Goal: Task Accomplishment & Management: Manage account settings

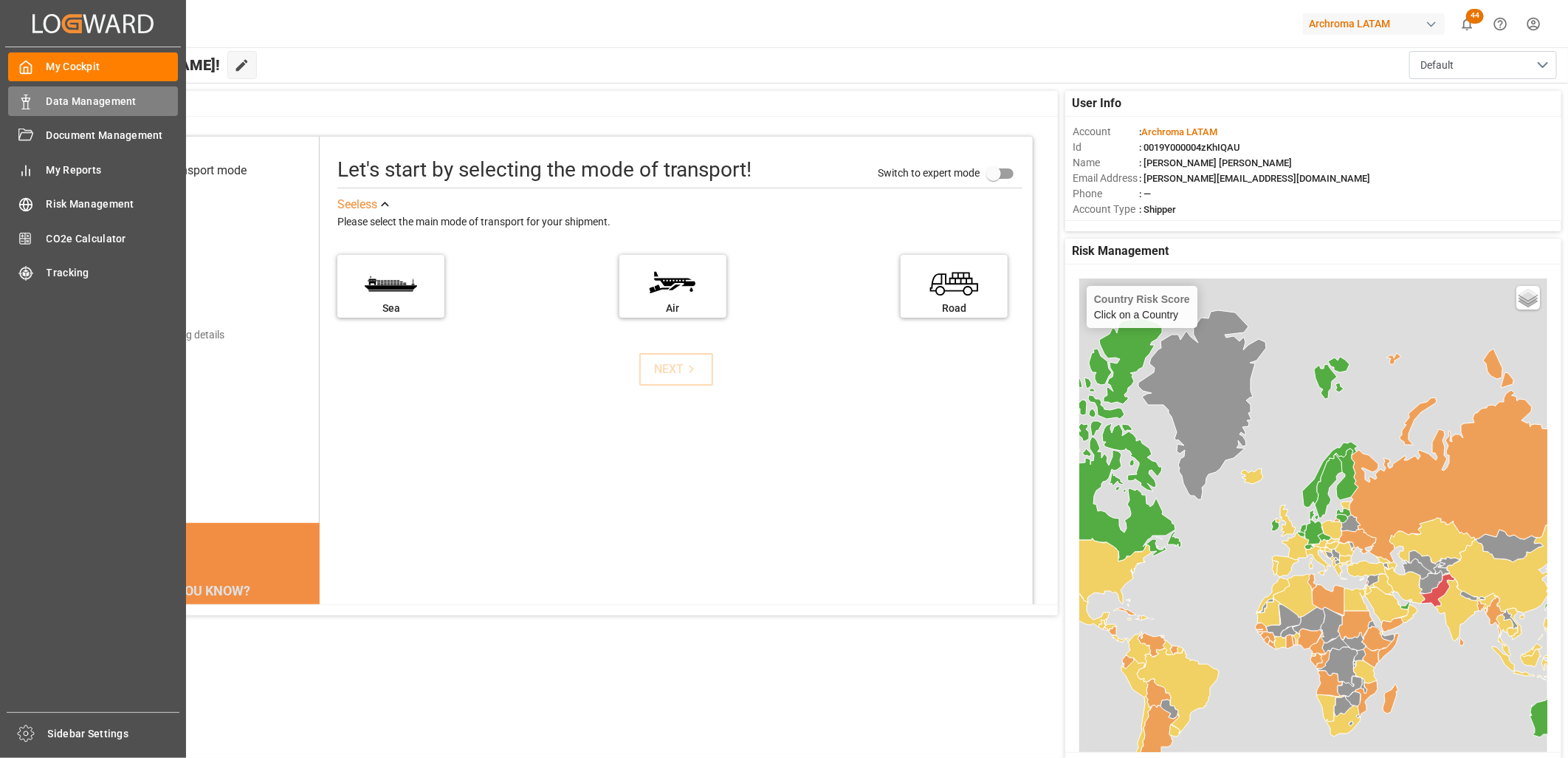
click at [68, 99] on span "Data Management" at bounding box center [113, 101] width 132 height 16
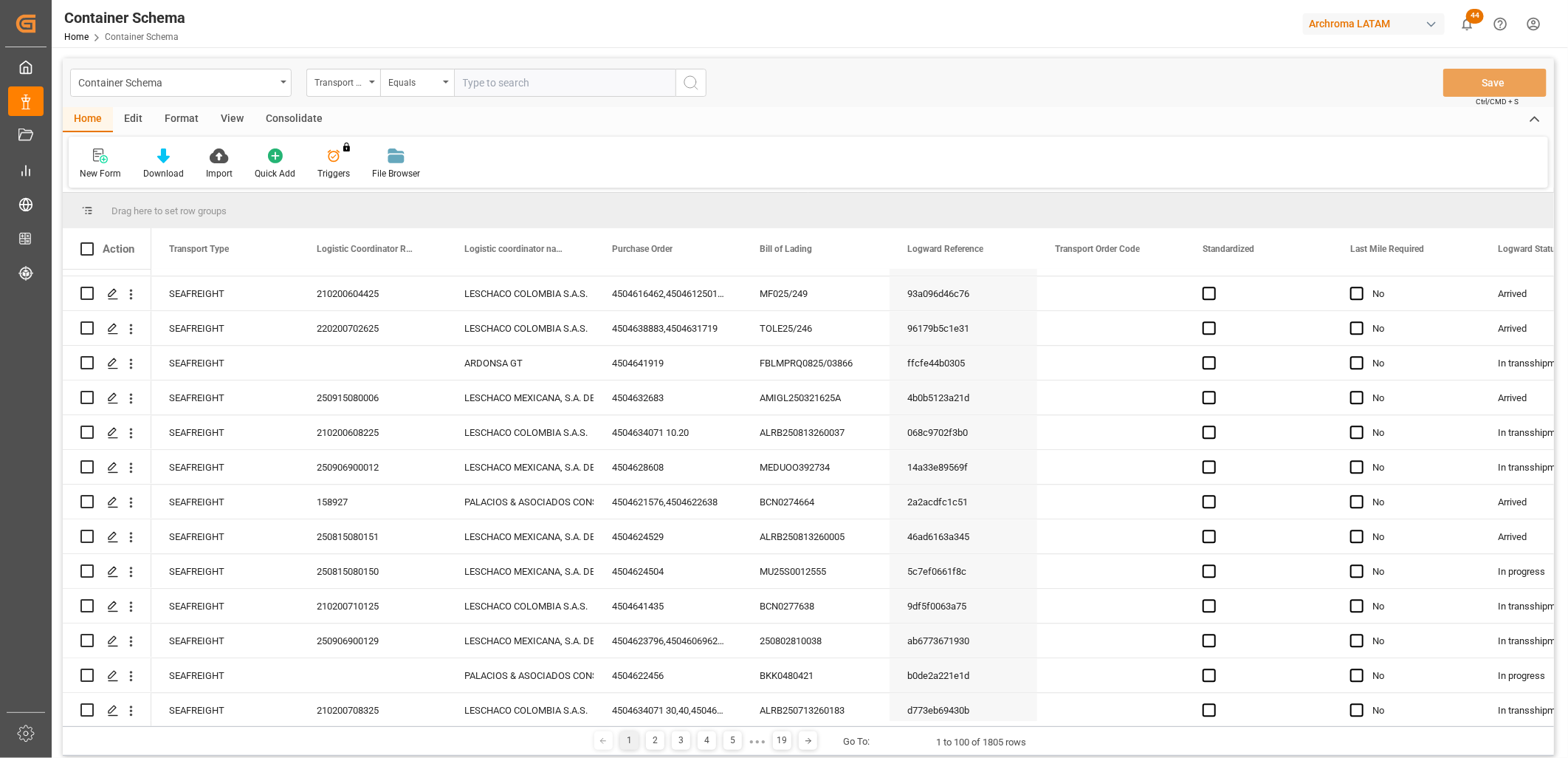
scroll to position [2463, 0]
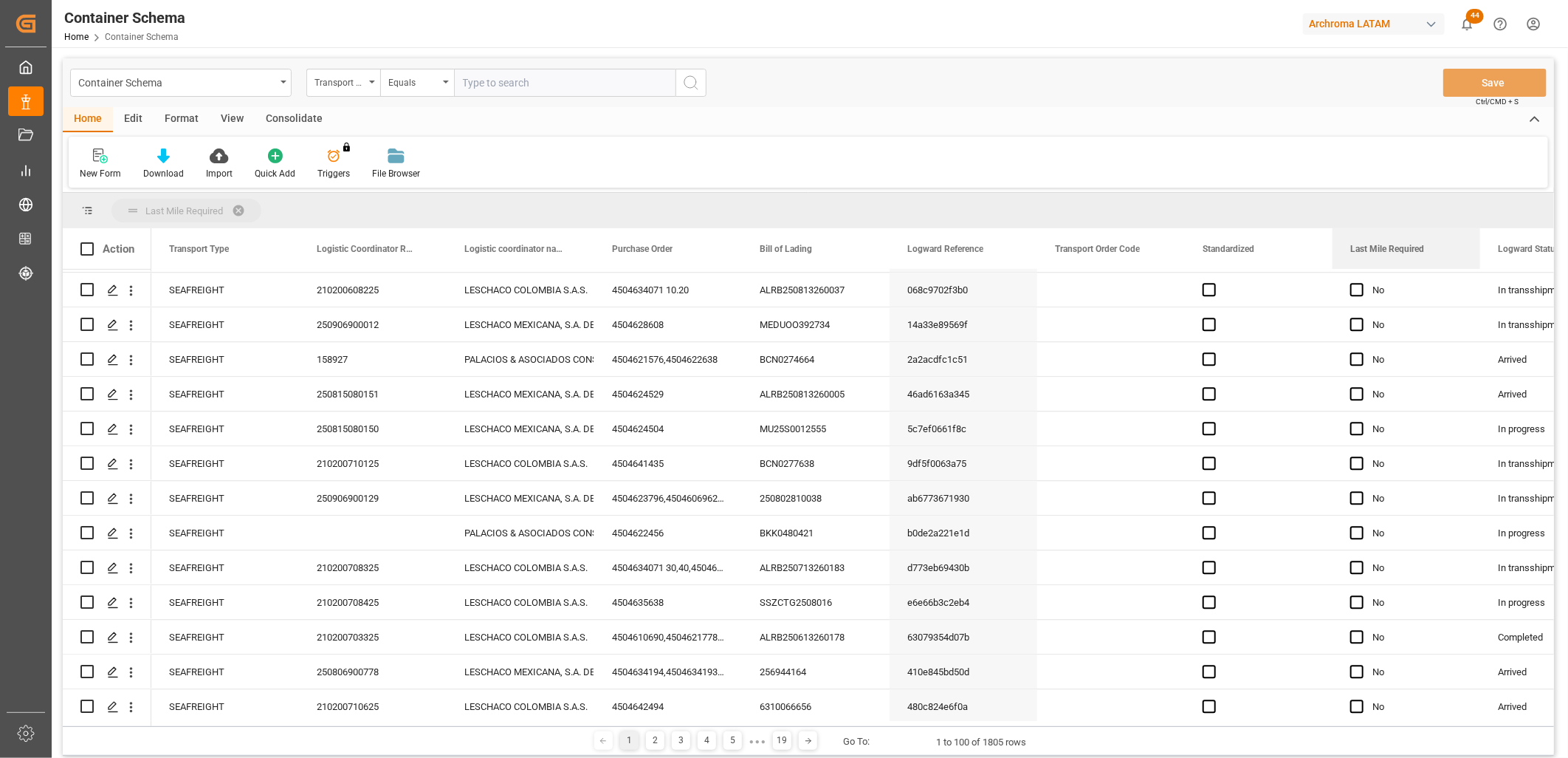
drag, startPoint x: 1388, startPoint y: 243, endPoint x: 1366, endPoint y: 214, distance: 36.4
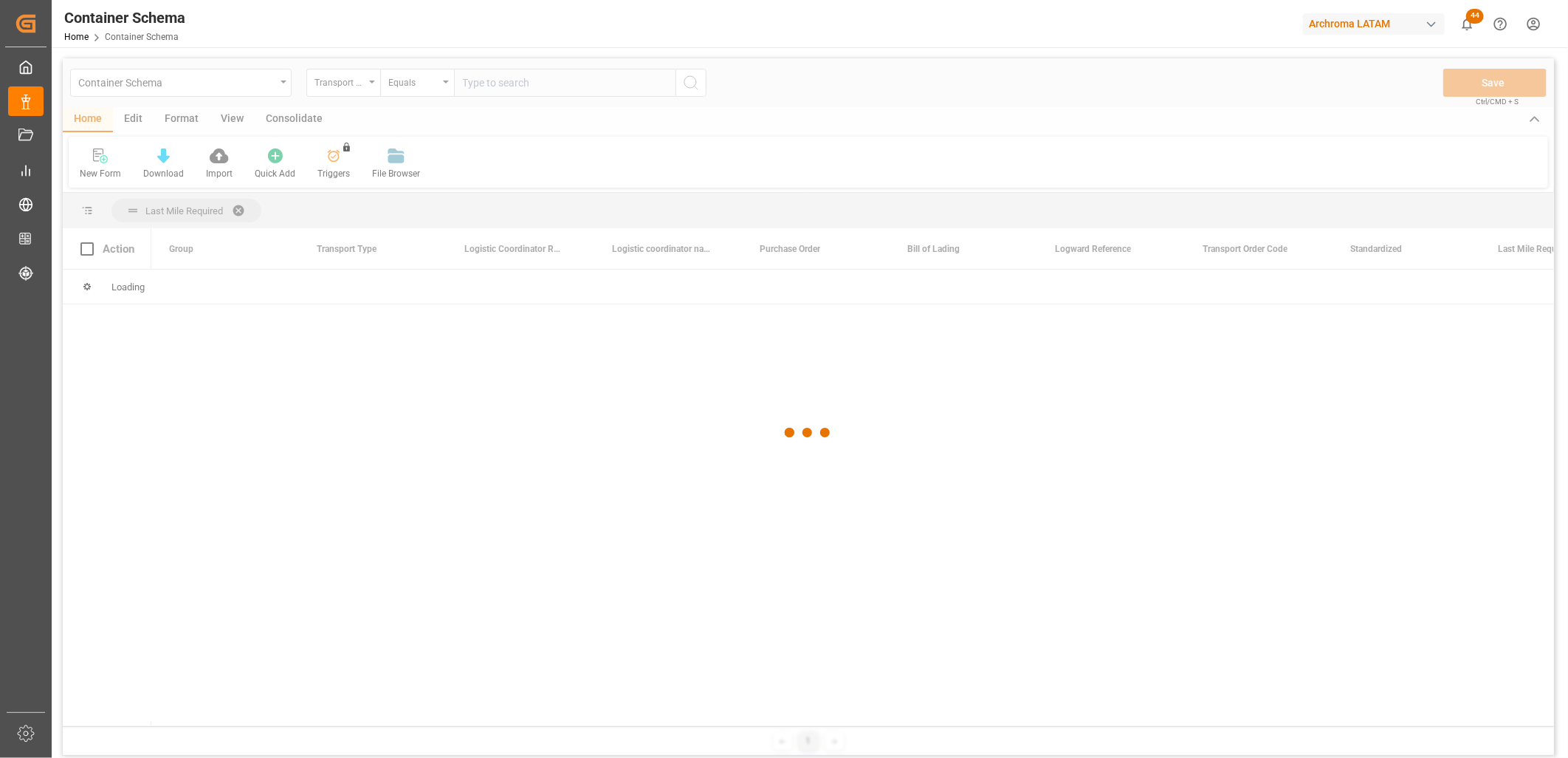
scroll to position [0, 0]
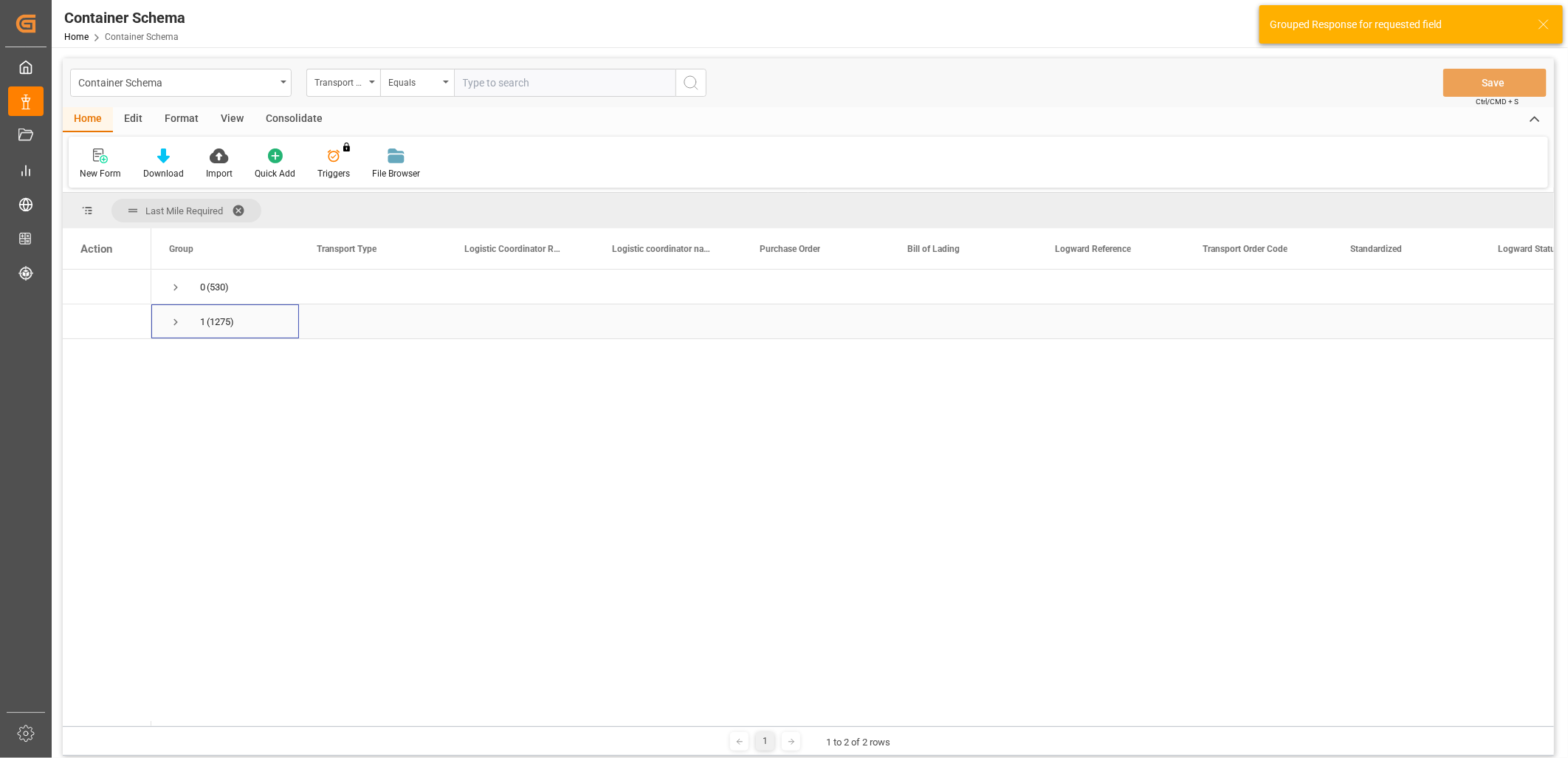
click at [167, 325] on div "1 (1275)" at bounding box center [225, 321] width 147 height 34
click at [175, 319] on span "Press SPACE to select this row." at bounding box center [175, 321] width 13 height 13
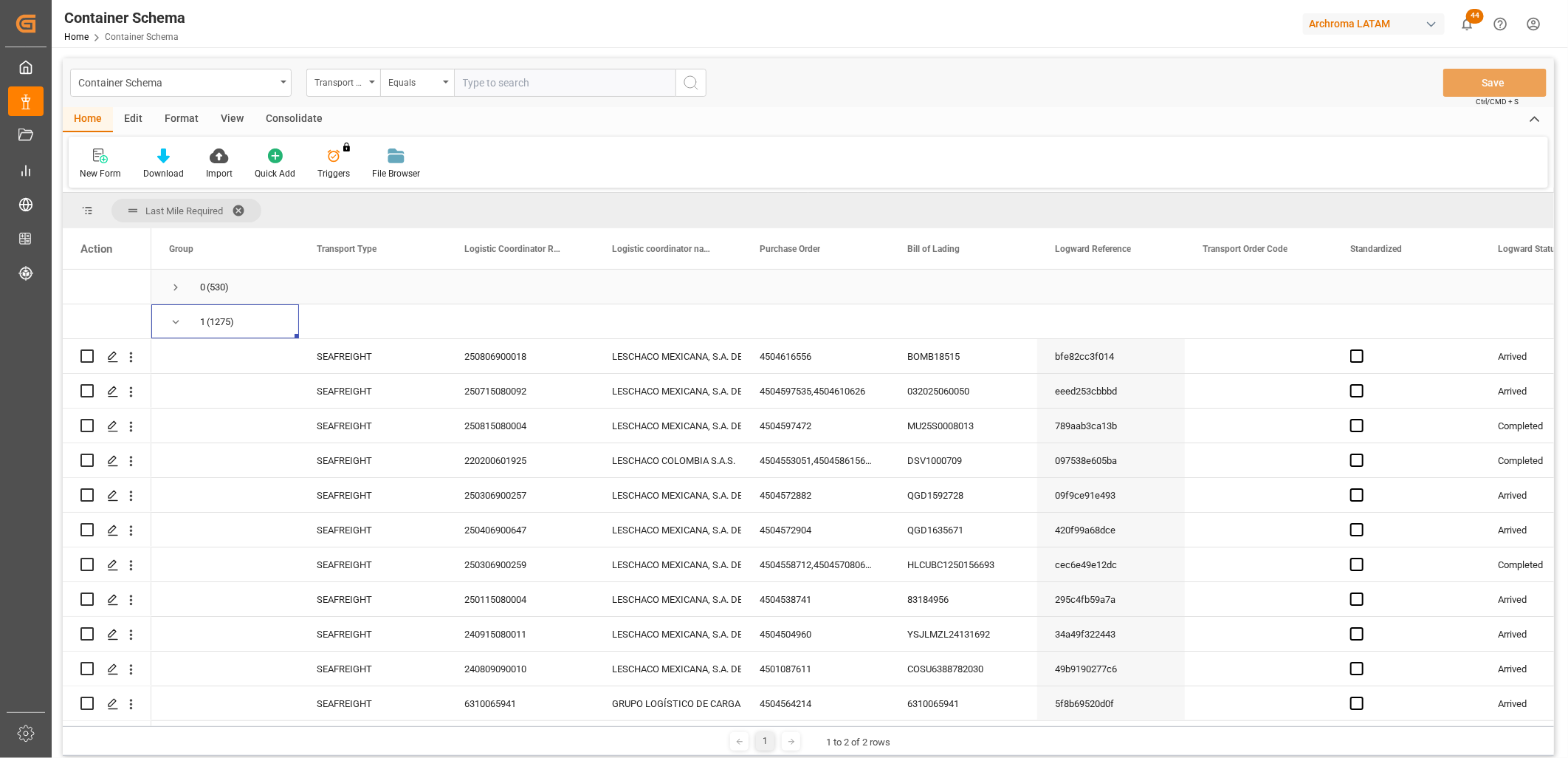
click at [170, 289] on span "Press SPACE to select this row." at bounding box center [175, 287] width 13 height 13
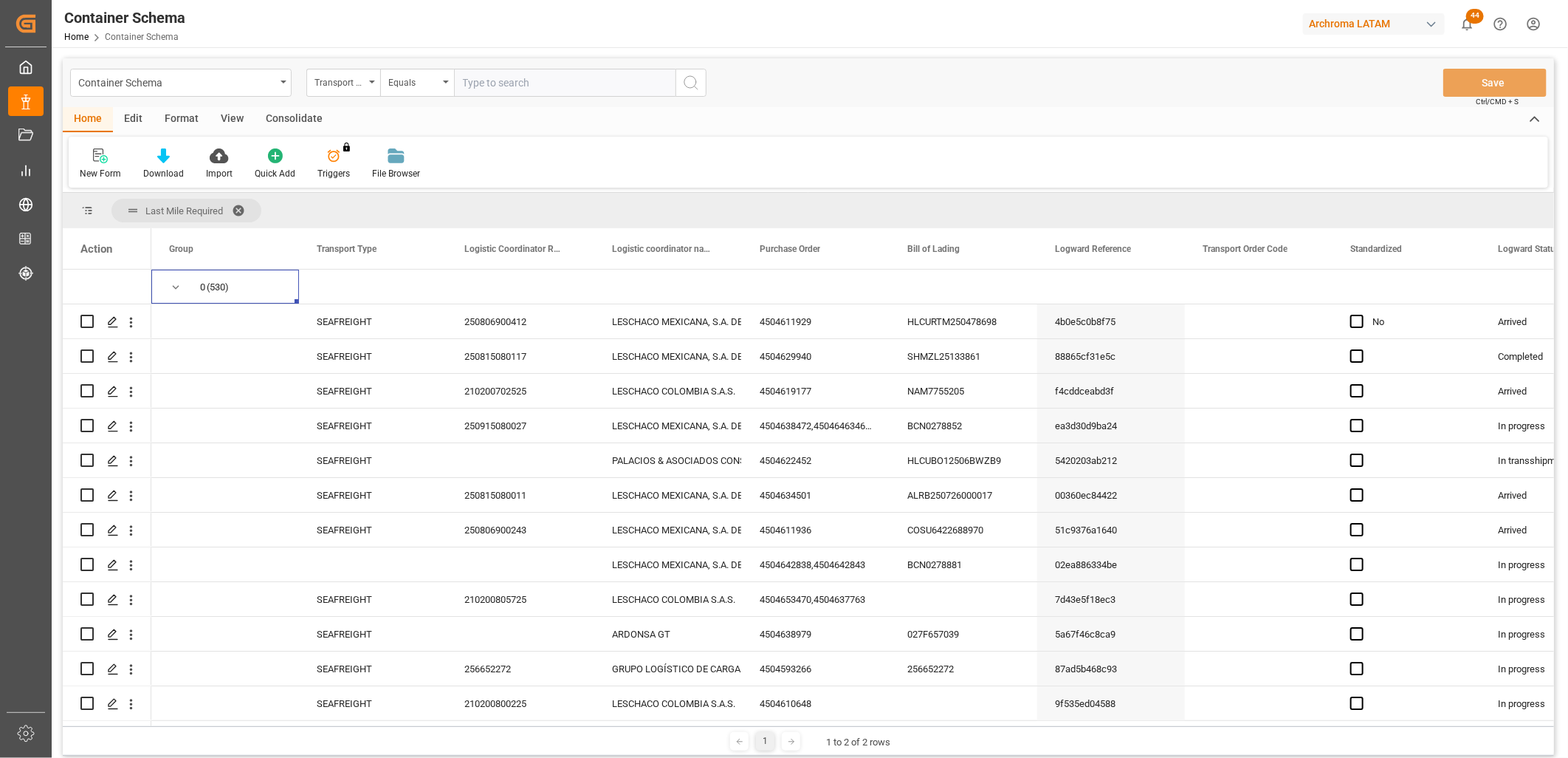
click at [240, 206] on span at bounding box center [243, 210] width 24 height 13
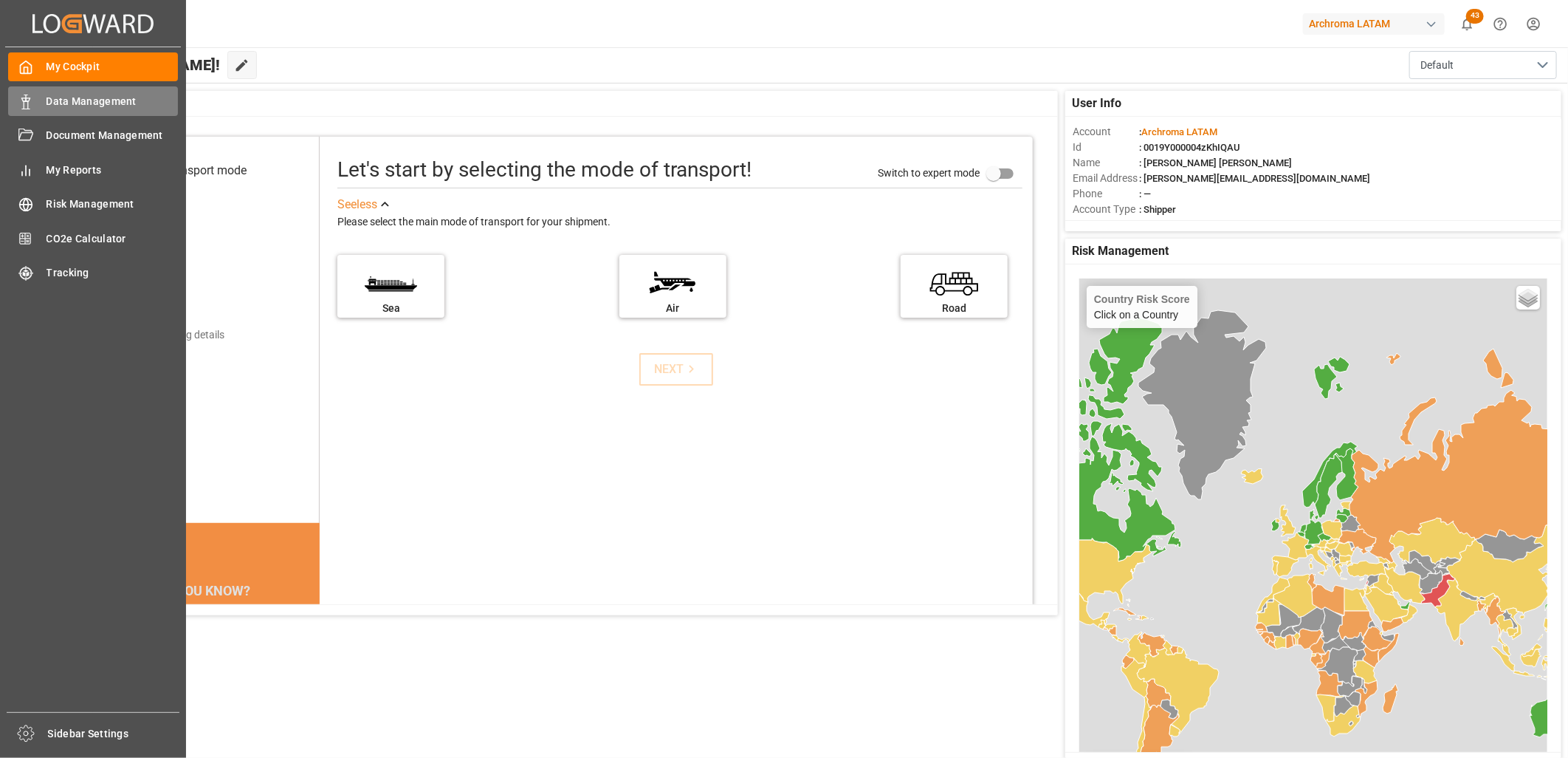
click at [116, 104] on span "Data Management" at bounding box center [113, 101] width 132 height 16
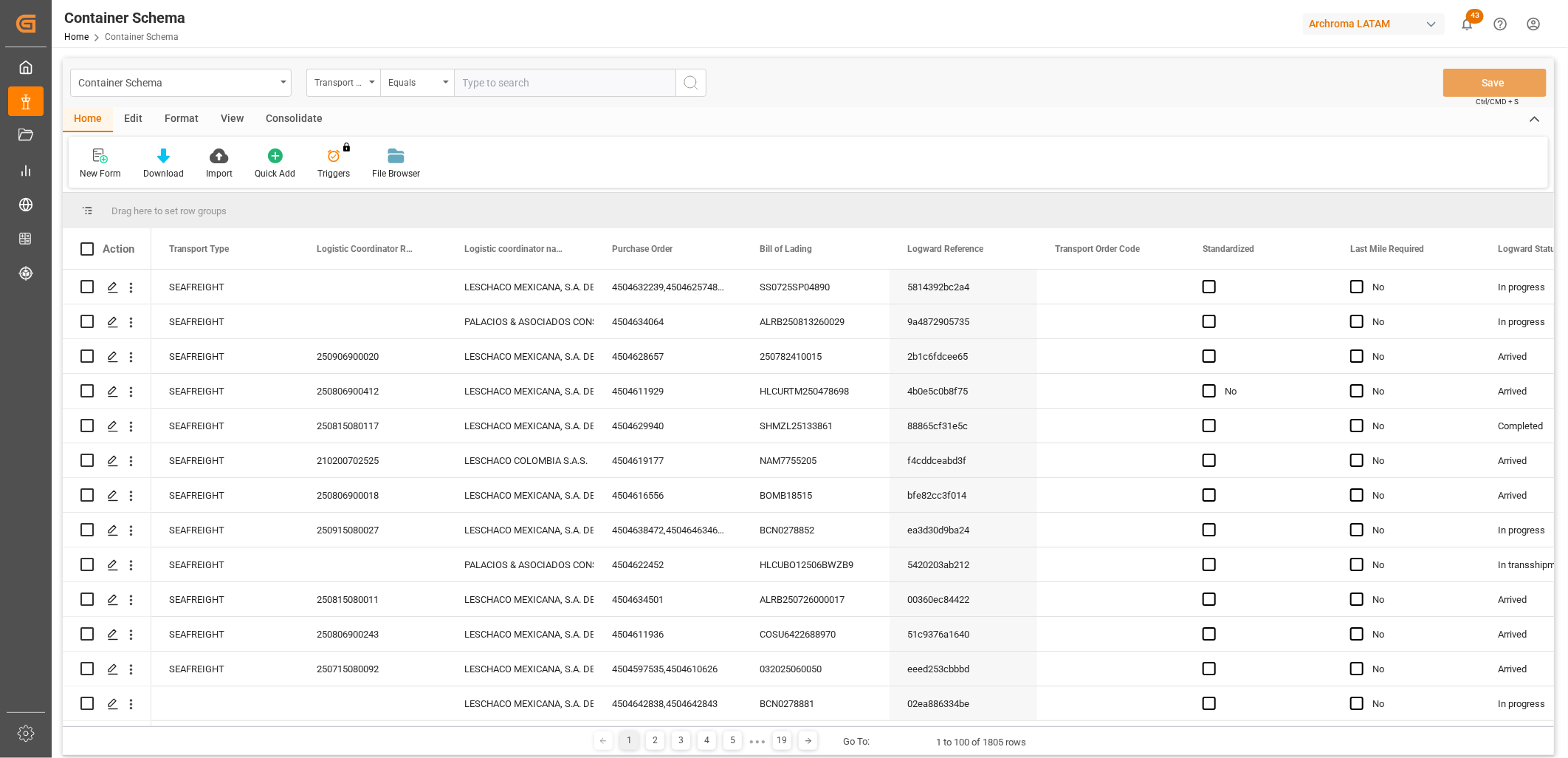
click at [118, 251] on div "Action" at bounding box center [118, 249] width 32 height 13
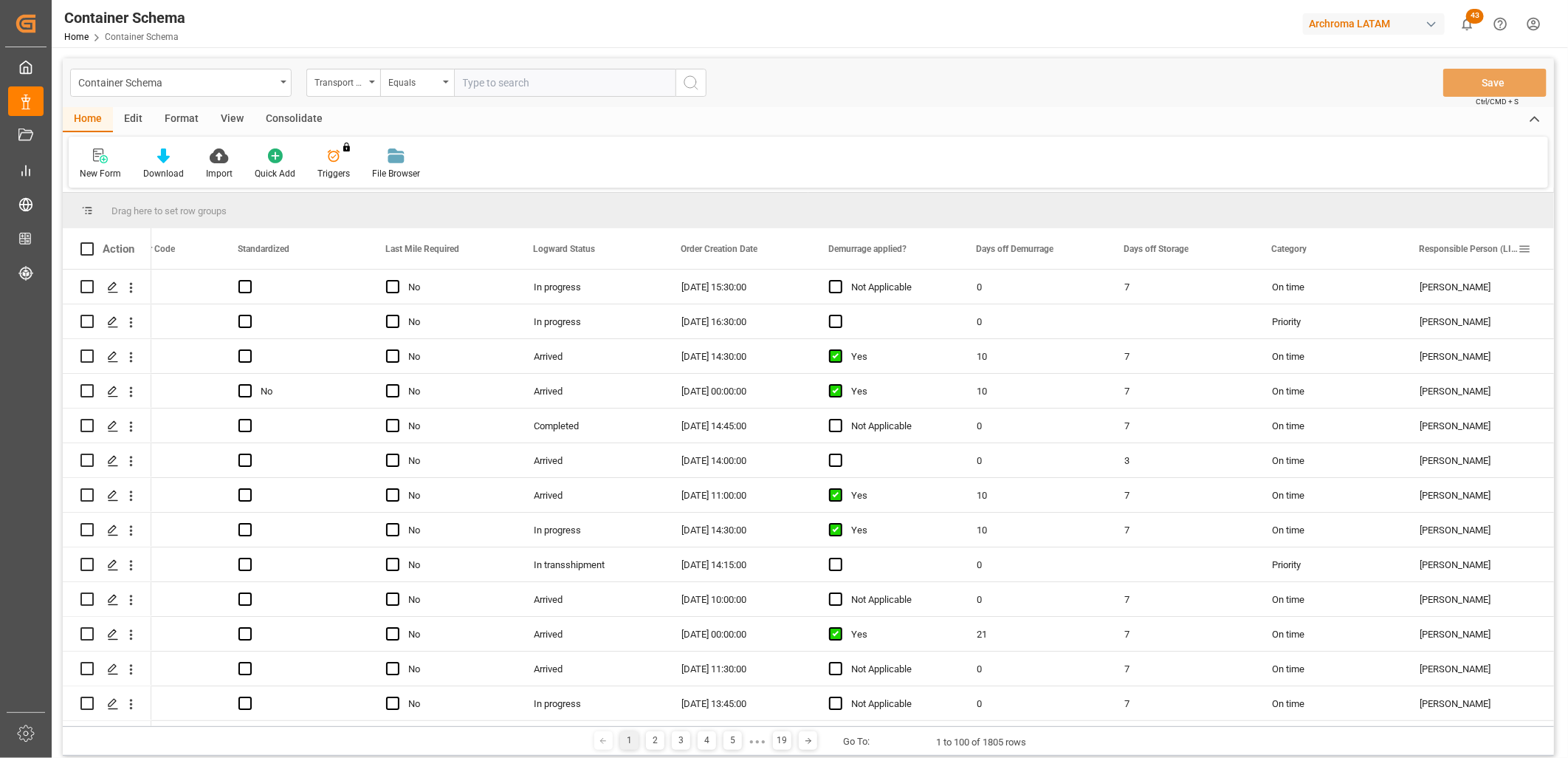
scroll to position [0, 1112]
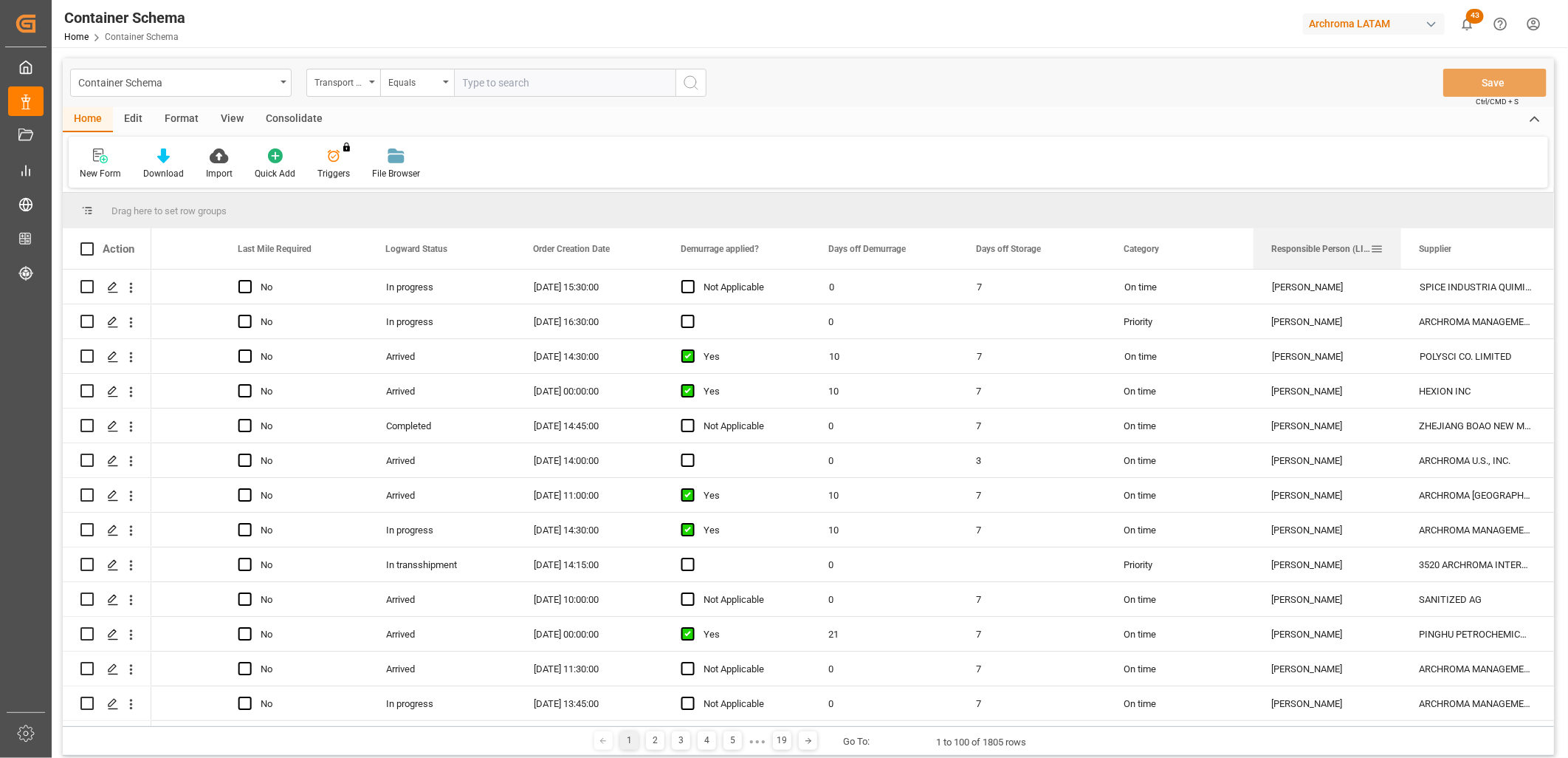
drag, startPoint x: 1313, startPoint y: 247, endPoint x: 1305, endPoint y: 223, distance: 25.3
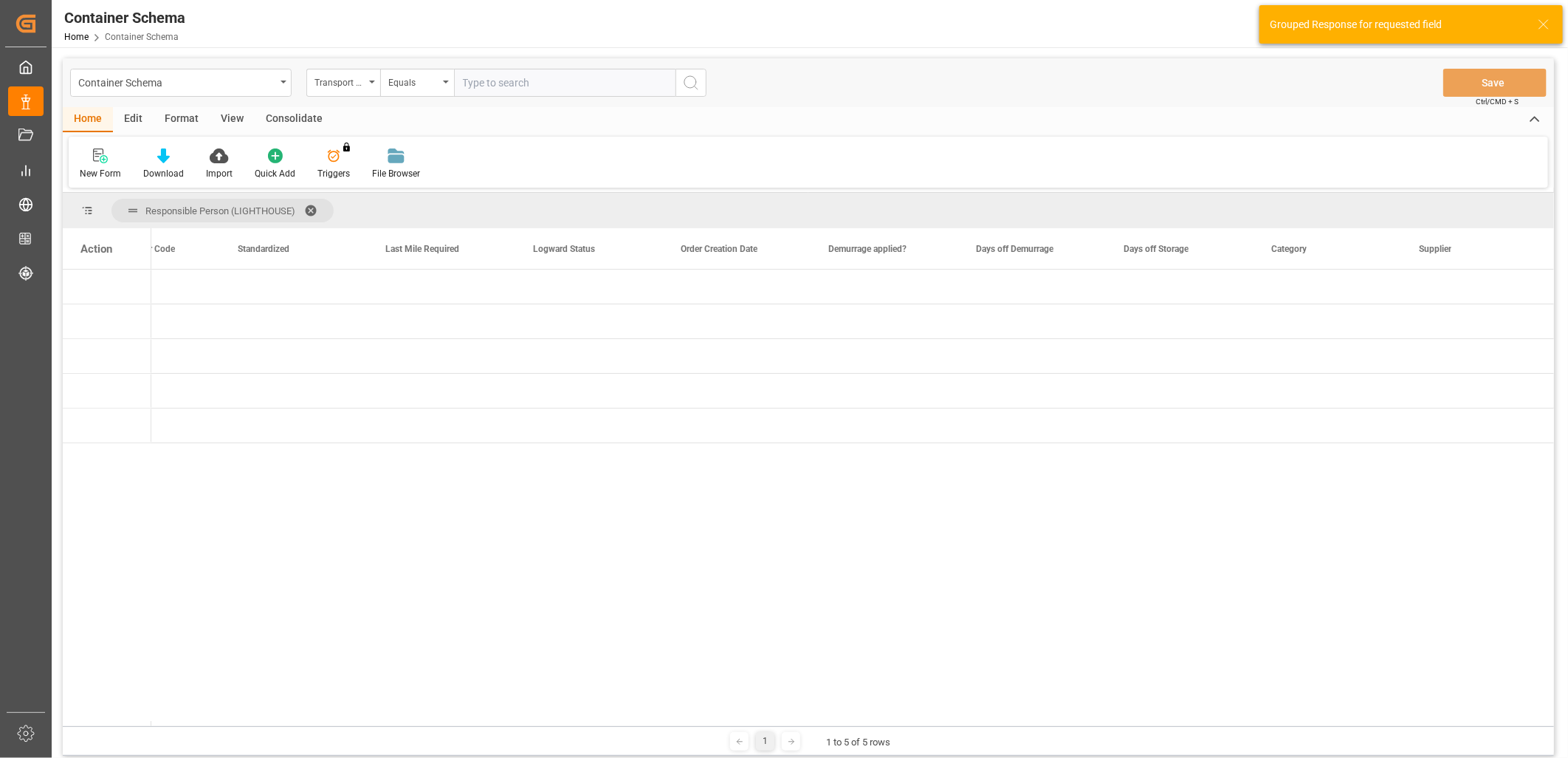
click at [108, 263] on div "Action" at bounding box center [107, 249] width 88 height 41
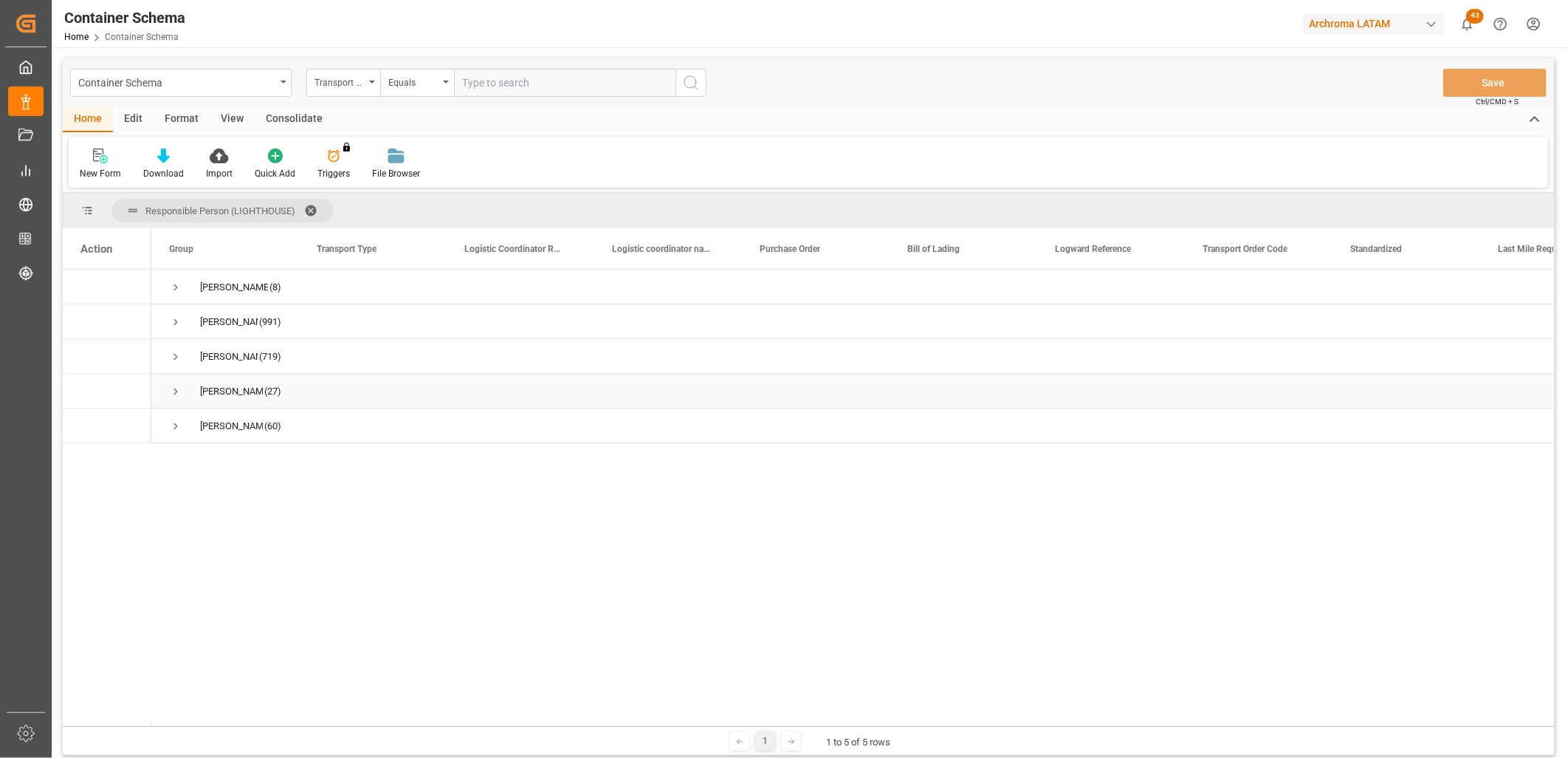
click at [175, 394] on span "Press SPACE to select this row." at bounding box center [175, 391] width 13 height 13
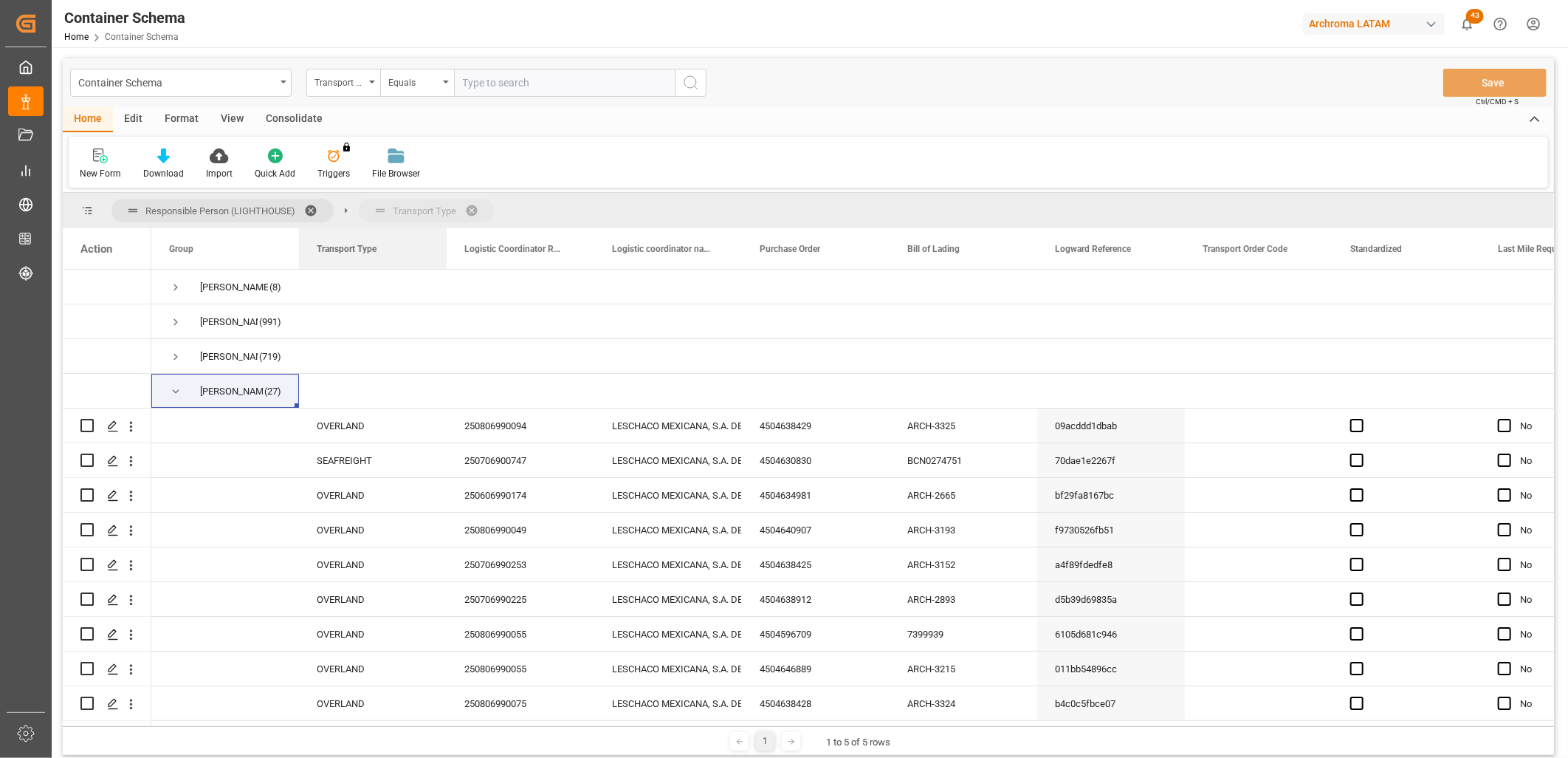
drag, startPoint x: 347, startPoint y: 251, endPoint x: 362, endPoint y: 218, distance: 36.2
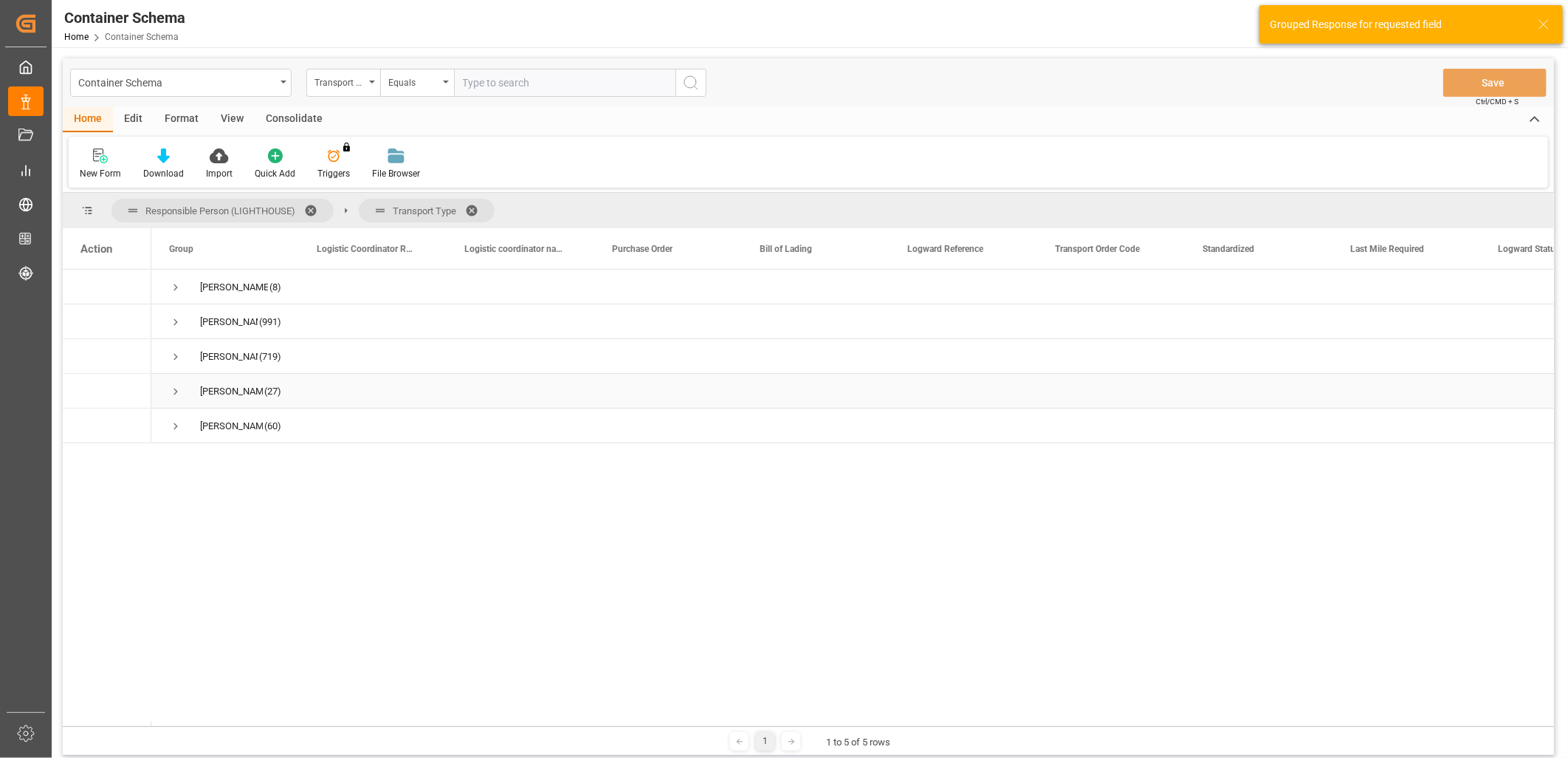
click at [173, 393] on span "Press SPACE to select this row." at bounding box center [175, 391] width 13 height 13
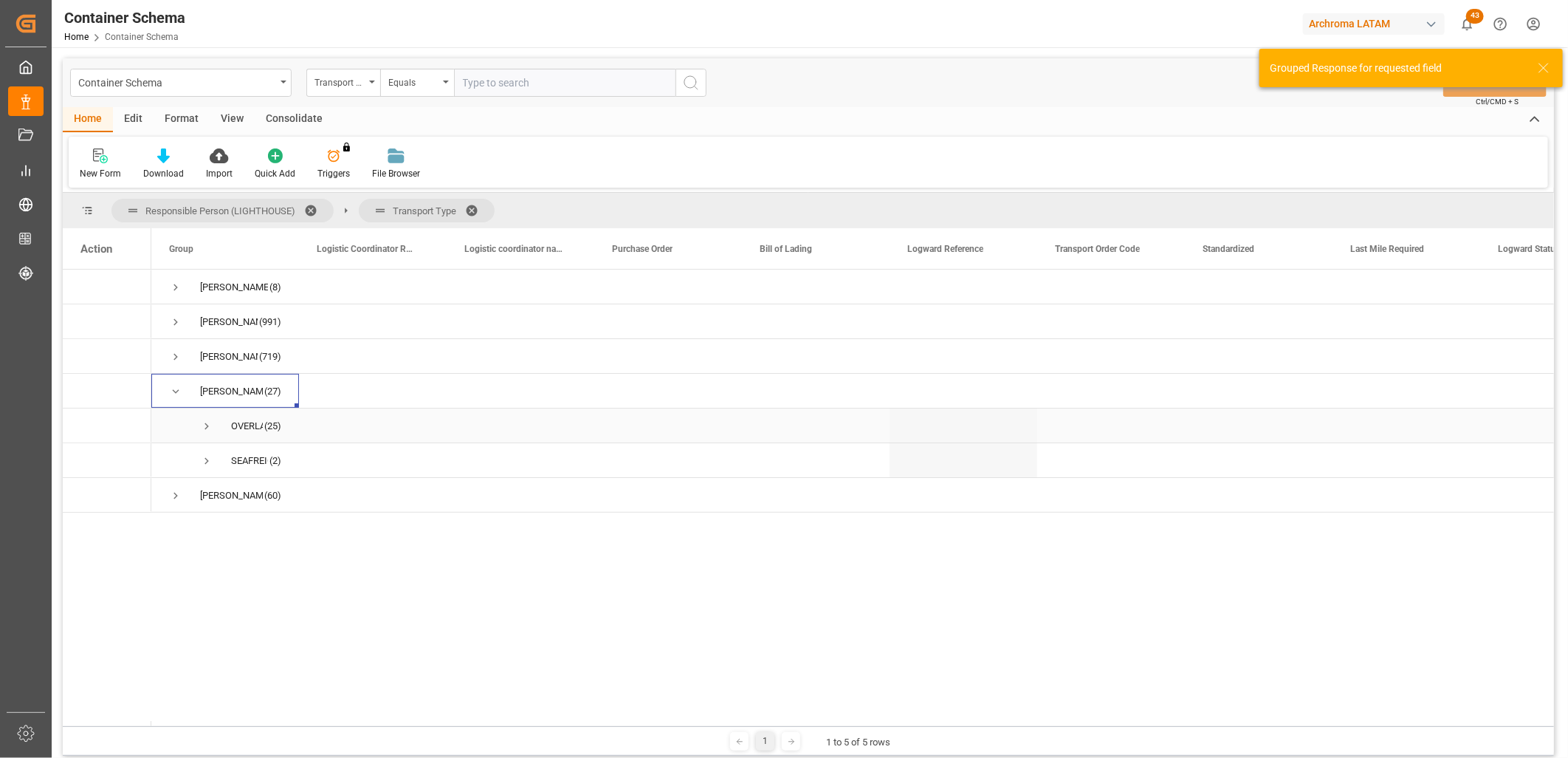
click at [205, 422] on span "Press SPACE to select this row." at bounding box center [206, 426] width 13 height 13
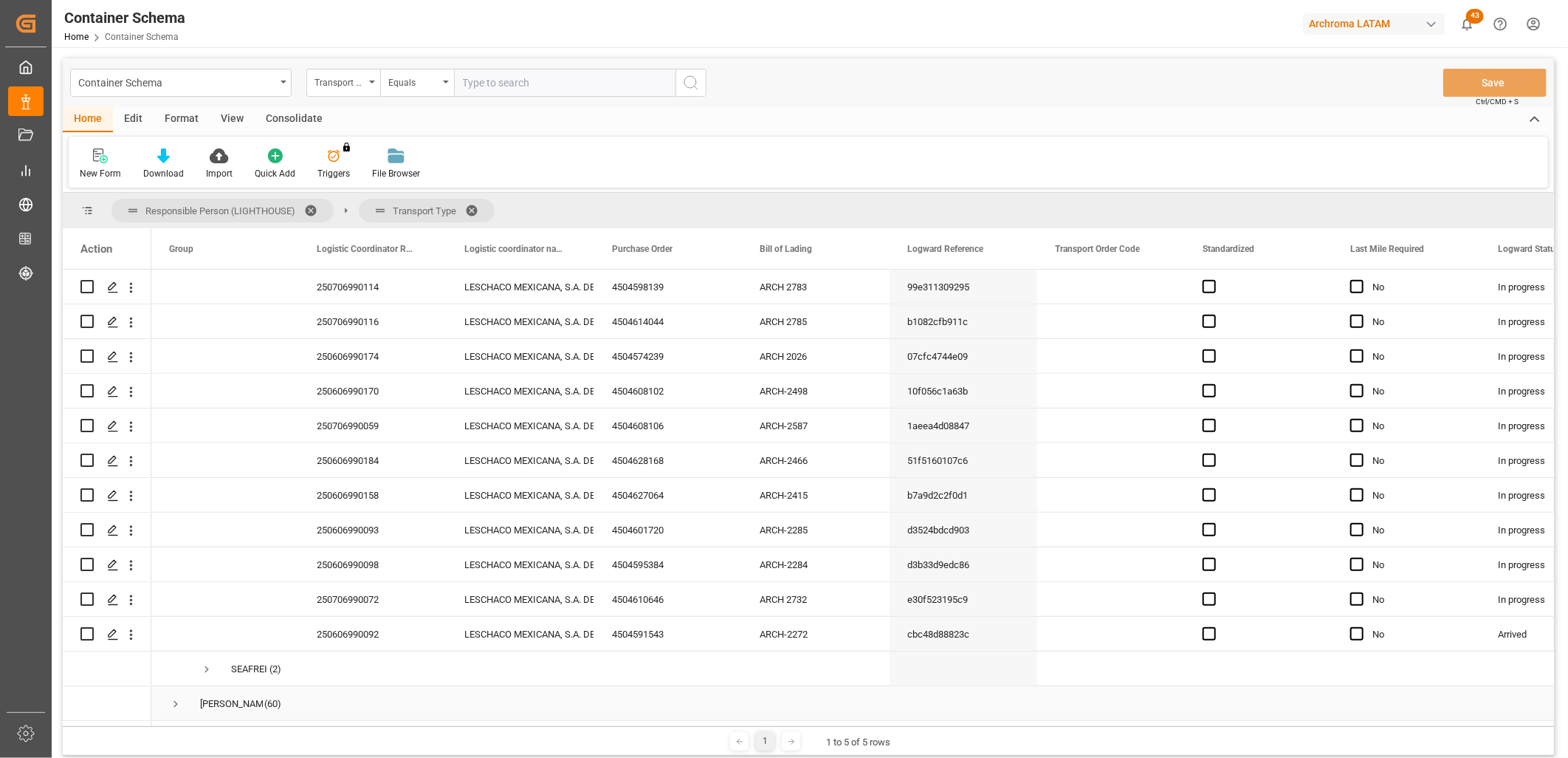
scroll to position [664, 0]
drag, startPoint x: 184, startPoint y: 727, endPoint x: 205, endPoint y: 727, distance: 21.0
click at [205, 727] on div "1 1 to 5 of 5 rows" at bounding box center [808, 740] width 1491 height 29
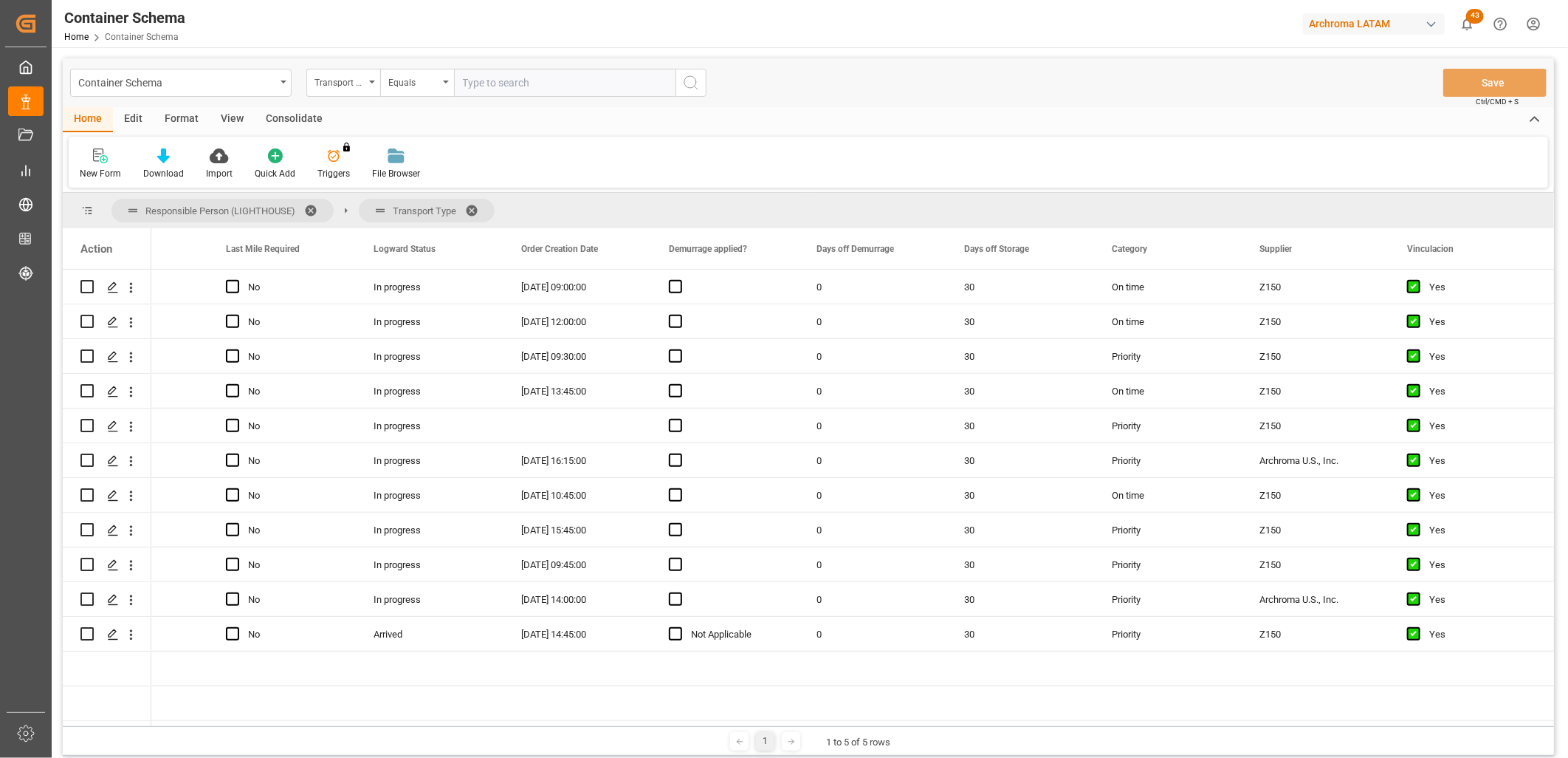
scroll to position [0, 1303]
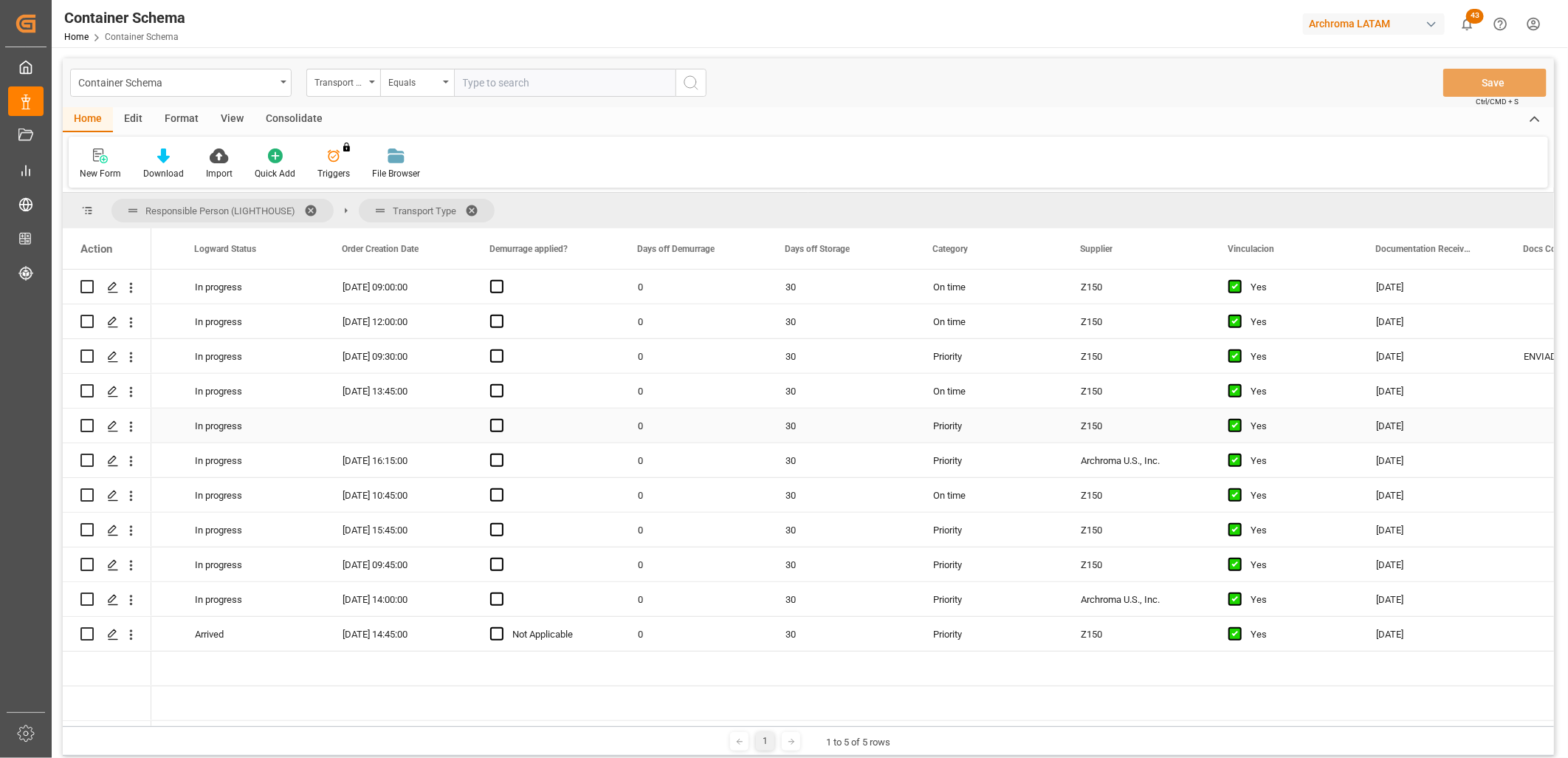
click at [405, 427] on div "Press SPACE to select this row." at bounding box center [398, 425] width 147 height 34
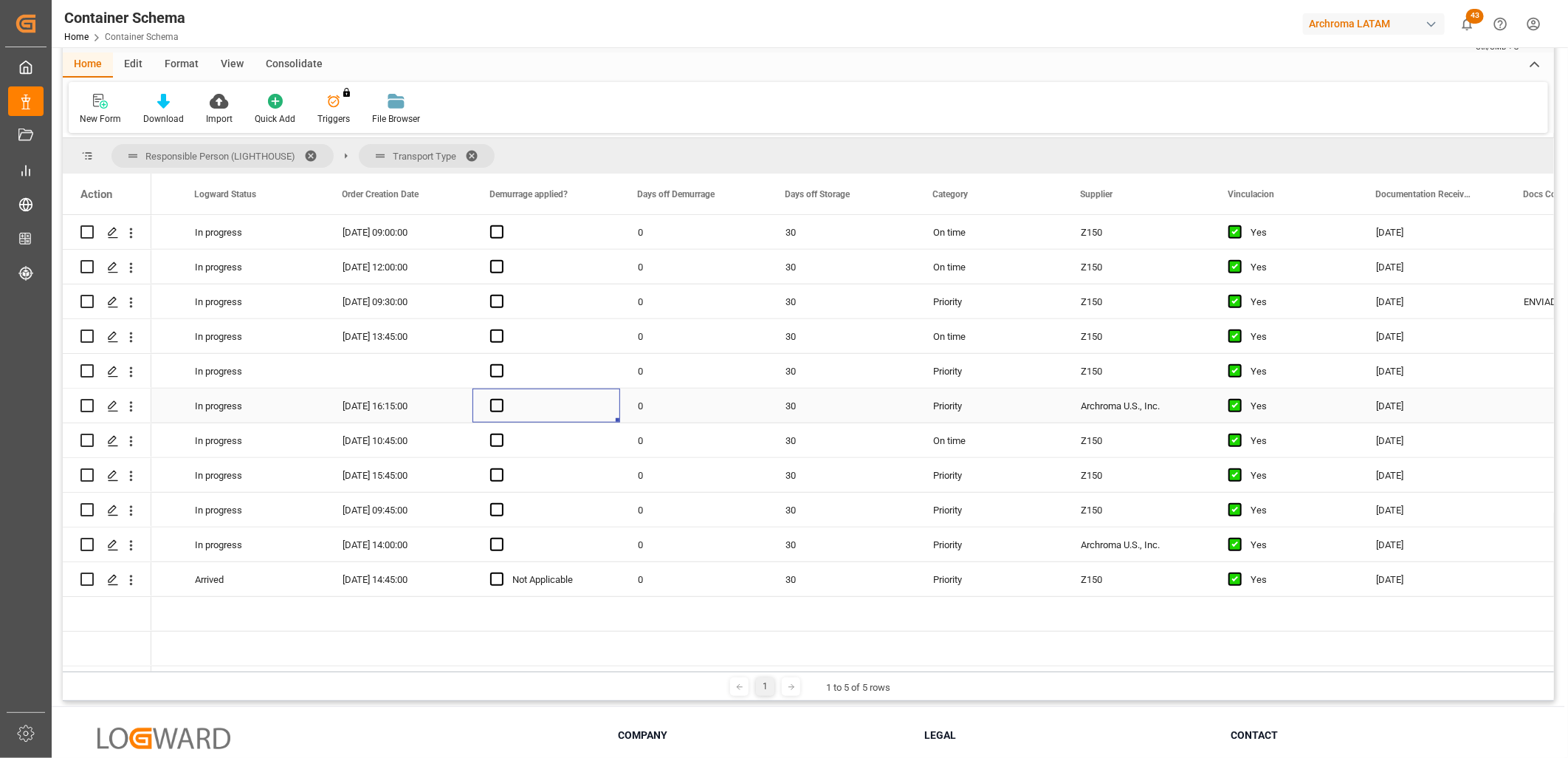
scroll to position [82, 0]
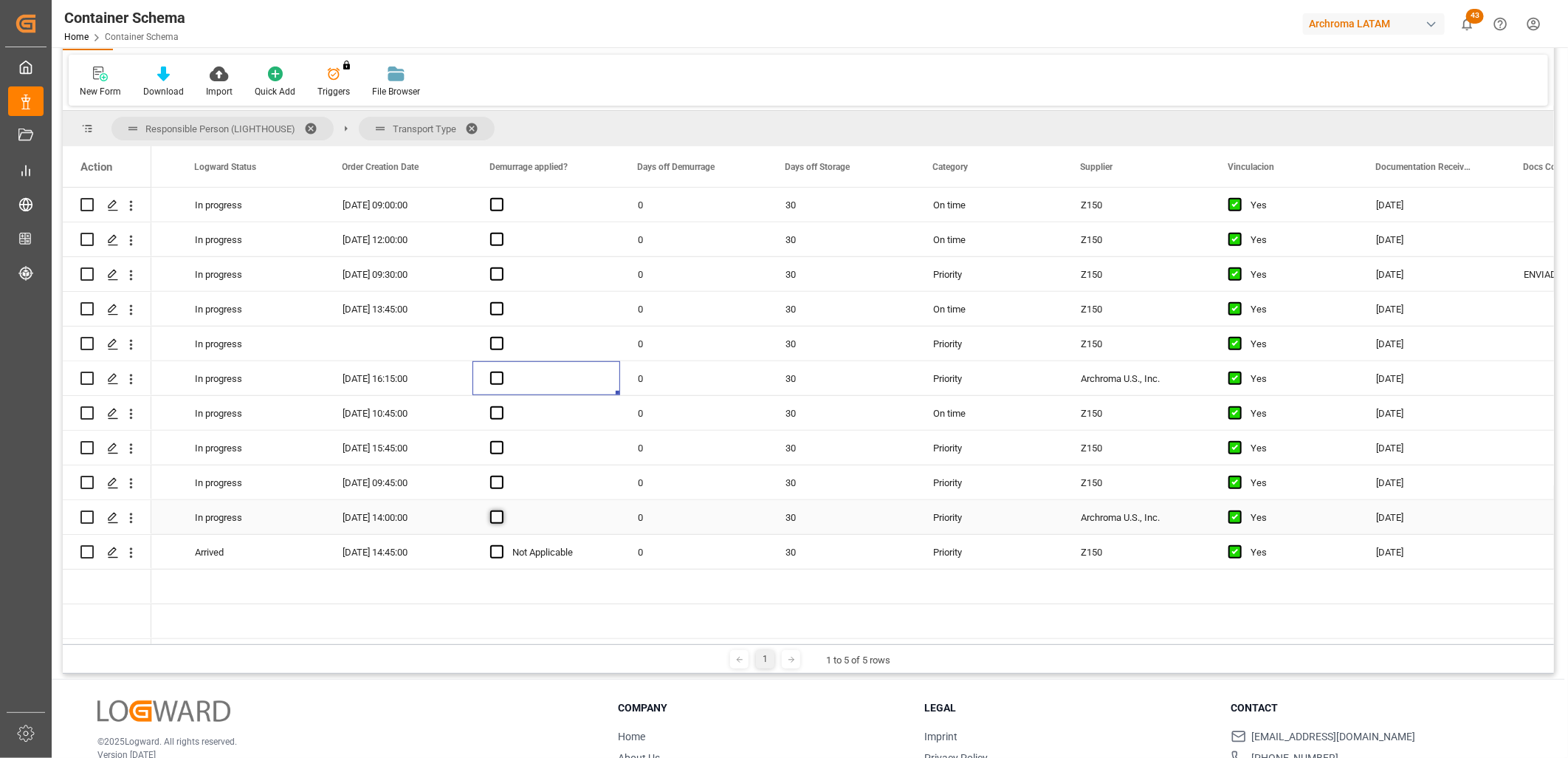
click at [496, 515] on span "Press SPACE to select this row." at bounding box center [497, 517] width 13 height 13
click at [501, 511] on input "Press SPACE to select this row." at bounding box center [501, 511] width 0 height 0
click at [497, 515] on span "Press SPACE to select this row." at bounding box center [497, 517] width 13 height 13
click at [501, 511] on input "Press SPACE to select this row." at bounding box center [501, 511] width 0 height 0
click at [497, 477] on span "Press SPACE to select this row." at bounding box center [497, 482] width 13 height 13
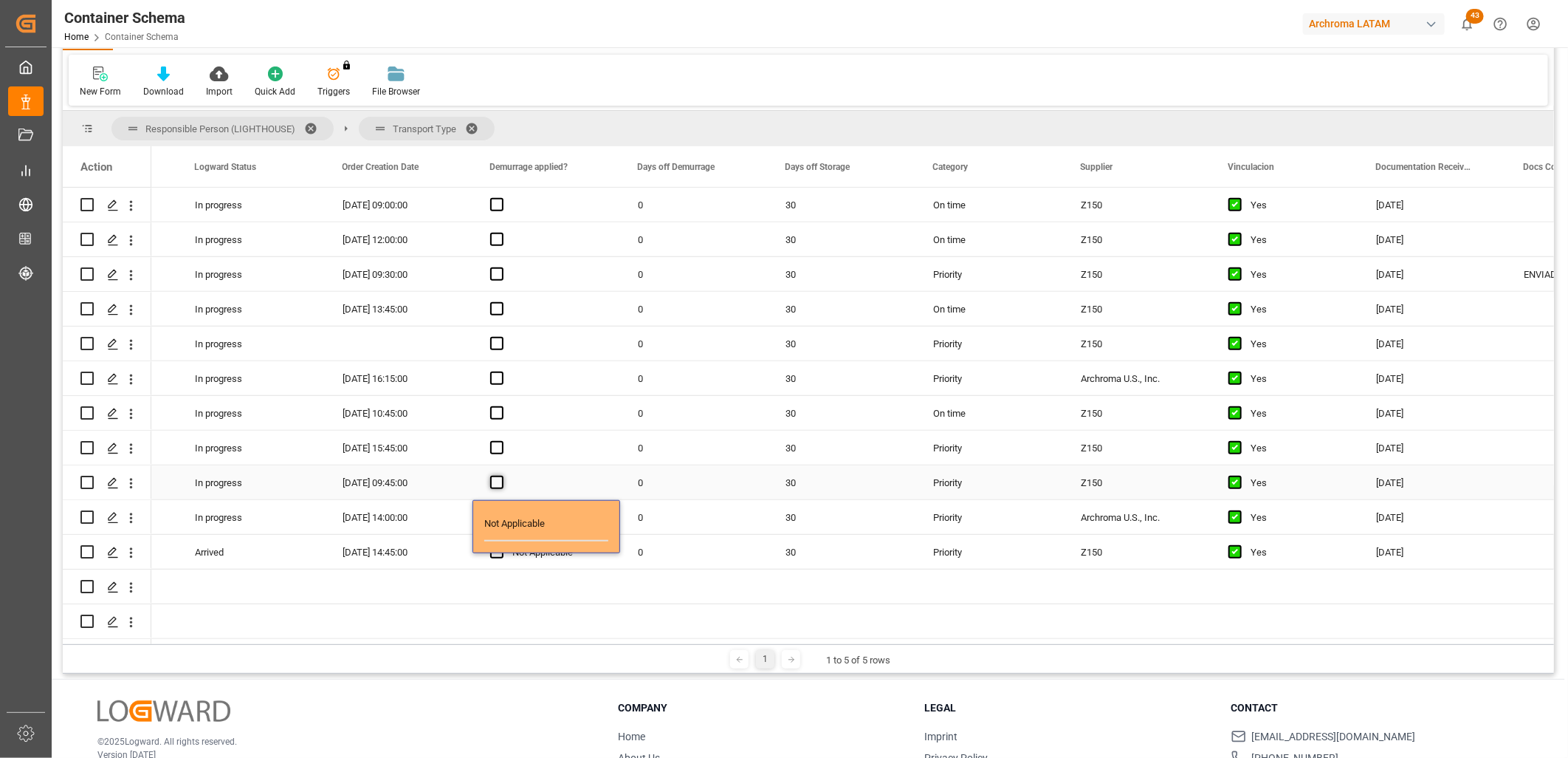
click at [501, 476] on input "Press SPACE to select this row." at bounding box center [501, 476] width 0 height 0
click at [498, 477] on span "Press SPACE to select this row." at bounding box center [497, 482] width 13 height 13
click at [501, 476] on input "Press SPACE to select this row." at bounding box center [501, 476] width 0 height 0
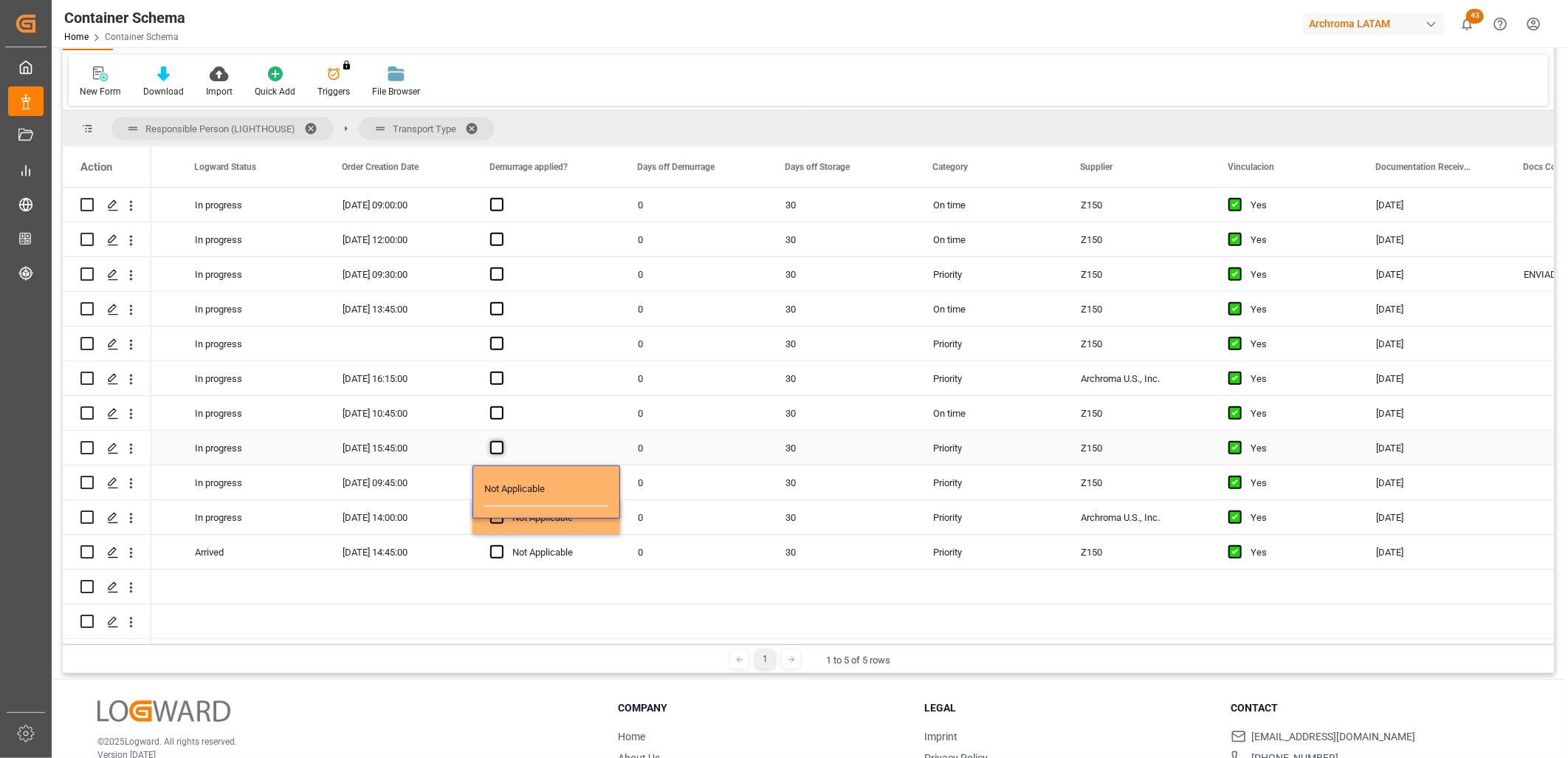
click at [497, 441] on span "Press SPACE to select this row." at bounding box center [497, 447] width 13 height 13
click at [501, 441] on input "Press SPACE to select this row." at bounding box center [501, 441] width 0 height 0
click at [498, 442] on span "Press SPACE to select this row." at bounding box center [497, 447] width 13 height 13
click at [501, 441] on input "Press SPACE to select this row." at bounding box center [501, 441] width 0 height 0
click at [497, 406] on span "Press SPACE to select this row." at bounding box center [497, 412] width 13 height 13
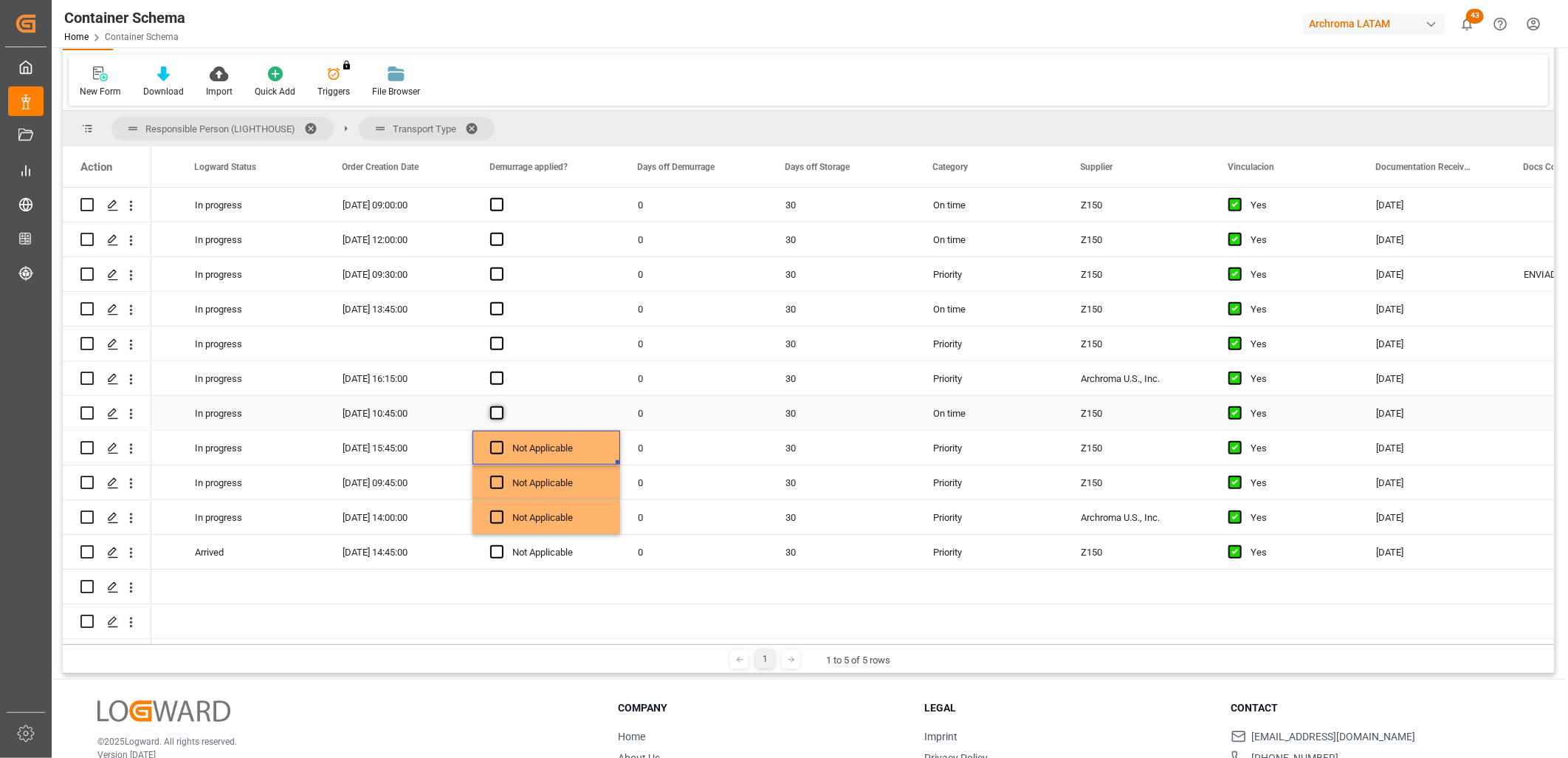
click at [501, 406] on input "Press SPACE to select this row." at bounding box center [501, 406] width 0 height 0
click at [500, 407] on span "Press SPACE to select this row." at bounding box center [497, 412] width 13 height 13
click at [501, 406] on input "Press SPACE to select this row." at bounding box center [501, 406] width 0 height 0
click at [498, 374] on span "Press SPACE to select this row." at bounding box center [497, 378] width 13 height 13
click at [501, 371] on input "Press SPACE to select this row." at bounding box center [501, 371] width 0 height 0
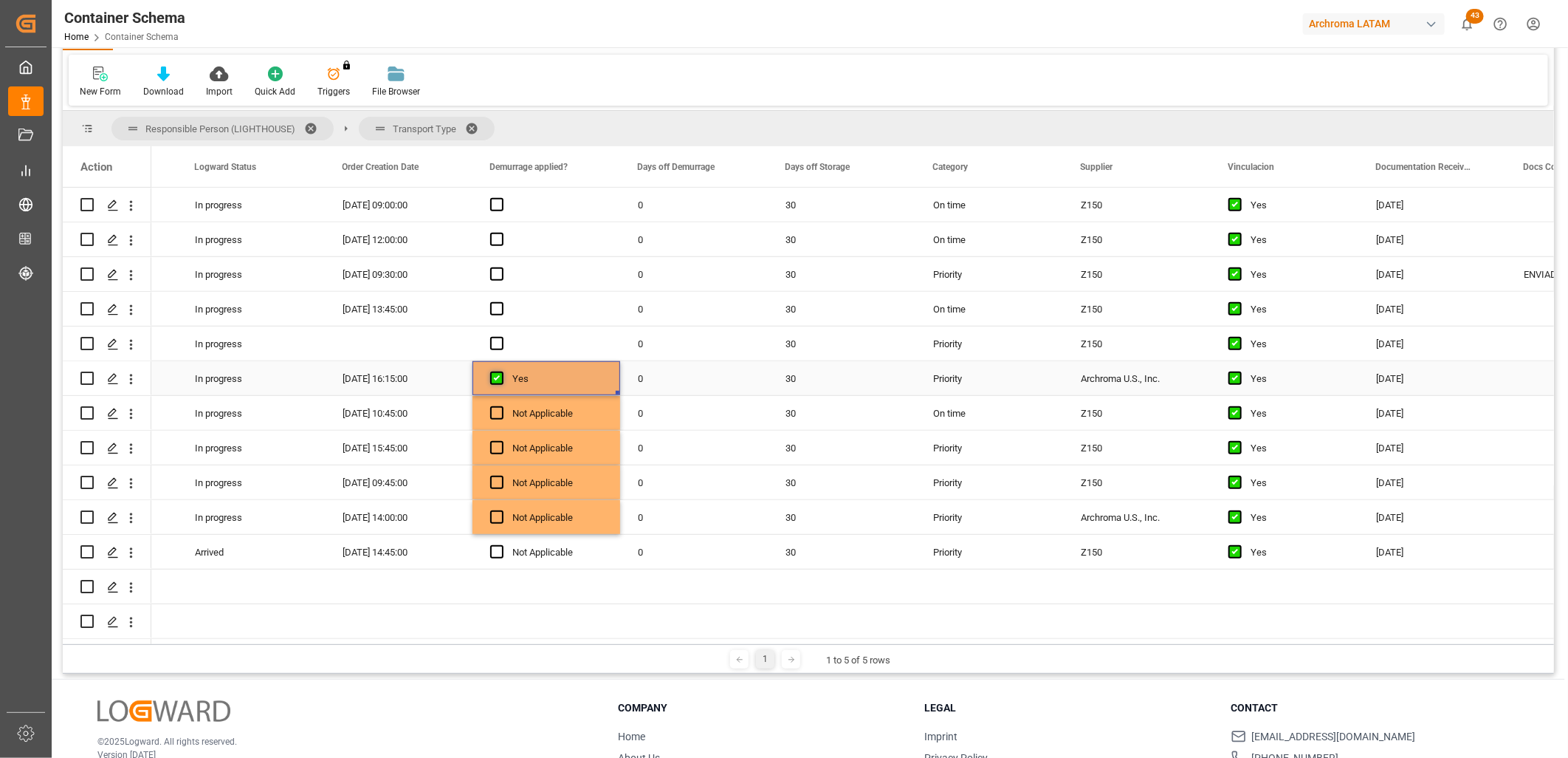
click at [498, 374] on span "Press SPACE to select this row." at bounding box center [497, 378] width 13 height 13
click at [501, 371] on input "Press SPACE to select this row." at bounding box center [501, 371] width 0 height 0
click at [497, 338] on span "Press SPACE to select this row." at bounding box center [497, 343] width 13 height 13
click at [501, 337] on input "Press SPACE to select this row." at bounding box center [501, 337] width 0 height 0
click at [497, 338] on span "Press SPACE to select this row." at bounding box center [497, 343] width 13 height 13
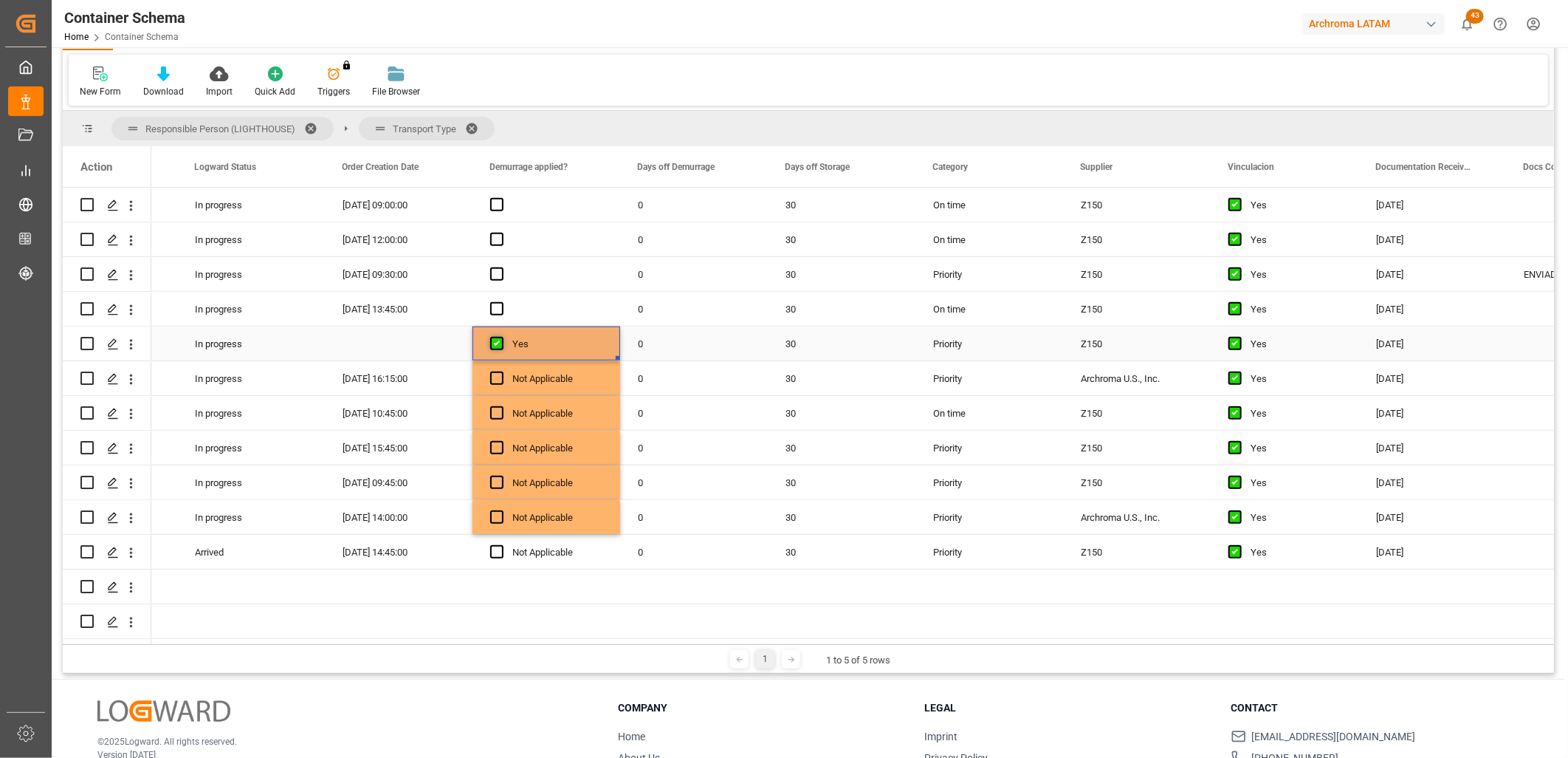
click at [501, 337] on input "Press SPACE to select this row." at bounding box center [501, 337] width 0 height 0
click at [499, 306] on span "Press SPACE to select this row." at bounding box center [497, 308] width 13 height 13
click at [501, 302] on input "Press SPACE to select this row." at bounding box center [501, 302] width 0 height 0
click at [499, 306] on span "Press SPACE to select this row." at bounding box center [497, 308] width 13 height 13
click at [501, 302] on input "Press SPACE to select this row." at bounding box center [501, 302] width 0 height 0
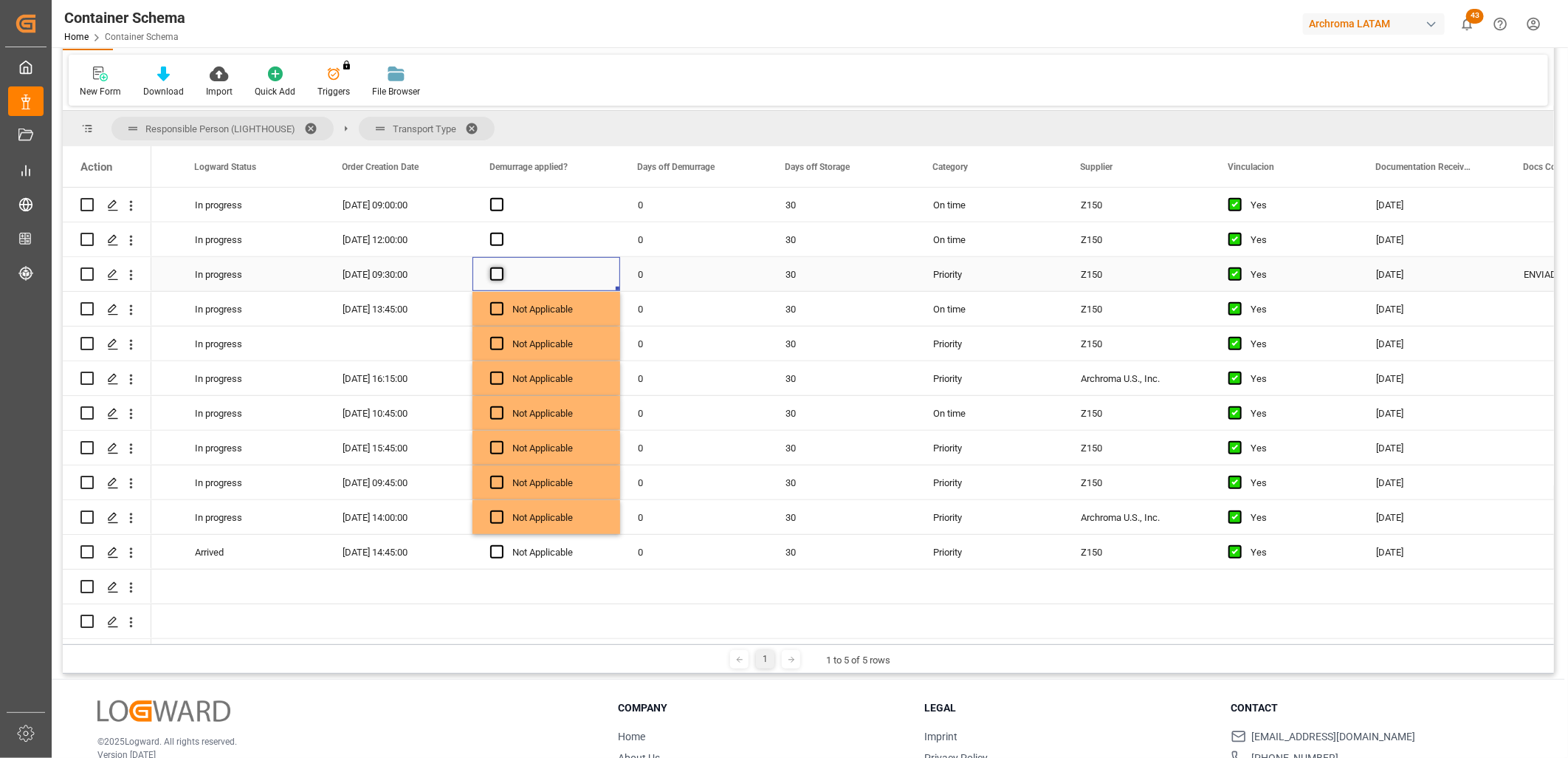
click at [498, 268] on span "Press SPACE to select this row." at bounding box center [497, 274] width 13 height 13
click at [501, 267] on input "Press SPACE to select this row." at bounding box center [501, 267] width 0 height 0
click at [498, 268] on span "Press SPACE to select this row." at bounding box center [497, 274] width 13 height 13
click at [501, 267] on input "Press SPACE to select this row." at bounding box center [501, 267] width 0 height 0
click at [496, 233] on span "Press SPACE to select this row." at bounding box center [497, 239] width 13 height 13
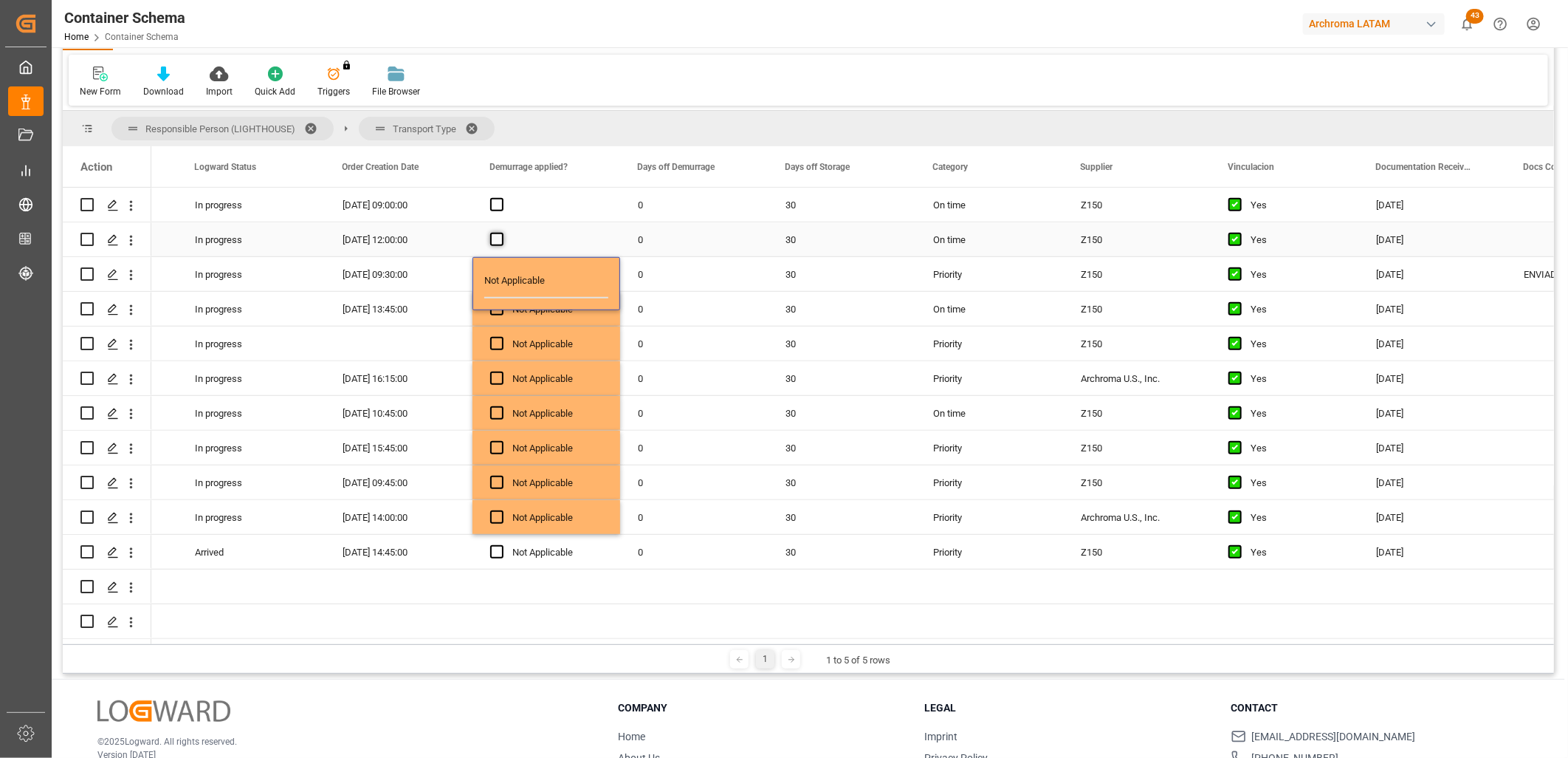
click at [501, 233] on input "Press SPACE to select this row." at bounding box center [501, 233] width 0 height 0
click at [496, 233] on span "Press SPACE to select this row." at bounding box center [497, 239] width 13 height 13
click at [501, 233] on input "Press SPACE to select this row." at bounding box center [501, 233] width 0 height 0
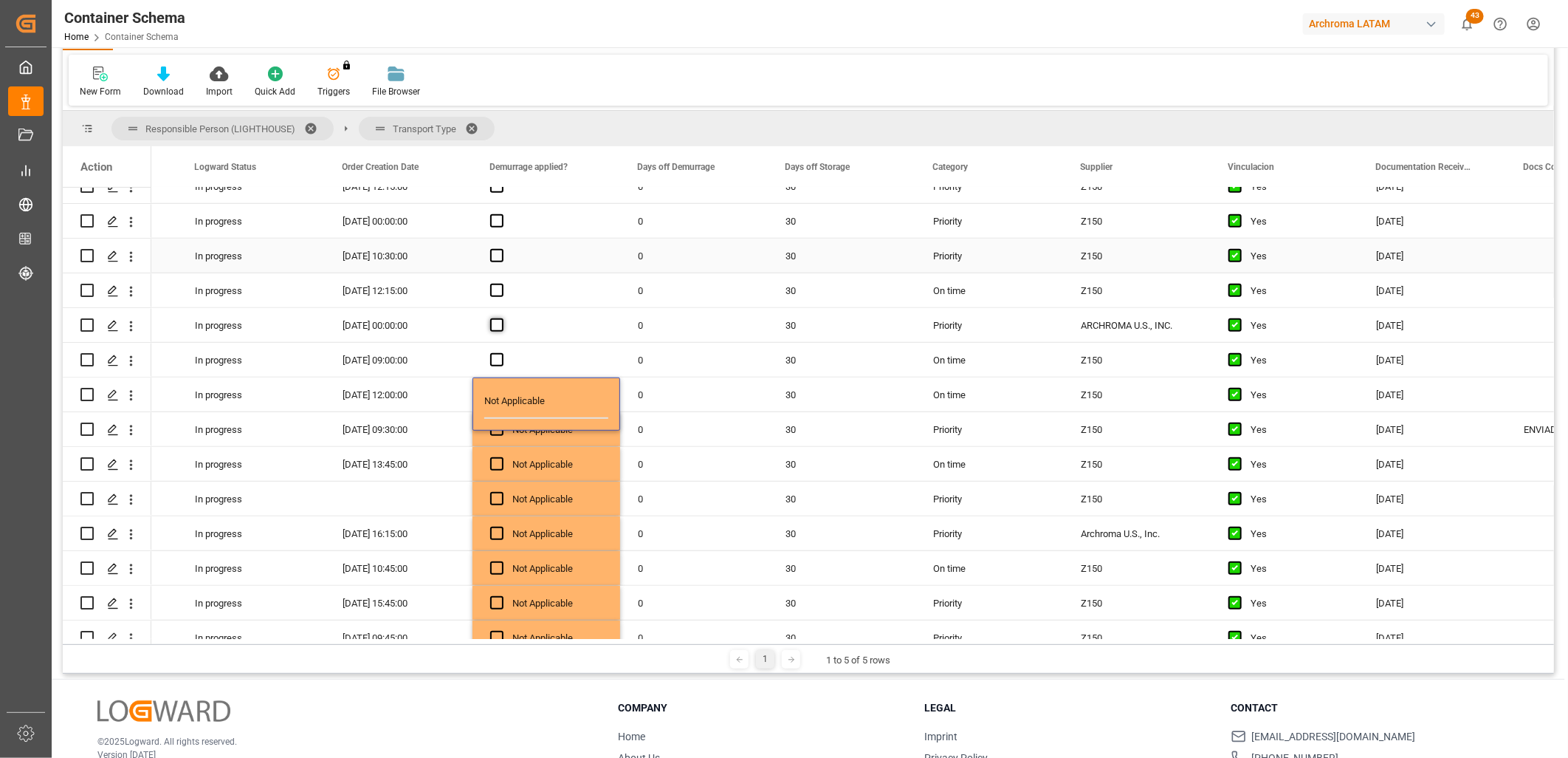
scroll to position [499, 0]
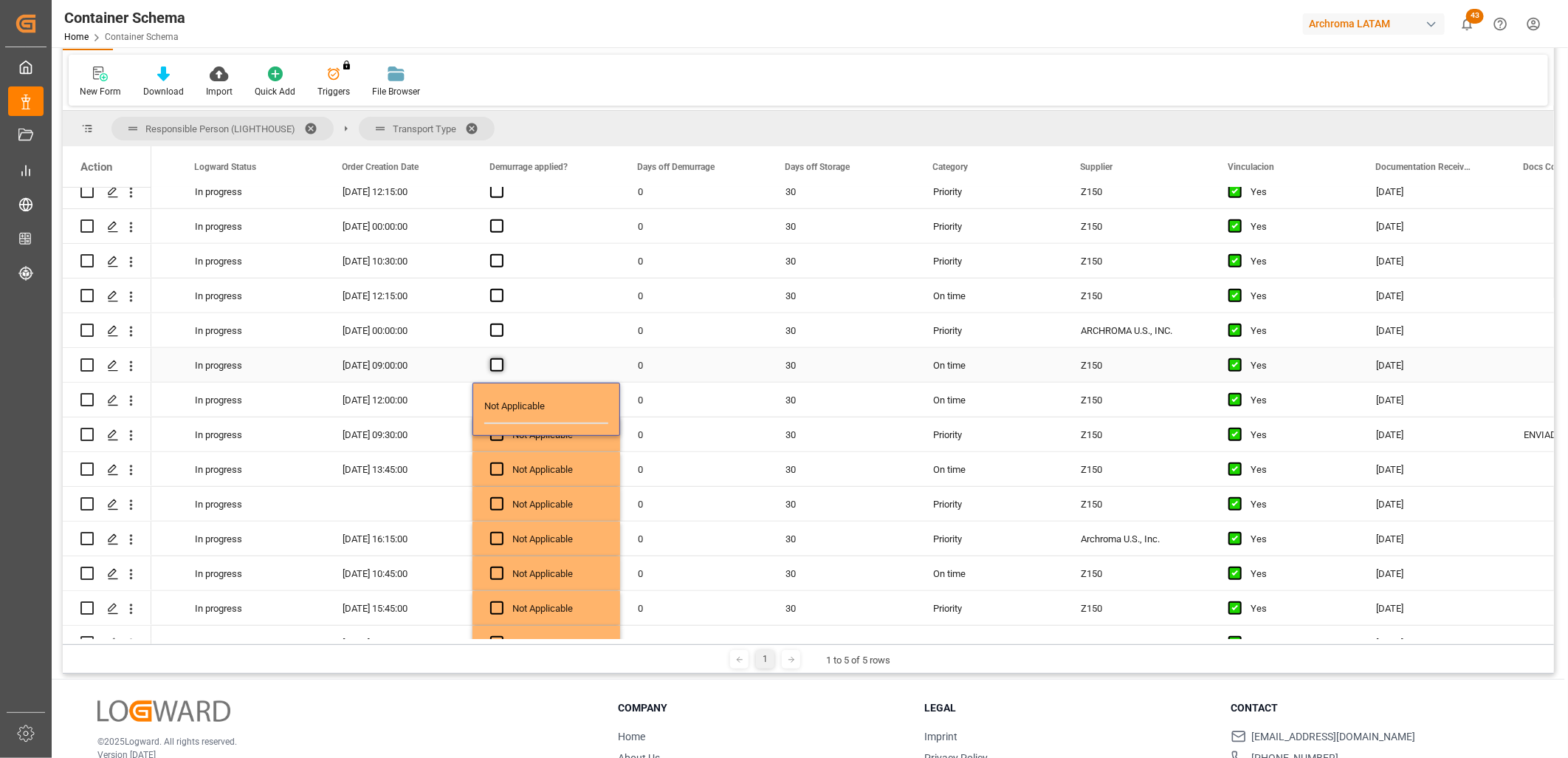
click at [495, 358] on span "Press SPACE to select this row." at bounding box center [497, 364] width 13 height 13
click at [501, 358] on input "Press SPACE to select this row." at bounding box center [501, 358] width 0 height 0
click at [495, 358] on span "Press SPACE to select this row." at bounding box center [497, 364] width 13 height 13
click at [501, 358] on input "Press SPACE to select this row." at bounding box center [501, 358] width 0 height 0
click at [495, 321] on div "Press SPACE to select this row." at bounding box center [546, 330] width 147 height 34
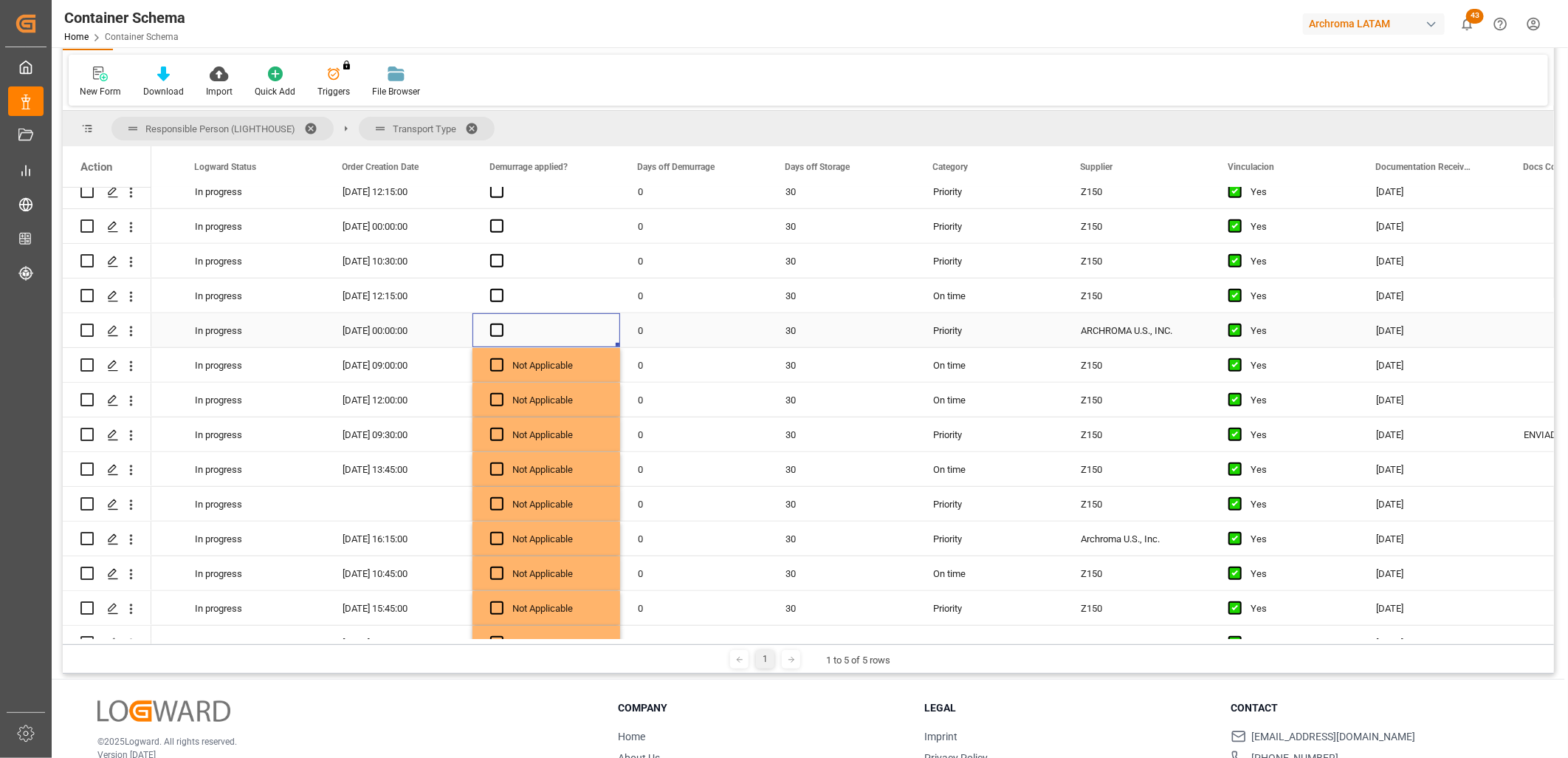
click at [498, 320] on div "Press SPACE to select this row." at bounding box center [546, 330] width 147 height 34
click at [497, 327] on span "Press SPACE to select this row." at bounding box center [497, 330] width 13 height 13
click at [501, 324] on input "Press SPACE to select this row." at bounding box center [501, 324] width 0 height 0
click at [497, 327] on span "Press SPACE to select this row." at bounding box center [497, 330] width 13 height 13
click at [501, 324] on input "Press SPACE to select this row." at bounding box center [501, 324] width 0 height 0
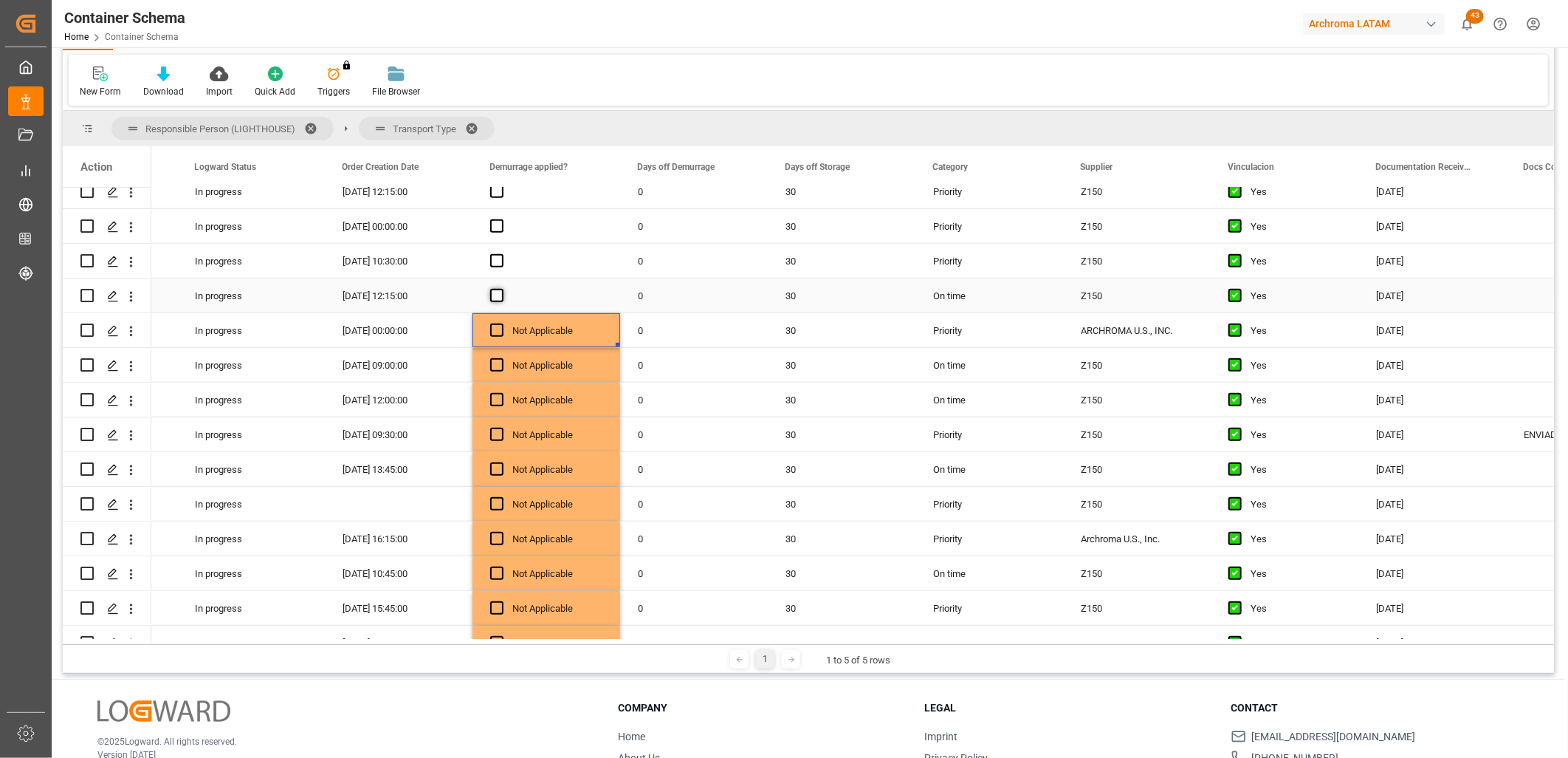
click at [500, 293] on span "Press SPACE to select this row." at bounding box center [497, 295] width 13 height 13
click at [501, 289] on input "Press SPACE to select this row." at bounding box center [501, 289] width 0 height 0
click at [501, 292] on span "Press SPACE to select this row." at bounding box center [497, 295] width 13 height 13
click at [501, 289] on input "Press SPACE to select this row." at bounding box center [501, 289] width 0 height 0
click at [501, 259] on span "Press SPACE to select this row." at bounding box center [497, 260] width 13 height 13
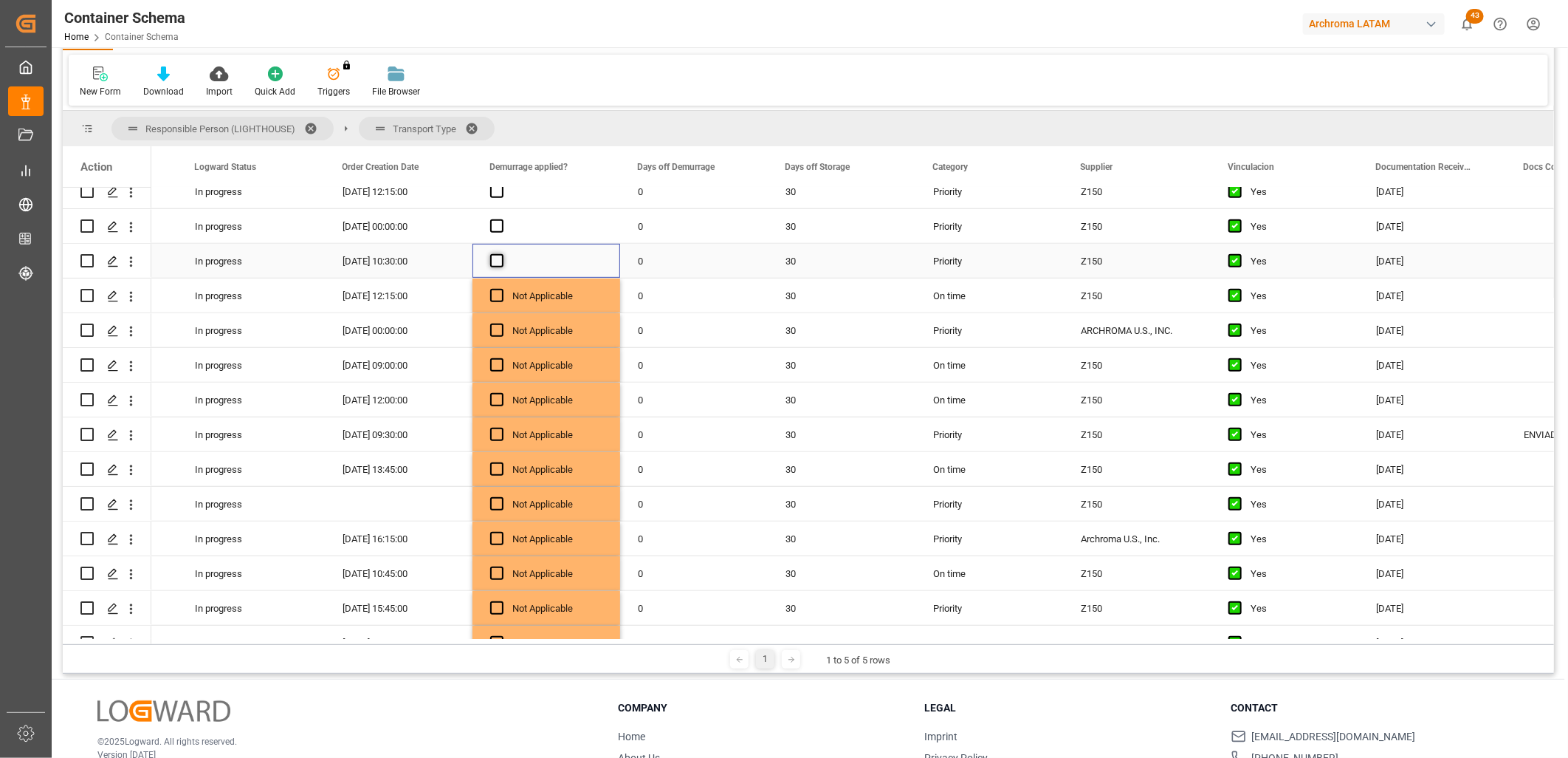
click at [501, 254] on input "Press SPACE to select this row." at bounding box center [501, 254] width 0 height 0
click at [497, 260] on span "Press SPACE to select this row." at bounding box center [497, 260] width 13 height 13
click at [501, 254] on input "Press SPACE to select this row." at bounding box center [501, 254] width 0 height 0
click at [497, 221] on span "Press SPACE to select this row." at bounding box center [497, 226] width 13 height 13
click at [501, 220] on input "Press SPACE to select this row." at bounding box center [501, 220] width 0 height 0
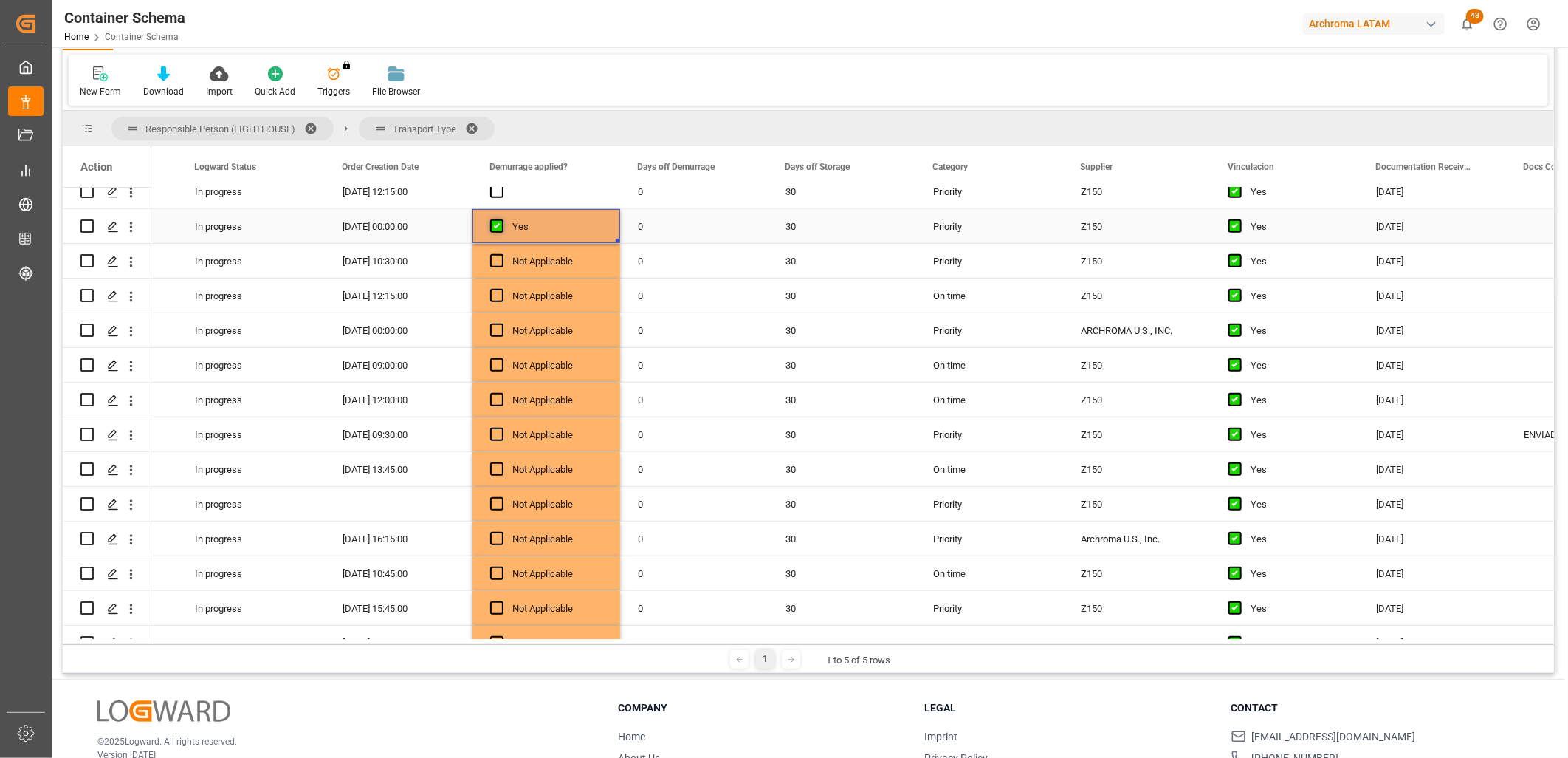
click at [497, 221] on span "Press SPACE to select this row." at bounding box center [497, 226] width 13 height 13
click at [501, 220] on input "Press SPACE to select this row." at bounding box center [501, 220] width 0 height 0
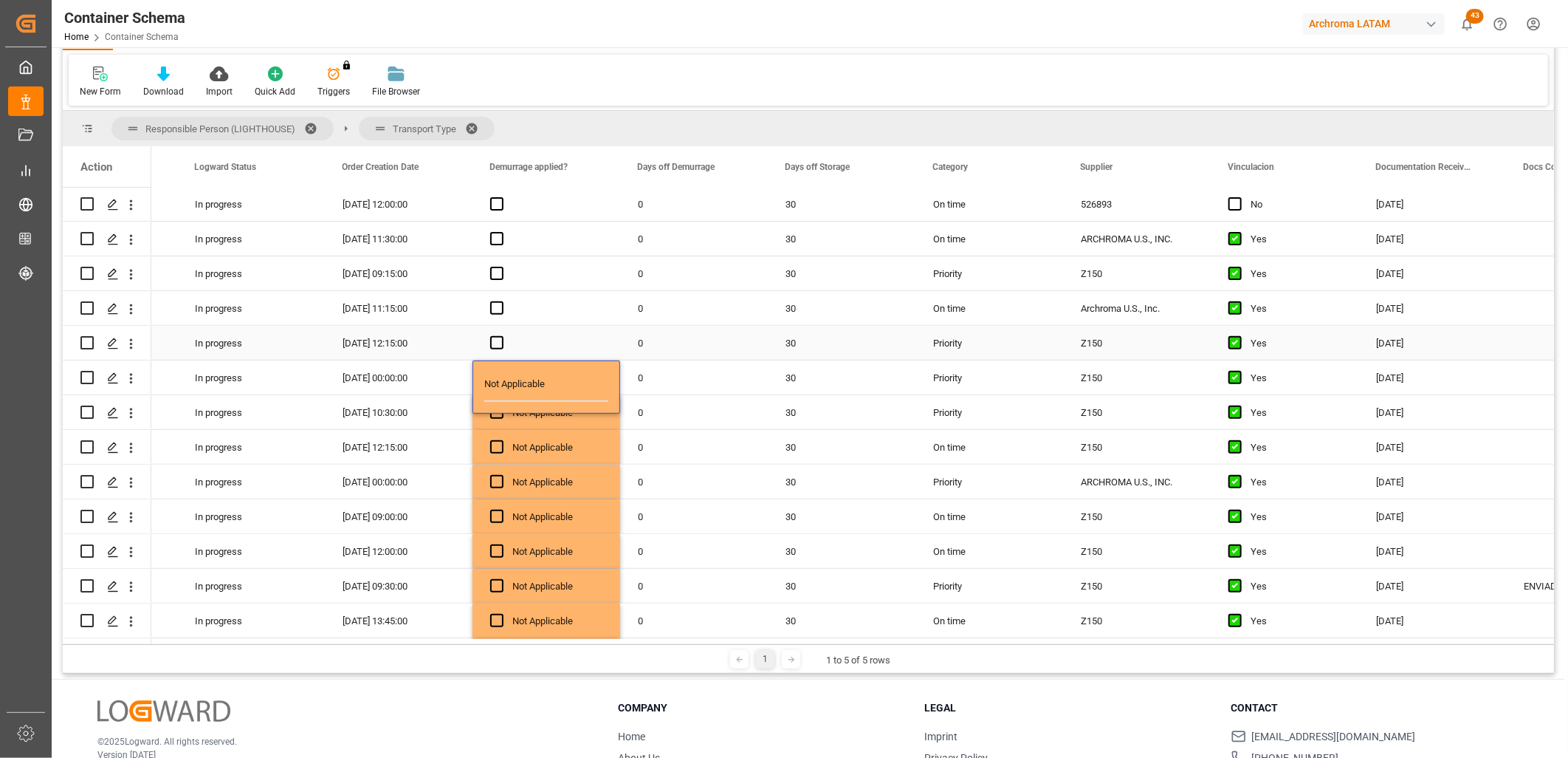
scroll to position [335, 0]
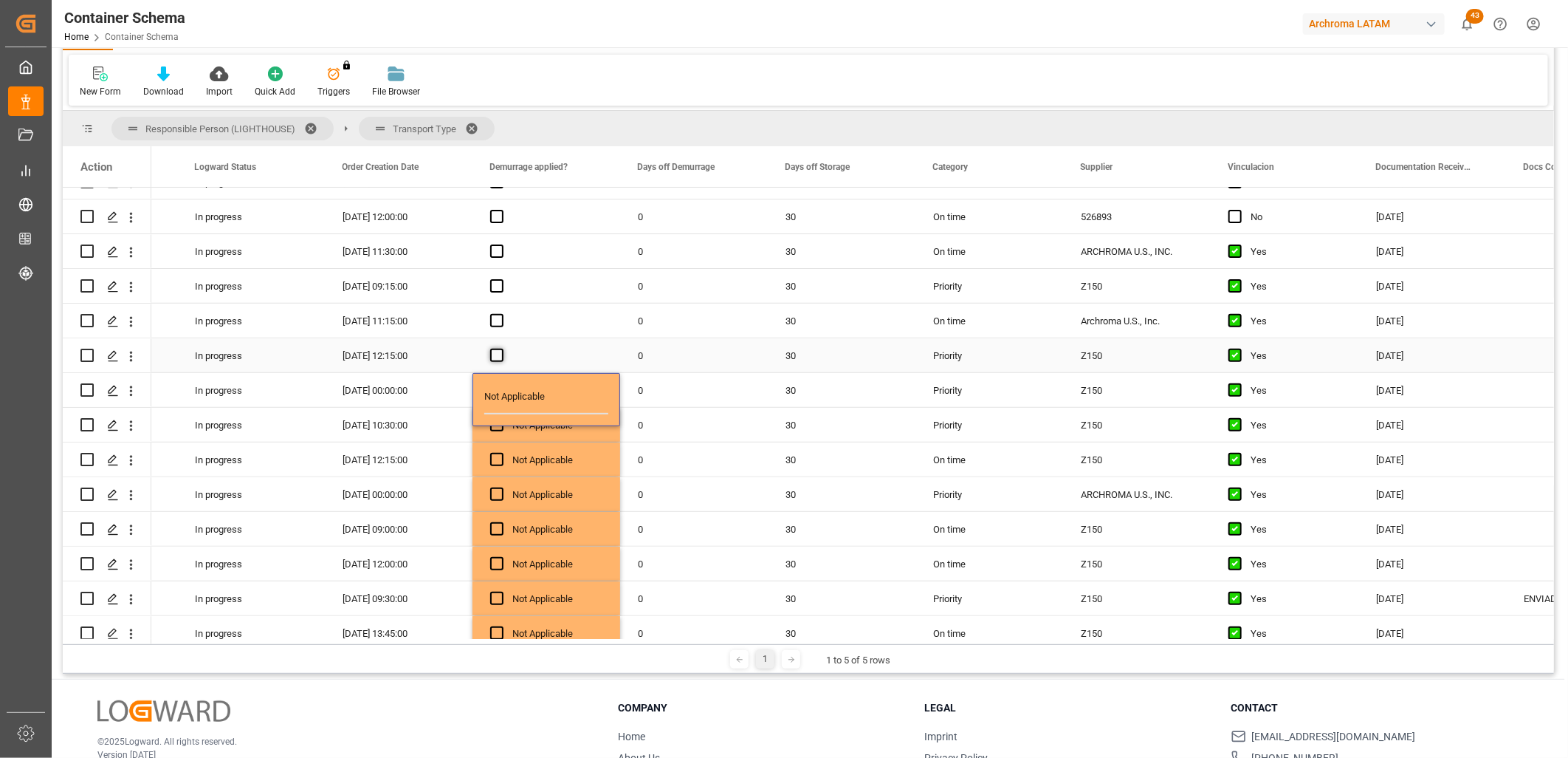
click at [496, 352] on span "Press SPACE to select this row." at bounding box center [497, 355] width 13 height 13
click at [501, 349] on input "Press SPACE to select this row." at bounding box center [501, 349] width 0 height 0
click at [496, 352] on span "Press SPACE to select this row." at bounding box center [497, 355] width 13 height 13
click at [501, 349] on input "Press SPACE to select this row." at bounding box center [501, 349] width 0 height 0
click at [498, 314] on span "Press SPACE to select this row." at bounding box center [497, 320] width 13 height 13
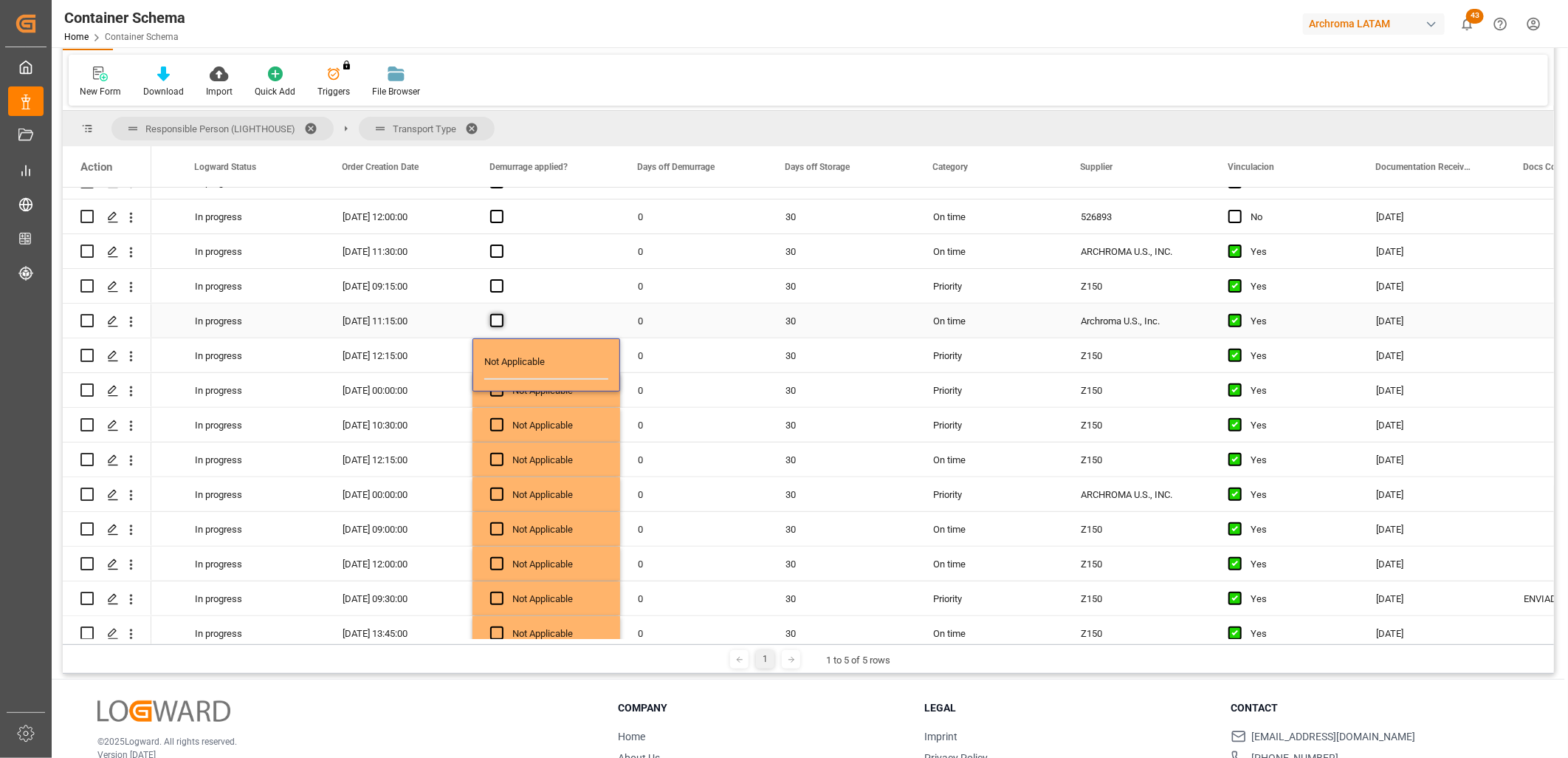
click at [501, 314] on input "Press SPACE to select this row." at bounding box center [501, 314] width 0 height 0
click at [499, 320] on span "Press SPACE to select this row." at bounding box center [497, 320] width 13 height 13
click at [501, 314] on input "Press SPACE to select this row." at bounding box center [501, 314] width 0 height 0
click at [497, 283] on span "Press SPACE to select this row." at bounding box center [497, 285] width 13 height 13
click at [501, 279] on input "Press SPACE to select this row." at bounding box center [501, 279] width 0 height 0
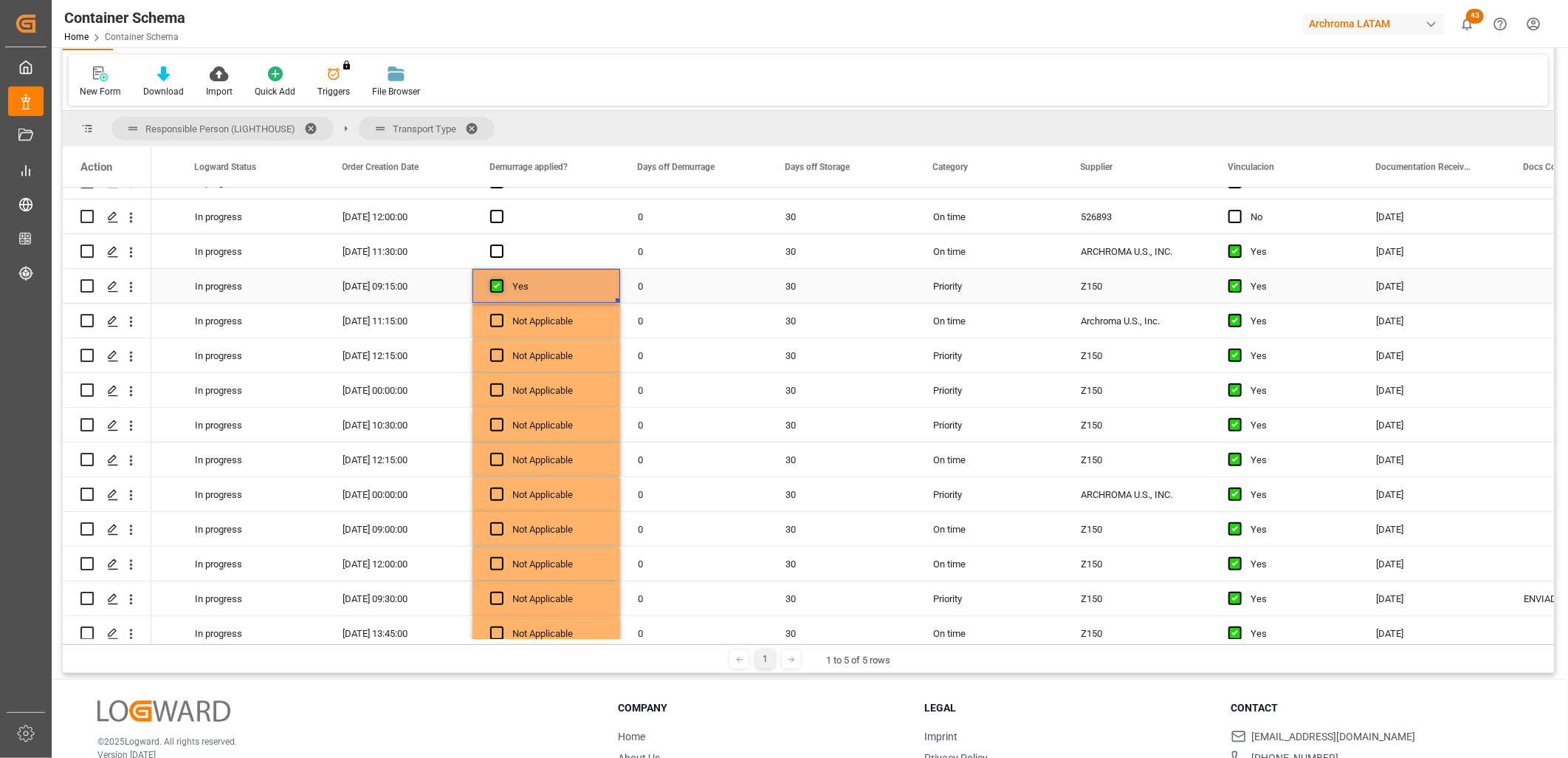
click at [497, 283] on span "Press SPACE to select this row." at bounding box center [497, 285] width 13 height 13
click at [501, 279] on input "Press SPACE to select this row." at bounding box center [501, 279] width 0 height 0
click at [497, 251] on span "Press SPACE to select this row." at bounding box center [497, 251] width 13 height 13
click at [501, 244] on input "Press SPACE to select this row." at bounding box center [501, 244] width 0 height 0
click at [497, 251] on span "Press SPACE to select this row." at bounding box center [497, 251] width 13 height 13
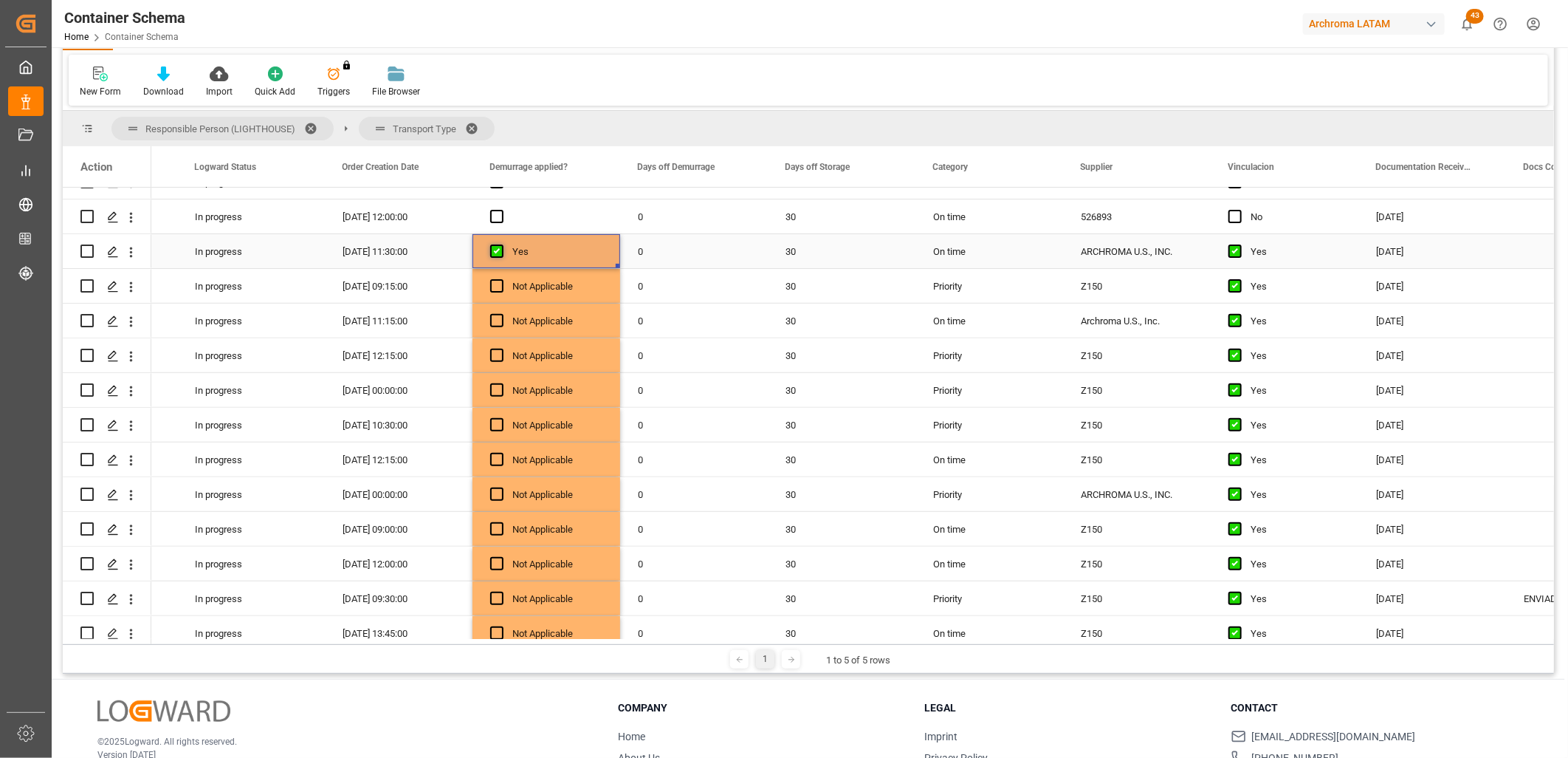
click at [501, 244] on input "Press SPACE to select this row." at bounding box center [501, 244] width 0 height 0
click at [500, 218] on span "Press SPACE to select this row." at bounding box center [497, 216] width 13 height 13
click at [501, 210] on input "Press SPACE to select this row." at bounding box center [501, 210] width 0 height 0
click at [500, 217] on span "Press SPACE to select this row." at bounding box center [497, 216] width 13 height 13
click at [501, 210] on input "Press SPACE to select this row." at bounding box center [501, 210] width 0 height 0
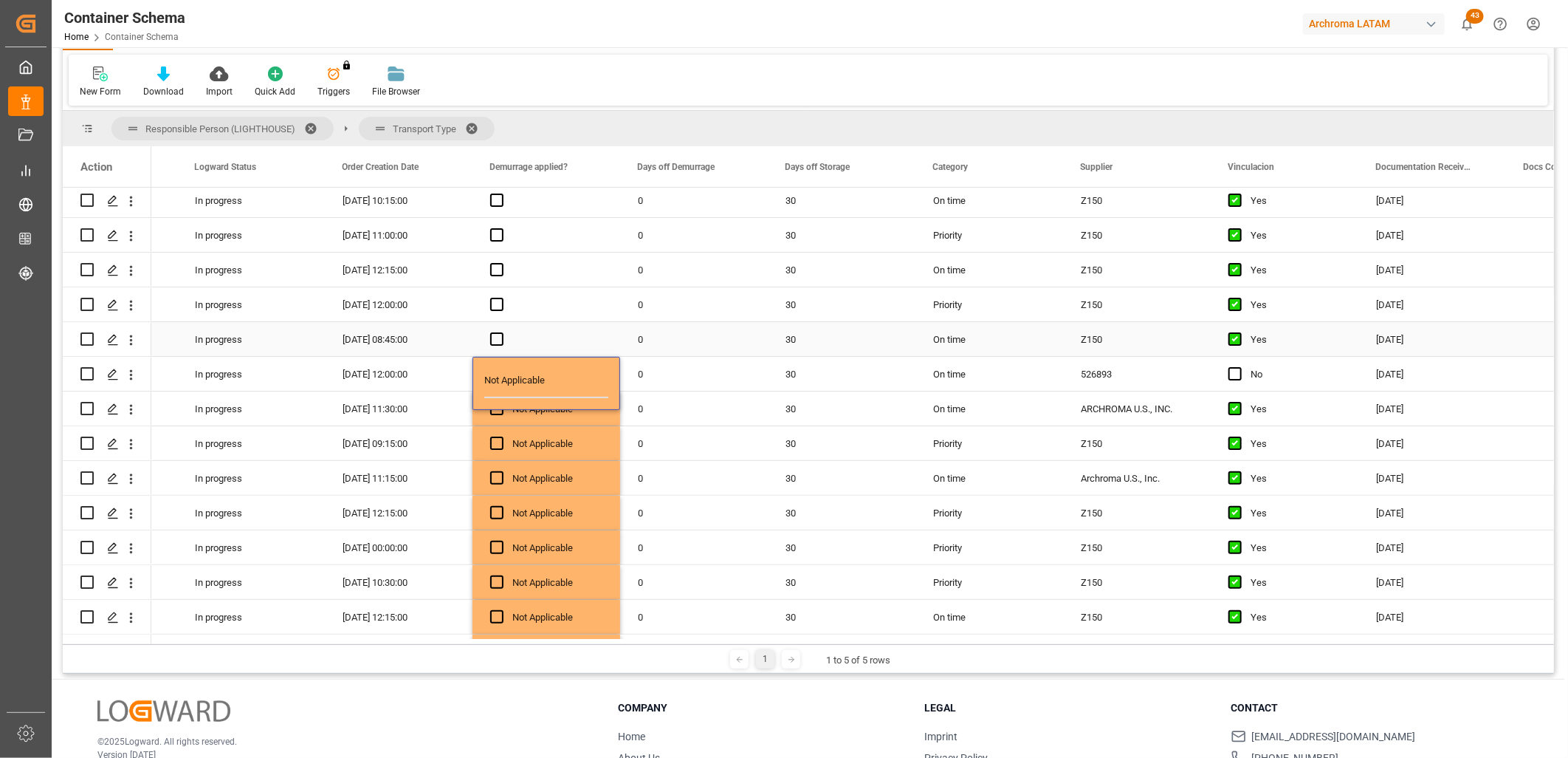
scroll to position [171, 0]
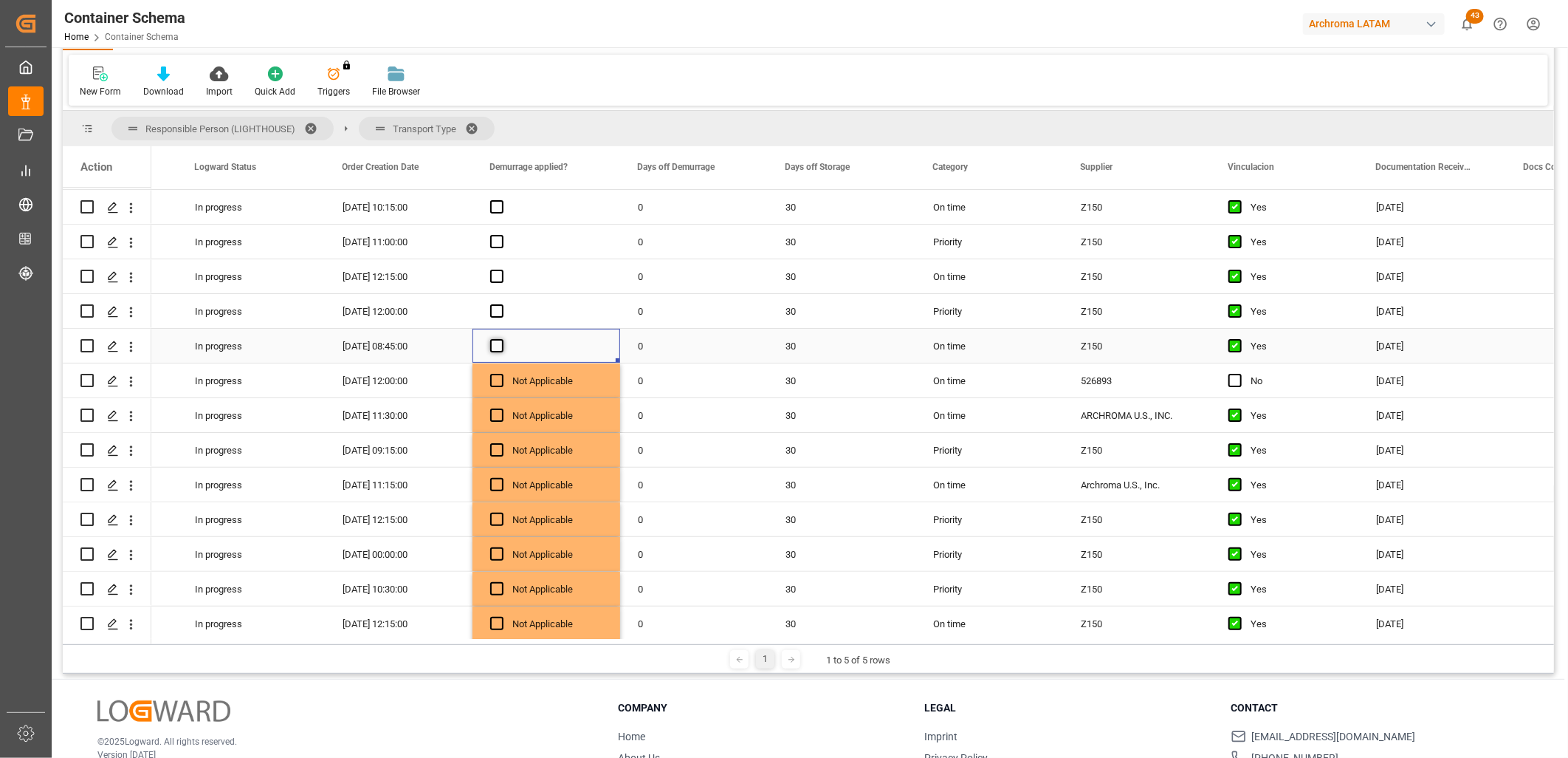
click at [501, 343] on span "Press SPACE to select this row." at bounding box center [497, 345] width 13 height 13
click at [501, 339] on input "Press SPACE to select this row." at bounding box center [501, 339] width 0 height 0
click at [501, 343] on span "Press SPACE to select this row." at bounding box center [497, 345] width 13 height 13
click at [501, 339] on input "Press SPACE to select this row." at bounding box center [501, 339] width 0 height 0
click at [497, 311] on span "Press SPACE to select this row." at bounding box center [497, 311] width 13 height 13
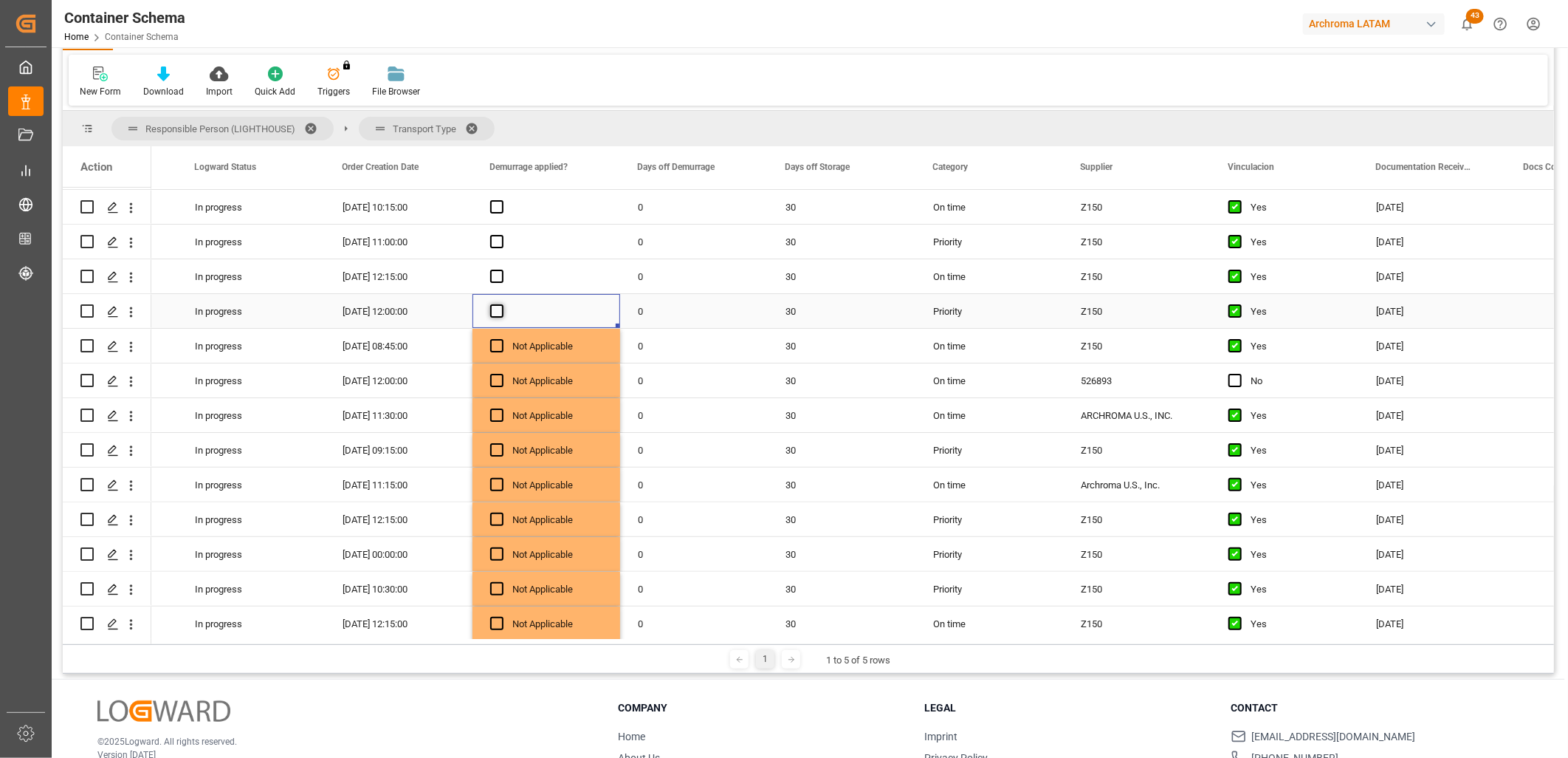
click at [501, 304] on input "Press SPACE to select this row." at bounding box center [501, 304] width 0 height 0
click at [497, 311] on span "Press SPACE to select this row." at bounding box center [497, 311] width 13 height 13
click at [501, 304] on input "Press SPACE to select this row." at bounding box center [501, 304] width 0 height 0
click at [497, 274] on span "Press SPACE to select this row." at bounding box center [497, 276] width 13 height 13
click at [501, 270] on input "Press SPACE to select this row." at bounding box center [501, 270] width 0 height 0
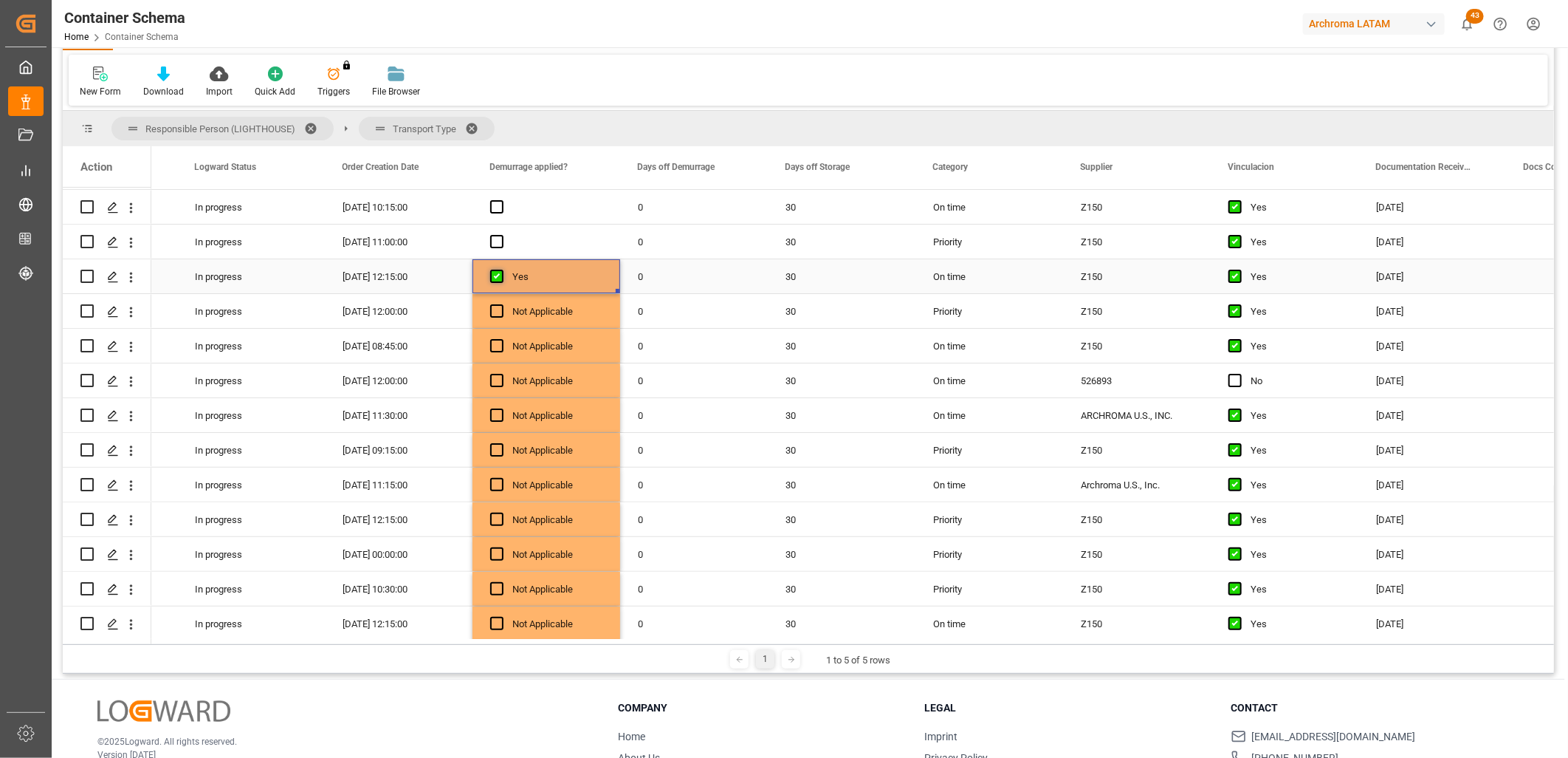
click at [500, 272] on span "Press SPACE to select this row." at bounding box center [497, 276] width 13 height 13
click at [501, 270] on input "Press SPACE to select this row." at bounding box center [501, 270] width 0 height 0
click at [497, 244] on span "Press SPACE to select this row." at bounding box center [497, 241] width 13 height 13
click at [501, 235] on input "Press SPACE to select this row." at bounding box center [501, 235] width 0 height 0
click at [497, 203] on span "Press SPACE to select this row." at bounding box center [497, 206] width 13 height 13
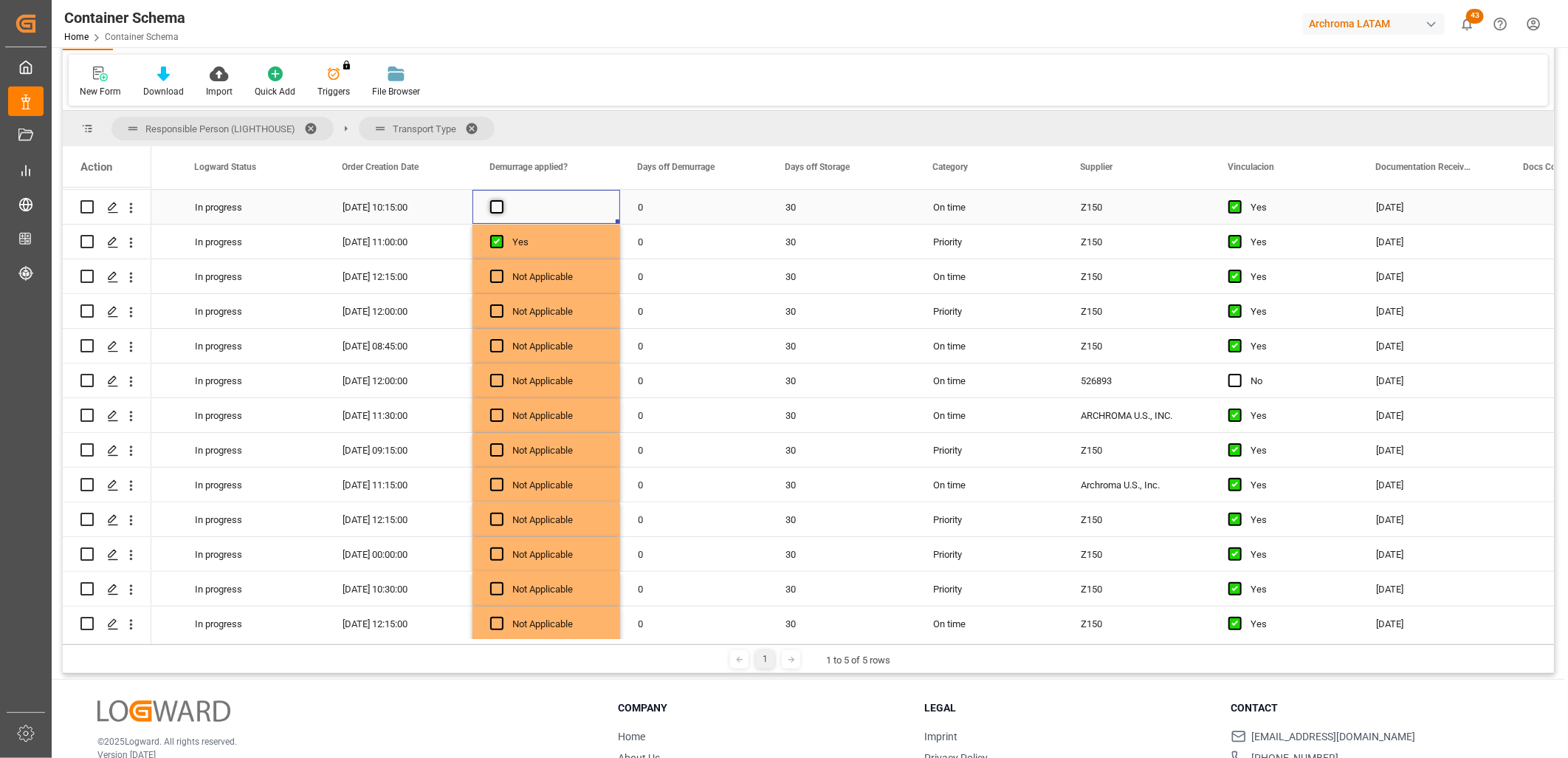
click at [501, 200] on input "Press SPACE to select this row." at bounding box center [501, 200] width 0 height 0
click at [497, 203] on span "Press SPACE to select this row." at bounding box center [497, 206] width 13 height 13
click at [501, 200] on input "Press SPACE to select this row." at bounding box center [501, 200] width 0 height 0
click at [497, 240] on div "Not Applicable" at bounding box center [546, 216] width 147 height 53
click at [497, 241] on div "Not Applicable" at bounding box center [546, 216] width 147 height 53
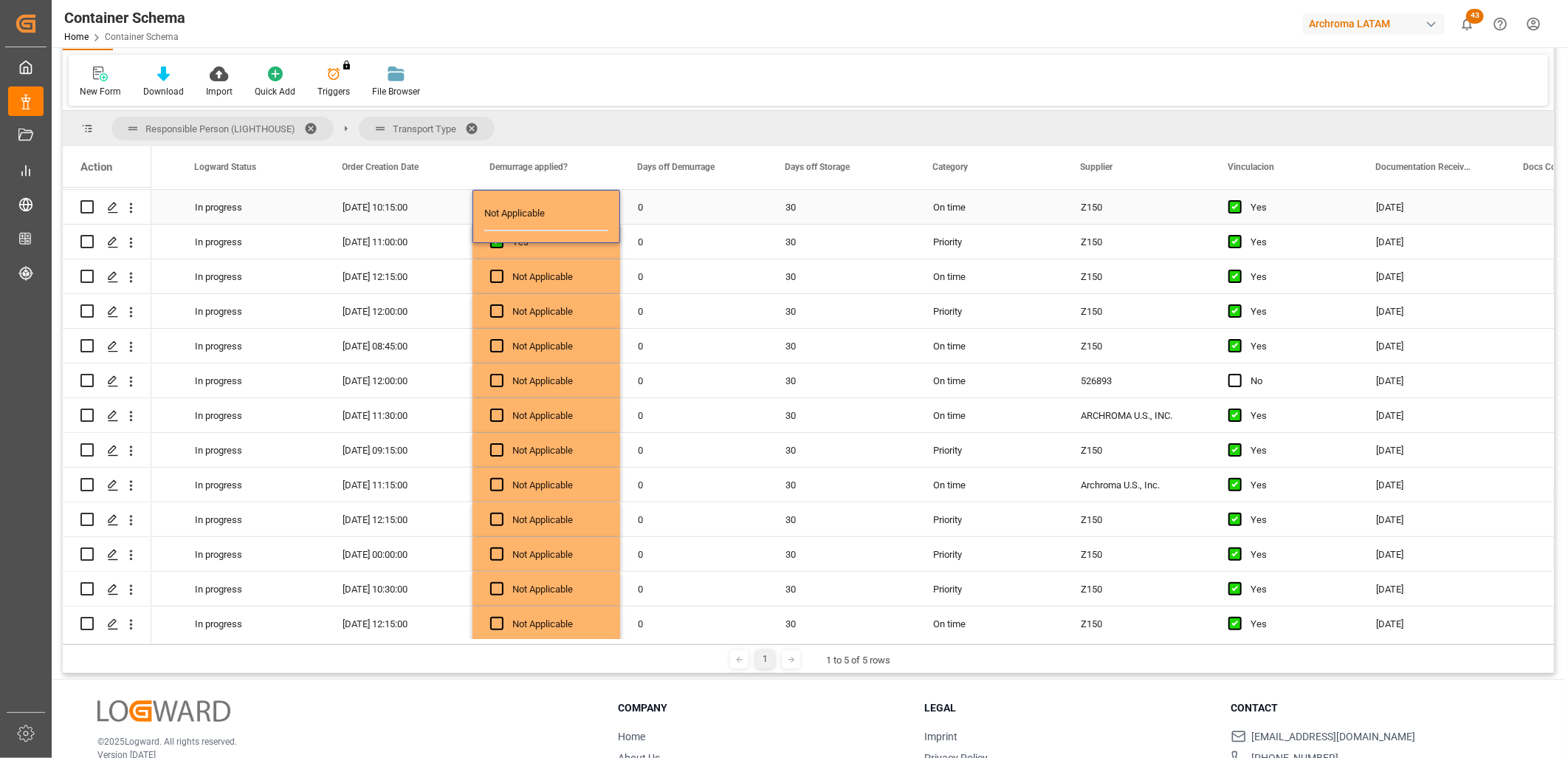
click at [496, 238] on div "Not Applicable" at bounding box center [546, 216] width 147 height 53
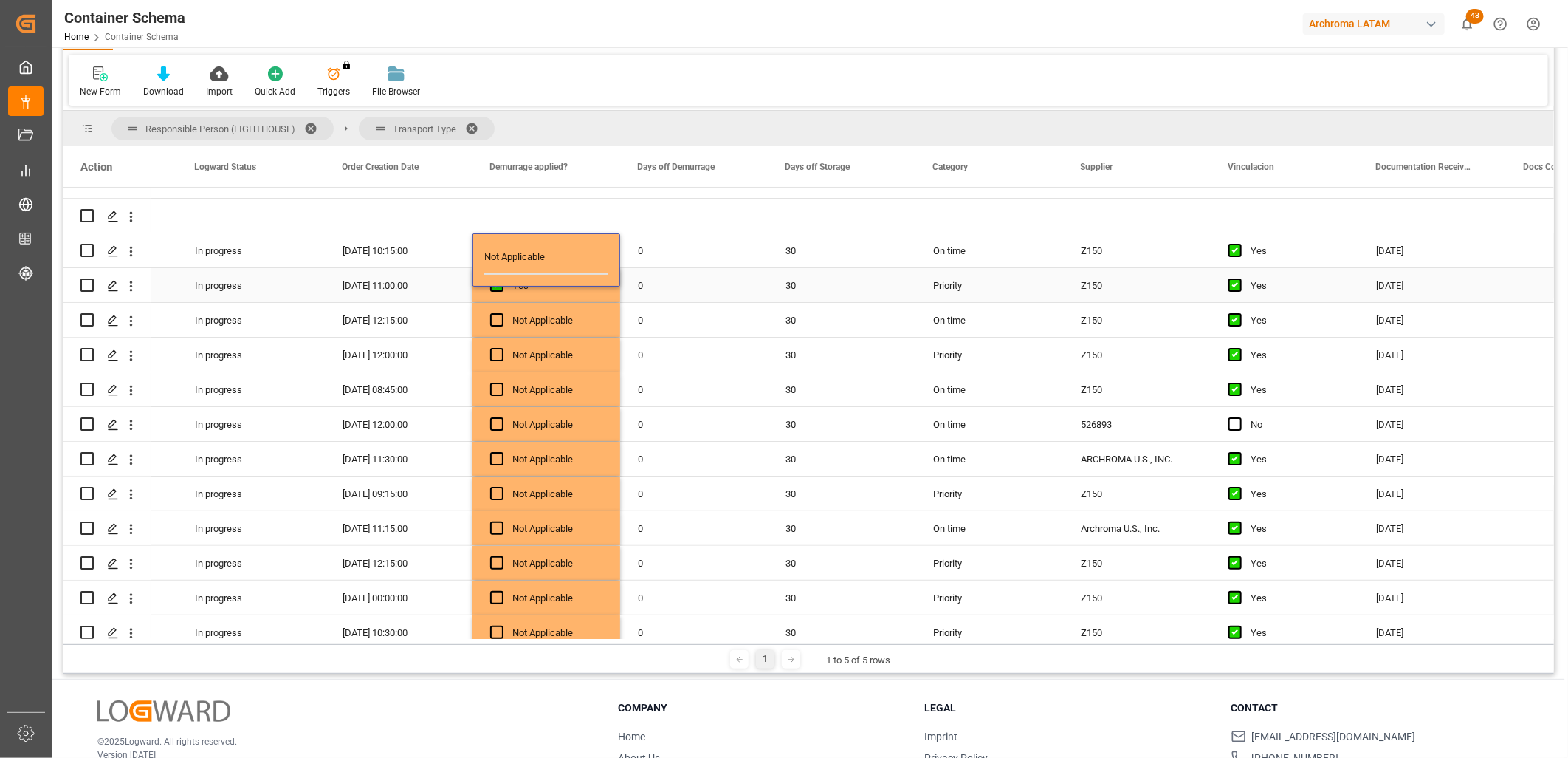
scroll to position [89, 0]
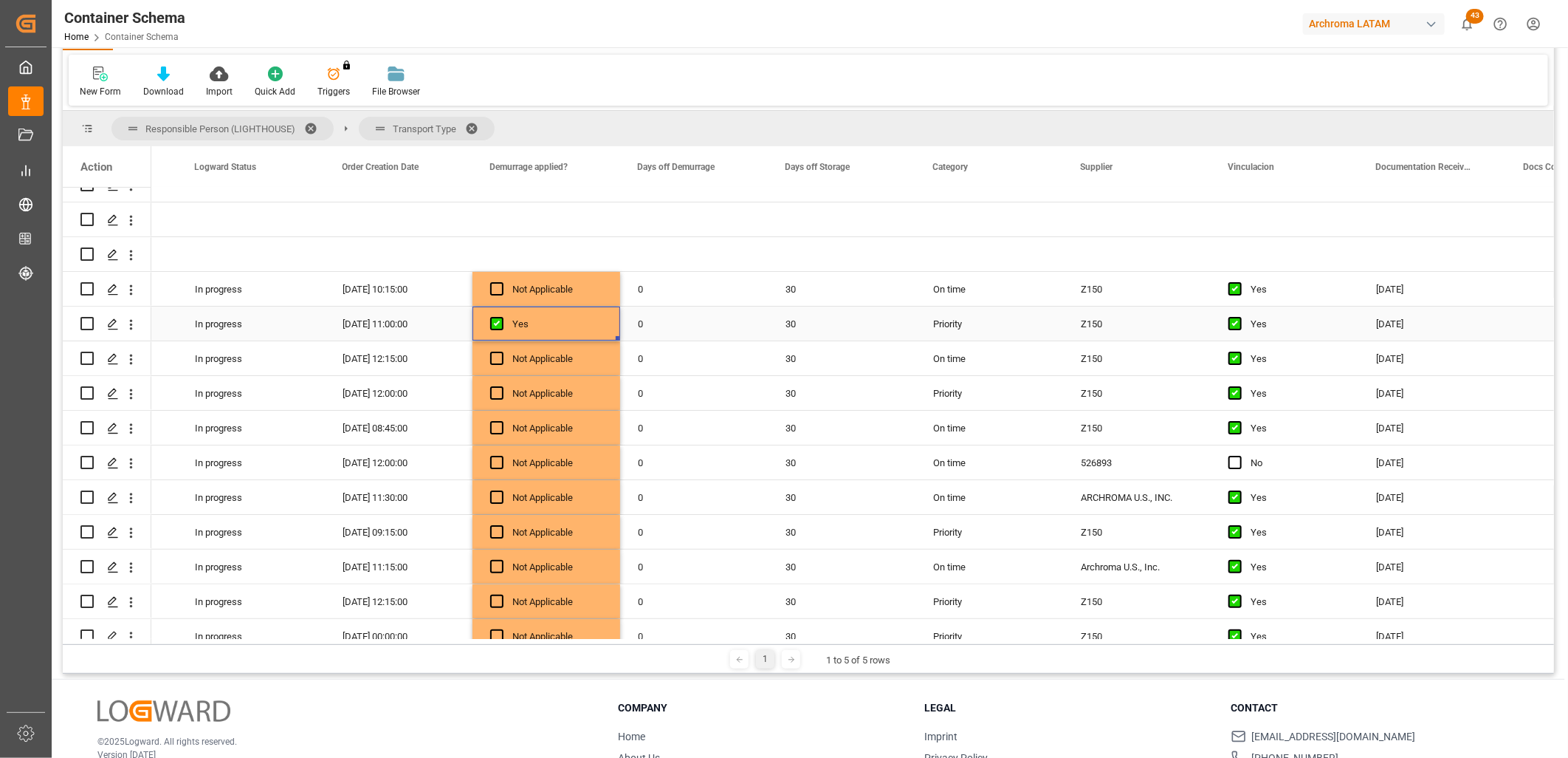
click at [551, 334] on div "Yes" at bounding box center [557, 324] width 90 height 34
click at [498, 322] on span "Press SPACE to select this row." at bounding box center [497, 323] width 13 height 13
click at [501, 317] on input "Press SPACE to select this row." at bounding box center [501, 317] width 0 height 0
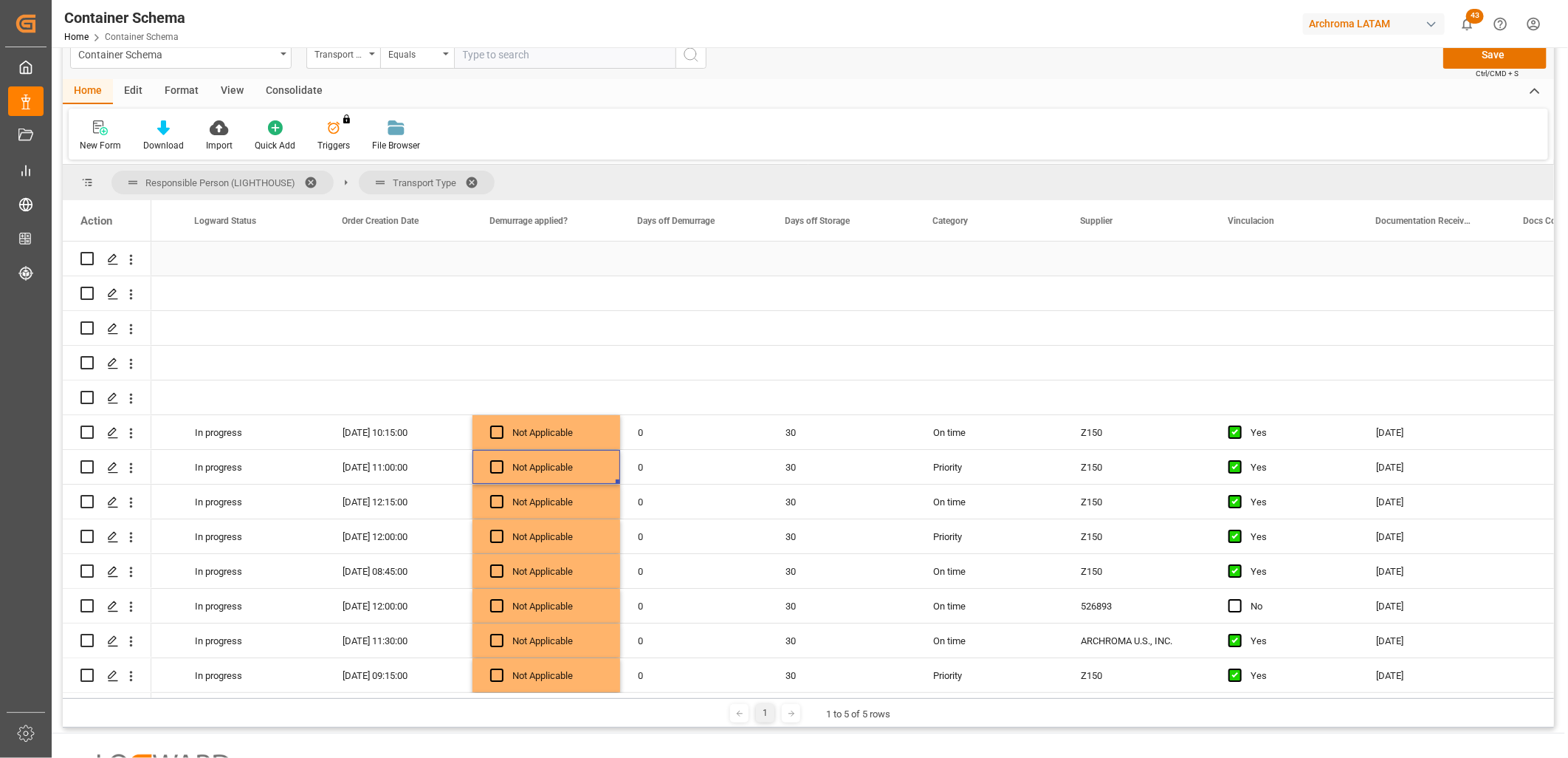
scroll to position [0, 0]
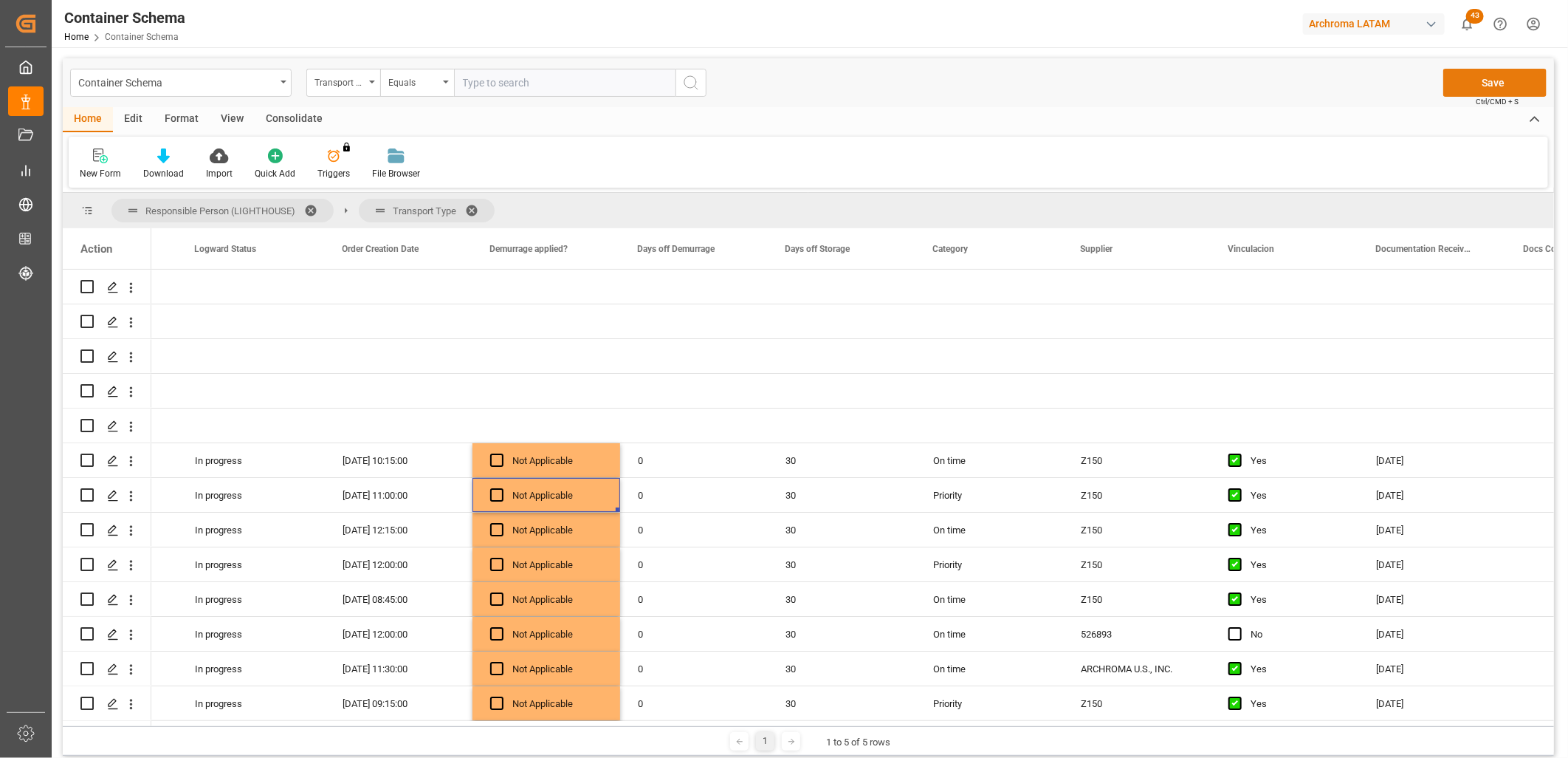
click at [1500, 81] on button "Save" at bounding box center [1495, 83] width 103 height 28
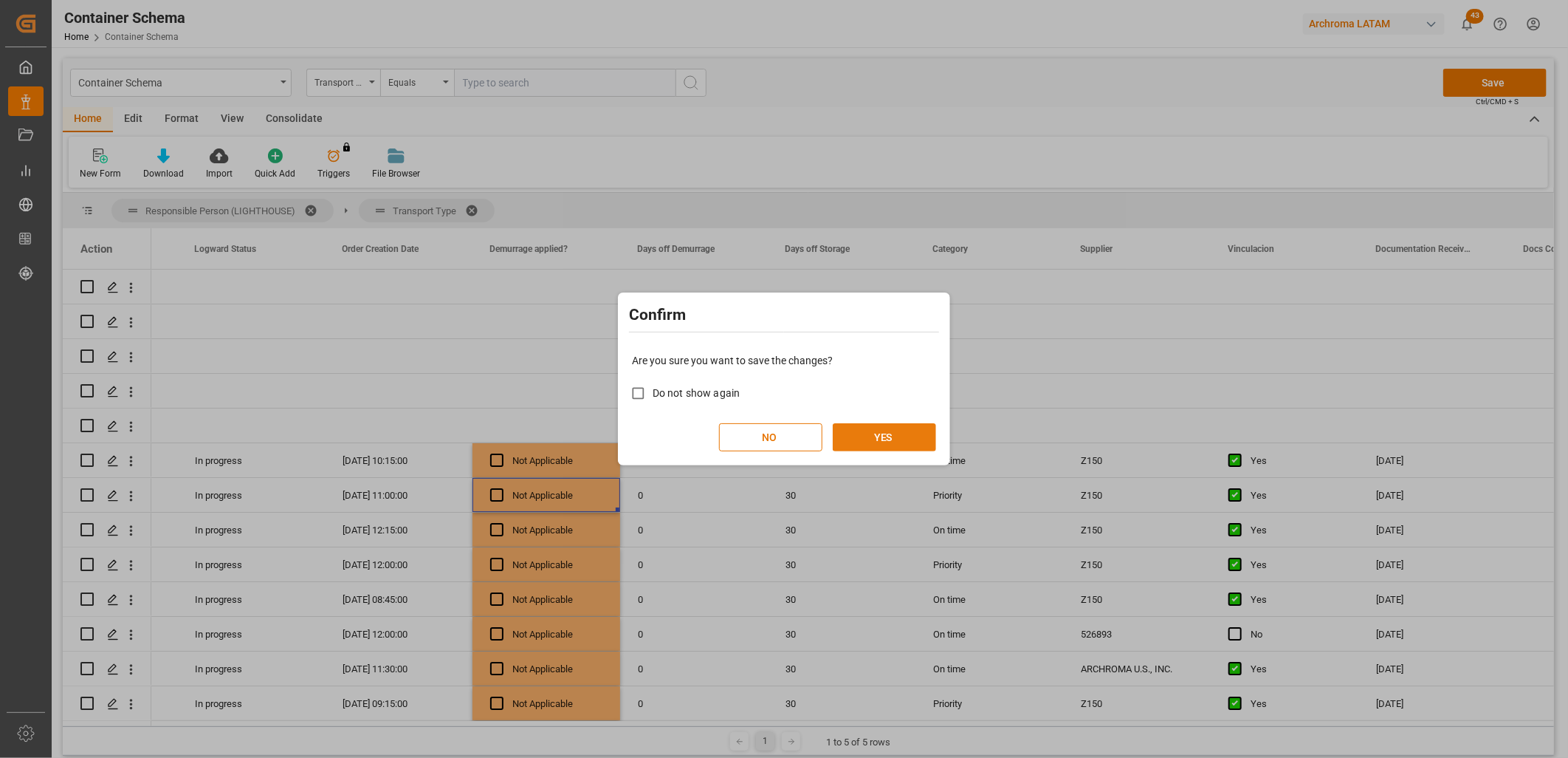
click at [872, 445] on button "YES" at bounding box center [884, 438] width 103 height 28
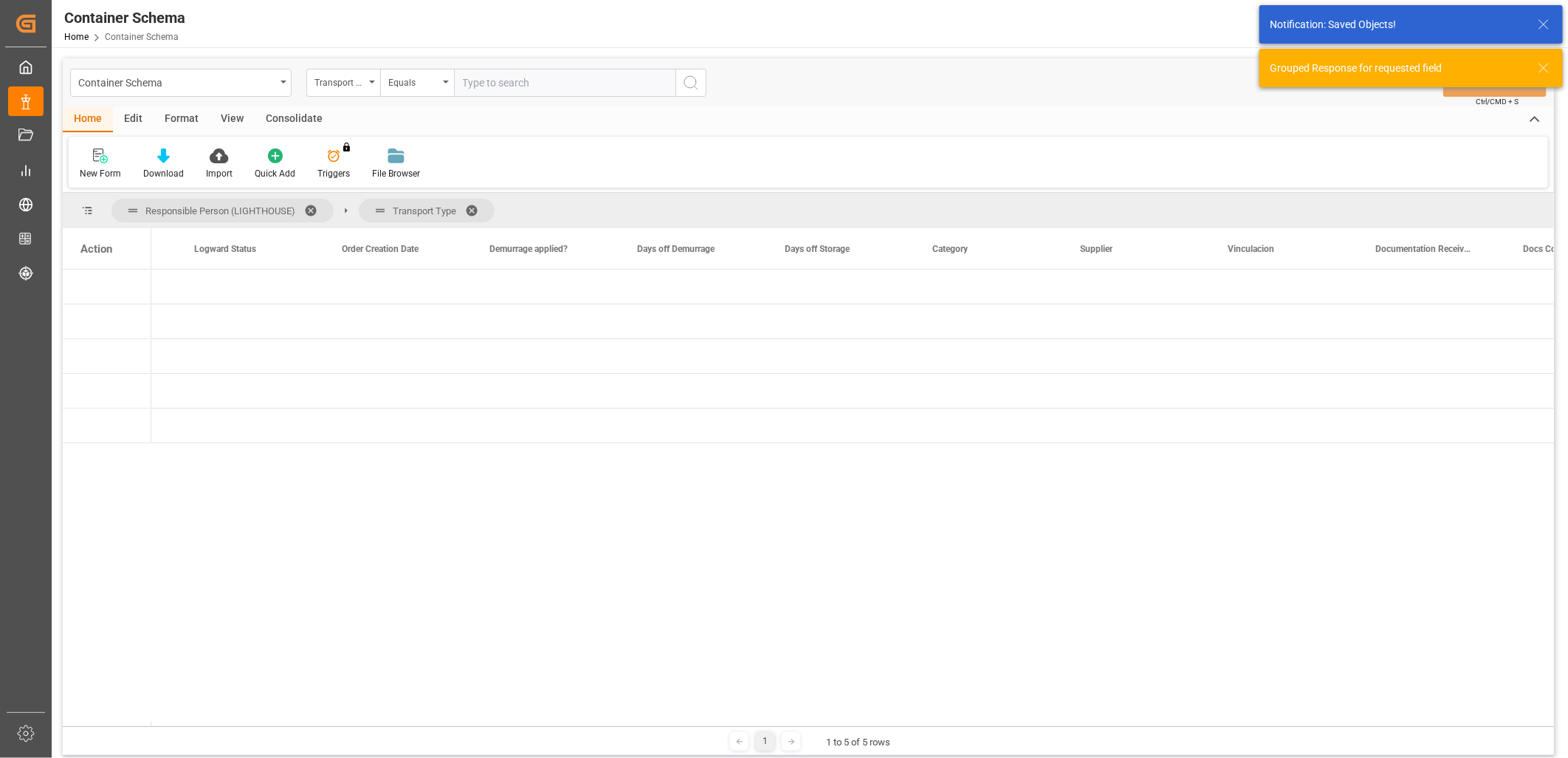
click at [109, 251] on div "Action" at bounding box center [96, 249] width 32 height 13
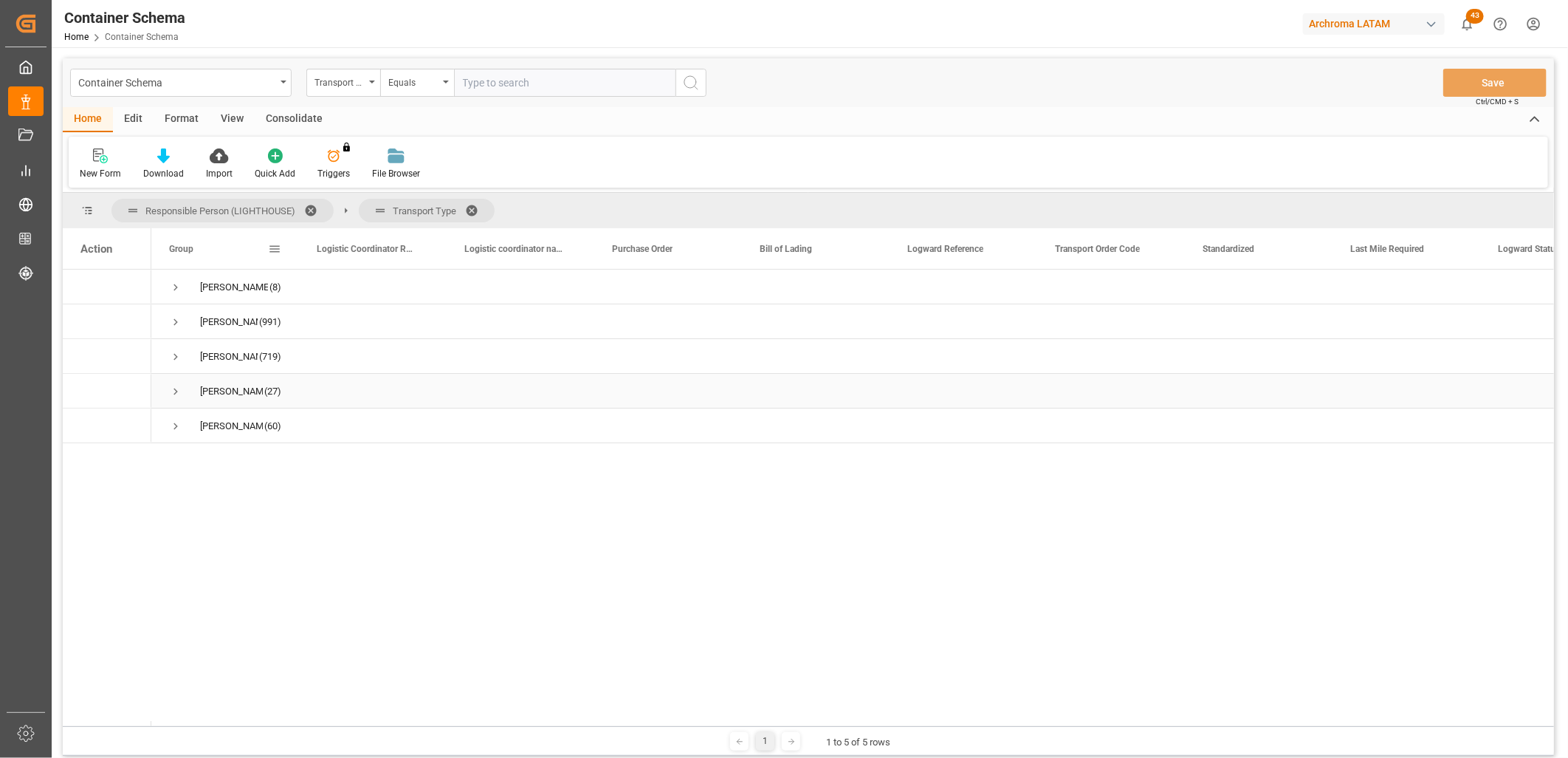
click at [177, 392] on span "Press SPACE to select this row." at bounding box center [175, 391] width 13 height 13
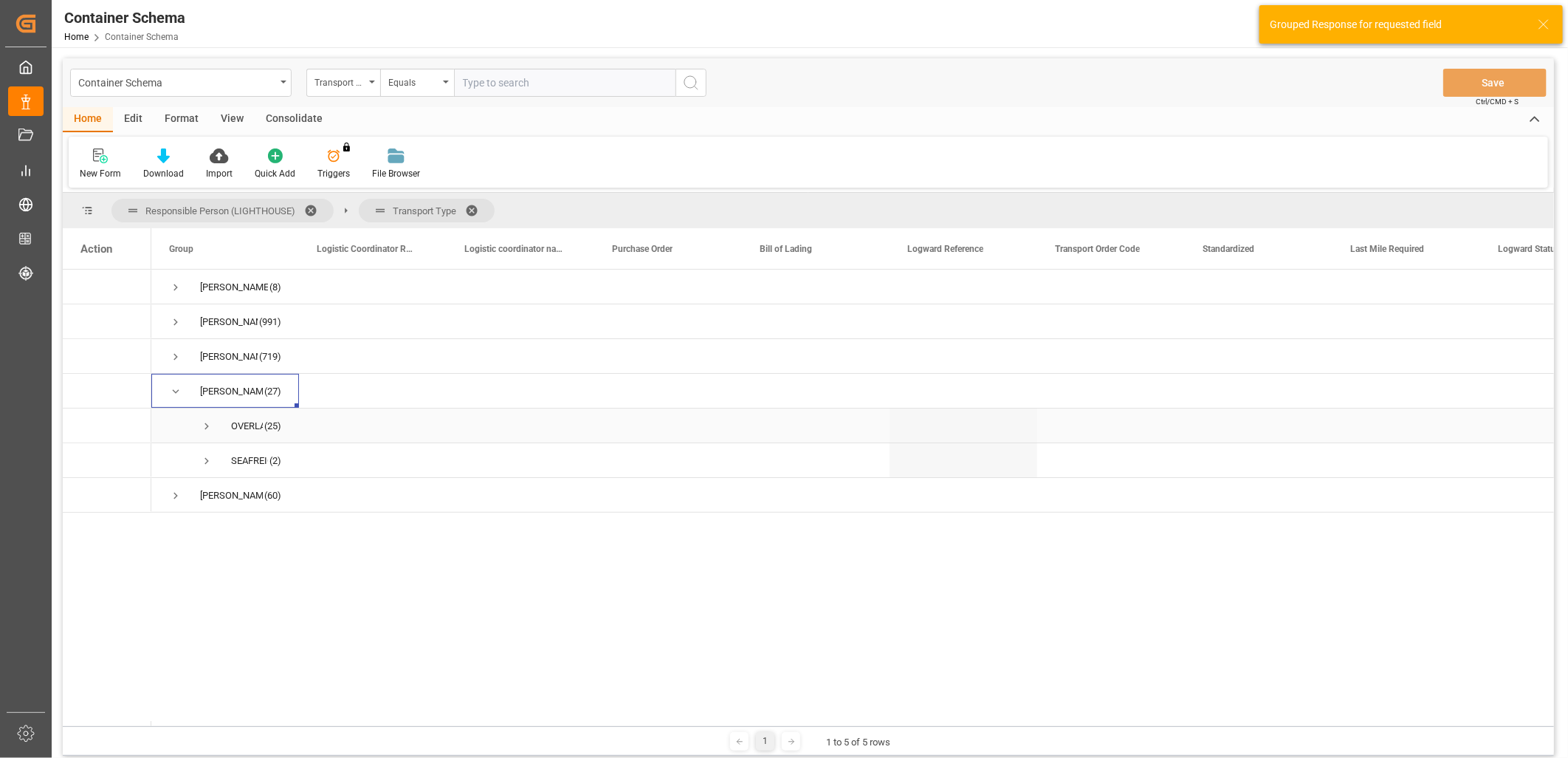
click at [211, 425] on span "Press SPACE to select this row." at bounding box center [206, 426] width 13 height 13
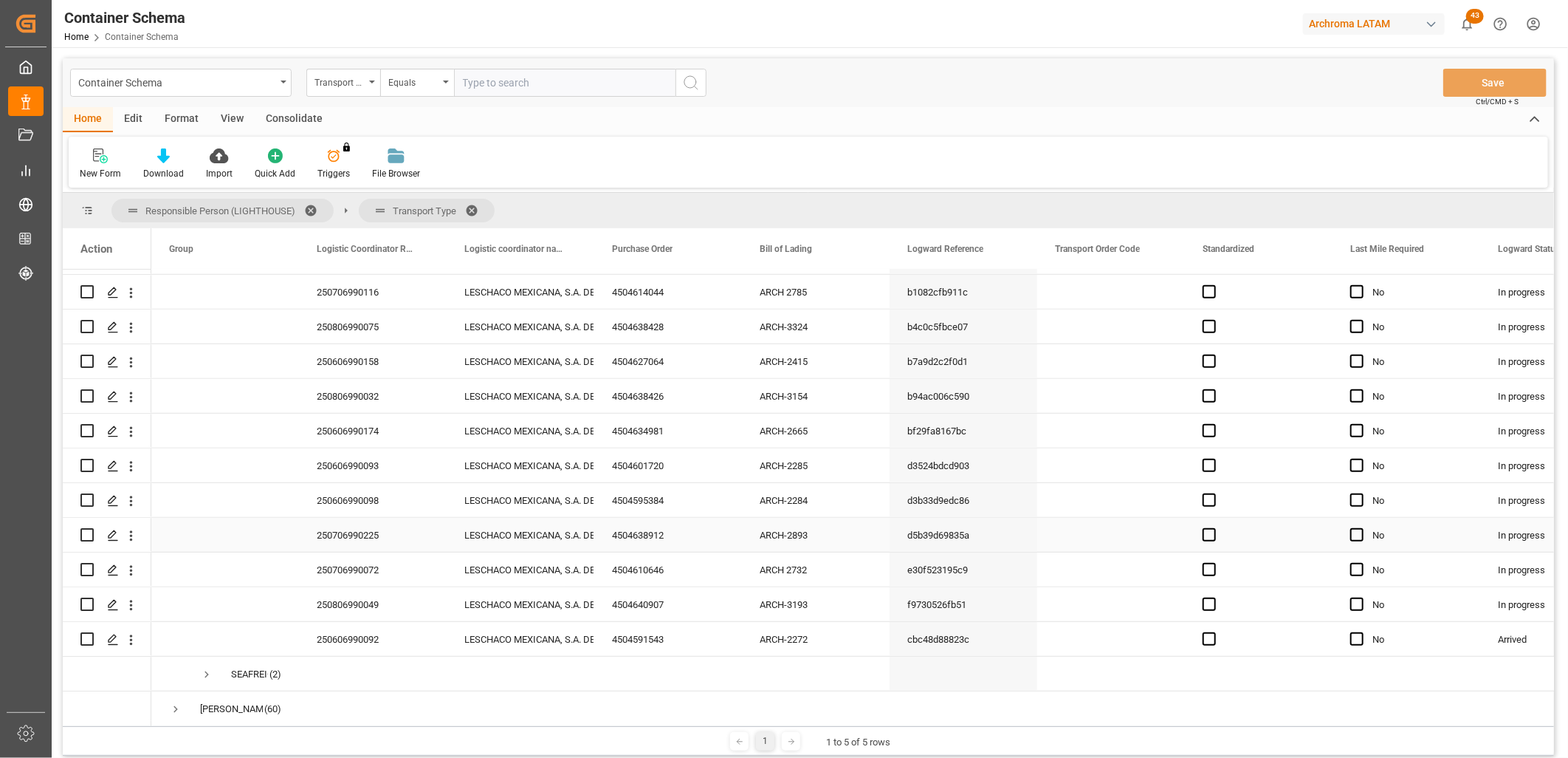
scroll to position [656, 0]
drag, startPoint x: 185, startPoint y: 726, endPoint x: 241, endPoint y: 732, distance: 56.3
click at [243, 732] on div "1 1 to 5 of 5 rows" at bounding box center [808, 740] width 1491 height 29
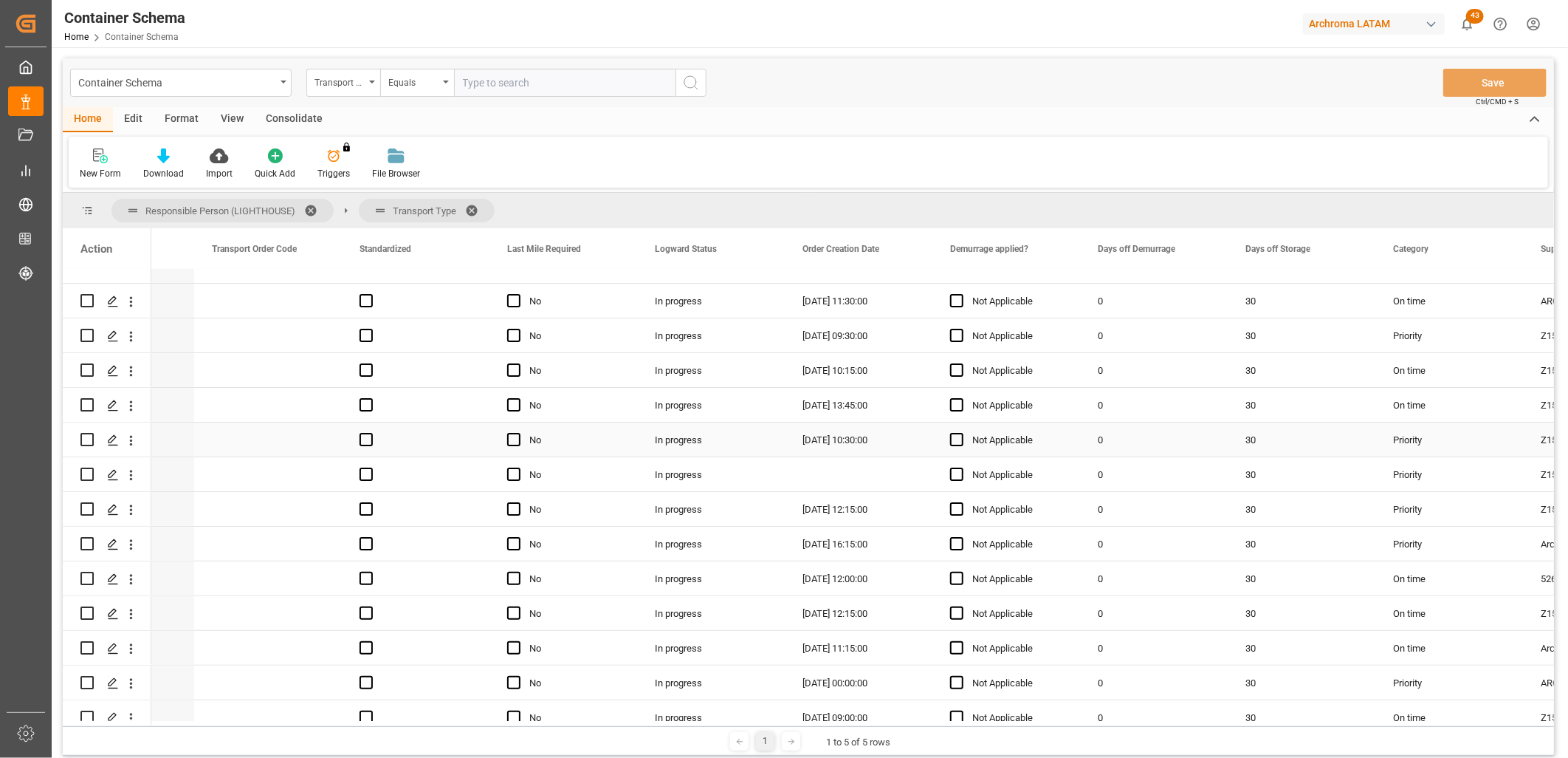
scroll to position [164, 0]
click at [839, 466] on div "Press SPACE to select this row." at bounding box center [858, 469] width 147 height 34
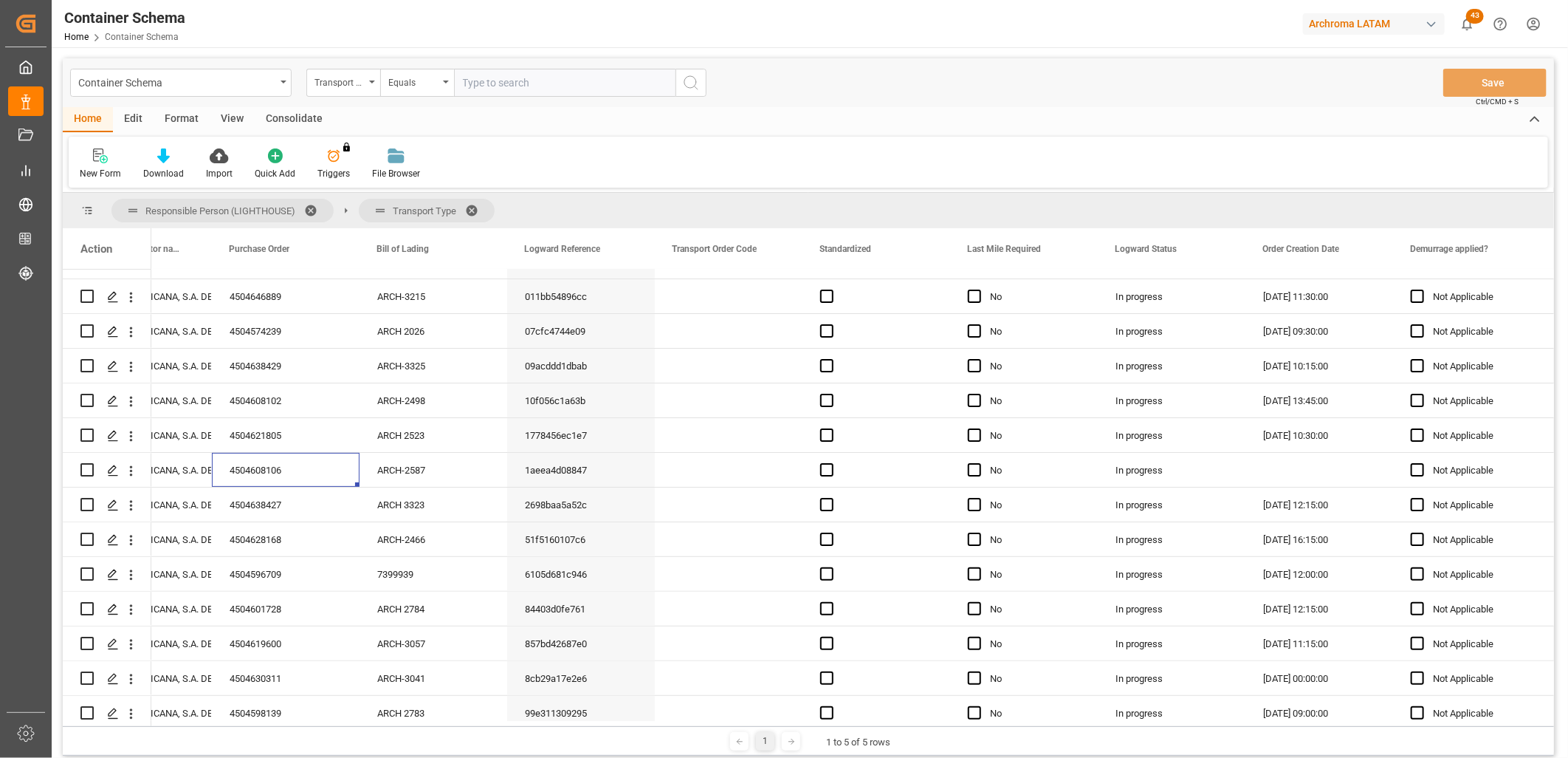
scroll to position [0, 434]
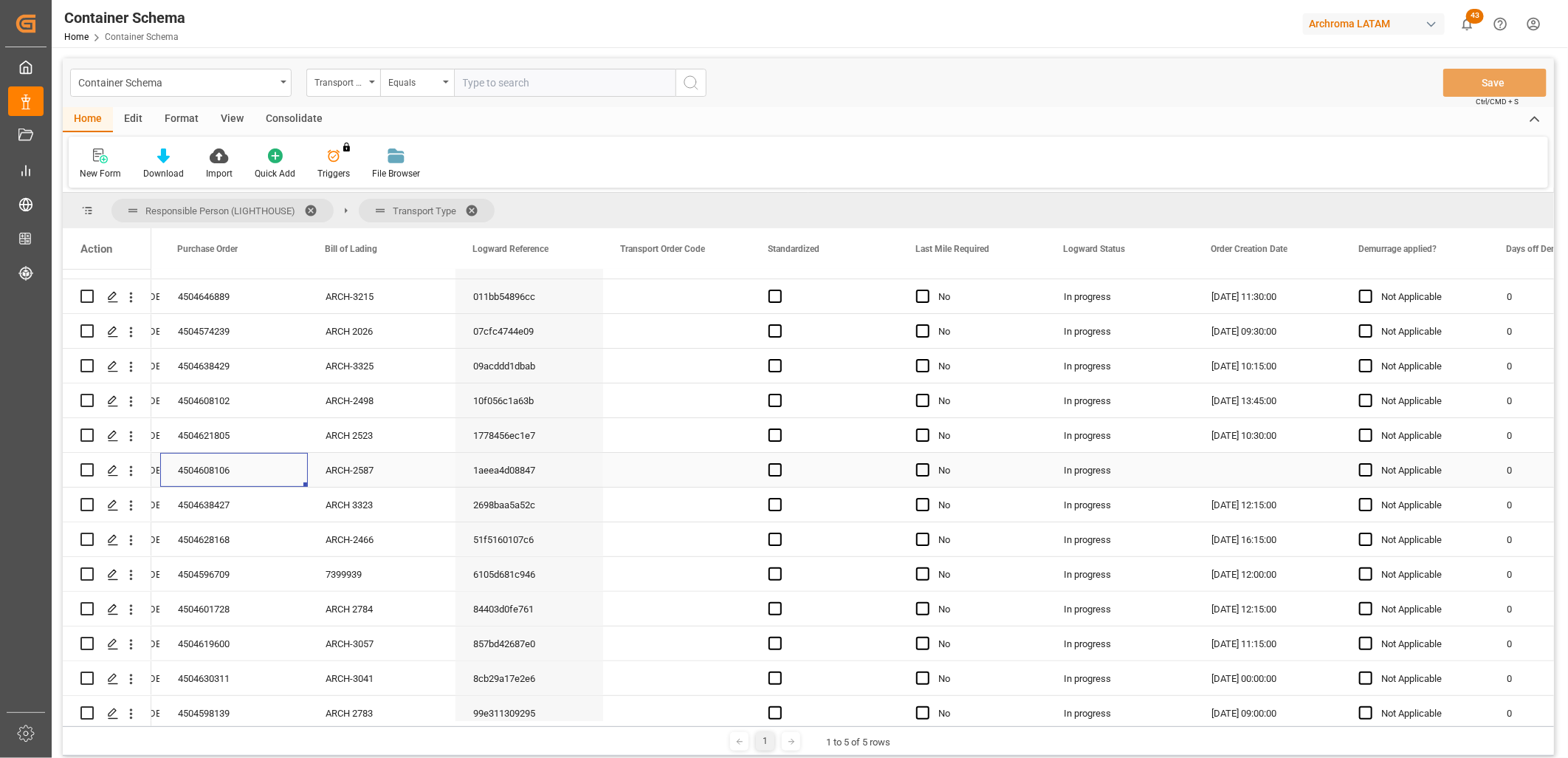
click at [90, 469] on input "Press Space to toggle row selection (unchecked)" at bounding box center [86, 469] width 13 height 13
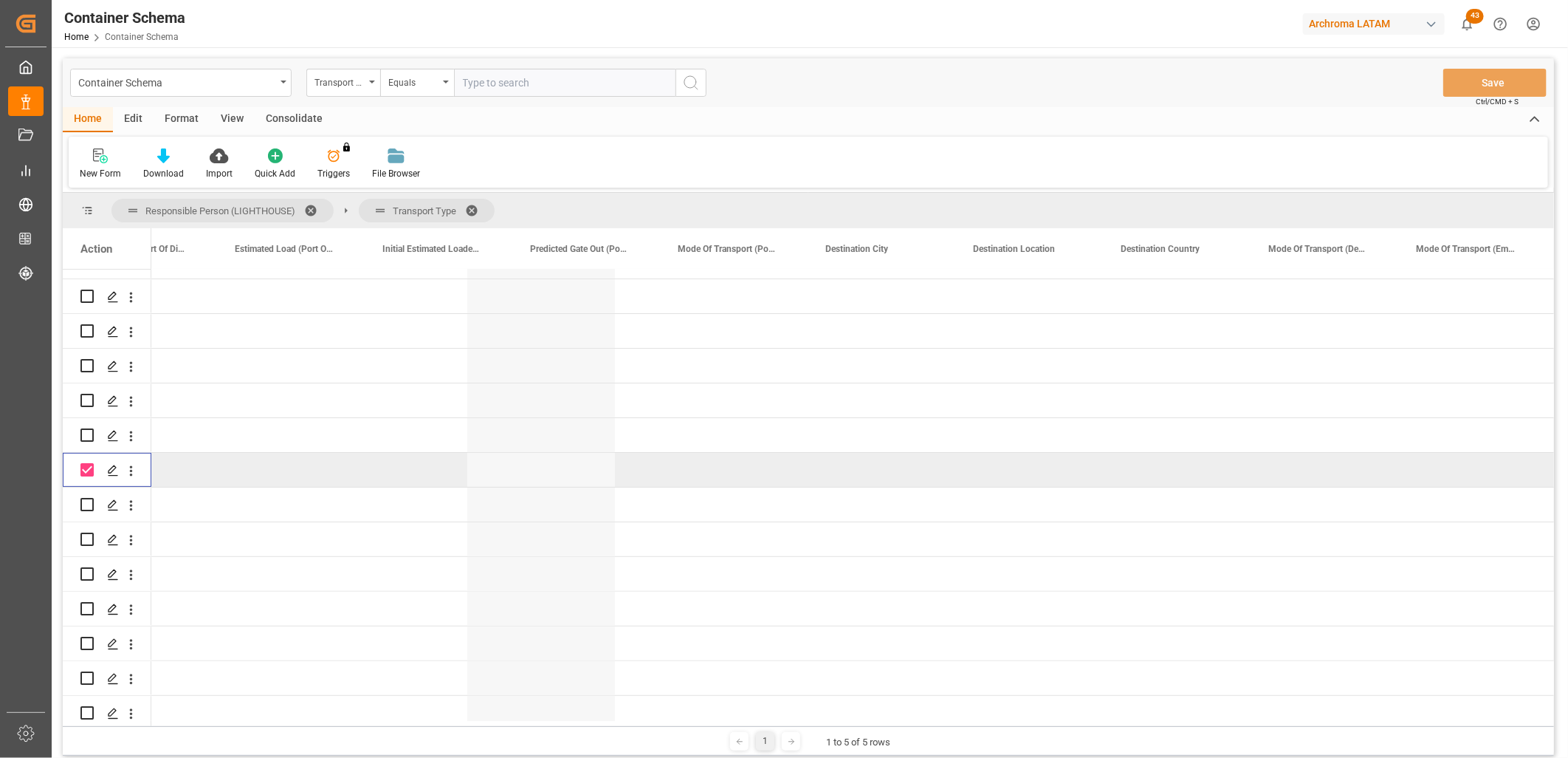
scroll to position [0, 41398]
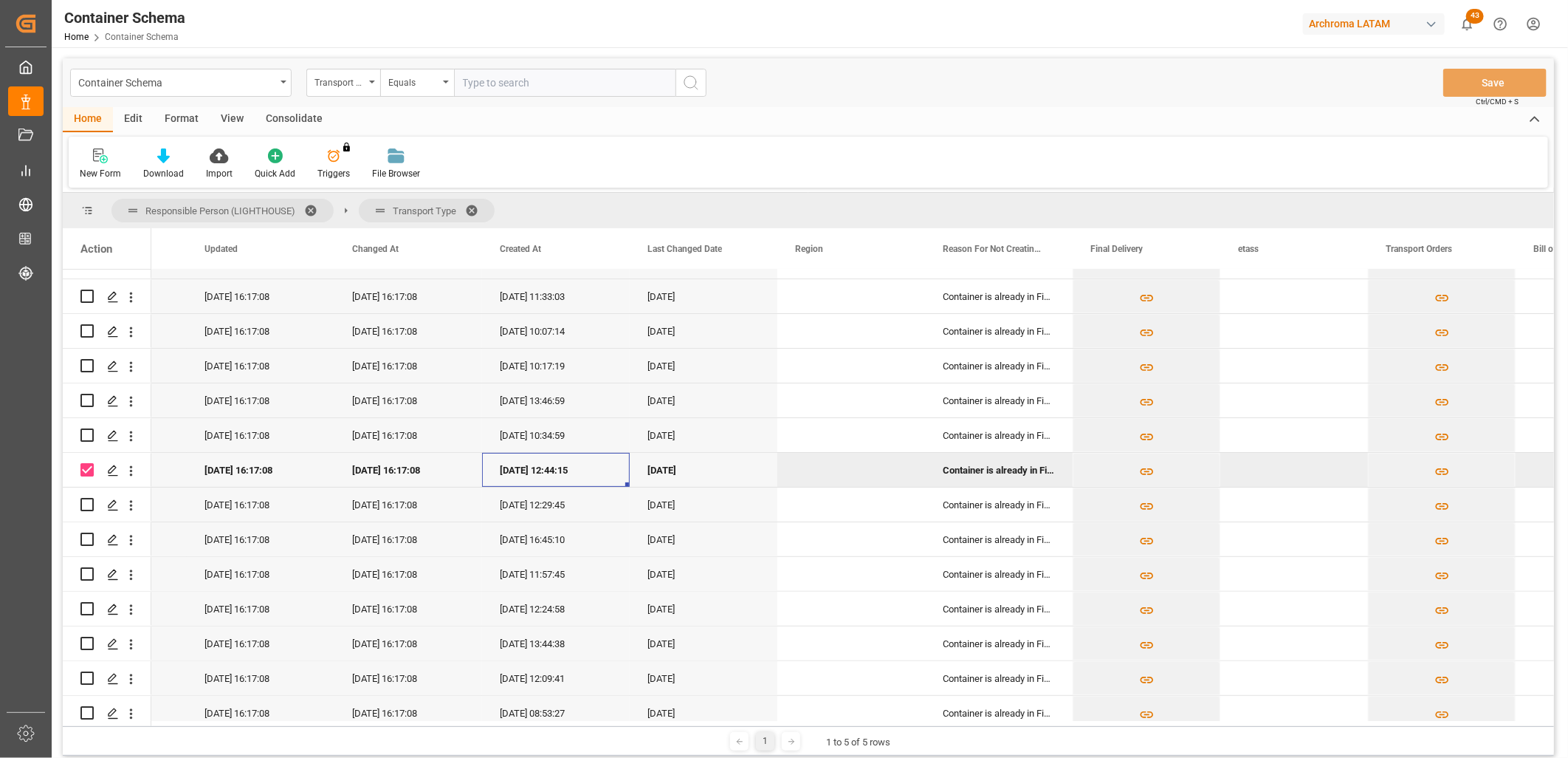
click at [513, 469] on div "02-07-2025 12:44:15" at bounding box center [556, 469] width 147 height 34
click at [532, 475] on div "02-07-2025 12:44:15" at bounding box center [556, 469] width 147 height 34
click at [533, 475] on div "02-07-2025 12:44:15" at bounding box center [556, 469] width 147 height 34
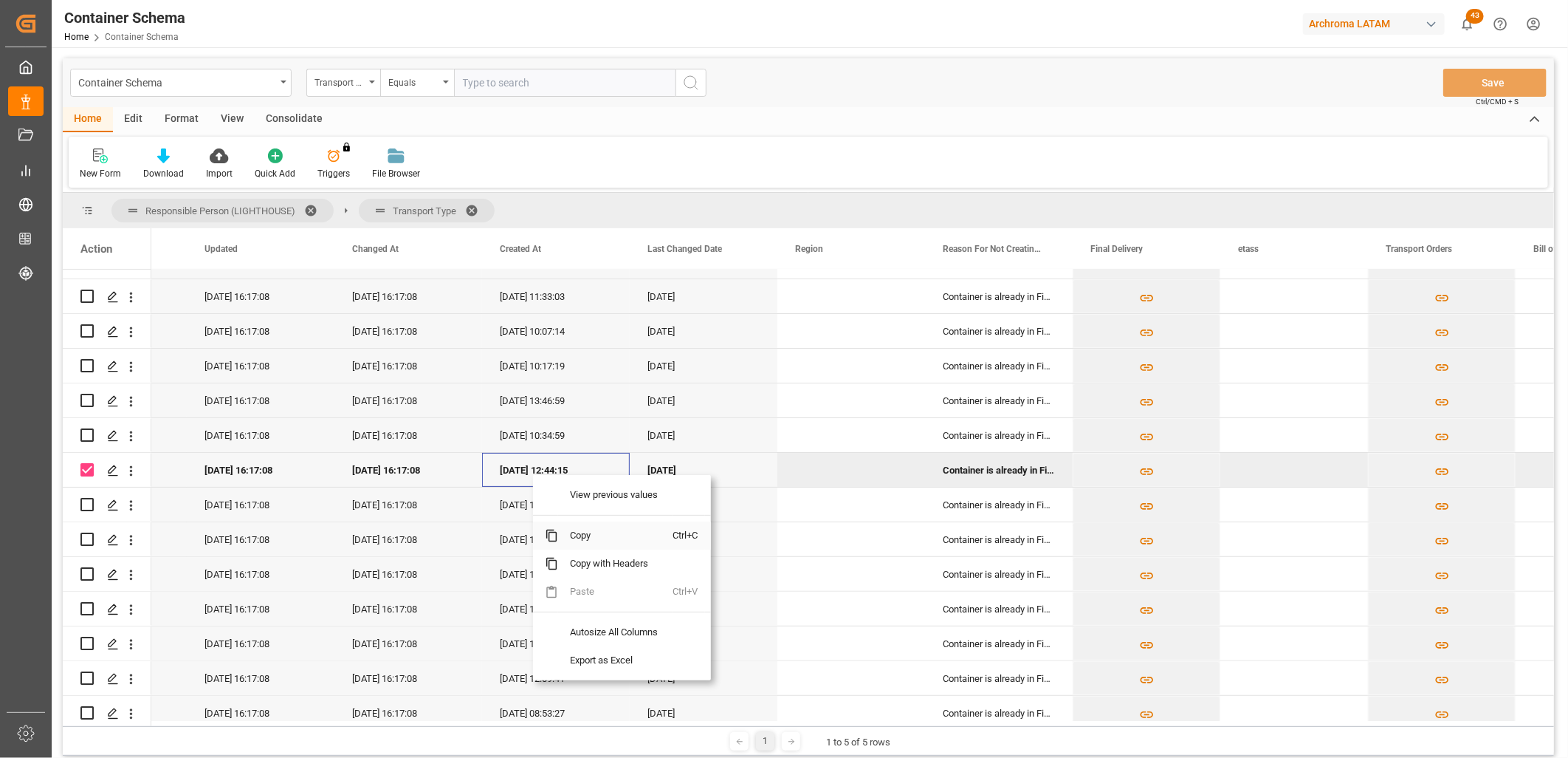
click at [587, 529] on span "Copy" at bounding box center [616, 536] width 116 height 28
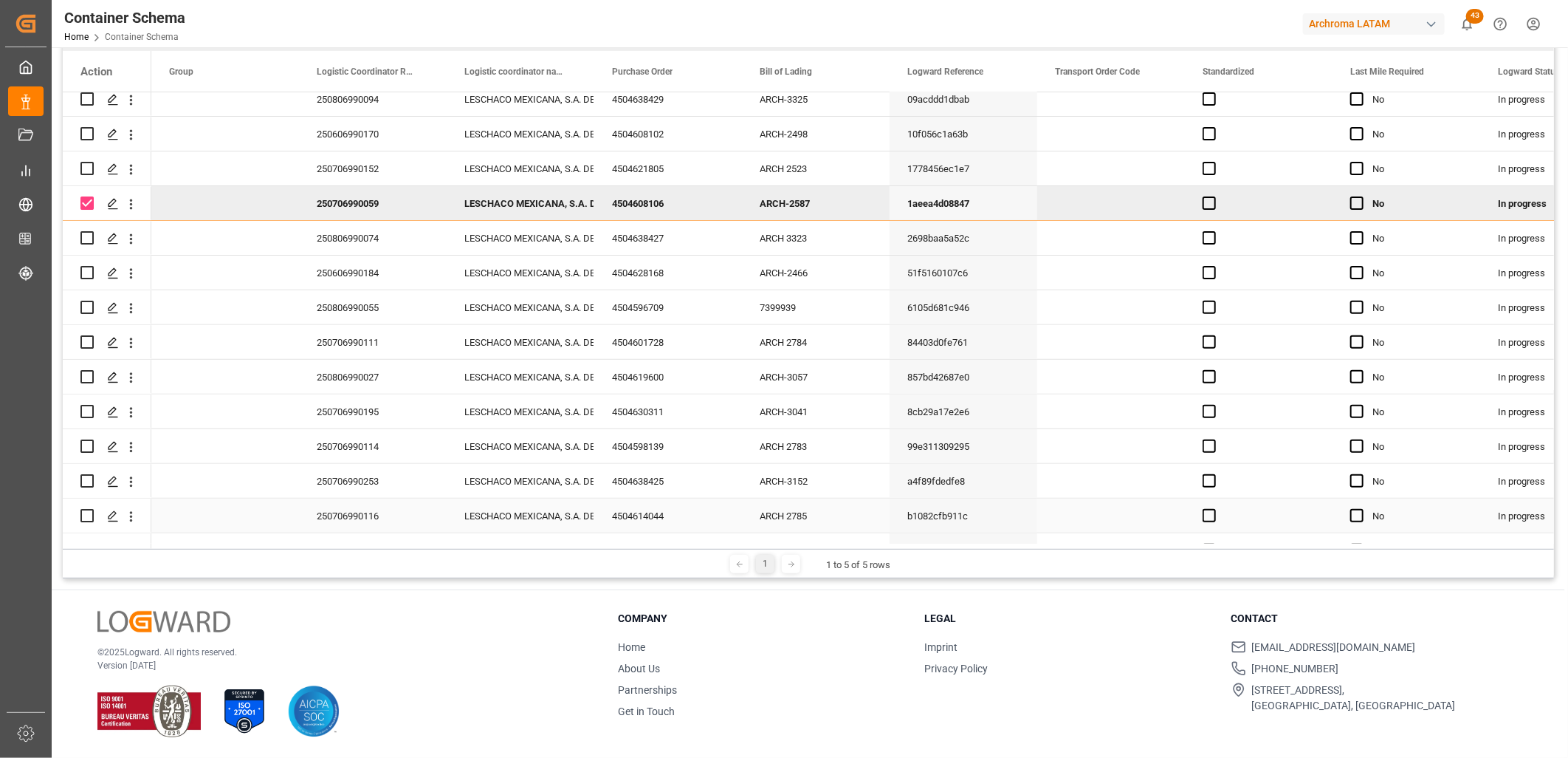
scroll to position [171, 0]
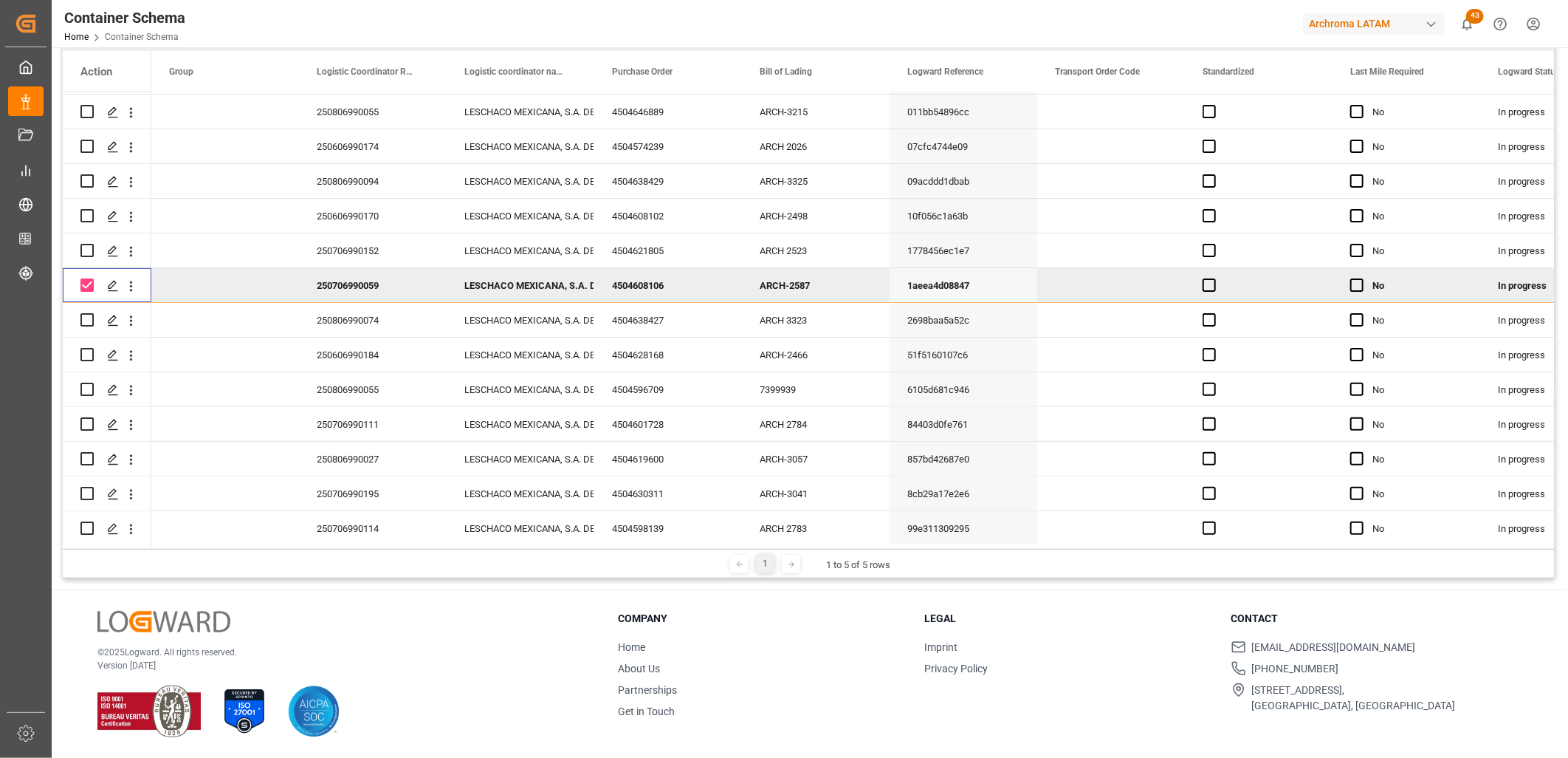
click at [86, 283] on input "Press Space to toggle row selection (checked)" at bounding box center [86, 285] width 13 height 13
checkbox input "false"
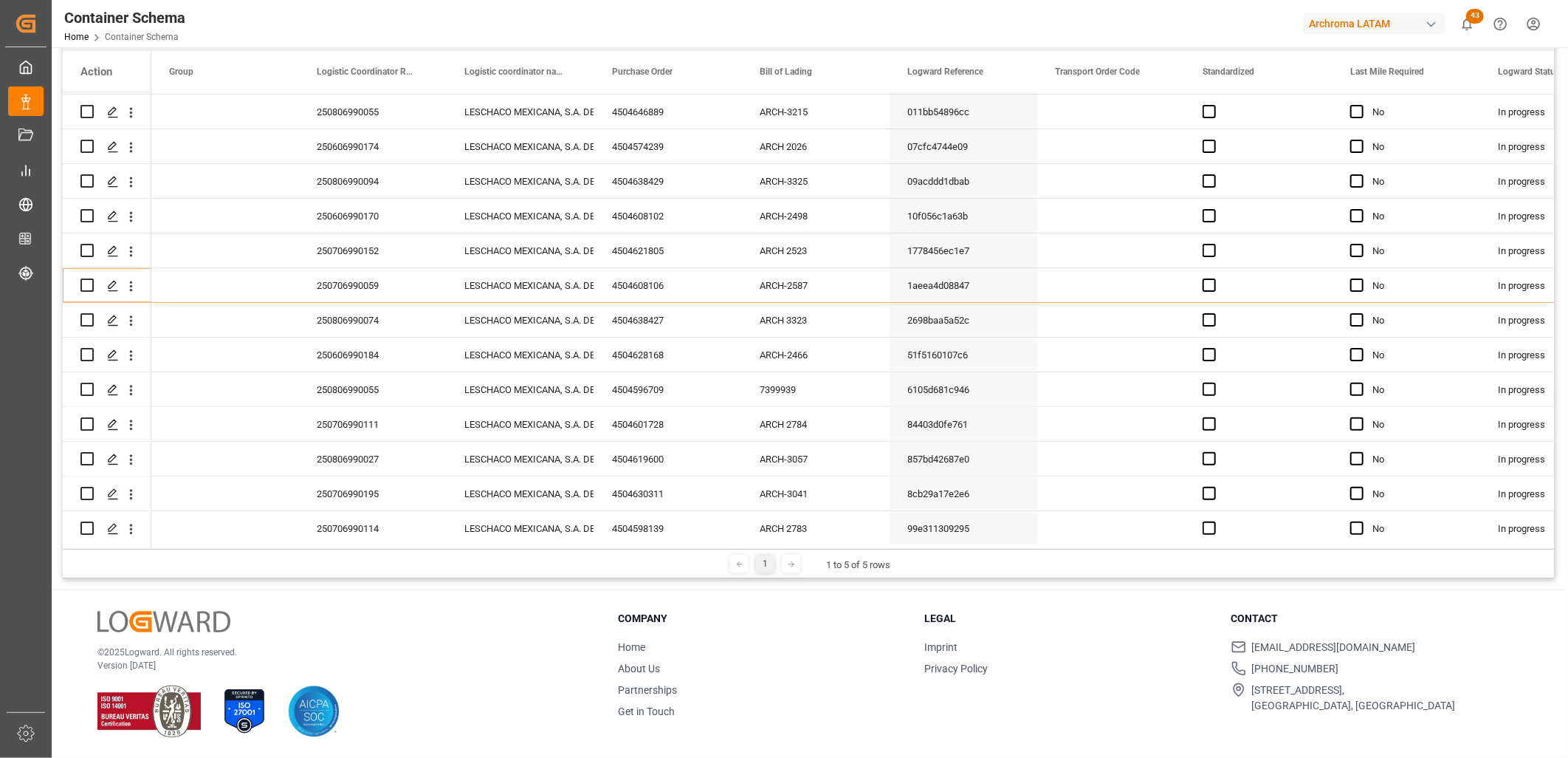
drag, startPoint x: 189, startPoint y: 551, endPoint x: 228, endPoint y: 554, distance: 39.1
click at [228, 554] on div "1 1 to 5 of 5 rows" at bounding box center [808, 563] width 1491 height 29
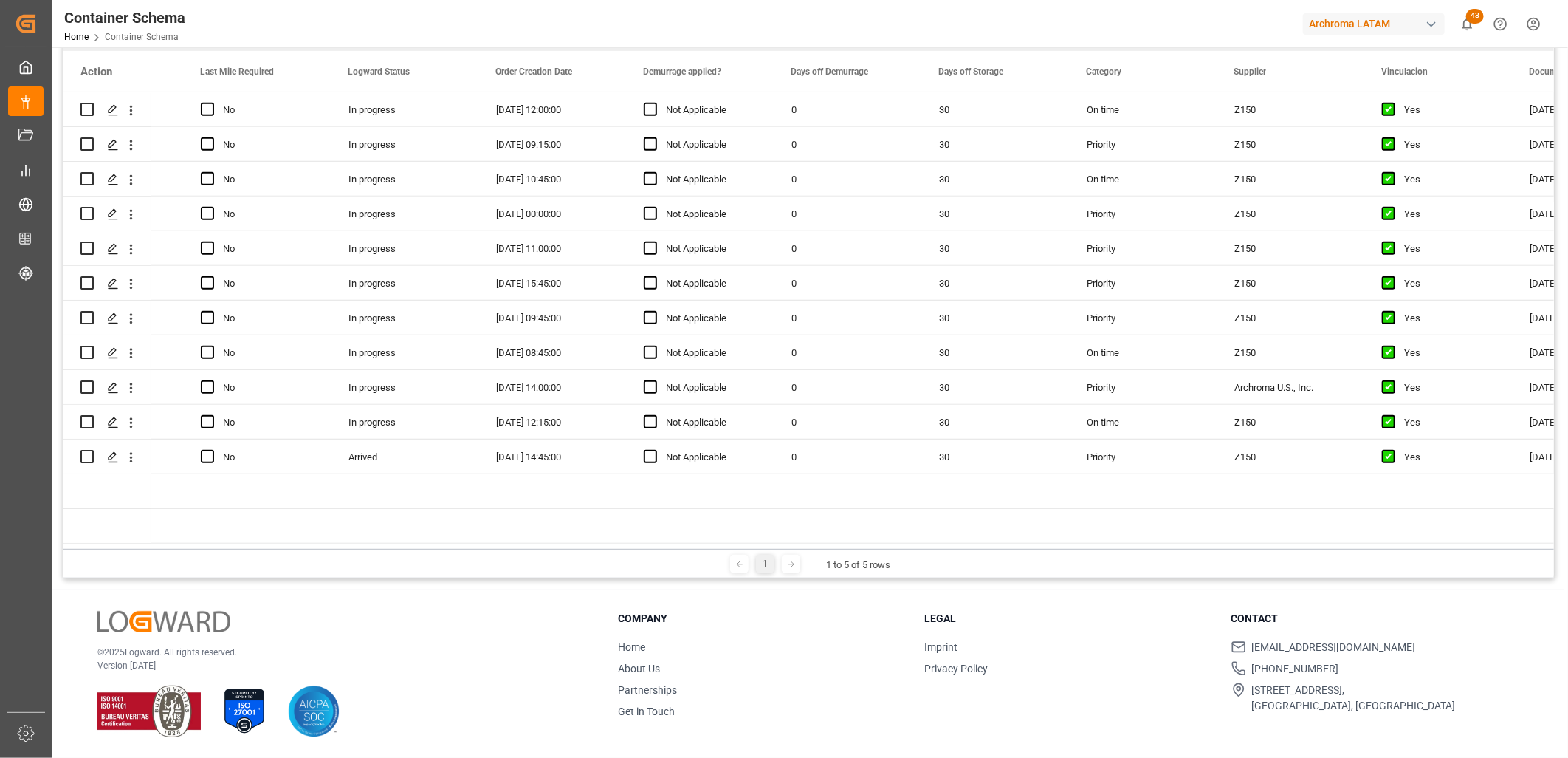
scroll to position [0, 1176]
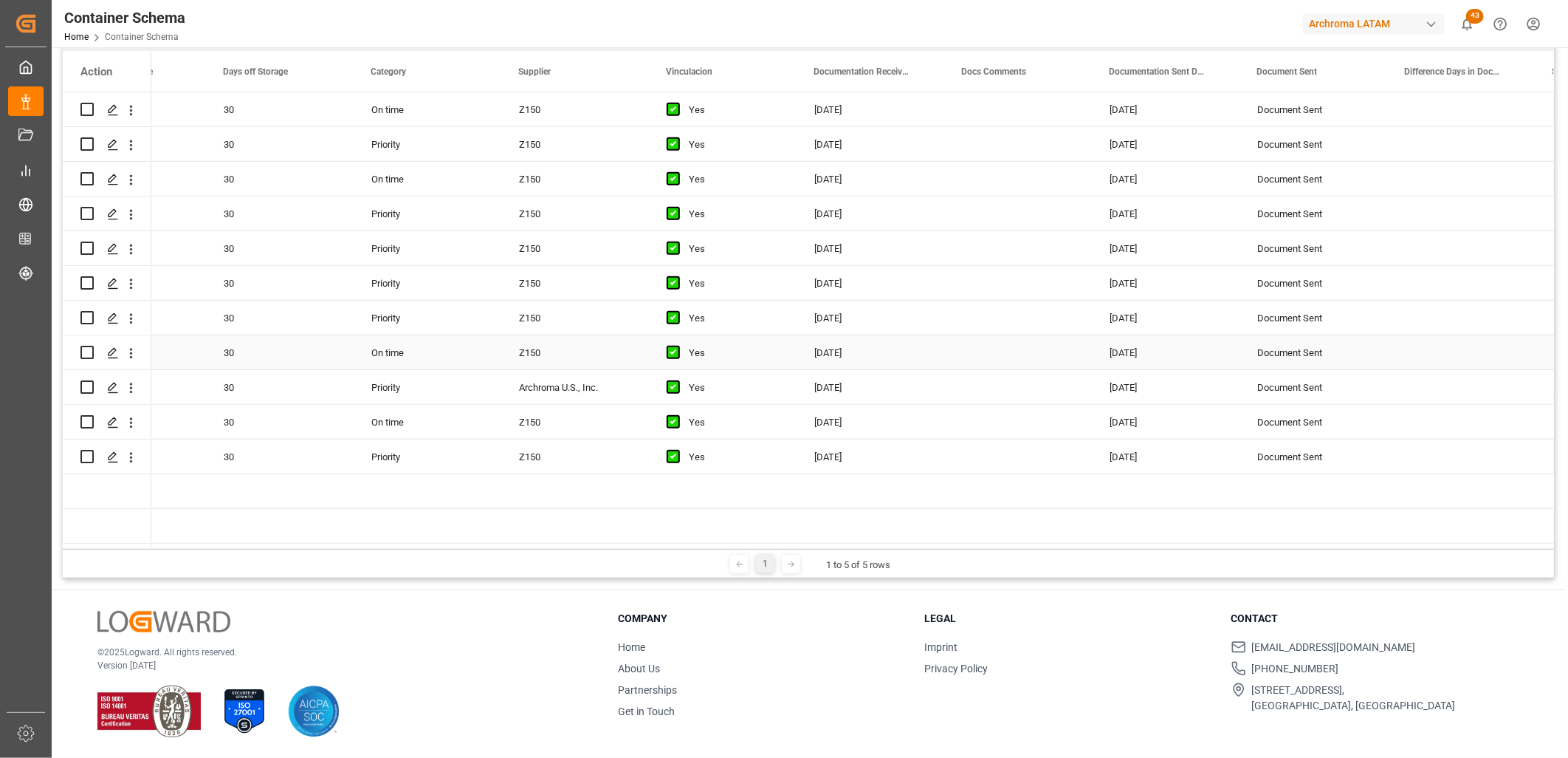
click at [561, 357] on div "Z150" at bounding box center [574, 352] width 147 height 34
click at [551, 350] on div "Z150" at bounding box center [574, 352] width 147 height 34
click at [549, 349] on div "Z150" at bounding box center [574, 352] width 147 height 34
drag, startPoint x: 556, startPoint y: 350, endPoint x: 526, endPoint y: 350, distance: 30.0
click at [526, 349] on div "Z150" at bounding box center [574, 352] width 147 height 34
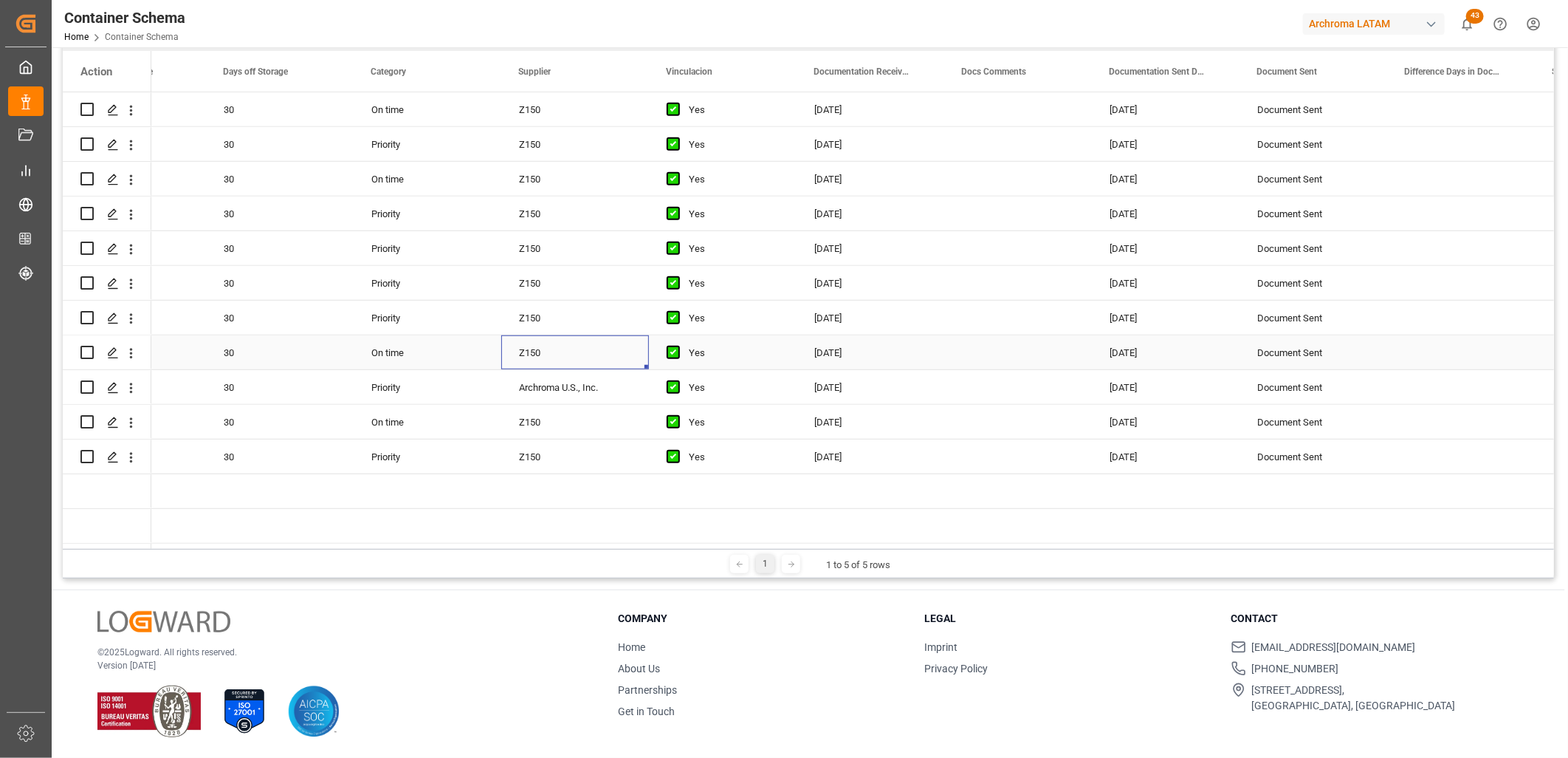
click at [518, 350] on div "Z150" at bounding box center [574, 352] width 147 height 34
drag, startPoint x: 518, startPoint y: 350, endPoint x: 536, endPoint y: 355, distance: 18.7
click at [536, 355] on div "Z150" at bounding box center [574, 352] width 147 height 34
click at [536, 355] on input "Z150" at bounding box center [575, 362] width 124 height 28
drag, startPoint x: 550, startPoint y: 353, endPoint x: 515, endPoint y: 352, distance: 35.0
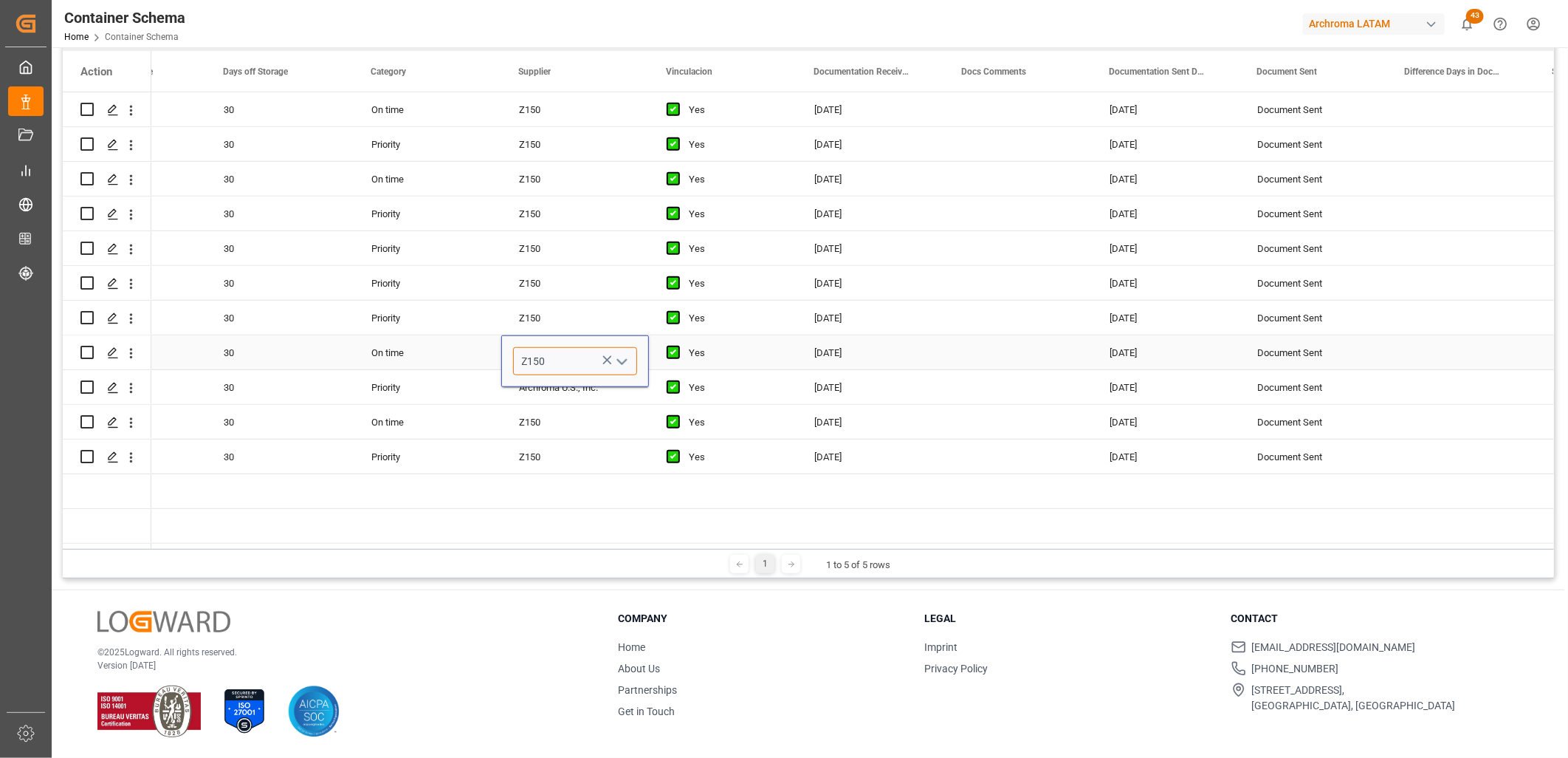
click at [515, 352] on input "Z150" at bounding box center [575, 362] width 124 height 28
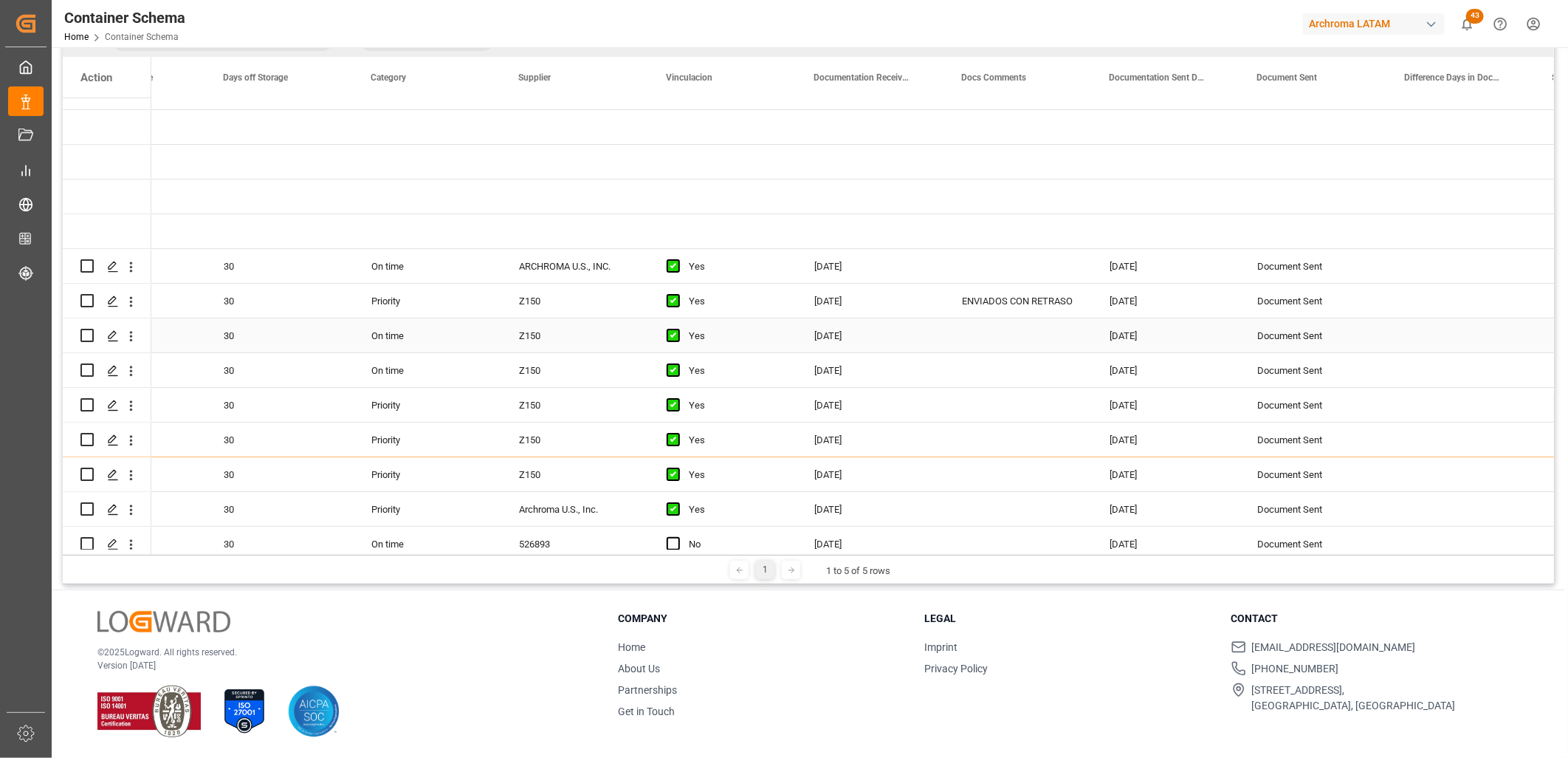
scroll to position [0, 0]
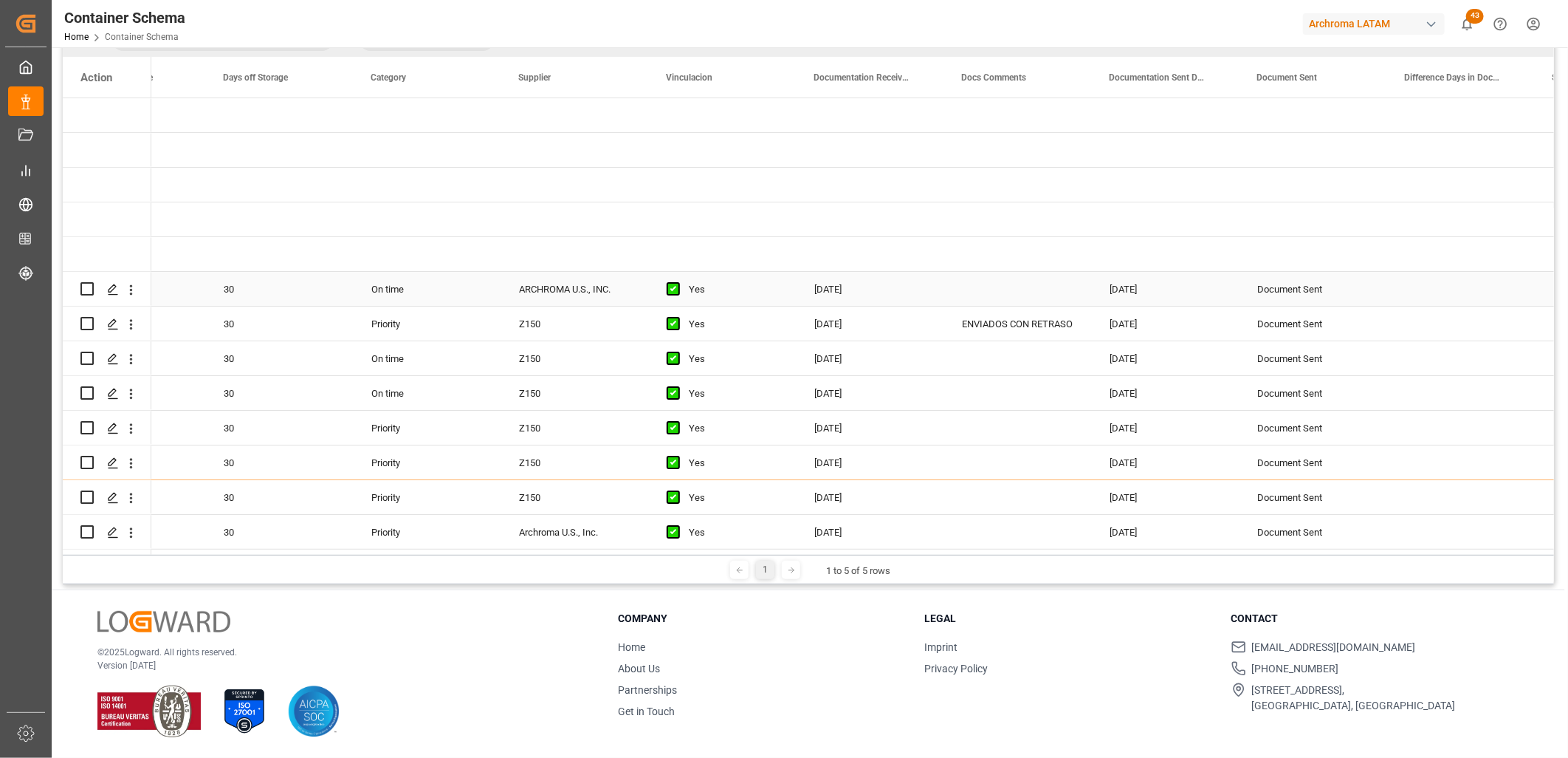
click at [564, 290] on div "ARCHROMA U.S., INC." at bounding box center [574, 289] width 147 height 34
click at [549, 325] on div "Z150" at bounding box center [574, 323] width 147 height 34
click at [547, 321] on div "Z150" at bounding box center [574, 323] width 147 height 34
click at [547, 320] on div "Z150" at bounding box center [574, 323] width 147 height 34
drag, startPoint x: 560, startPoint y: 326, endPoint x: 515, endPoint y: 326, distance: 45.0
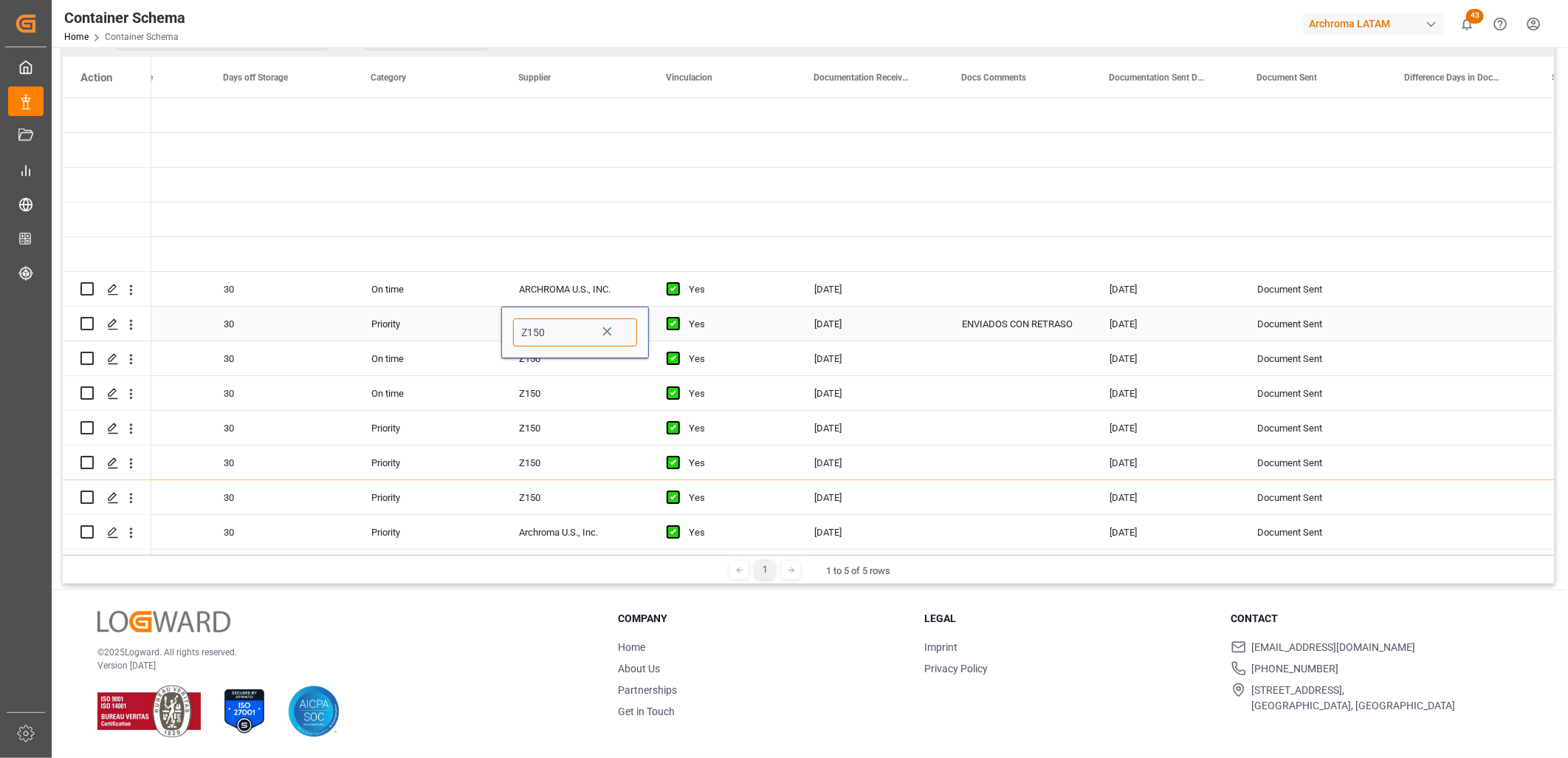
click at [517, 326] on input "Z150" at bounding box center [575, 333] width 124 height 28
paste input "ARCHROMA U.S., INC."
type input "Z150"
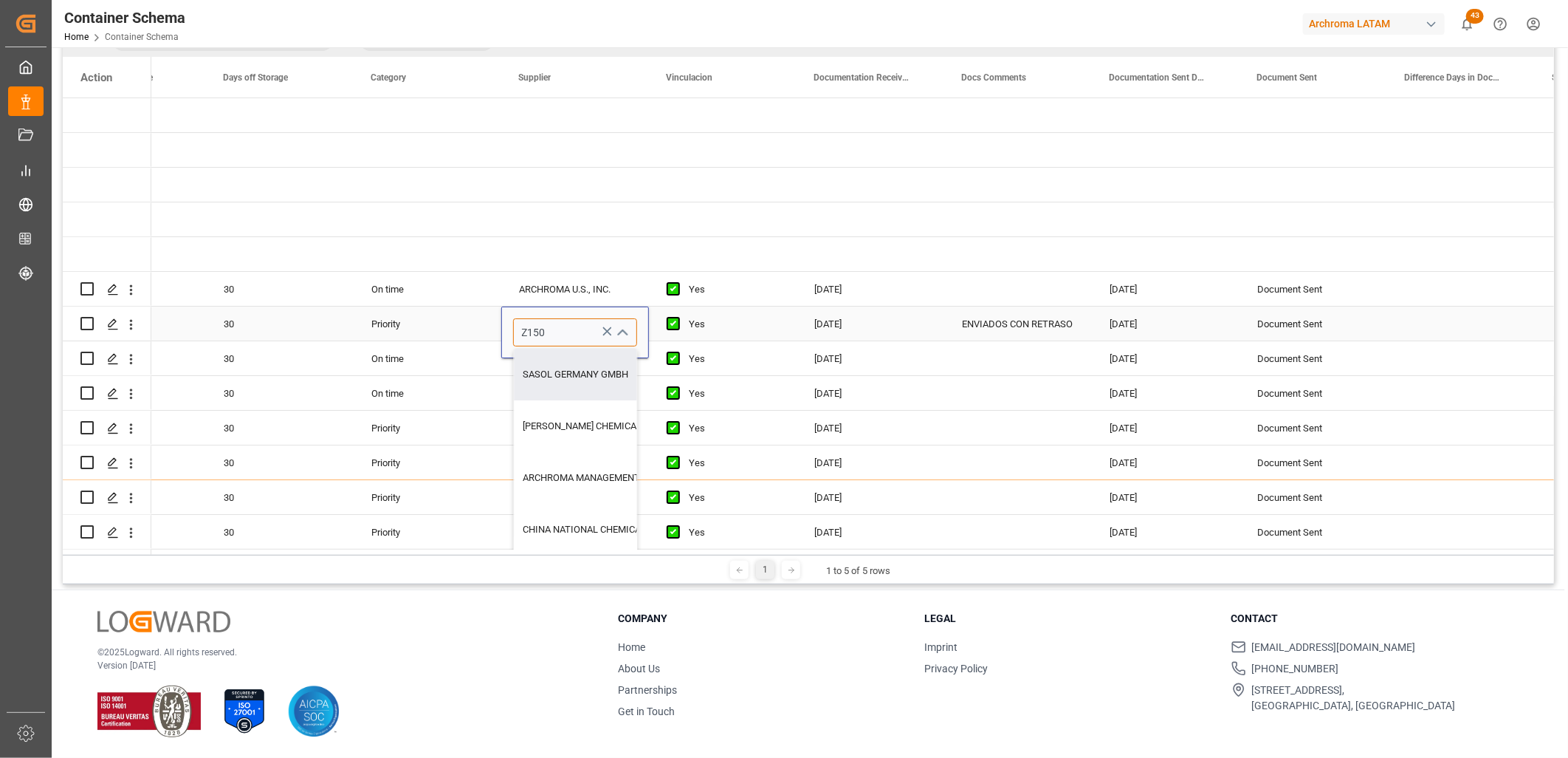
drag, startPoint x: 571, startPoint y: 325, endPoint x: 517, endPoint y: 325, distance: 54.0
click at [517, 325] on input "Z150" at bounding box center [575, 333] width 124 height 28
click at [604, 330] on icon "Press SPACE to select this row." at bounding box center [608, 332] width 16 height 16
click at [558, 329] on input "Press SPACE to select this row." at bounding box center [575, 333] width 124 height 28
click at [579, 293] on div "ARCHROMA U.S., INC." at bounding box center [574, 289] width 147 height 34
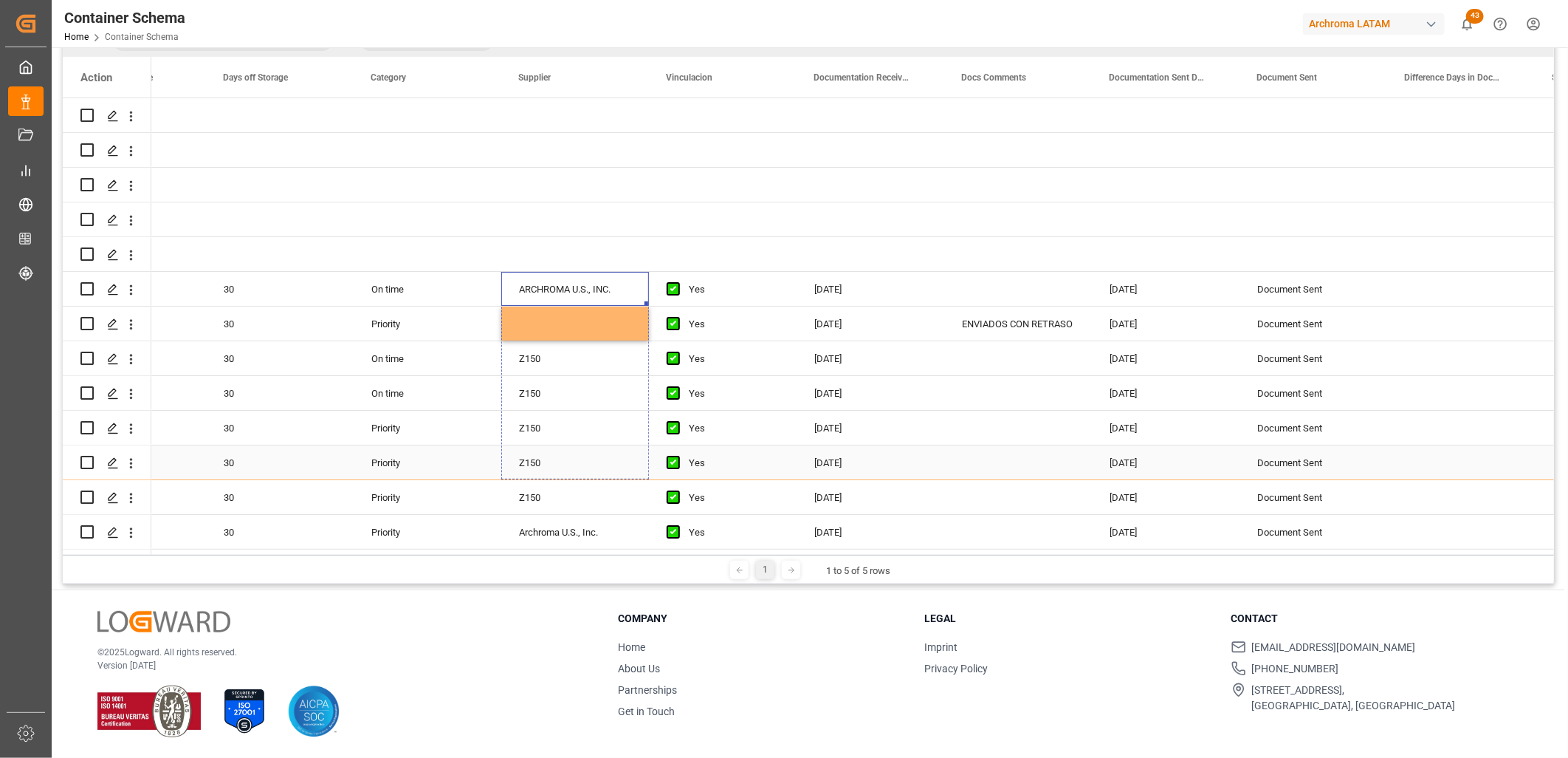
drag, startPoint x: 646, startPoint y: 304, endPoint x: 657, endPoint y: 461, distance: 157.4
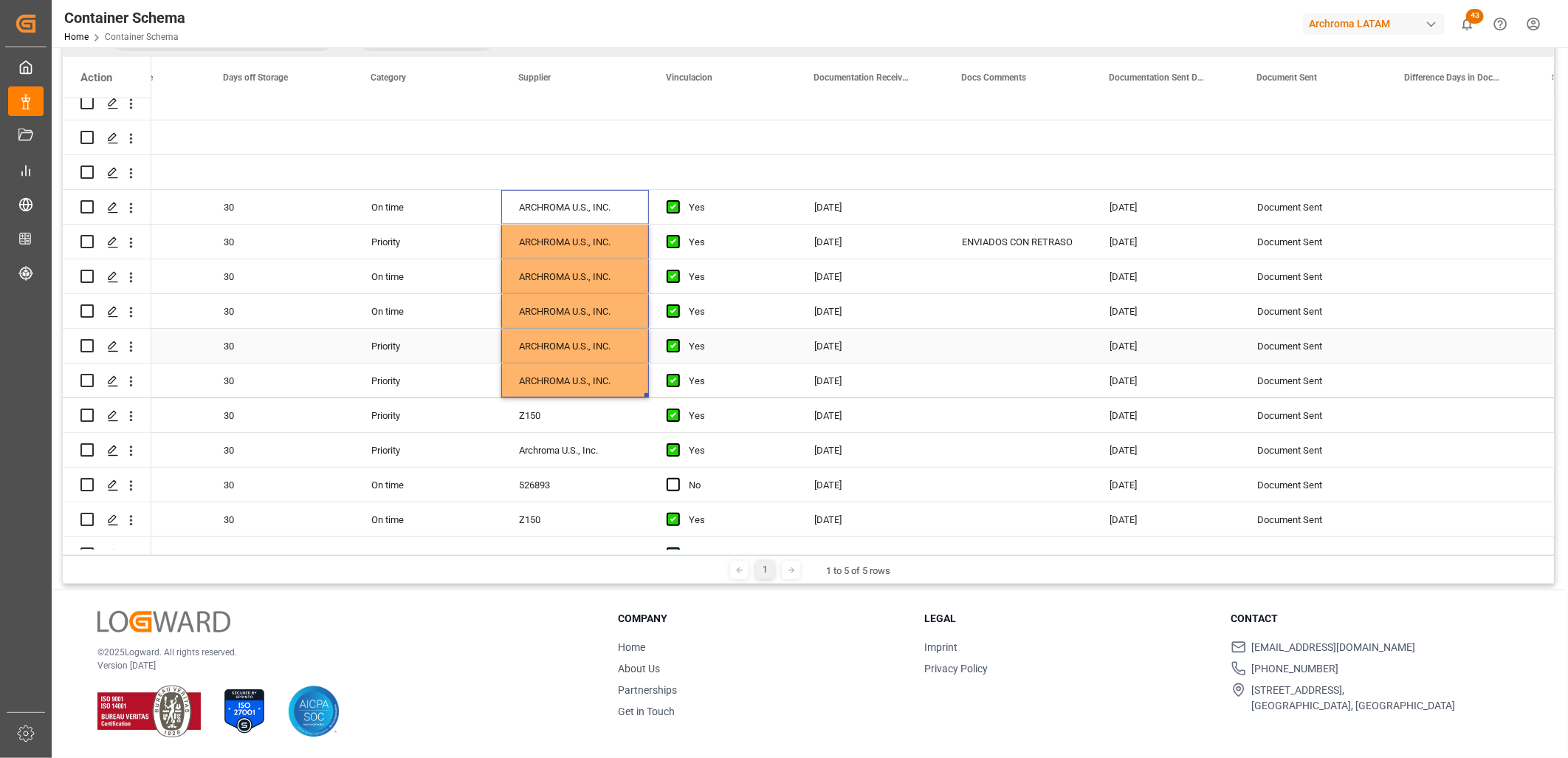
scroll to position [164, 0]
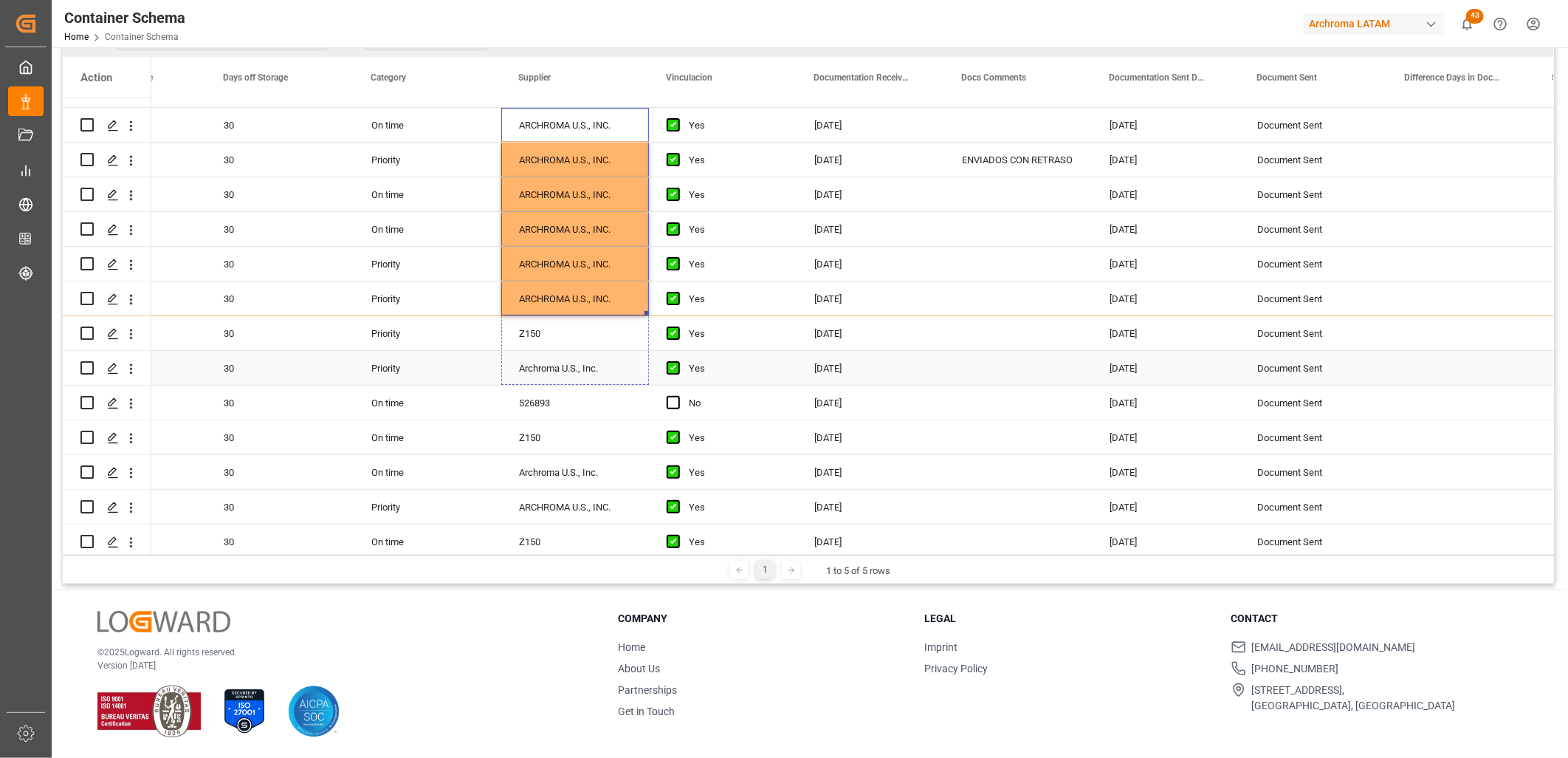
drag, startPoint x: 646, startPoint y: 311, endPoint x: 653, endPoint y: 366, distance: 55.4
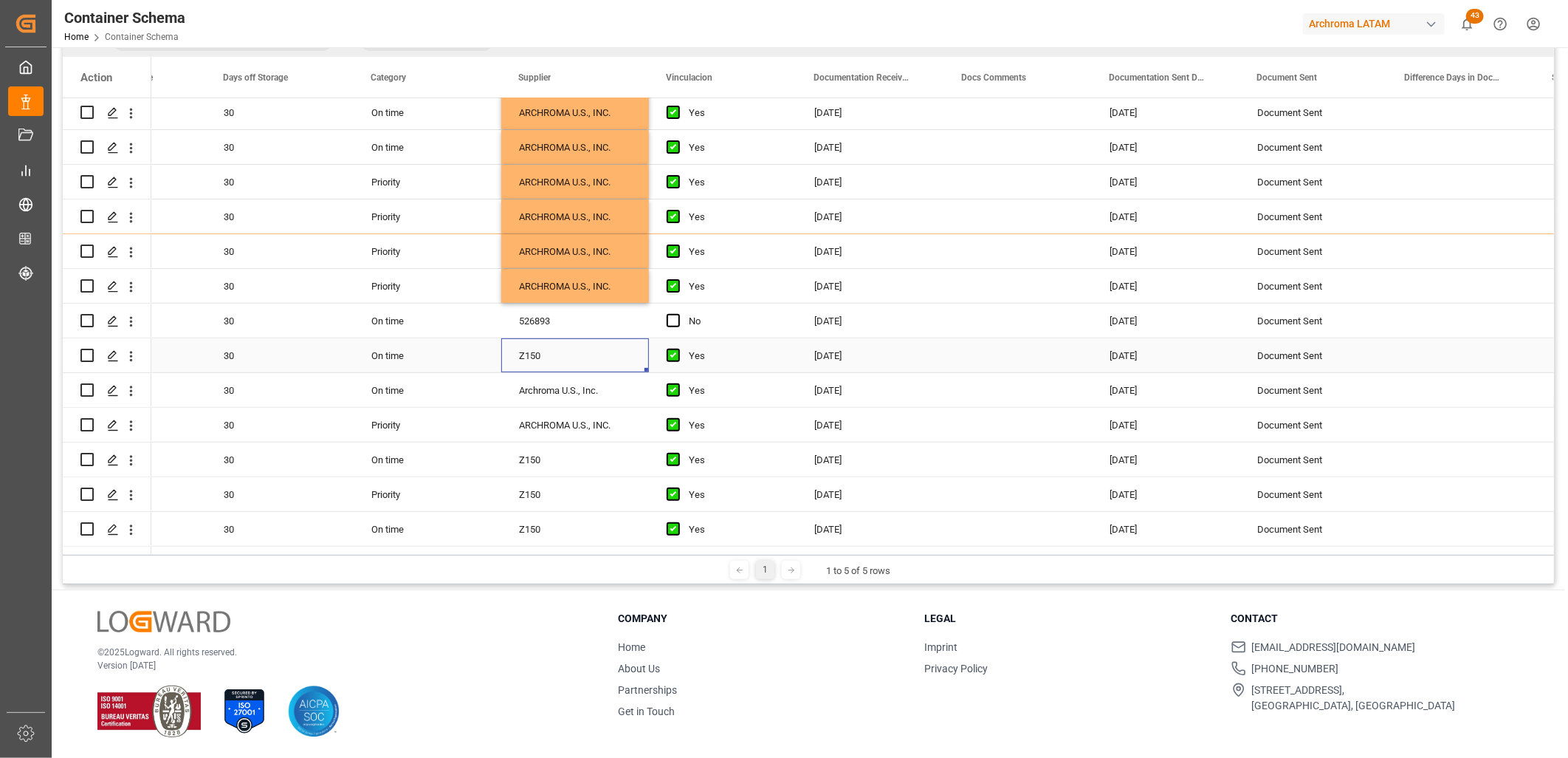
click at [624, 356] on div "Z150" at bounding box center [574, 355] width 147 height 34
click at [609, 284] on div "ARCHROMA U.S., INC." at bounding box center [574, 286] width 147 height 34
click at [582, 355] on div "Z150" at bounding box center [574, 355] width 147 height 34
click at [578, 394] on div "Archroma U.S., Inc." at bounding box center [574, 390] width 147 height 34
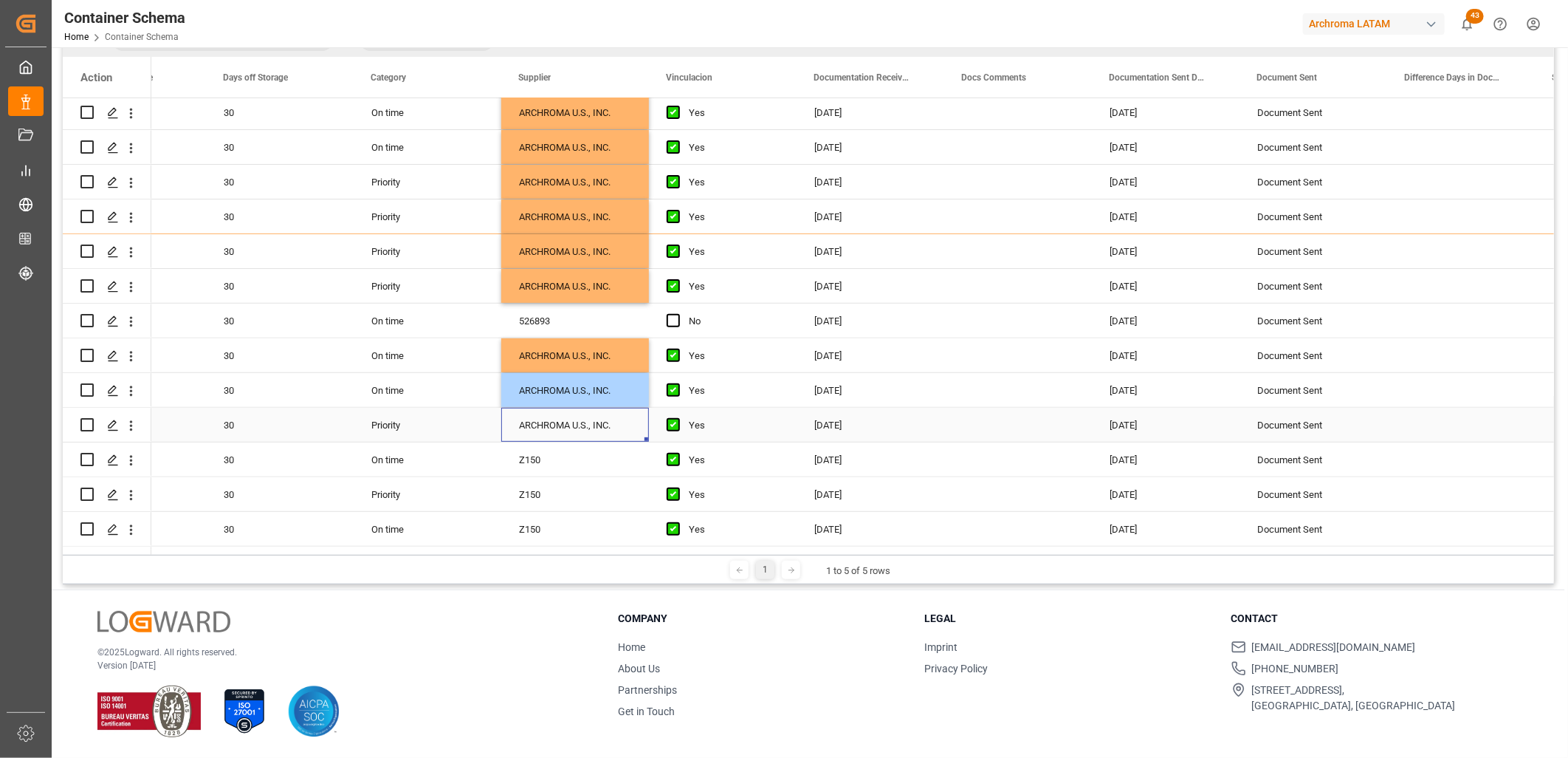
click at [574, 424] on div "ARCHROMA U.S., INC." at bounding box center [574, 424] width 147 height 34
click at [574, 452] on div "Z150" at bounding box center [574, 460] width 147 height 34
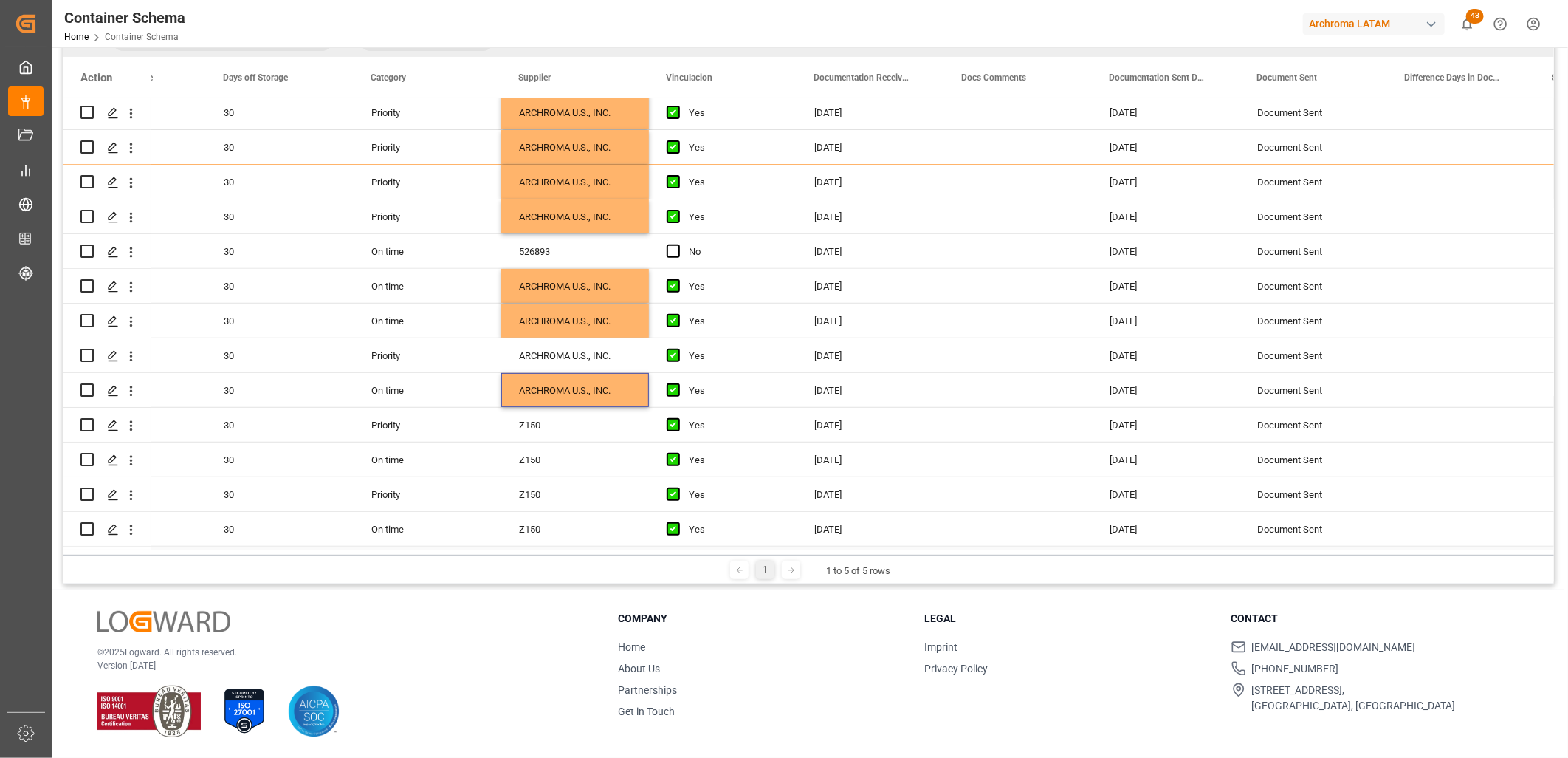
scroll to position [410, 0]
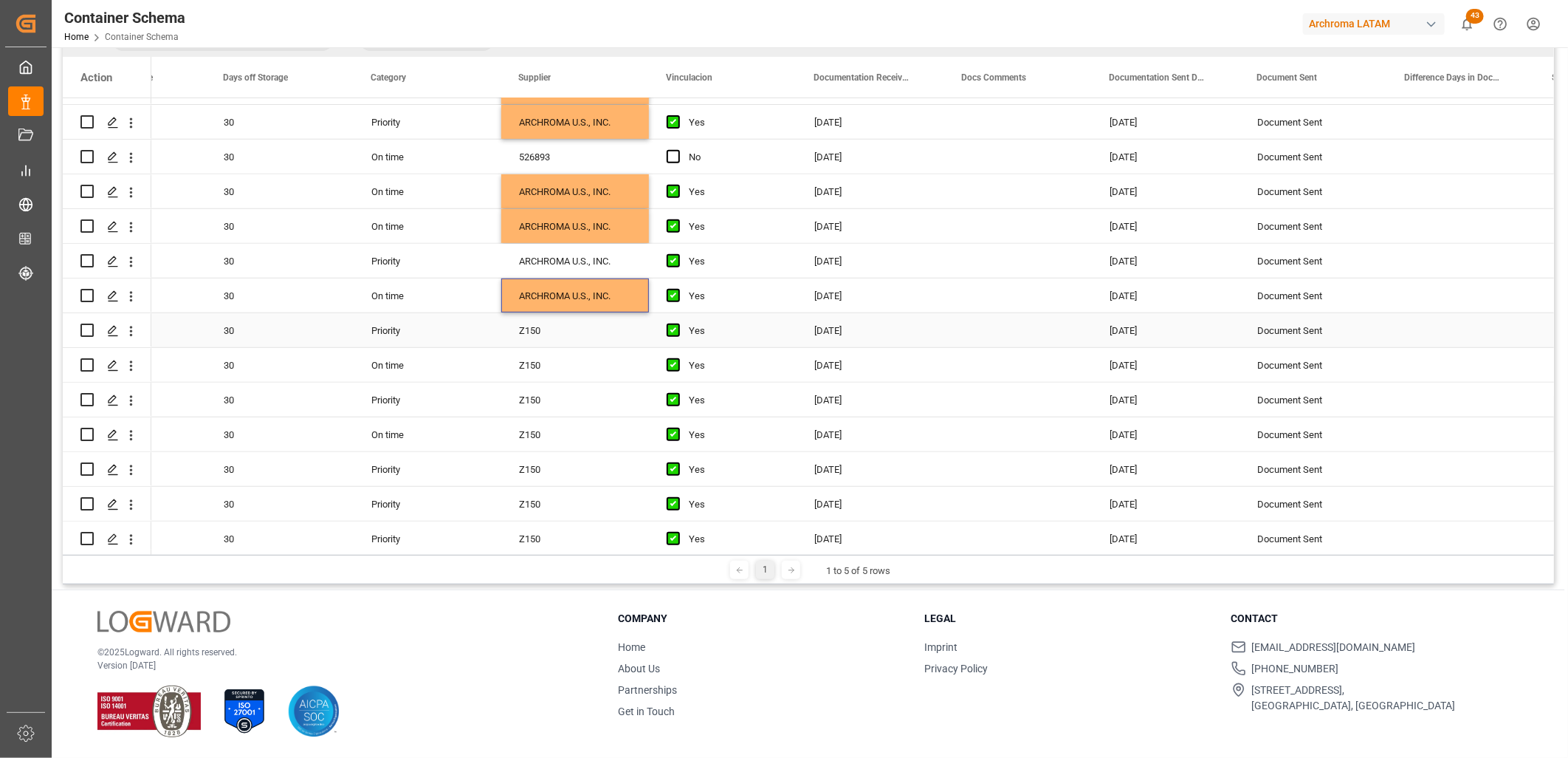
click at [555, 334] on div "Z150" at bounding box center [574, 330] width 147 height 34
click at [623, 296] on div "ARCHROMA U.S., INC." at bounding box center [574, 296] width 147 height 34
drag, startPoint x: 643, startPoint y: 309, endPoint x: 646, endPoint y: 498, distance: 189.0
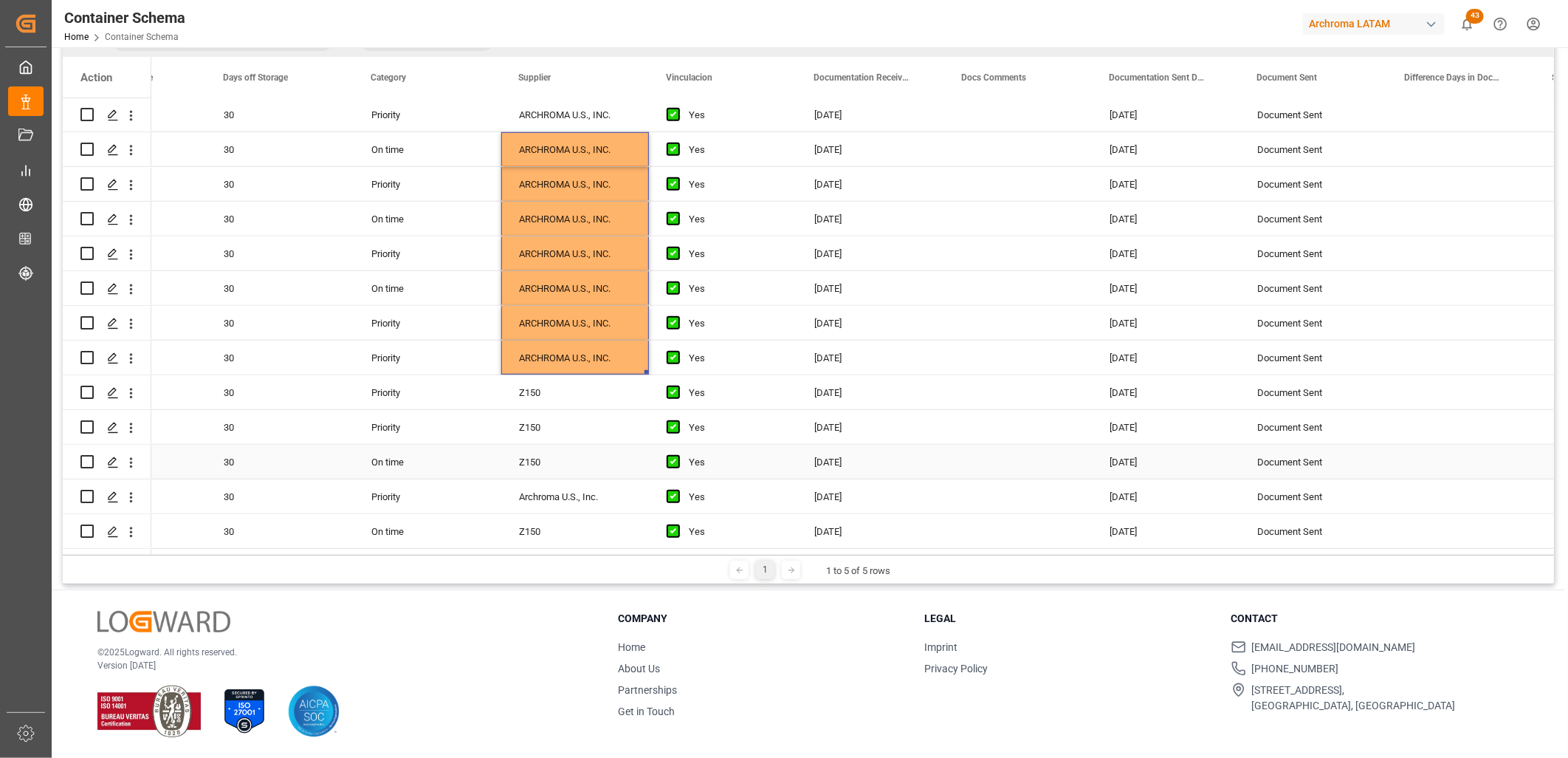
scroll to position [574, 0]
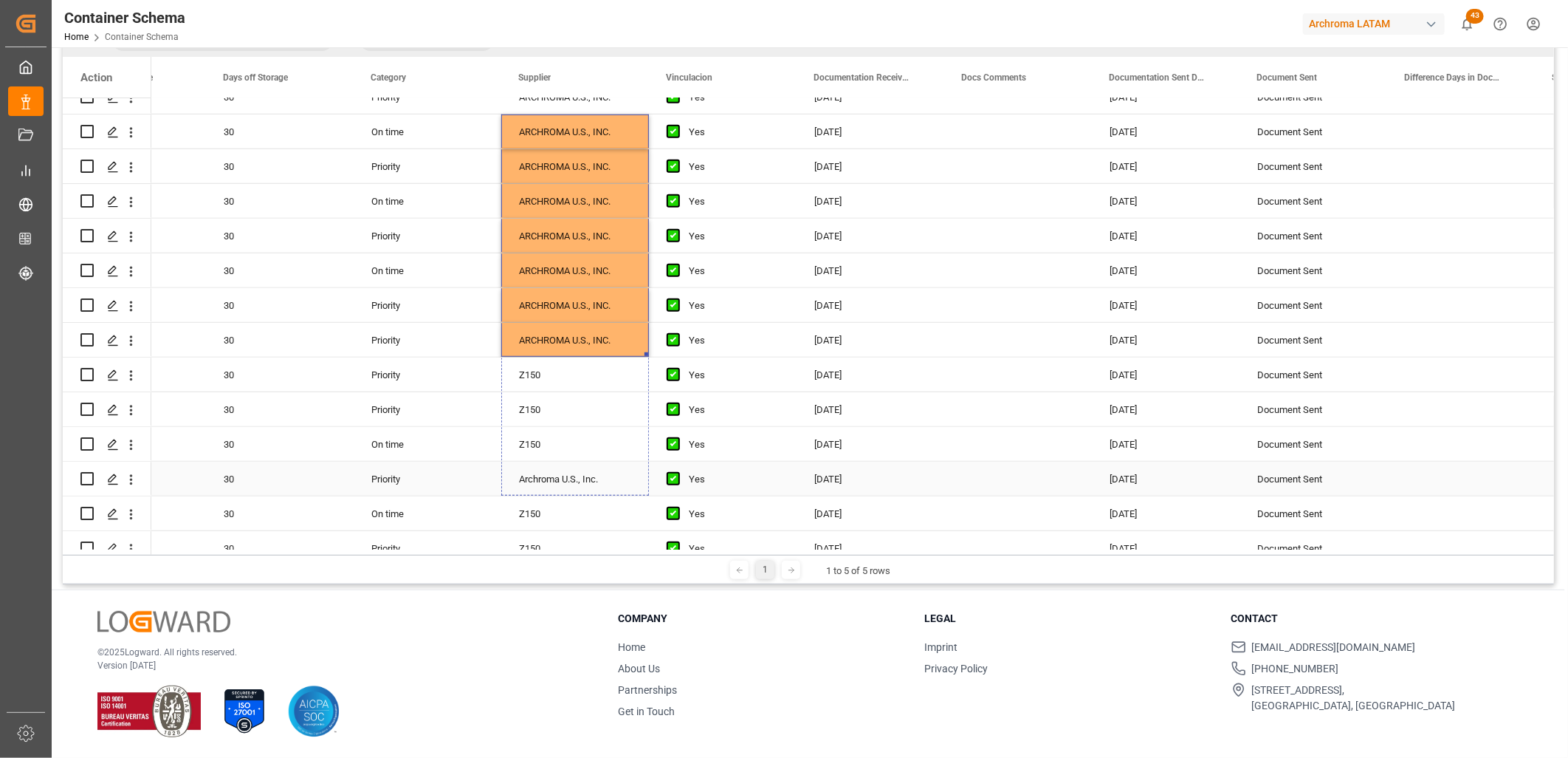
drag, startPoint x: 643, startPoint y: 352, endPoint x: 646, endPoint y: 480, distance: 128.0
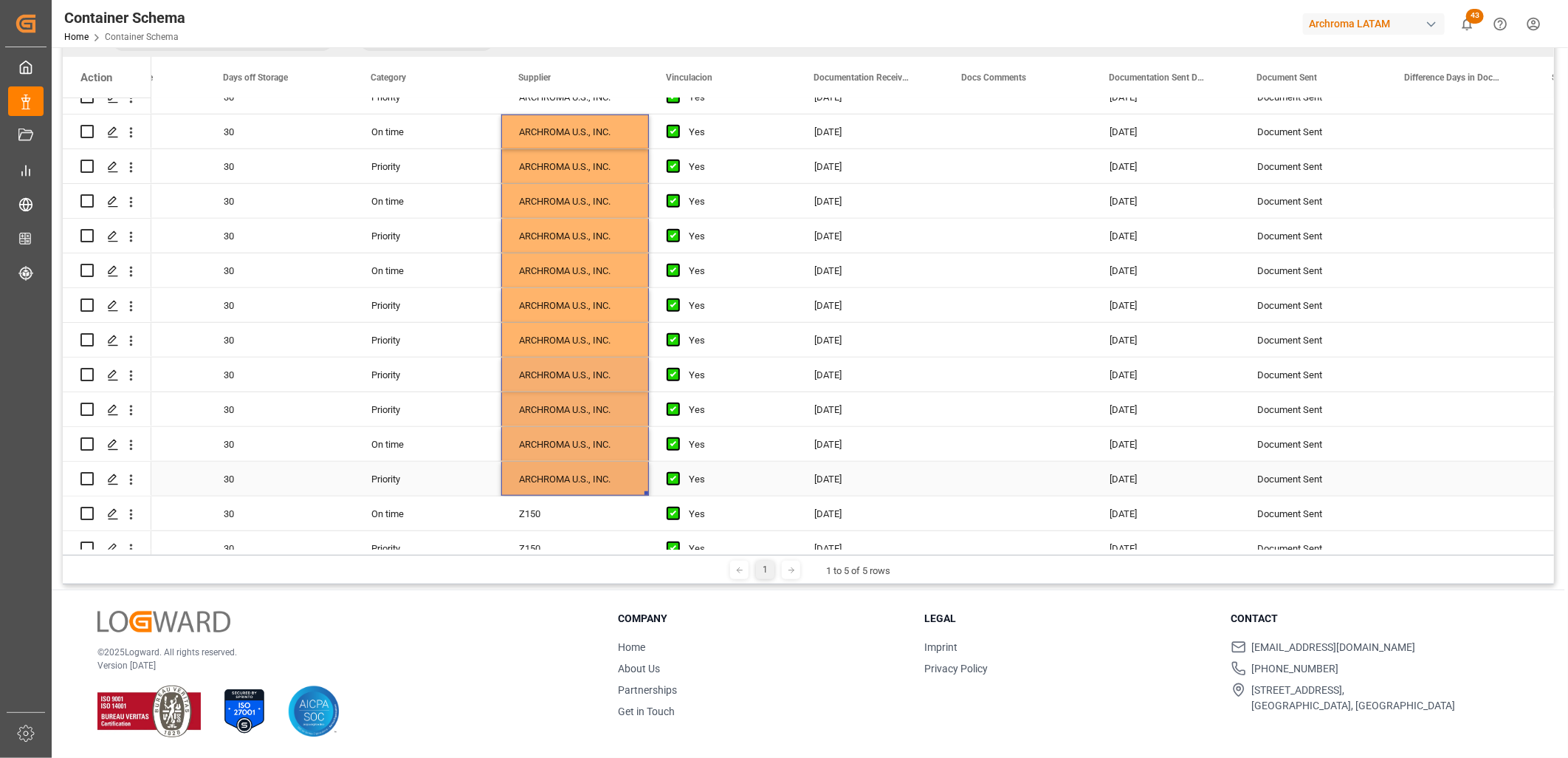
scroll to position [664, 0]
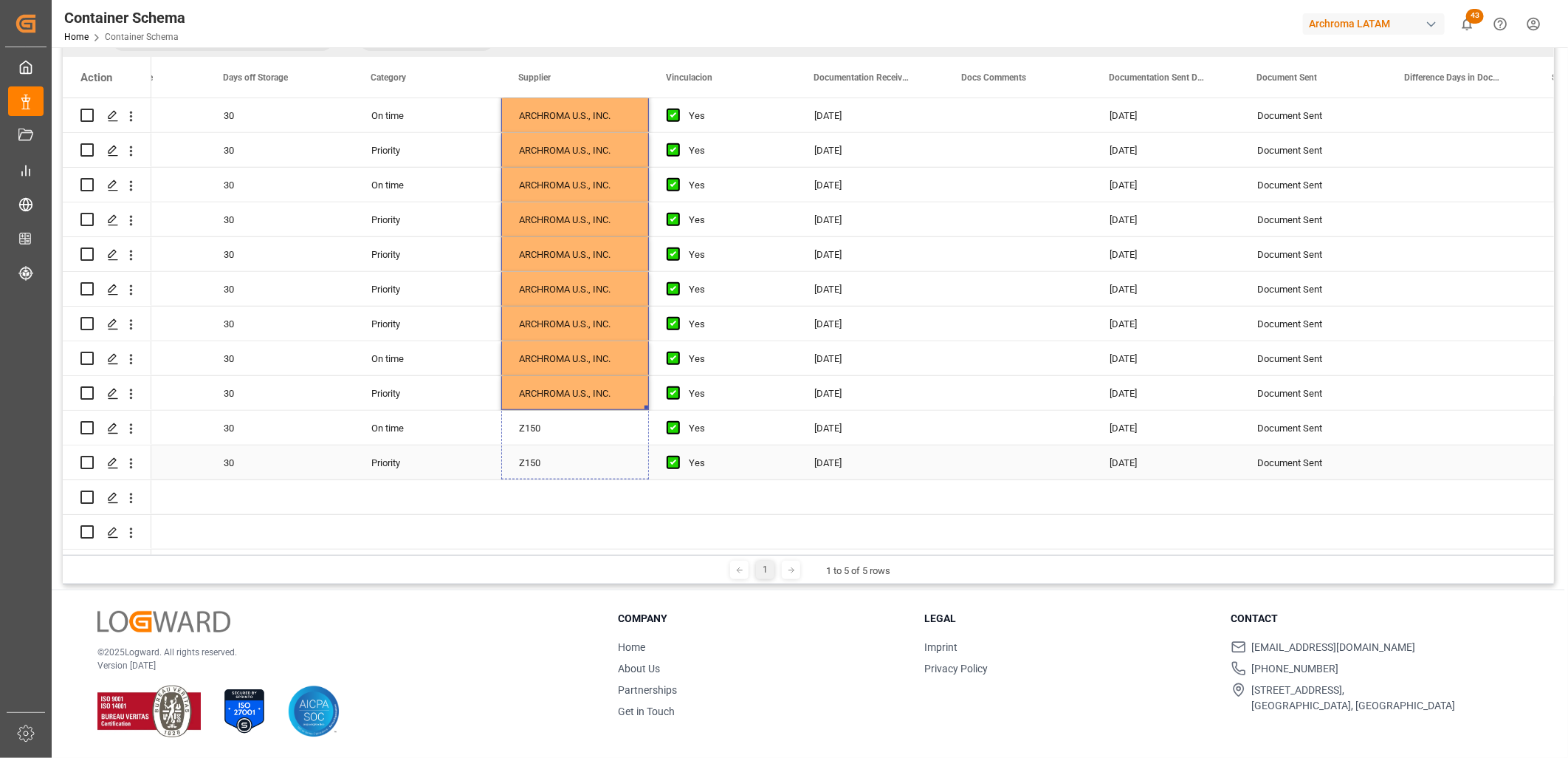
drag, startPoint x: 645, startPoint y: 401, endPoint x: 648, endPoint y: 443, distance: 42.1
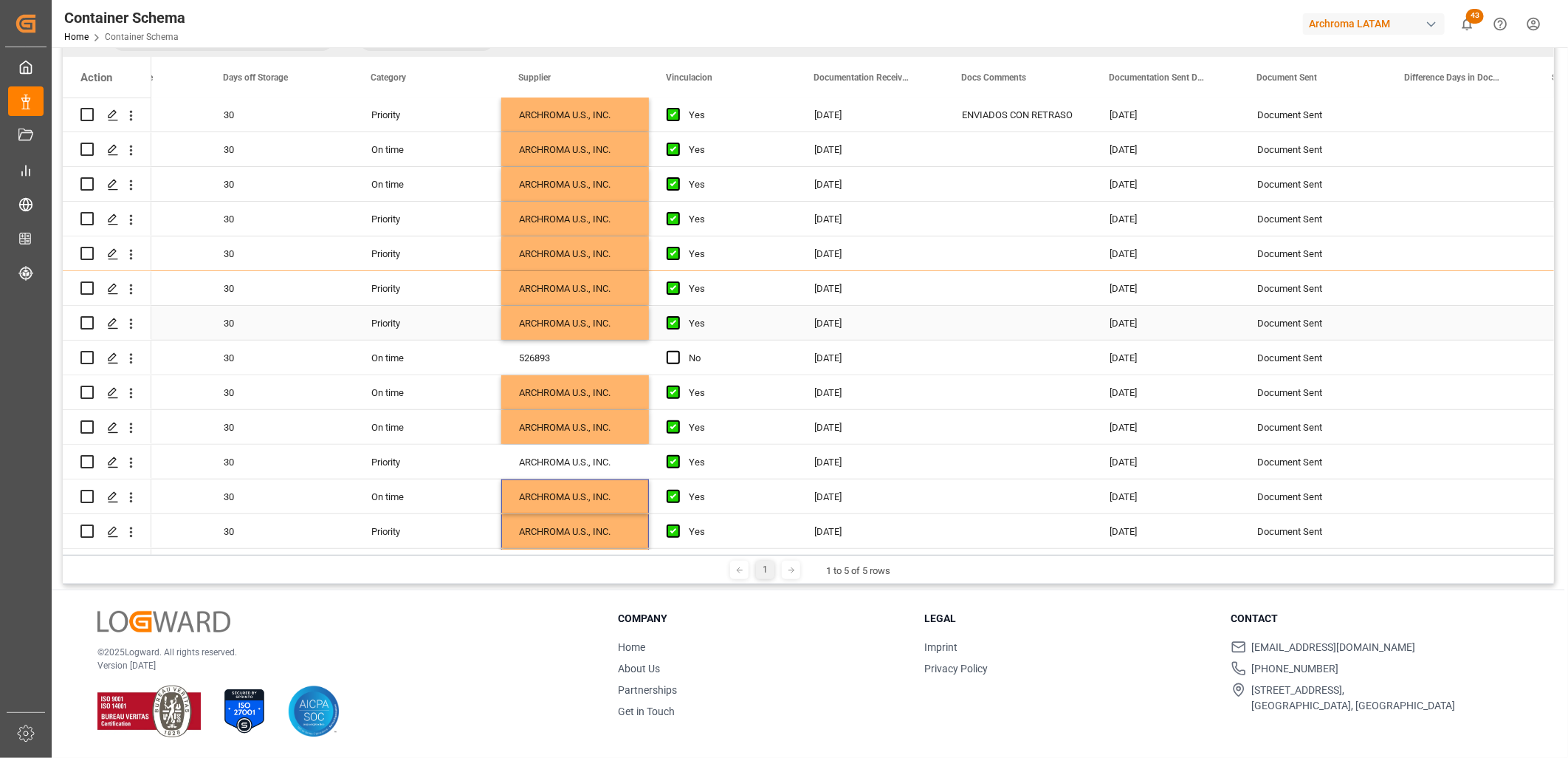
scroll to position [171, 0]
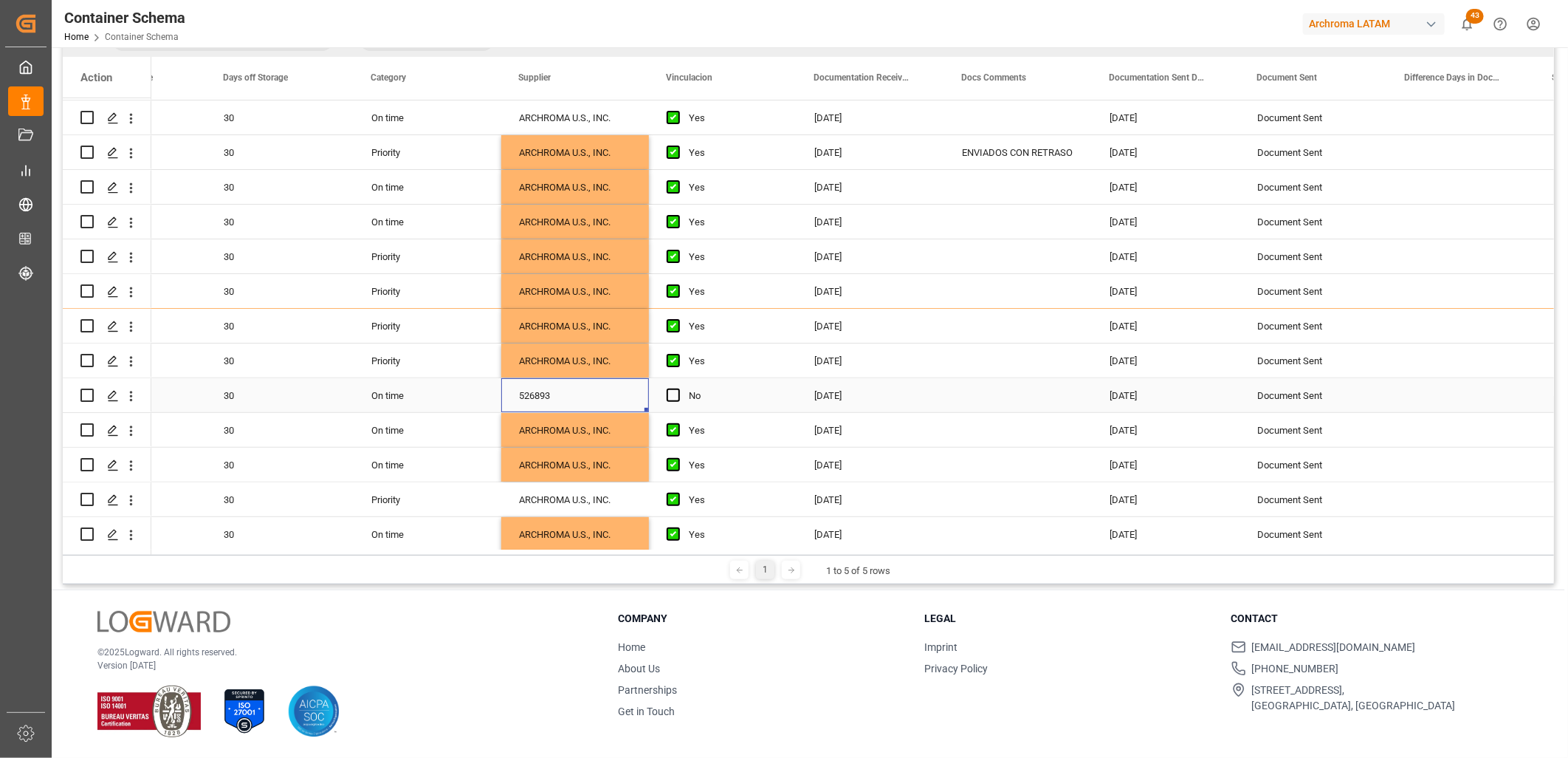
click at [580, 397] on div "526893" at bounding box center [574, 395] width 147 height 34
click at [574, 393] on div "526893" at bounding box center [574, 395] width 147 height 34
click at [606, 402] on icon "Press SPACE to select this row." at bounding box center [608, 403] width 9 height 9
click at [587, 403] on input "Press SPACE to select this row." at bounding box center [575, 404] width 124 height 28
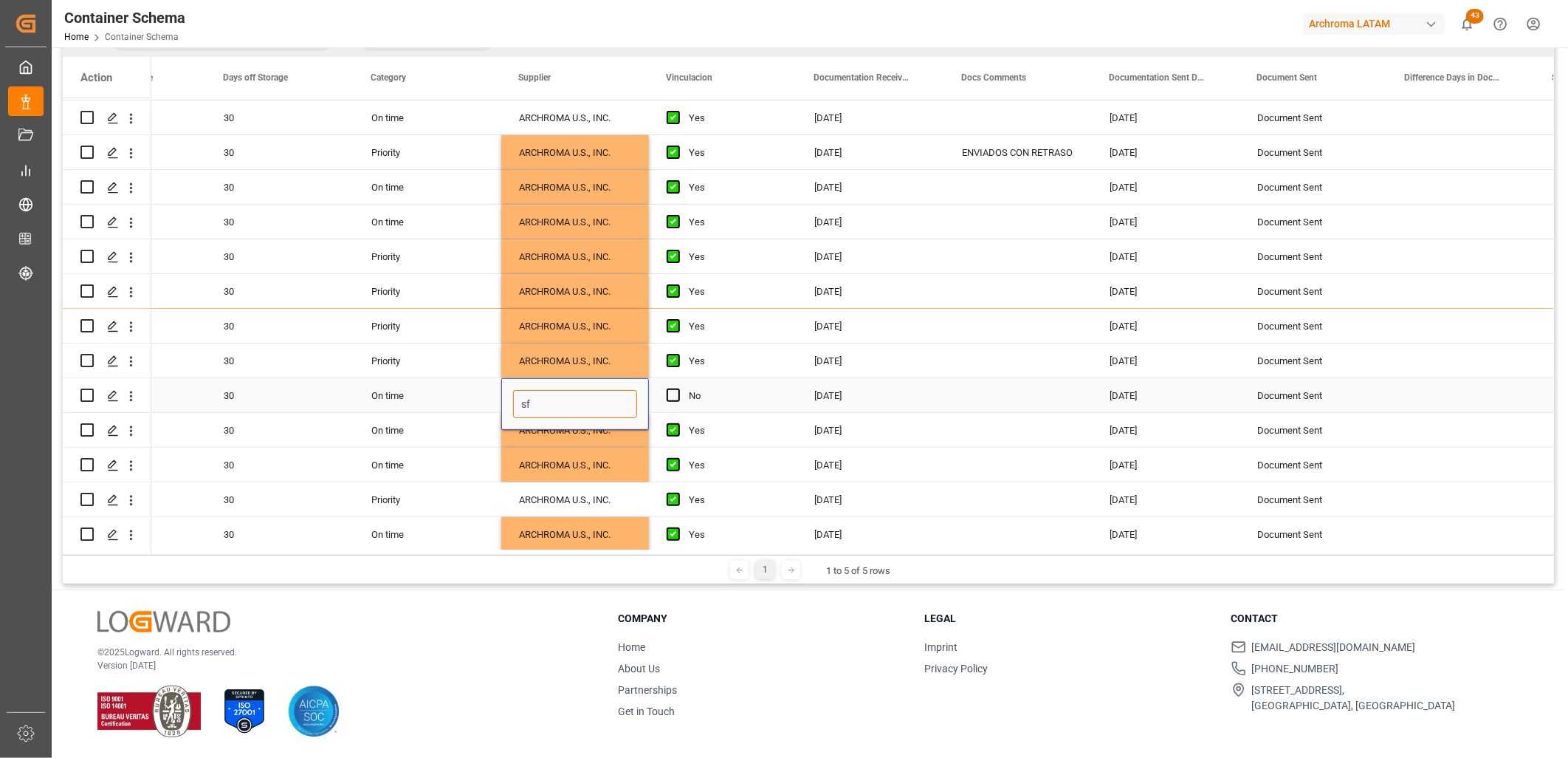
type input "s"
click at [545, 392] on input "Press SPACE to select this row." at bounding box center [575, 404] width 124 height 28
click at [535, 406] on input "Press SPACE to select this row." at bounding box center [575, 404] width 124 height 28
paste input "SNF INC"
type input "SNF INC"
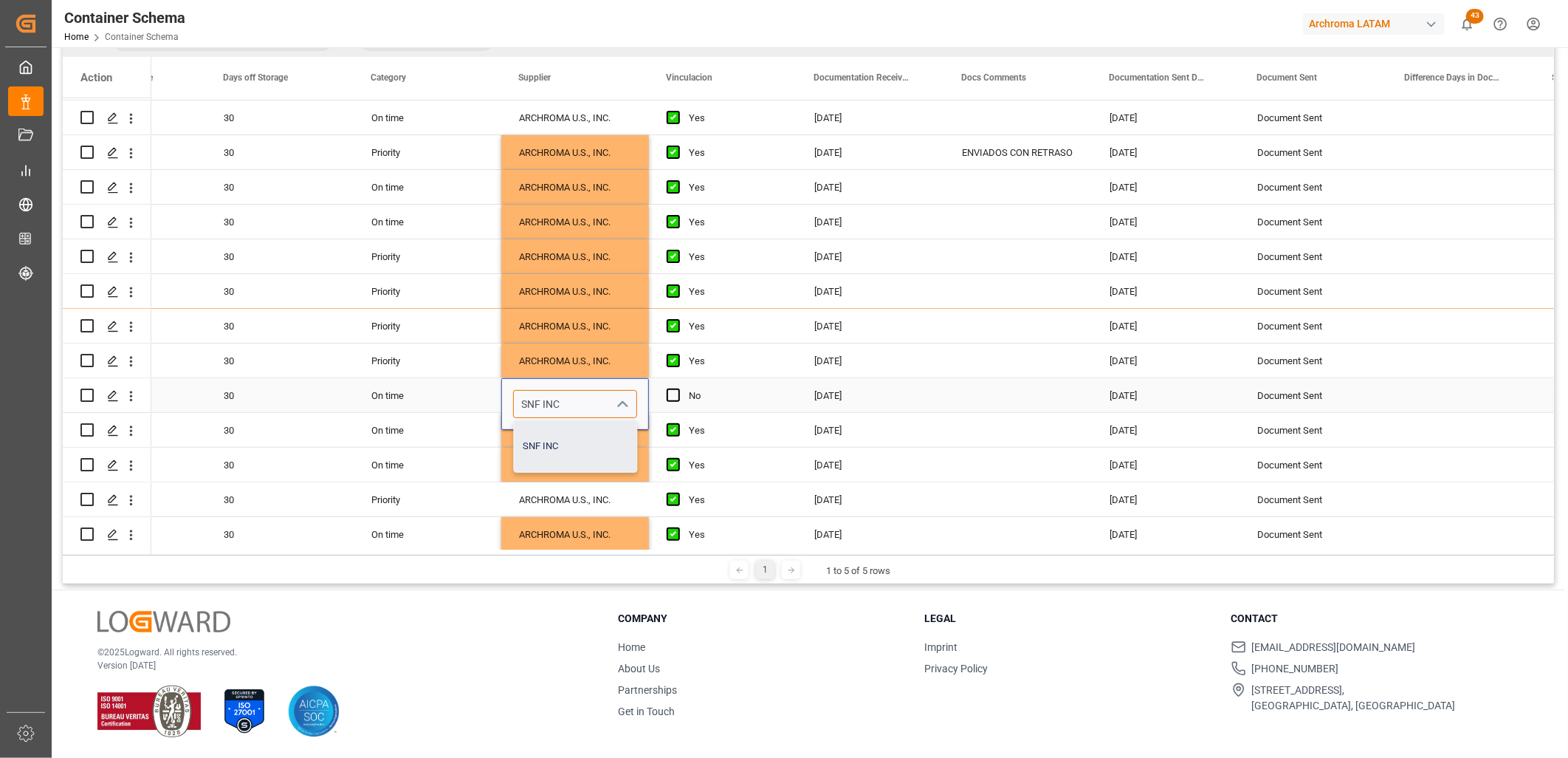
click at [537, 447] on div "SNF INC" at bounding box center [575, 446] width 123 height 52
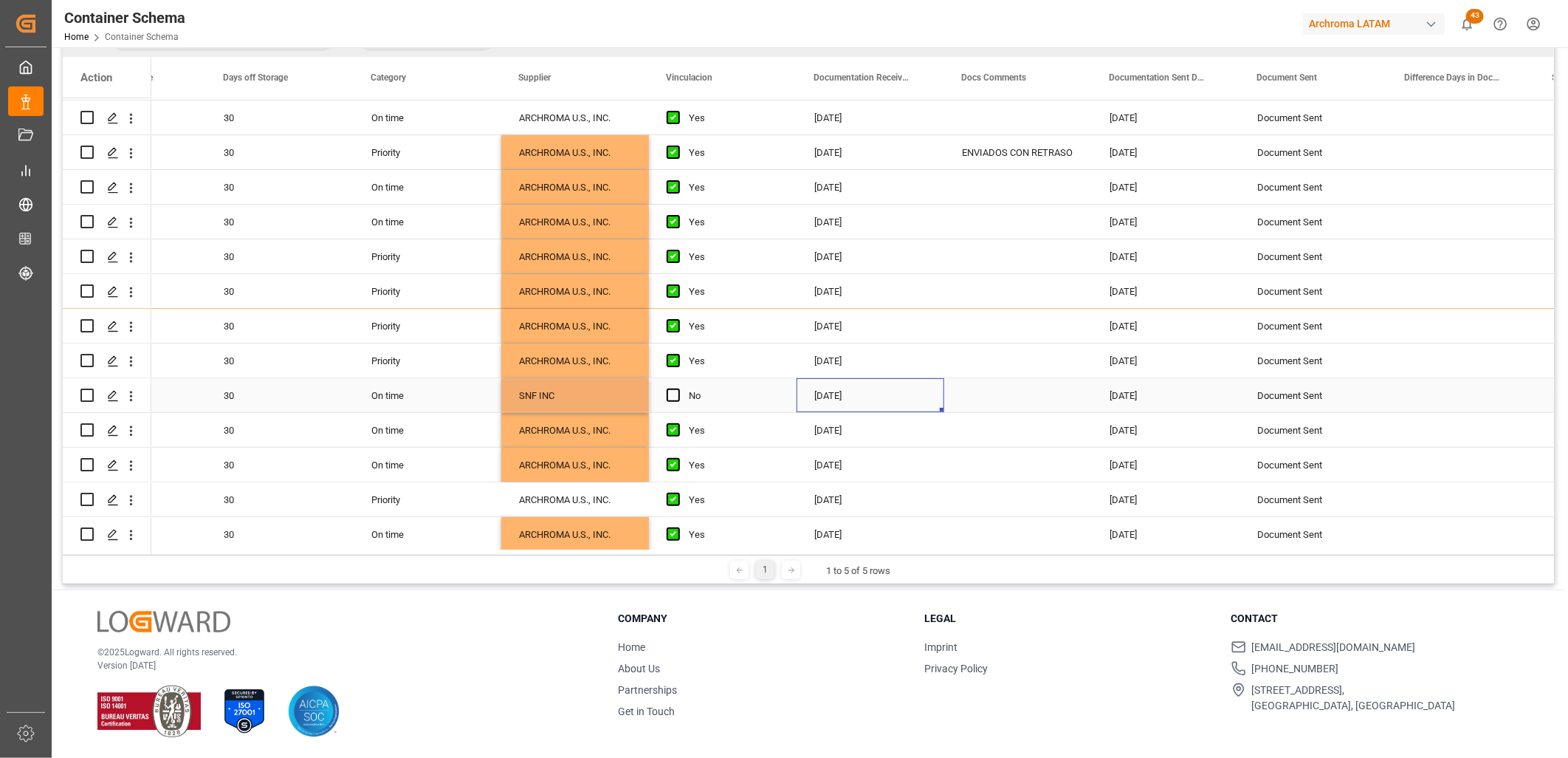
click at [929, 397] on div "[DATE]" at bounding box center [870, 395] width 147 height 34
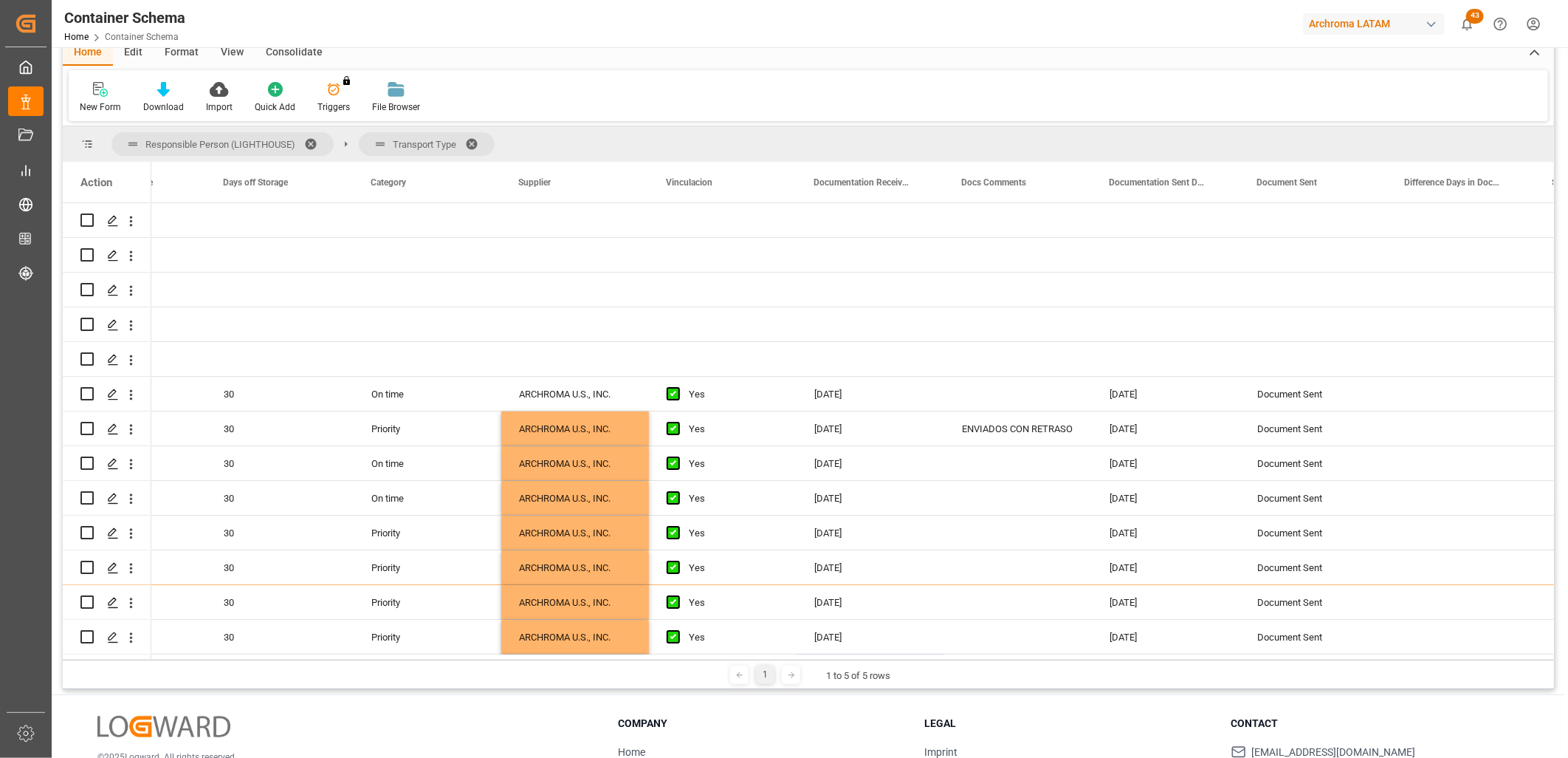
scroll to position [0, 0]
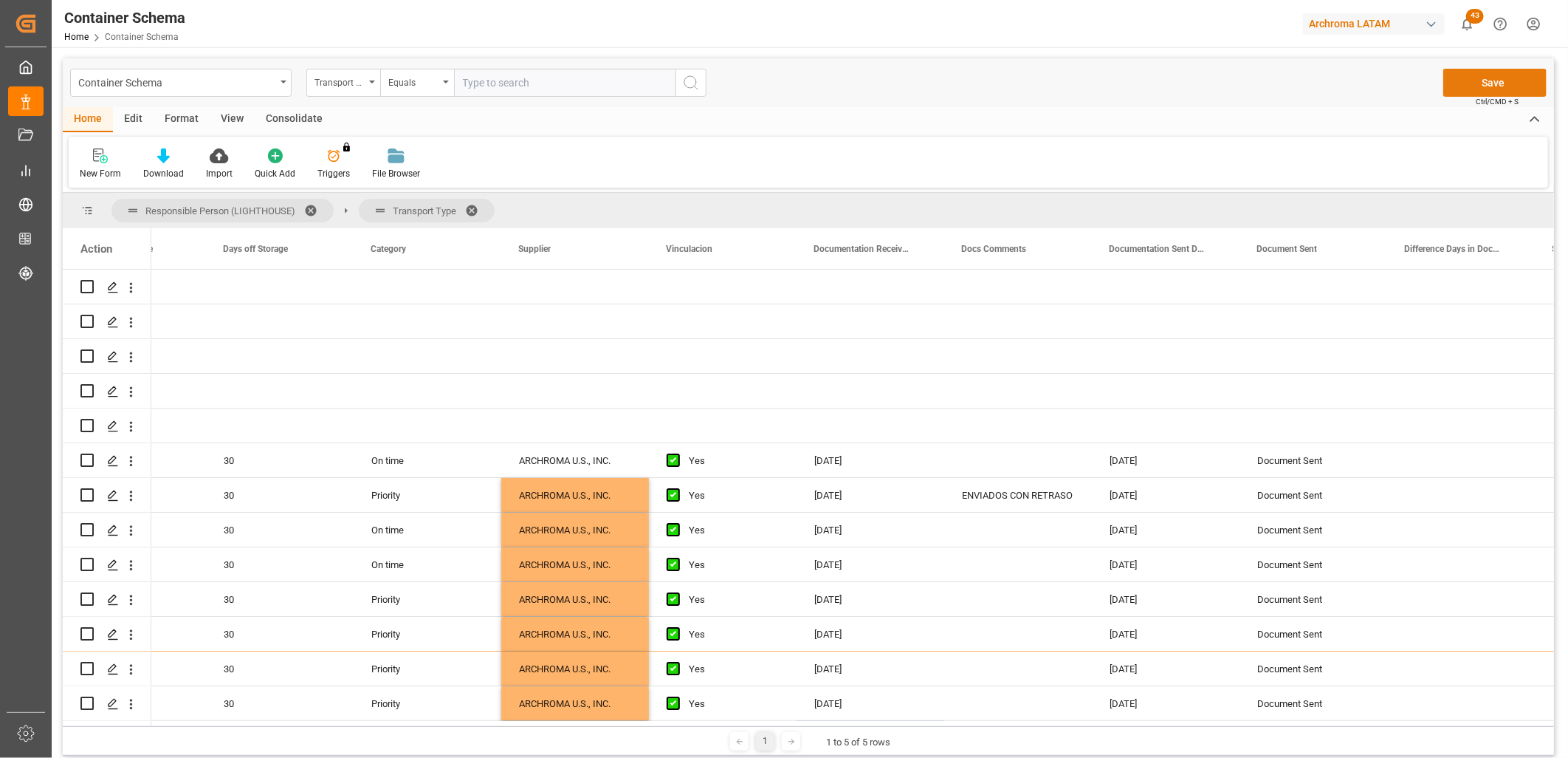
click at [1504, 79] on button "Save" at bounding box center [1495, 83] width 103 height 28
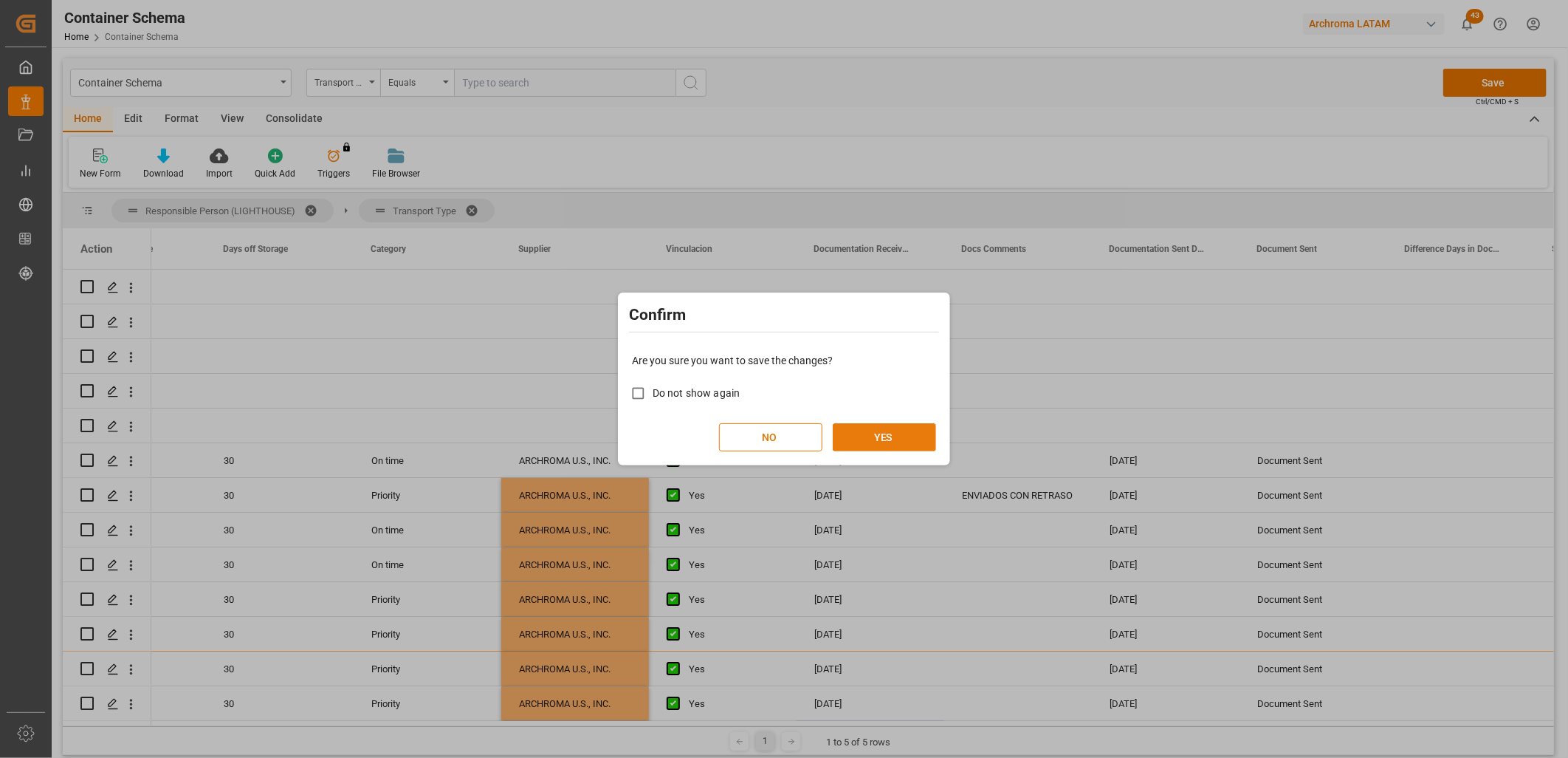
click at [898, 441] on button "YES" at bounding box center [884, 438] width 103 height 28
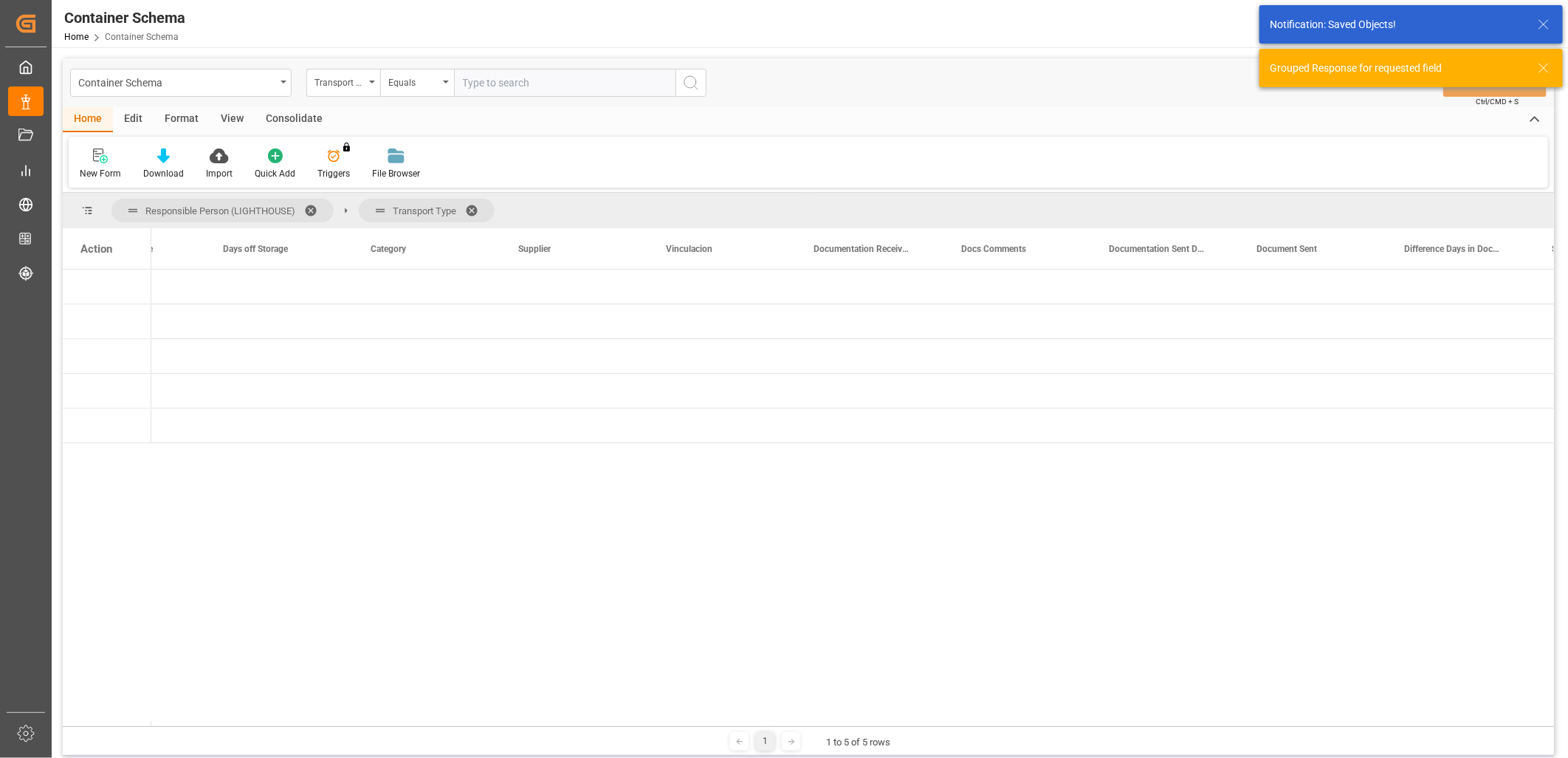
click at [106, 246] on div "Action" at bounding box center [96, 249] width 32 height 13
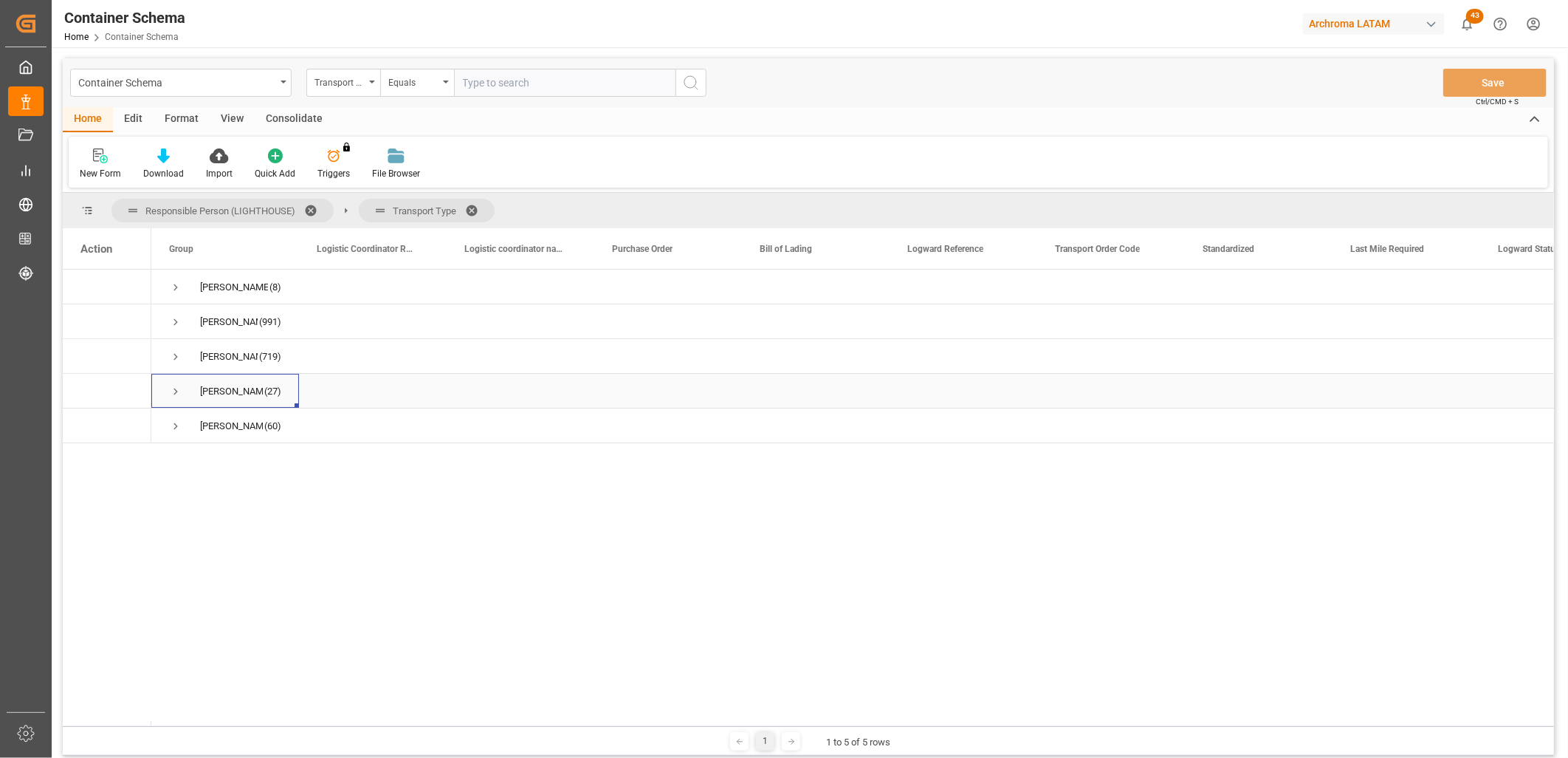
click at [175, 389] on span "Press SPACE to select this row." at bounding box center [175, 391] width 13 height 13
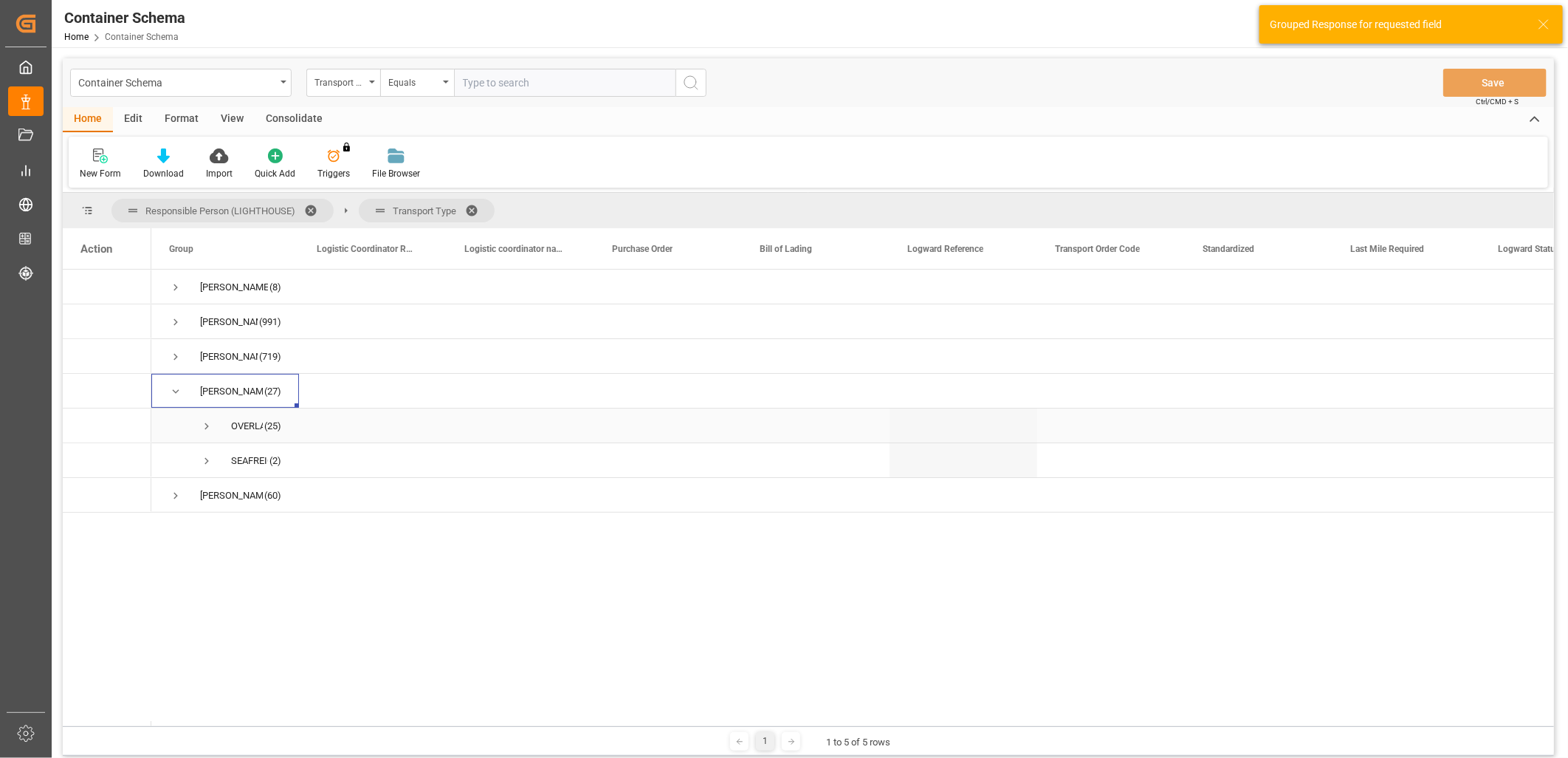
click at [205, 429] on span "Press SPACE to select this row." at bounding box center [206, 426] width 13 height 13
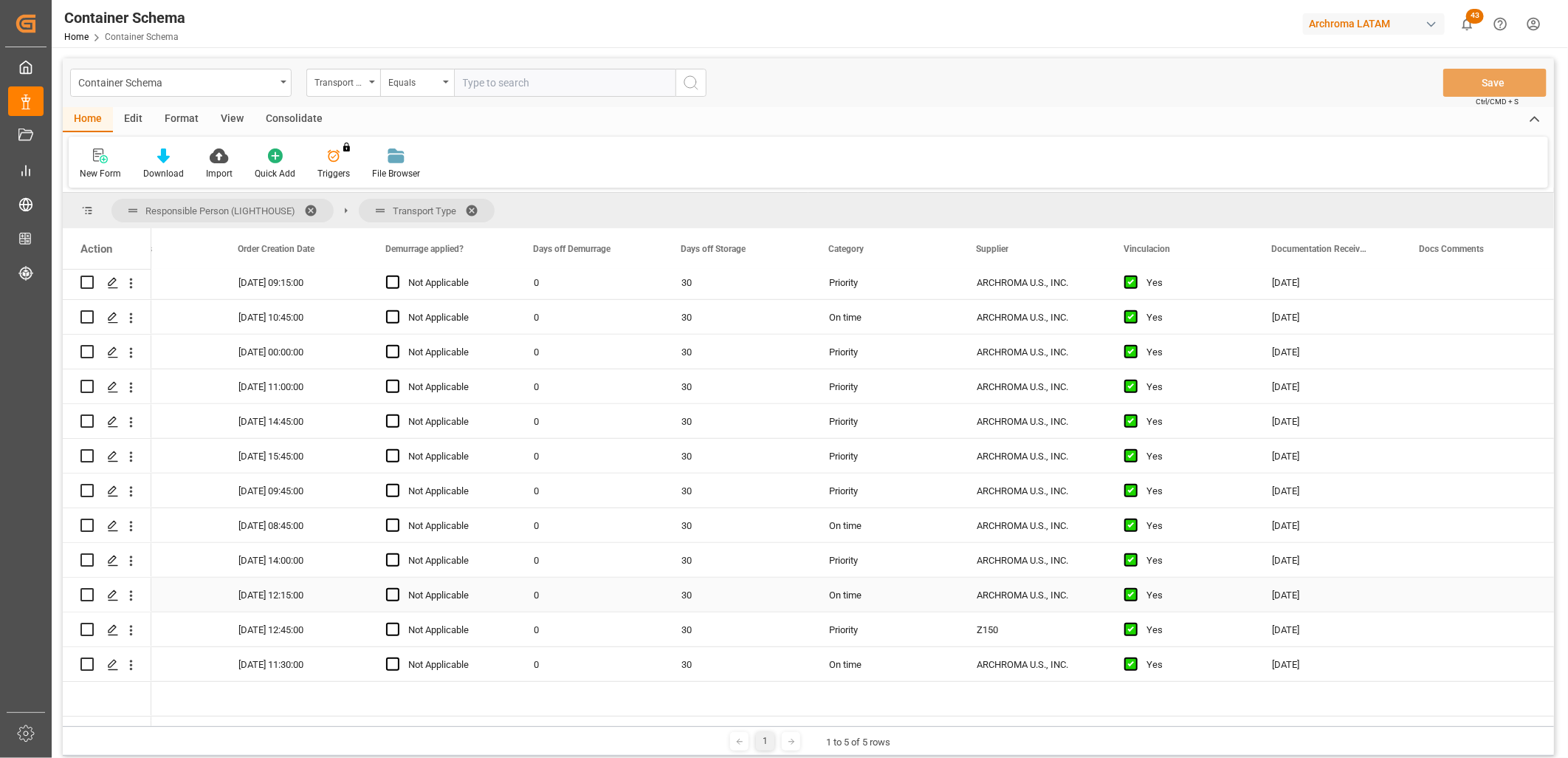
scroll to position [664, 0]
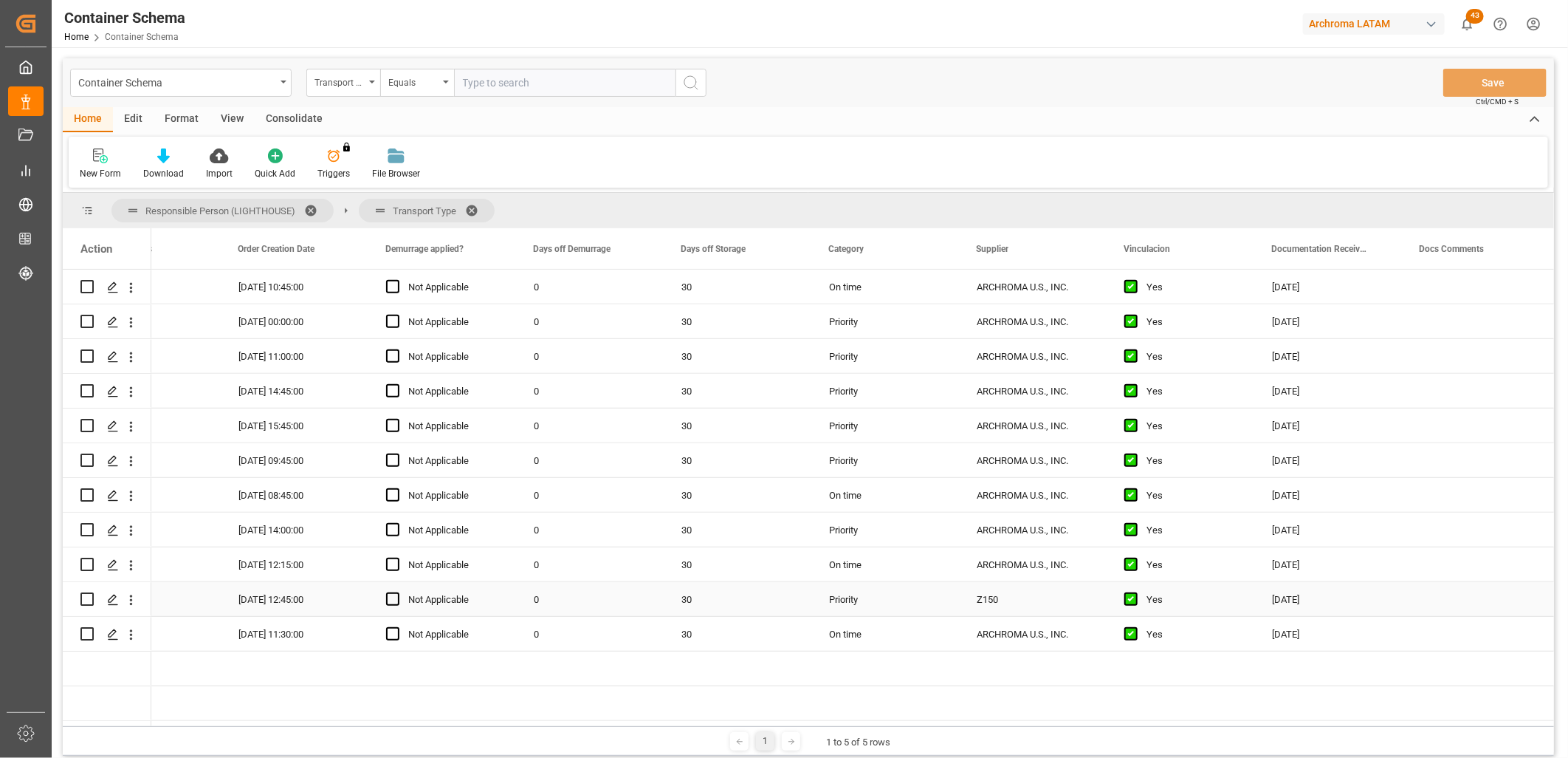
click at [1025, 597] on div "Z150" at bounding box center [1033, 599] width 147 height 34
click at [1068, 556] on div "ARCHROMA U.S., INC." at bounding box center [1033, 564] width 147 height 34
drag, startPoint x: 1103, startPoint y: 574, endPoint x: 1099, endPoint y: 606, distance: 32.2
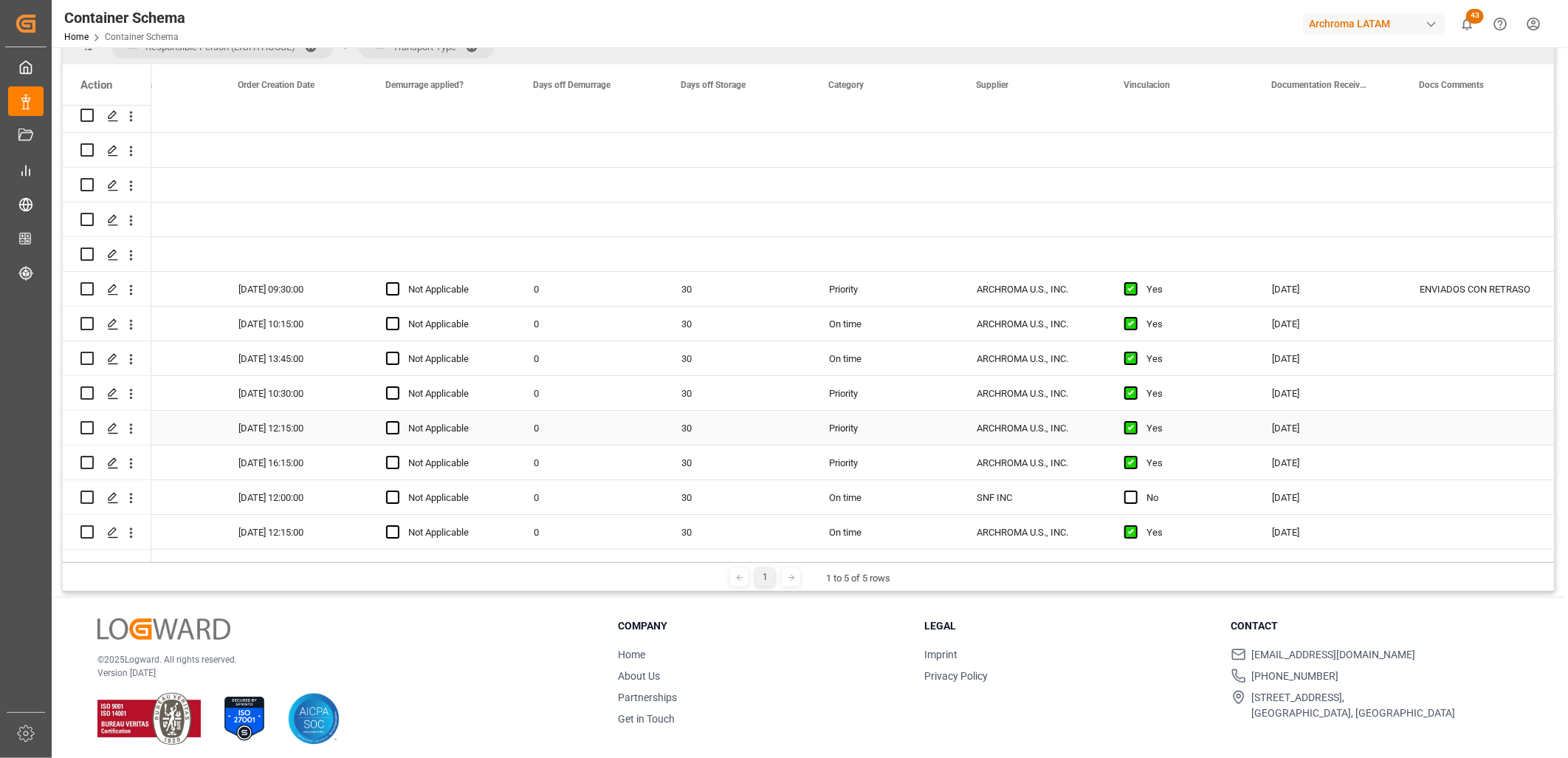
scroll to position [0, 0]
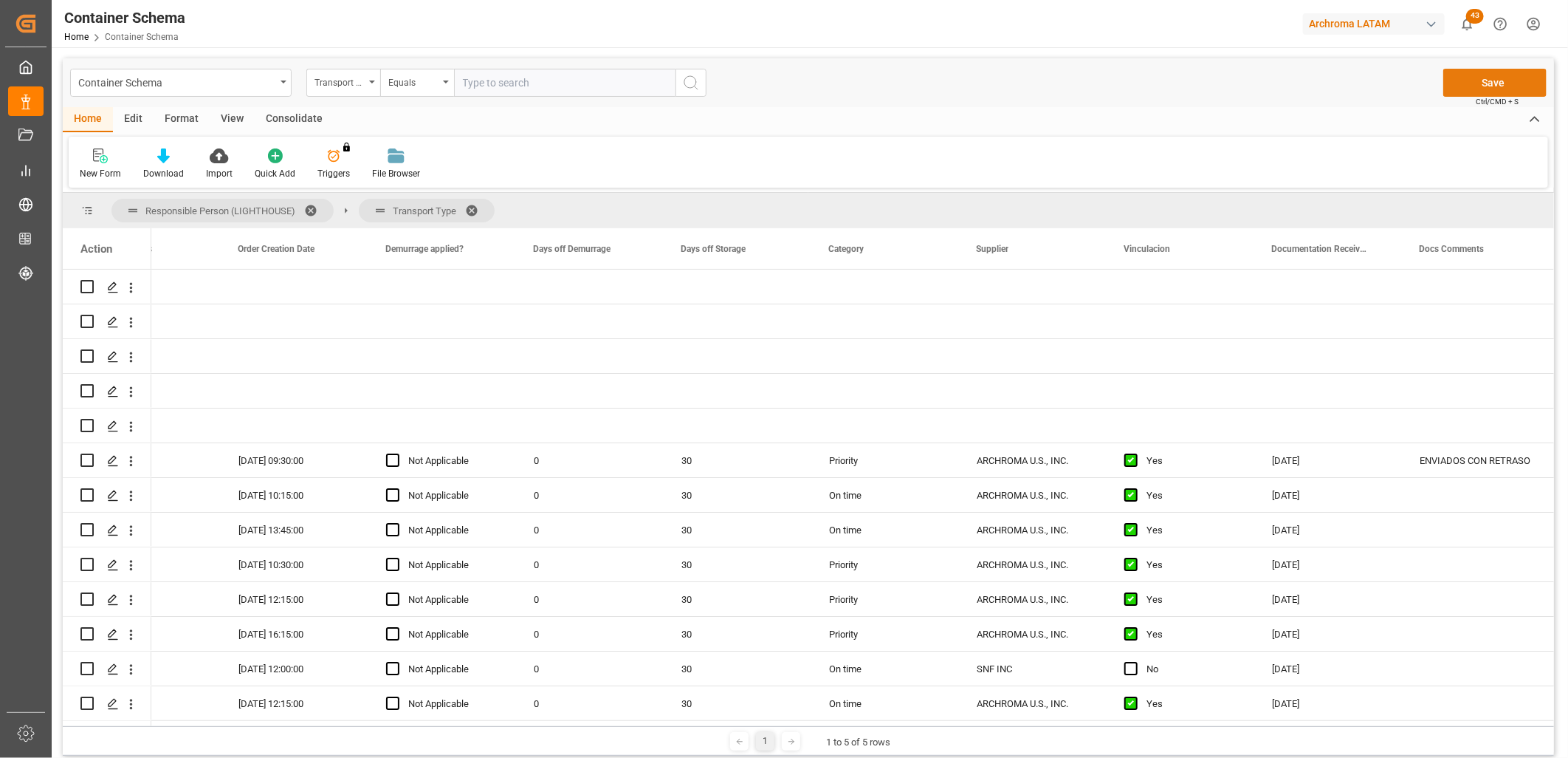
click at [1506, 82] on button "Save" at bounding box center [1495, 83] width 103 height 28
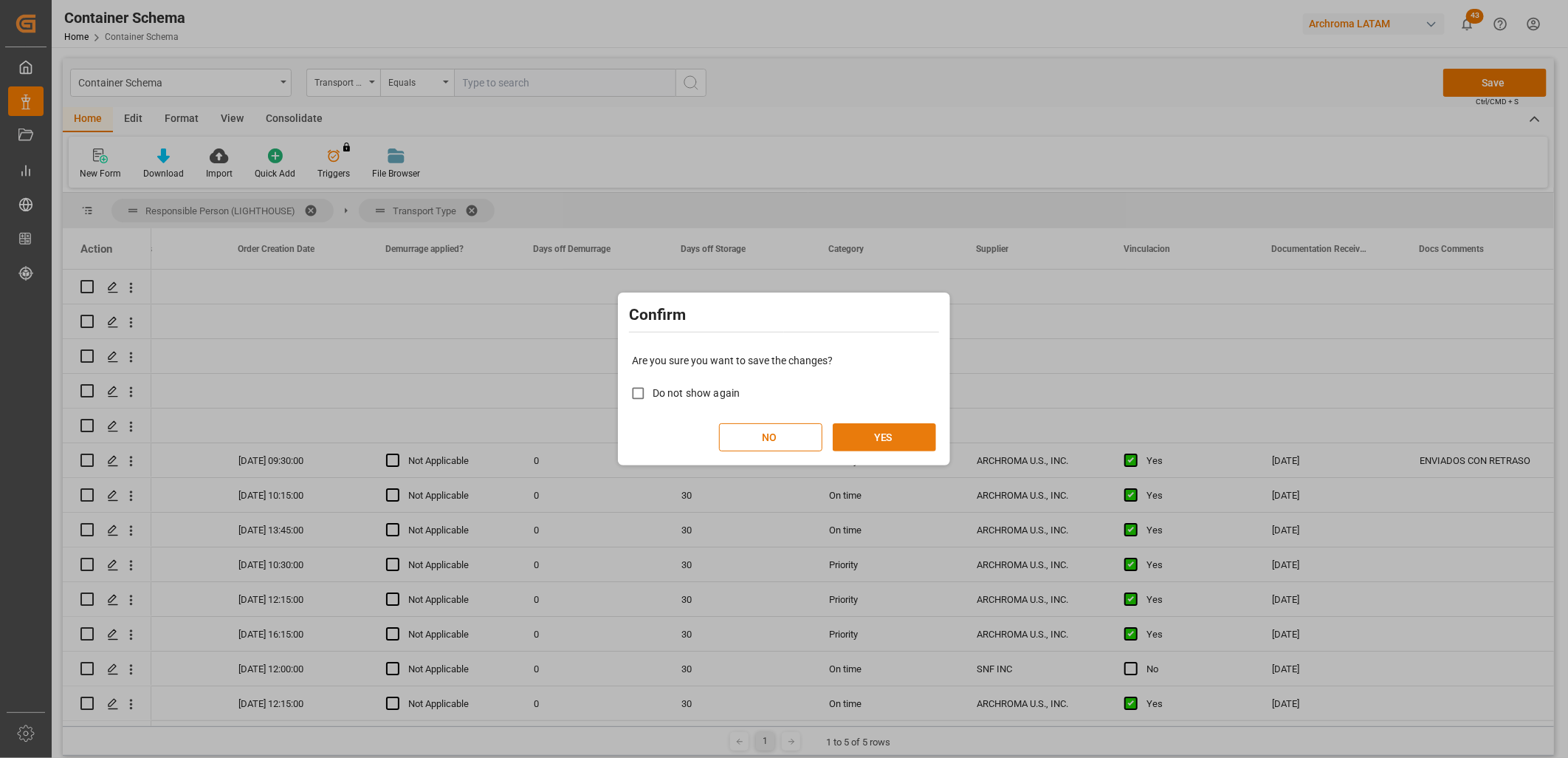
click at [905, 438] on button "YES" at bounding box center [884, 438] width 103 height 28
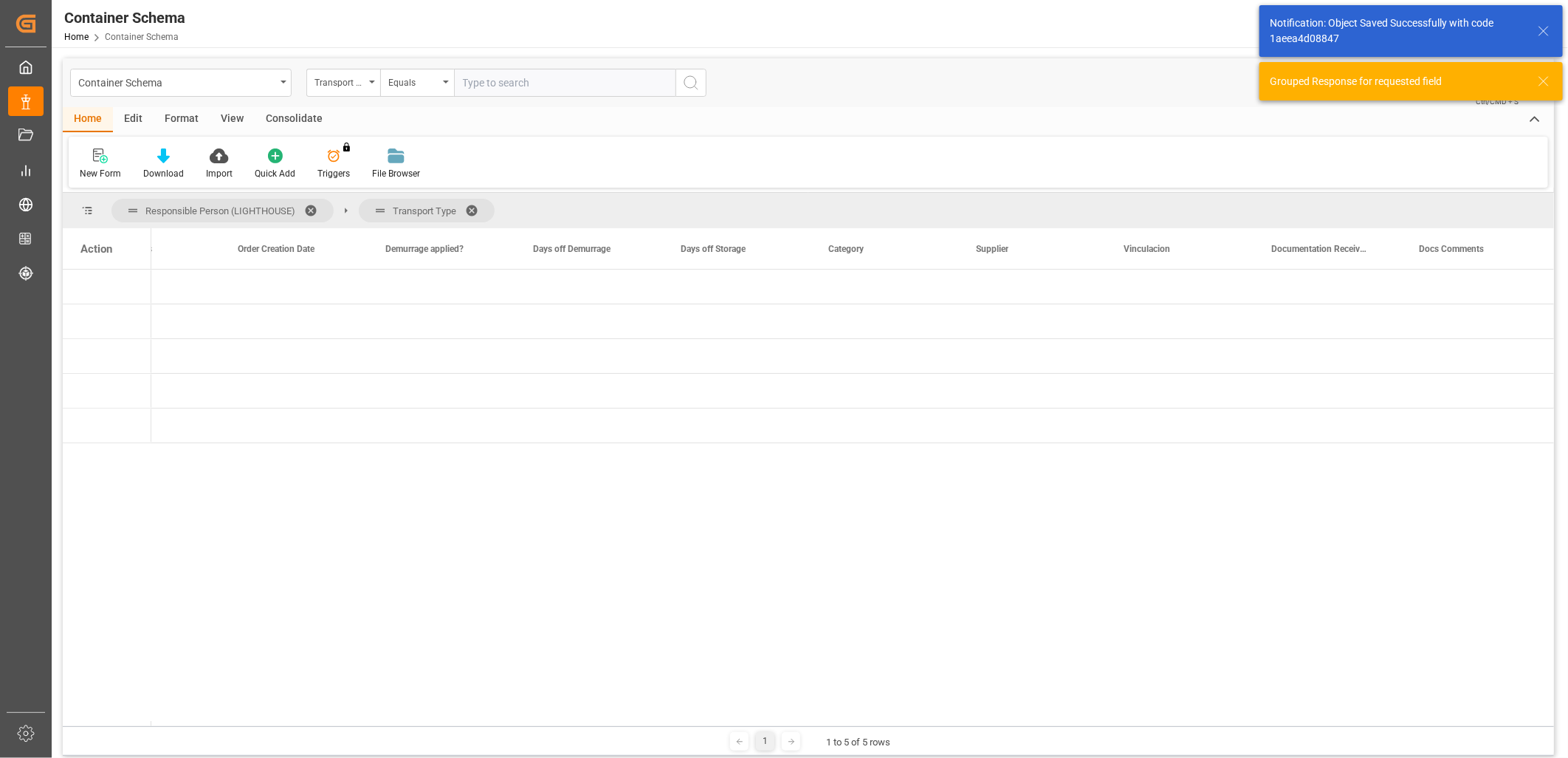
click at [116, 259] on div "Action" at bounding box center [107, 249] width 88 height 41
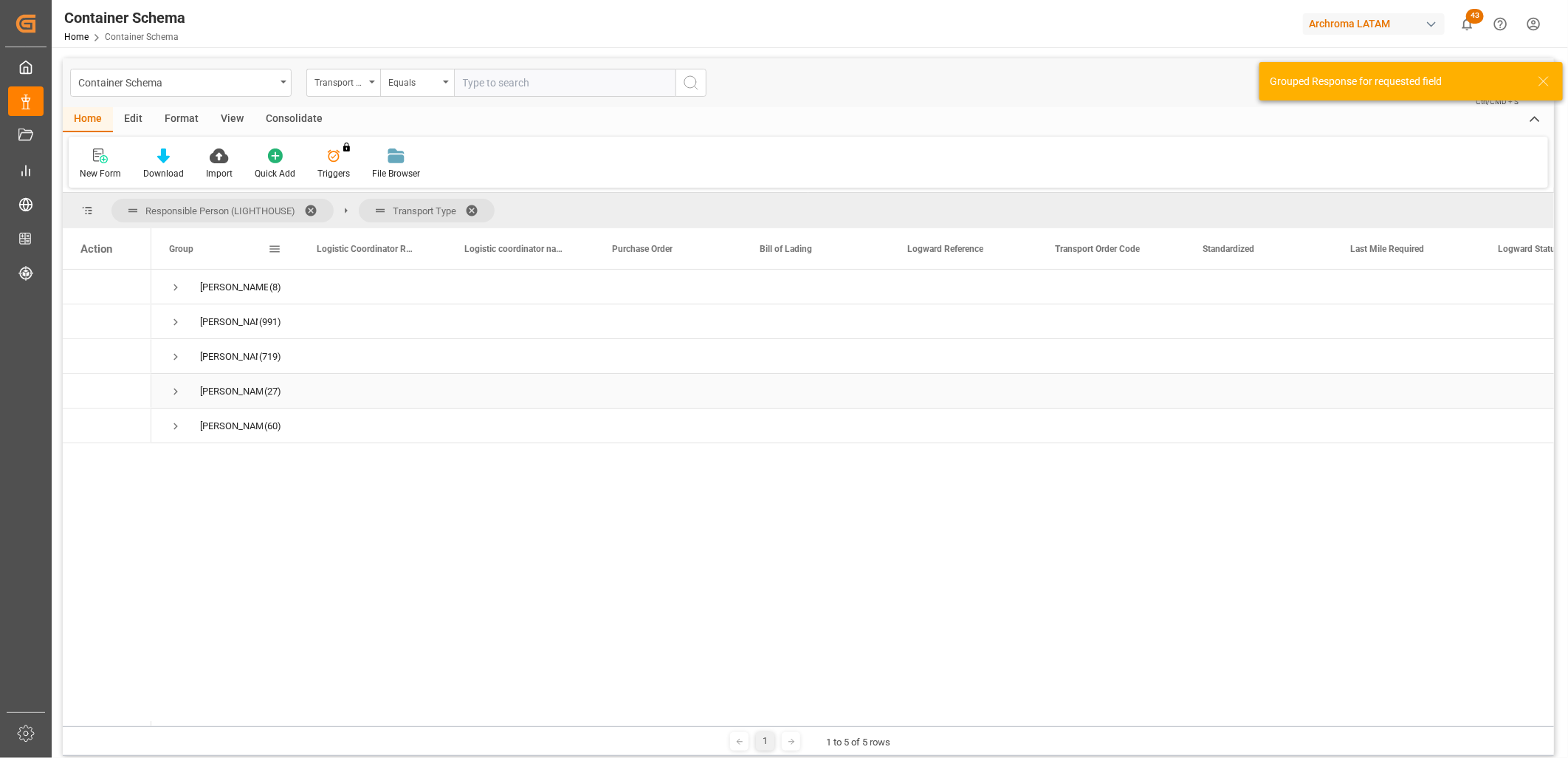
click at [173, 394] on span "Press SPACE to select this row." at bounding box center [175, 391] width 13 height 13
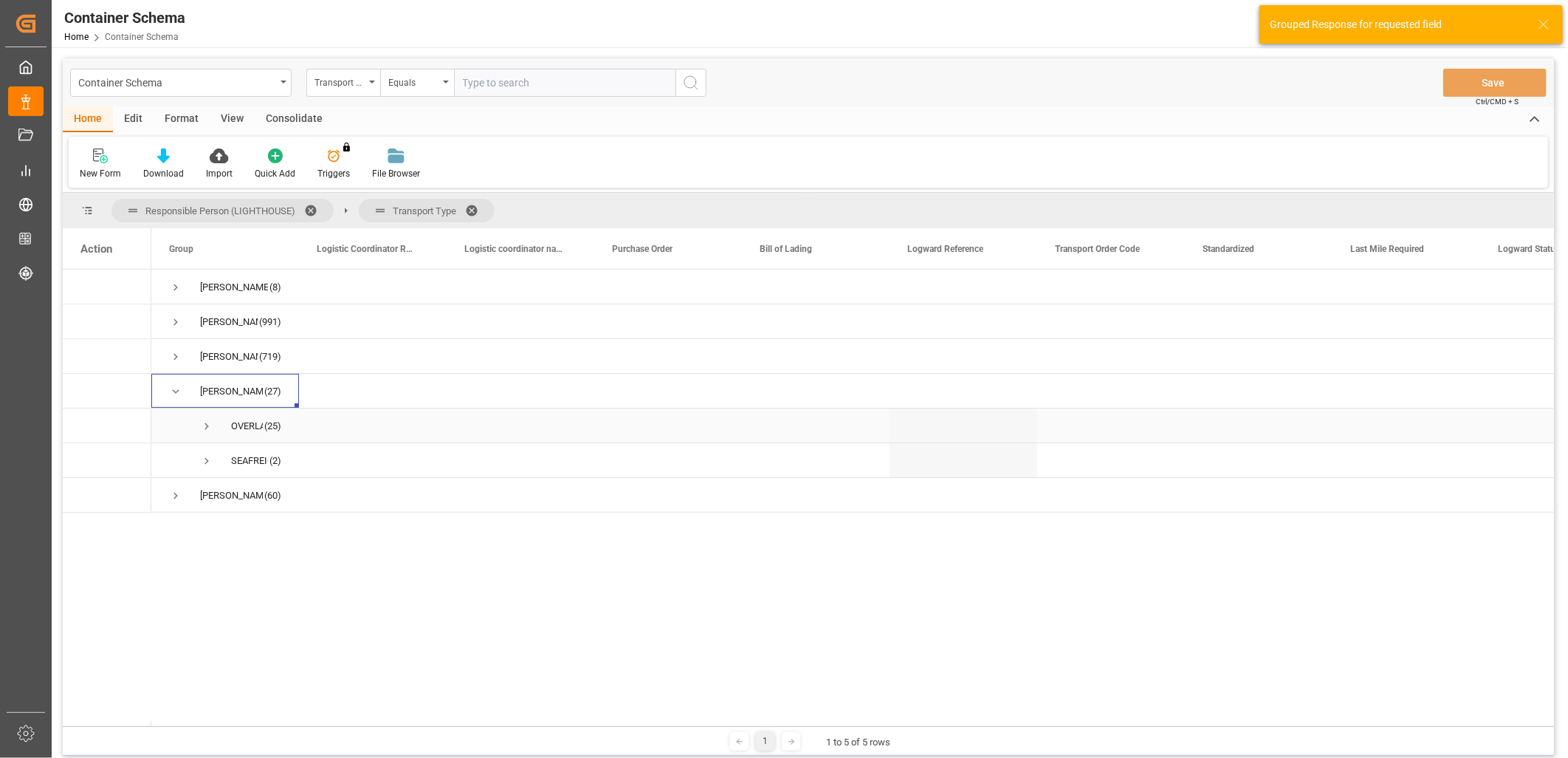
click at [200, 426] on span "Press SPACE to select this row." at bounding box center [206, 426] width 13 height 13
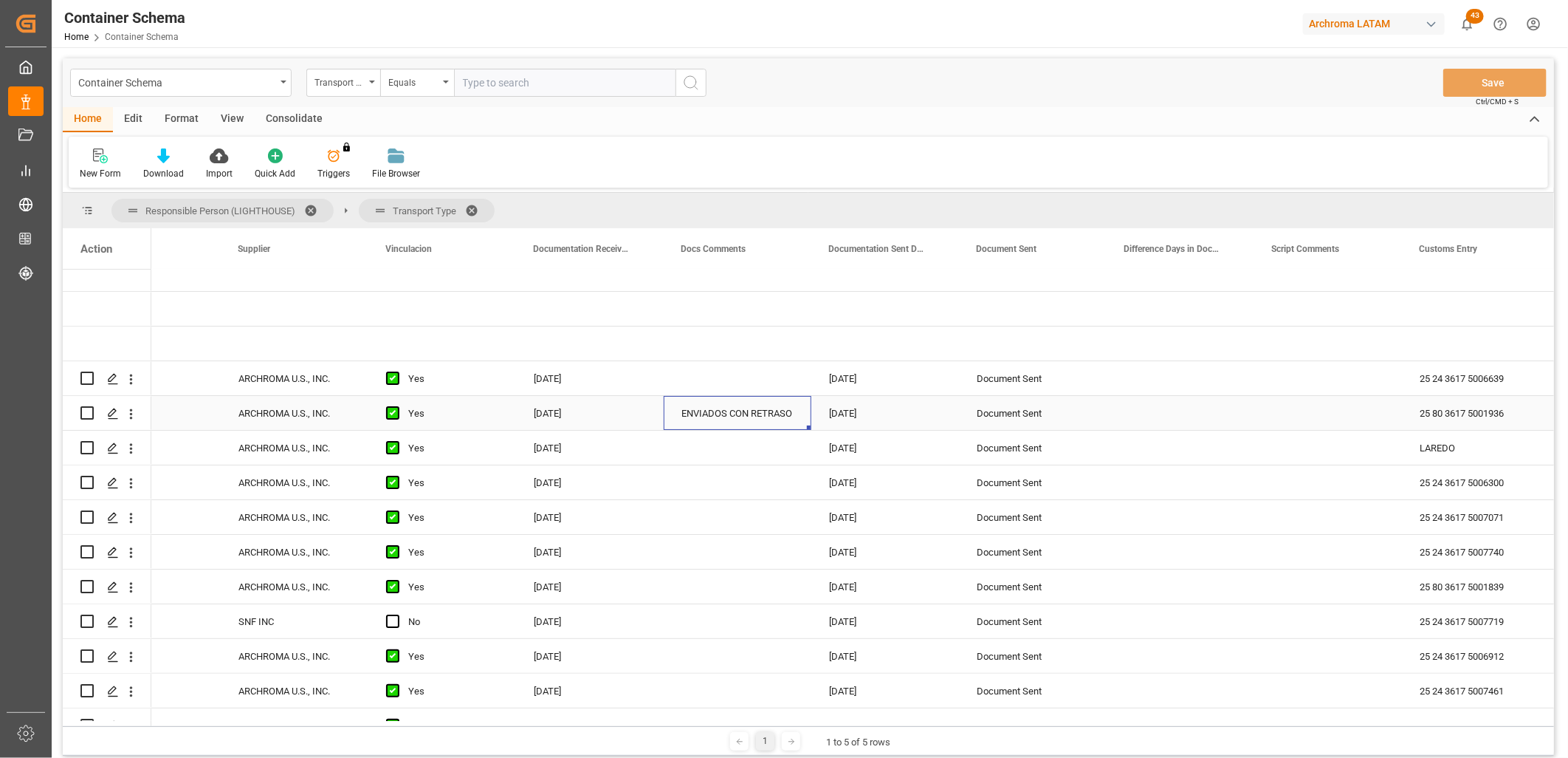
click at [759, 407] on div "ENVIADOS CON RETRASO" at bounding box center [737, 413] width 147 height 34
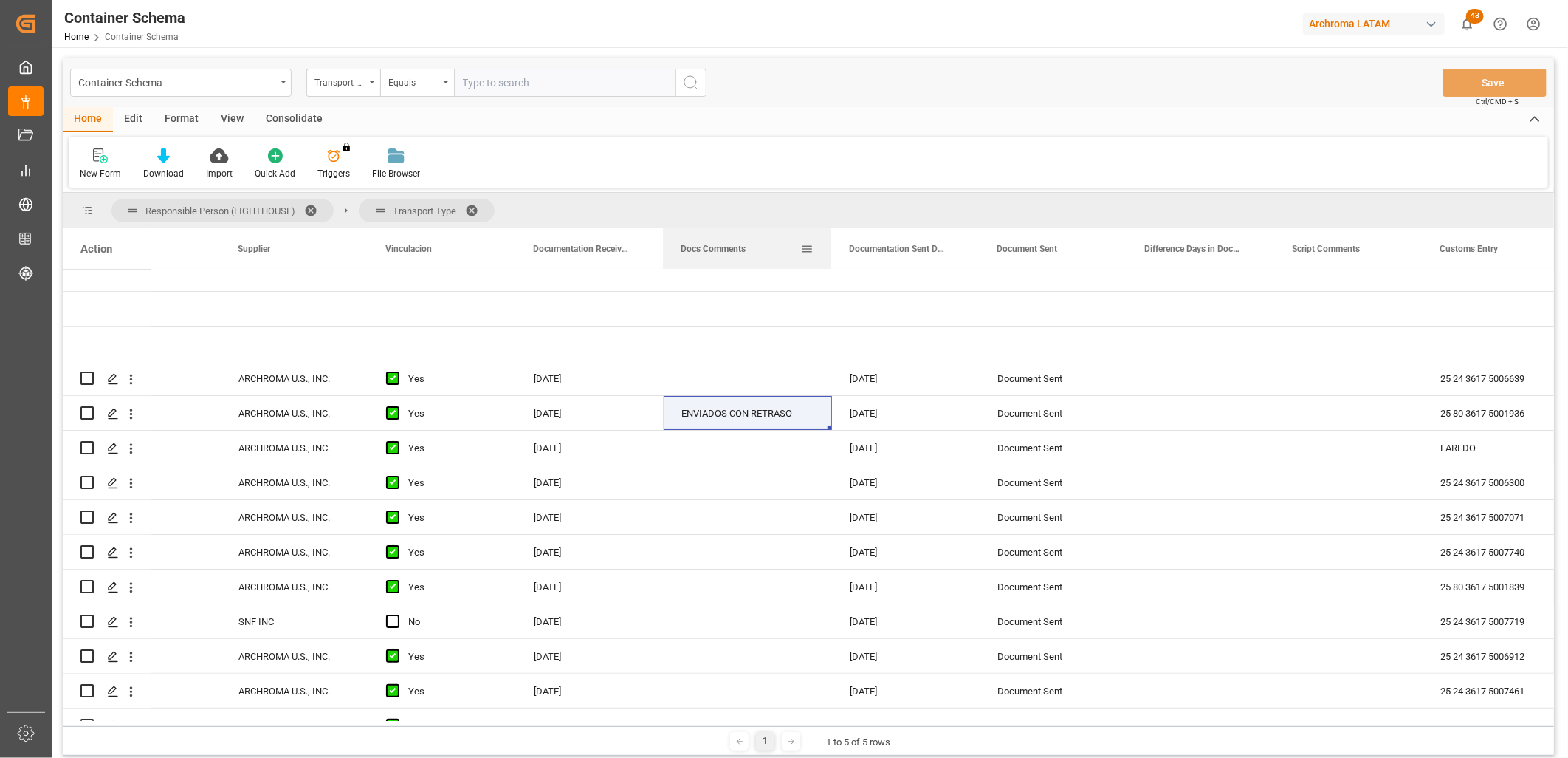
drag, startPoint x: 810, startPoint y: 239, endPoint x: 831, endPoint y: 253, distance: 25.2
click at [831, 253] on div at bounding box center [831, 249] width 6 height 41
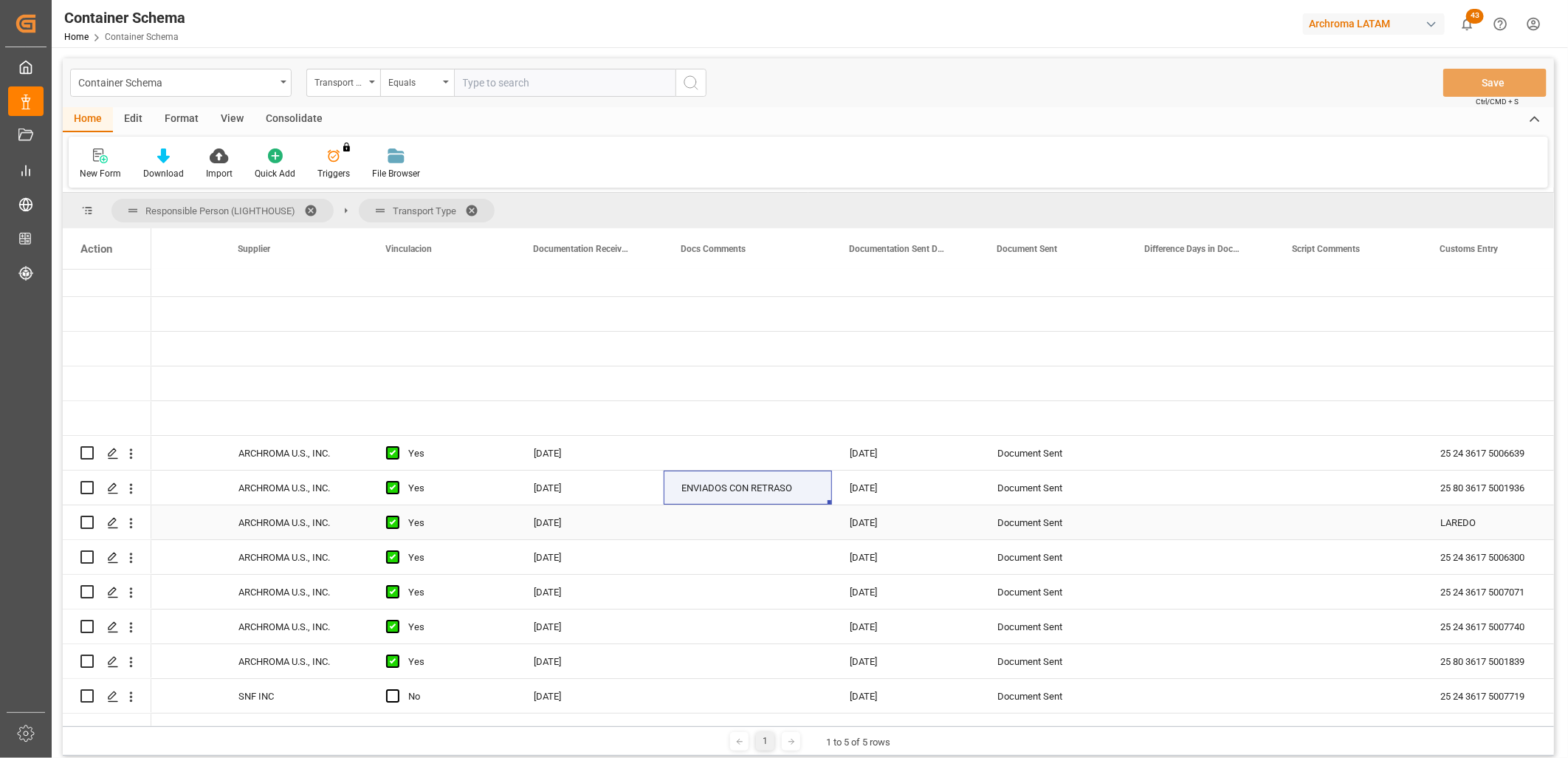
click at [1481, 528] on div "LAREDO" at bounding box center [1496, 522] width 147 height 34
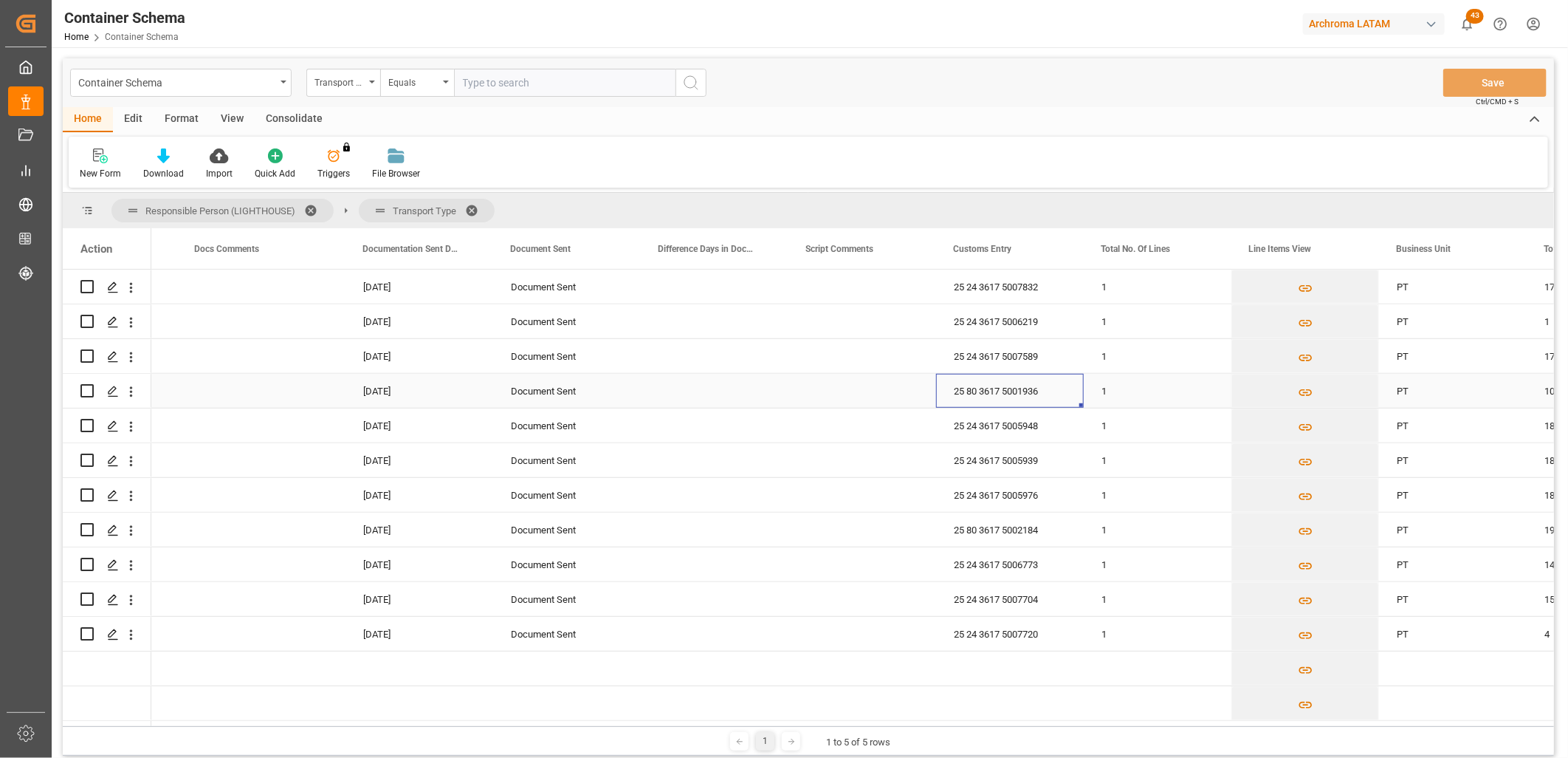
click at [1027, 394] on div "25 80 3617 5001936" at bounding box center [1010, 391] width 147 height 34
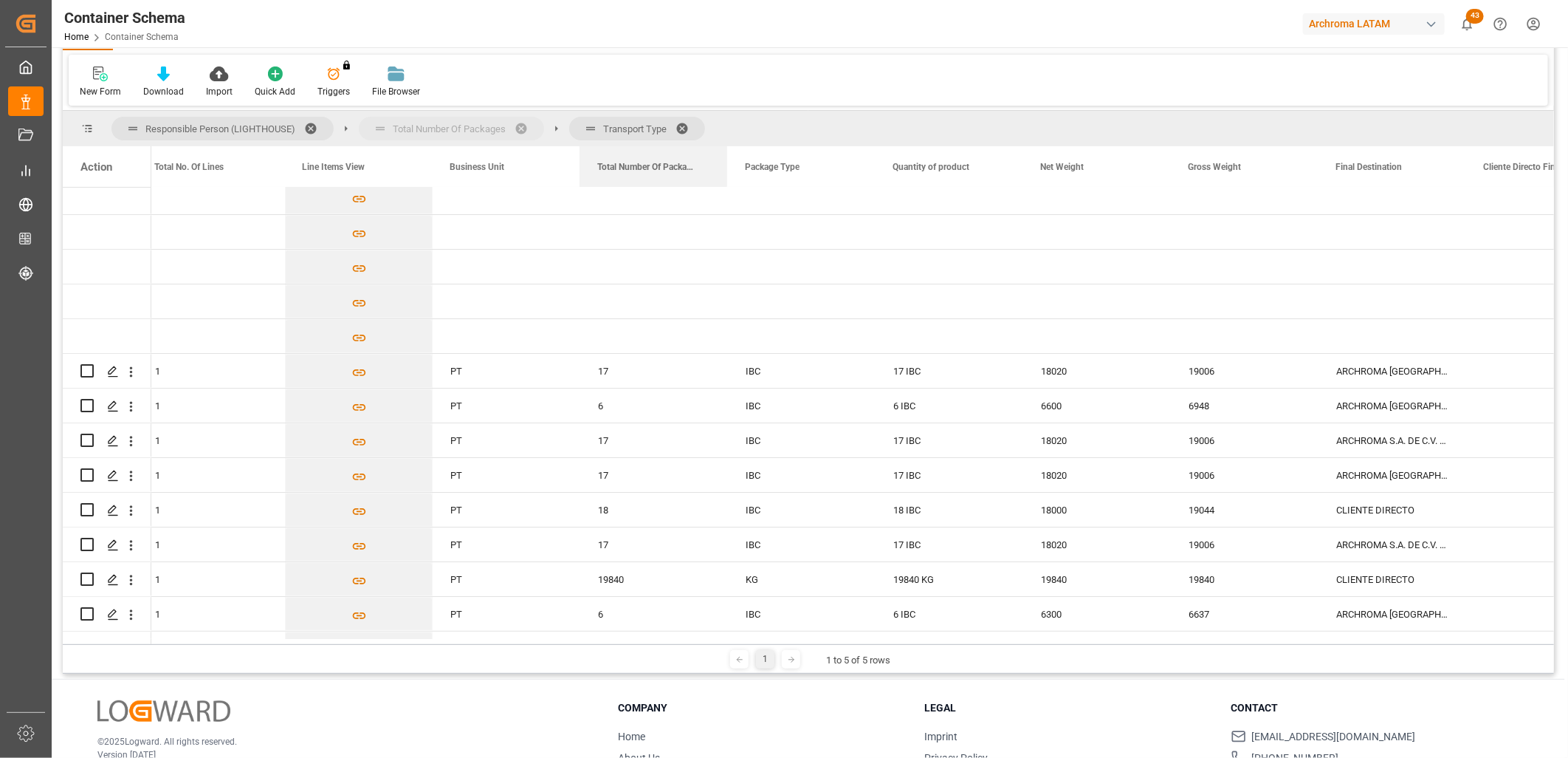
drag, startPoint x: 628, startPoint y: 165, endPoint x: 623, endPoint y: 137, distance: 28.4
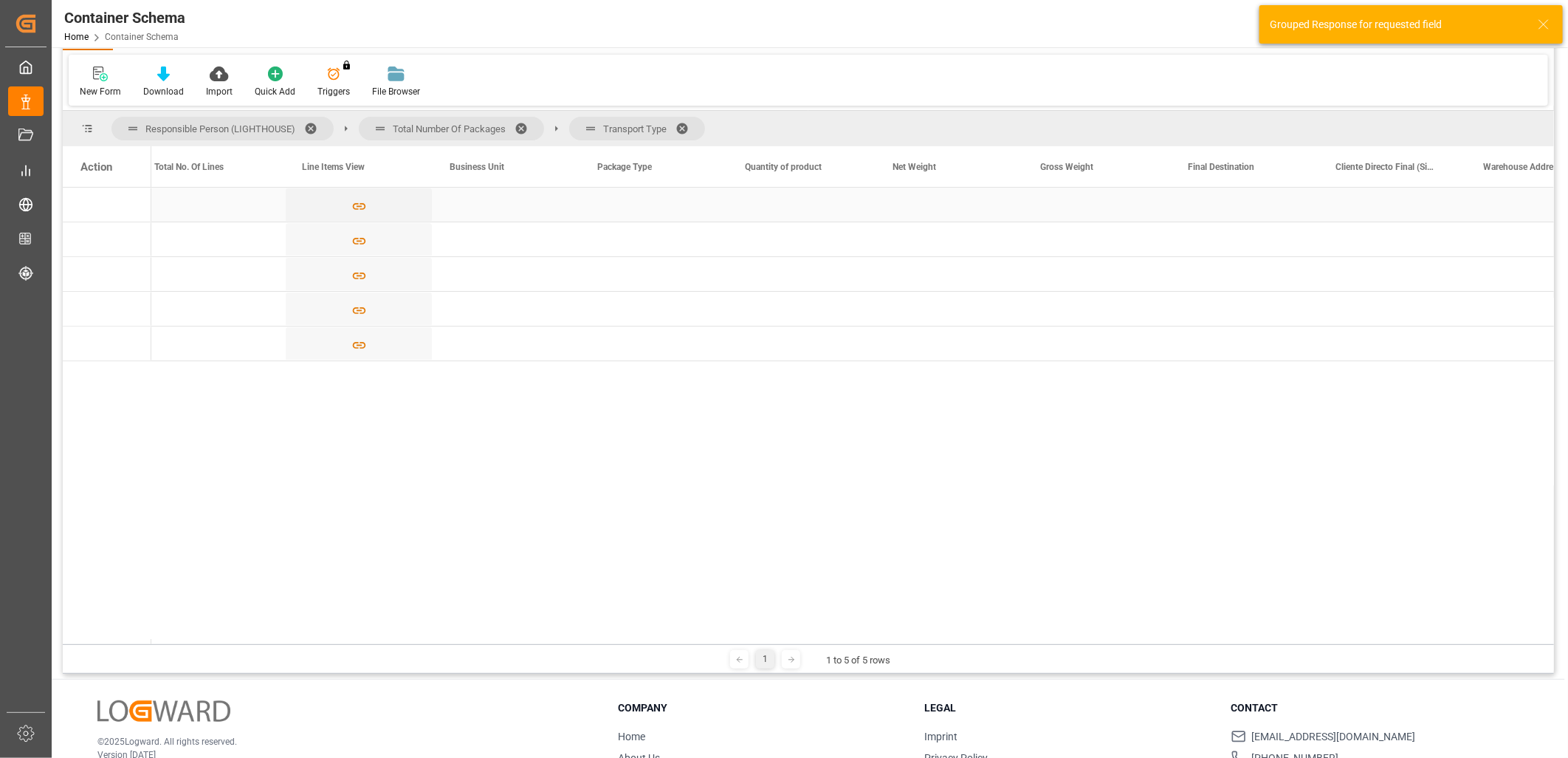
click at [114, 206] on div "Press SPACE to select this row." at bounding box center [107, 205] width 88 height 34
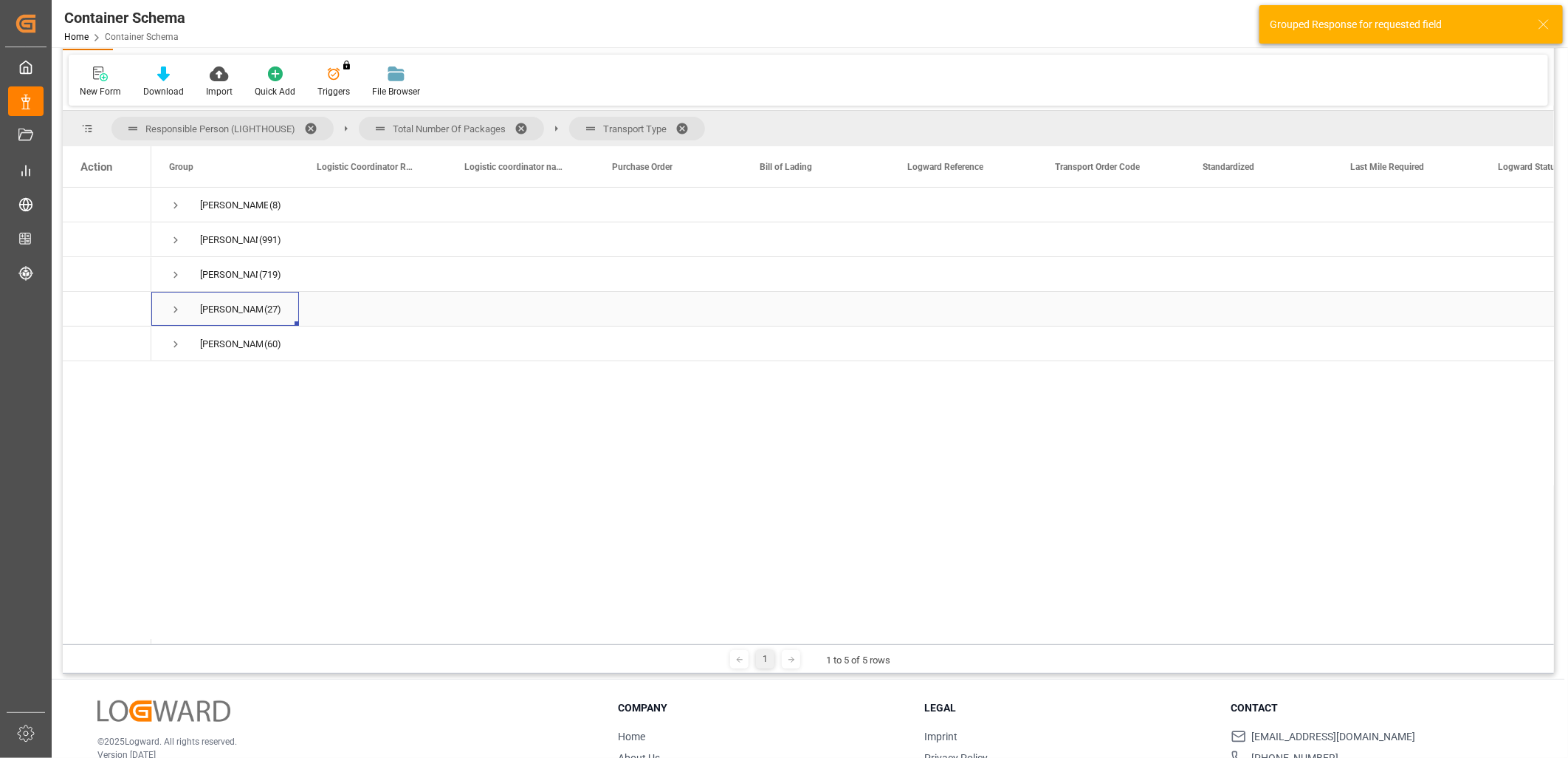
click at [175, 306] on span "Press SPACE to select this row." at bounding box center [175, 309] width 13 height 13
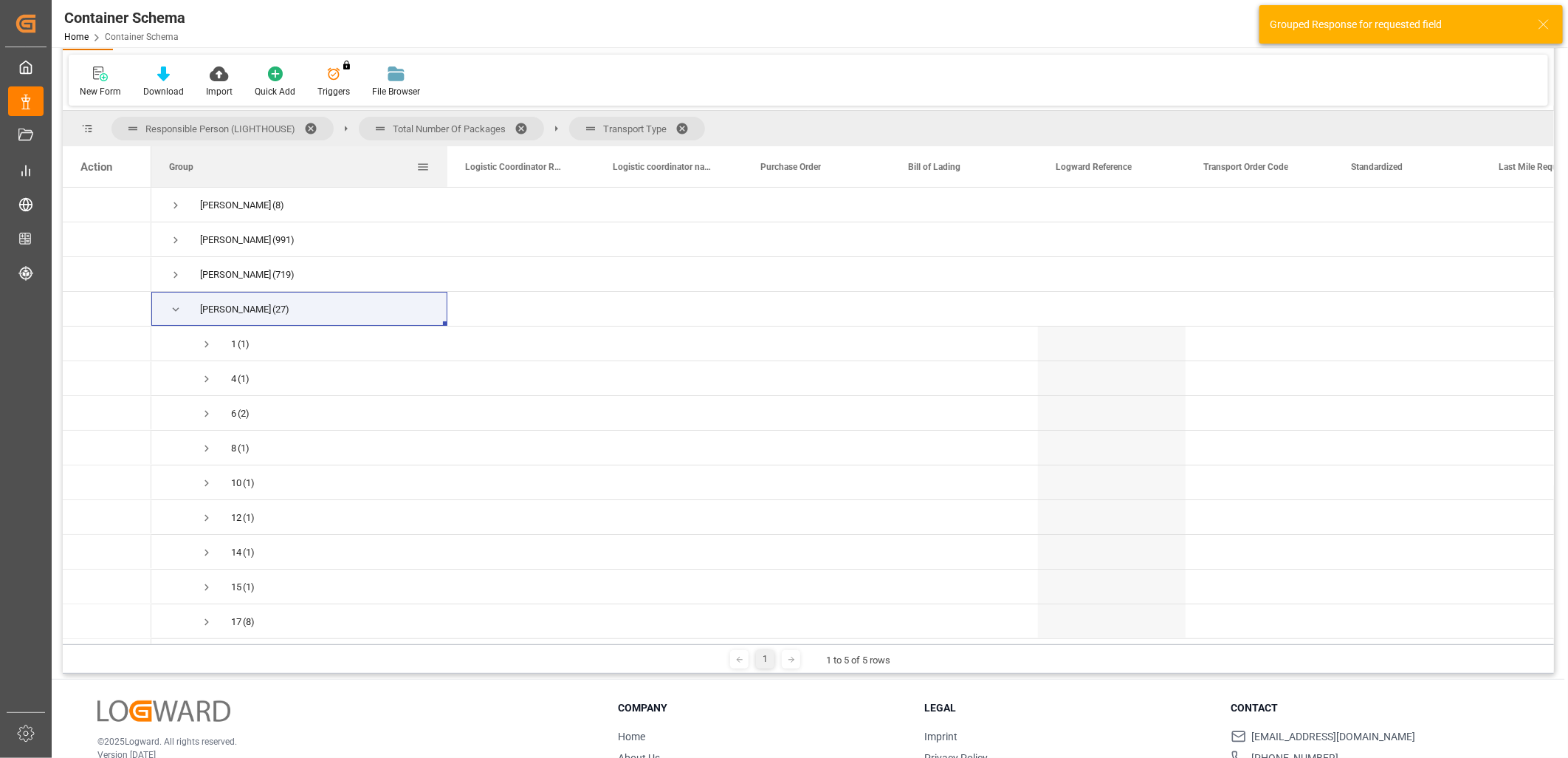
drag, startPoint x: 297, startPoint y: 169, endPoint x: 446, endPoint y: 167, distance: 149.0
click at [446, 167] on div at bounding box center [447, 167] width 6 height 41
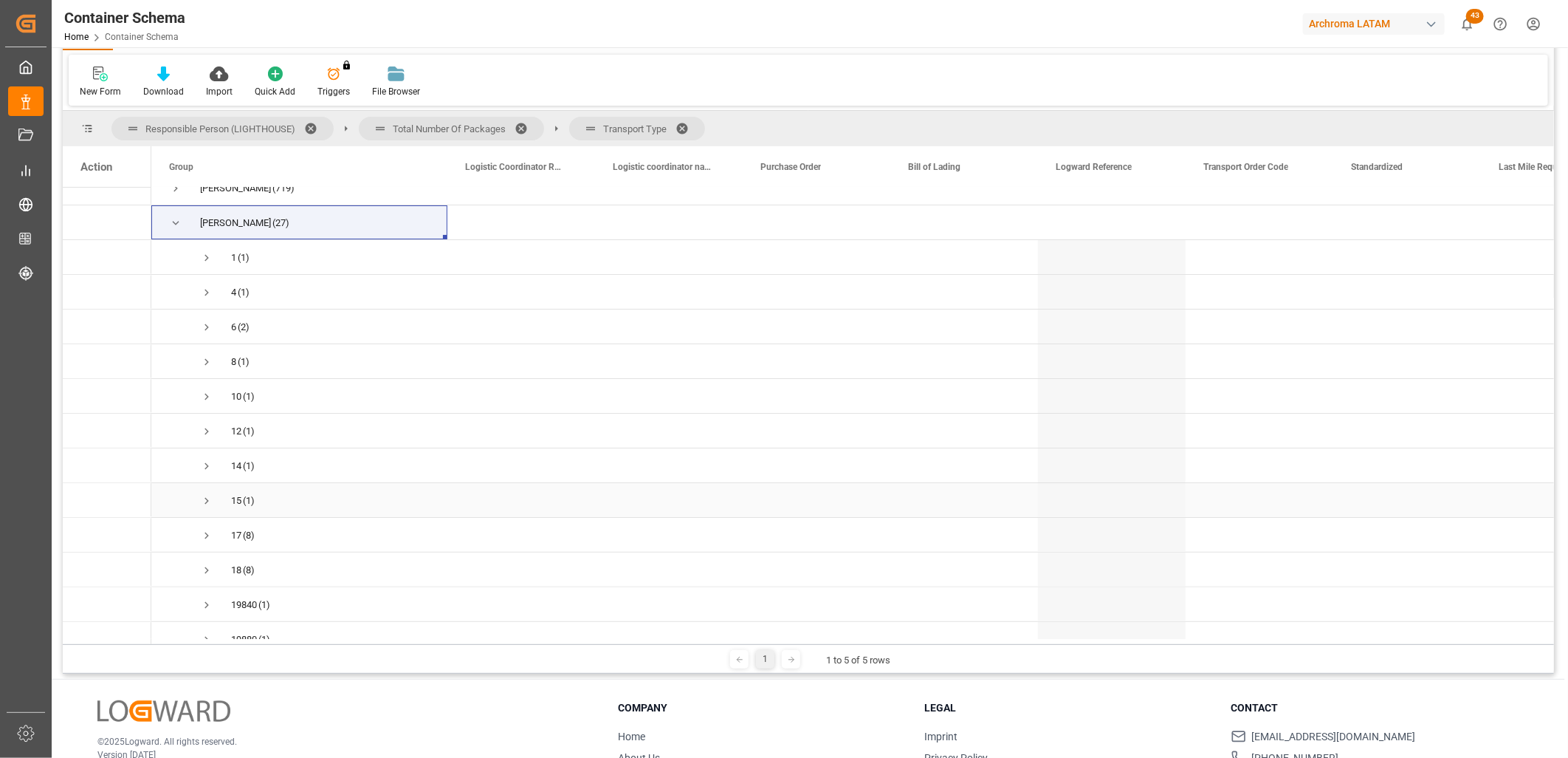
scroll to position [143, 0]
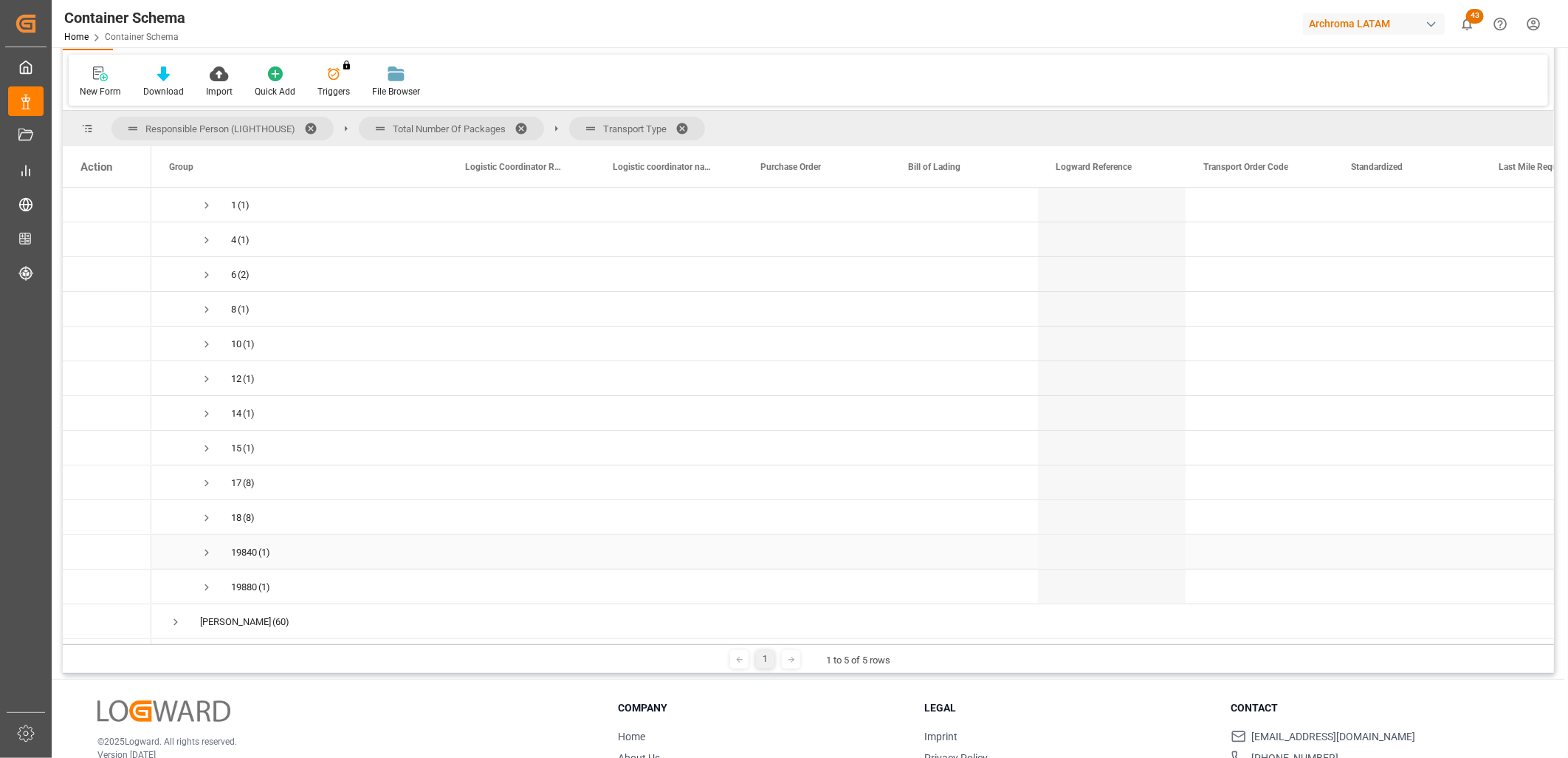
click at [209, 552] on span "Press SPACE to select this row." at bounding box center [206, 552] width 13 height 13
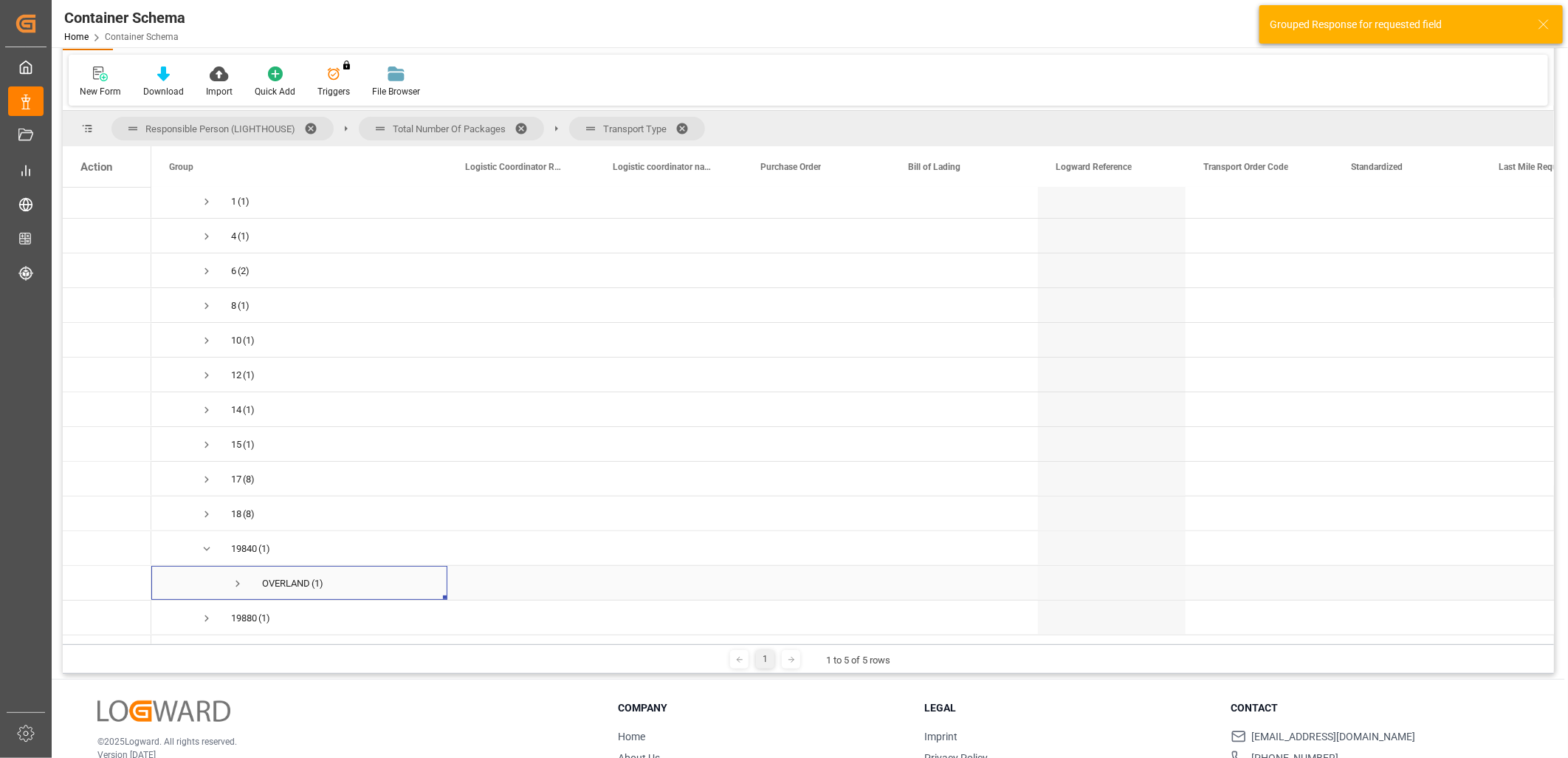
click at [242, 581] on span "Press SPACE to select this row." at bounding box center [237, 583] width 13 height 13
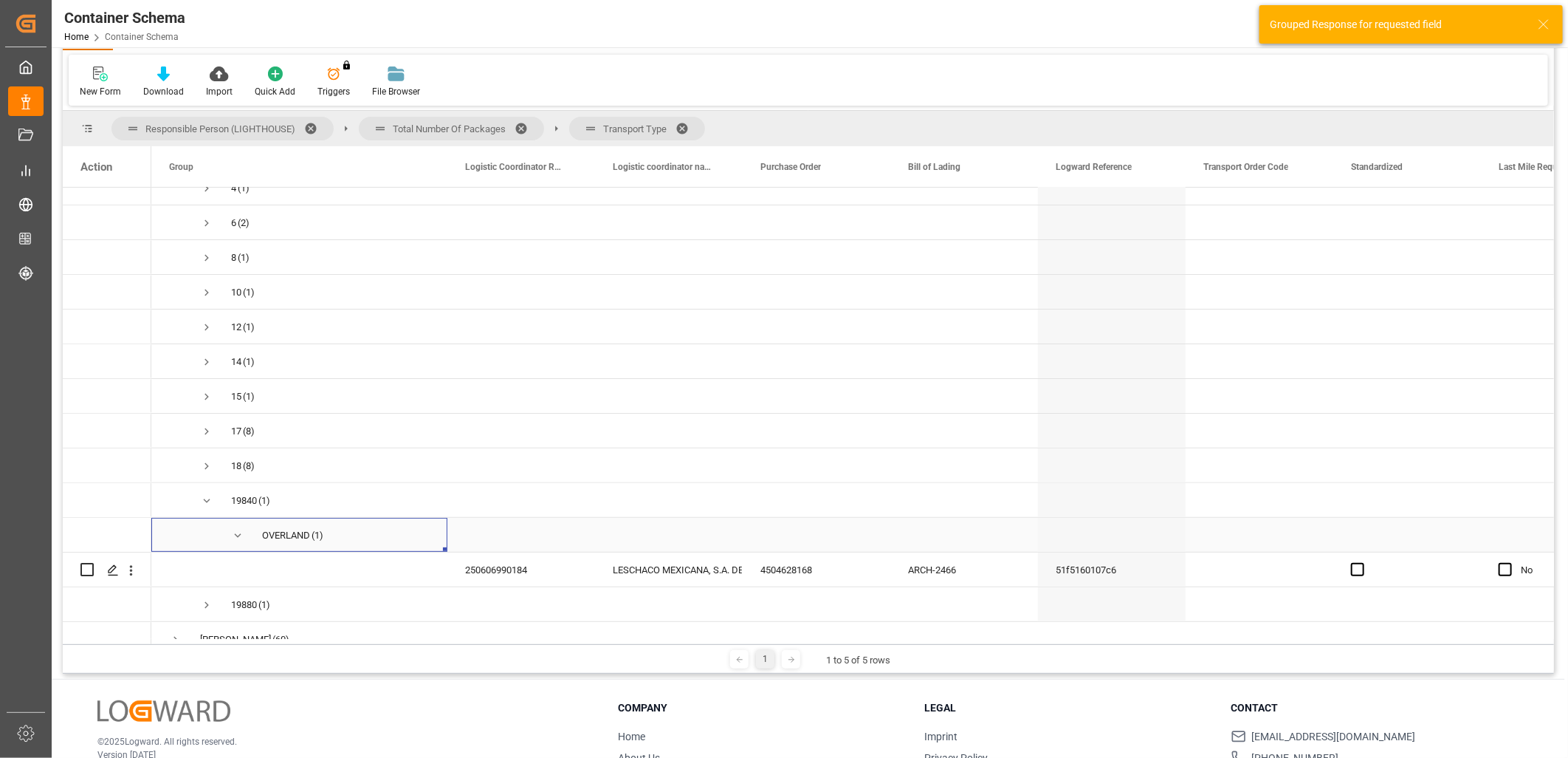
scroll to position [212, 0]
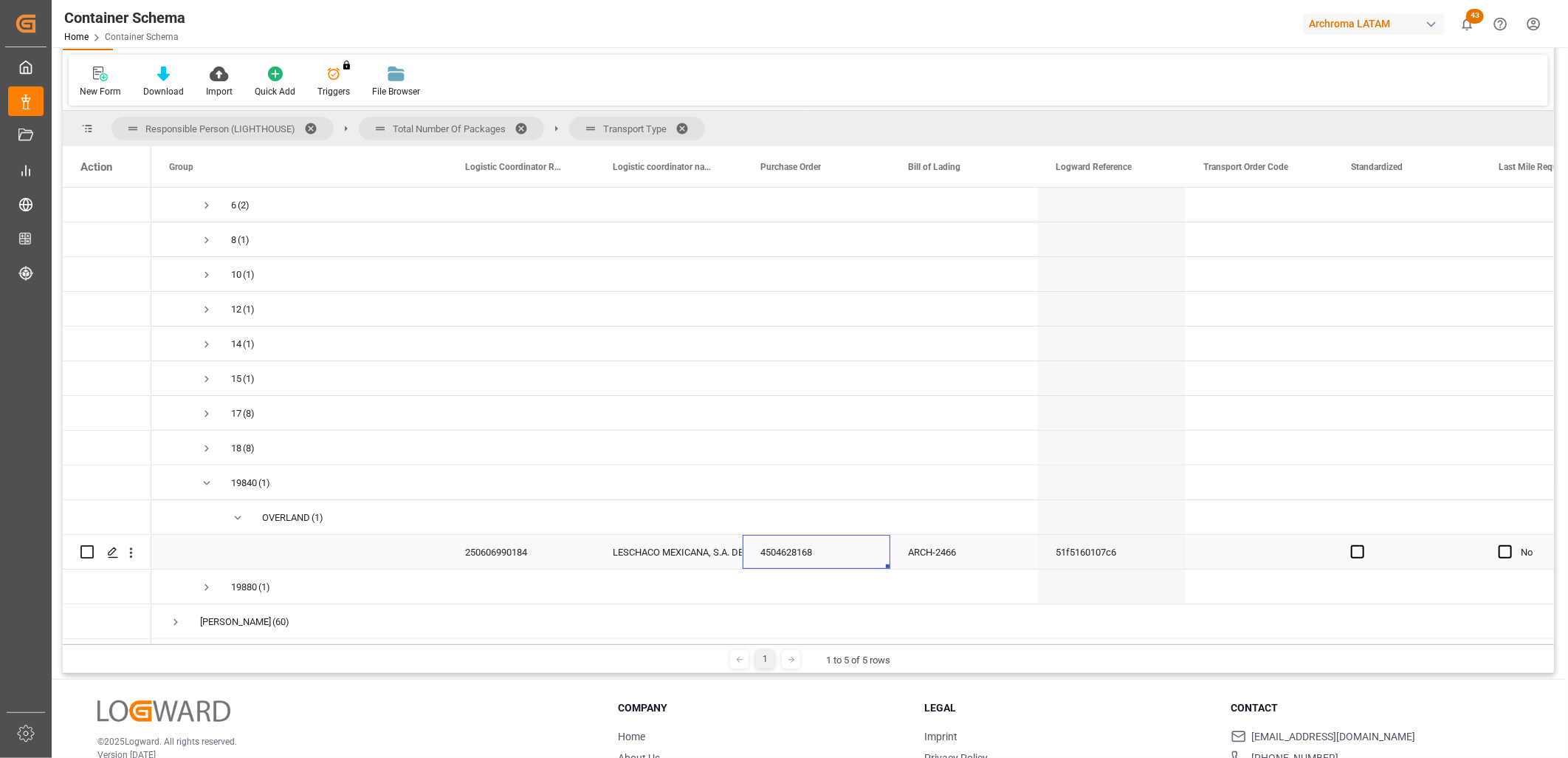
click at [803, 545] on div "4504628168" at bounding box center [816, 552] width 147 height 34
click at [240, 511] on span "Press SPACE to select this row." at bounding box center [237, 517] width 13 height 13
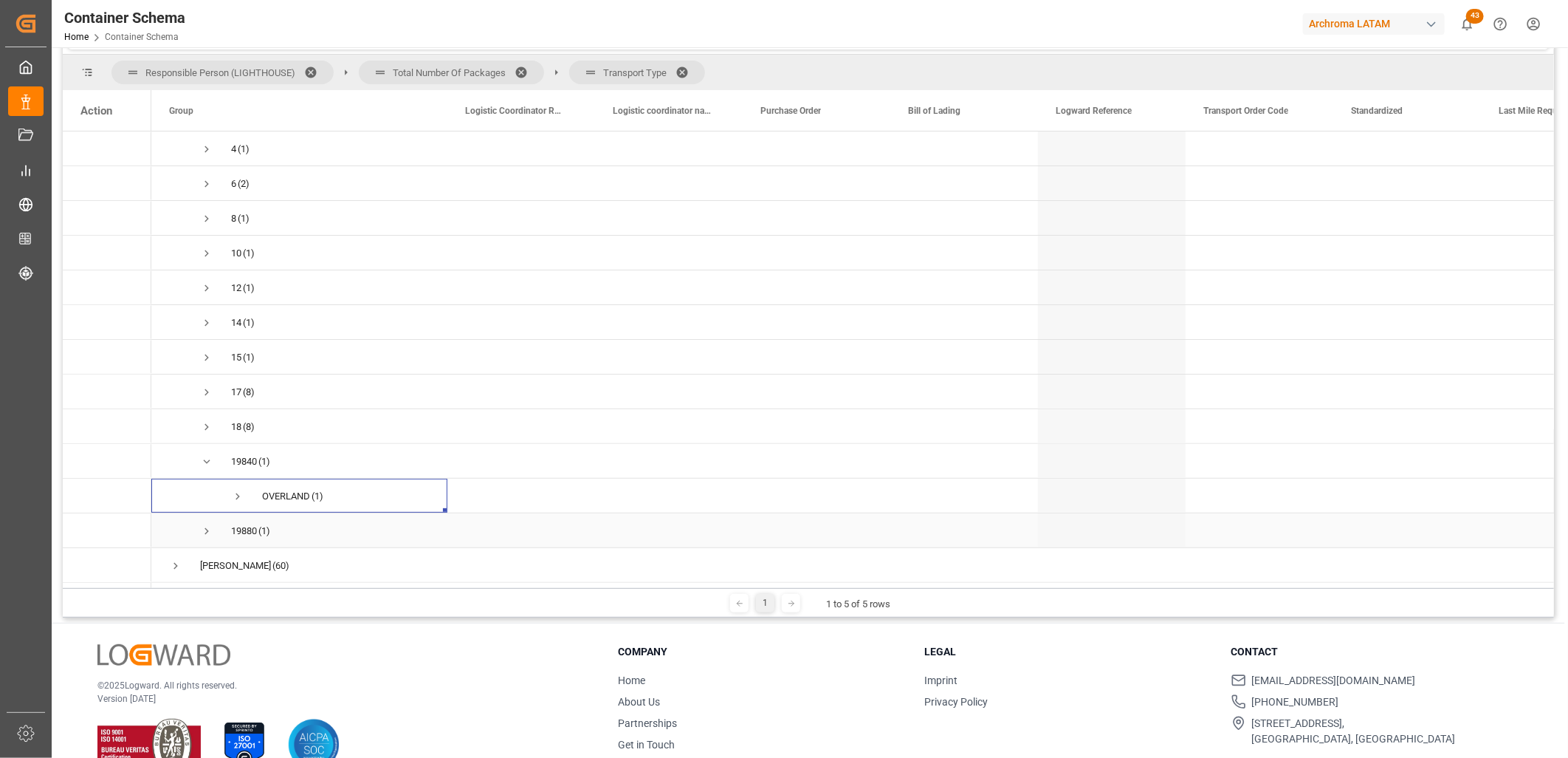
scroll to position [171, 0]
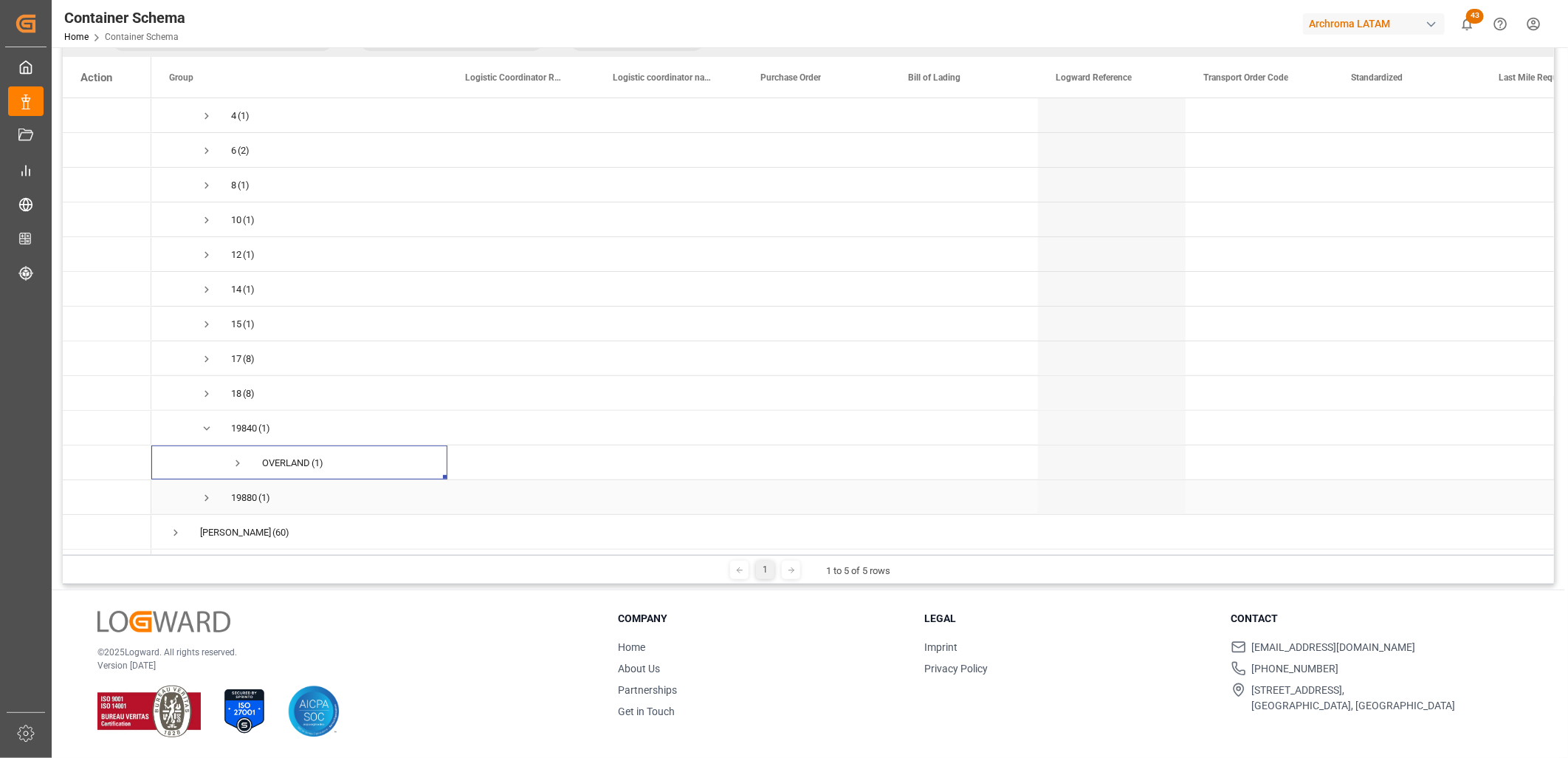
click at [205, 492] on span "Press SPACE to select this row." at bounding box center [206, 498] width 13 height 13
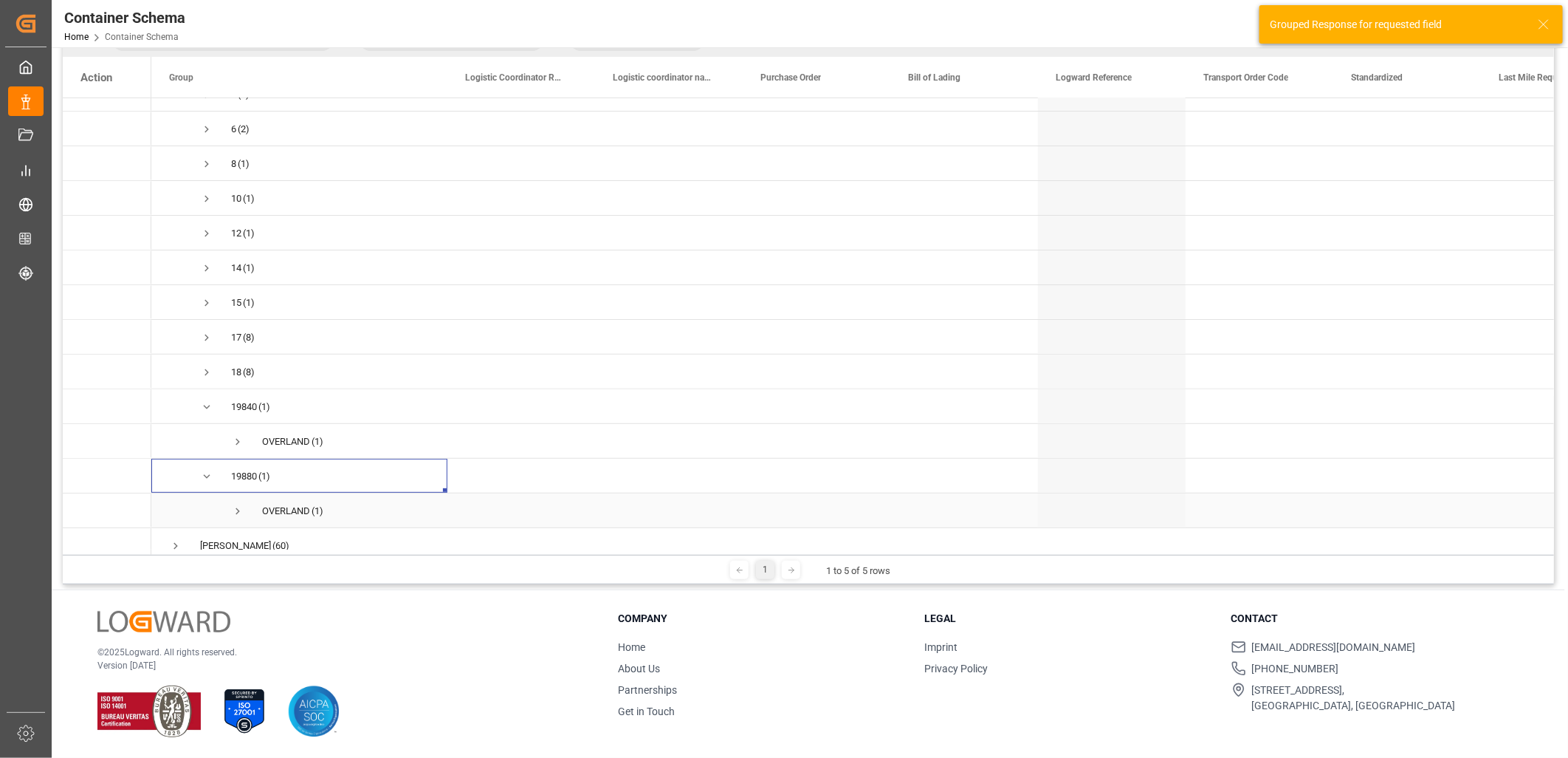
scroll to position [212, 0]
click at [237, 492] on span "Press SPACE to select this row." at bounding box center [237, 498] width 13 height 13
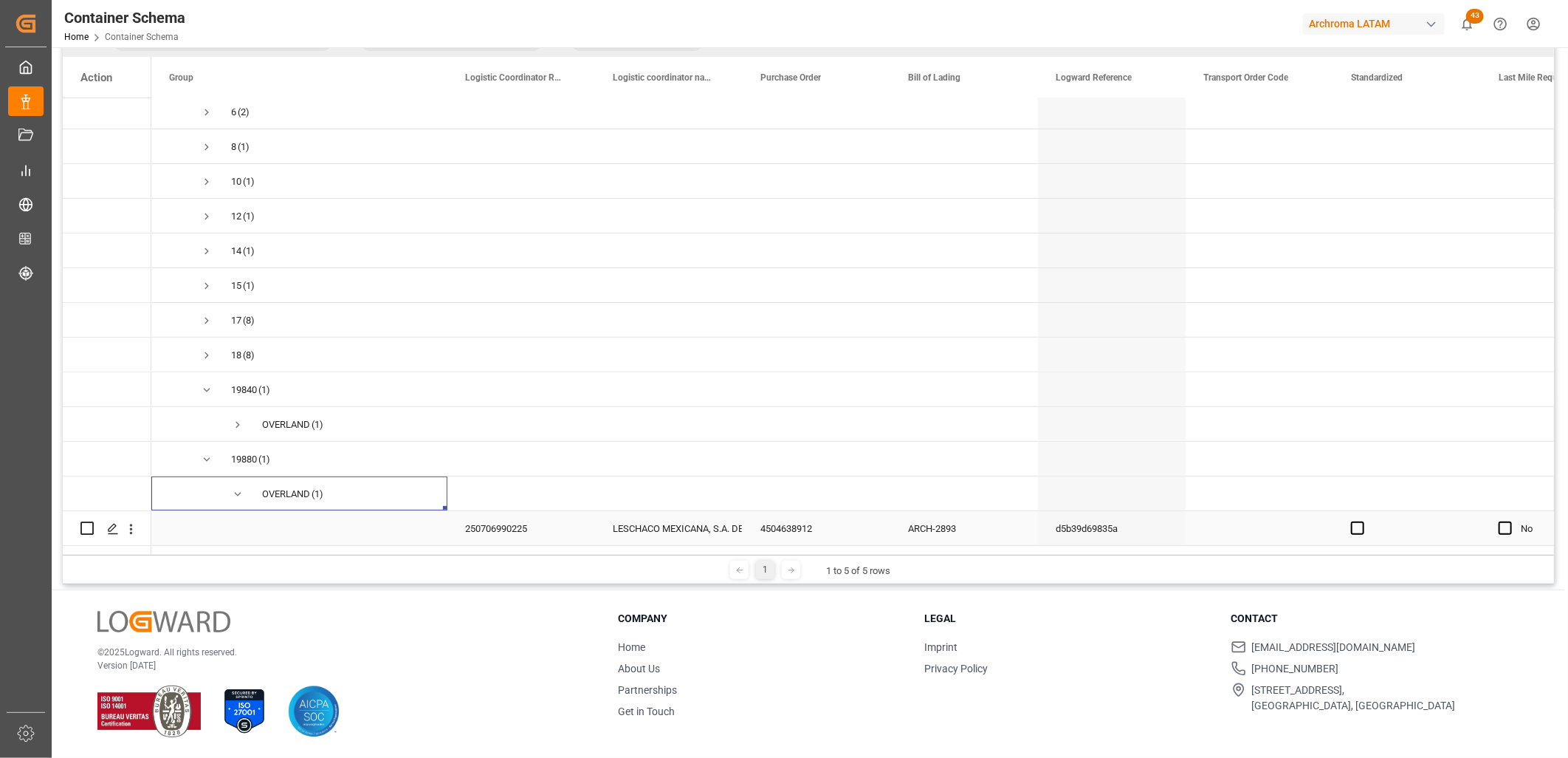
click at [810, 529] on div "4504638912" at bounding box center [816, 528] width 147 height 34
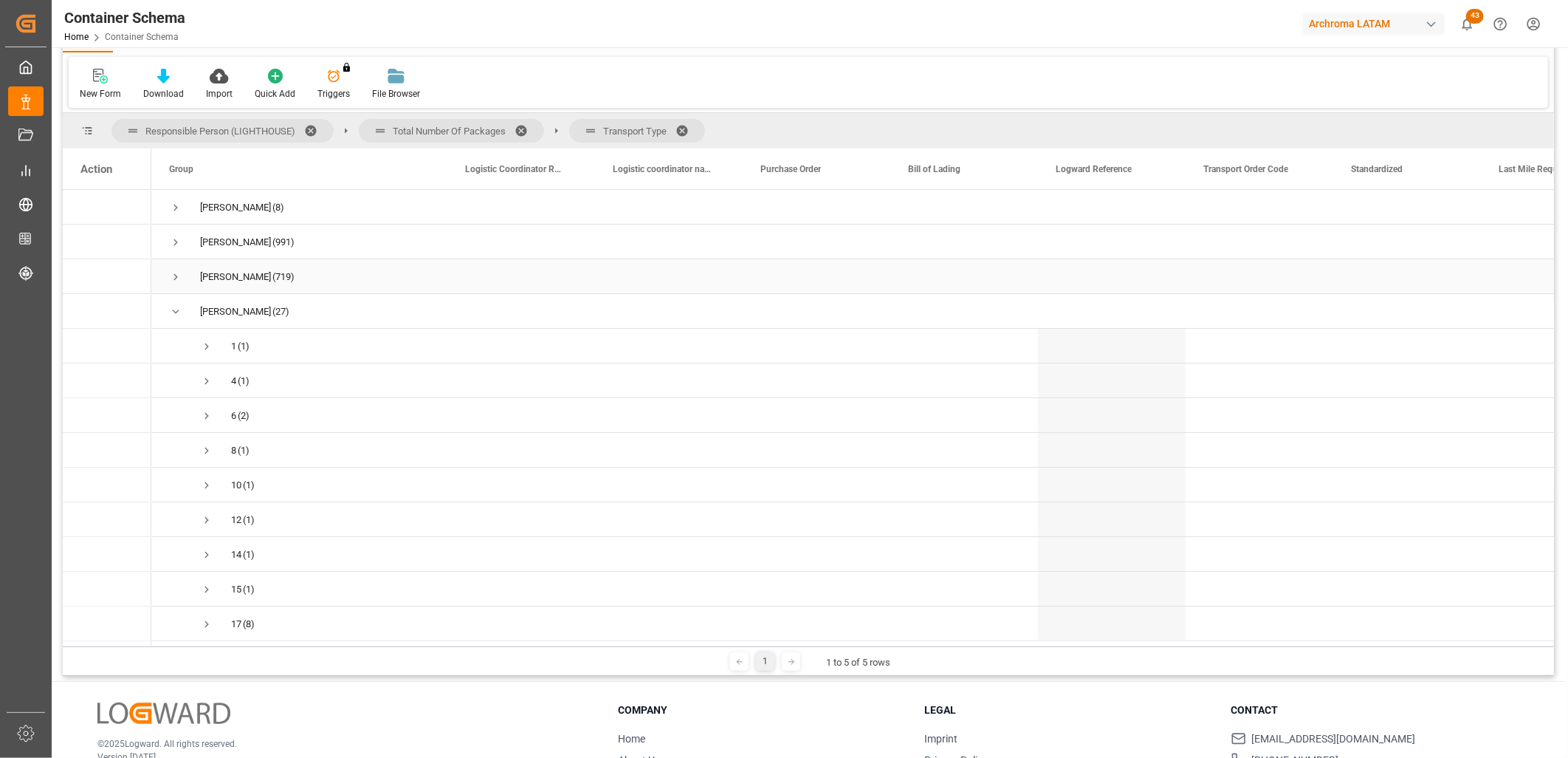
scroll to position [0, 0]
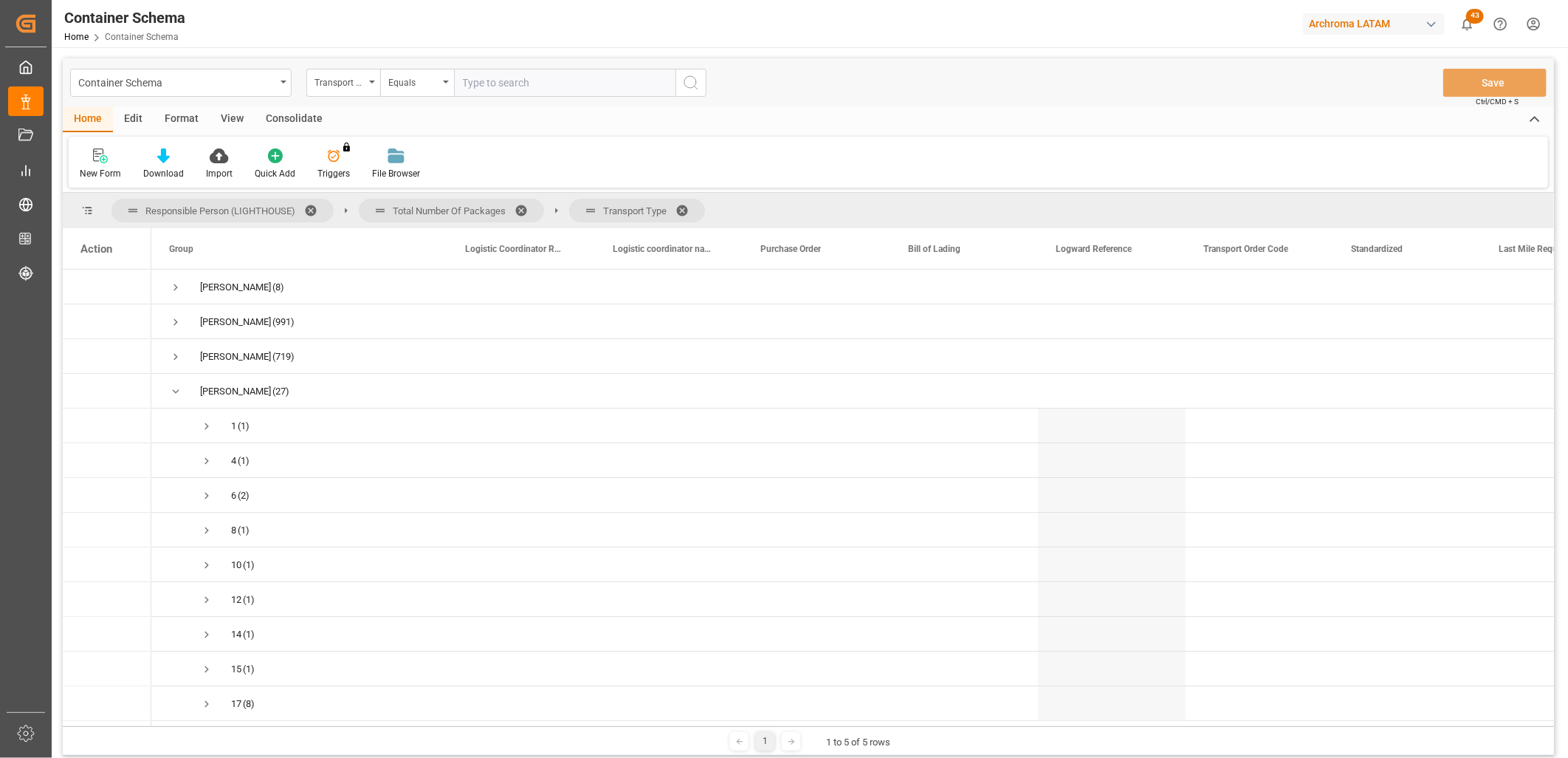
click at [687, 208] on span at bounding box center [687, 210] width 24 height 13
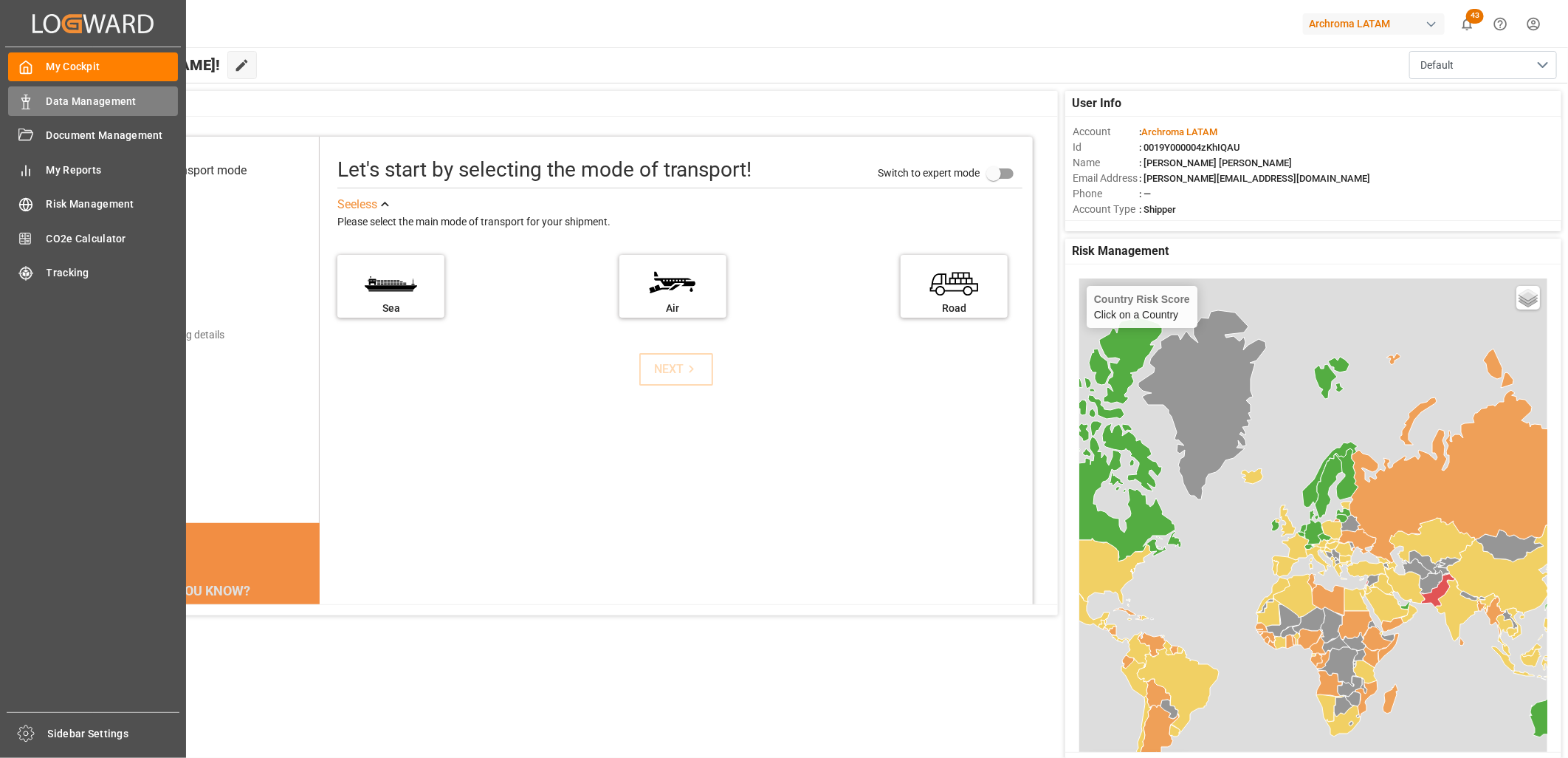
click at [124, 104] on span "Data Management" at bounding box center [113, 101] width 132 height 16
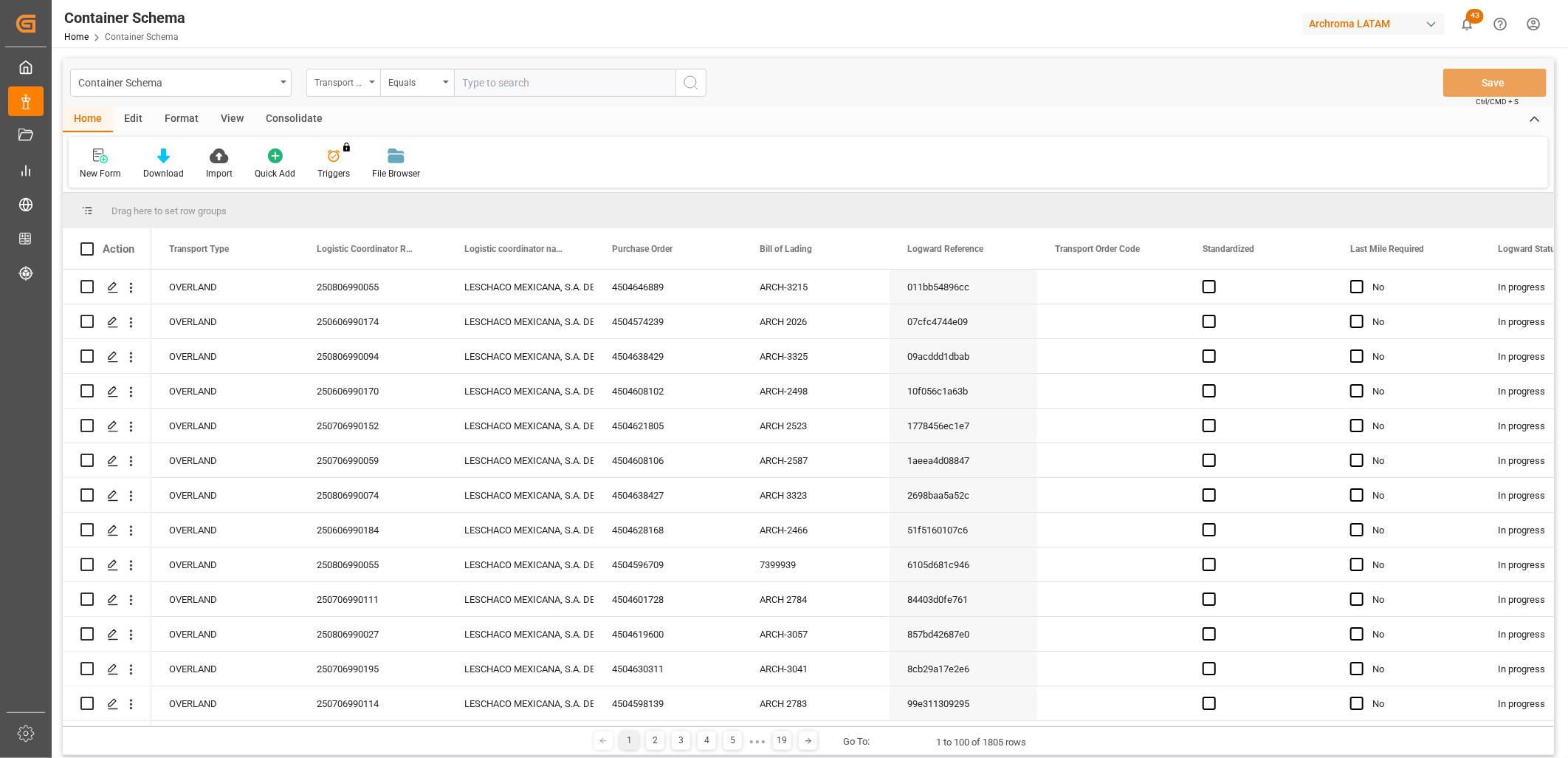
click at [358, 85] on div "Transport Type" at bounding box center [340, 80] width 50 height 17
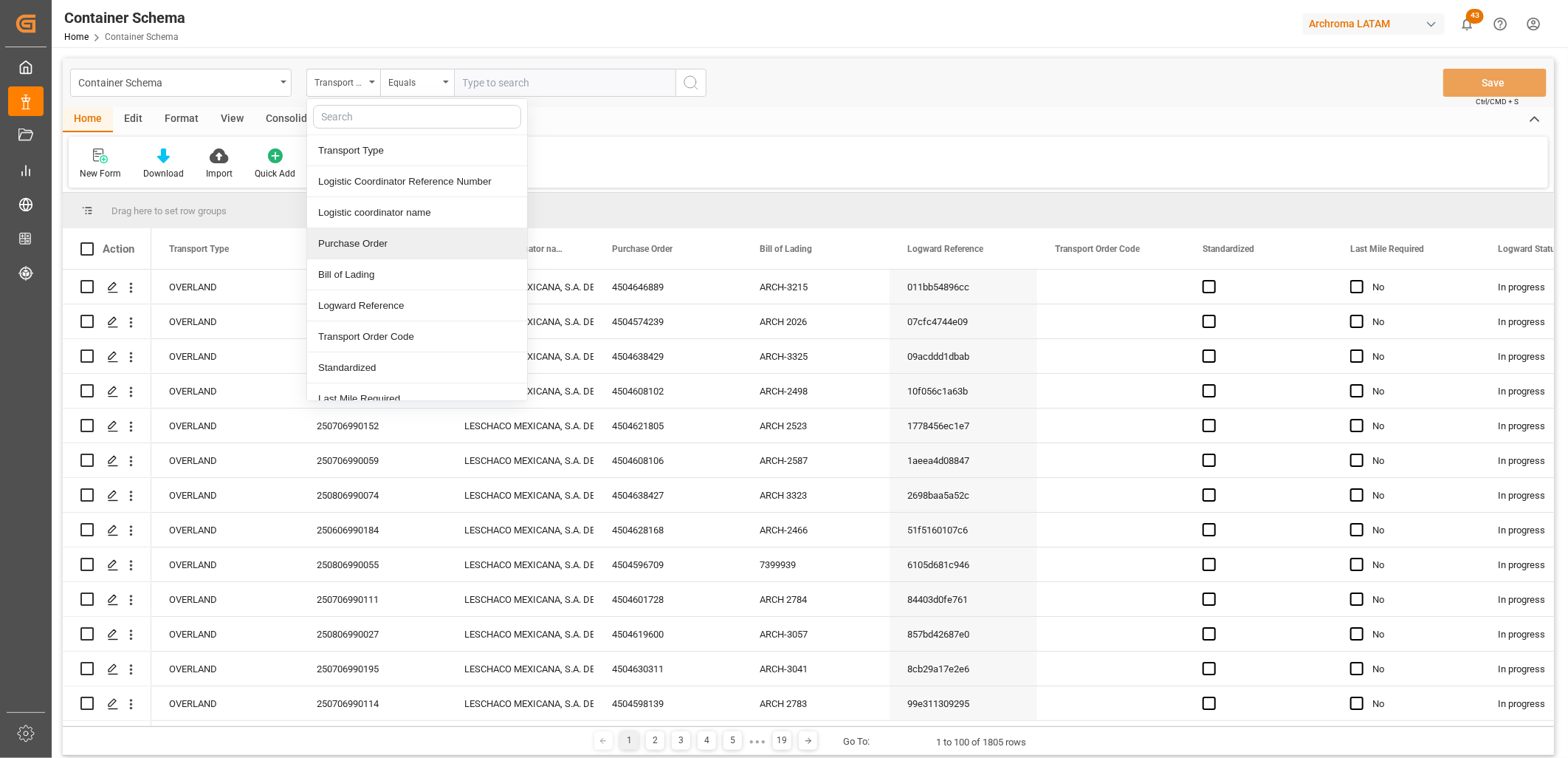
click at [375, 253] on div "Purchase Order" at bounding box center [416, 244] width 220 height 31
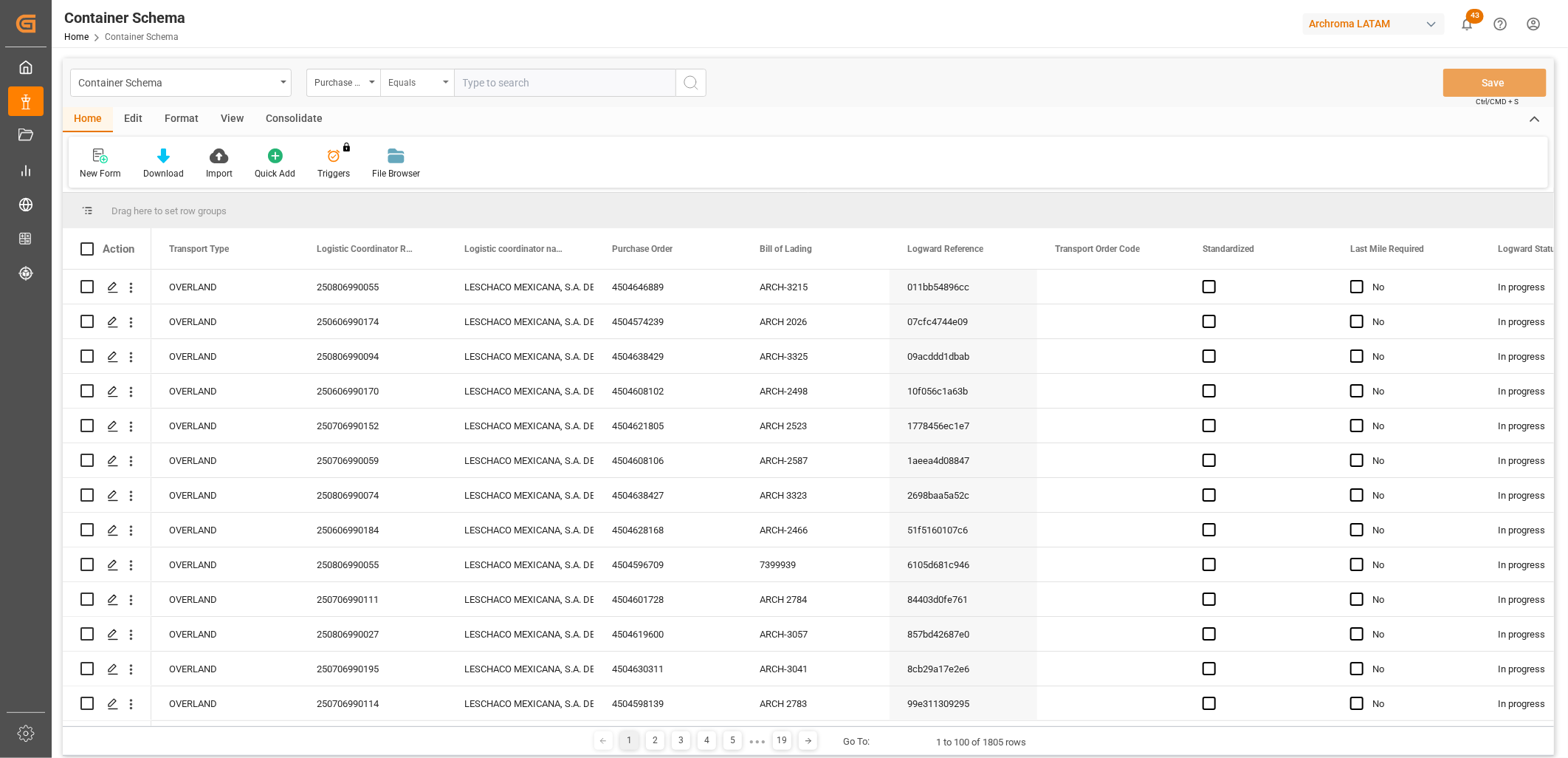
click at [443, 86] on div "Equals" at bounding box center [417, 83] width 74 height 28
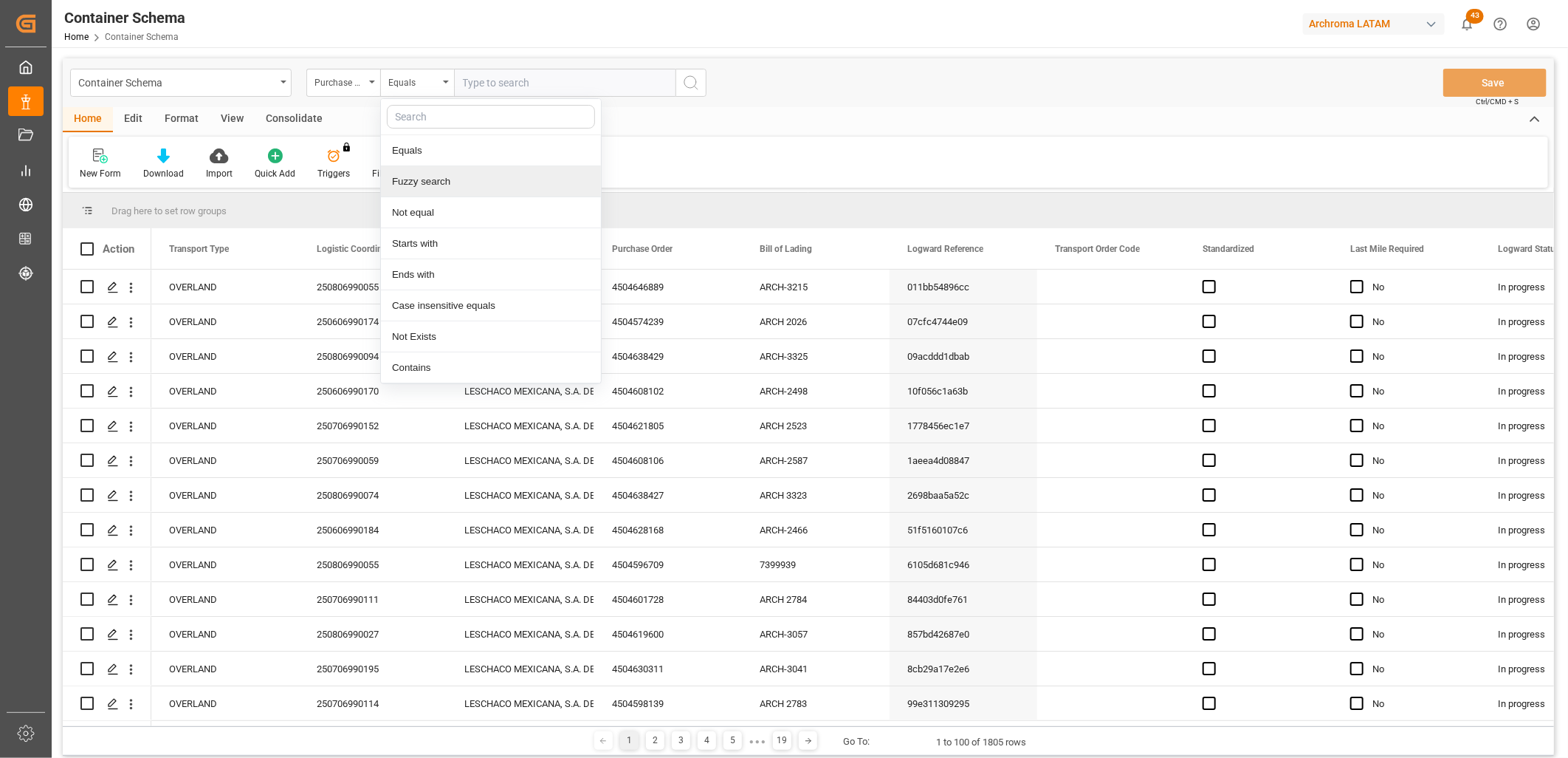
click at [449, 188] on div "Fuzzy search" at bounding box center [490, 181] width 220 height 31
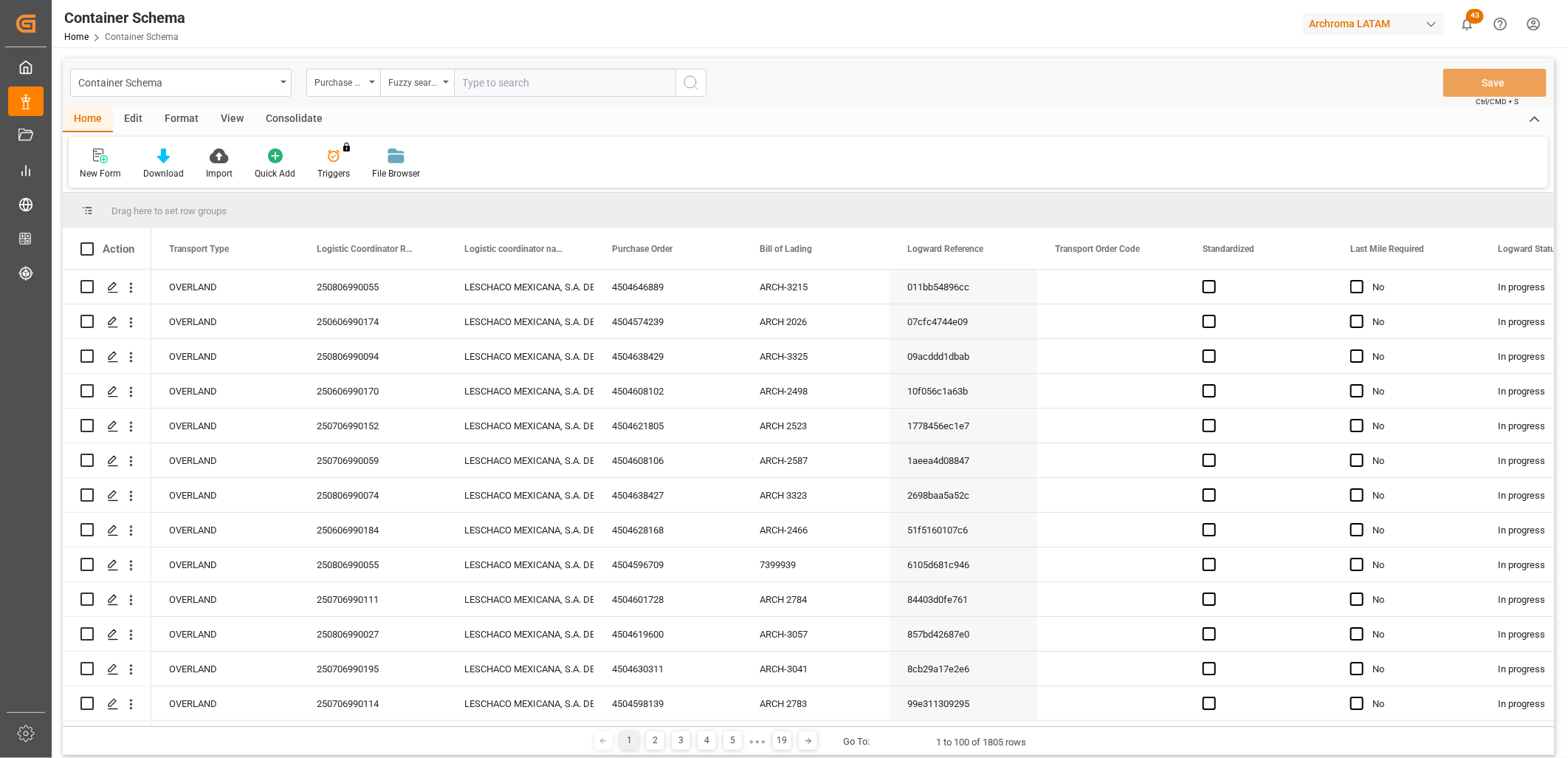
paste input "4504608106"
type input "4504608106"
click at [691, 79] on icon "search button" at bounding box center [691, 83] width 18 height 18
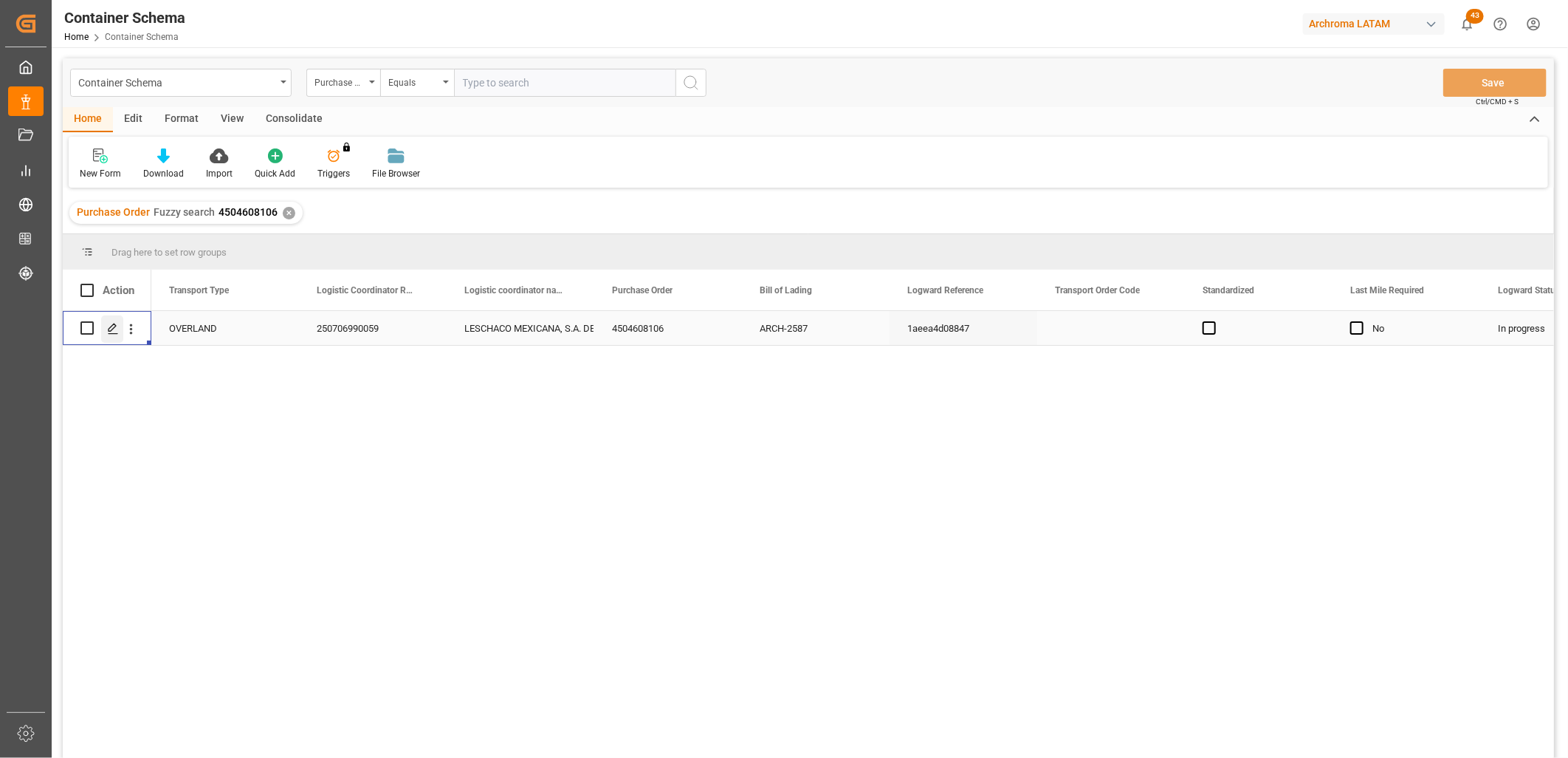
click at [112, 328] on polygon "Press SPACE to select this row." at bounding box center [112, 327] width 7 height 7
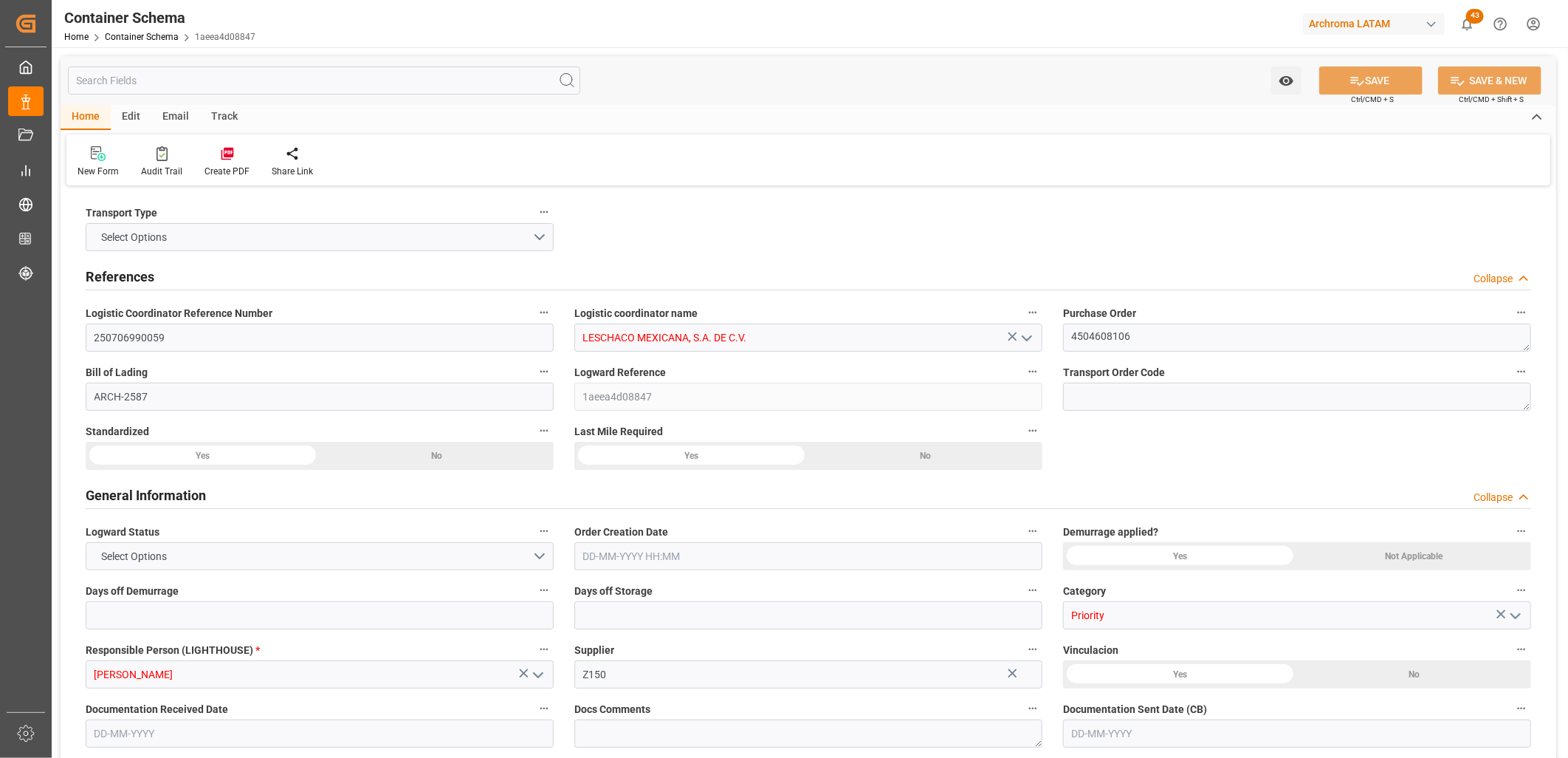
type input "0"
type input "30"
type input "1"
type input "17"
type input "18020"
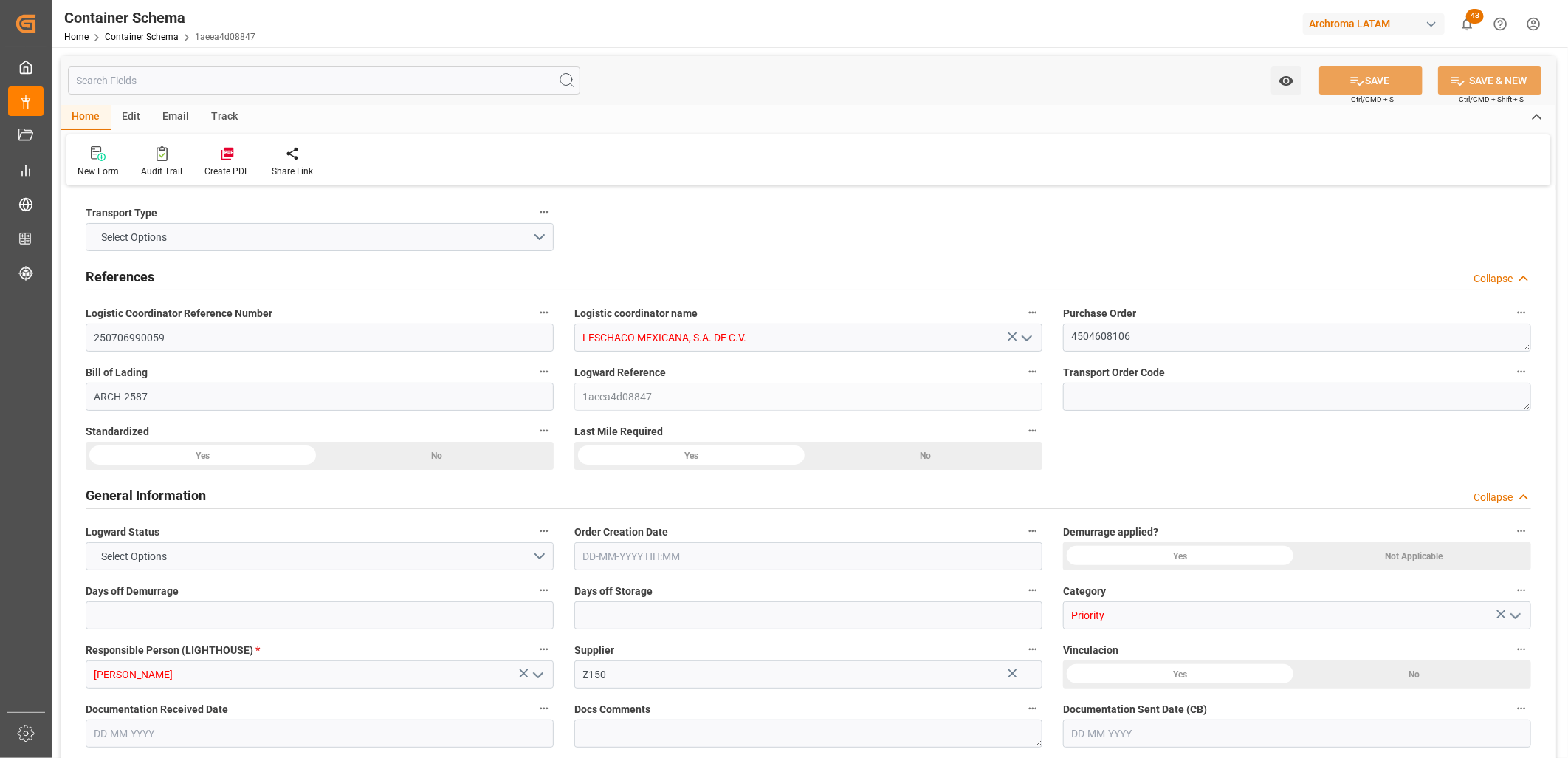
type input "19006"
type input "USZAR"
type input "MXNLD"
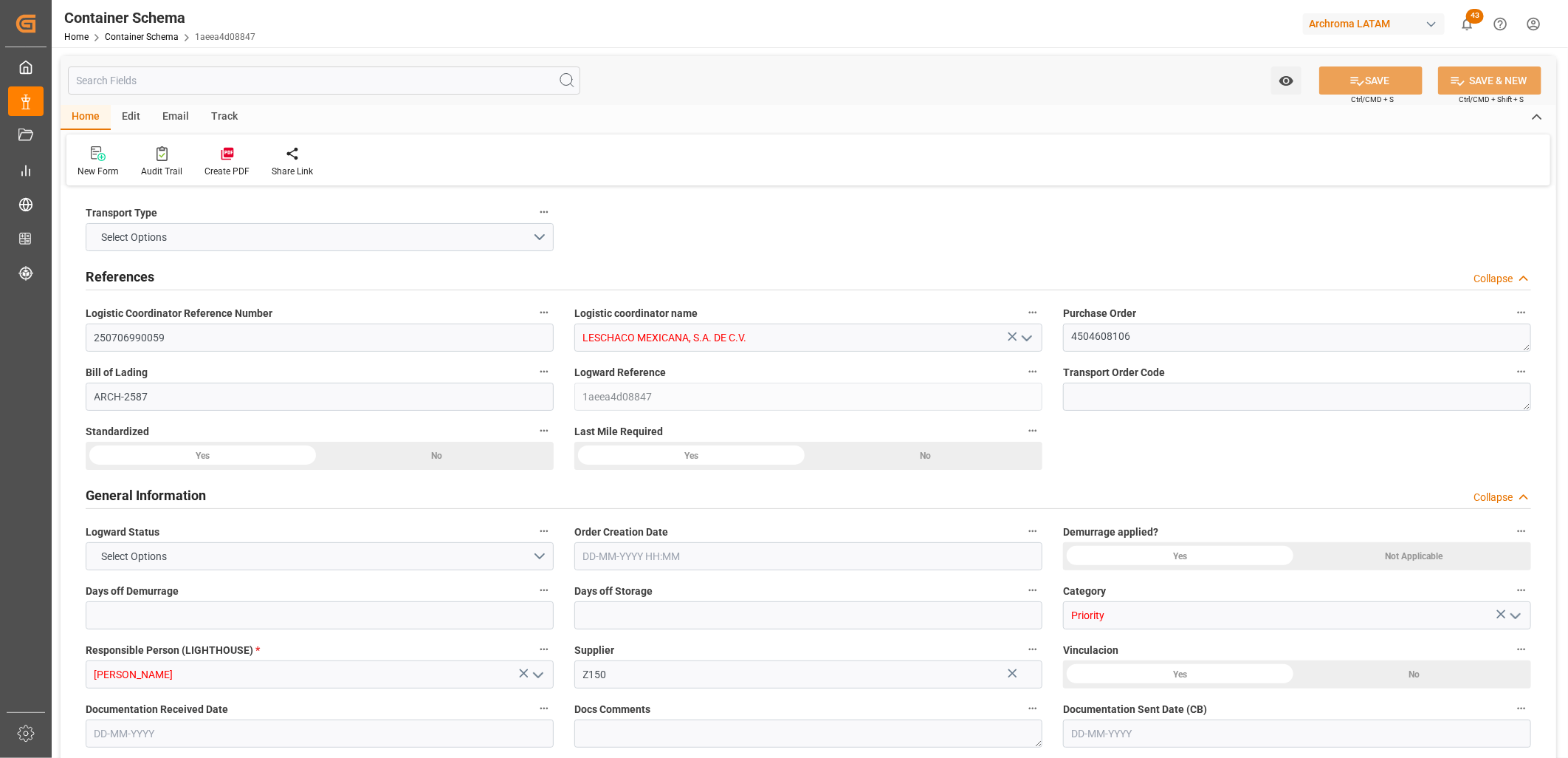
type input "MXNLD"
type input "[DATE]"
type input "30-06-2025 00:00"
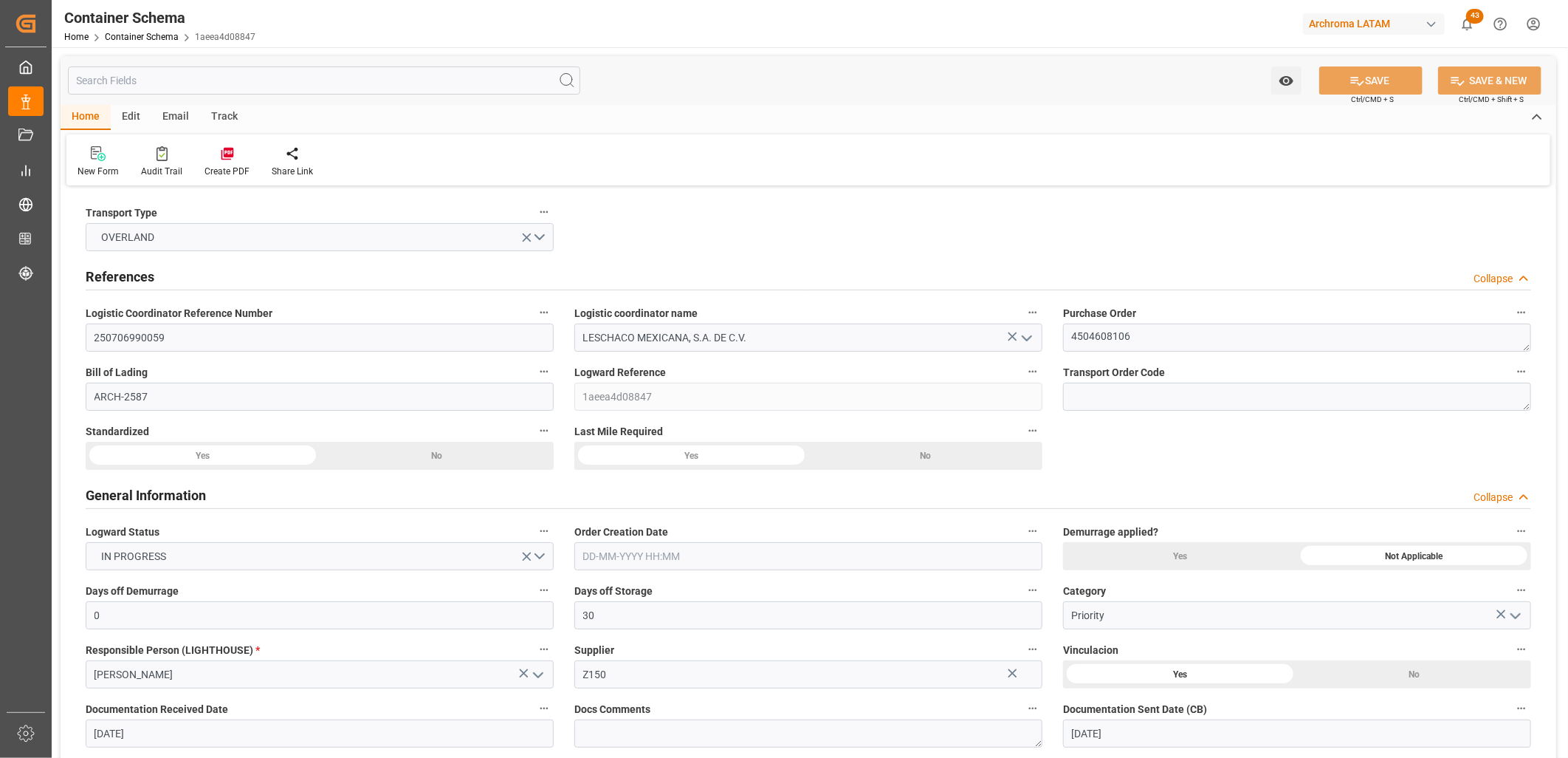
type input "30-06-2025 00:00"
type input "02-07-2025 00:00"
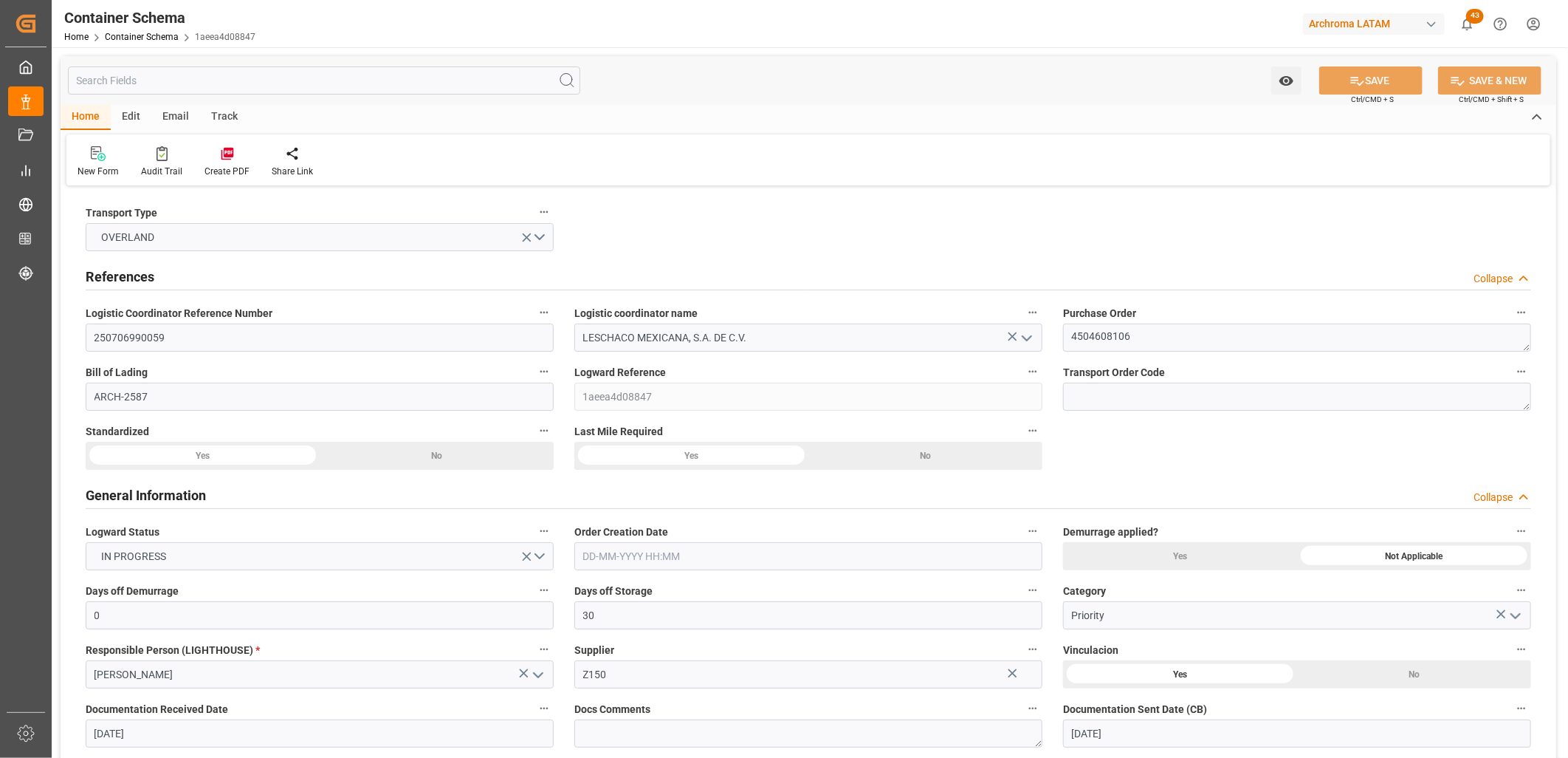
type input "02-07-2025 00:00"
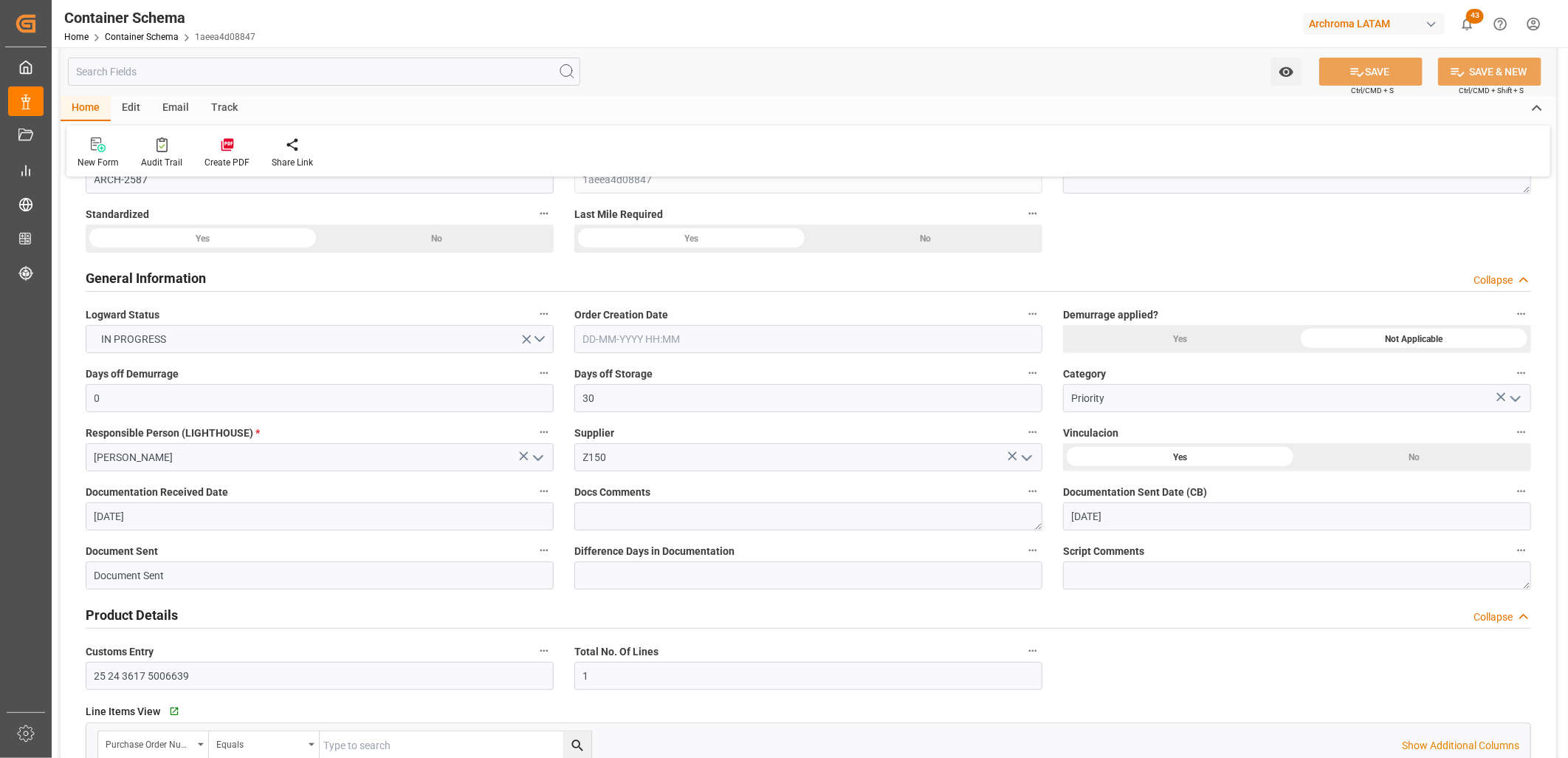
scroll to position [246, 0]
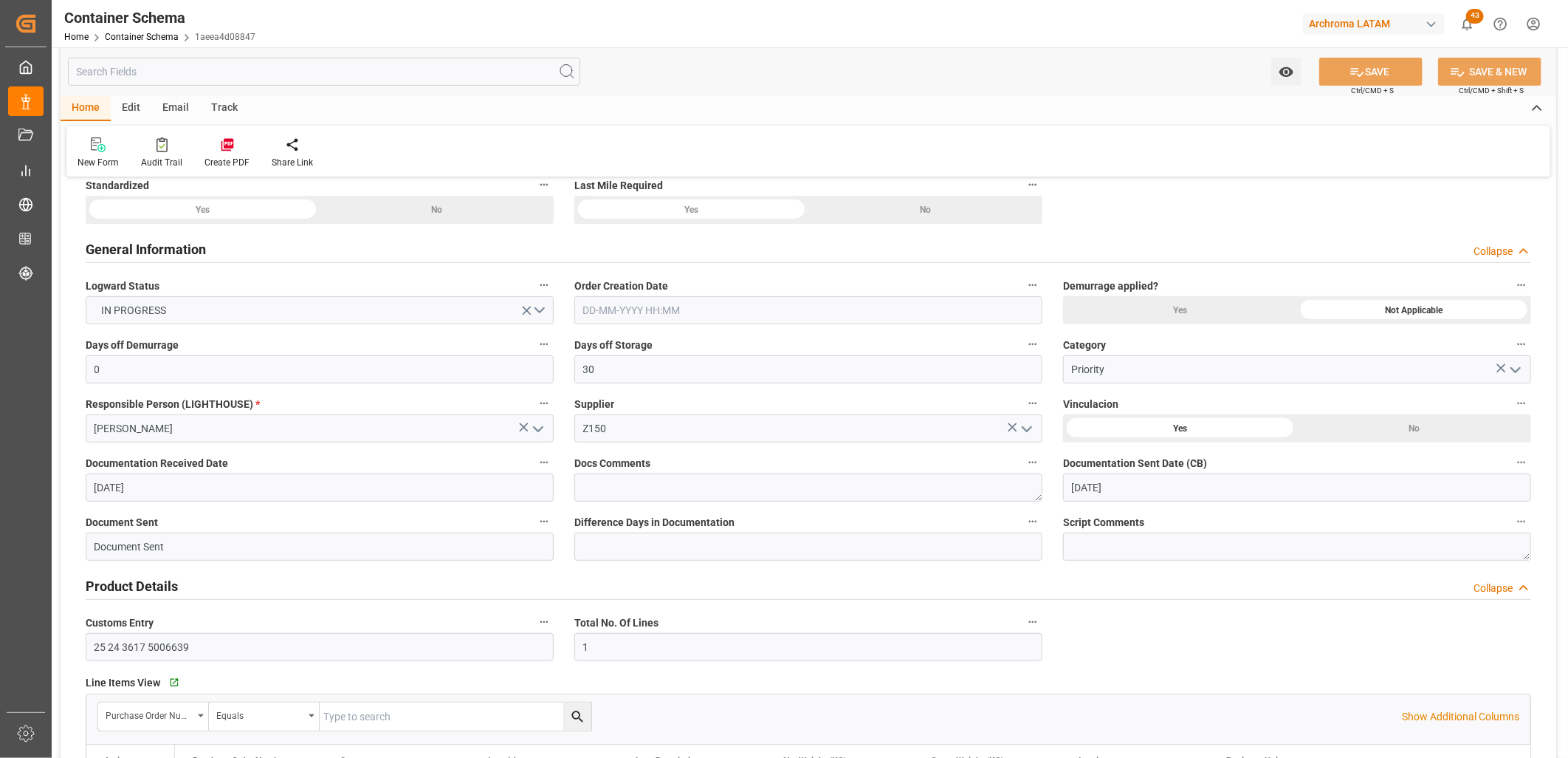
click at [644, 309] on input "text" at bounding box center [808, 311] width 468 height 28
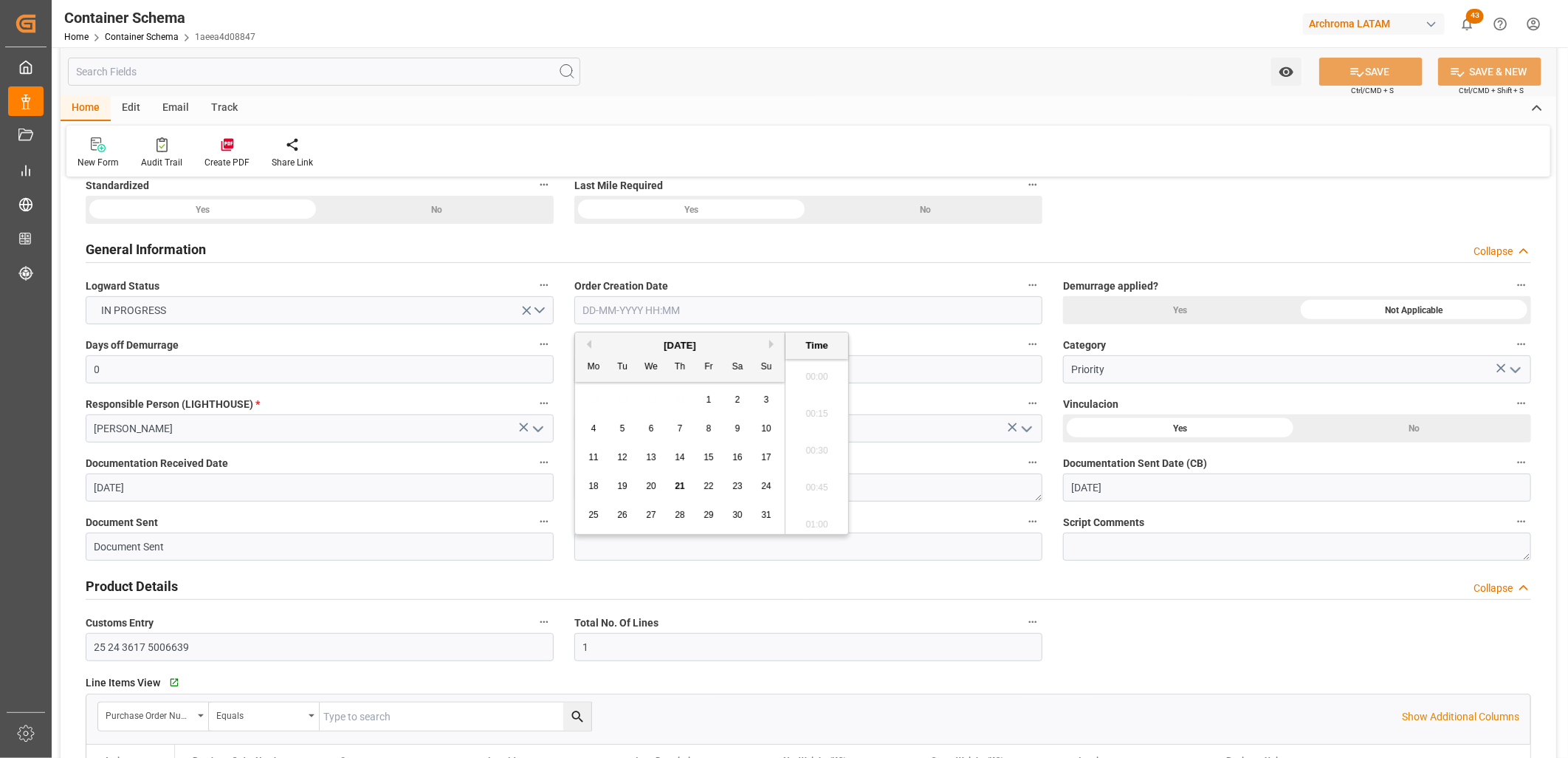
scroll to position [2331, 0]
paste input "250706990059 LESCHACO MEXICANA, S.A. DE C.V. 4504608106 ARCH-2587 1aeea4d08847 …"
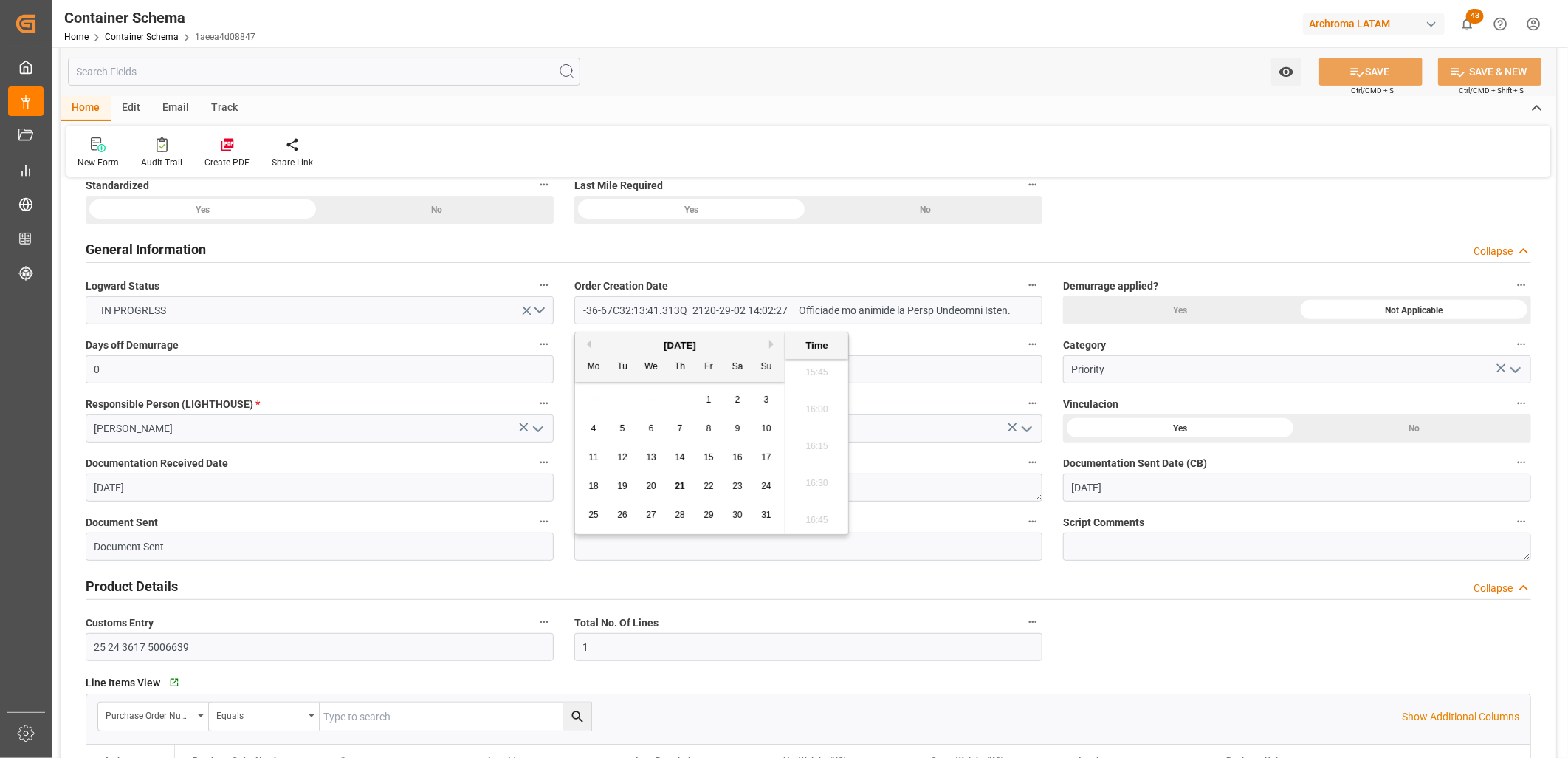
click at [611, 312] on input "text" at bounding box center [808, 311] width 468 height 28
paste input "250706990059 LESCHACO MEXICANA, S.A. DE C.V. 4504608106 ARCH-2587 1aeea4d08847 …"
type input "250706990059 LESCHACO MEXICANA, S.A. DE C.V. 4504608106 ARCH-2587 1aeea4d08847 …"
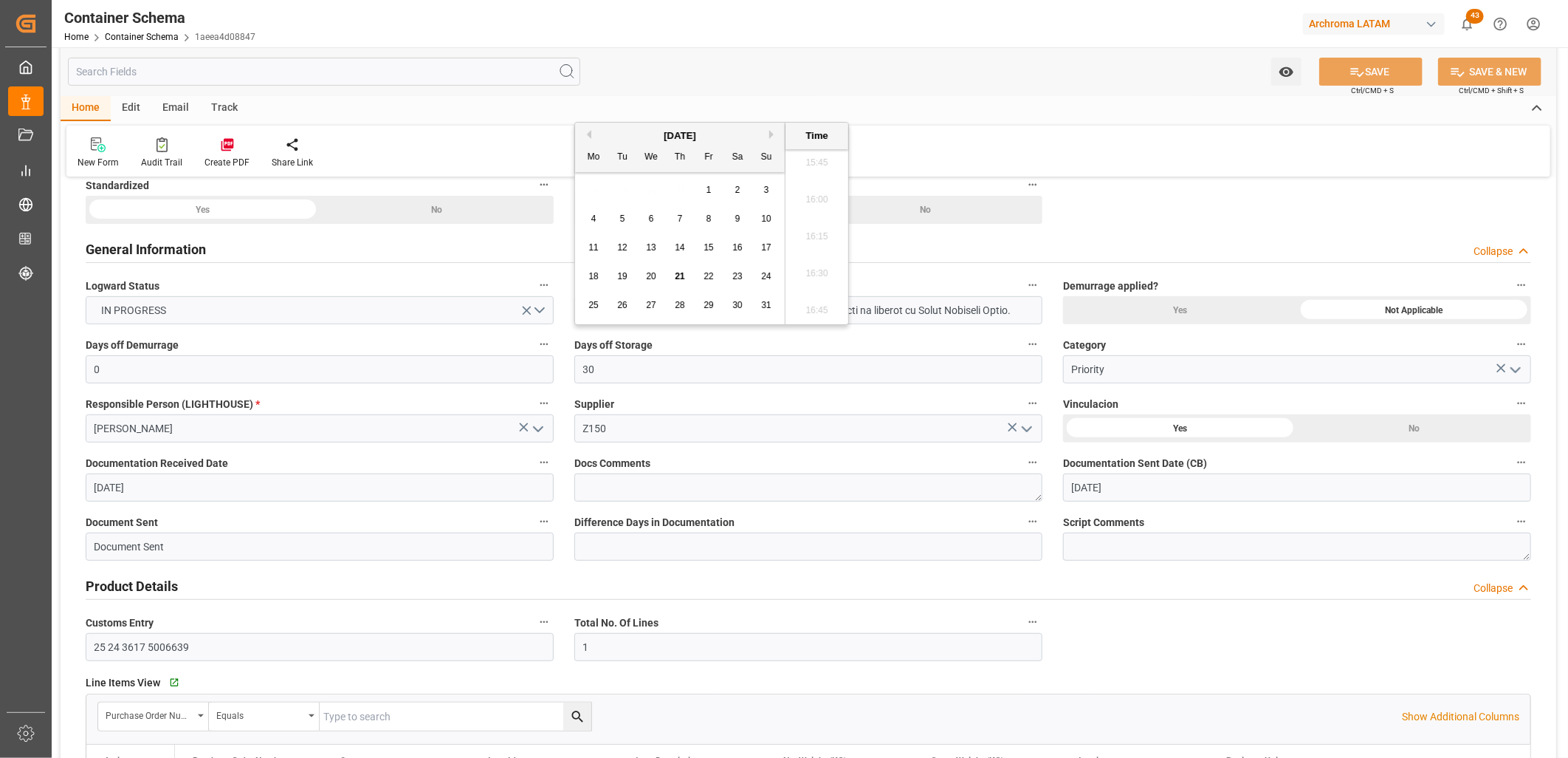
drag, startPoint x: 646, startPoint y: 306, endPoint x: 1571, endPoint y: 800, distance: 1048.6
click at [1567, 757] on html "Created by potrace 1.15, written by Peter Selinger 2001-2017 Created by potrace…" at bounding box center [784, 379] width 1568 height 758
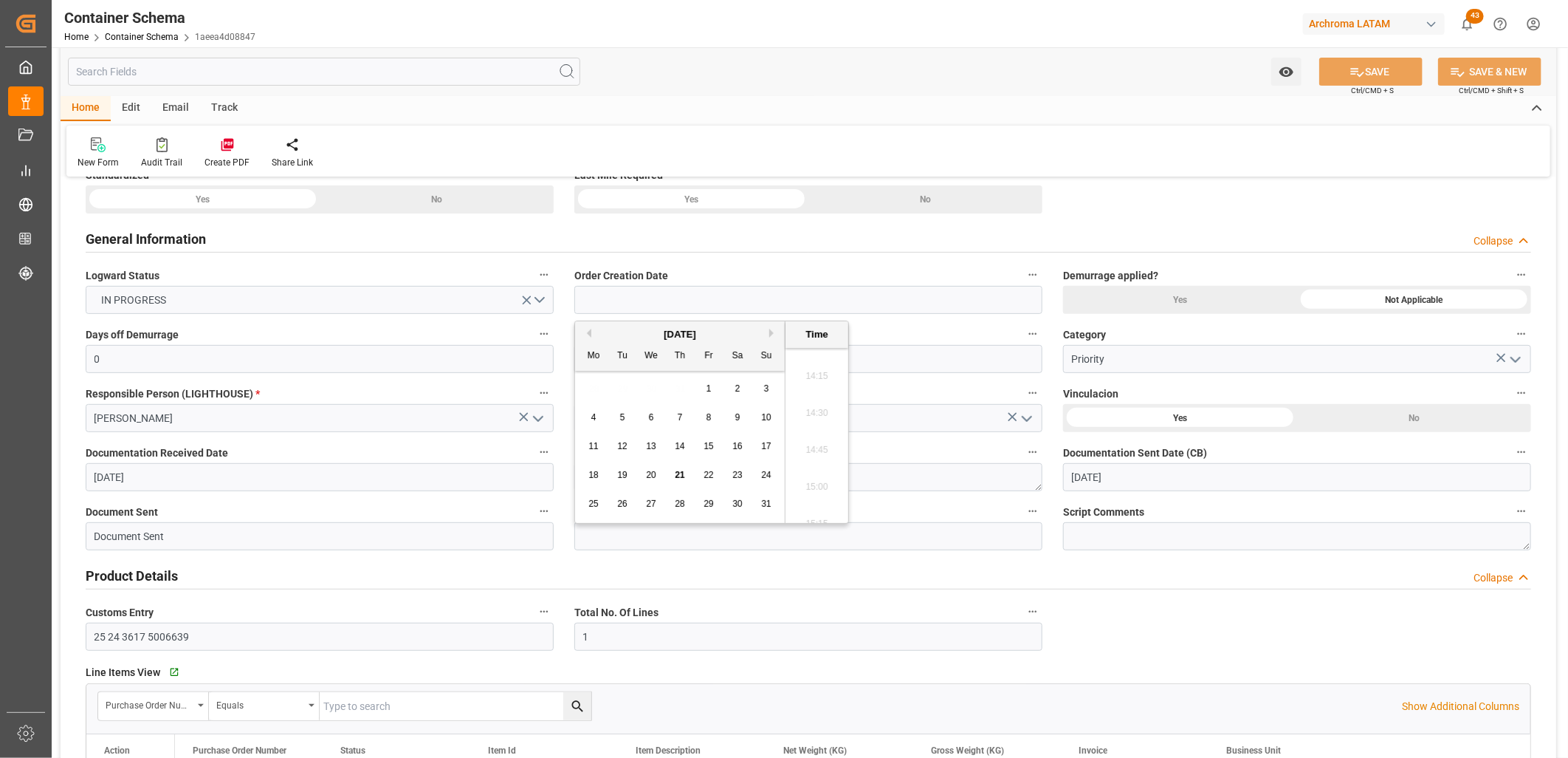
scroll to position [2086, 0]
click at [659, 304] on input "text" at bounding box center [808, 300] width 468 height 28
paste input "250706990059 LESCHACO MEXICANA, S.A. DE C.V. 4504608106 ARCH-2587 1aeea4d08847 …"
click at [666, 299] on input "text" at bounding box center [808, 300] width 468 height 28
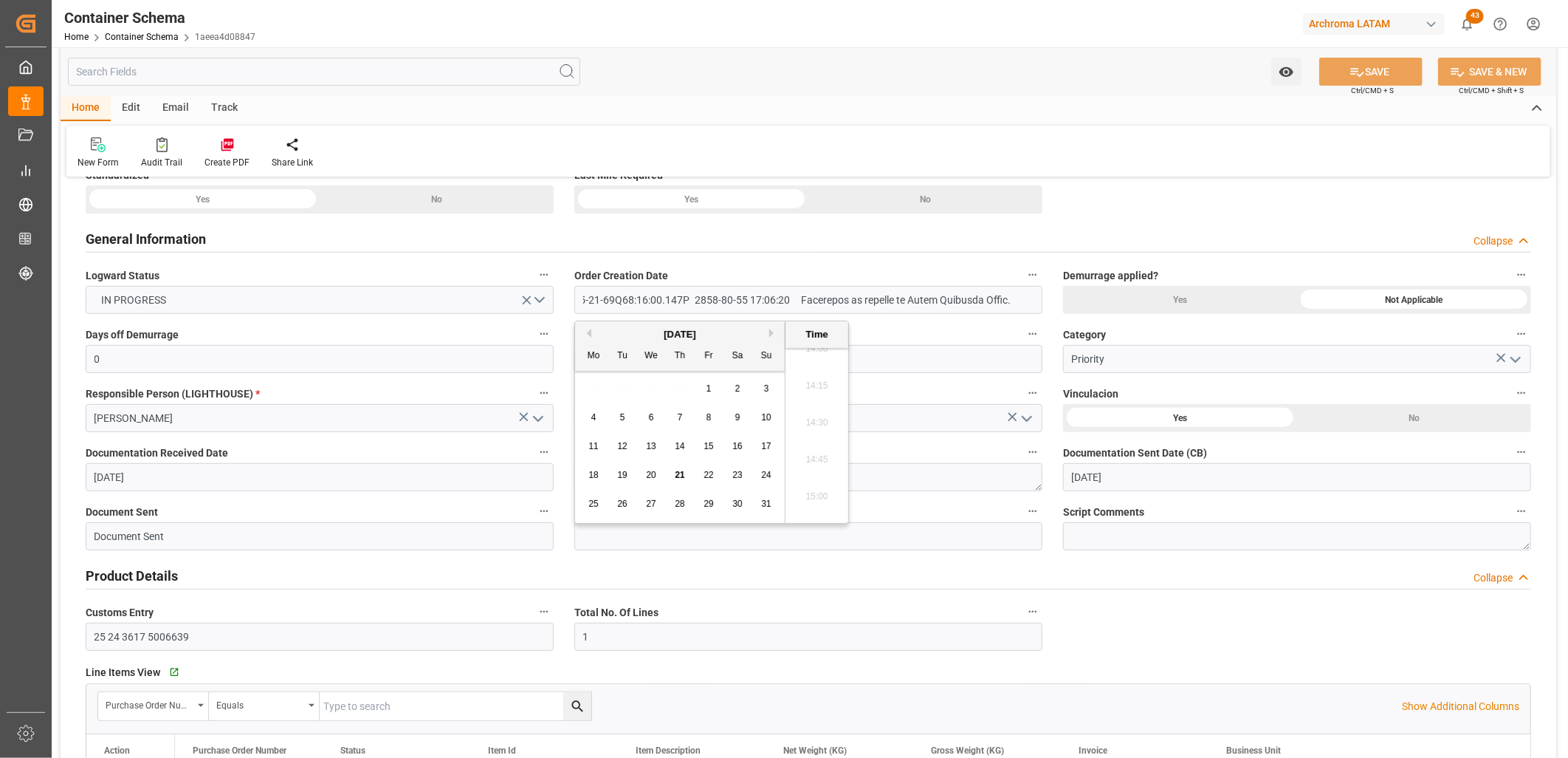
scroll to position [0, 0]
click at [587, 333] on button "Previous Month" at bounding box center [587, 334] width 9 height 9
click at [646, 388] on div "2" at bounding box center [651, 389] width 19 height 18
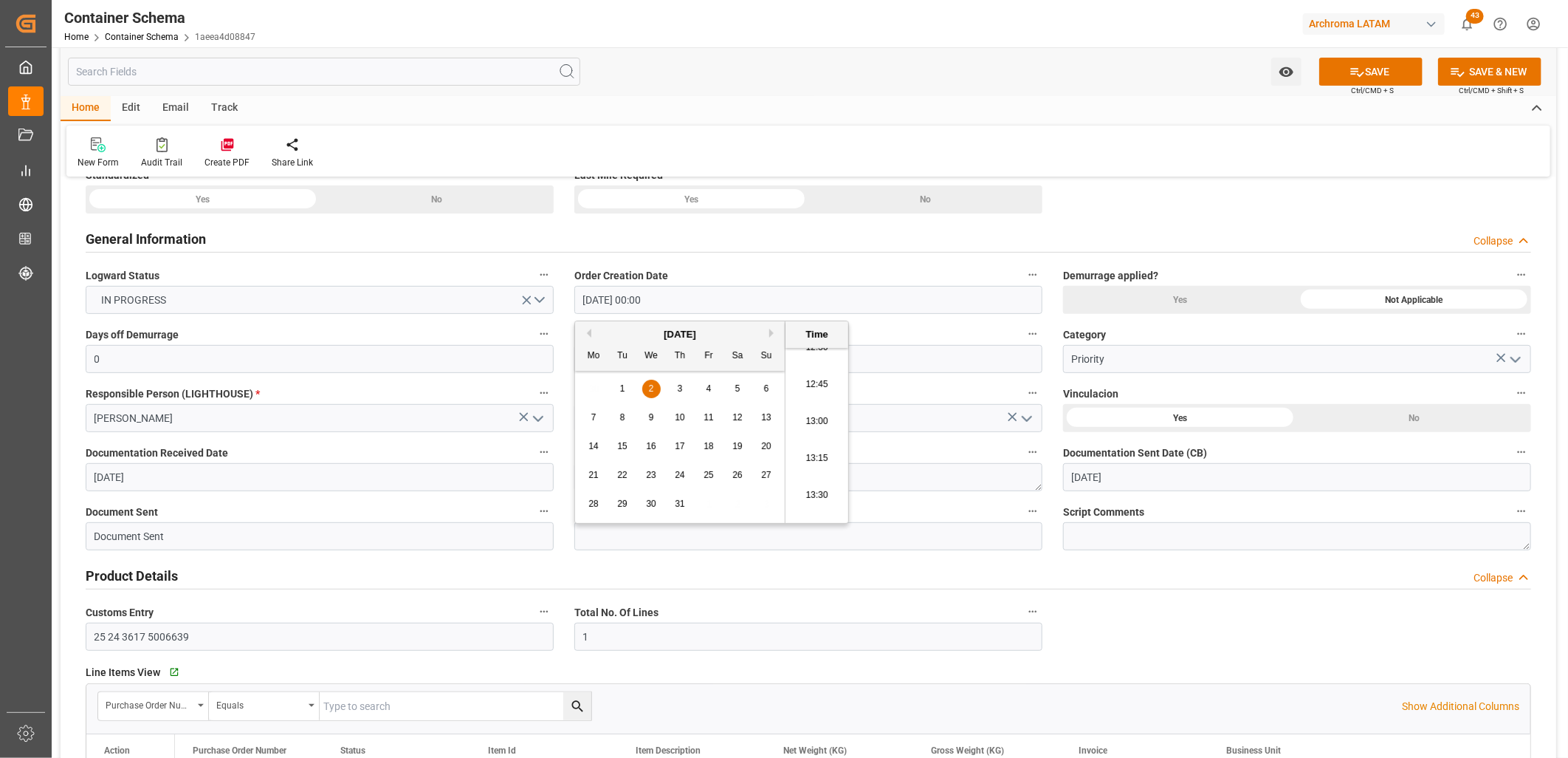
scroll to position [1840, 0]
click at [814, 411] on li "12:45" at bounding box center [817, 411] width 63 height 37
type input "02-07-2025 12:45"
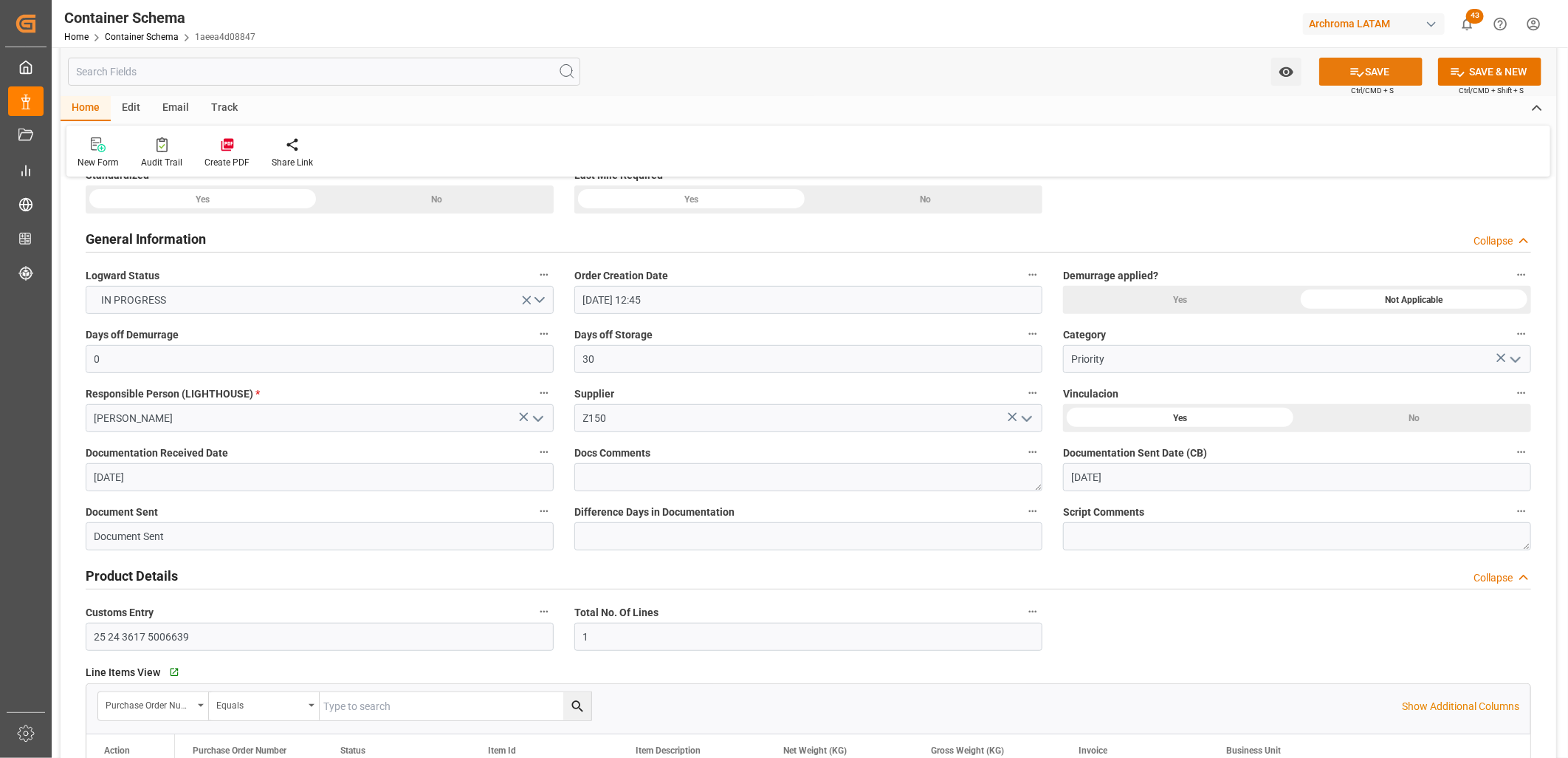
click at [1392, 71] on button "SAVE" at bounding box center [1370, 71] width 103 height 28
click at [141, 37] on link "Container Schema" at bounding box center [142, 37] width 74 height 11
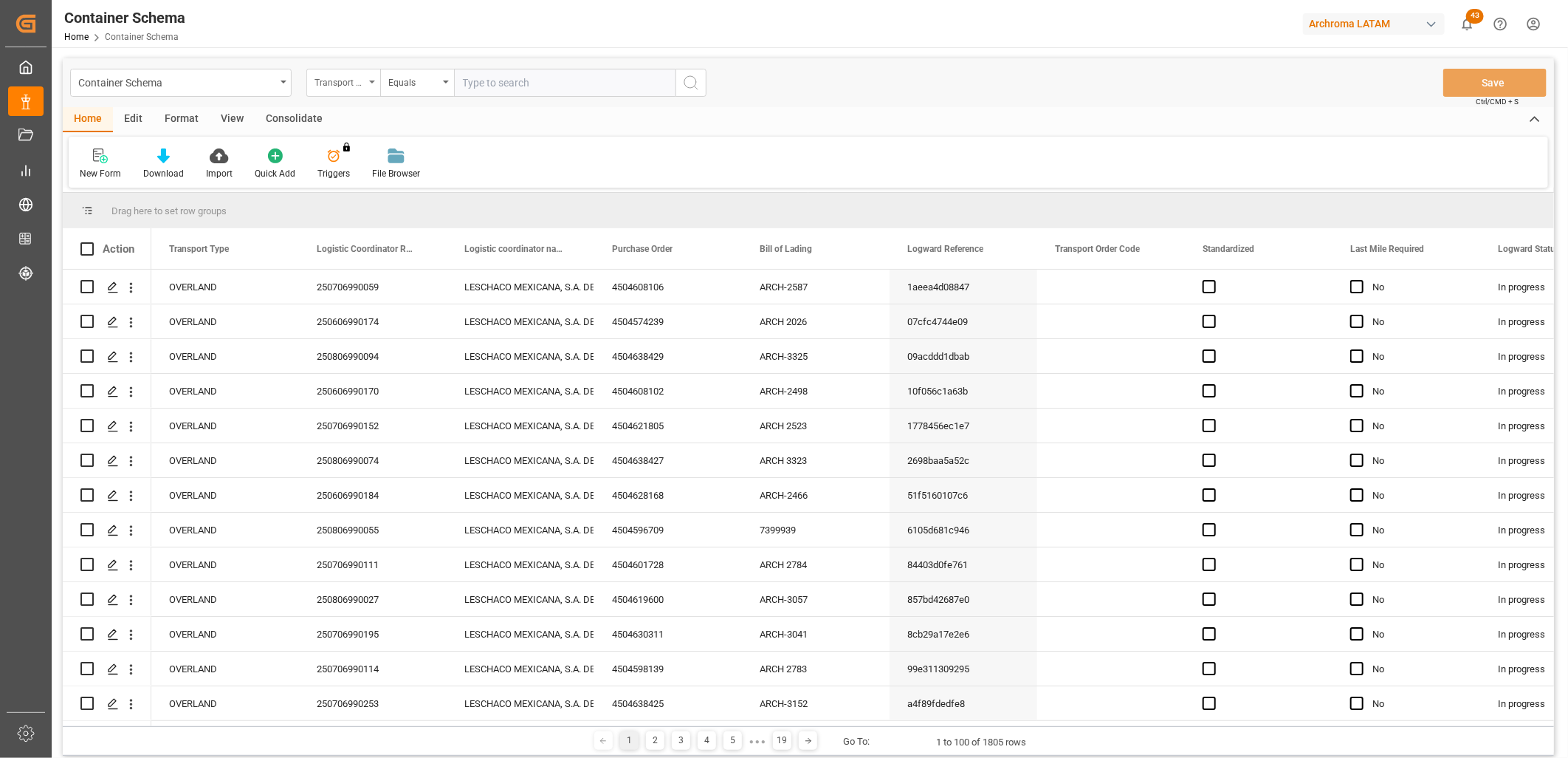
click at [362, 81] on div "Transport Type" at bounding box center [340, 80] width 50 height 17
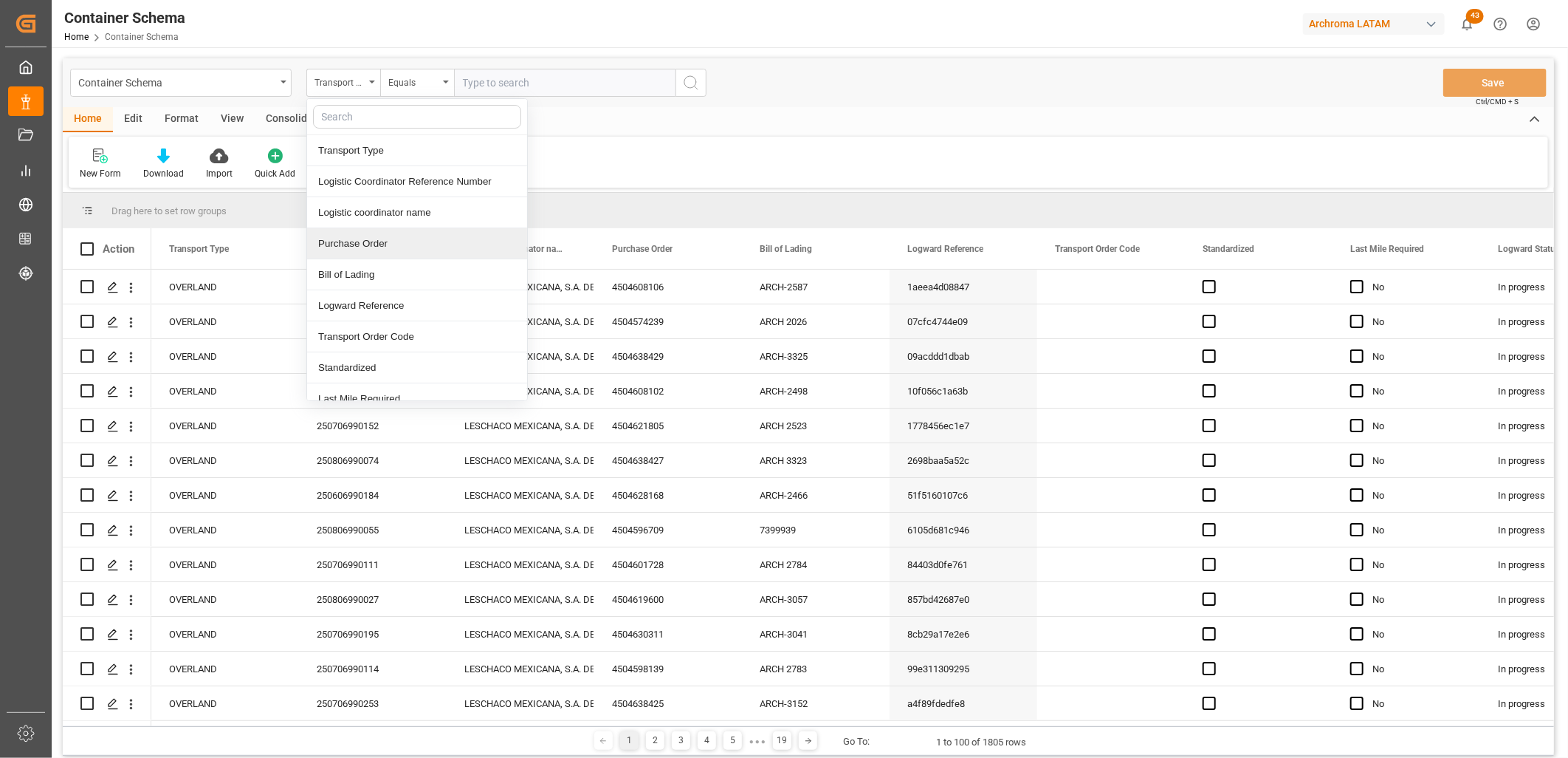
click at [365, 244] on div "Purchase Order" at bounding box center [416, 244] width 220 height 31
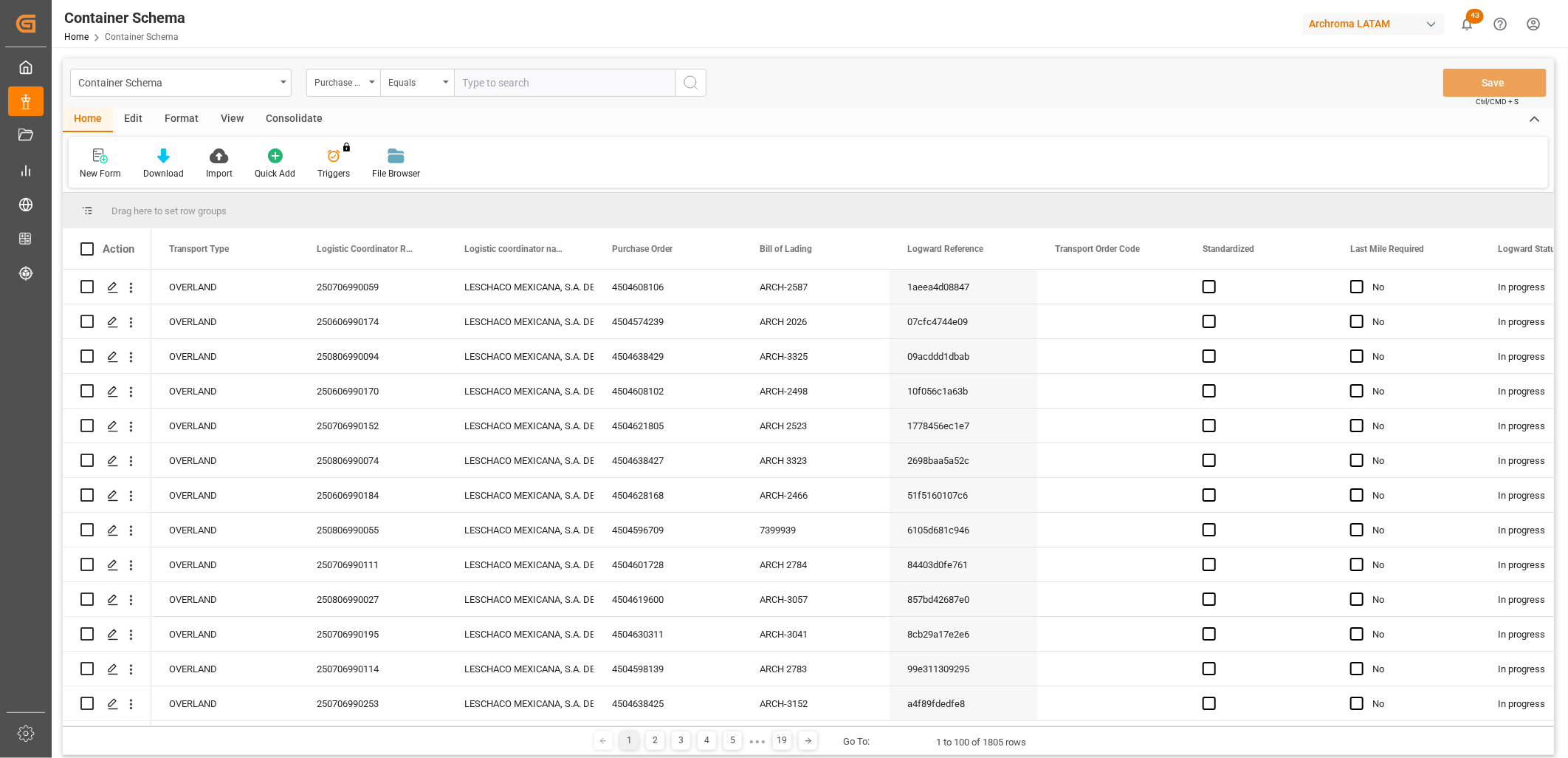
click at [416, 64] on div "Container Schema Purchase Order Equals Save Ctrl/CMD + S" at bounding box center [808, 82] width 1491 height 49
click at [416, 79] on div "Equals" at bounding box center [413, 80] width 50 height 17
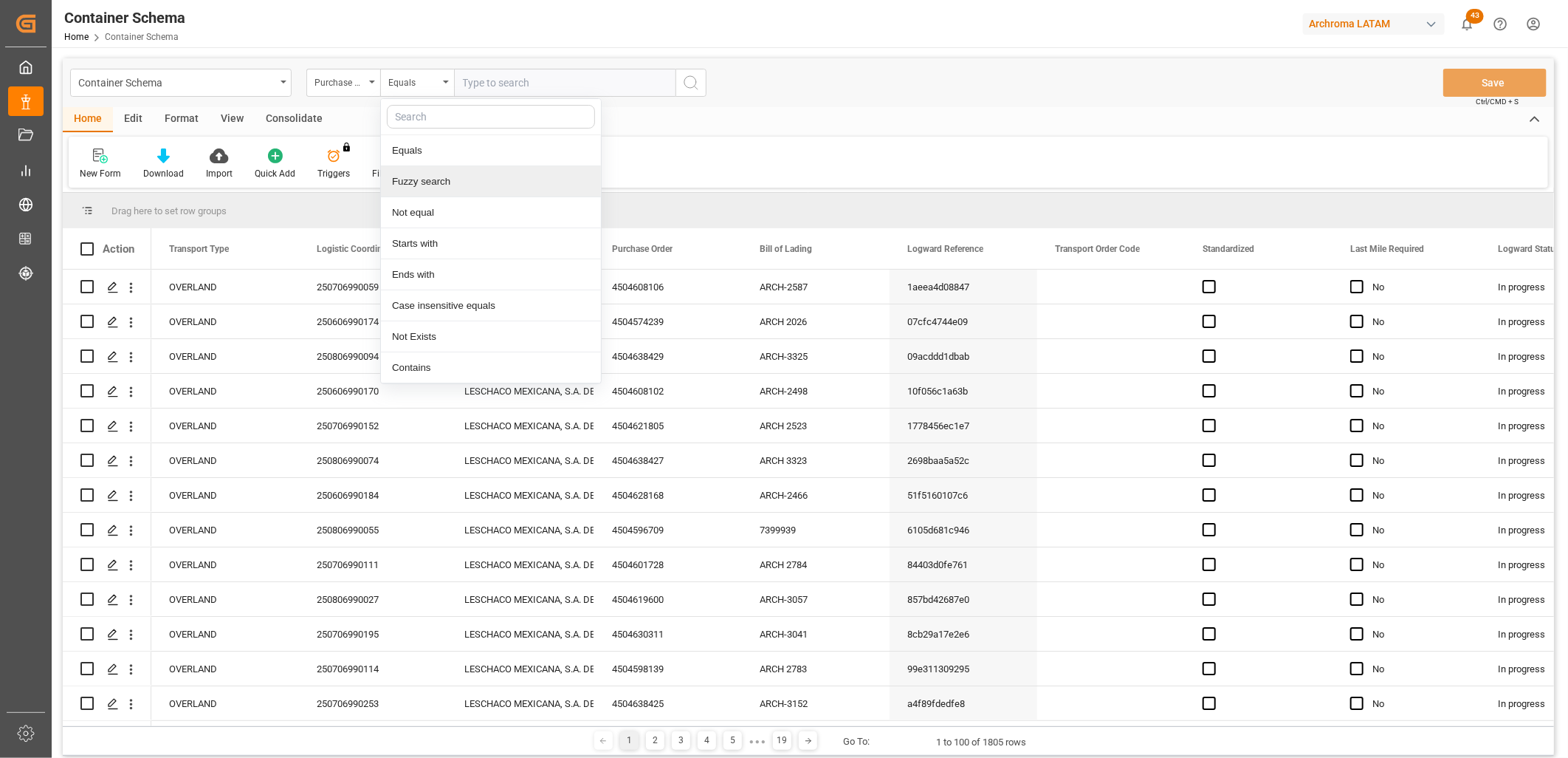
click at [437, 187] on div "Fuzzy search" at bounding box center [490, 181] width 220 height 31
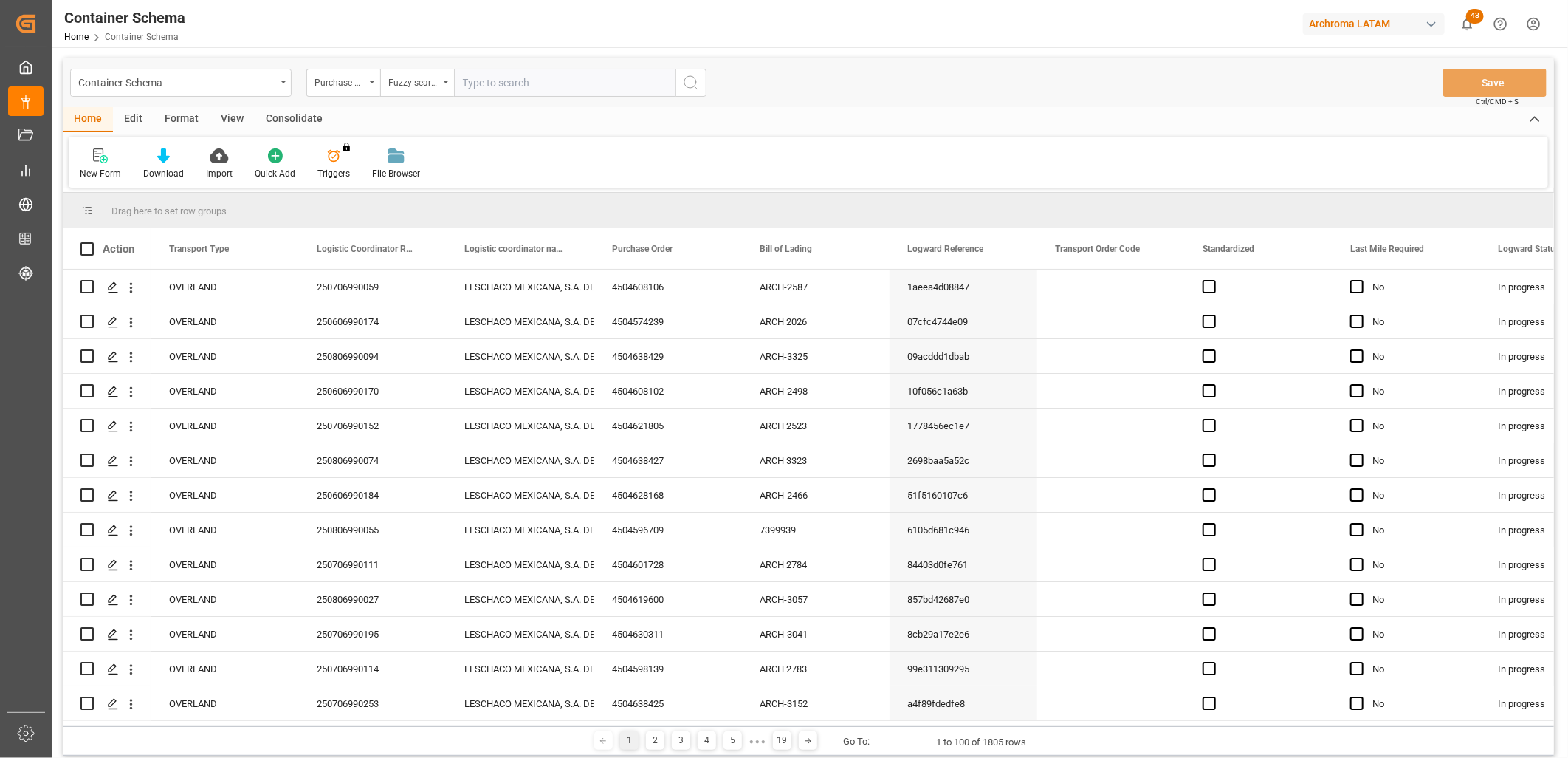
paste input "4504628168"
type input "4504628168"
drag, startPoint x: 696, startPoint y: 82, endPoint x: 694, endPoint y: 90, distance: 8.2
click at [695, 82] on icon "search button" at bounding box center [691, 83] width 18 height 18
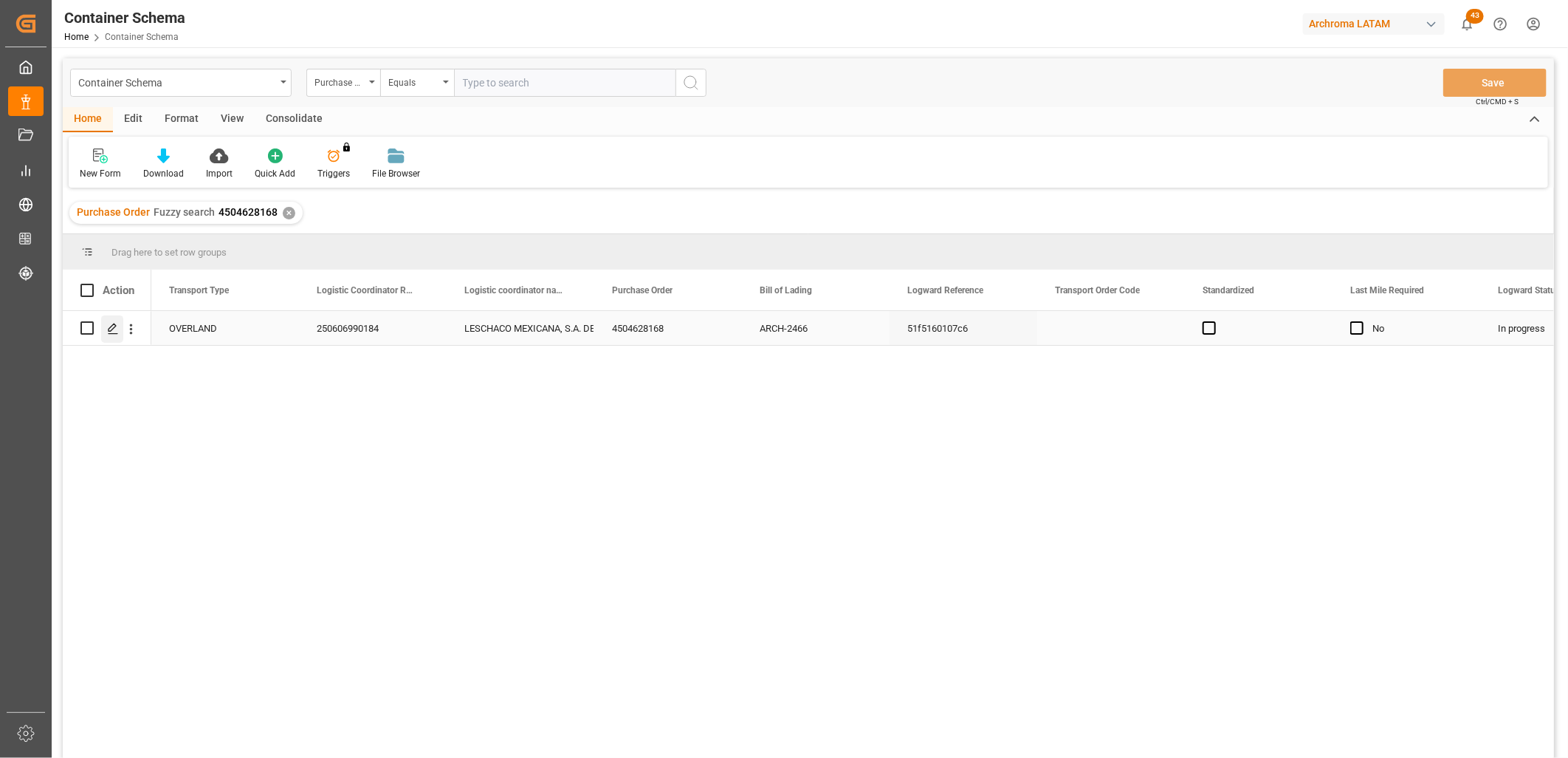
click at [114, 331] on icon "Press SPACE to select this row." at bounding box center [112, 328] width 11 height 11
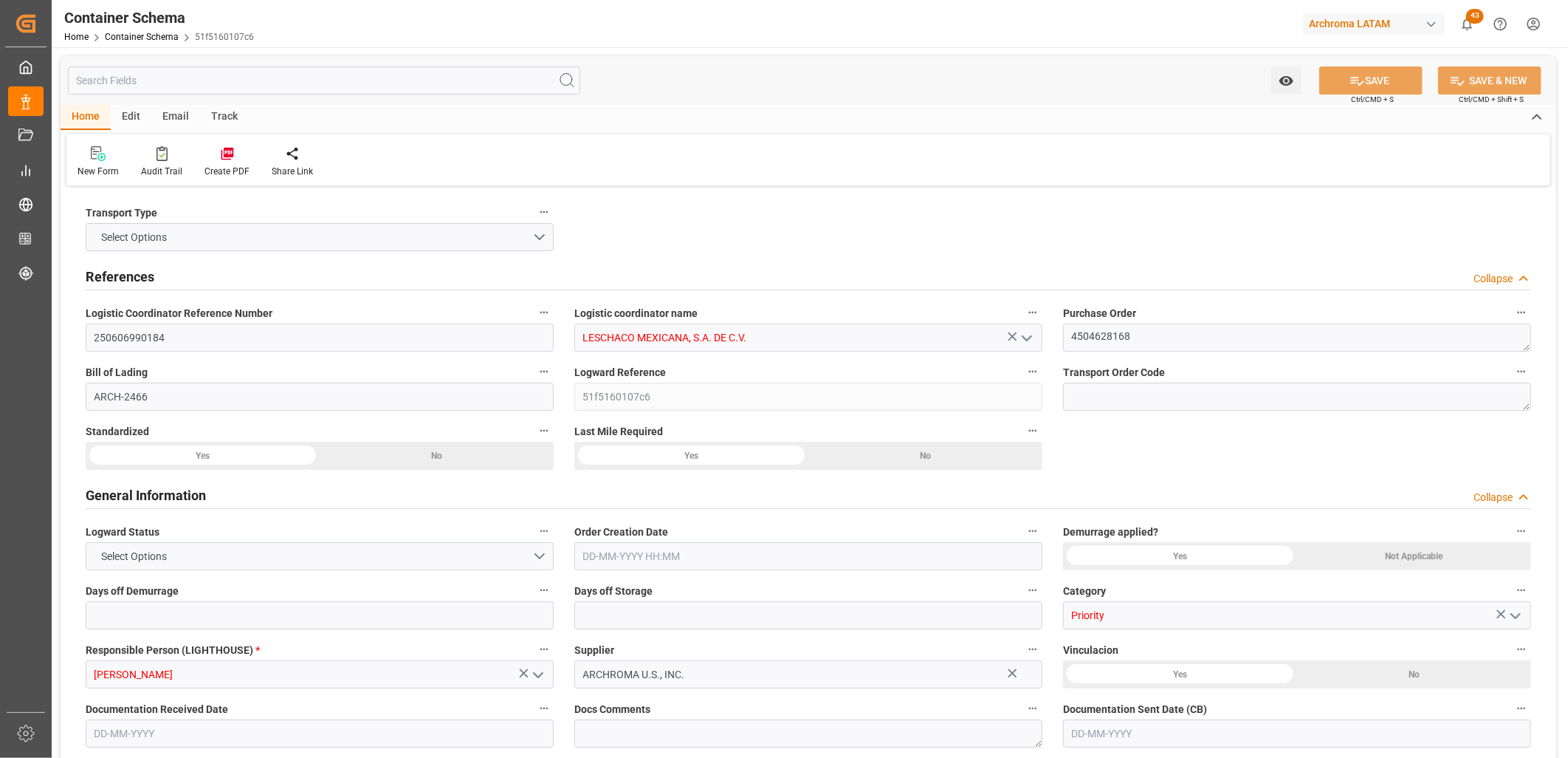
type input "0"
type input "30"
type input "1"
type input "19840"
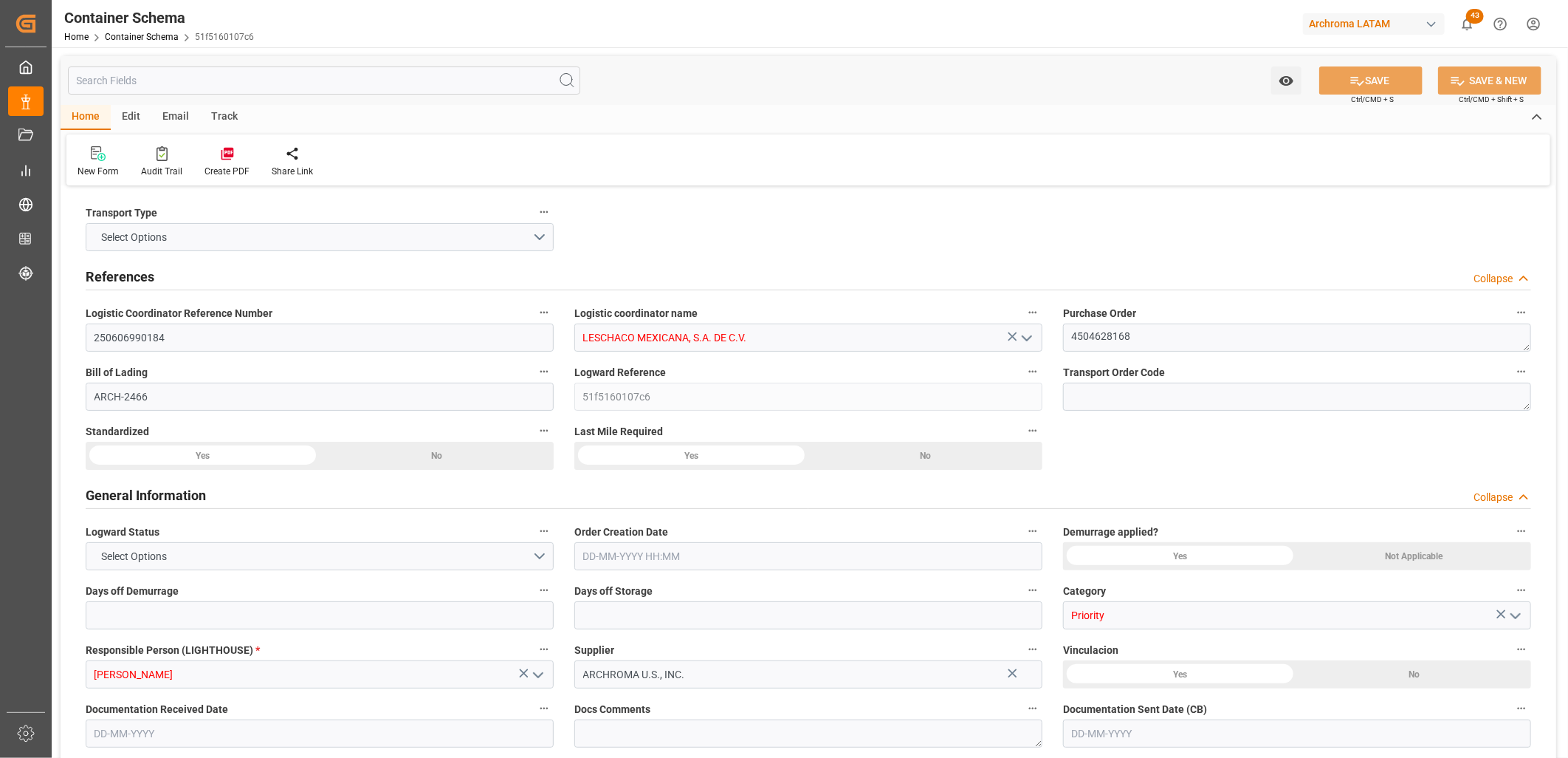
type input "19840"
type input "USZAR"
type input "MXNLD"
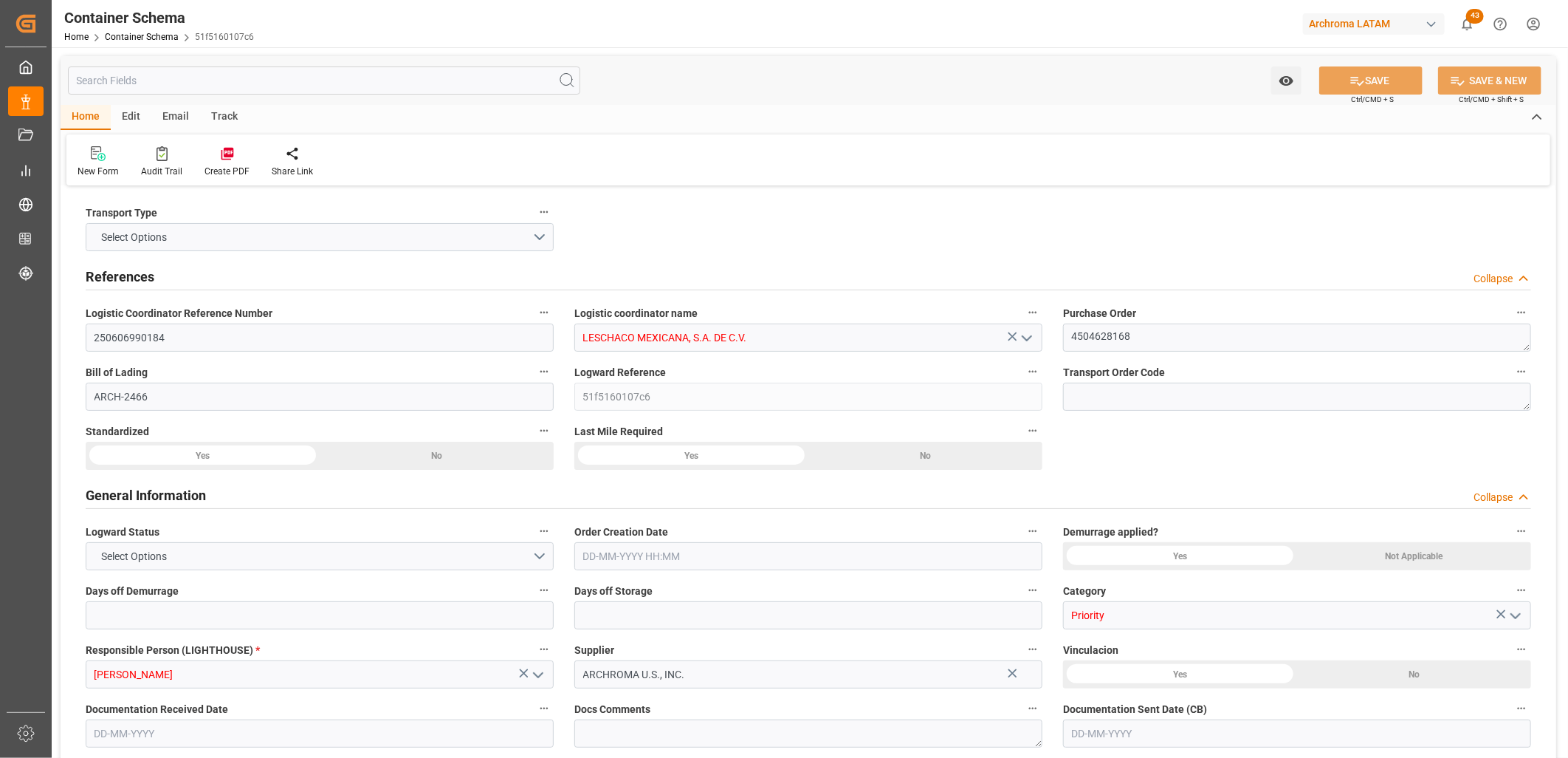
type input "MXNLD"
type input "20-06-2025 16:15"
type input "[DATE]"
type input "26-06-2025"
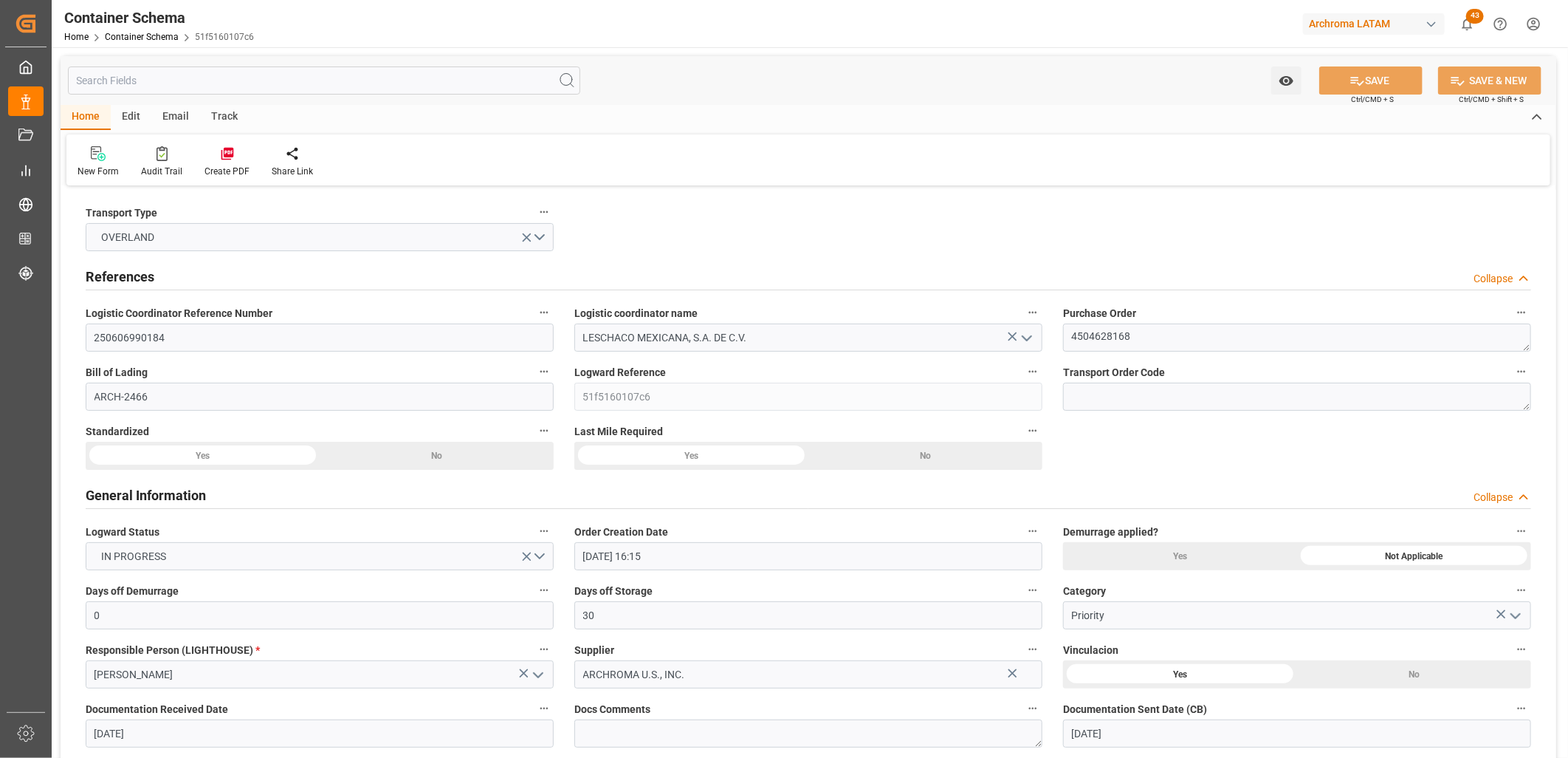
type input "20-06-2025 00:00"
type input "23-06-2025 00:00"
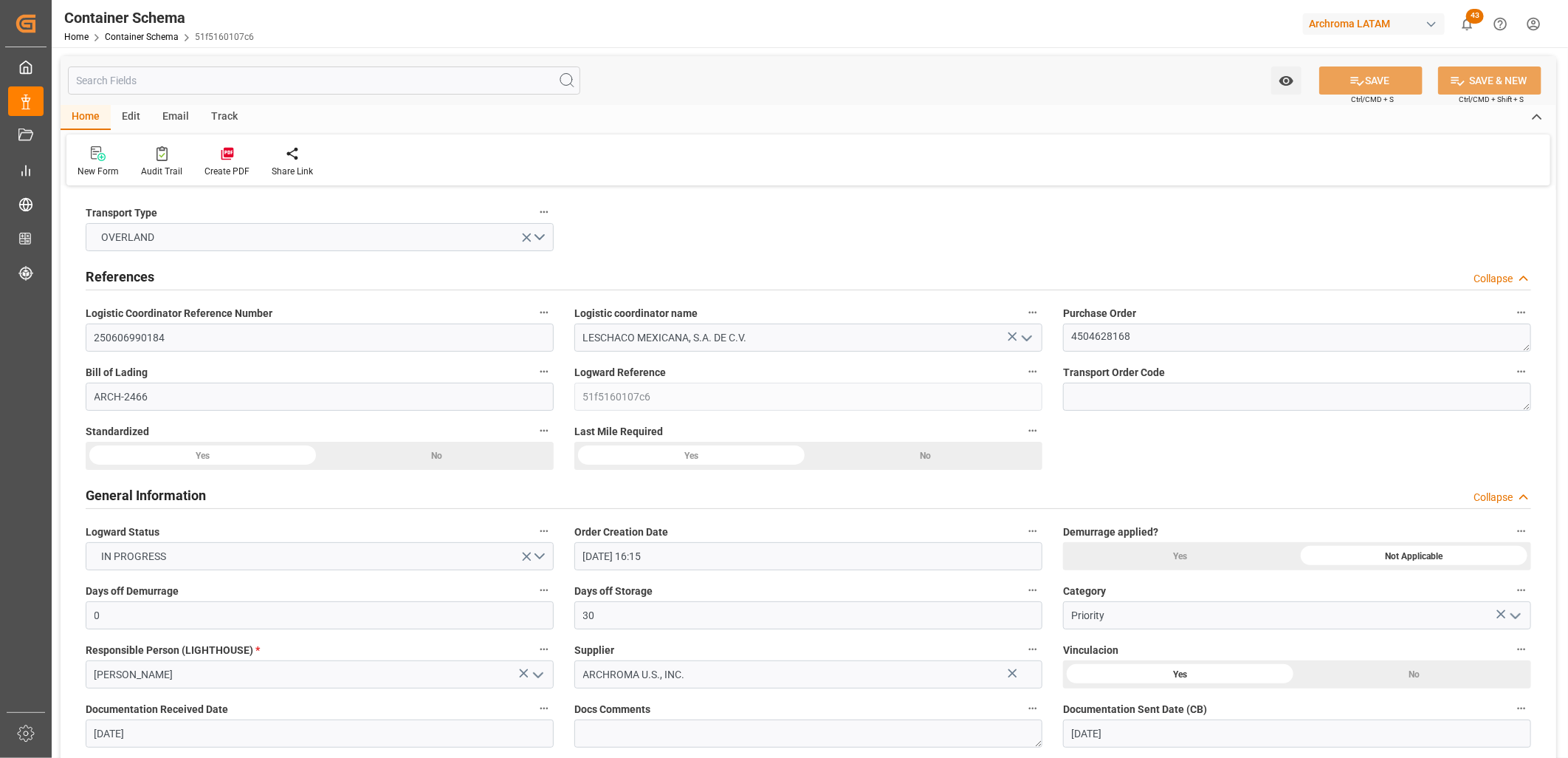
type input "23-06-2025 00:00"
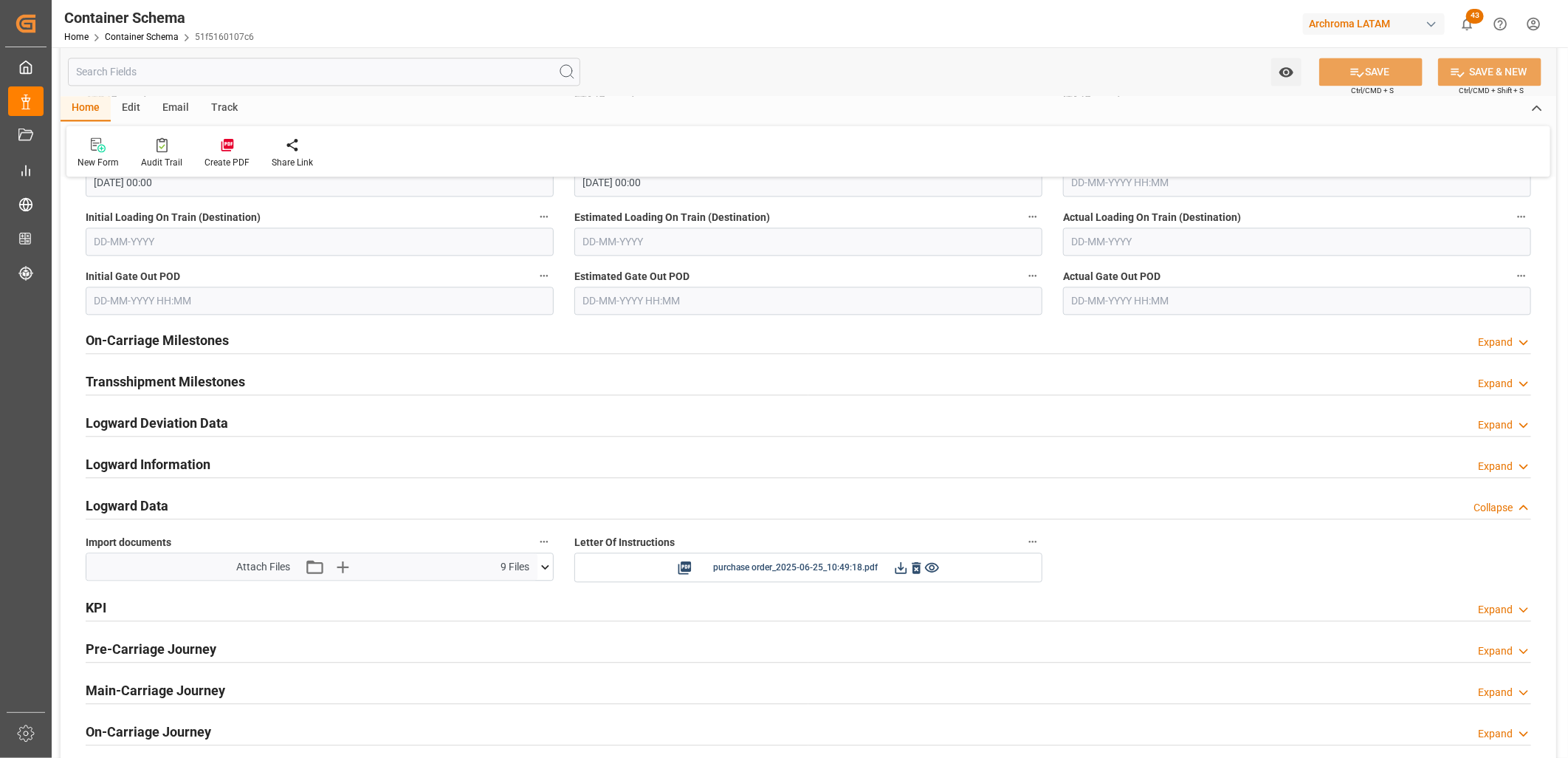
scroll to position [2134, 0]
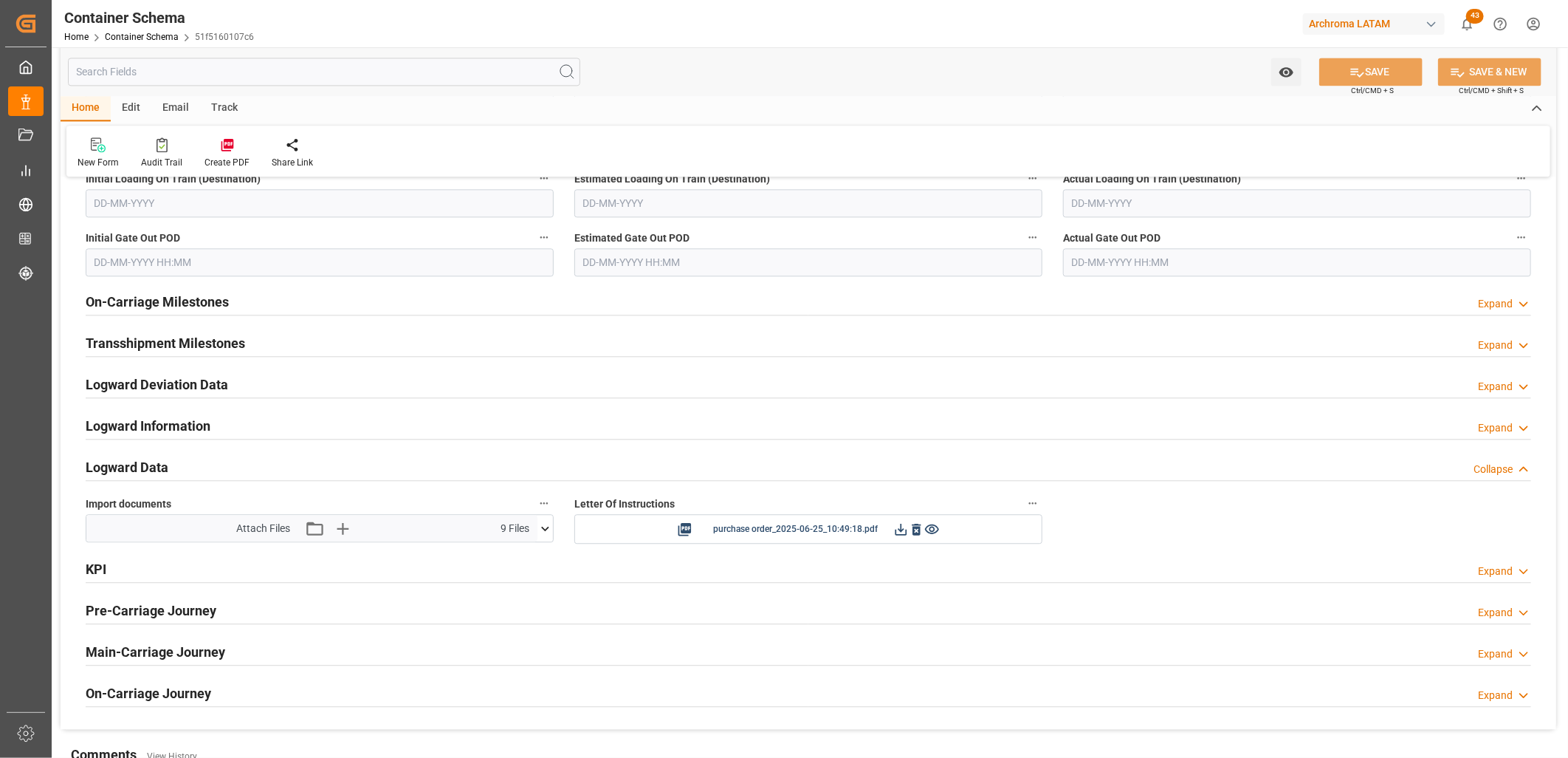
click at [541, 521] on icon at bounding box center [546, 529] width 16 height 16
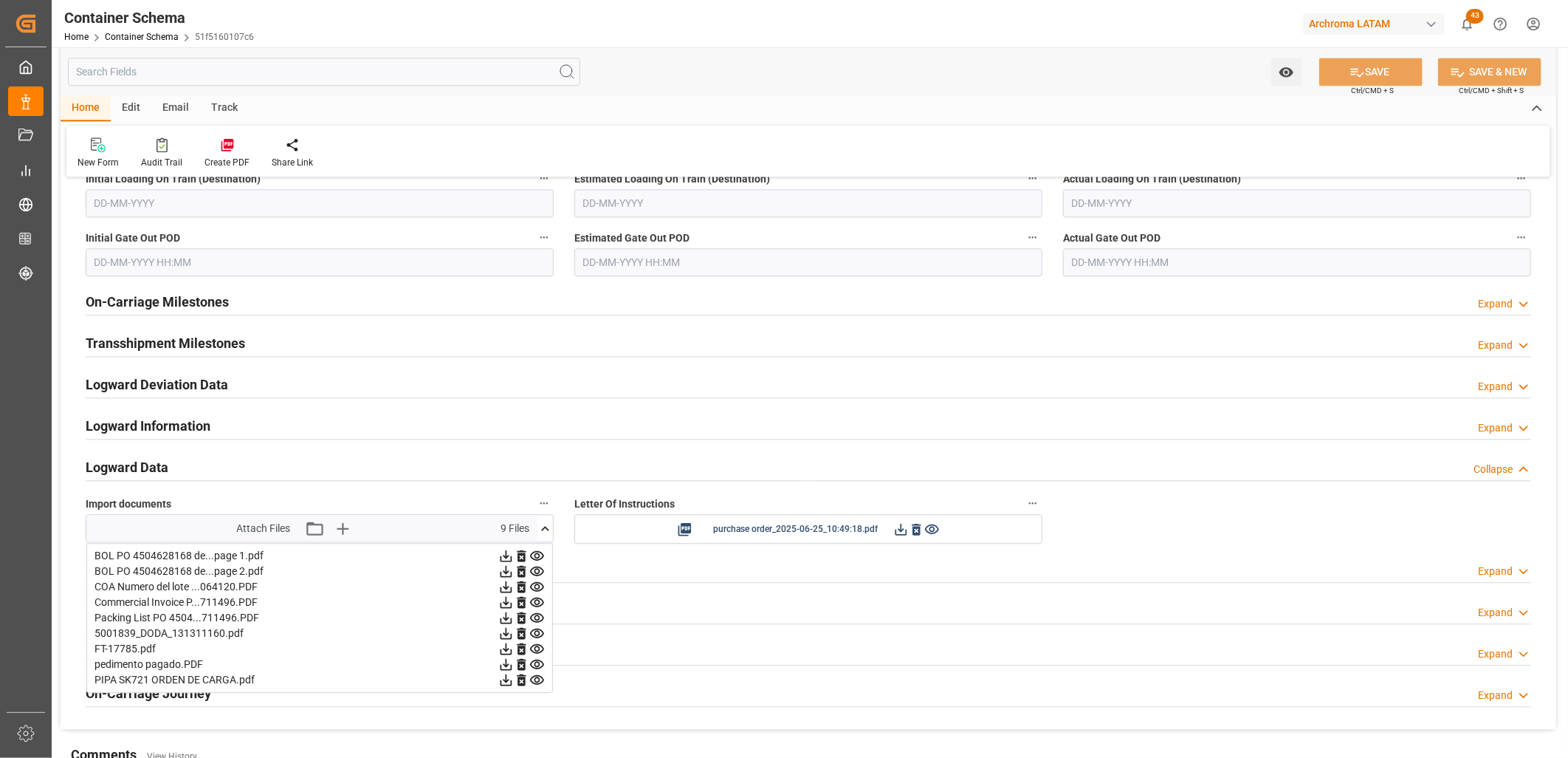
click at [512, 615] on icon at bounding box center [506, 618] width 11 height 11
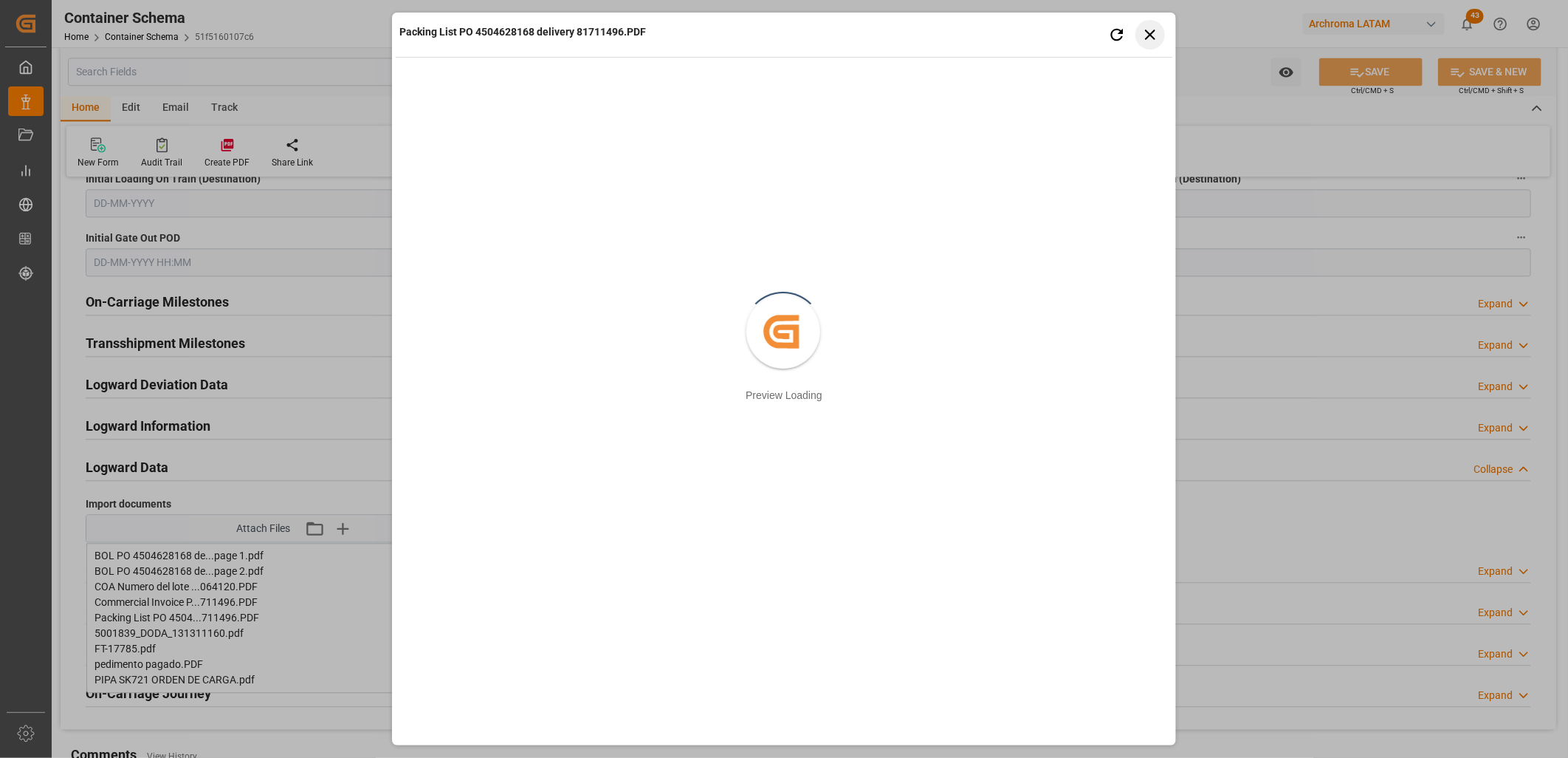
click at [1153, 31] on icon "button" at bounding box center [1150, 34] width 19 height 19
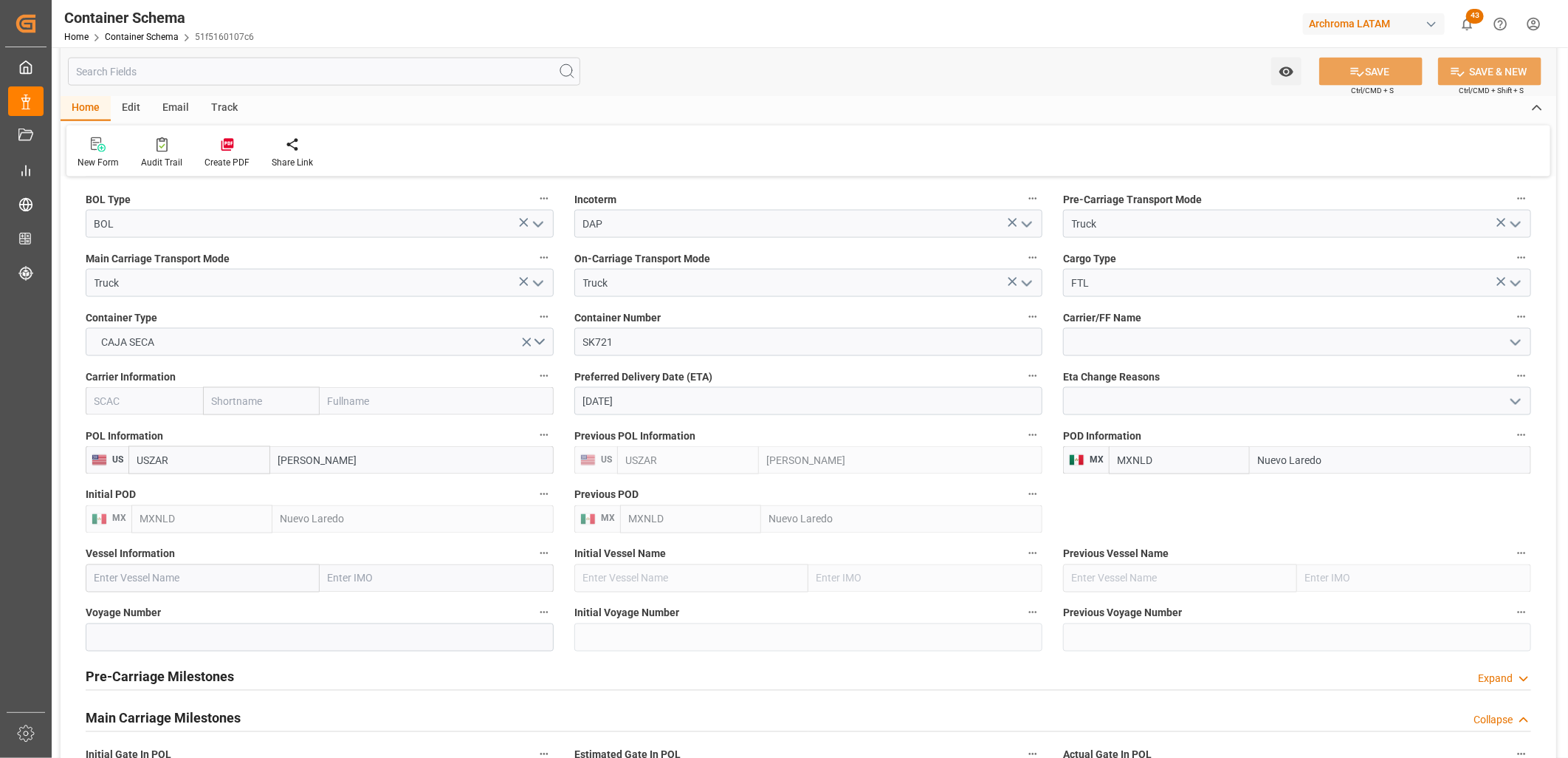
scroll to position [1313, 0]
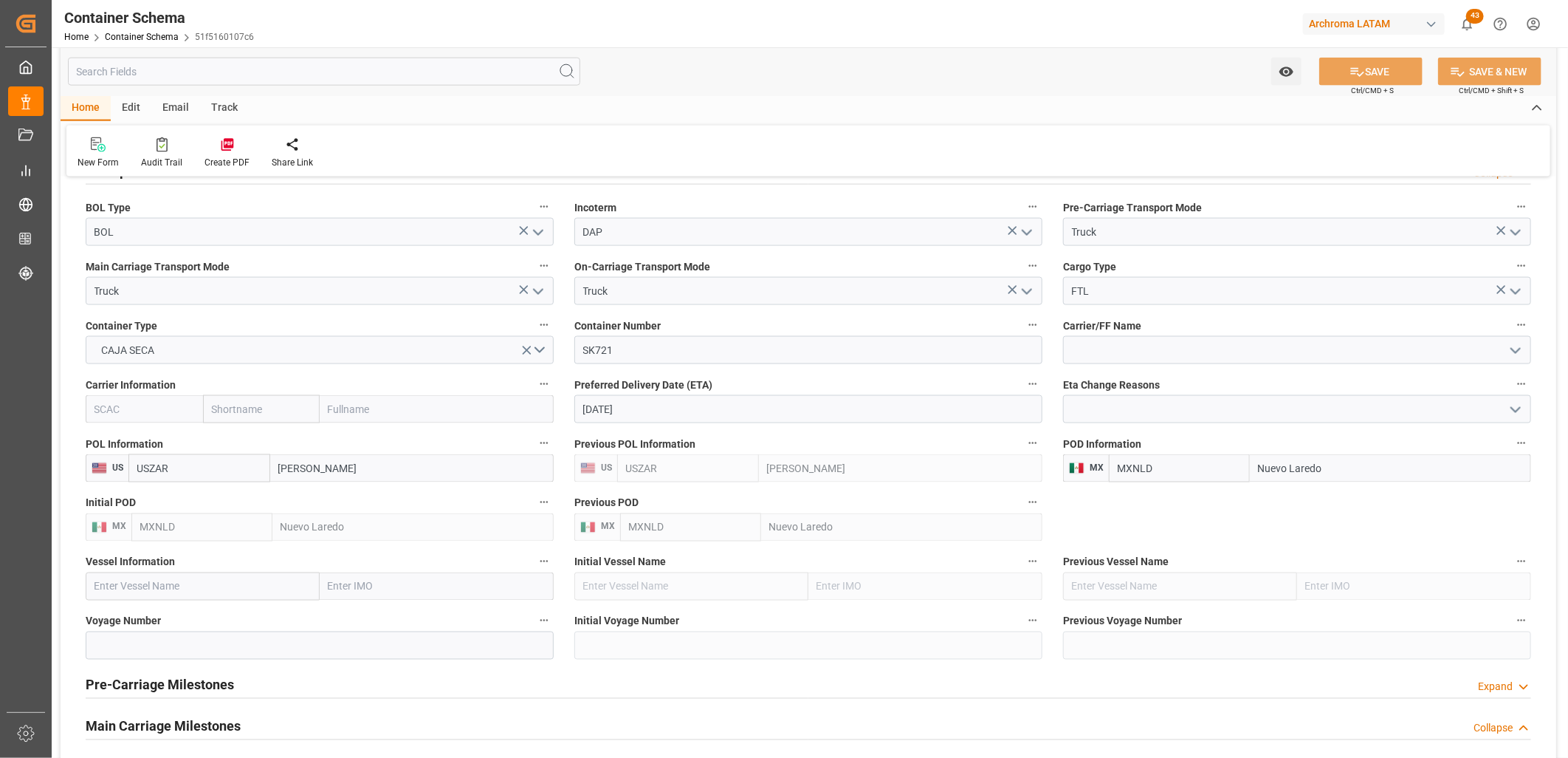
click at [1514, 285] on icon "open menu" at bounding box center [1516, 292] width 18 height 18
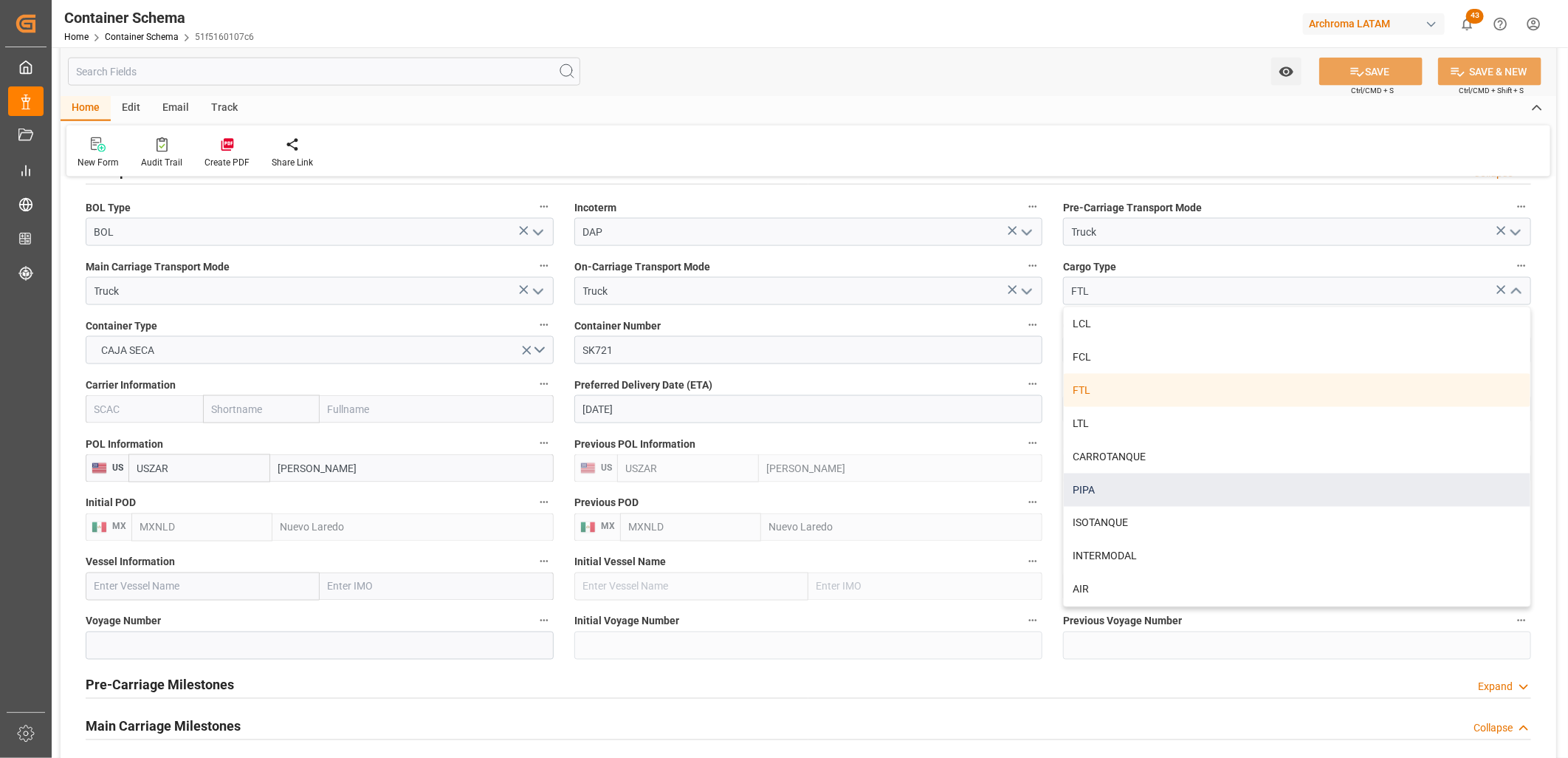
click at [1093, 489] on div "PIPA" at bounding box center [1296, 491] width 467 height 34
type input "PIPA"
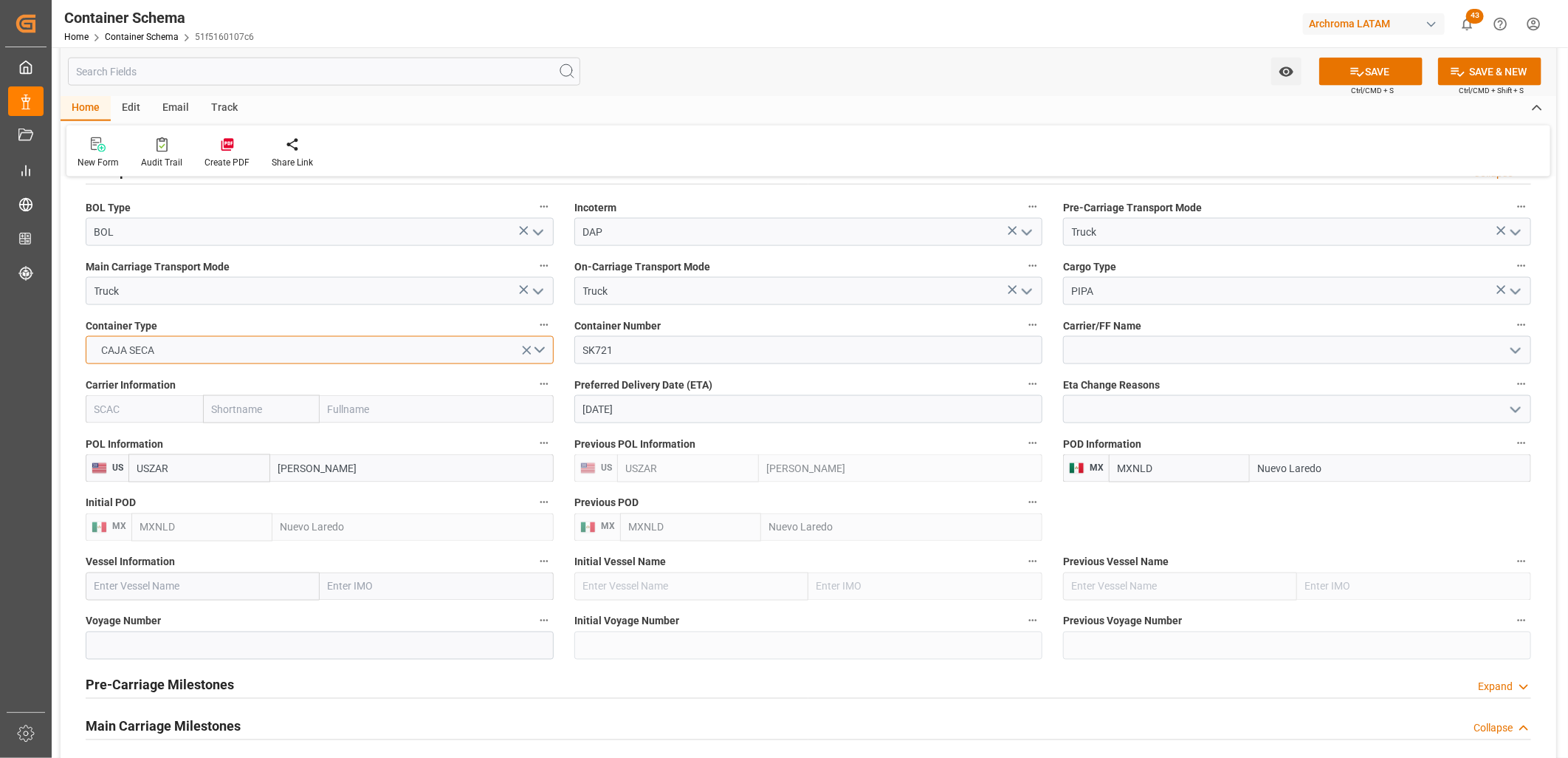
click at [544, 349] on button "CAJA SECA" at bounding box center [319, 350] width 468 height 28
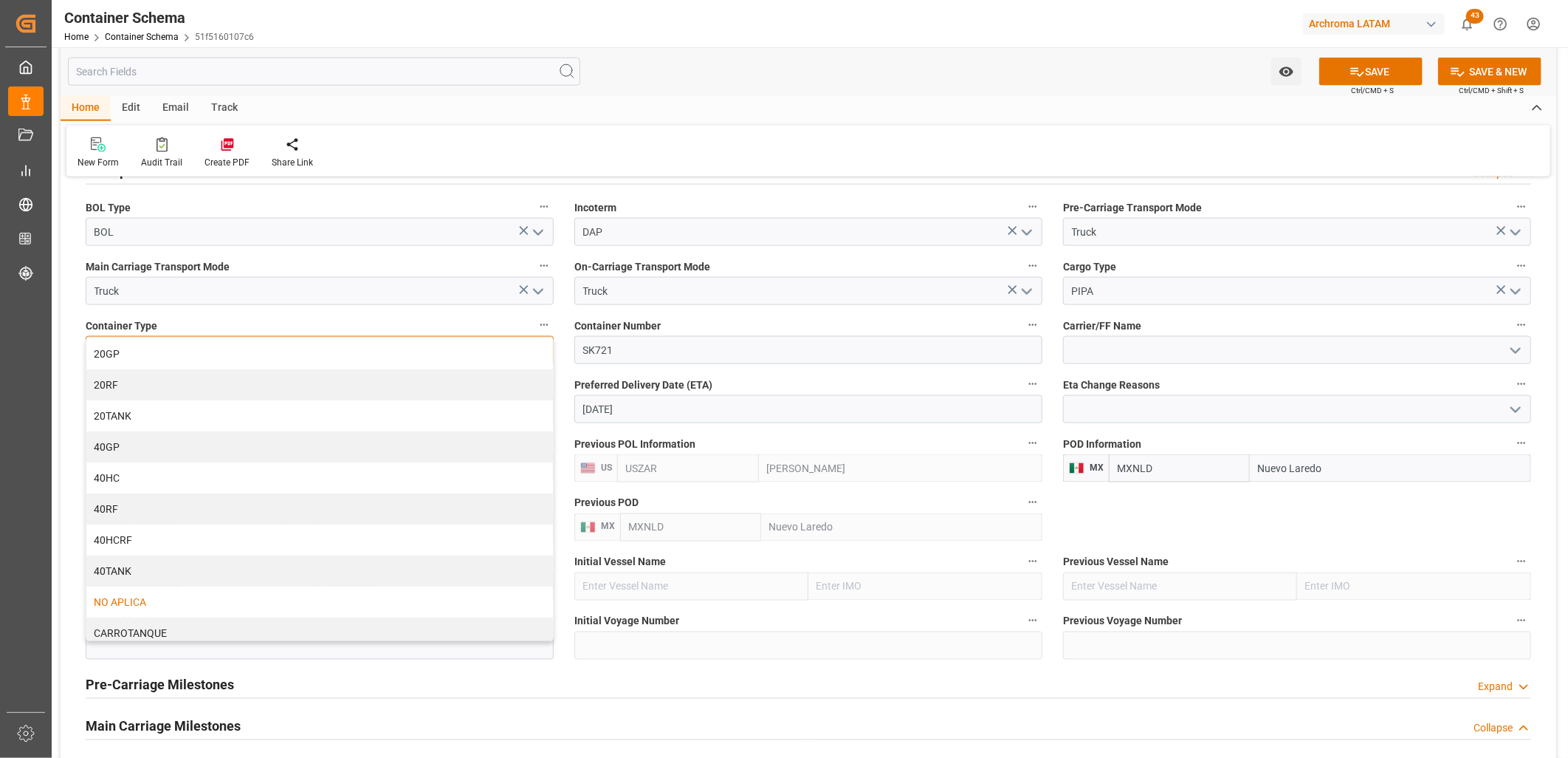
scroll to position [70, 0]
click at [237, 592] on div "PIPA" at bounding box center [319, 594] width 467 height 31
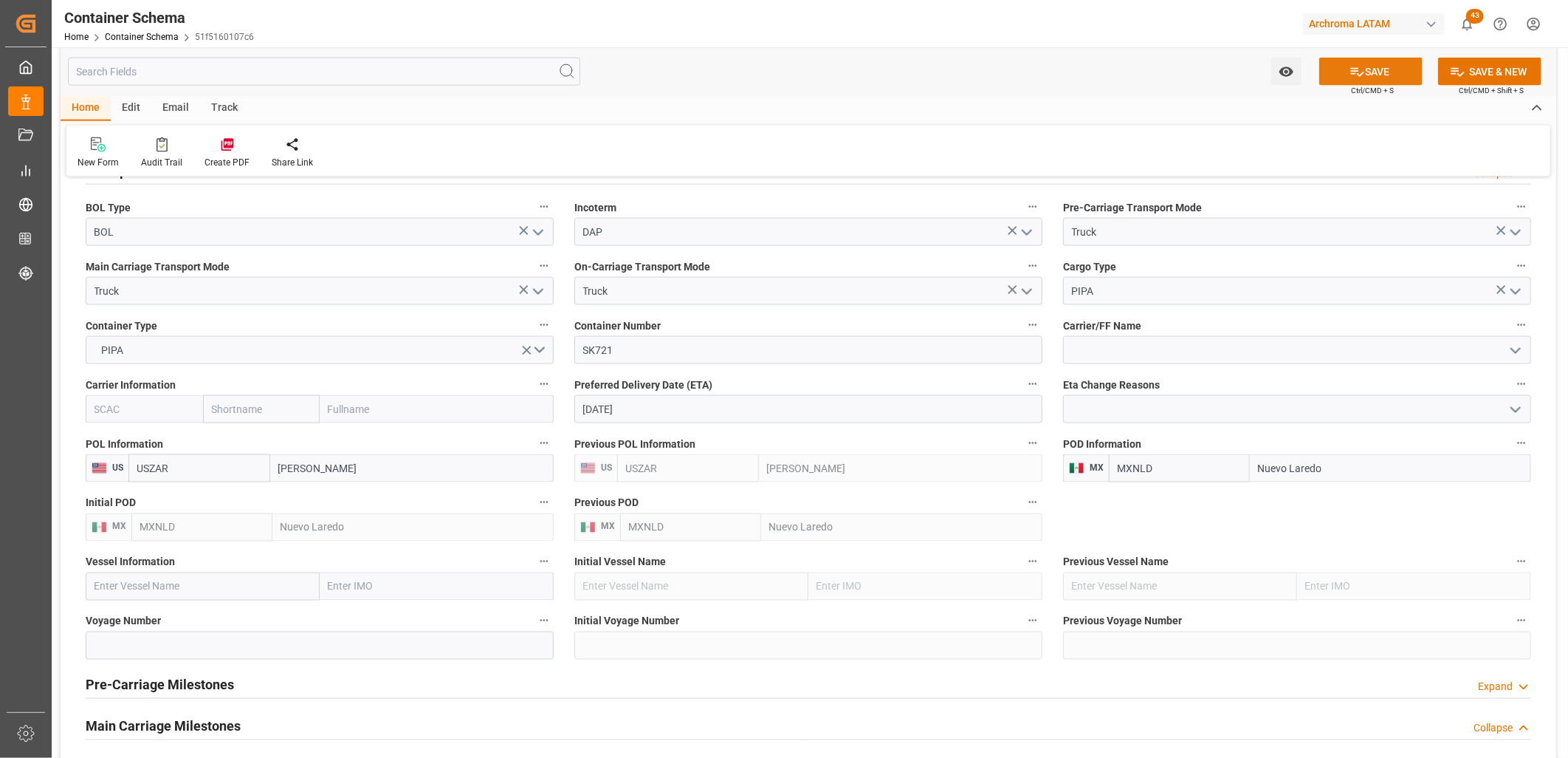
click at [1389, 71] on button "SAVE" at bounding box center [1370, 71] width 103 height 28
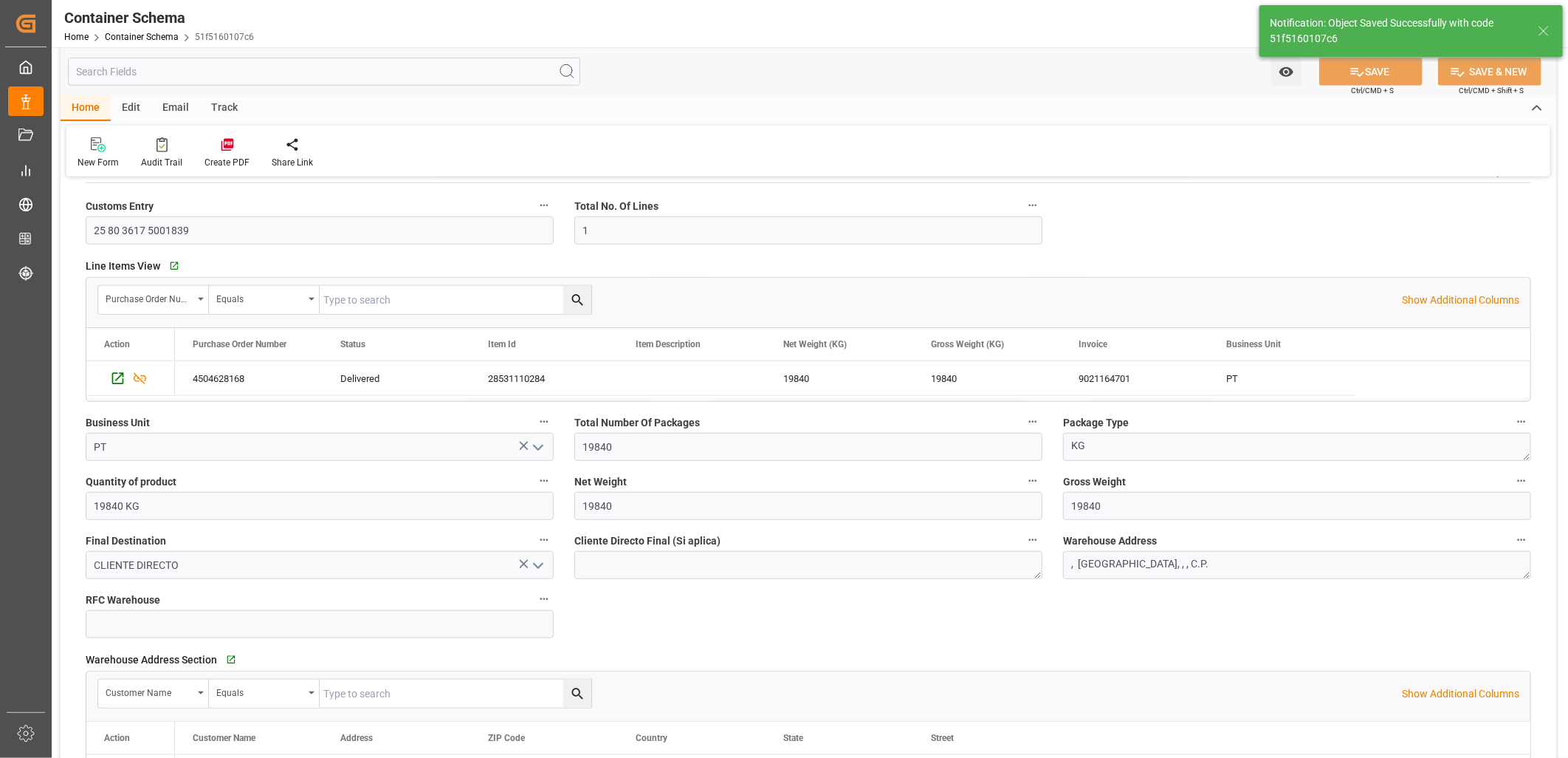
scroll to position [656, 0]
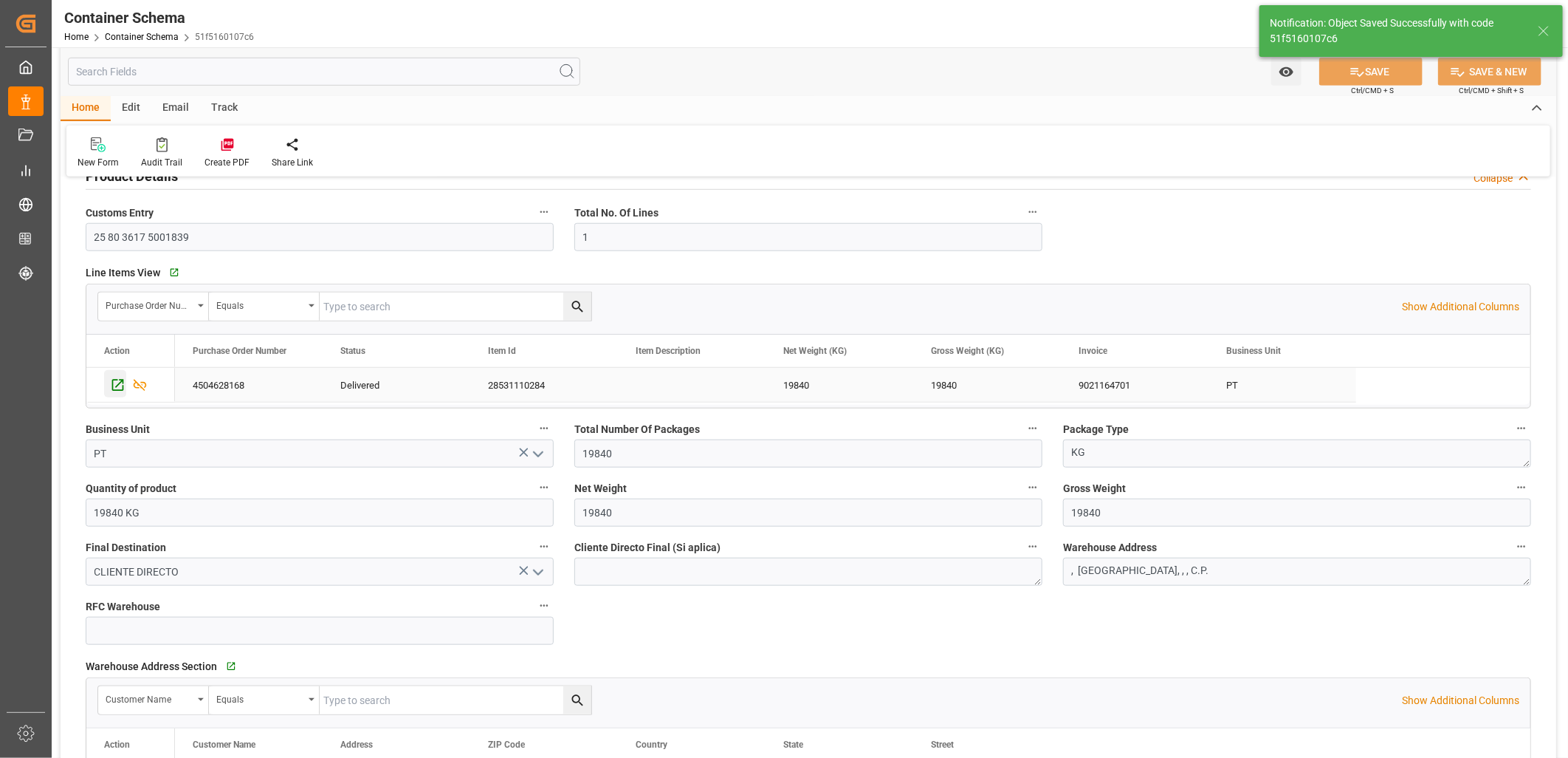
click at [121, 387] on icon "Press SPACE to select this row." at bounding box center [118, 386] width 16 height 16
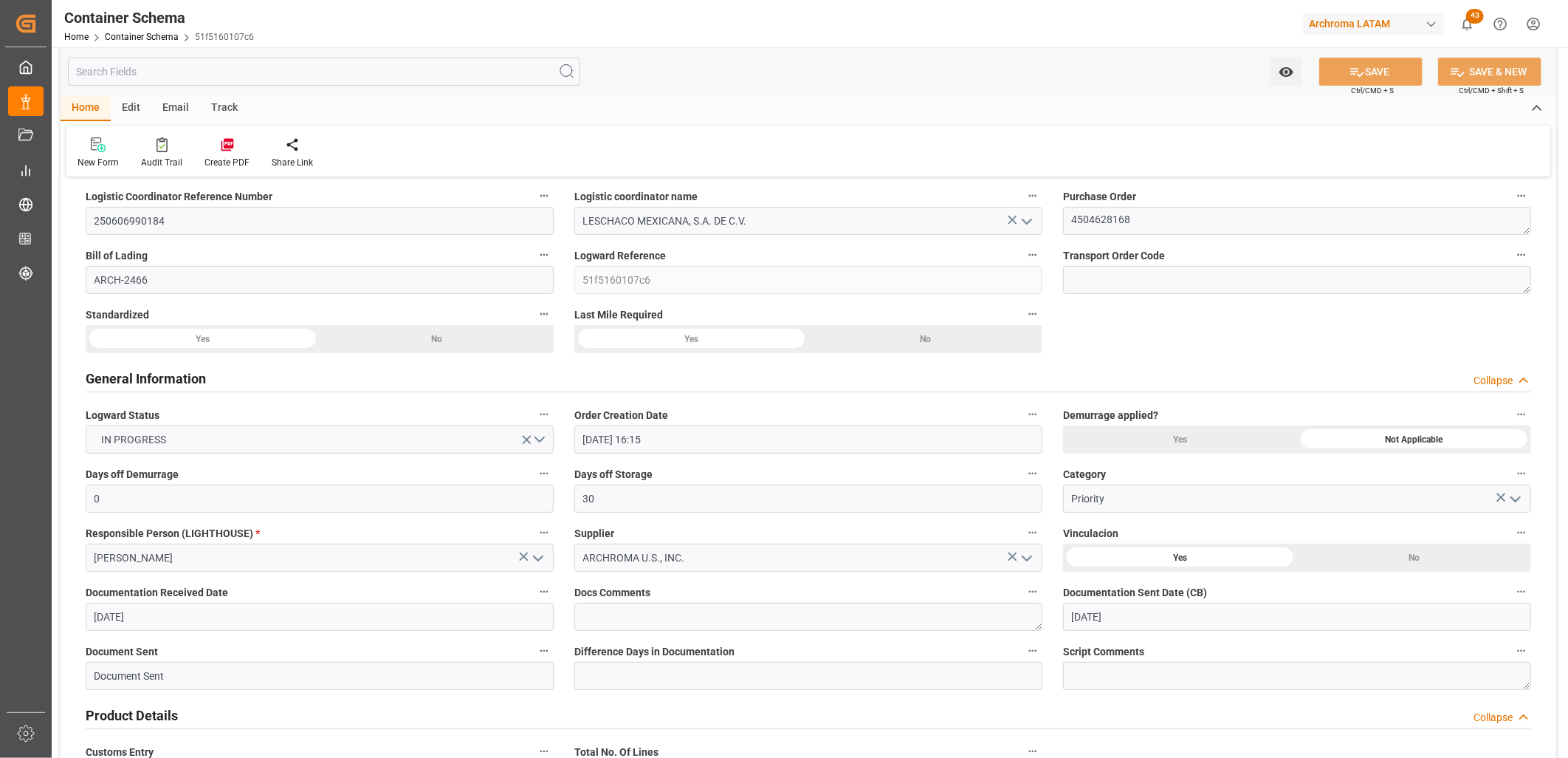
scroll to position [0, 0]
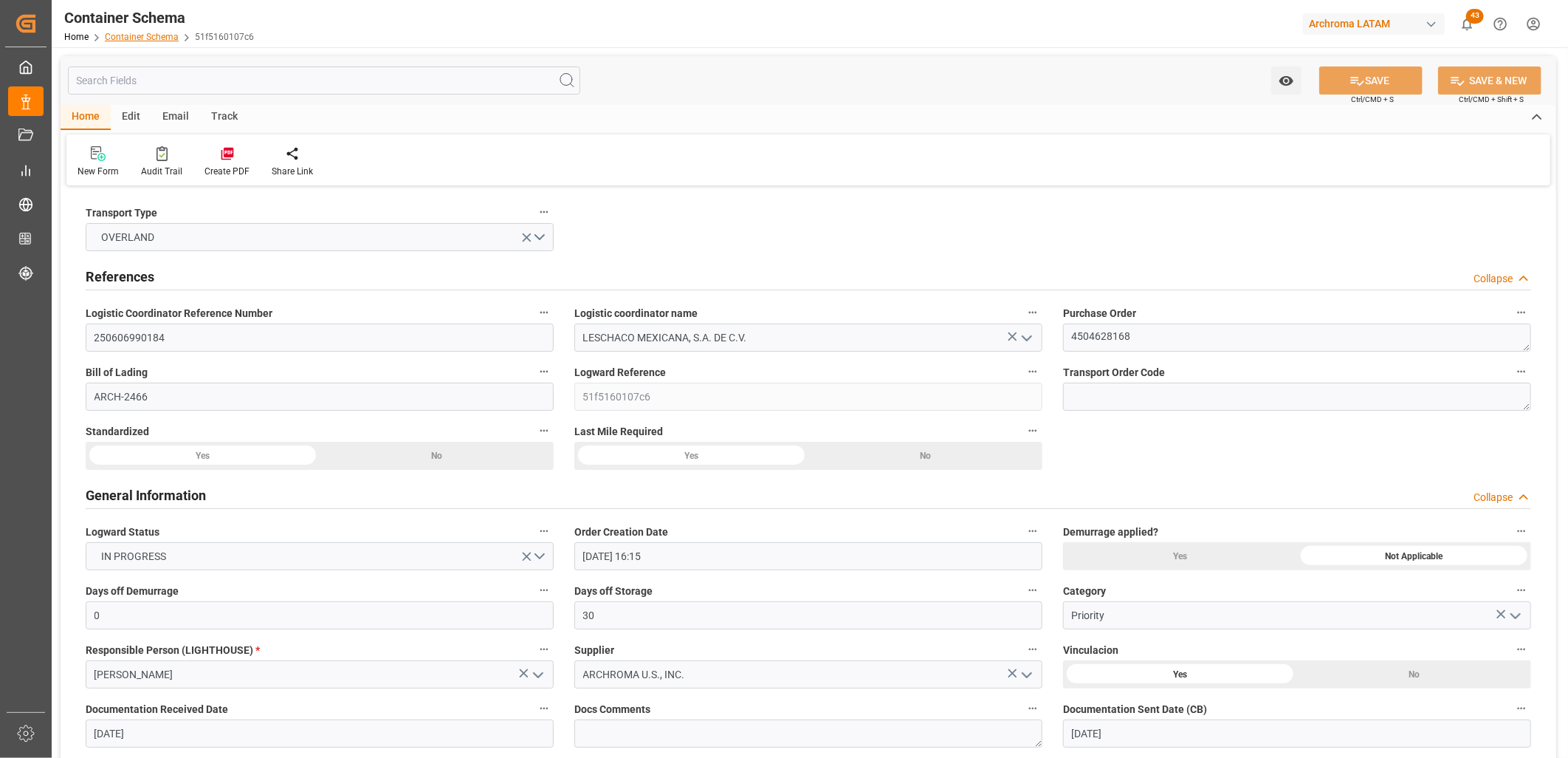
click at [147, 37] on link "Container Schema" at bounding box center [142, 37] width 74 height 11
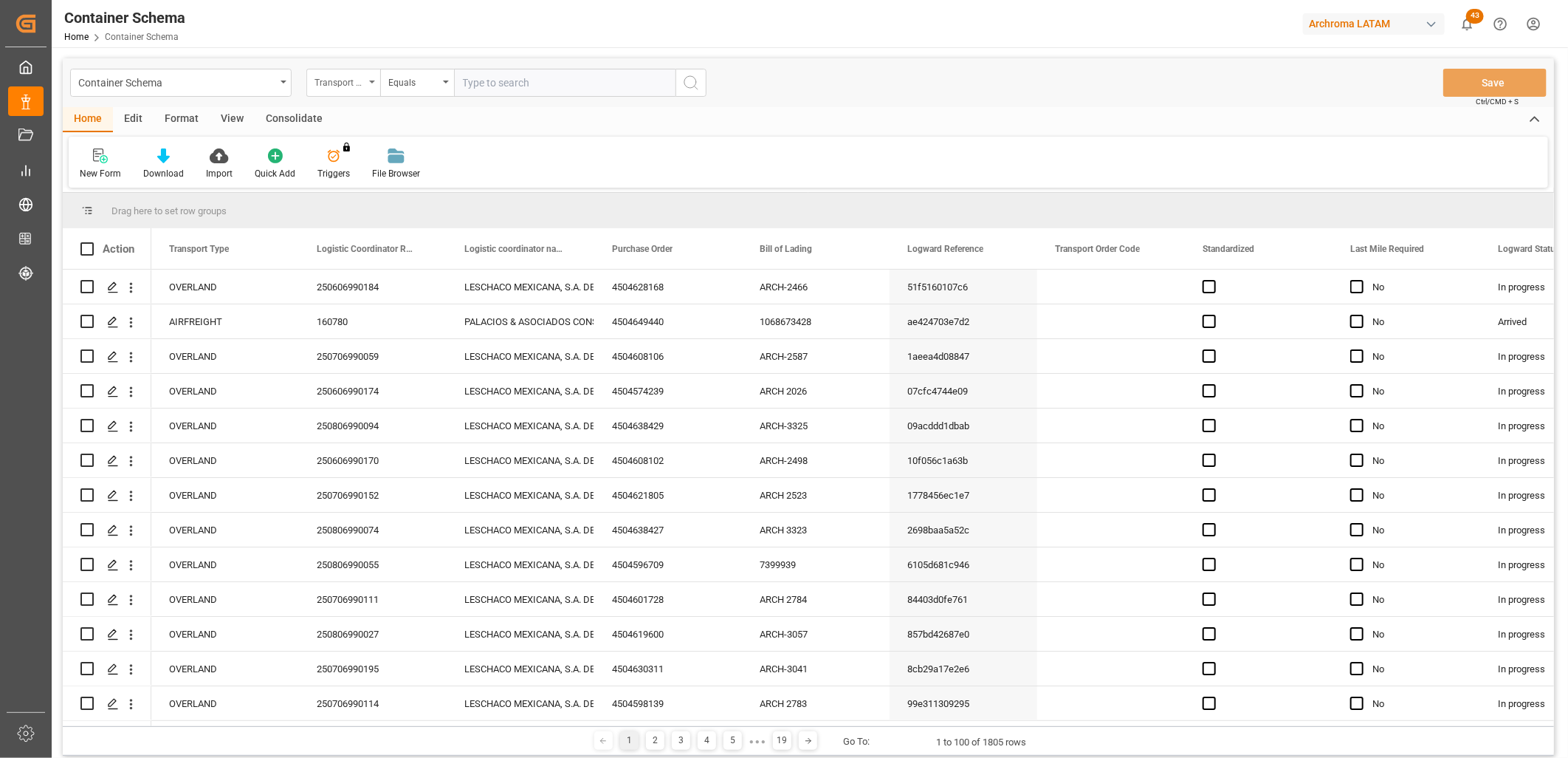
click at [366, 84] on div "Transport Type" at bounding box center [343, 83] width 74 height 28
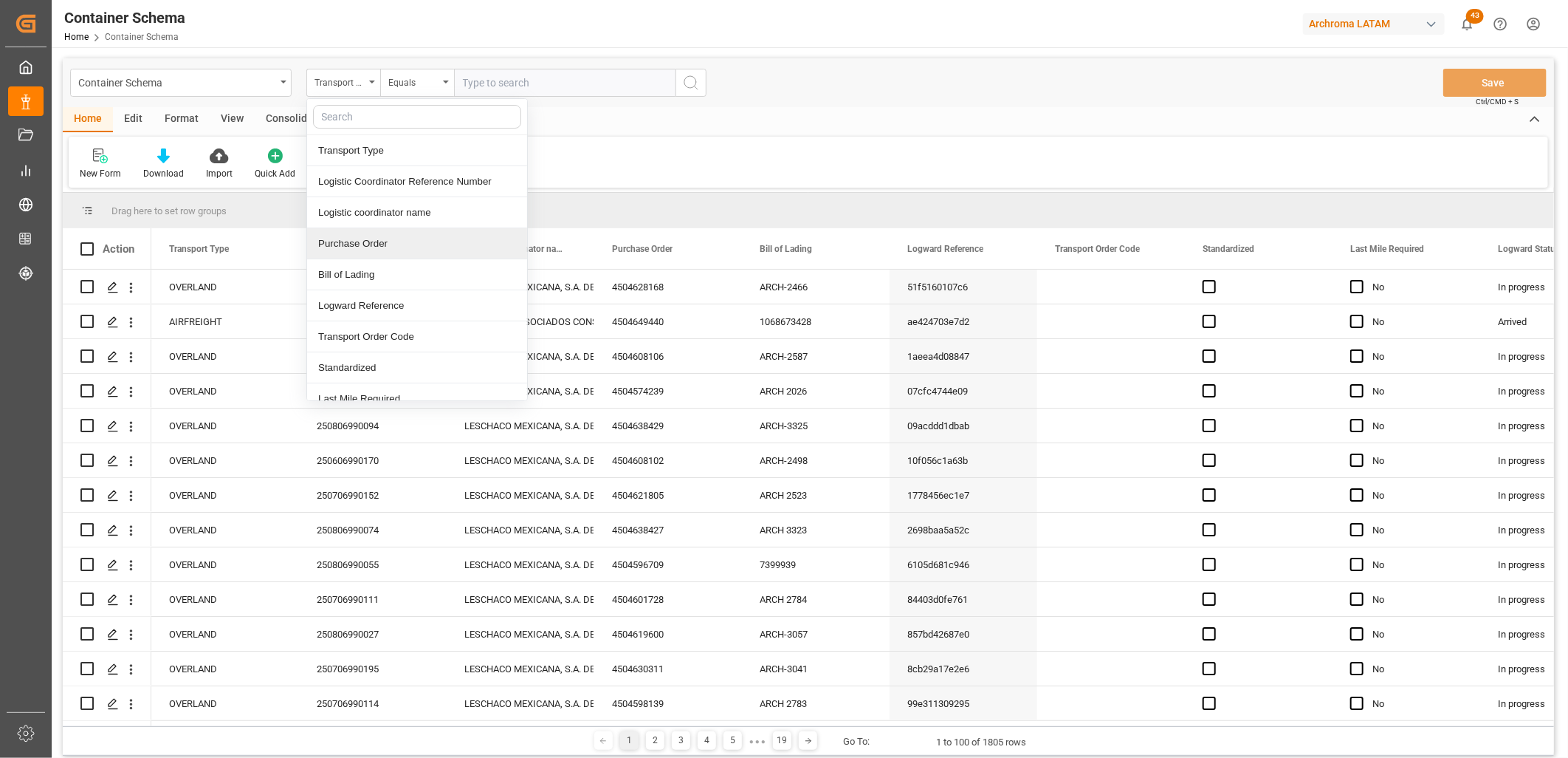
click at [379, 240] on div "Purchase Order" at bounding box center [416, 244] width 220 height 31
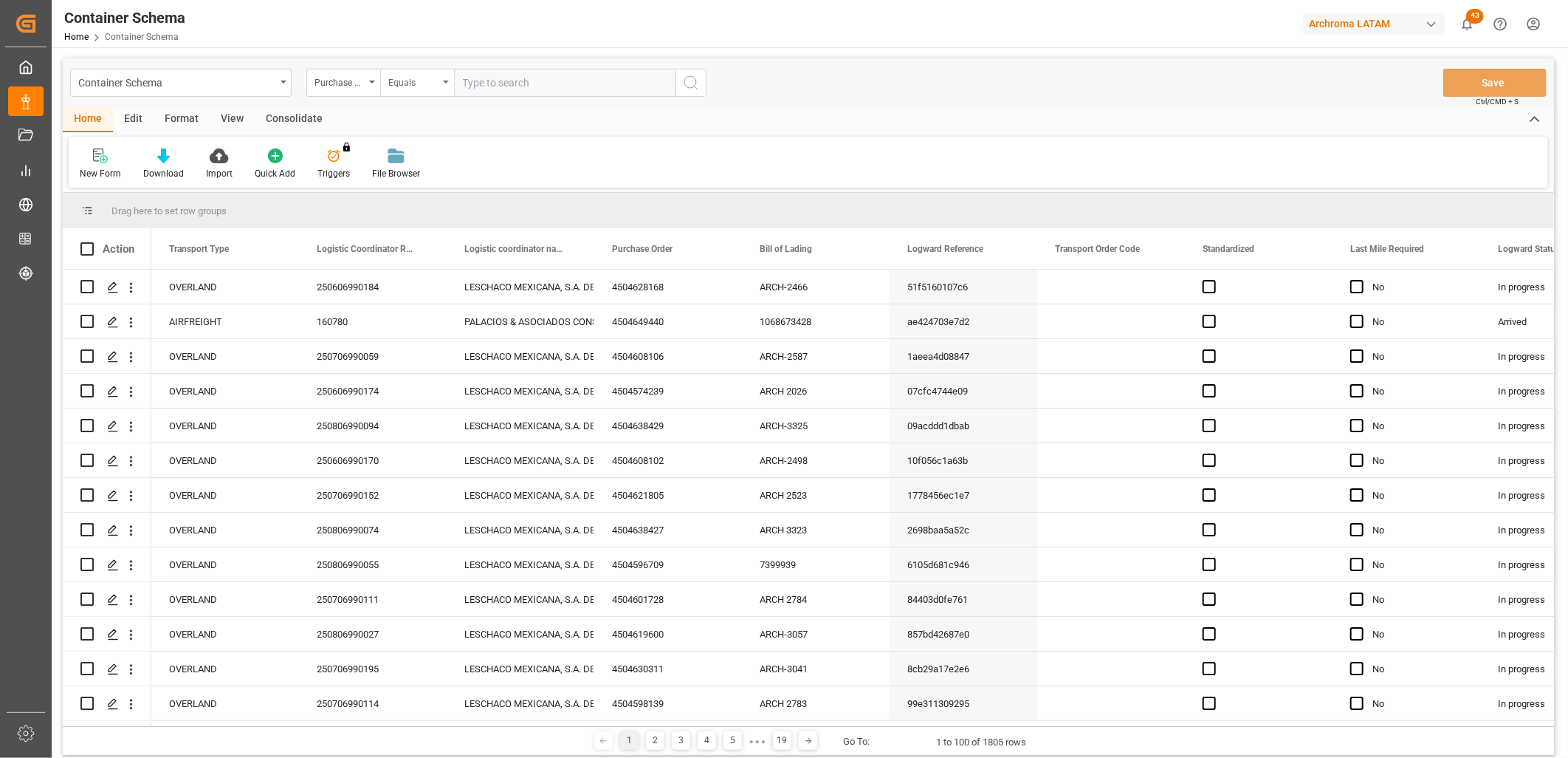
click at [424, 76] on div "Equals" at bounding box center [413, 80] width 50 height 17
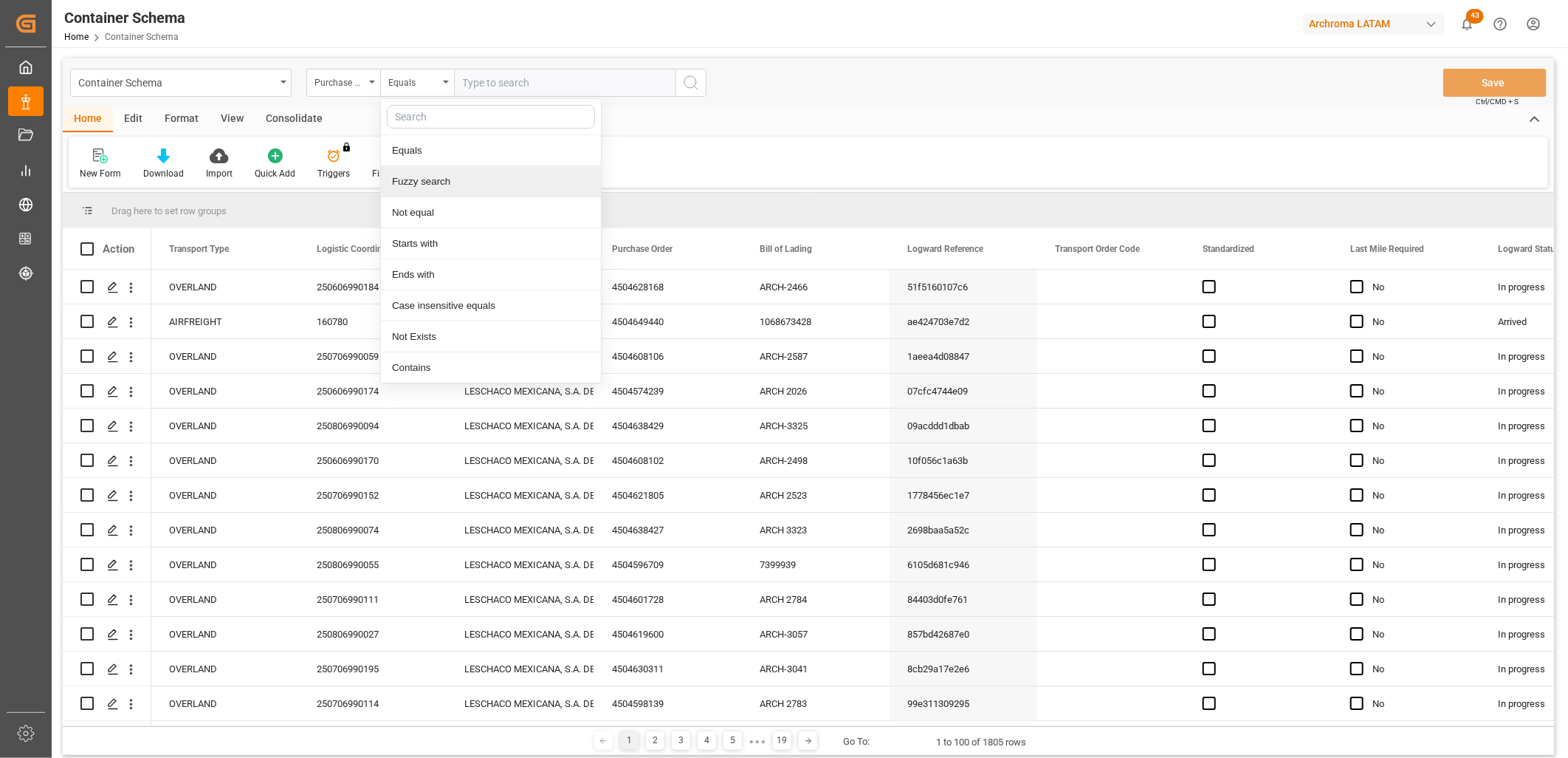
click at [438, 182] on div "Fuzzy search" at bounding box center [490, 181] width 220 height 31
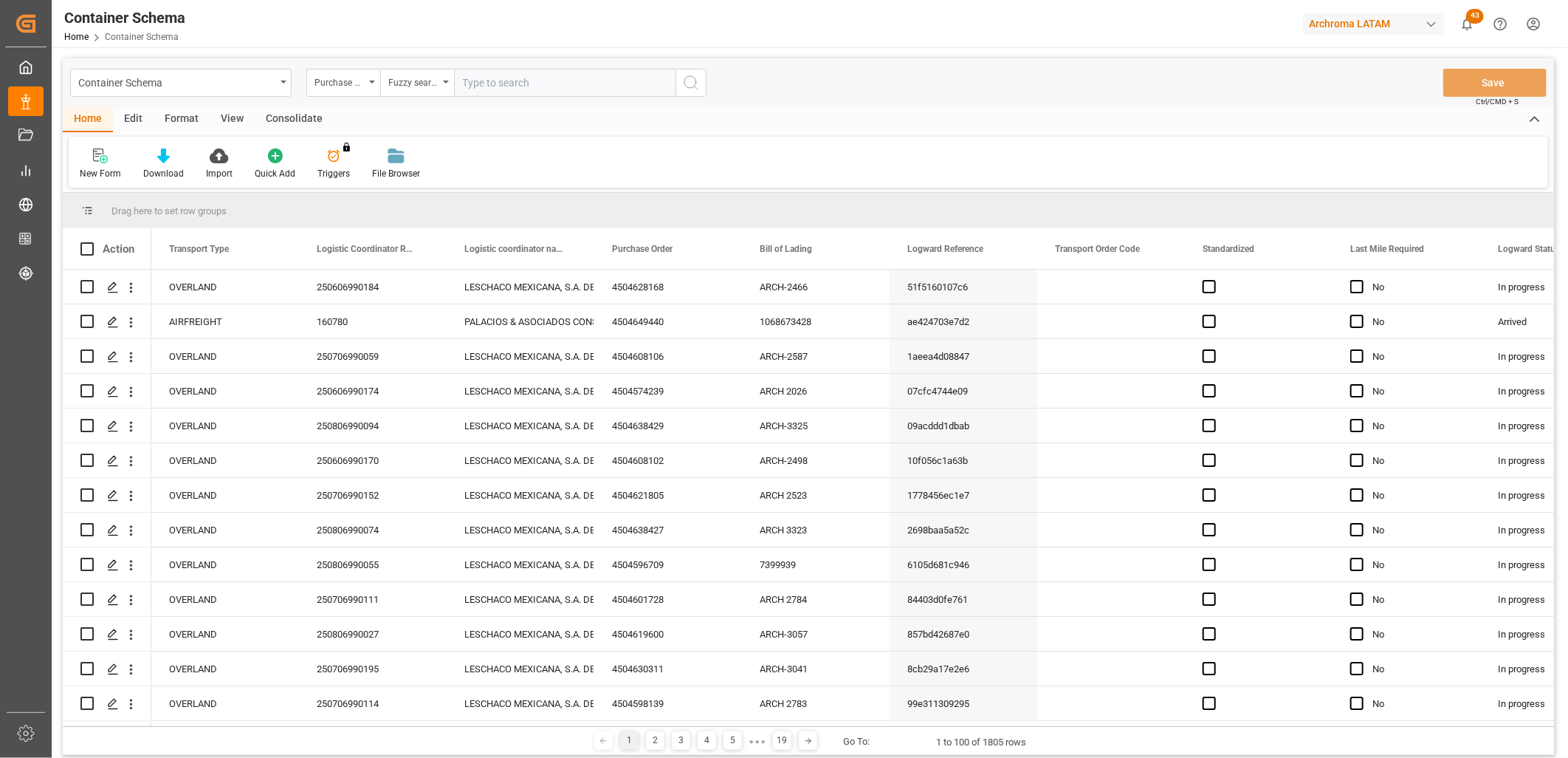
paste input "4504638912"
type input "4504638912"
click at [691, 79] on icon "search button" at bounding box center [691, 83] width 18 height 18
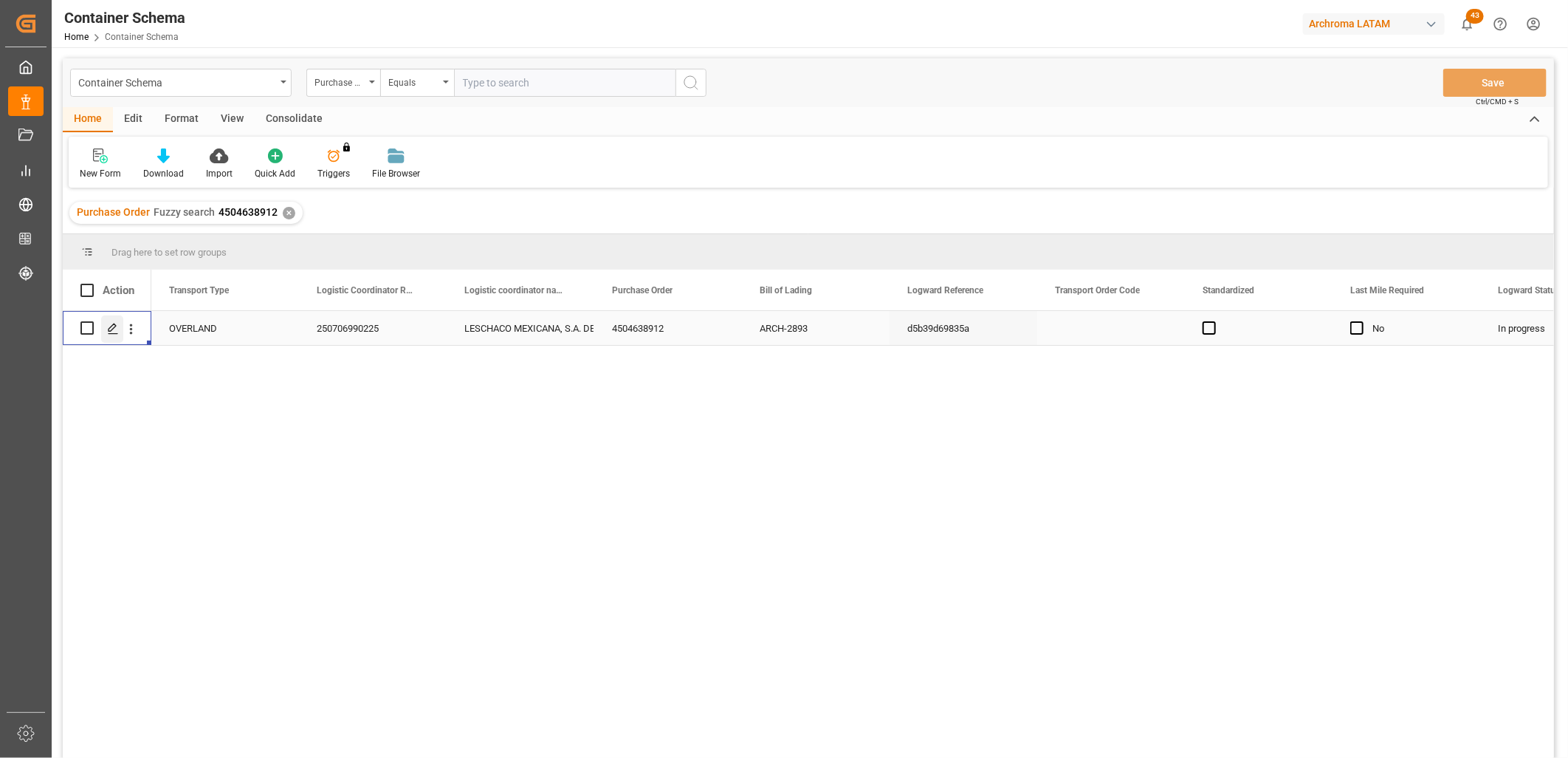
click at [113, 331] on icon "Press SPACE to select this row." at bounding box center [112, 328] width 11 height 11
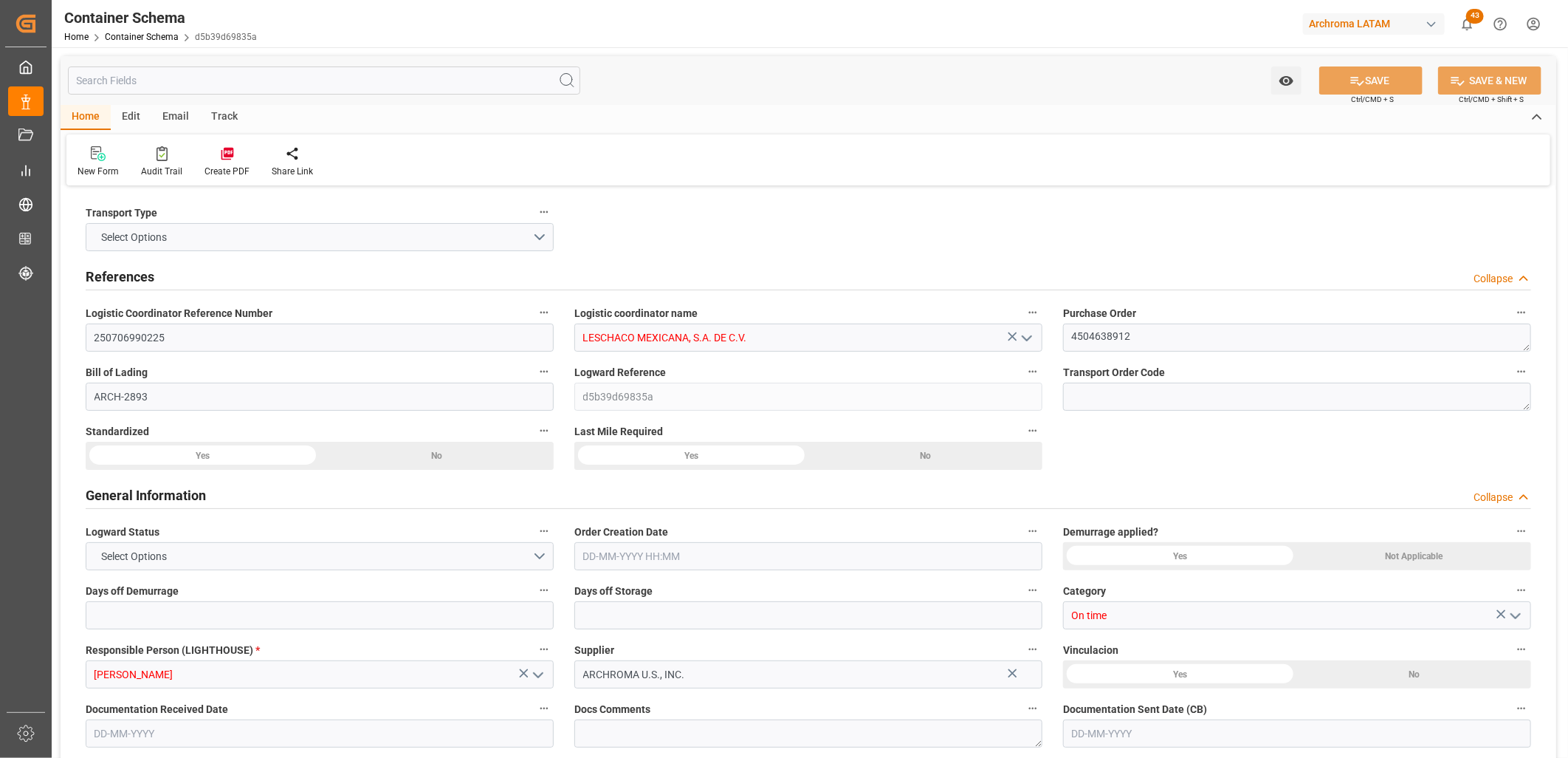
type input "0"
type input "30"
type input "1"
type input "19880"
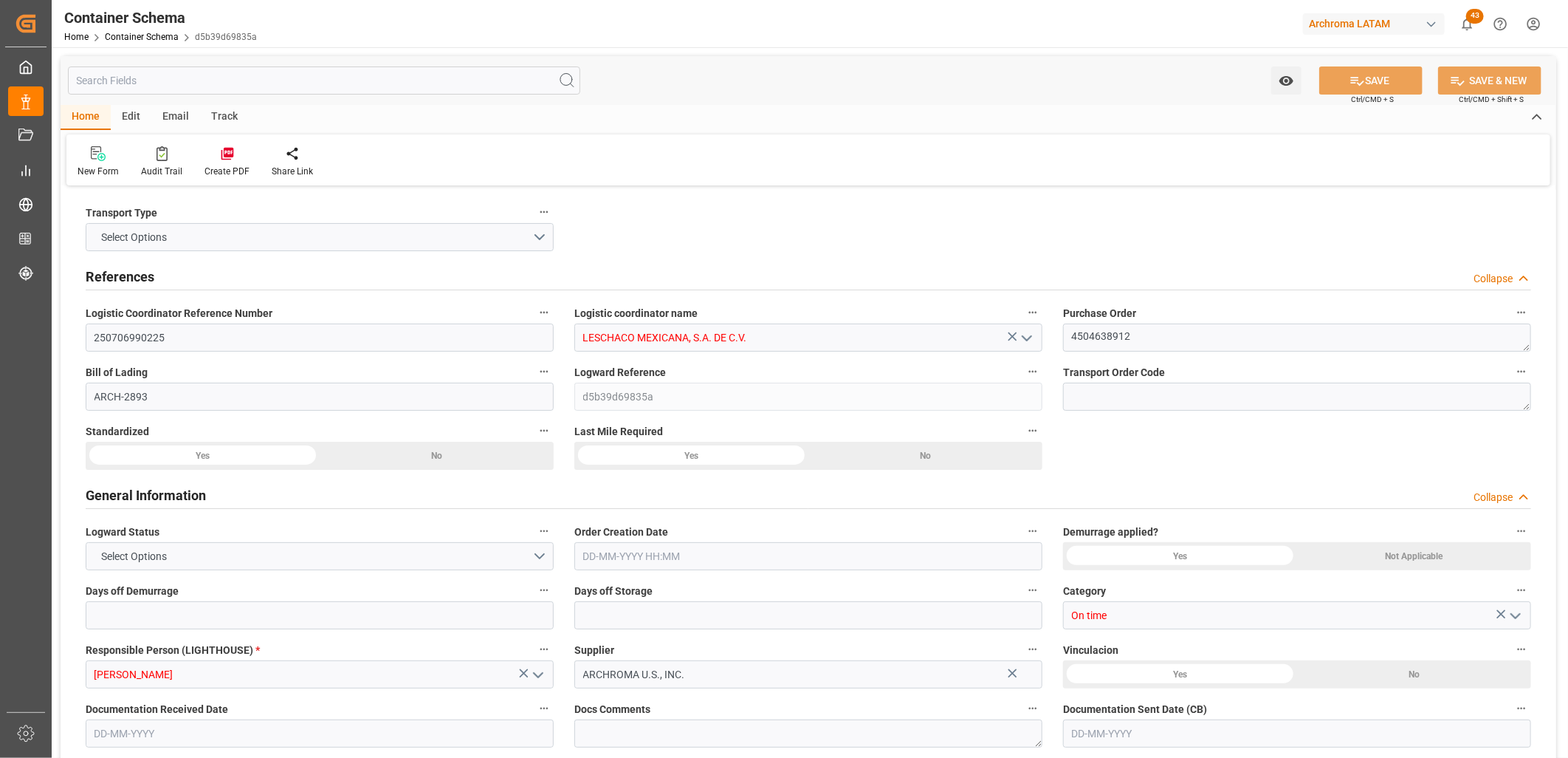
type input "19880"
type input "USZAR"
type input "MXNLD"
type input "24-07-2025 08:45"
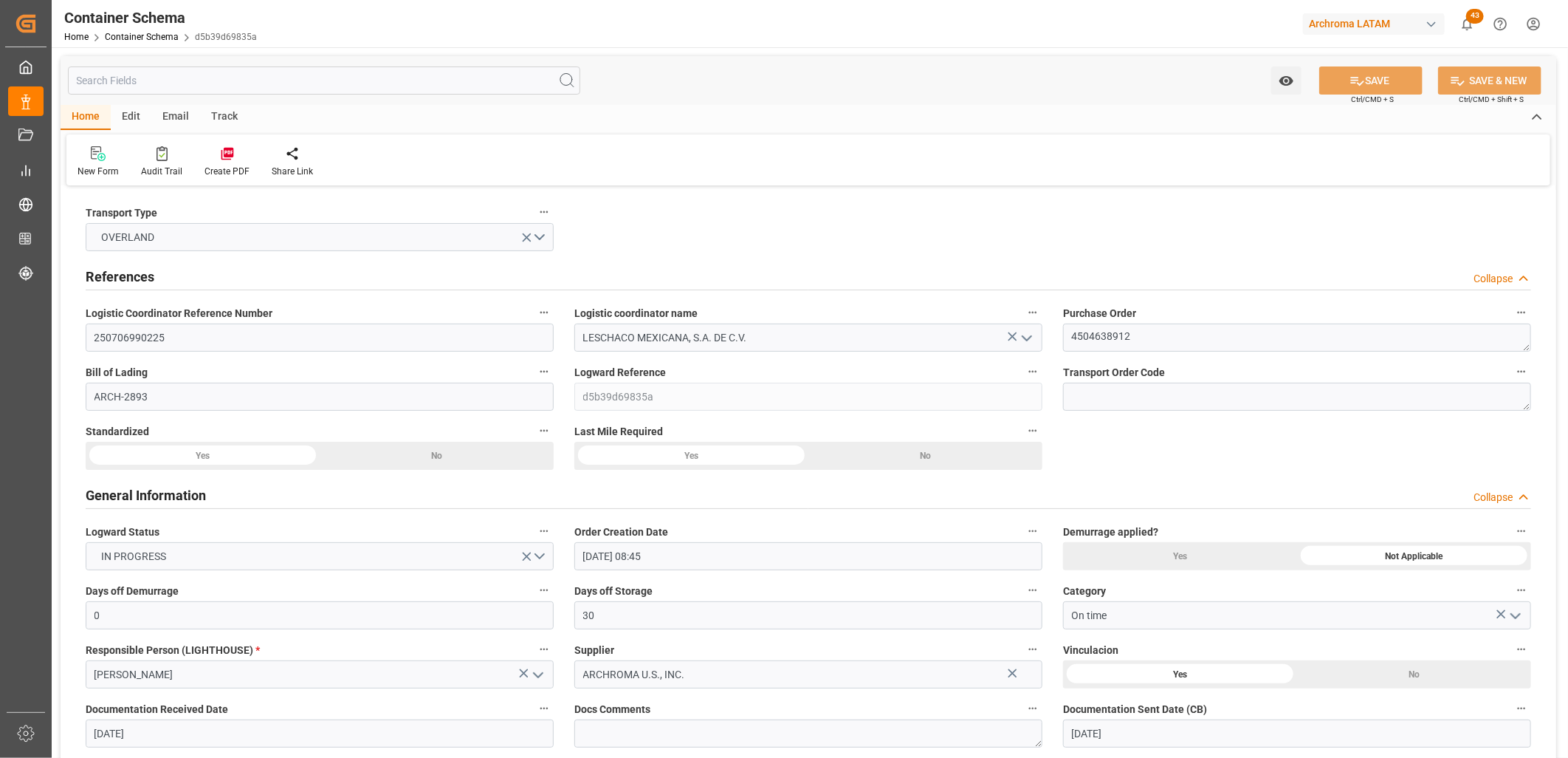
type input "[DATE]"
type input "18-07-2025 00:00"
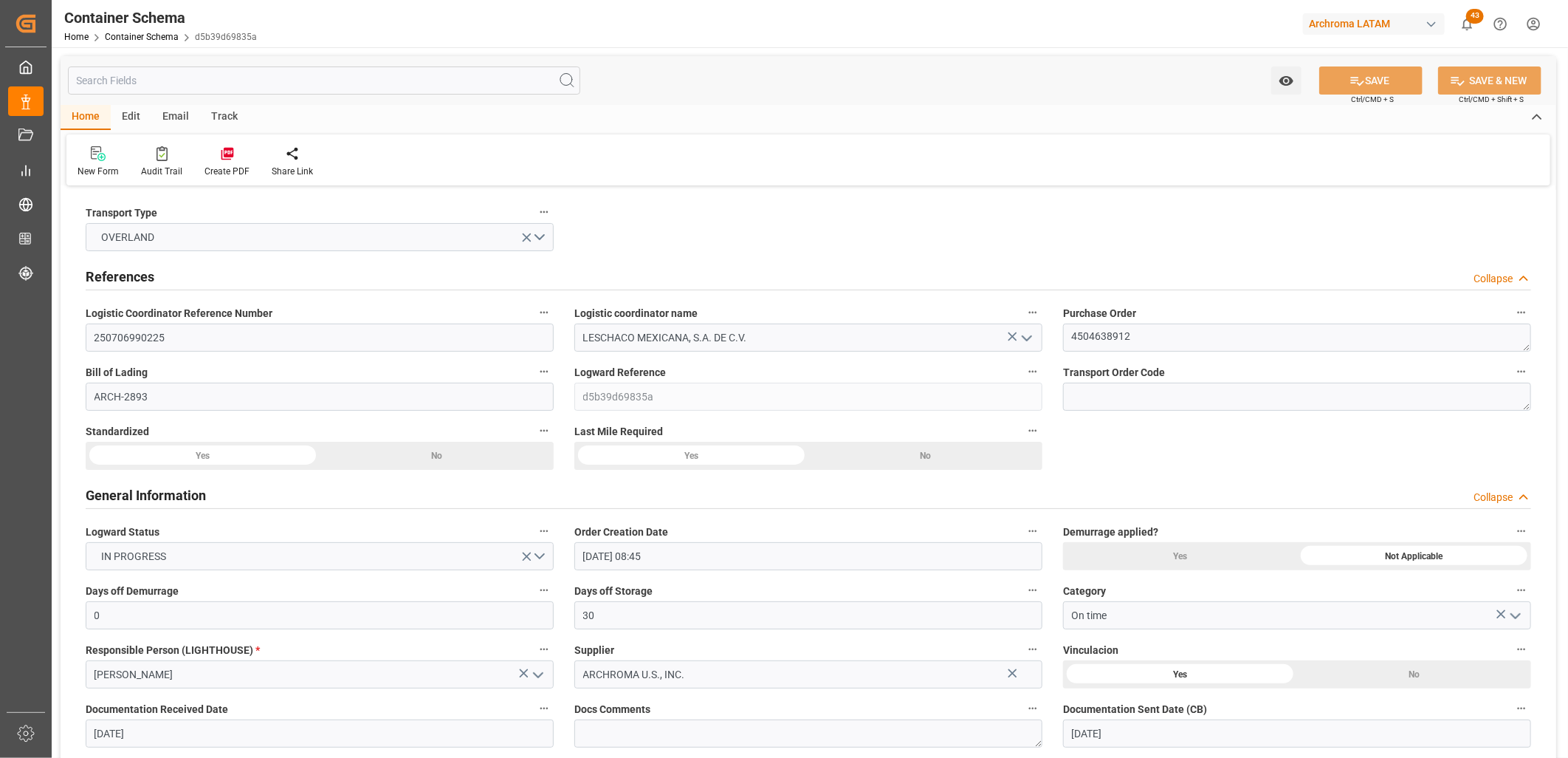
type input "21-07-2025 00:00"
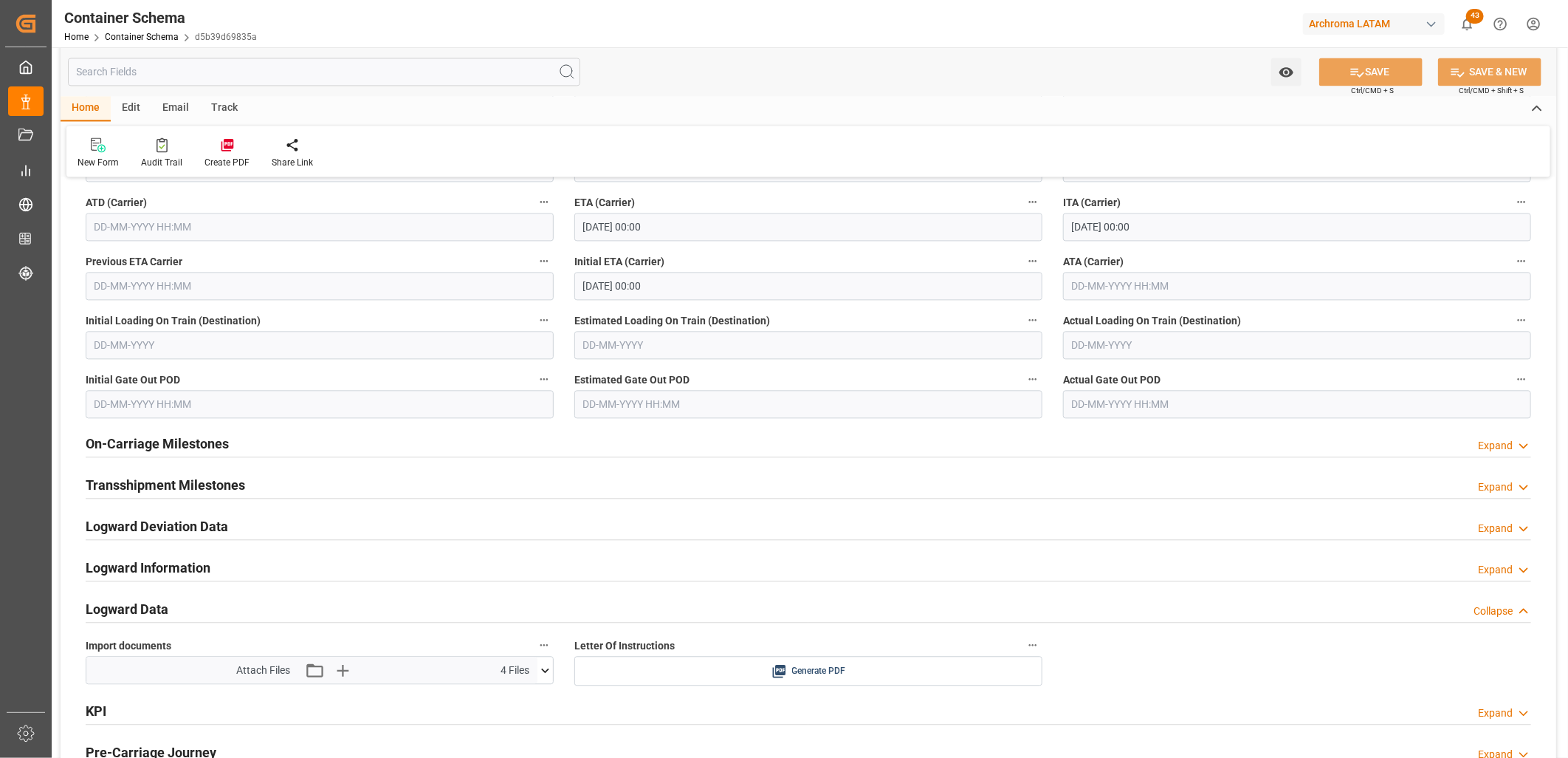
scroll to position [2134, 0]
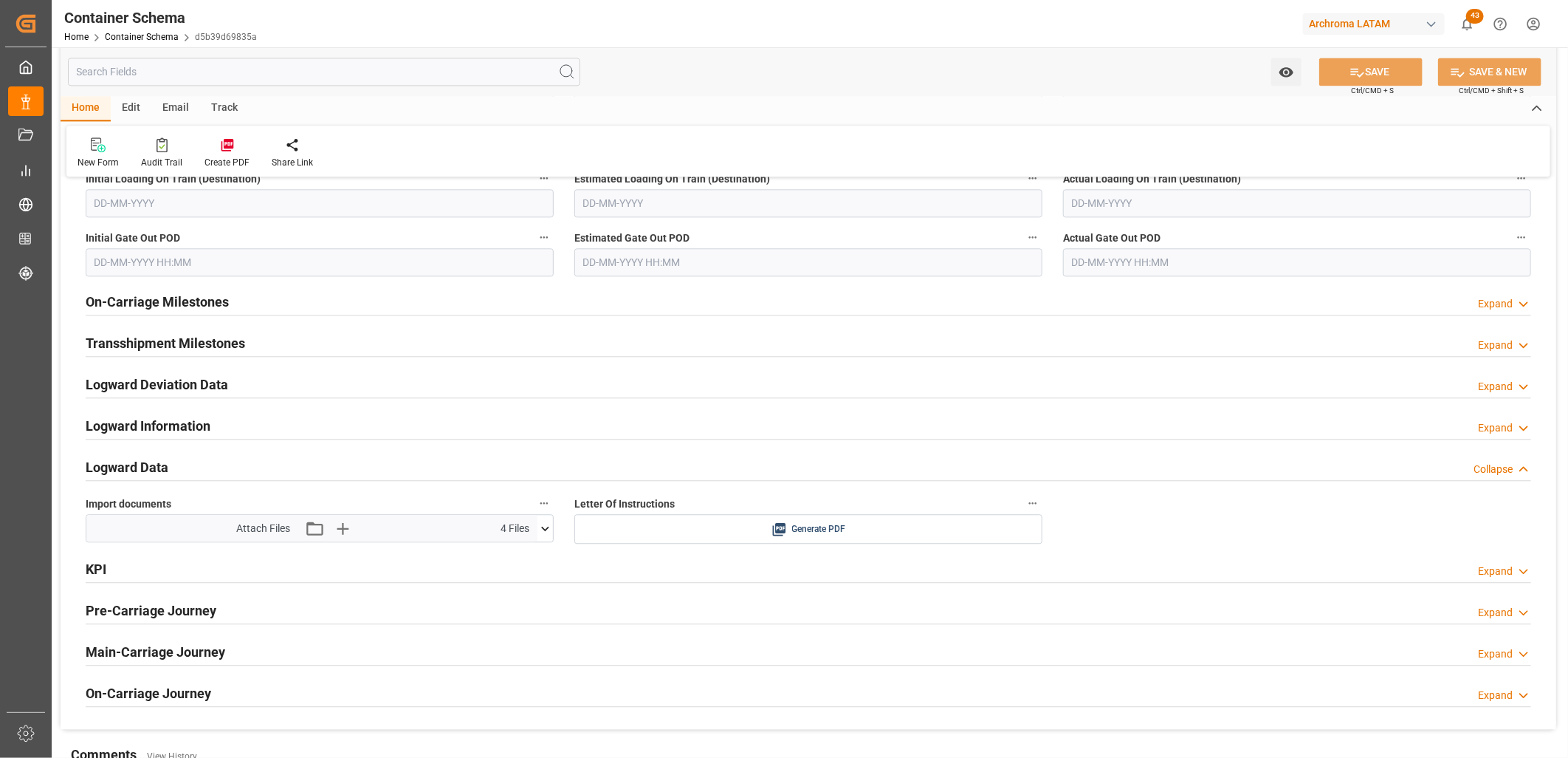
click at [544, 529] on icon at bounding box center [546, 529] width 16 height 16
click at [514, 558] on icon at bounding box center [506, 556] width 16 height 16
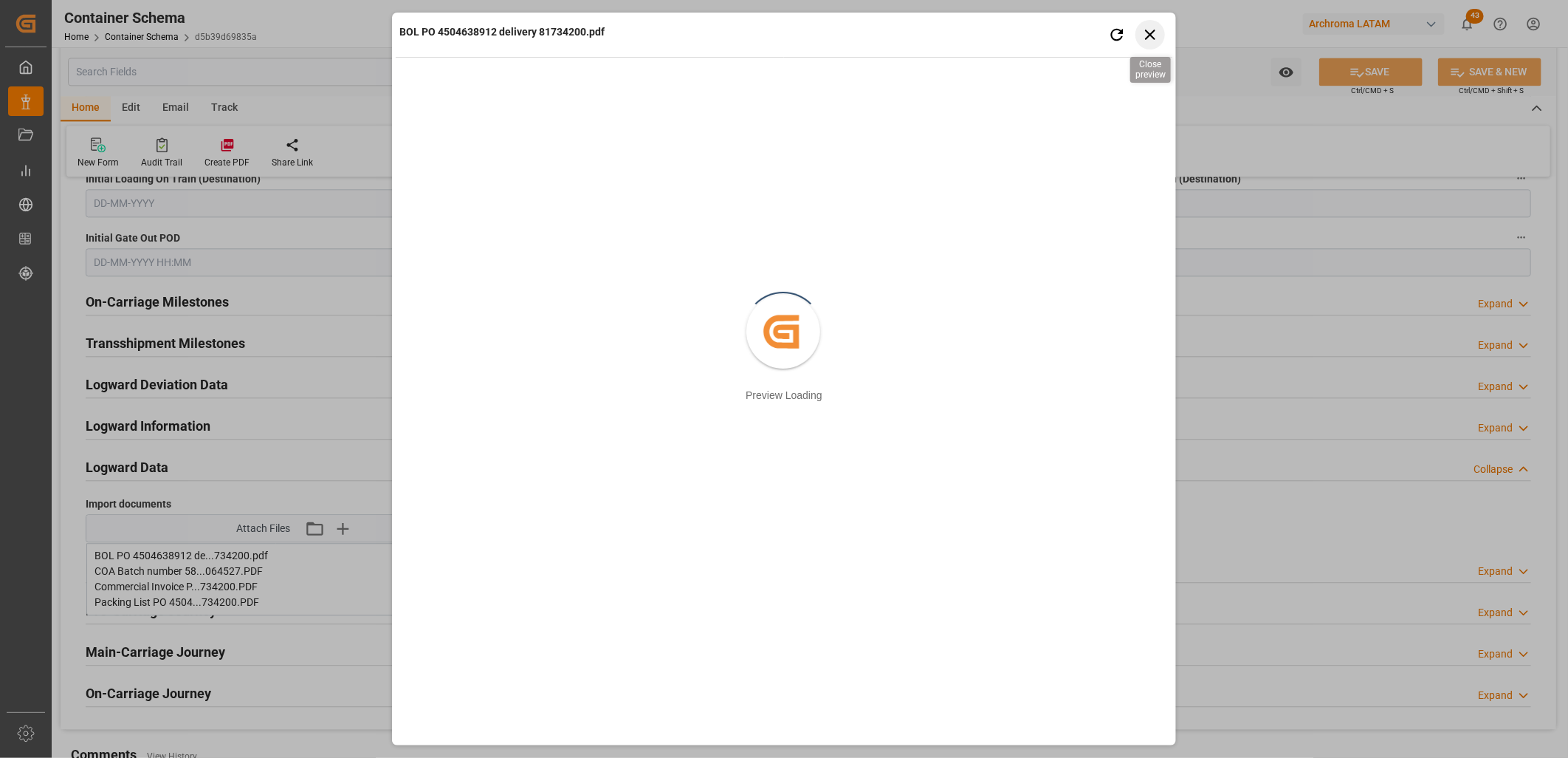
click at [1155, 35] on icon "button" at bounding box center [1150, 34] width 19 height 19
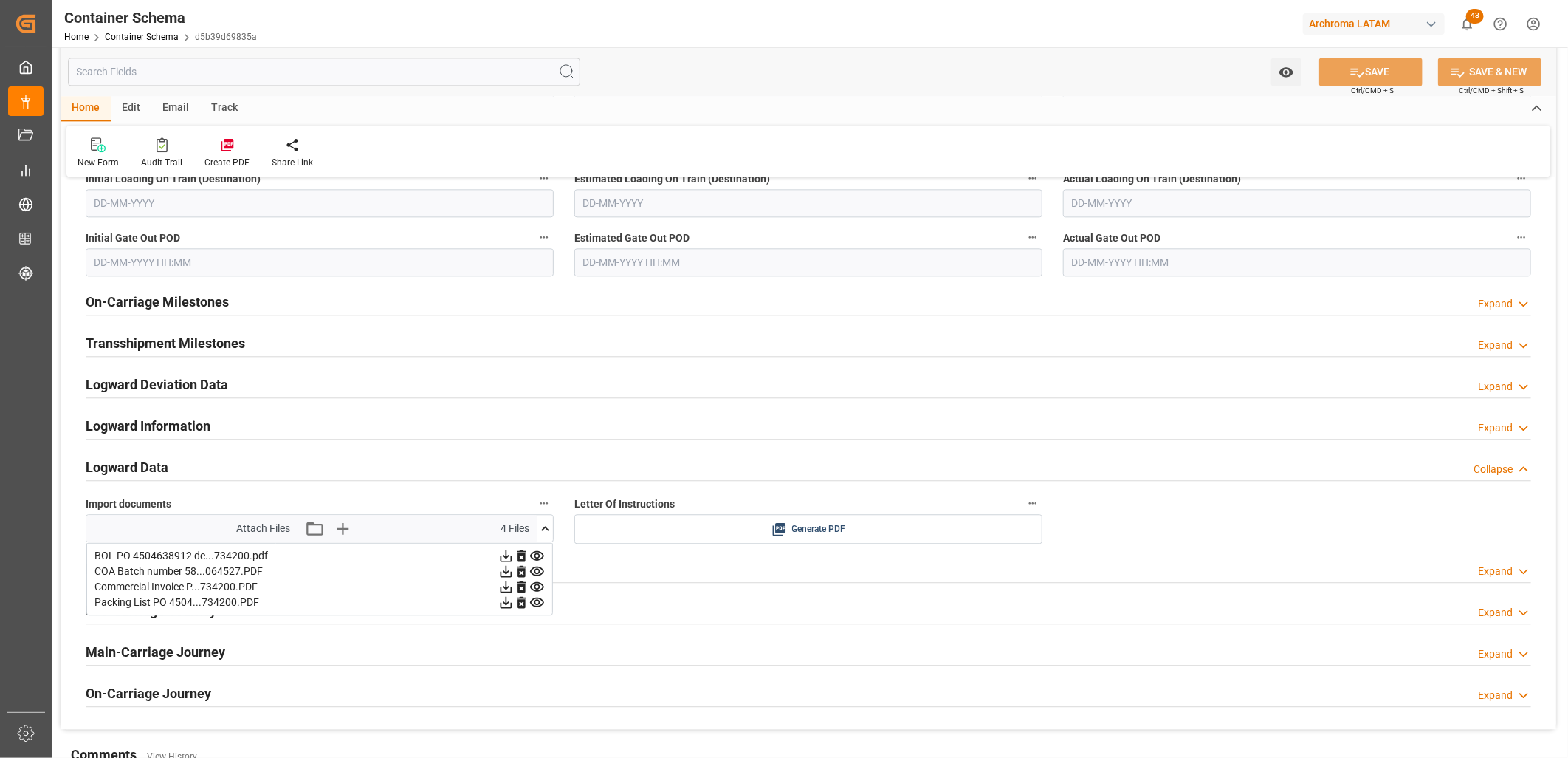
click at [541, 526] on icon at bounding box center [546, 529] width 16 height 16
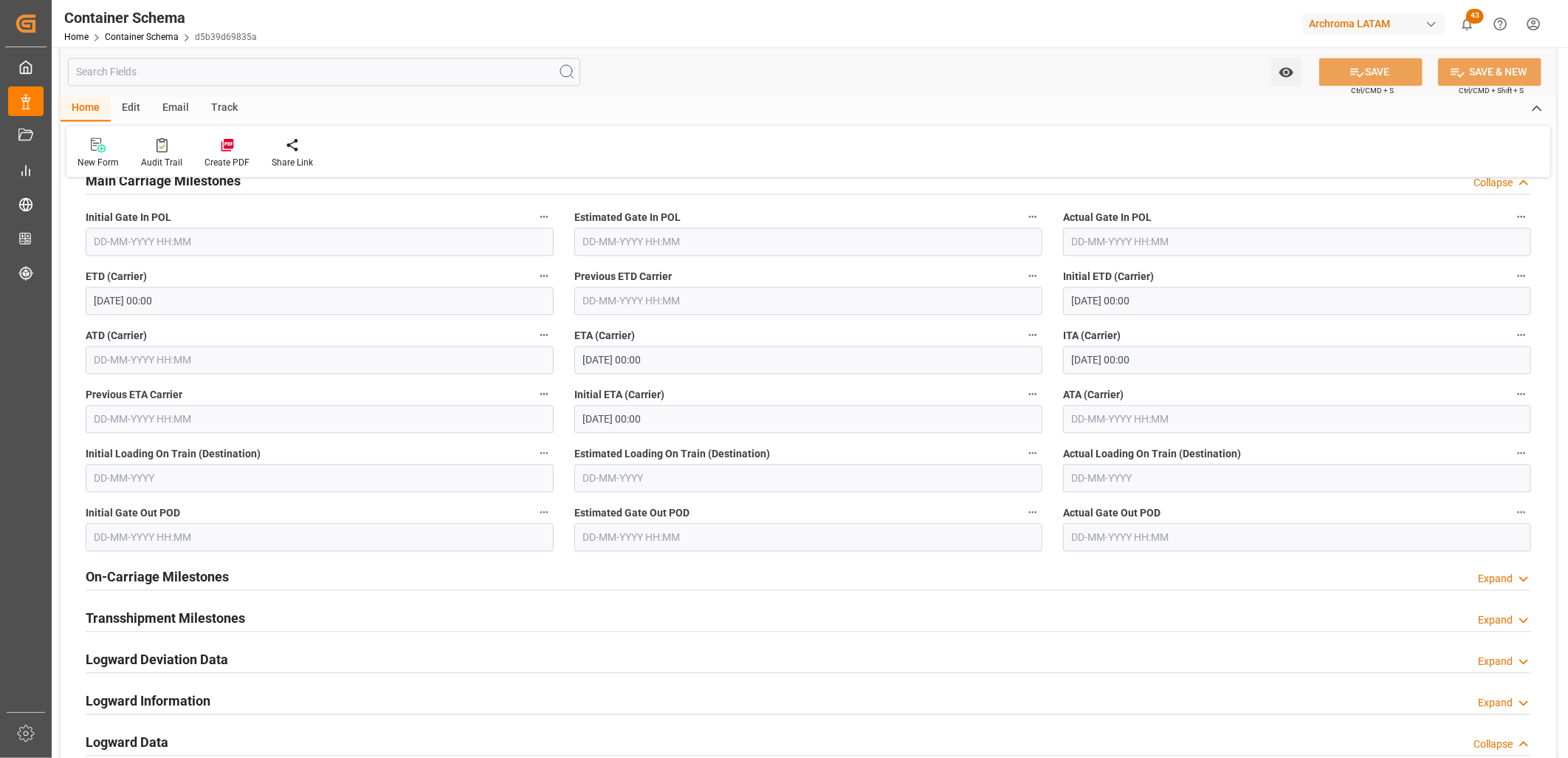
scroll to position [1827, 0]
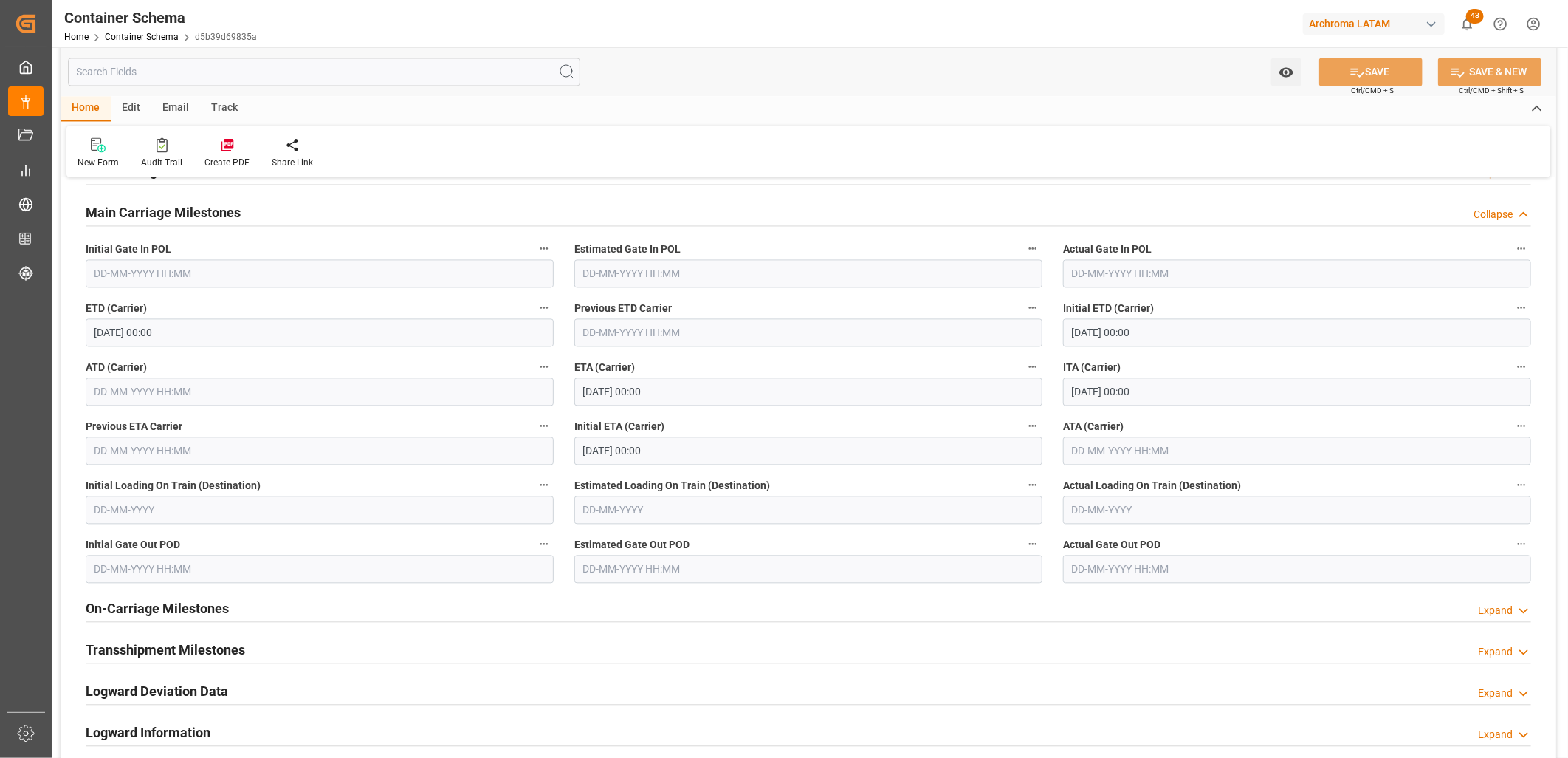
click at [1522, 610] on polyline at bounding box center [1524, 611] width 7 height 4
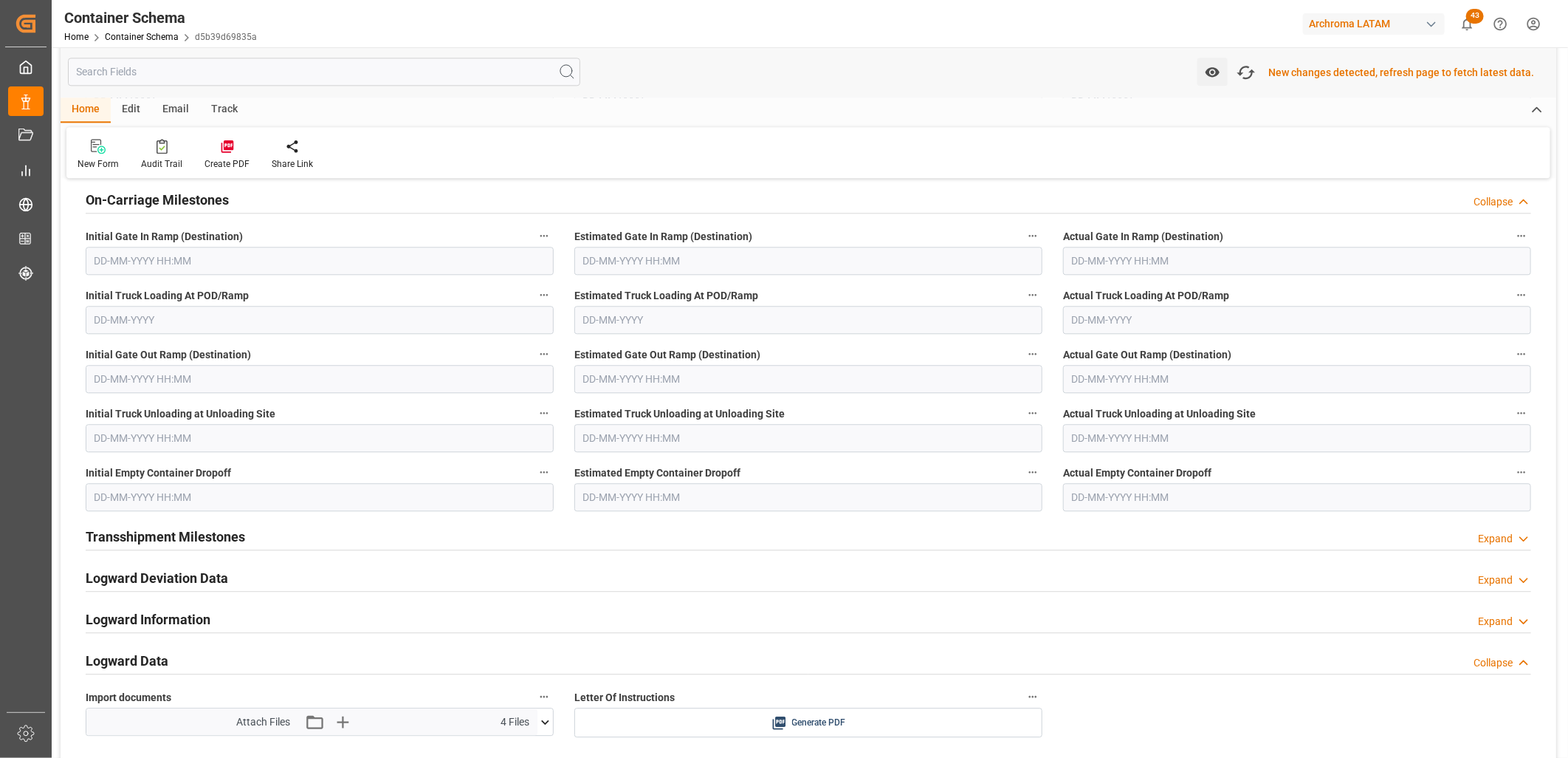
scroll to position [2240, 0]
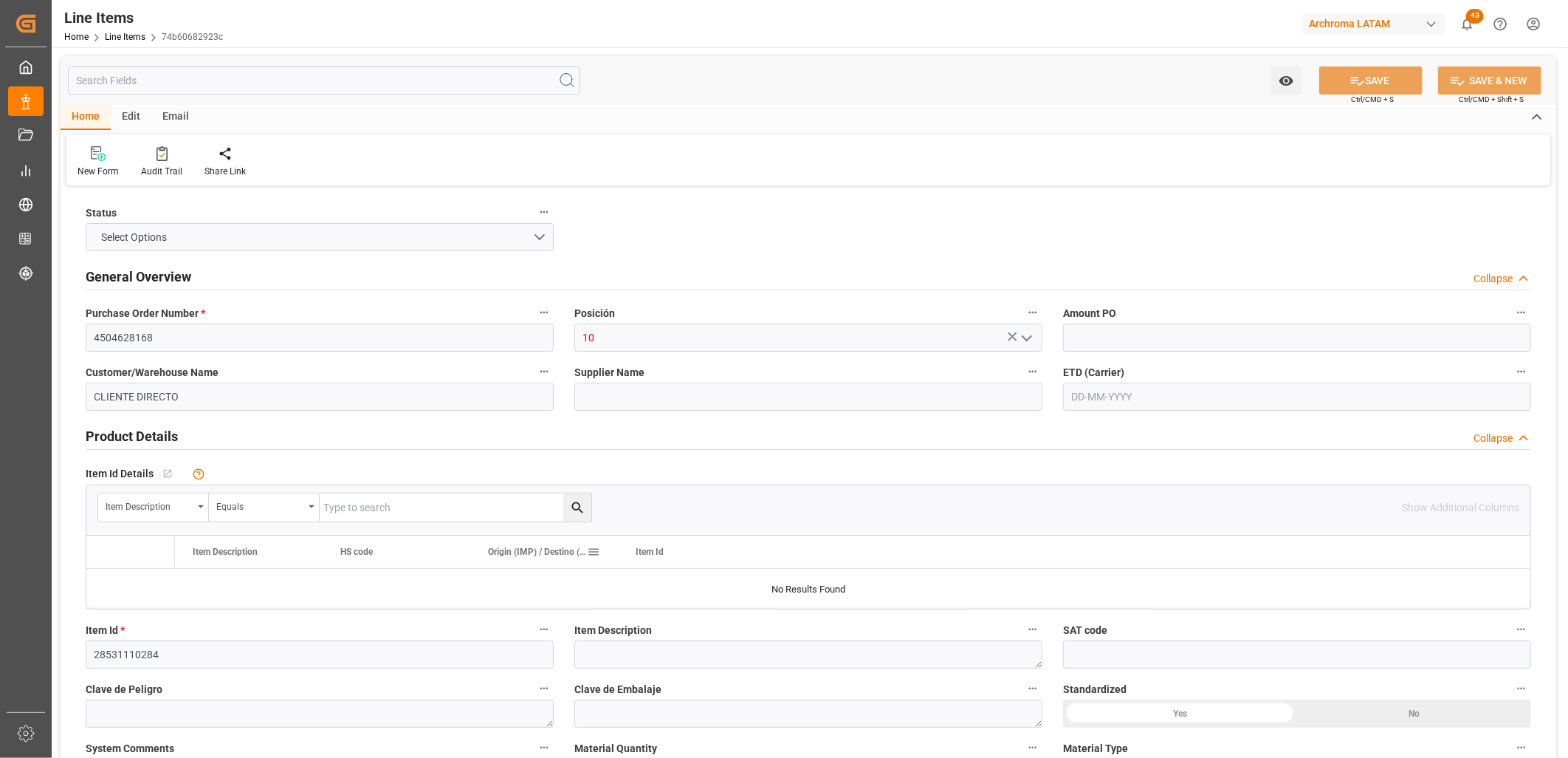
type input "1"
type input "19840"
type input "39283.2"
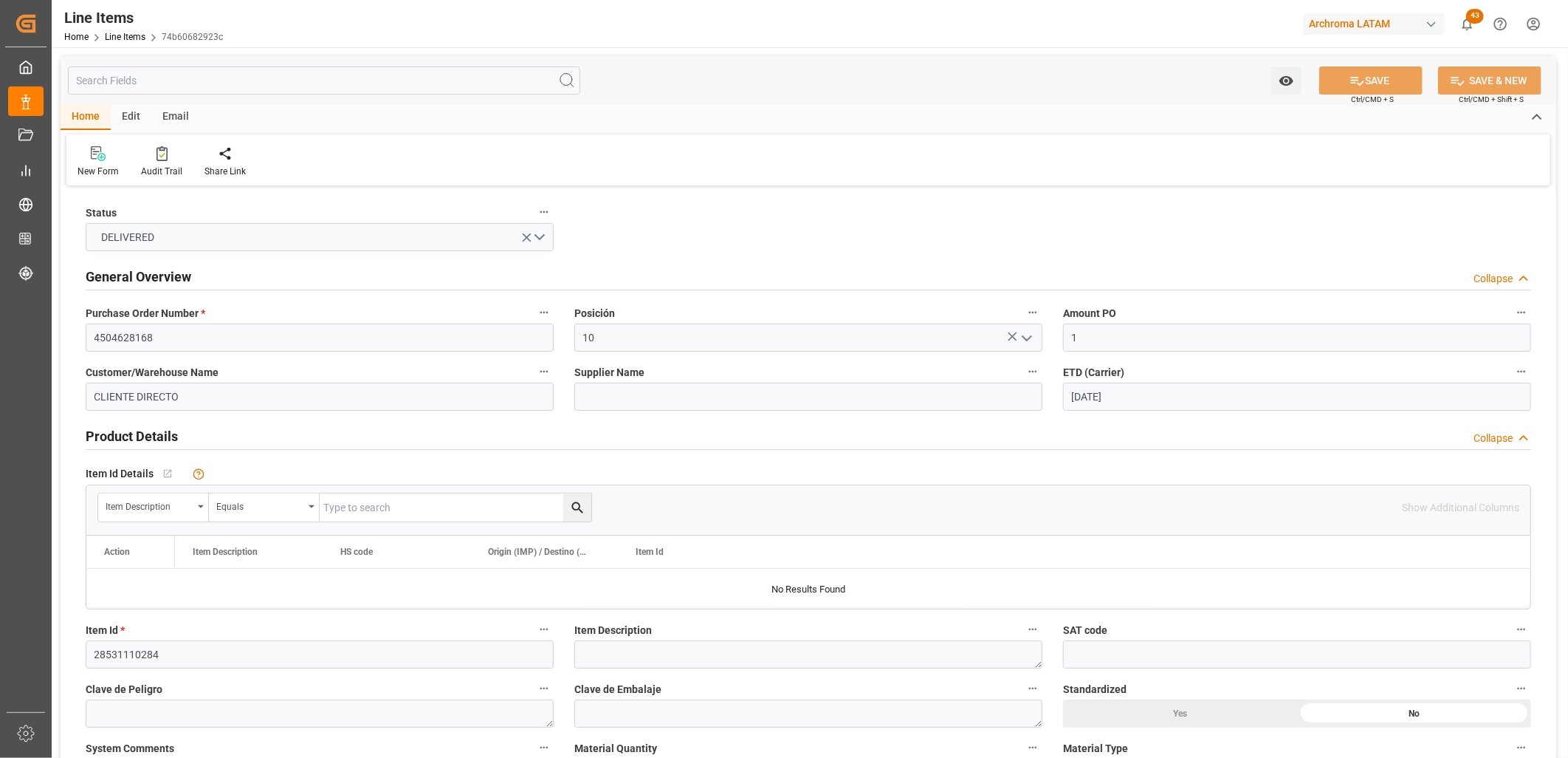
type input "[DATE]"
type input "[DATE] 22:29"
type input "[DATE] 19:00"
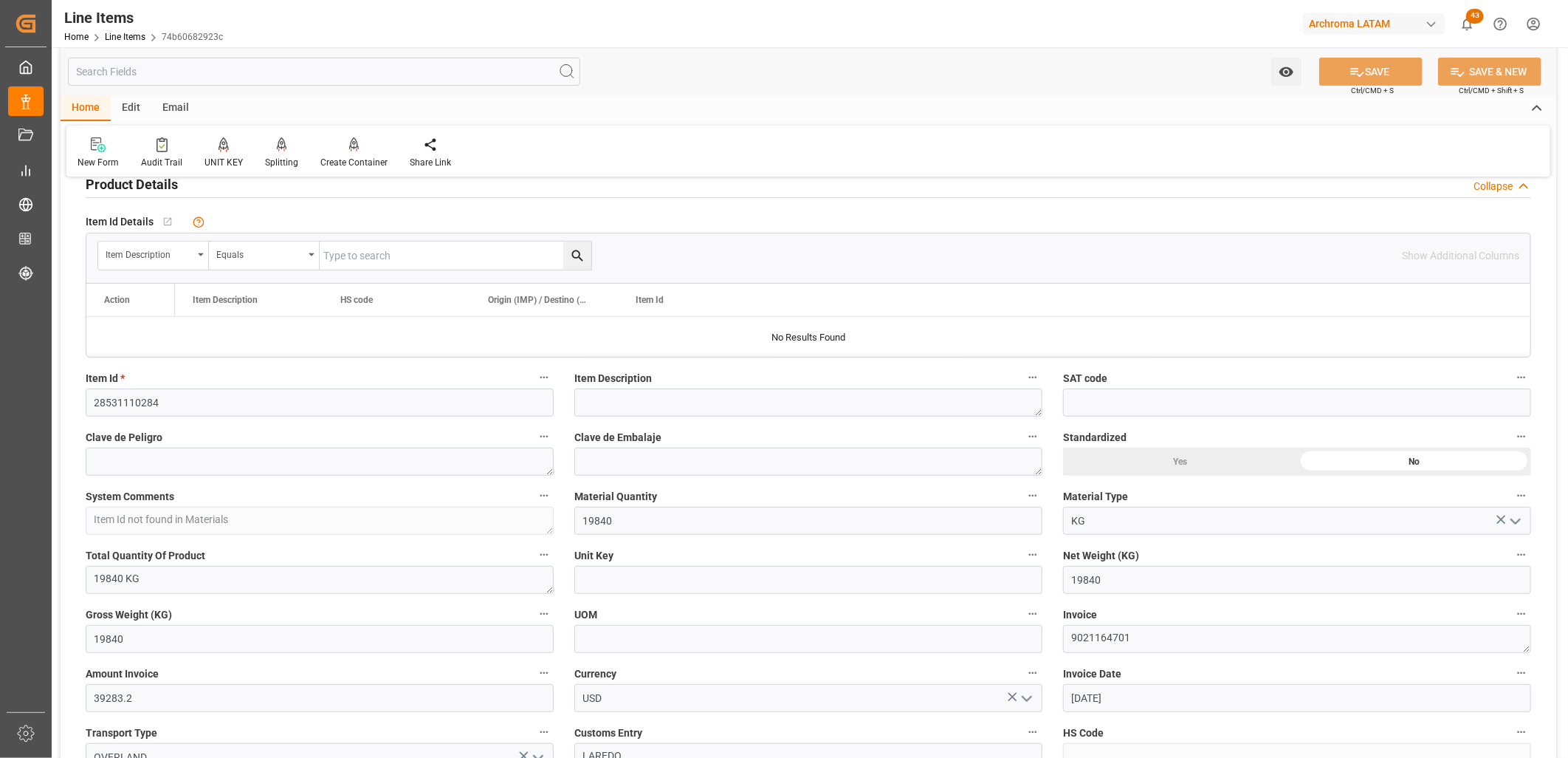
scroll to position [328, 0]
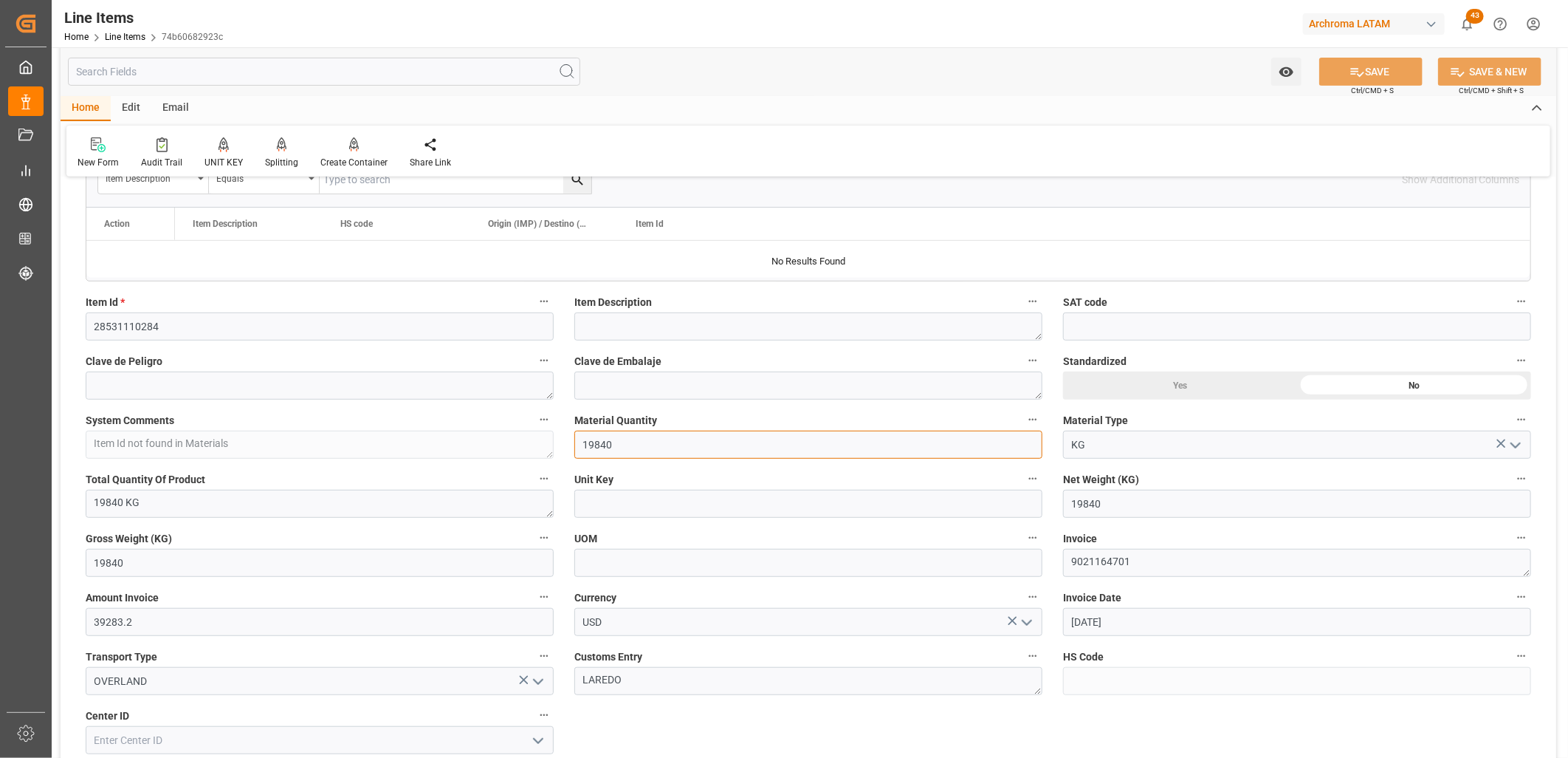
click at [512, 439] on div "Status DELIVERED General Overview Collapse Purchase Order Number * 4504628168 P…" at bounding box center [809, 585] width 1496 height 1448
type input "1"
click at [1130, 447] on input "KG" at bounding box center [1297, 445] width 468 height 28
click at [1518, 442] on icon "open menu" at bounding box center [1516, 446] width 18 height 18
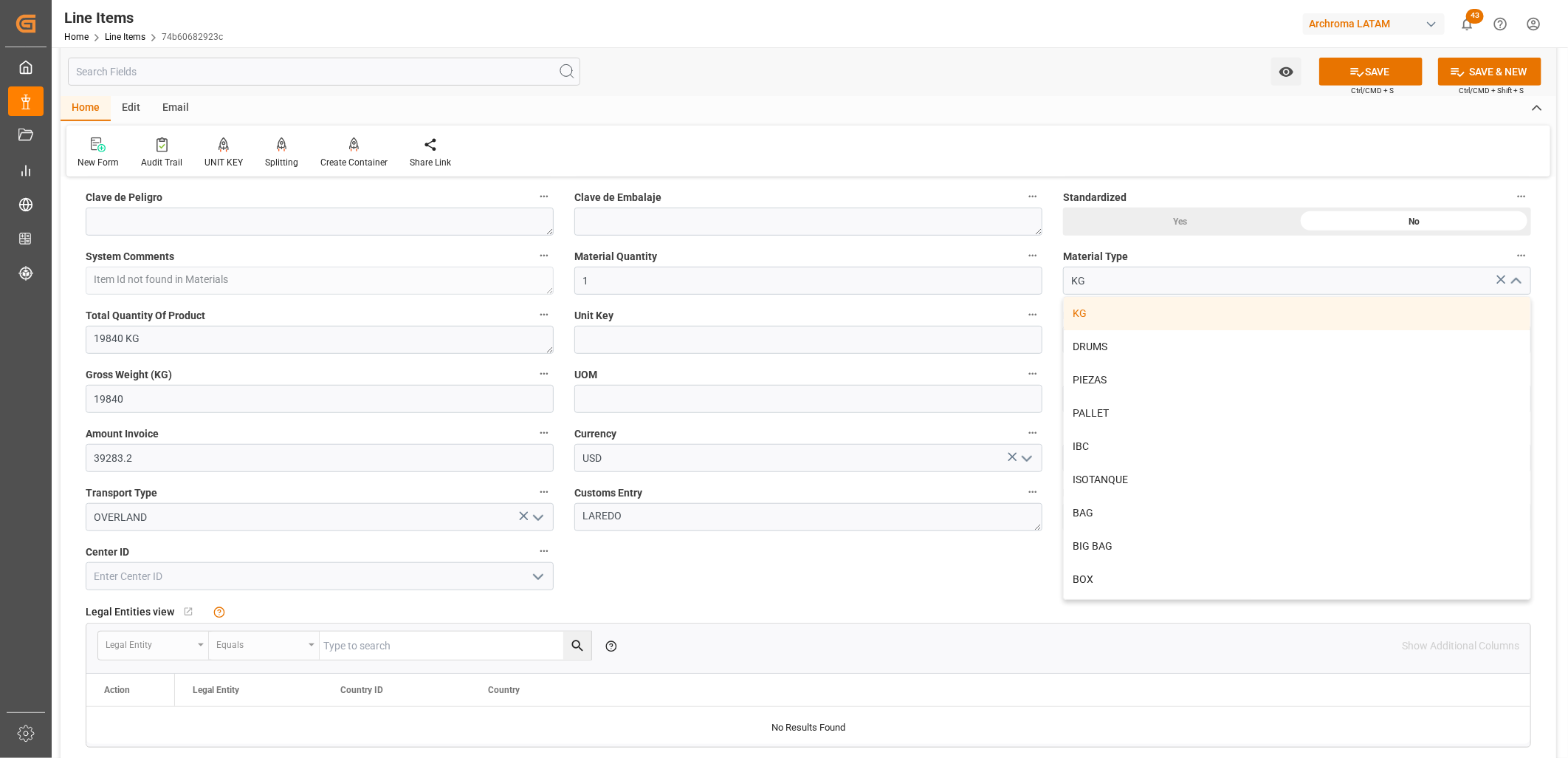
scroll to position [410, 0]
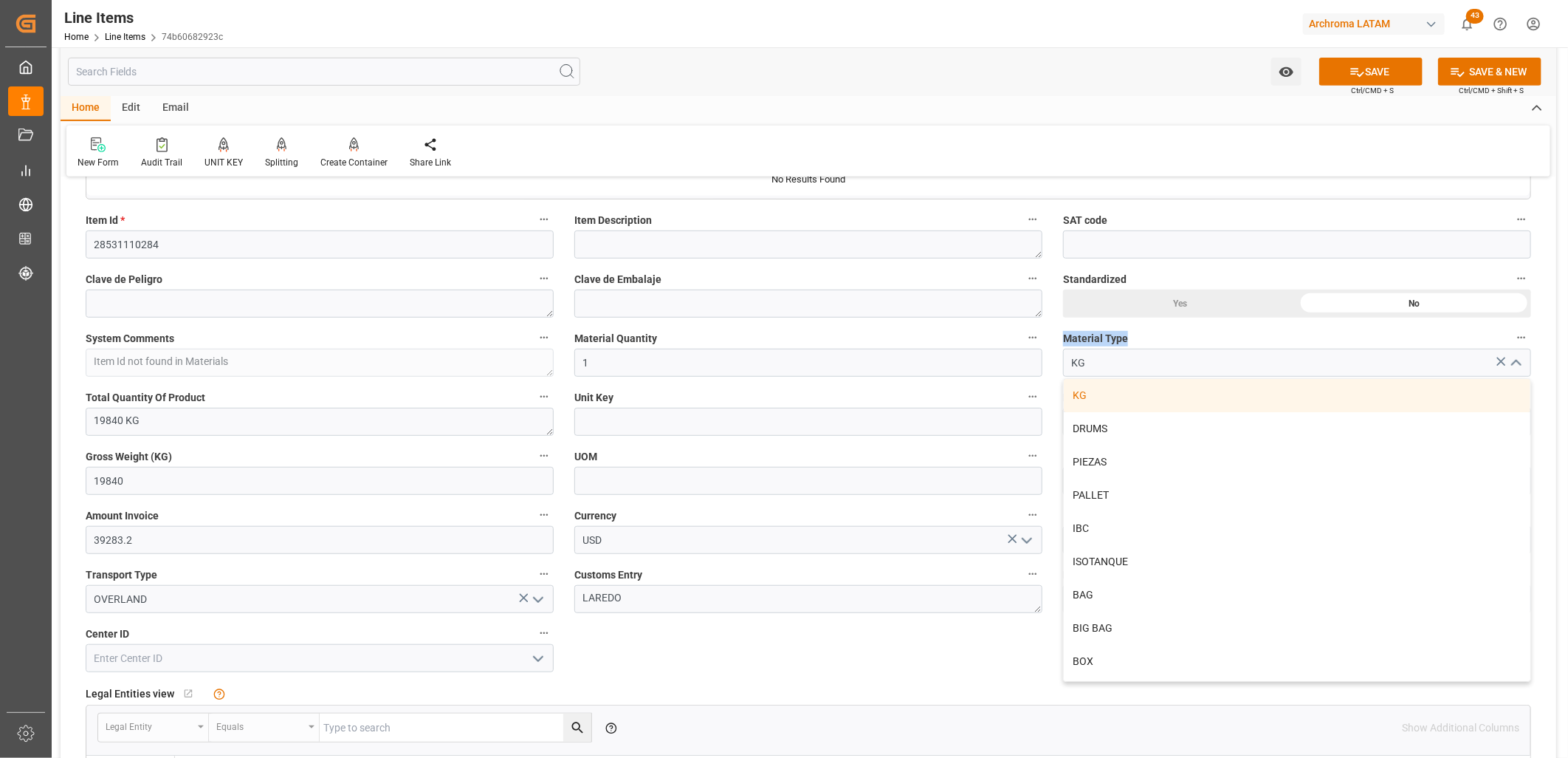
drag, startPoint x: 1064, startPoint y: 335, endPoint x: 1156, endPoint y: 348, distance: 92.9
click at [1156, 348] on div "Material Type KG KG DRUMS PIEZAS PALLET IBC ISOTANQUE BAG BIG BAG BOX JERRICANS" at bounding box center [1297, 352] width 489 height 59
copy div "Material Type"
click at [1232, 366] on input "KG" at bounding box center [1297, 363] width 468 height 28
type input "K"
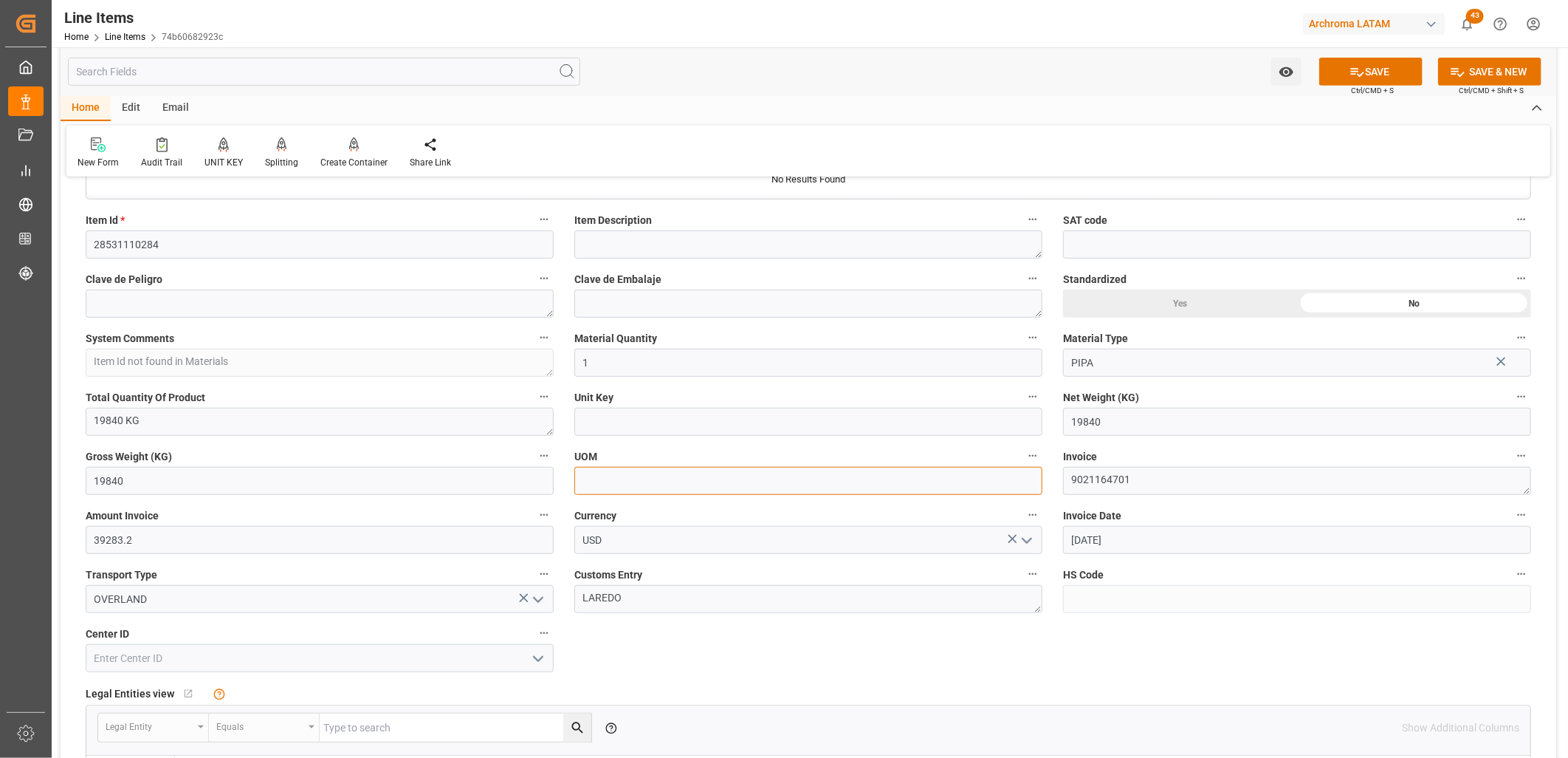
click at [780, 490] on input at bounding box center [808, 481] width 468 height 28
type input "KG"
click at [1391, 75] on button "SAVE" at bounding box center [1370, 71] width 103 height 28
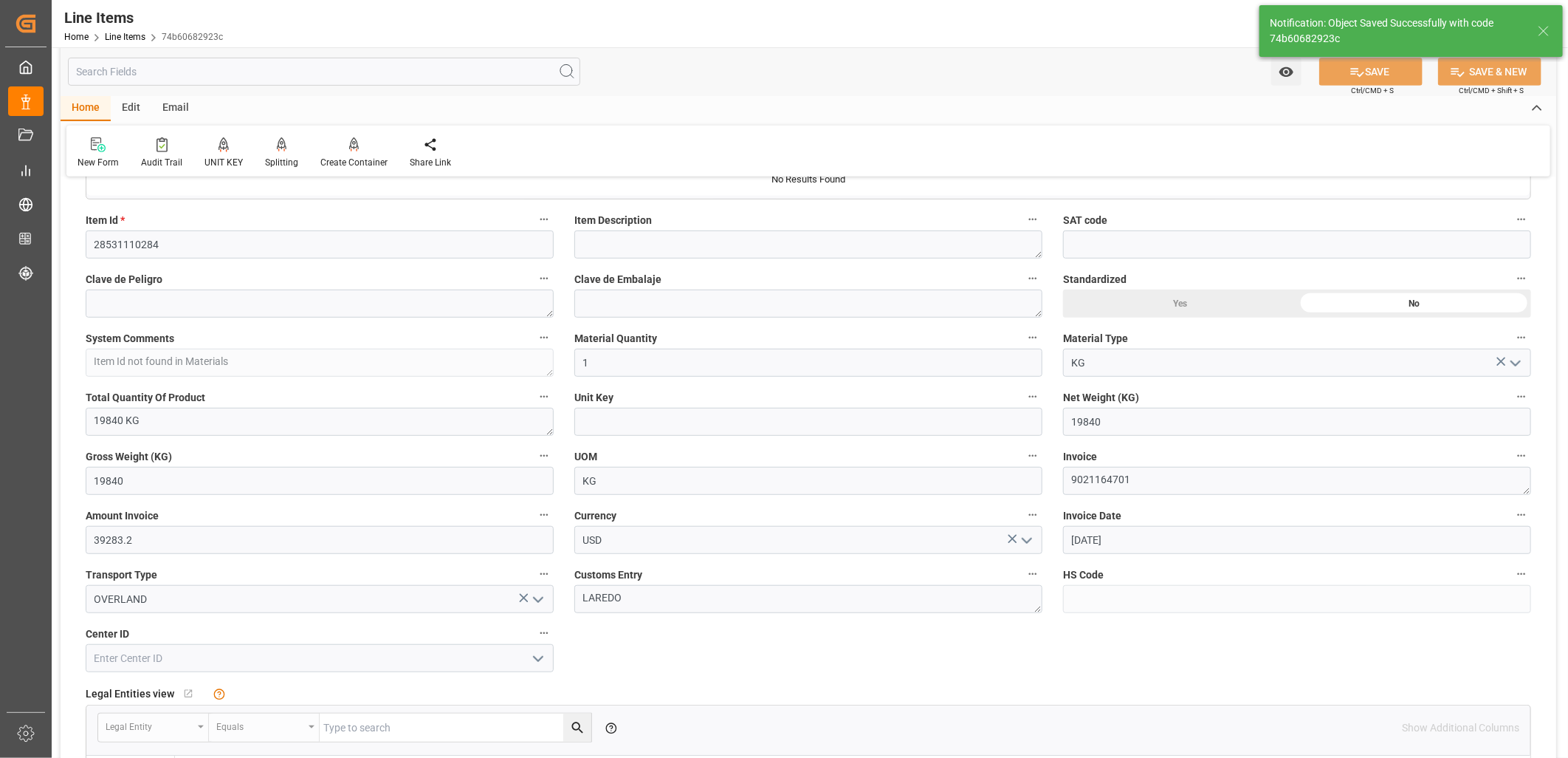
type textarea "1 KG"
type input "21-08-2025 22:31"
click at [1502, 364] on icon at bounding box center [1502, 362] width 16 height 16
click at [1297, 368] on input at bounding box center [1297, 363] width 468 height 28
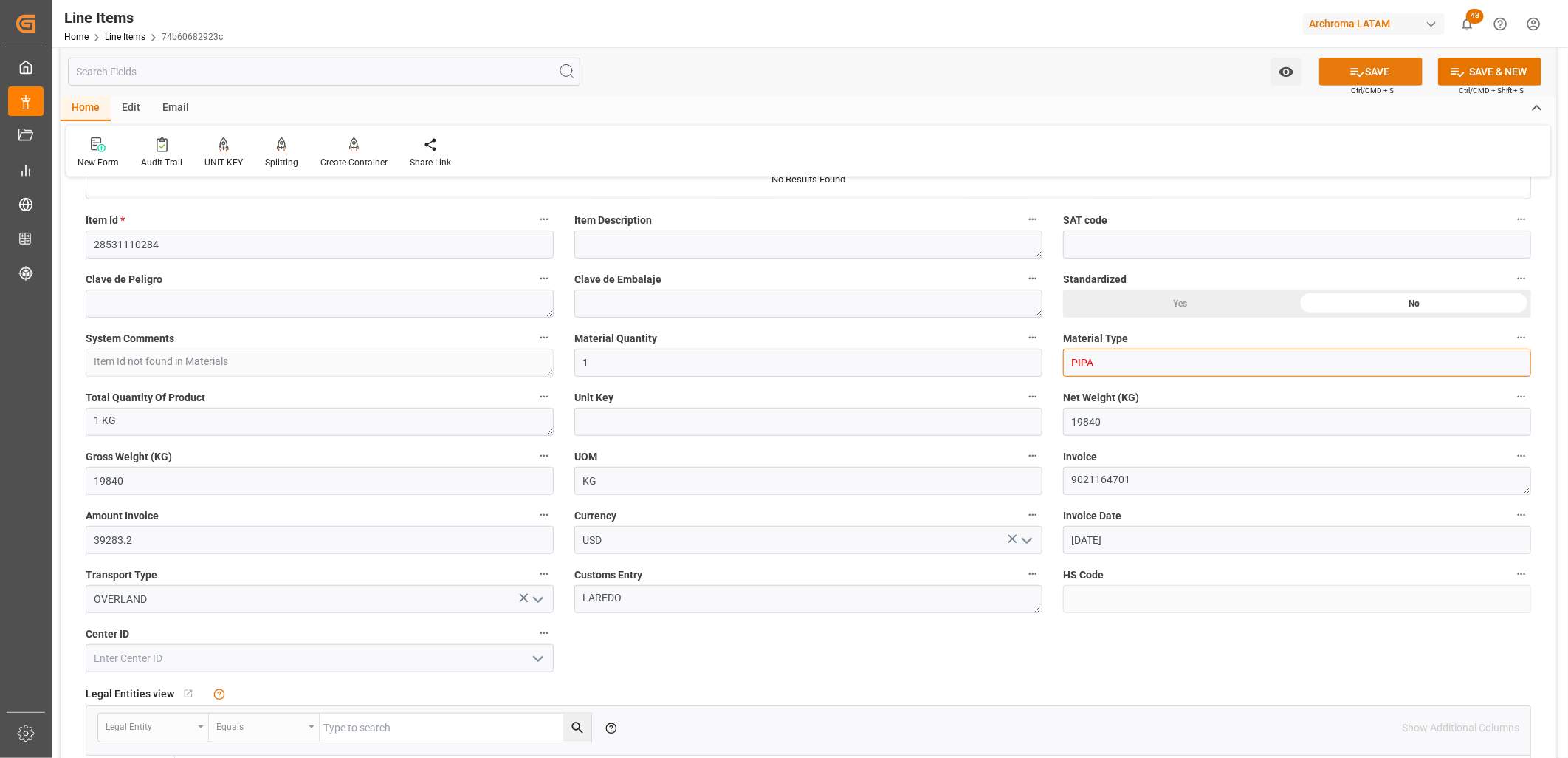
type input "PIPA"
click at [1407, 71] on button "SAVE" at bounding box center [1370, 71] width 103 height 28
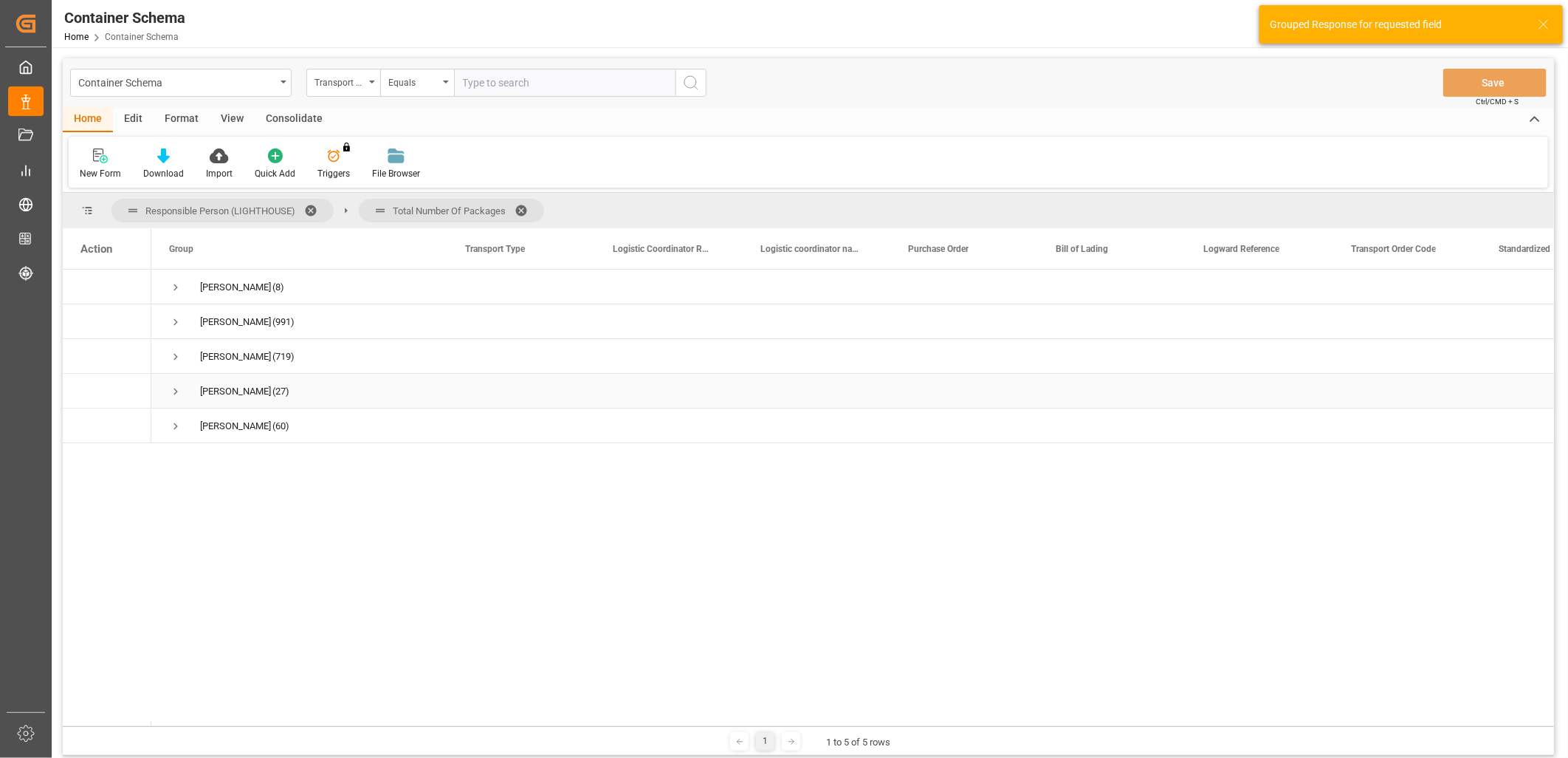
click at [174, 393] on span "Press SPACE to select this row." at bounding box center [175, 391] width 13 height 13
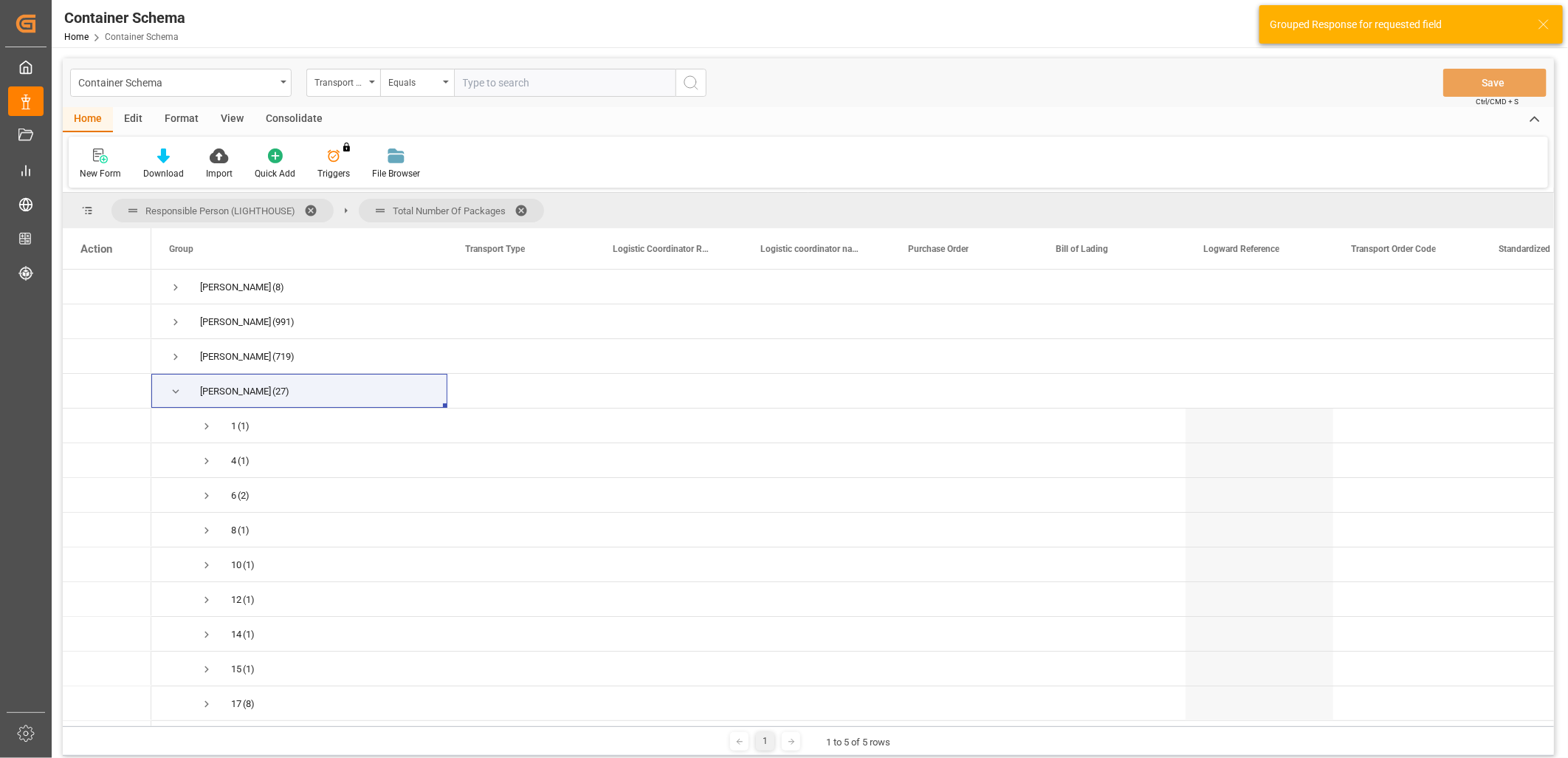
click at [522, 208] on span at bounding box center [526, 210] width 24 height 13
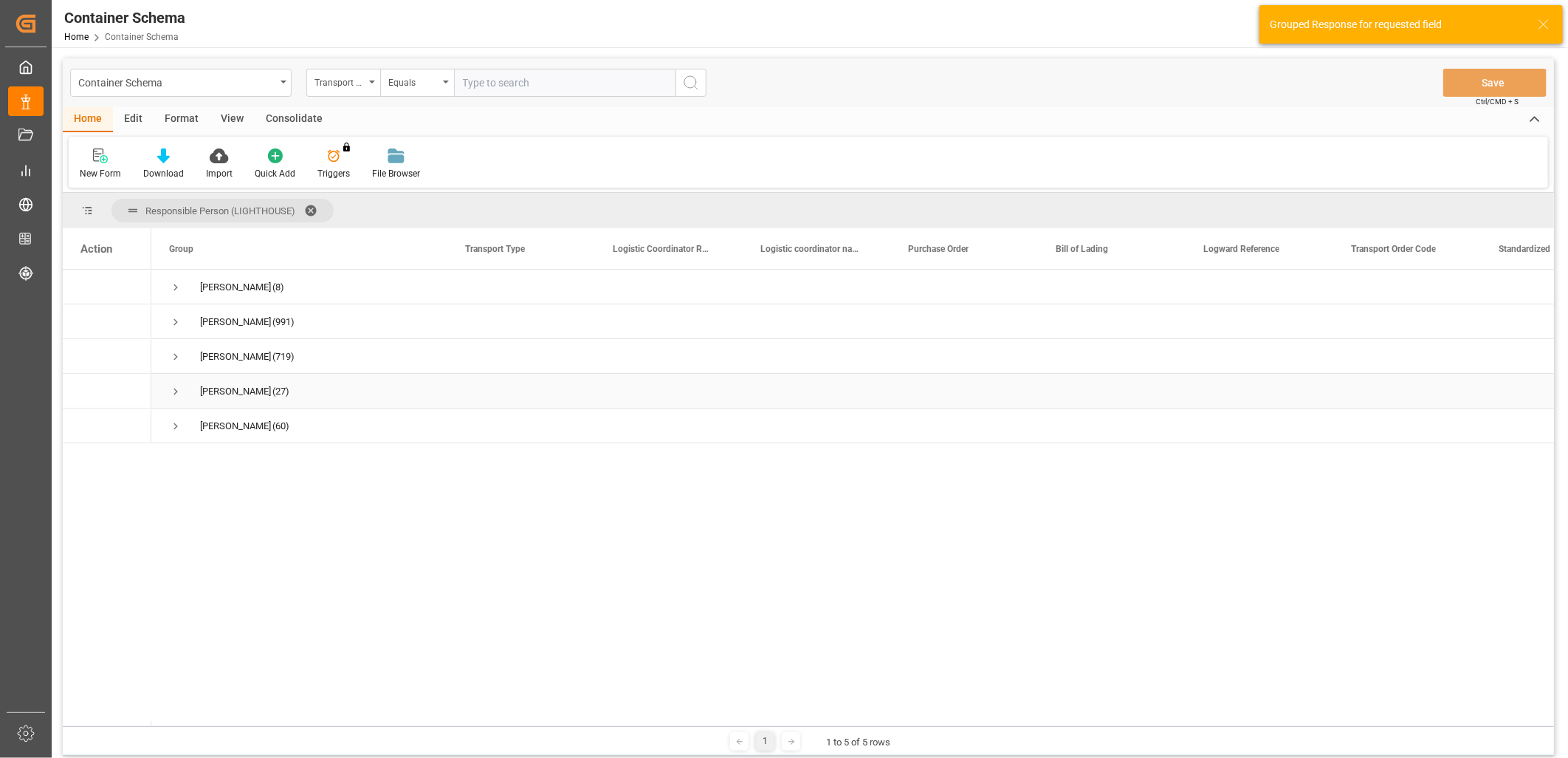
click at [175, 389] on span "Press SPACE to select this row." at bounding box center [175, 391] width 13 height 13
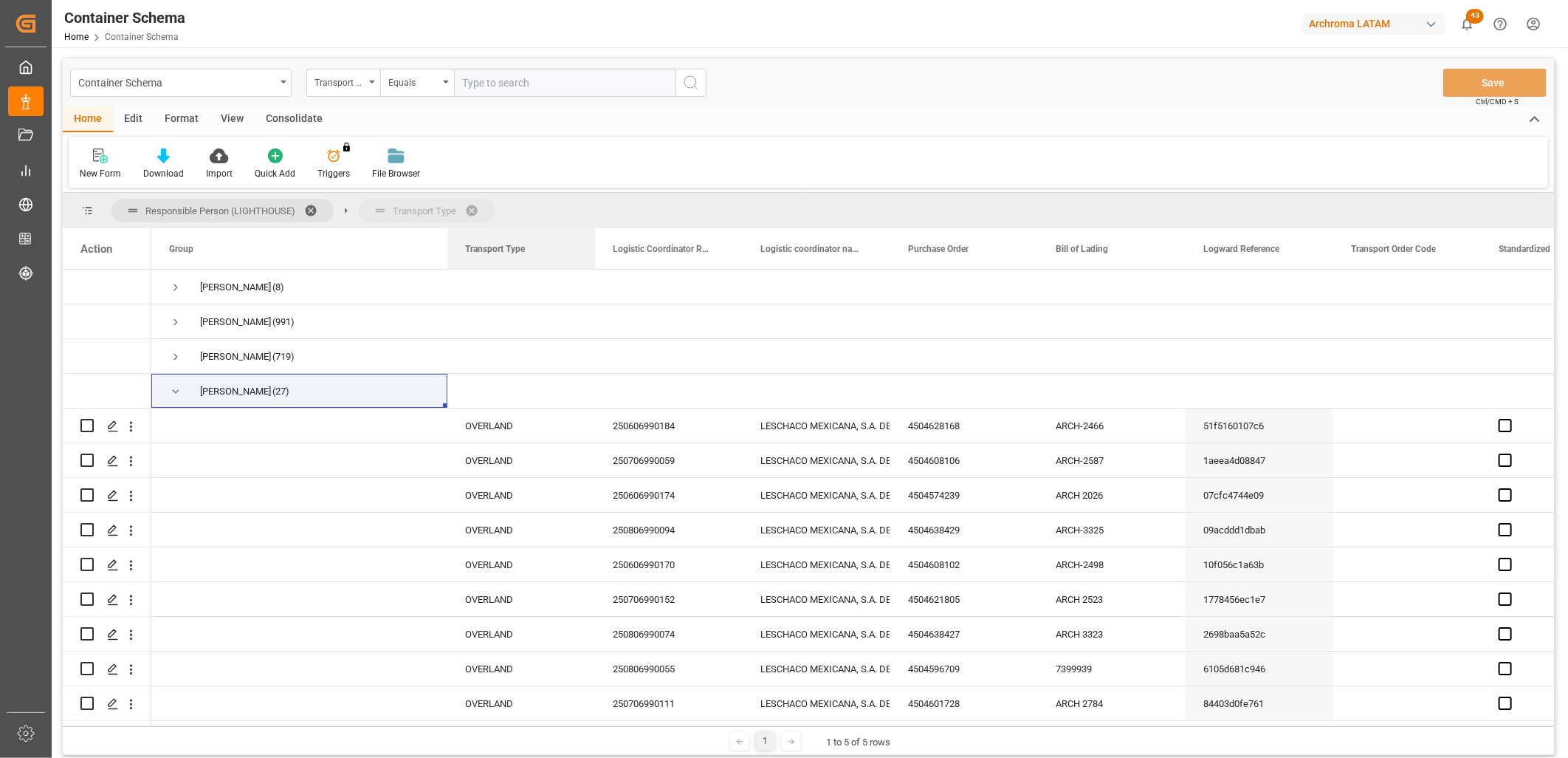
drag, startPoint x: 497, startPoint y: 248, endPoint x: 489, endPoint y: 220, distance: 29.1
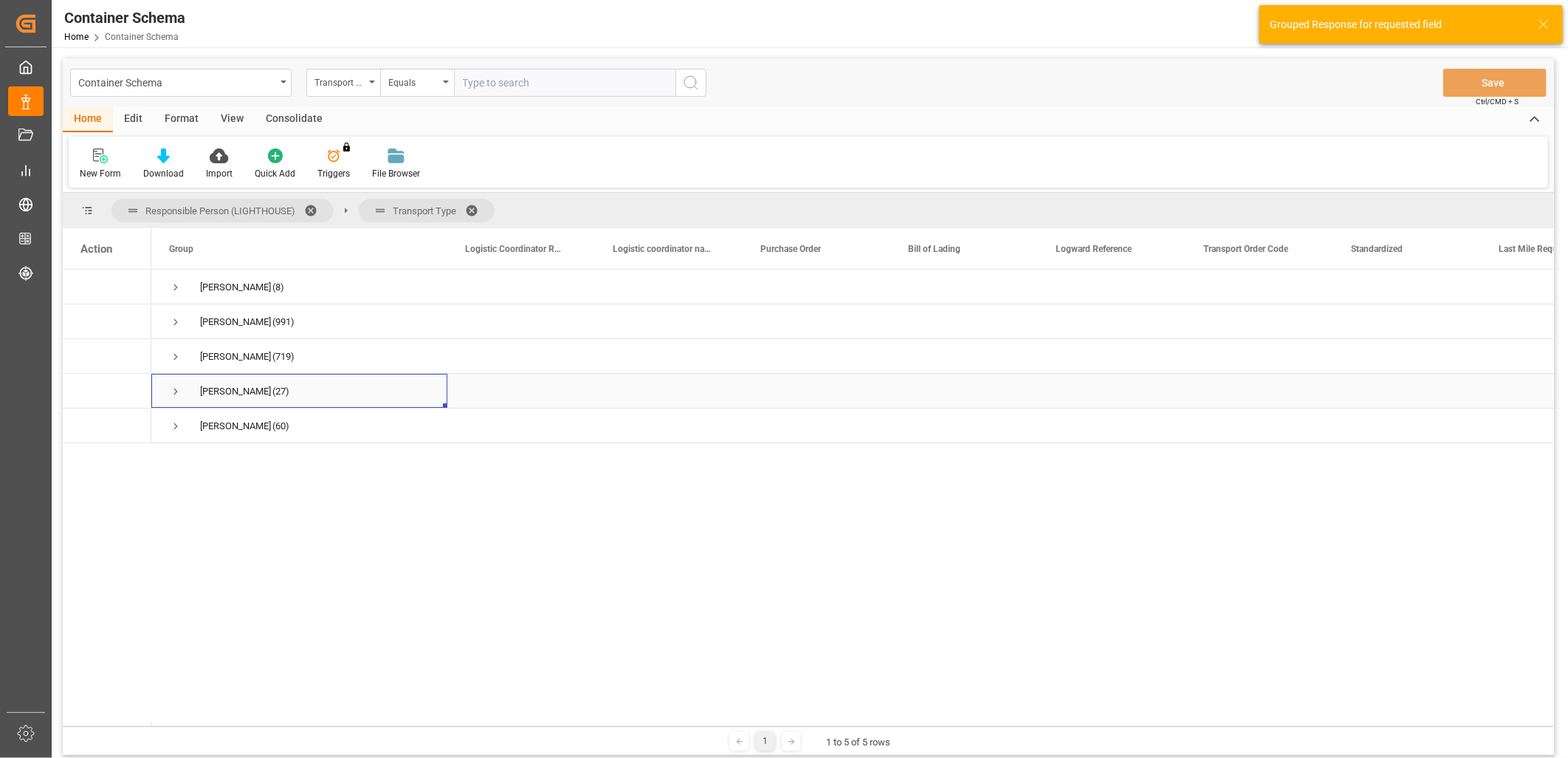
click at [179, 387] on span "Press SPACE to select this row." at bounding box center [175, 391] width 13 height 13
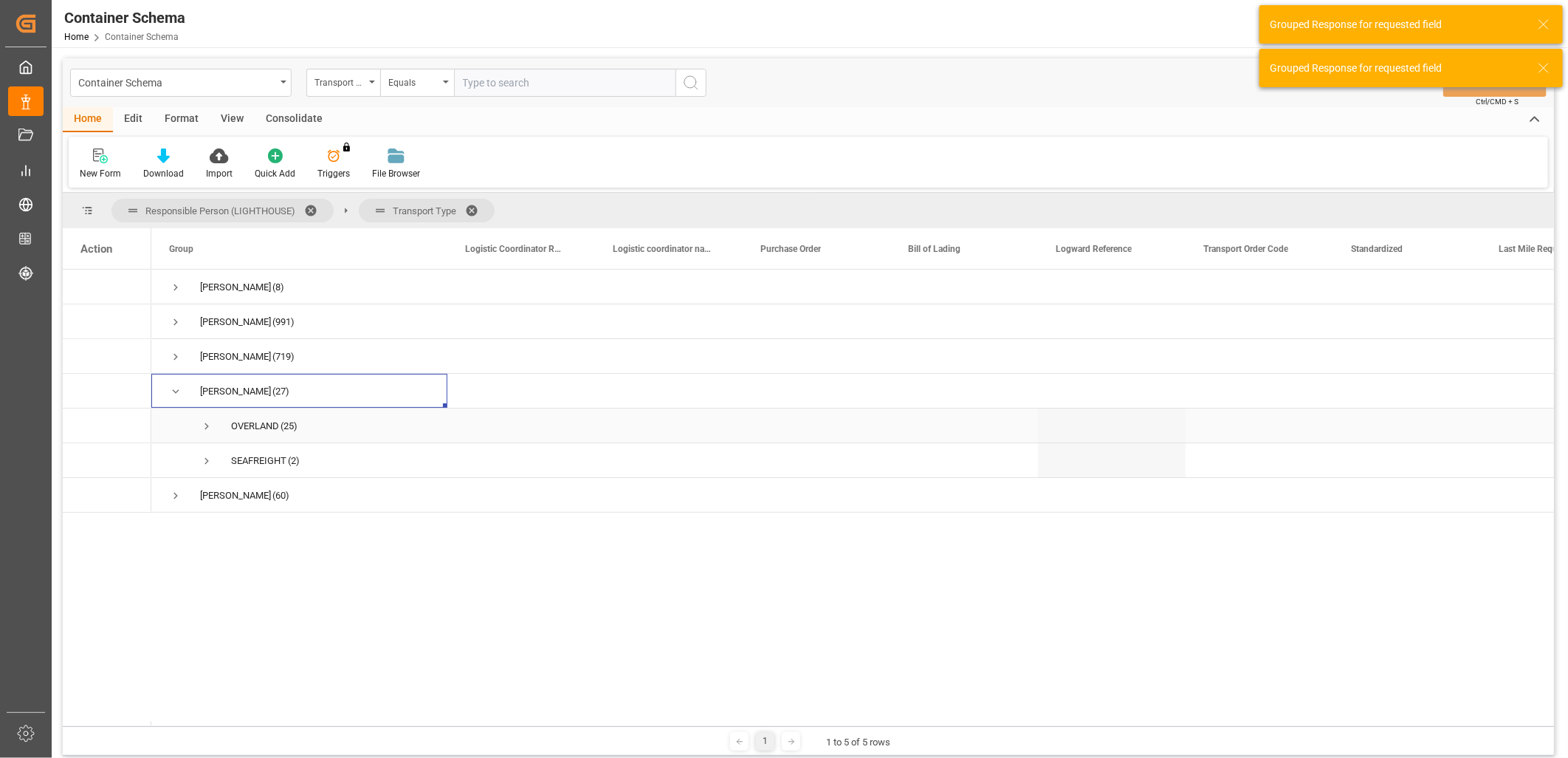
click at [207, 420] on span "Press SPACE to select this row." at bounding box center [206, 426] width 13 height 13
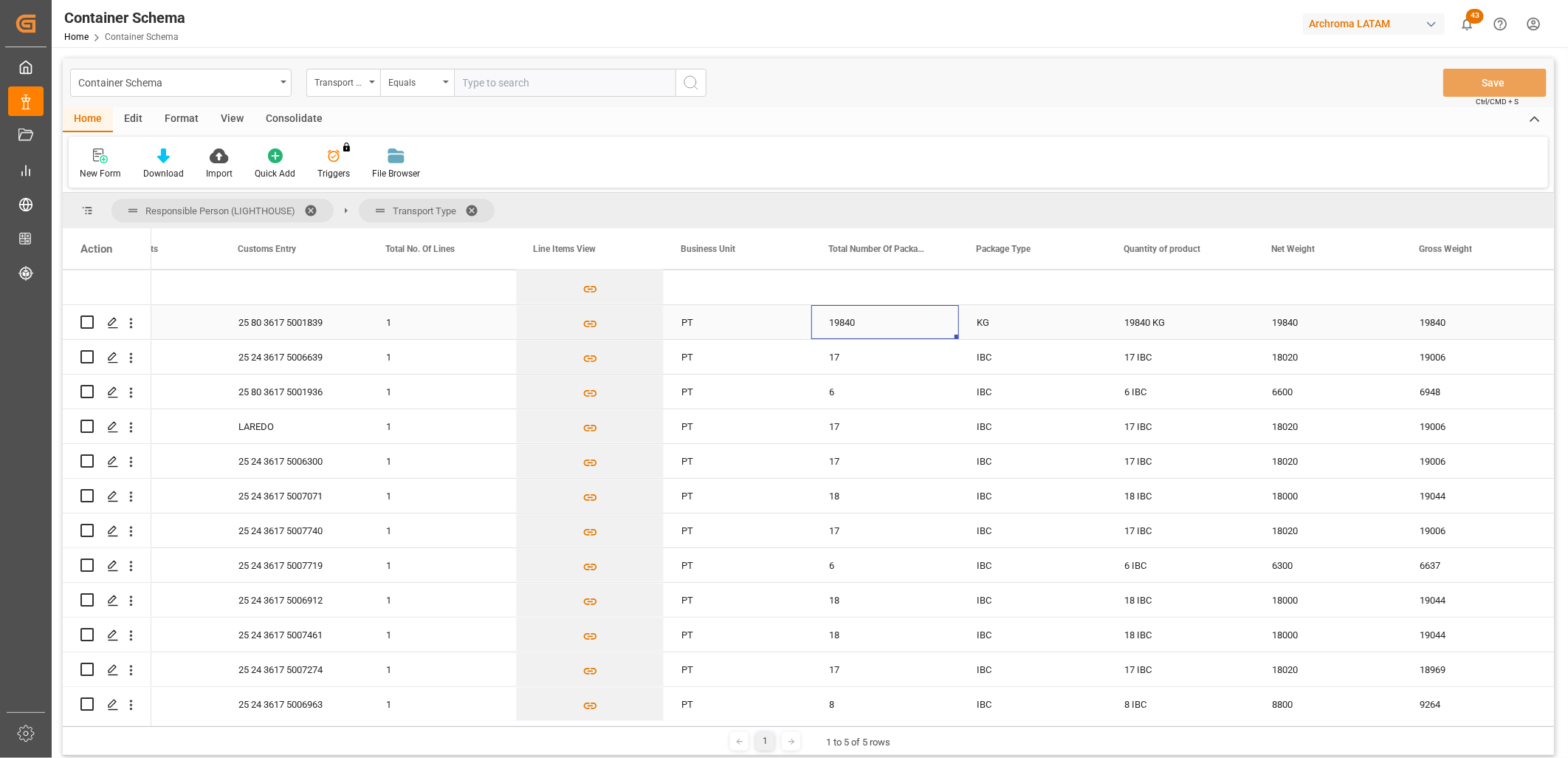
click at [840, 315] on div "19840" at bounding box center [885, 322] width 147 height 34
click at [851, 325] on div "19840" at bounding box center [885, 322] width 147 height 34
drag, startPoint x: 870, startPoint y: 326, endPoint x: 810, endPoint y: 319, distance: 60.4
click at [811, 319] on div "19840" at bounding box center [885, 331] width 147 height 52
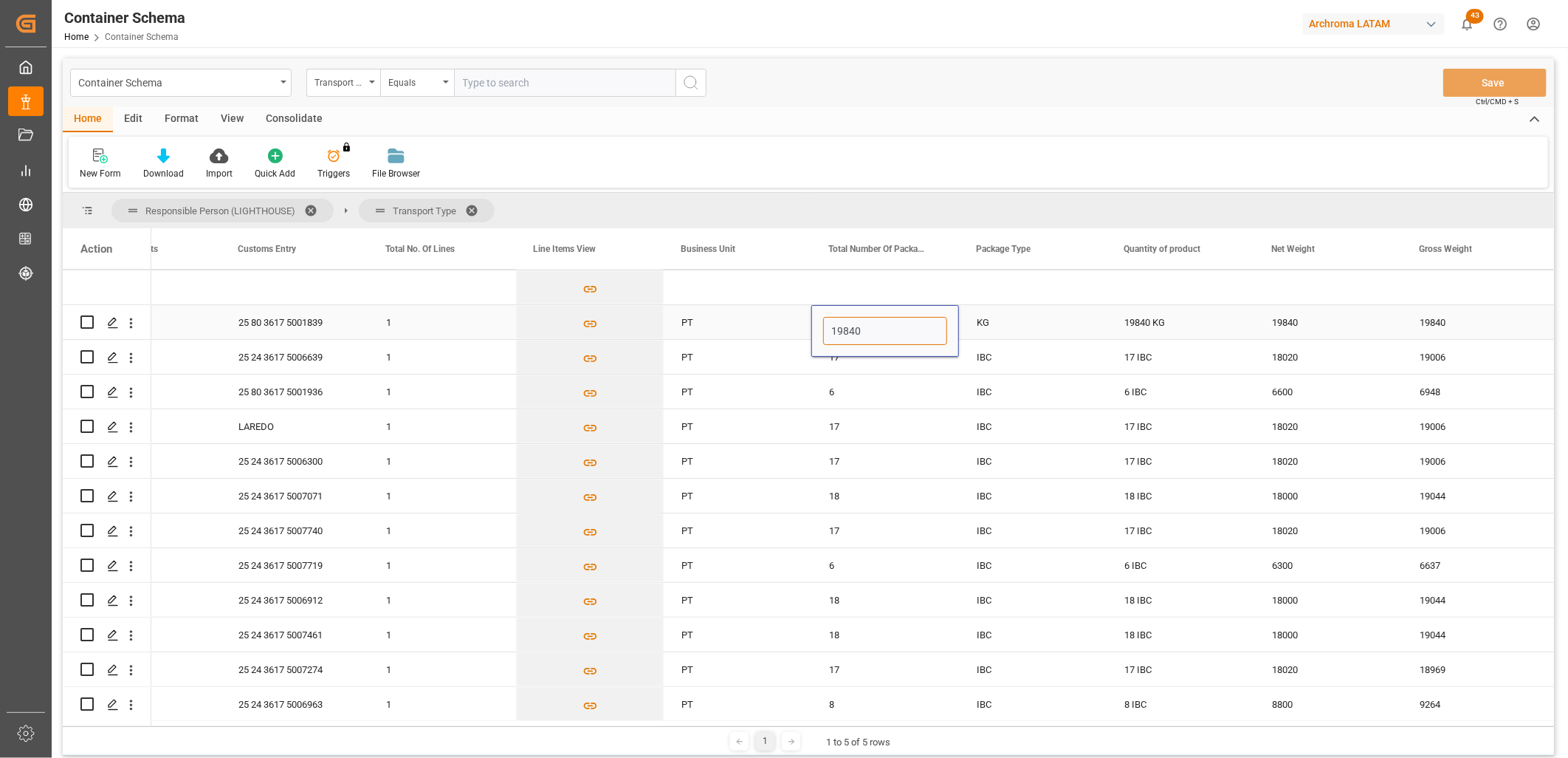
type input "1"
click at [1009, 318] on div "KG" at bounding box center [1033, 322] width 147 height 34
click at [1001, 323] on div "KG" at bounding box center [1033, 322] width 147 height 34
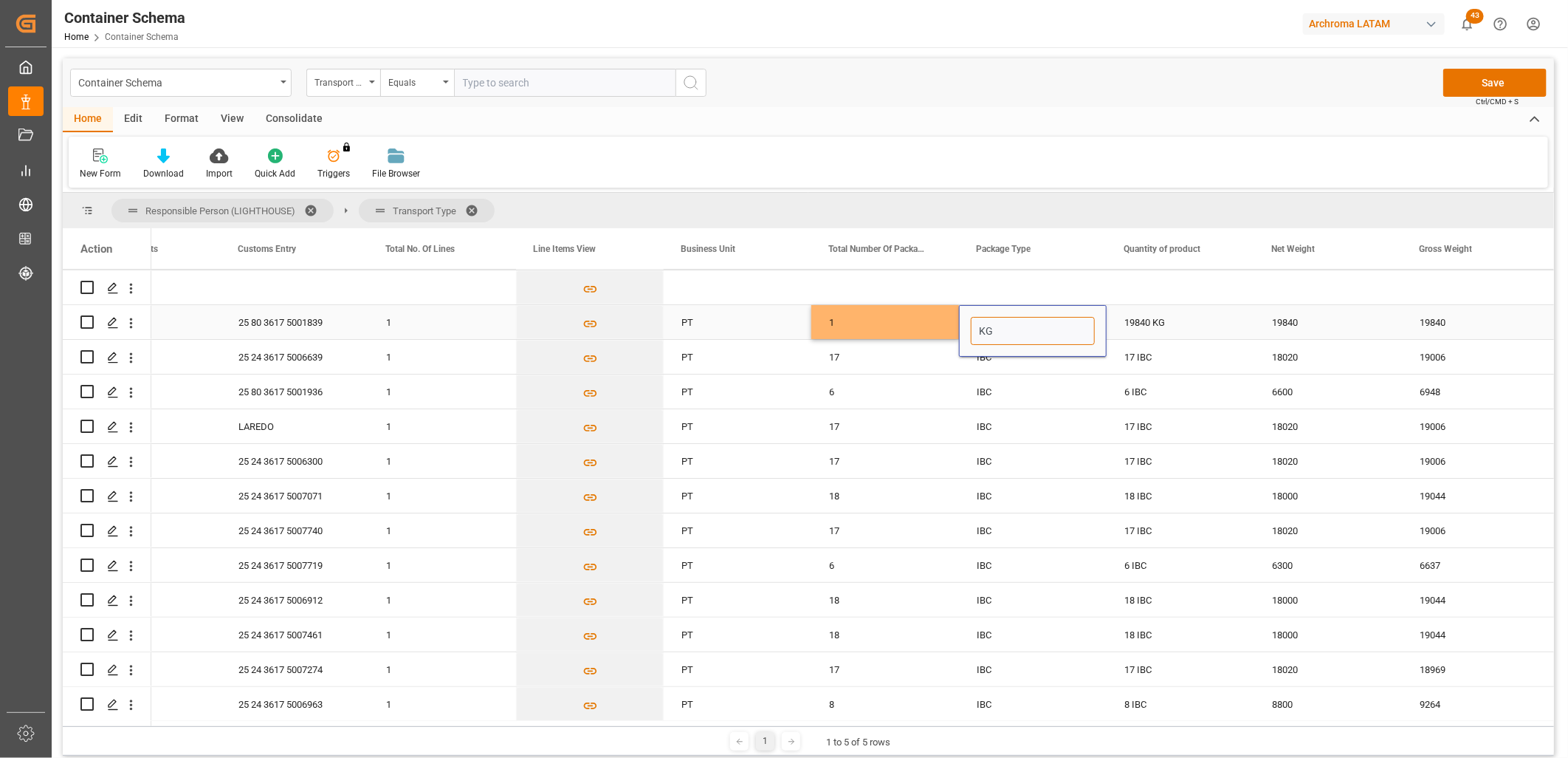
drag, startPoint x: 1007, startPoint y: 325, endPoint x: 967, endPoint y: 324, distance: 40.0
click at [967, 324] on div "KG" at bounding box center [1033, 331] width 147 height 52
type input "p"
type input "PIPA"
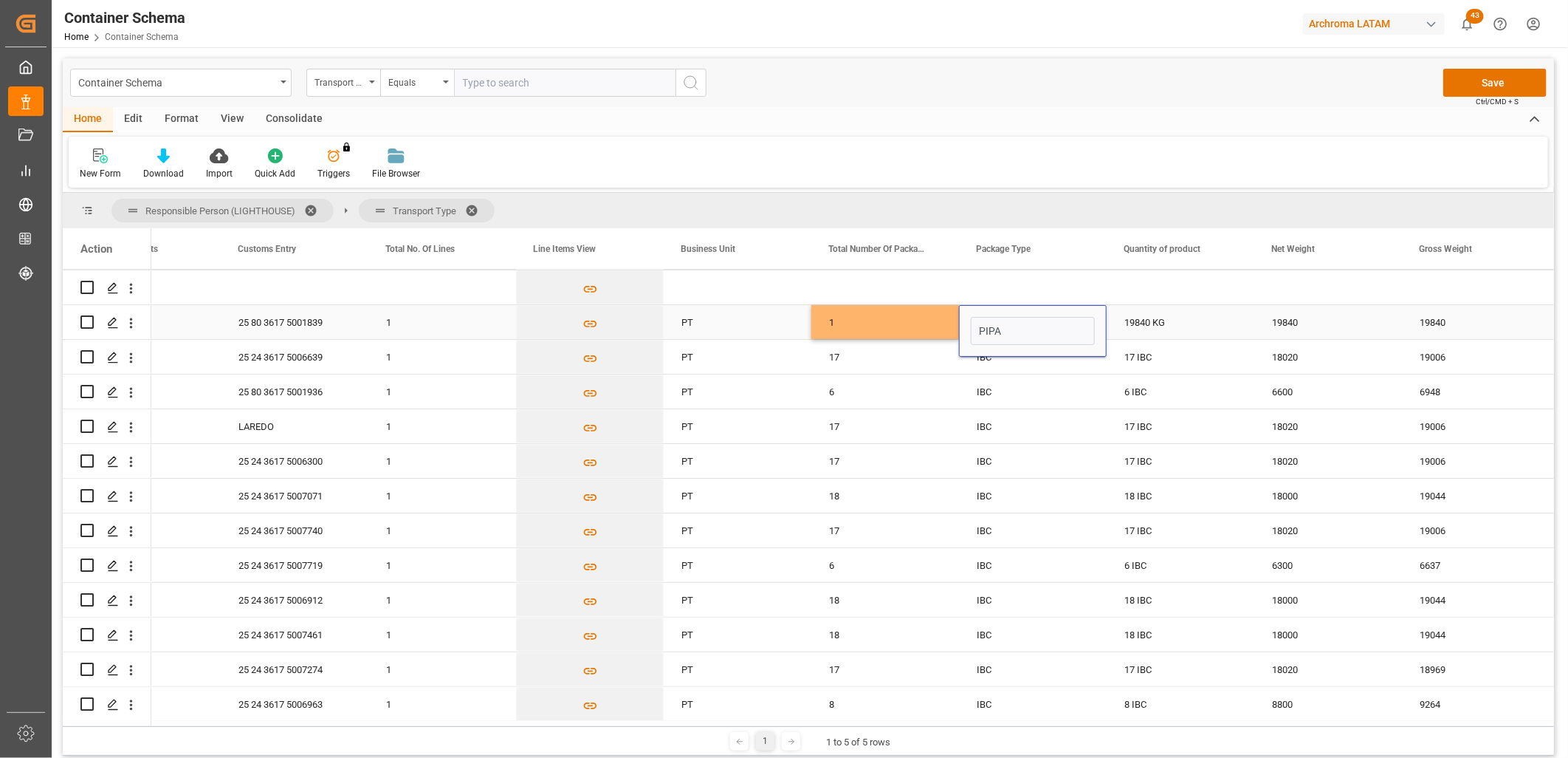
click at [1165, 305] on div "19840 KG" at bounding box center [1180, 322] width 147 height 34
click at [1286, 320] on div "19840" at bounding box center [1327, 322] width 147 height 34
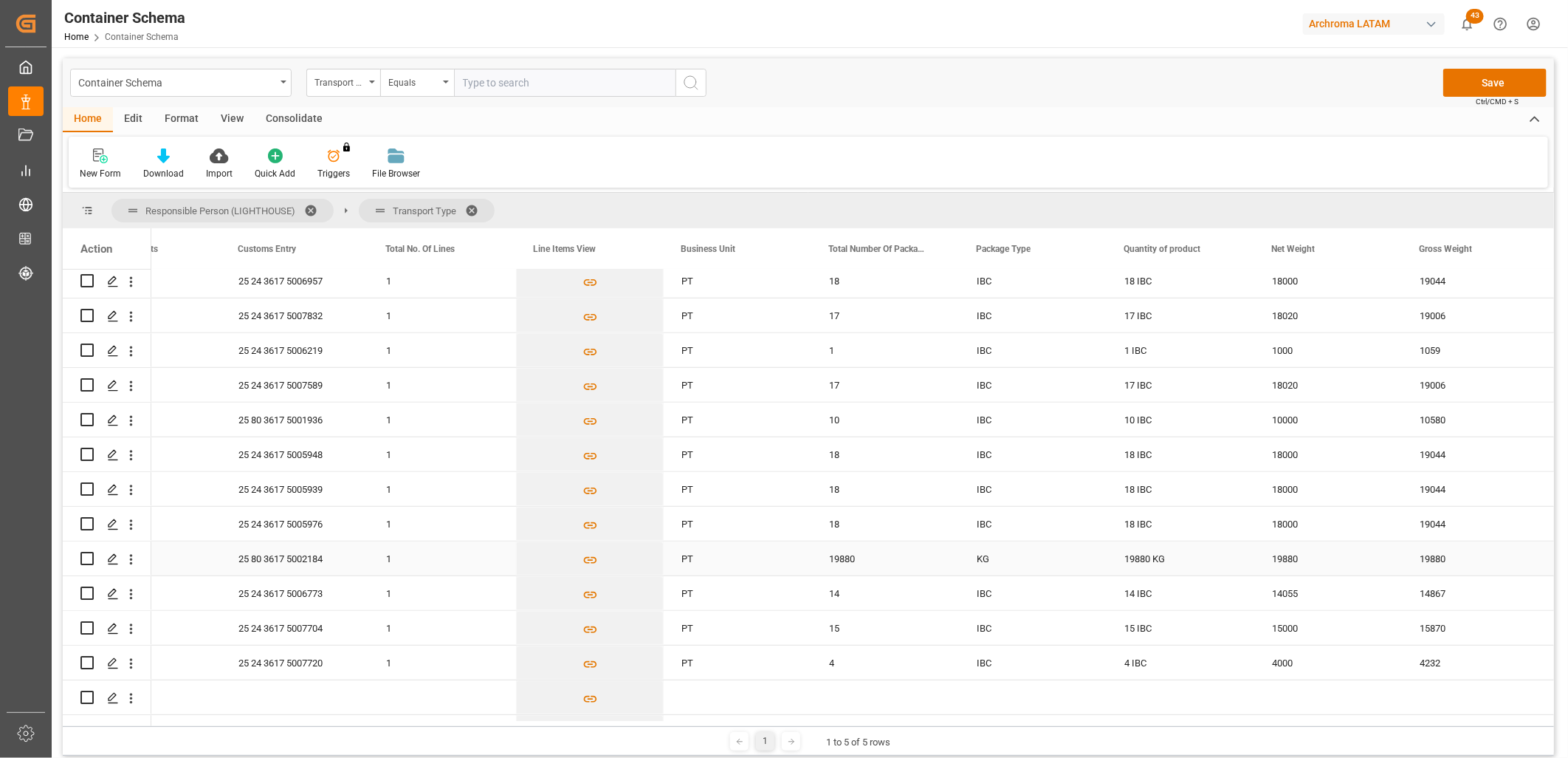
click at [852, 559] on div "19880" at bounding box center [885, 559] width 147 height 34
drag, startPoint x: 882, startPoint y: 565, endPoint x: 824, endPoint y: 564, distance: 58.0
click at [824, 564] on input "19880" at bounding box center [885, 567] width 124 height 28
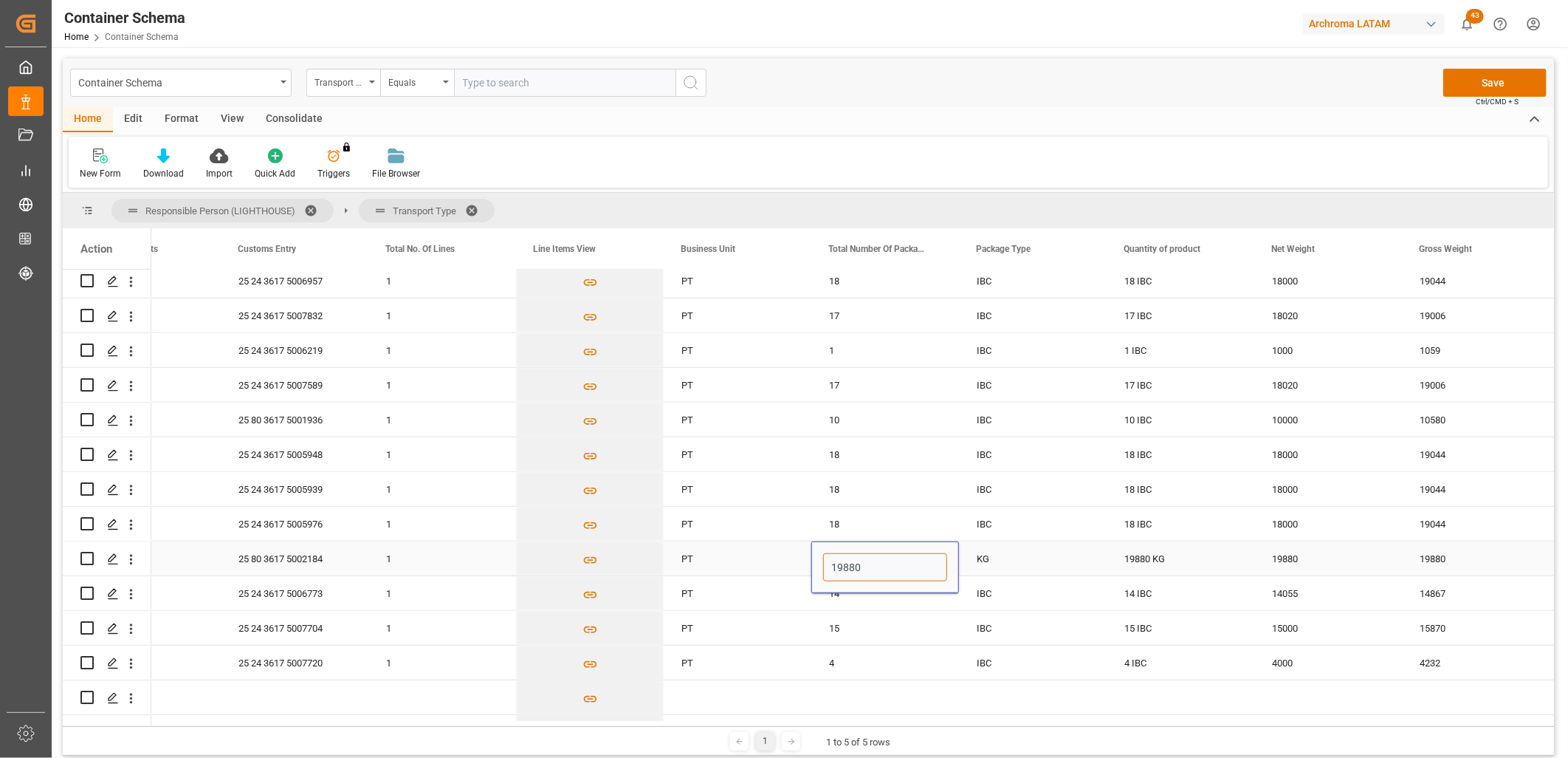
type input "1"
click at [1015, 558] on div "KG" at bounding box center [1033, 559] width 147 height 34
click at [997, 558] on div "KG" at bounding box center [1033, 559] width 147 height 34
drag, startPoint x: 1013, startPoint y: 563, endPoint x: 973, endPoint y: 564, distance: 40.0
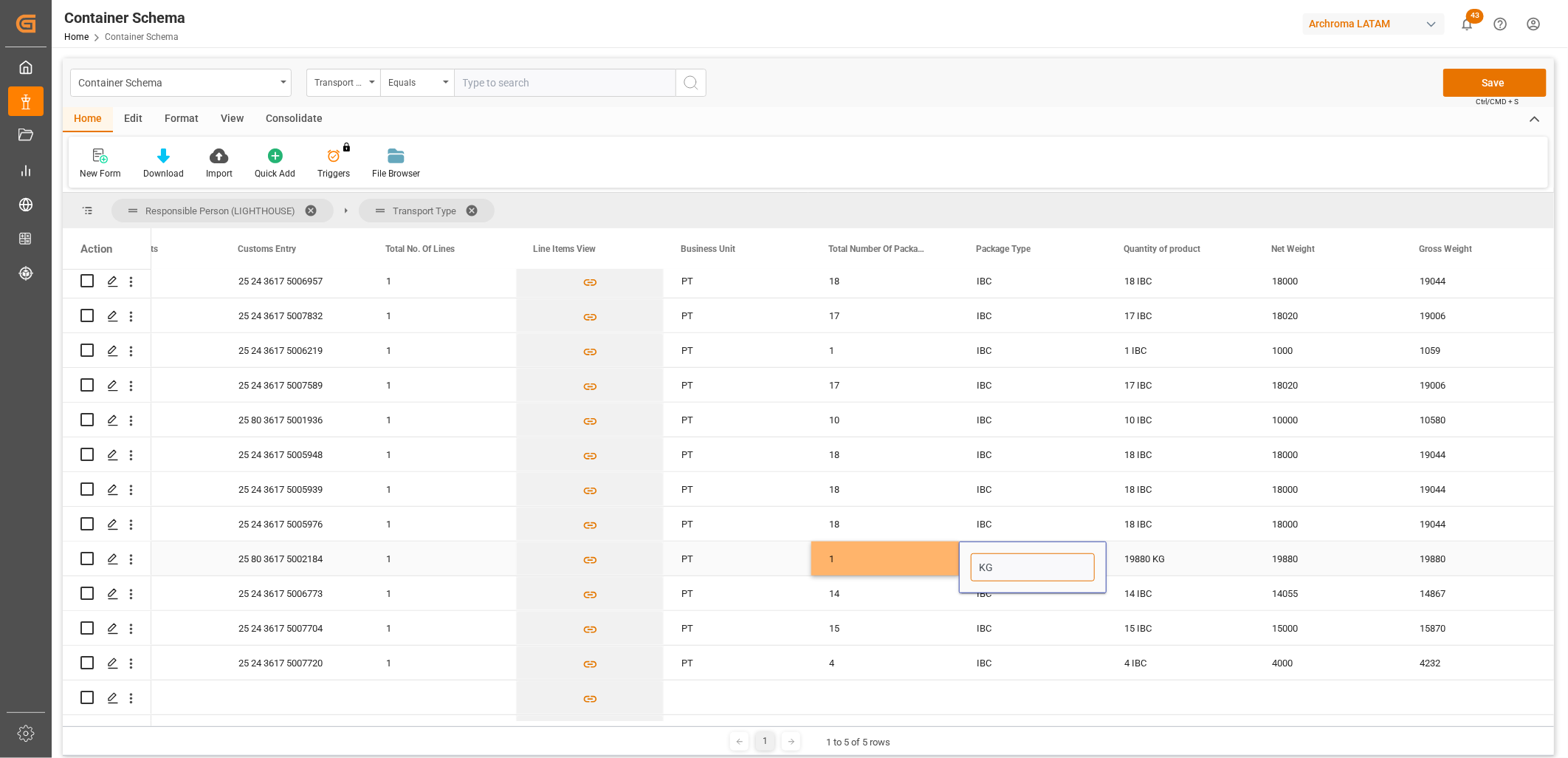
click at [973, 563] on input "KG" at bounding box center [1033, 567] width 124 height 28
type input "PIPA"
click at [1143, 552] on div "19880 KG" at bounding box center [1180, 559] width 147 height 34
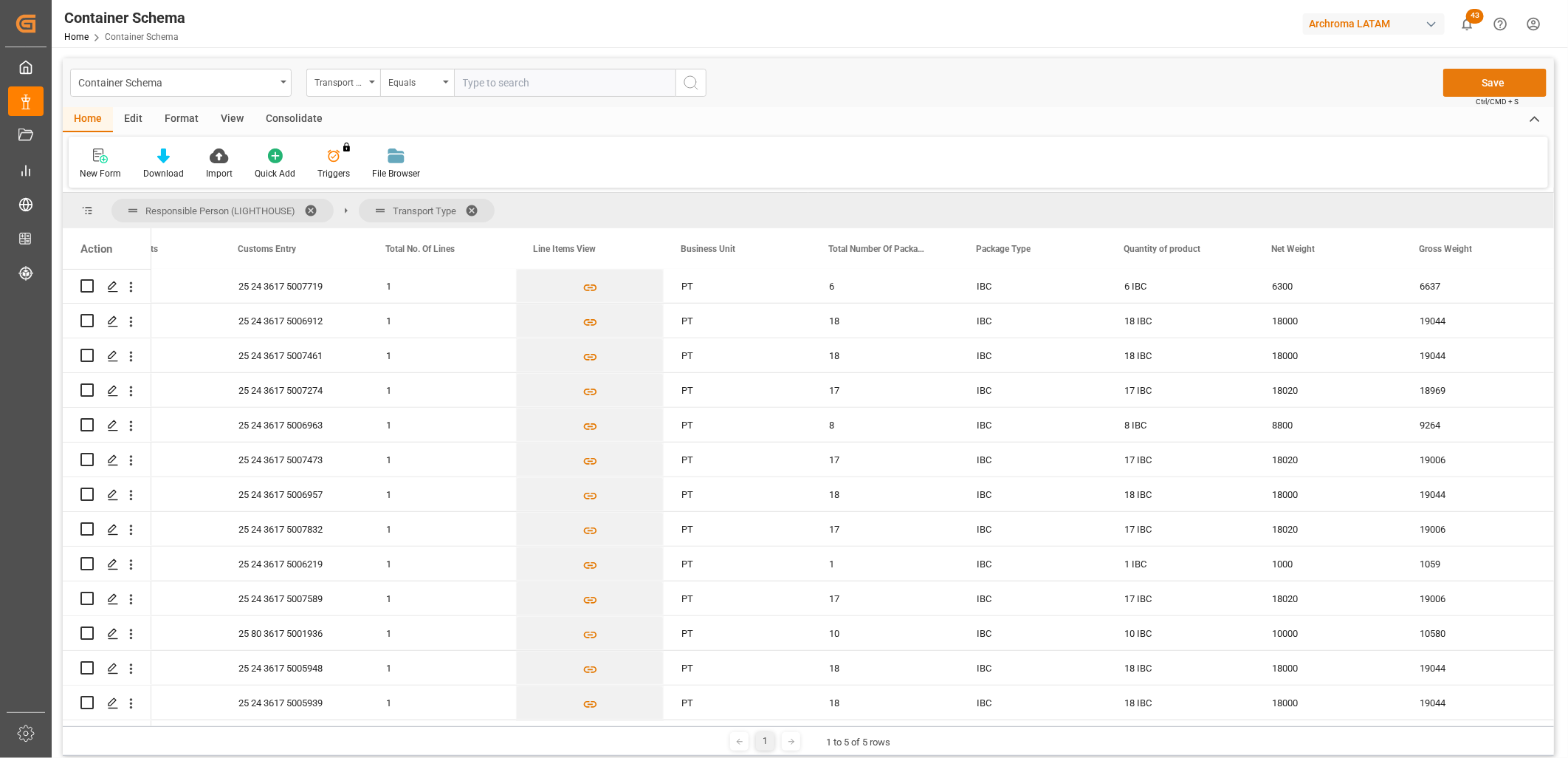
click at [1507, 84] on button "Save" at bounding box center [1495, 83] width 103 height 28
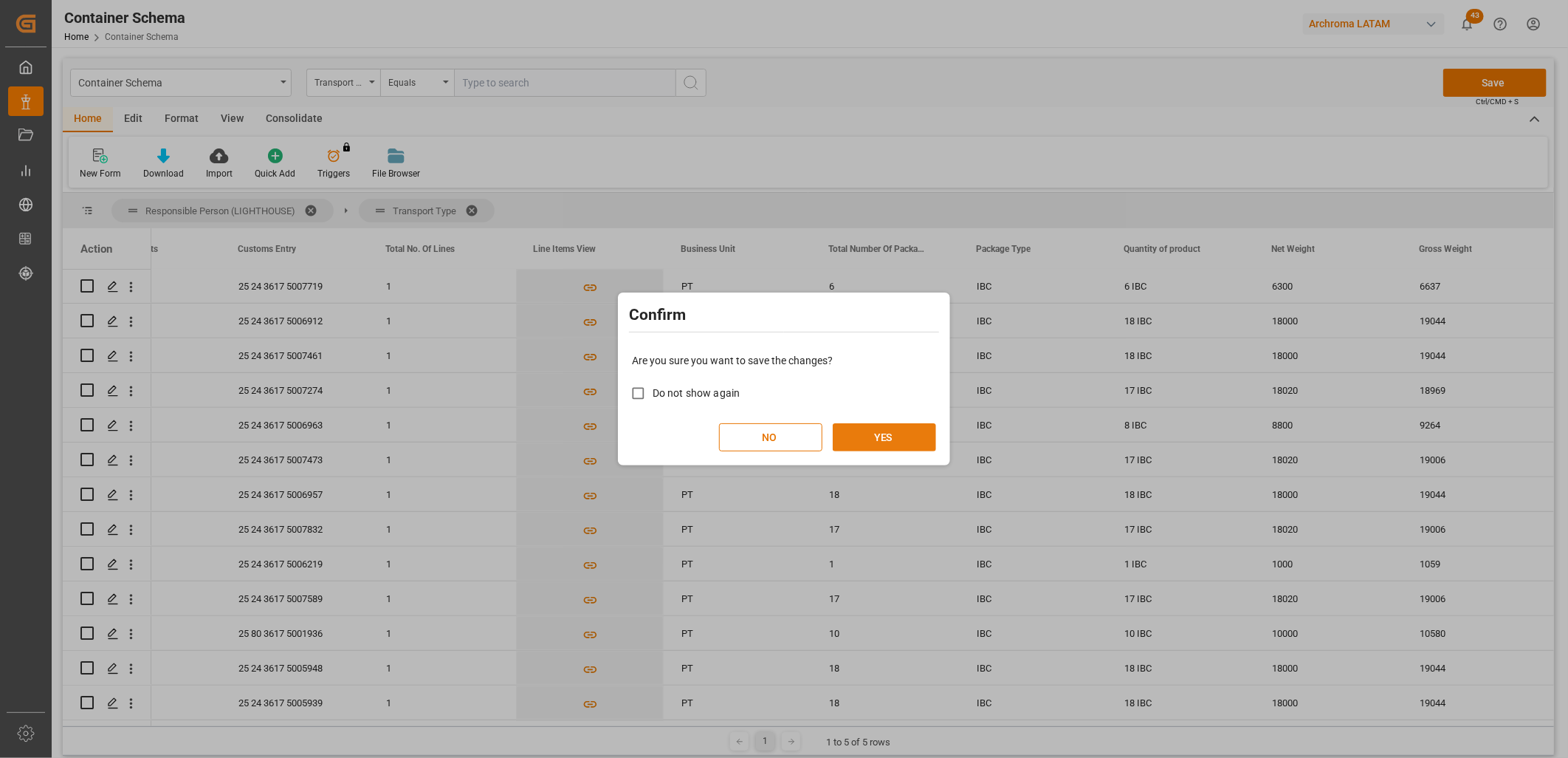
click at [894, 438] on button "YES" at bounding box center [884, 438] width 103 height 28
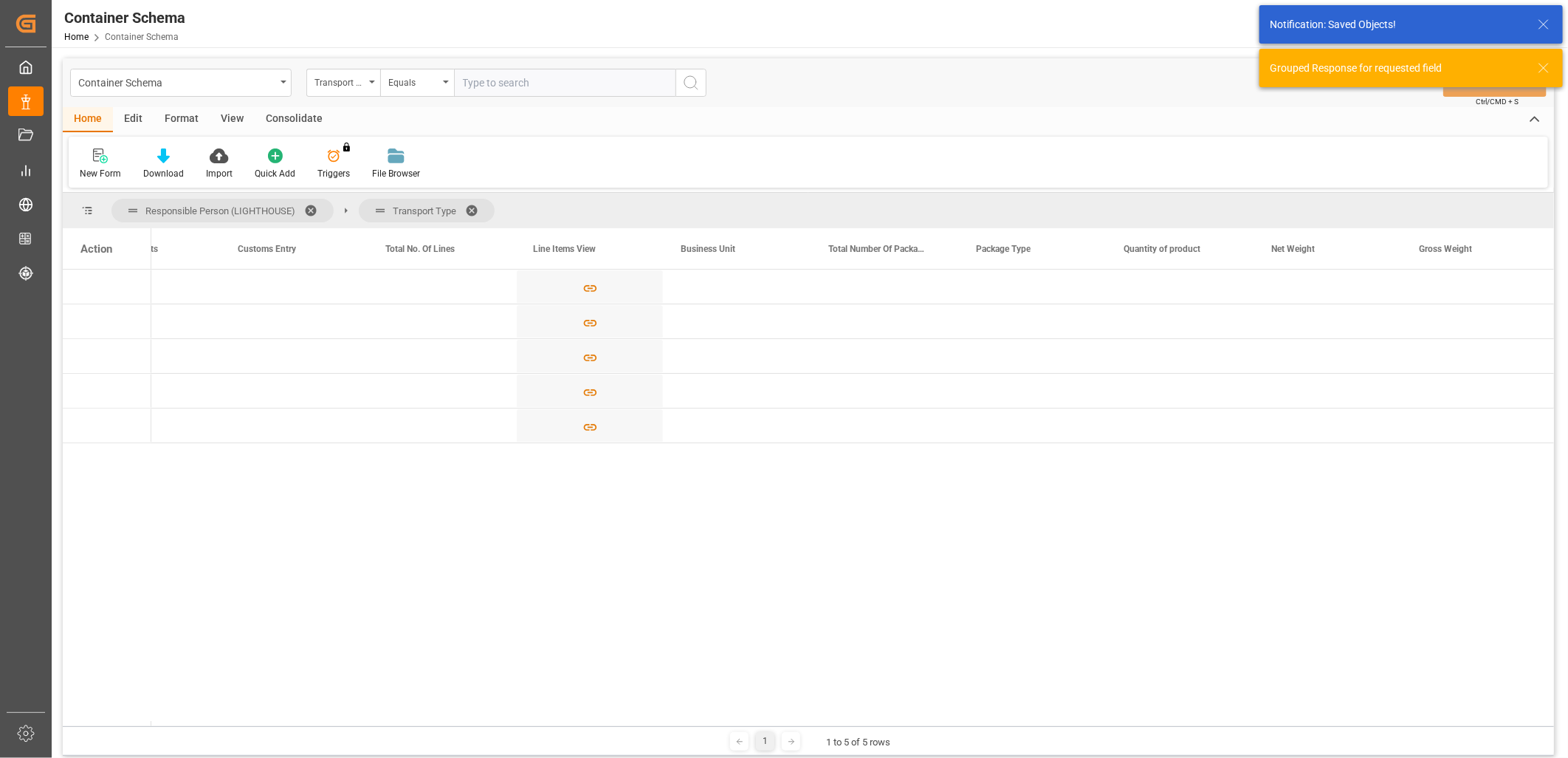
click at [131, 259] on div "Action" at bounding box center [107, 249] width 88 height 41
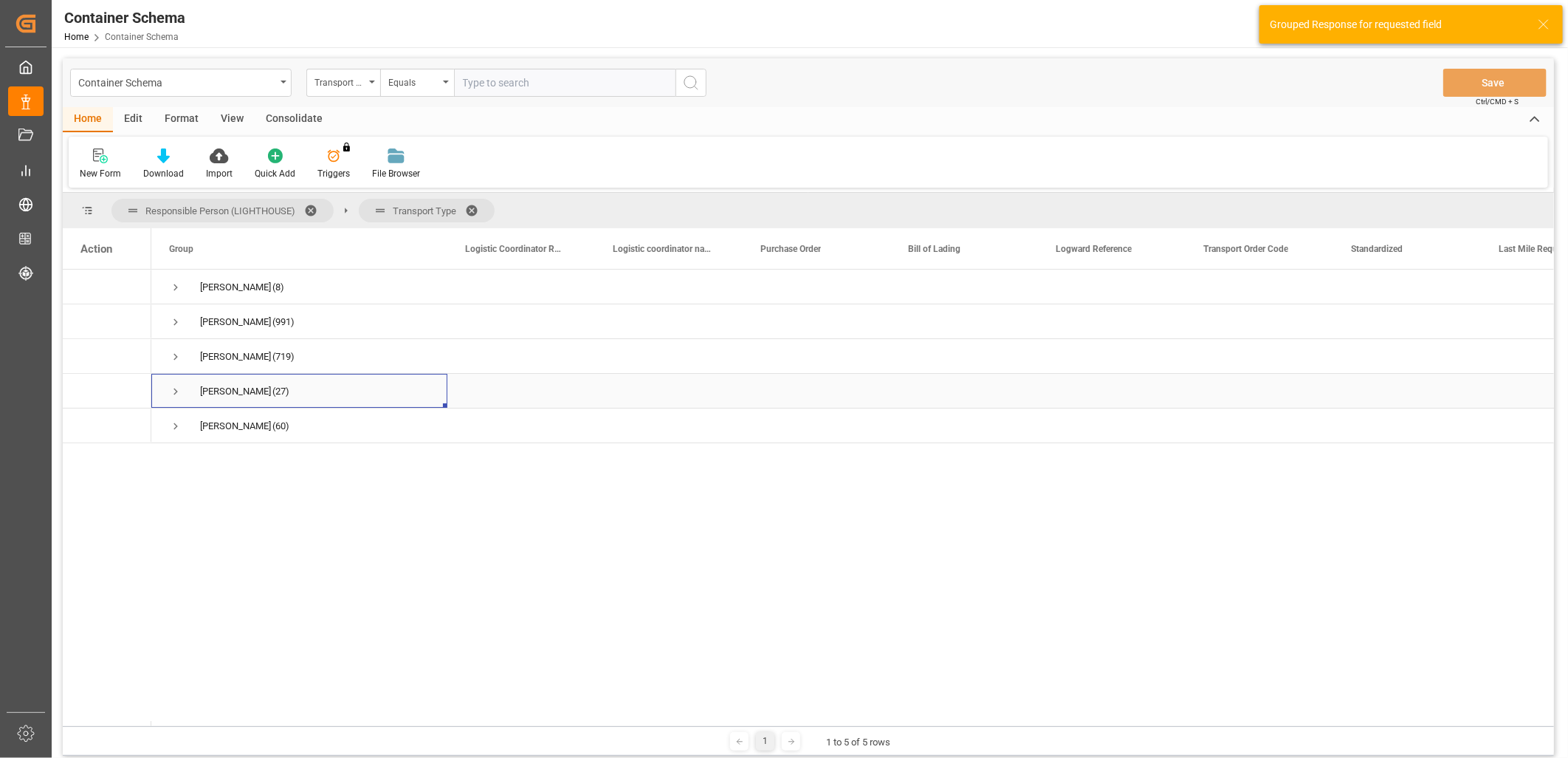
click at [175, 393] on span "Press SPACE to select this row." at bounding box center [175, 391] width 13 height 13
click at [207, 425] on span "Press SPACE to select this row." at bounding box center [206, 426] width 13 height 13
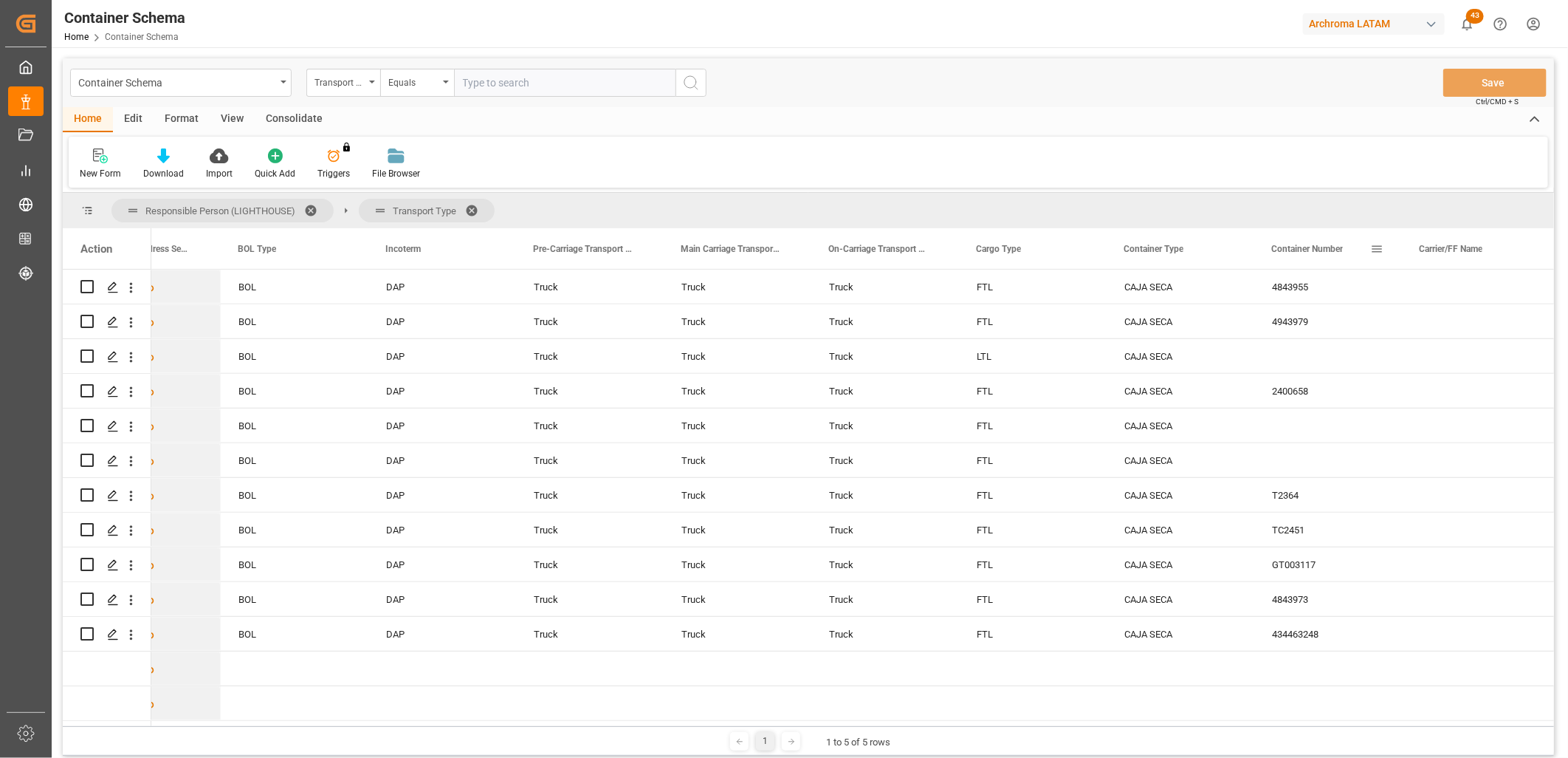
click at [1296, 261] on div "Container Number" at bounding box center [1321, 249] width 99 height 41
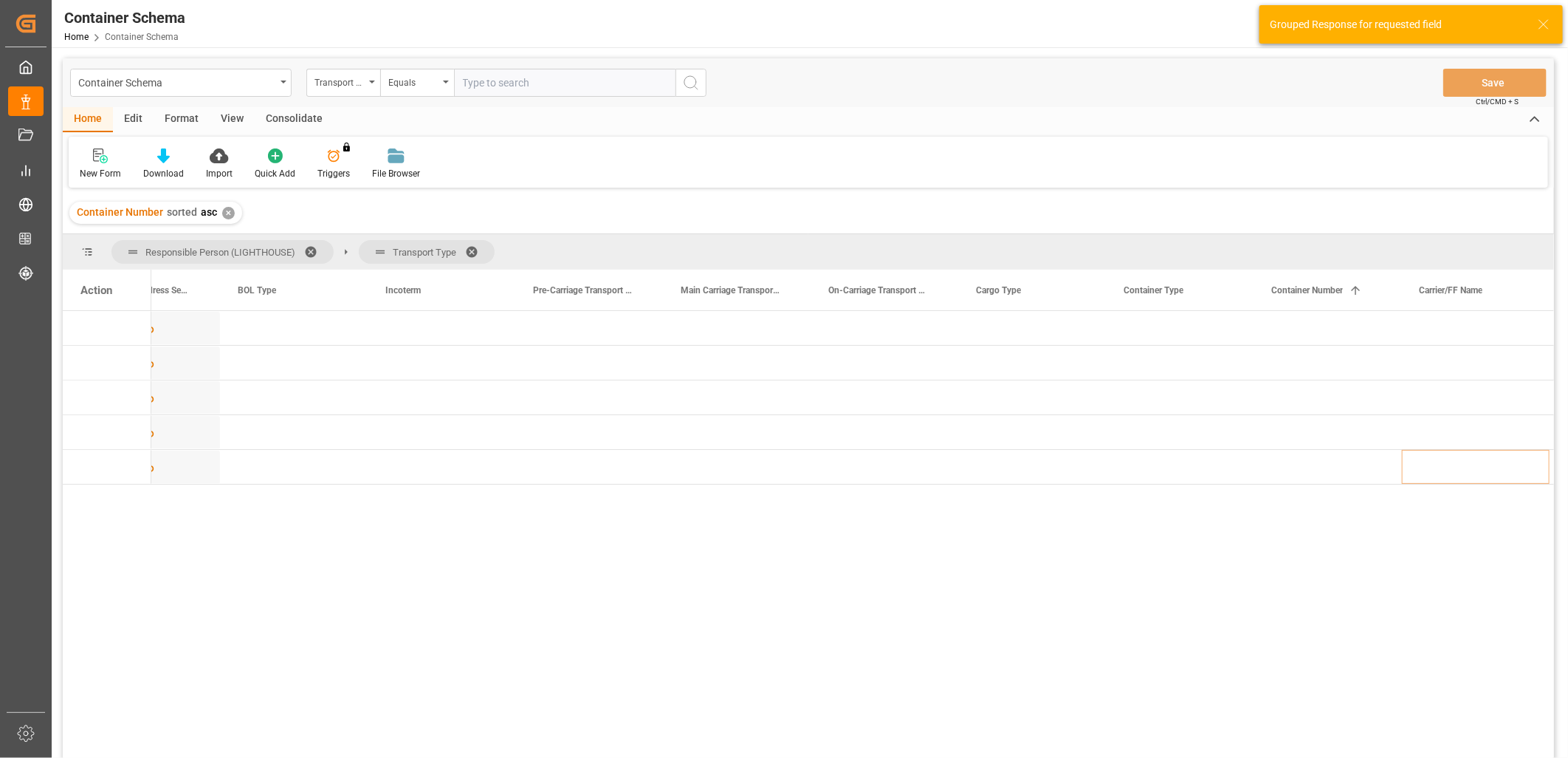
click at [105, 296] on div "Action" at bounding box center [96, 289] width 32 height 13
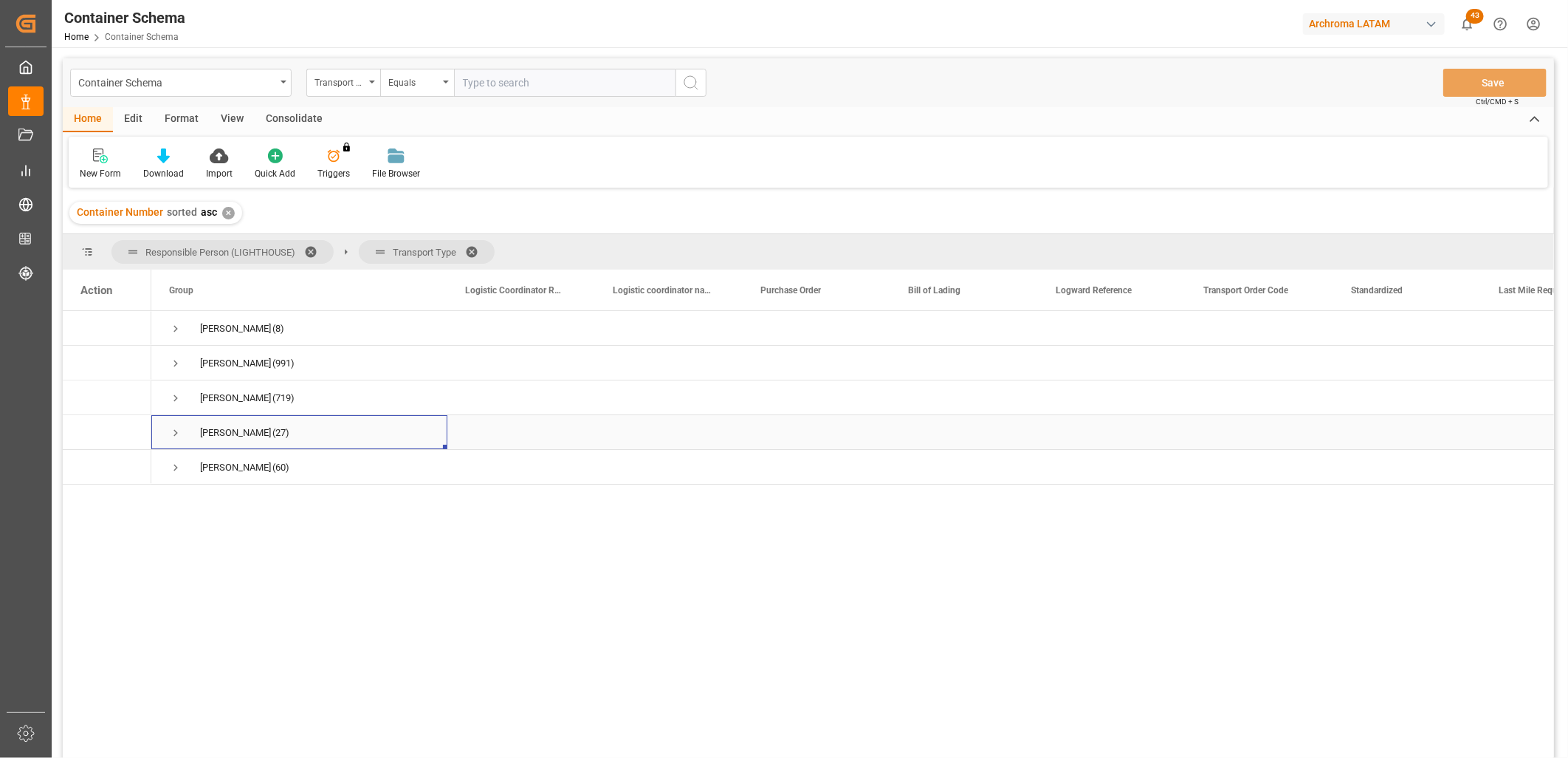
click at [170, 429] on span "Press SPACE to select this row." at bounding box center [175, 432] width 13 height 13
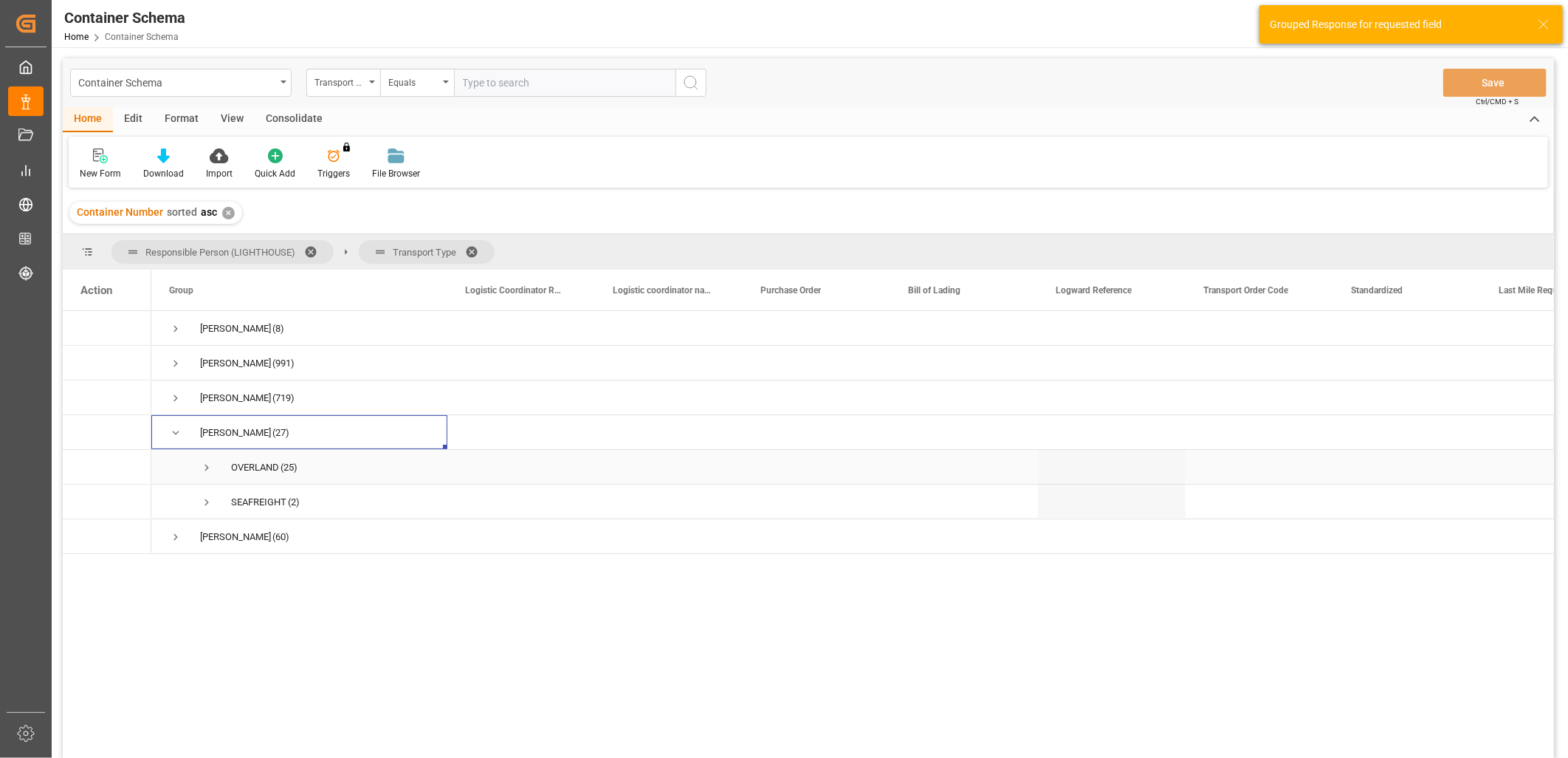
click at [206, 462] on span "Press SPACE to select this row." at bounding box center [206, 467] width 13 height 13
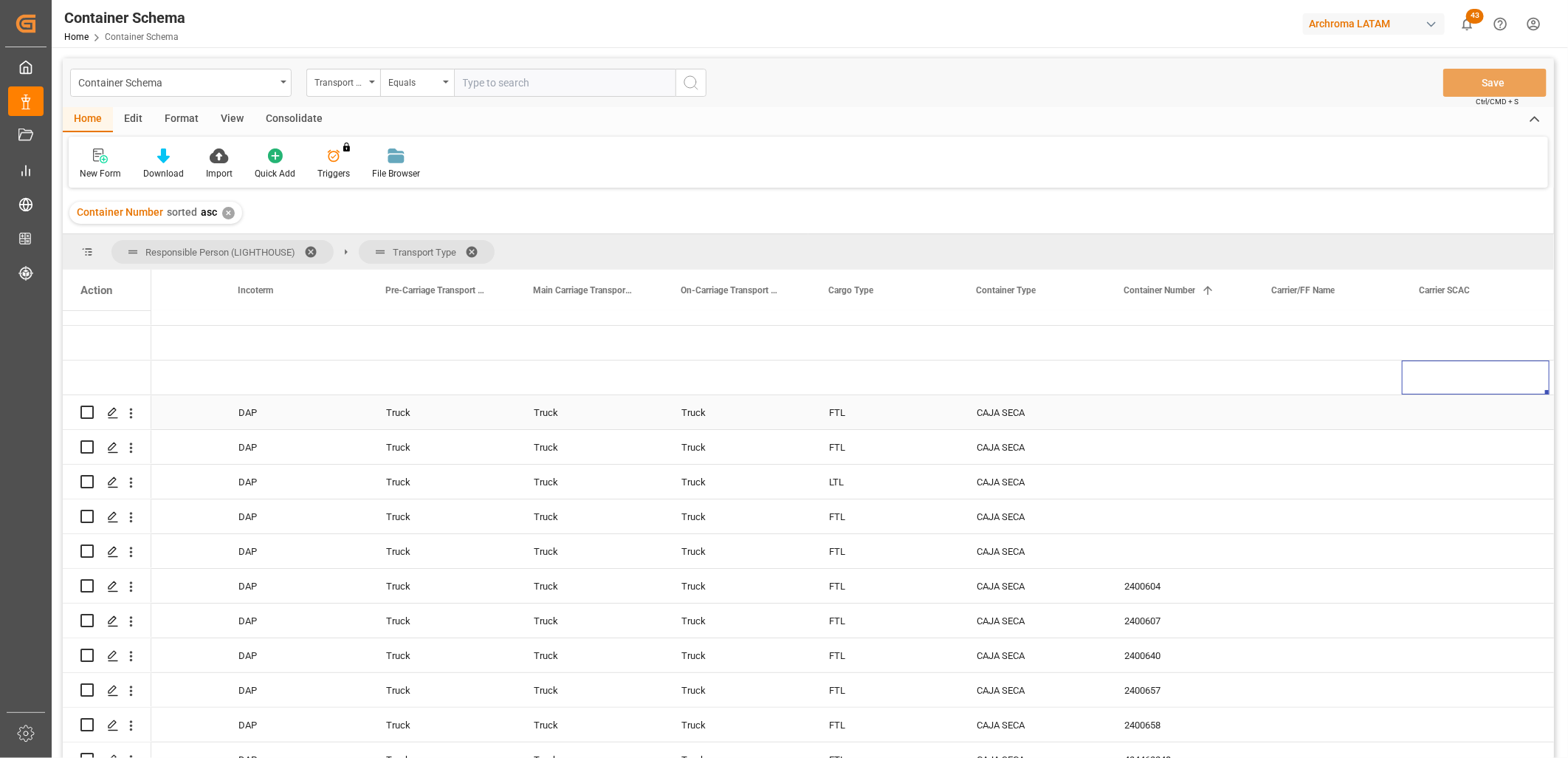
click at [83, 411] on input "Press Space to toggle row selection (unchecked)" at bounding box center [86, 412] width 13 height 13
checkbox input "true"
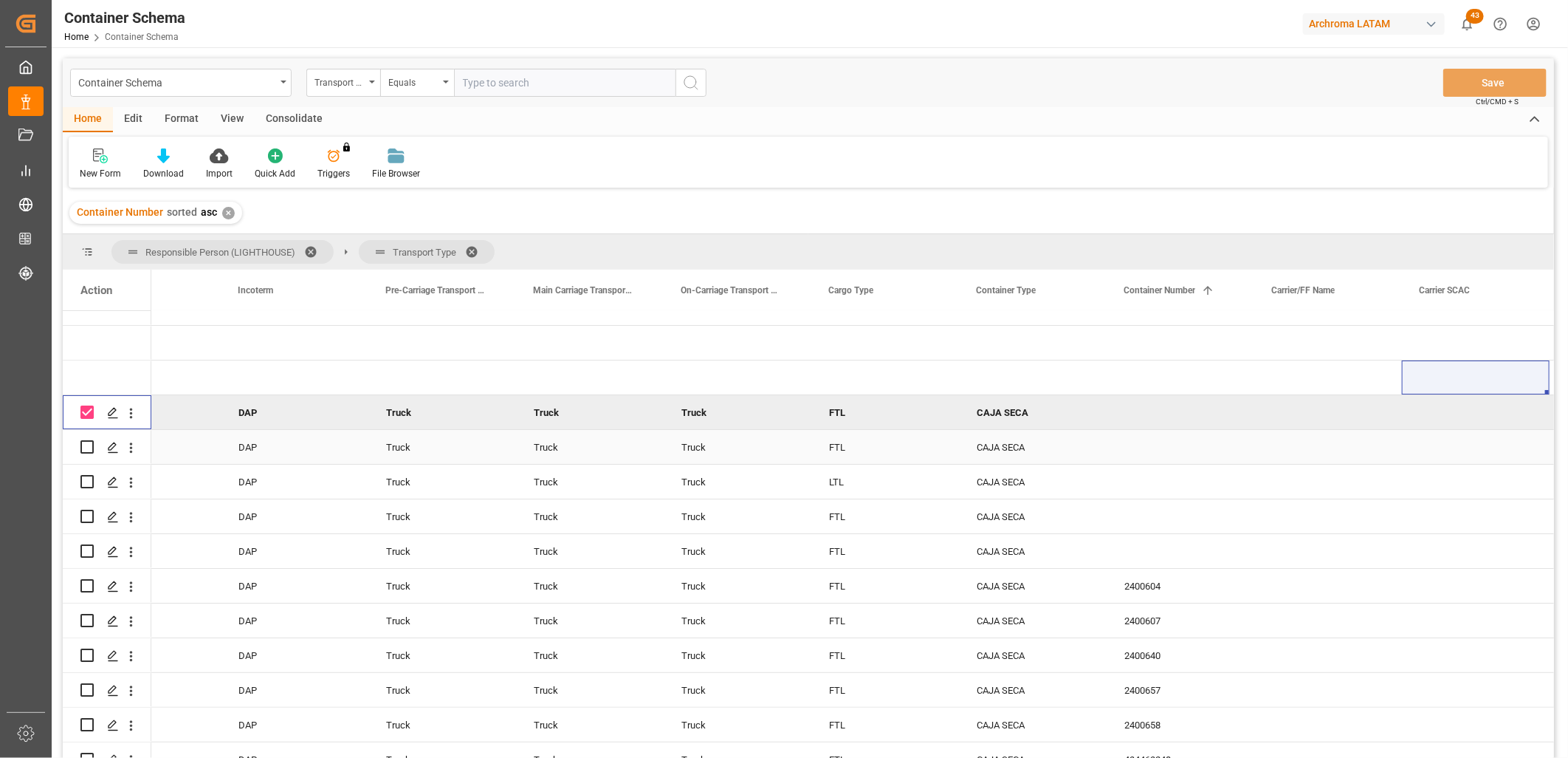
drag, startPoint x: 90, startPoint y: 447, endPoint x: 86, endPoint y: 462, distance: 15.5
click at [89, 447] on input "Press Space to toggle row selection (unchecked)" at bounding box center [86, 447] width 13 height 13
checkbox input "true"
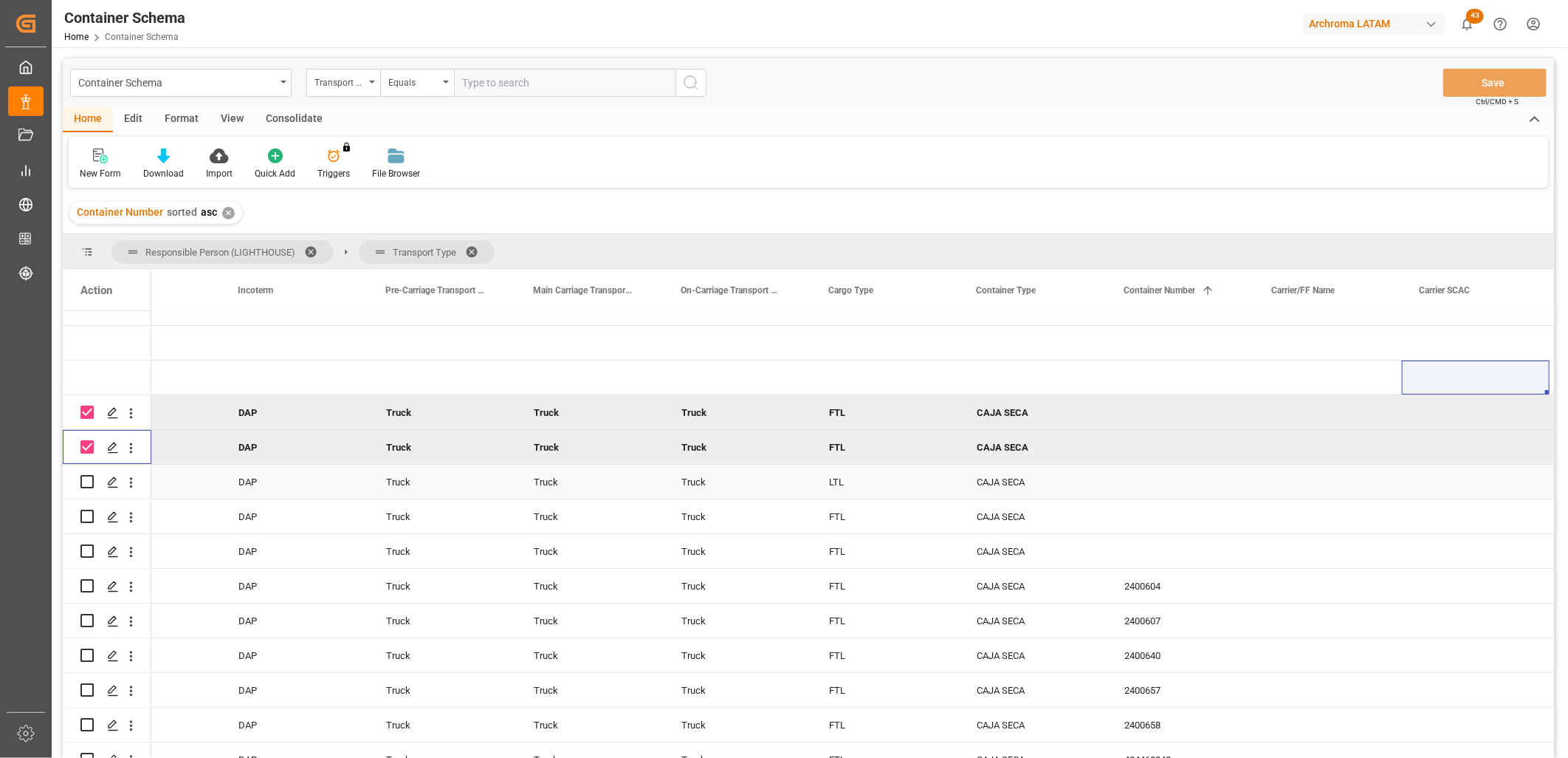
click at [88, 478] on input "Press Space to toggle row selection (unchecked)" at bounding box center [86, 481] width 13 height 13
checkbox input "true"
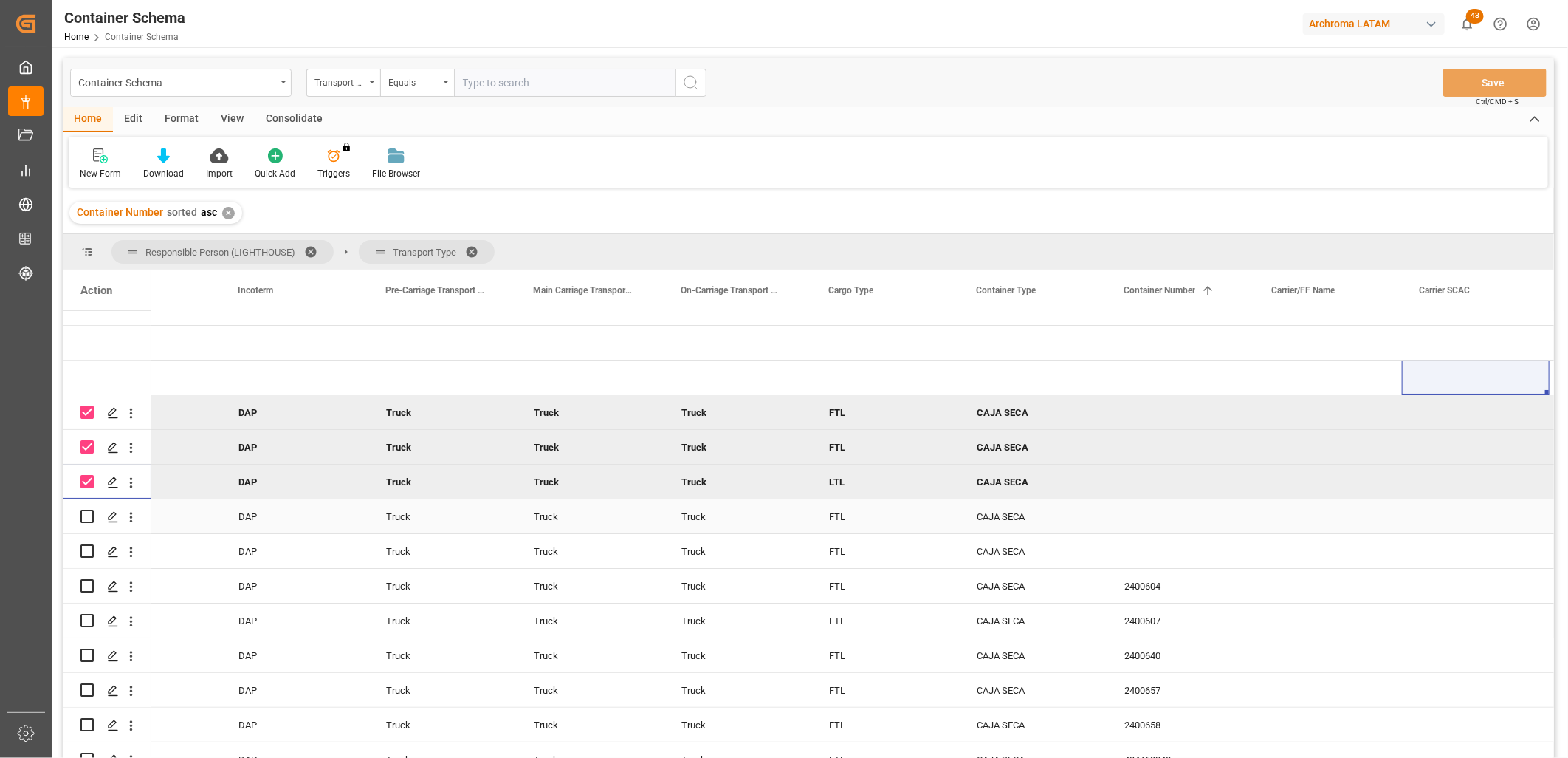
click at [85, 517] on input "Press Space to toggle row selection (unchecked)" at bounding box center [86, 516] width 13 height 13
checkbox input "true"
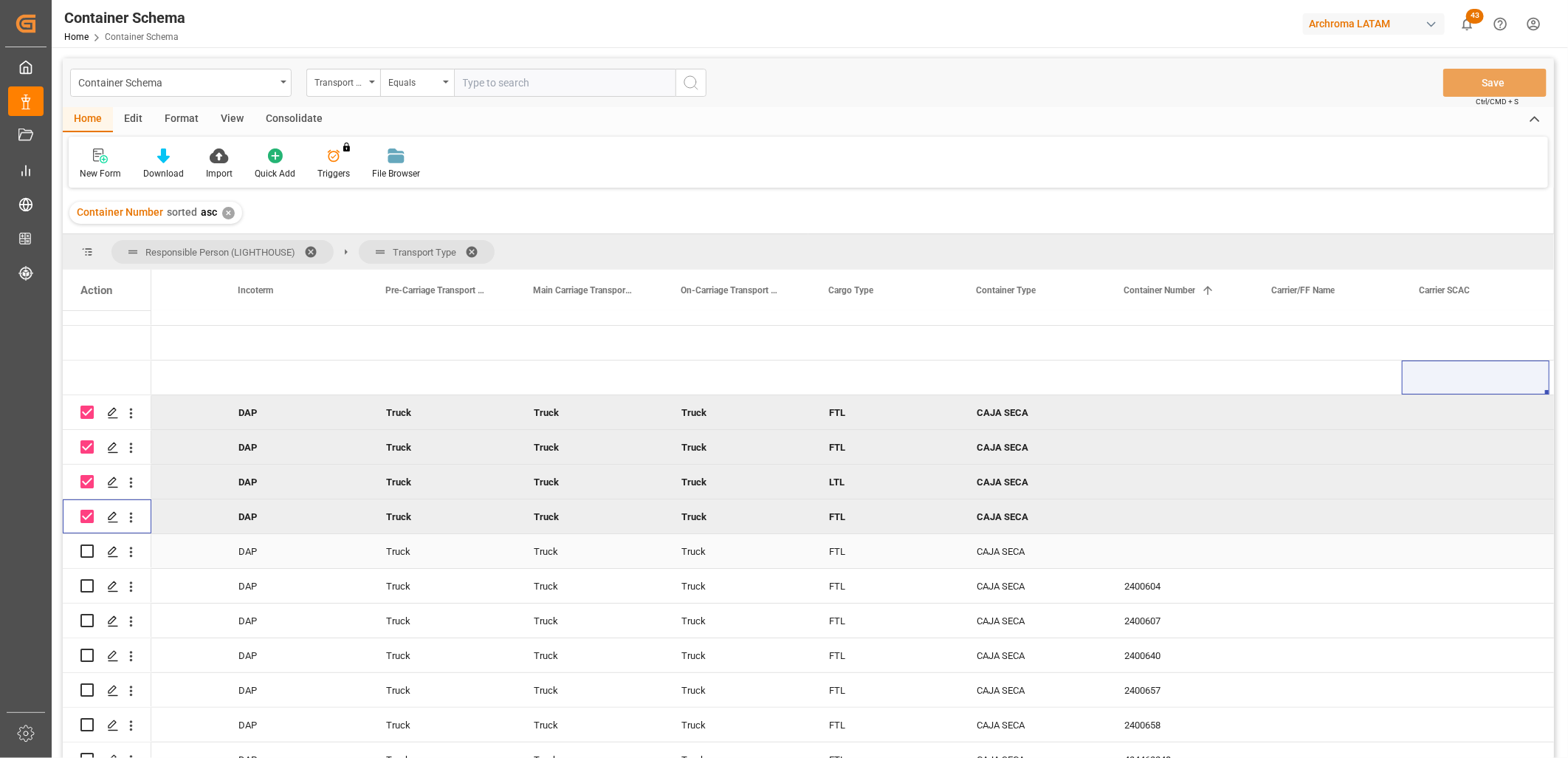
click at [83, 552] on input "Press Space to toggle row selection (unchecked)" at bounding box center [86, 551] width 13 height 13
checkbox input "true"
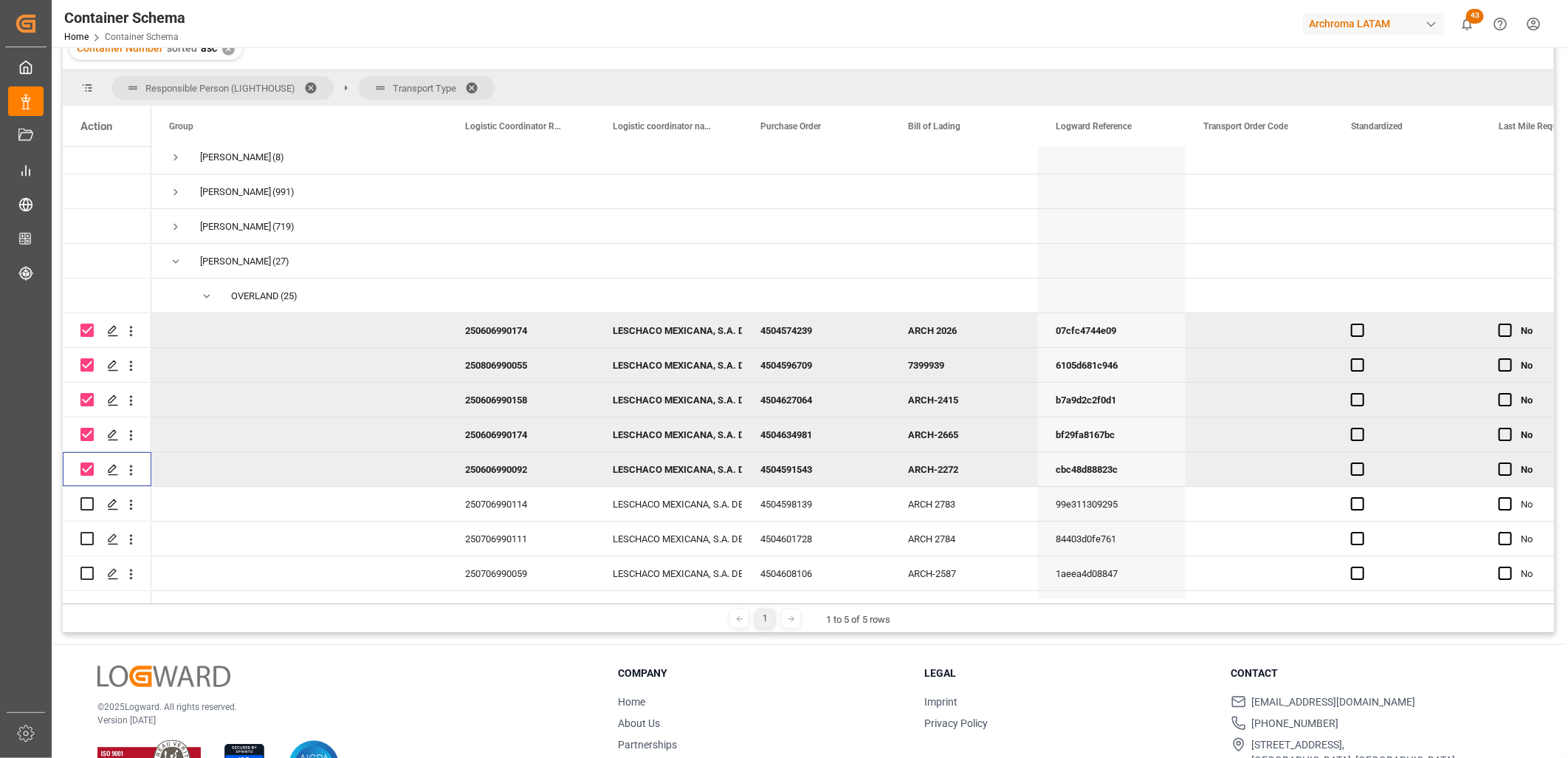
click at [523, 328] on div "250606990174" at bounding box center [520, 330] width 147 height 34
click at [490, 330] on div "250606990174" at bounding box center [520, 330] width 147 height 34
drag, startPoint x: 543, startPoint y: 344, endPoint x: 454, endPoint y: 344, distance: 89.0
click at [454, 344] on div "250606990174" at bounding box center [520, 339] width 147 height 52
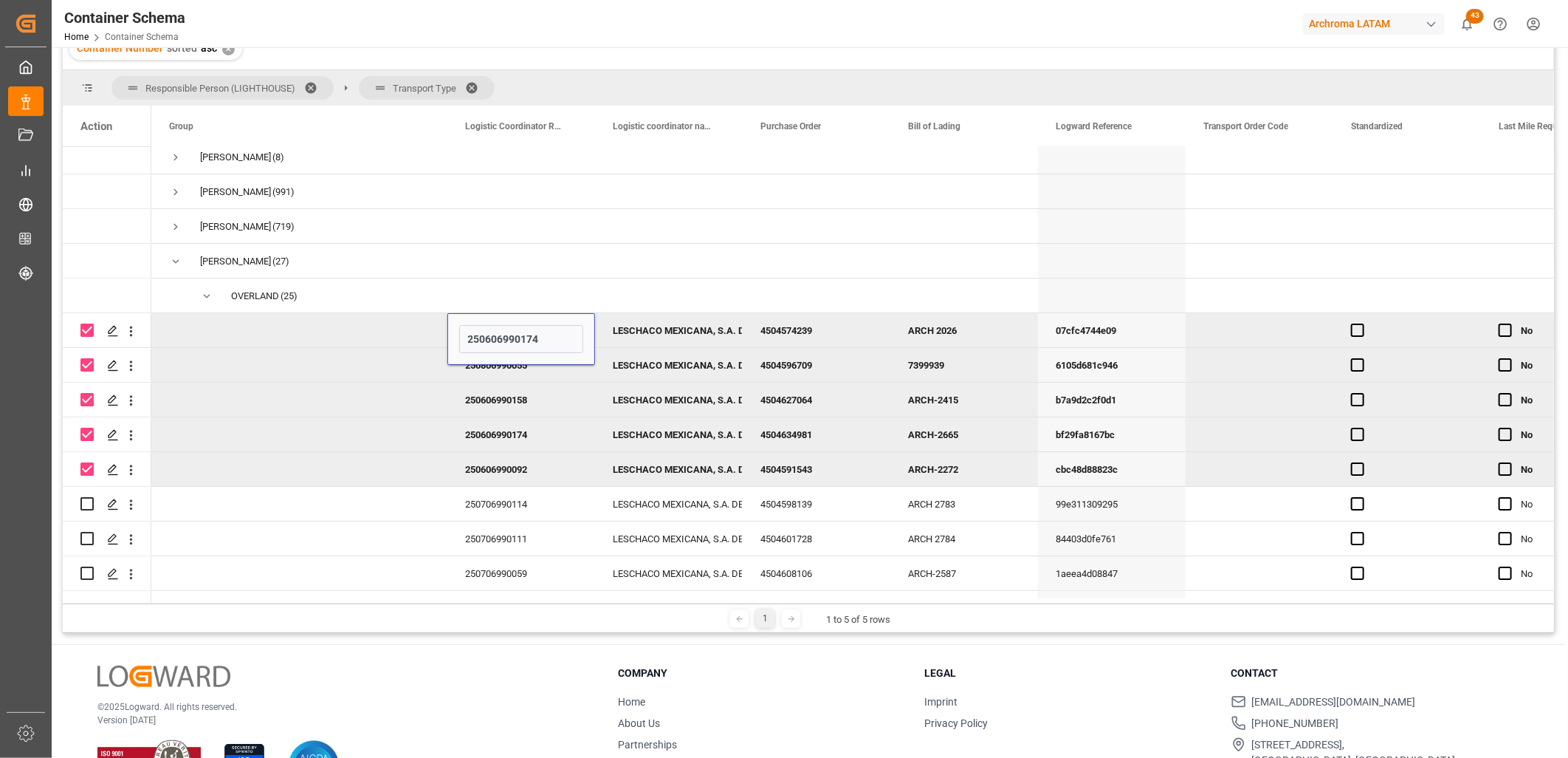
click at [680, 324] on div "LESCHACO MEXICANA, S.A. DE C.V." at bounding box center [668, 331] width 112 height 34
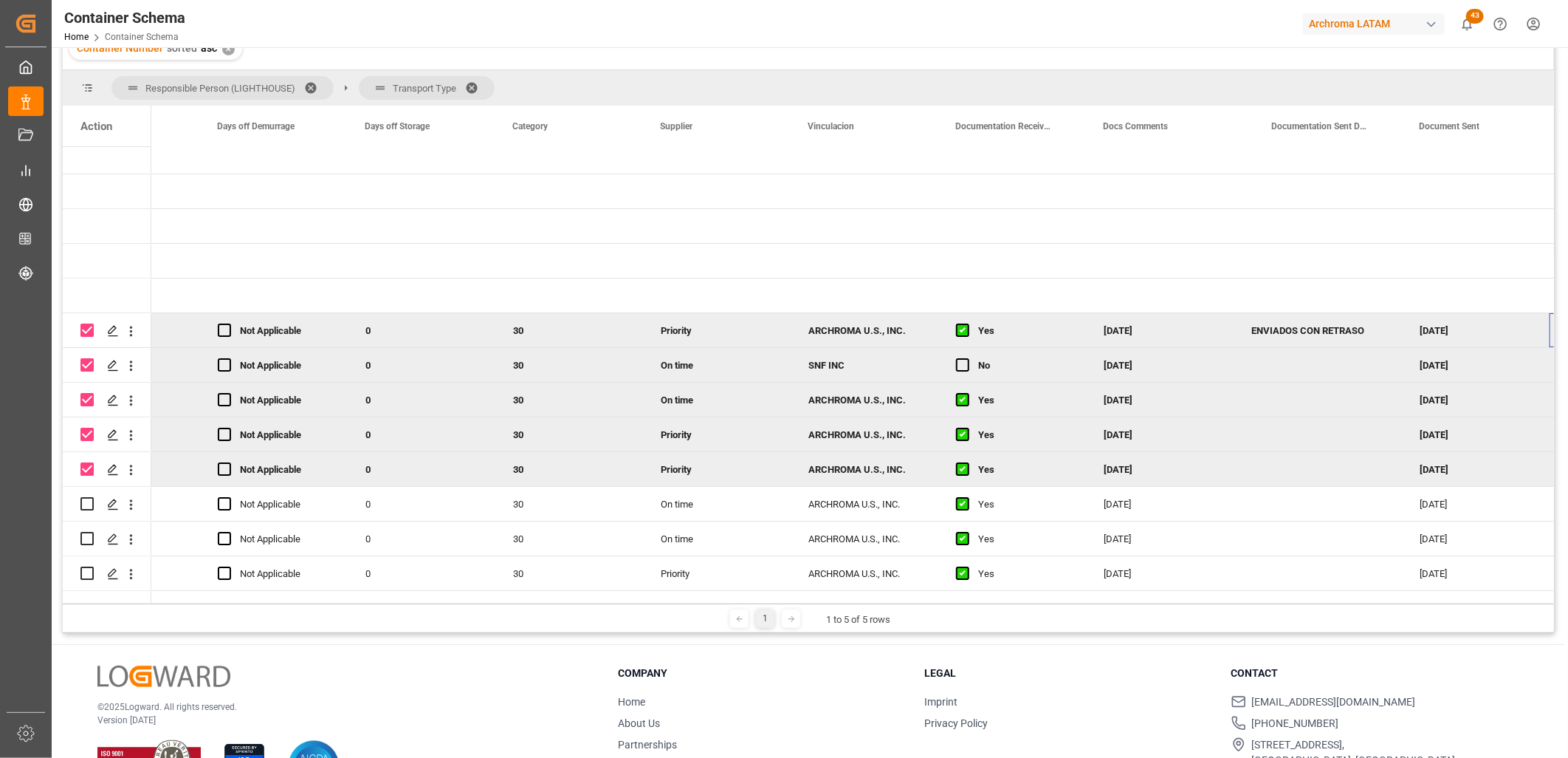
scroll to position [0, 1871]
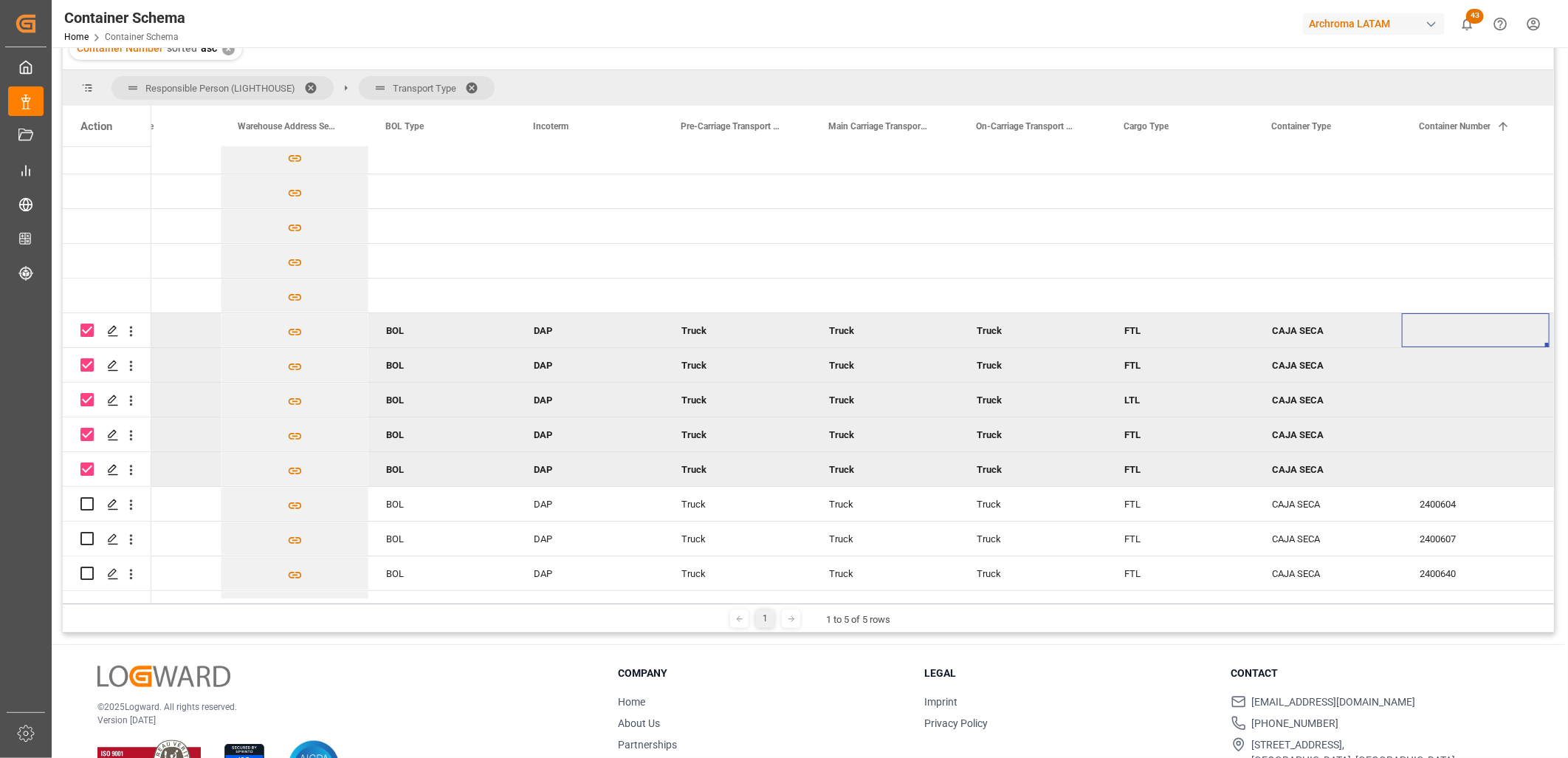
click at [1445, 327] on div "Press SPACE to deselect this row." at bounding box center [1475, 330] width 147 height 34
click at [1422, 338] on input "Press SPACE to deselect this row." at bounding box center [1475, 339] width 124 height 28
paste input "51173"
type input "51173"
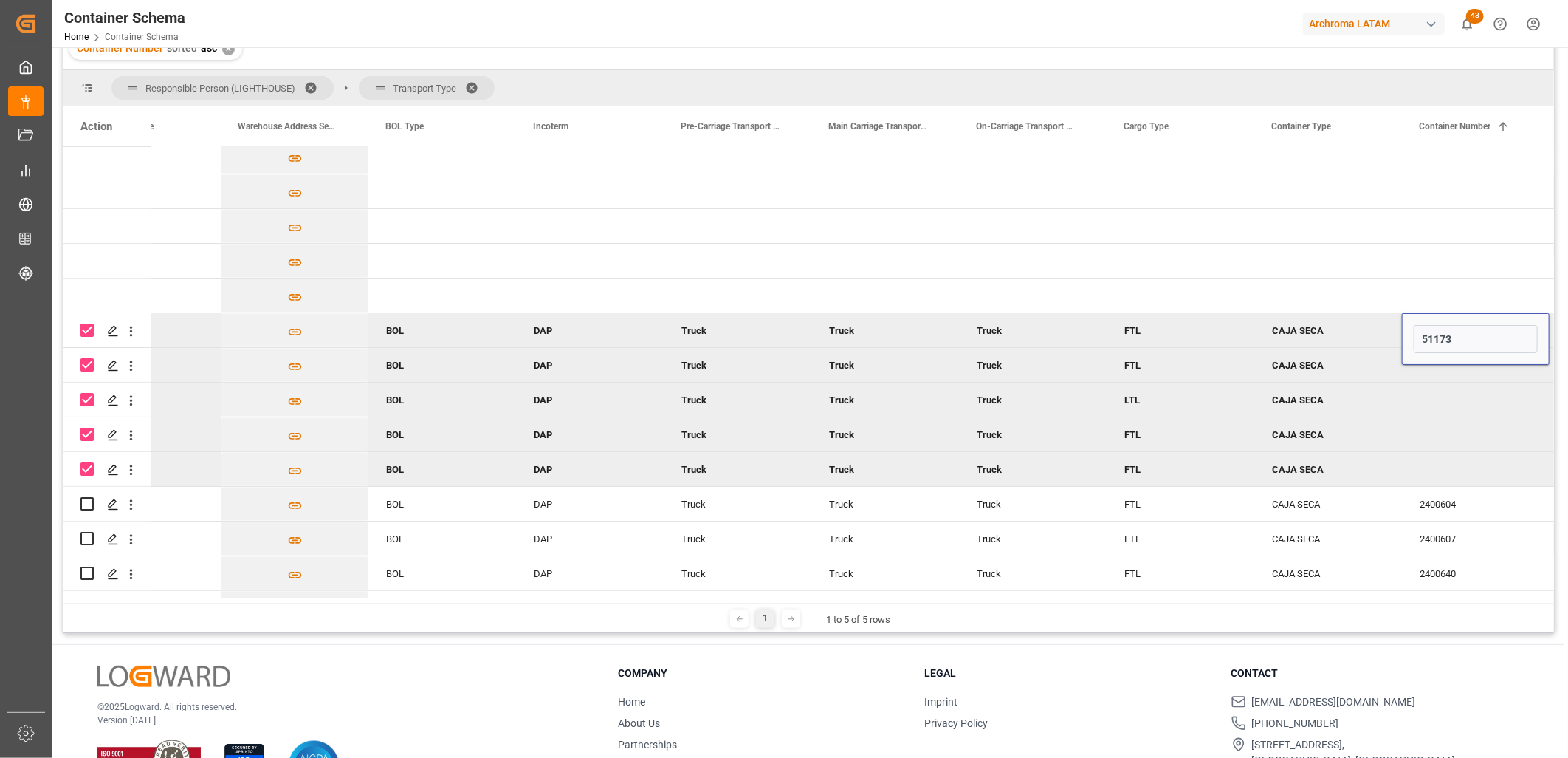
click at [1309, 365] on div "CAJA SECA" at bounding box center [1327, 364] width 147 height 34
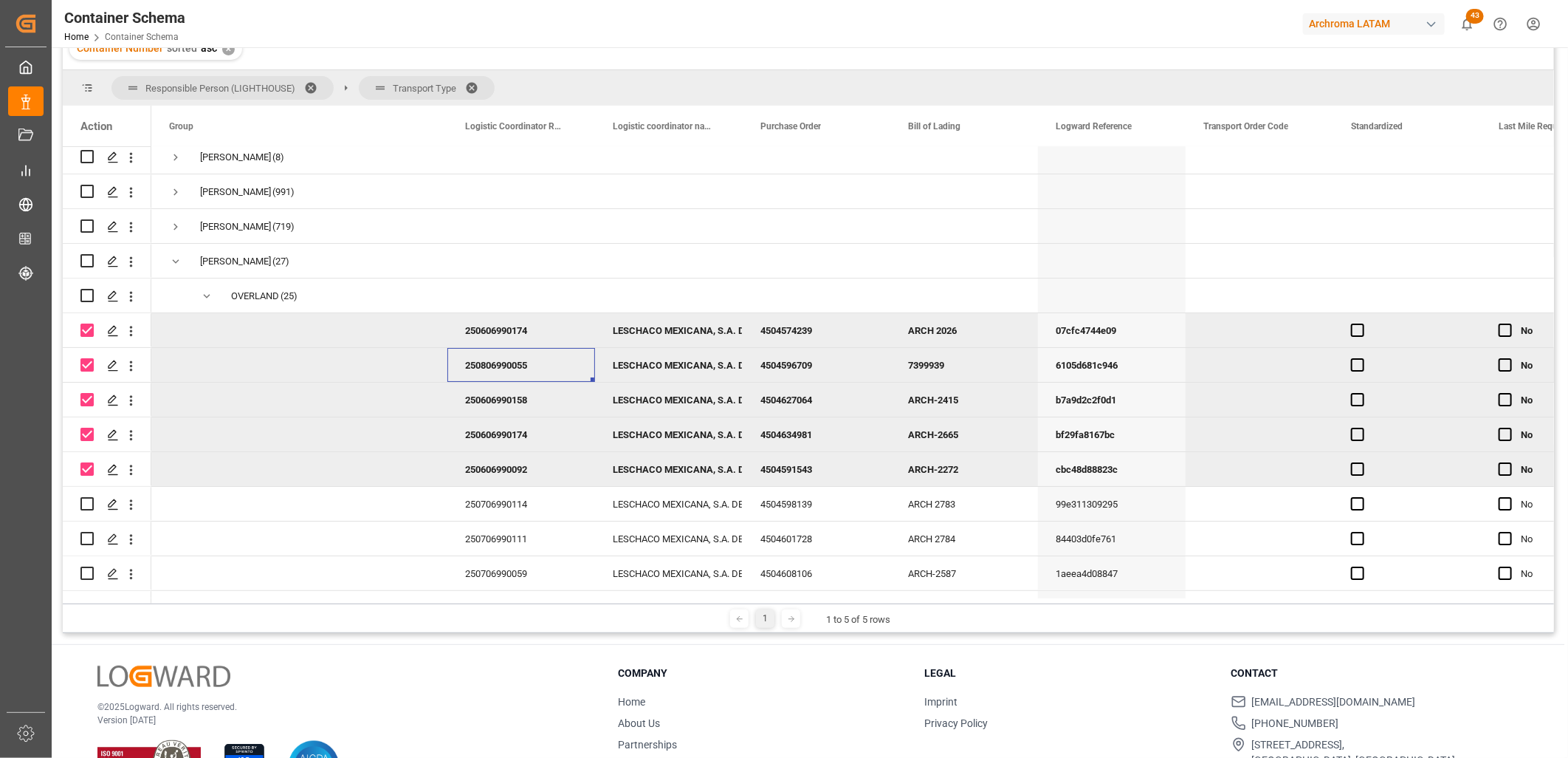
click at [530, 370] on div "250806990055" at bounding box center [520, 364] width 147 height 34
drag, startPoint x: 551, startPoint y: 371, endPoint x: 467, endPoint y: 364, distance: 84.3
click at [467, 364] on input "250806990055" at bounding box center [521, 374] width 124 height 28
click at [923, 365] on div "7399939" at bounding box center [964, 364] width 147 height 34
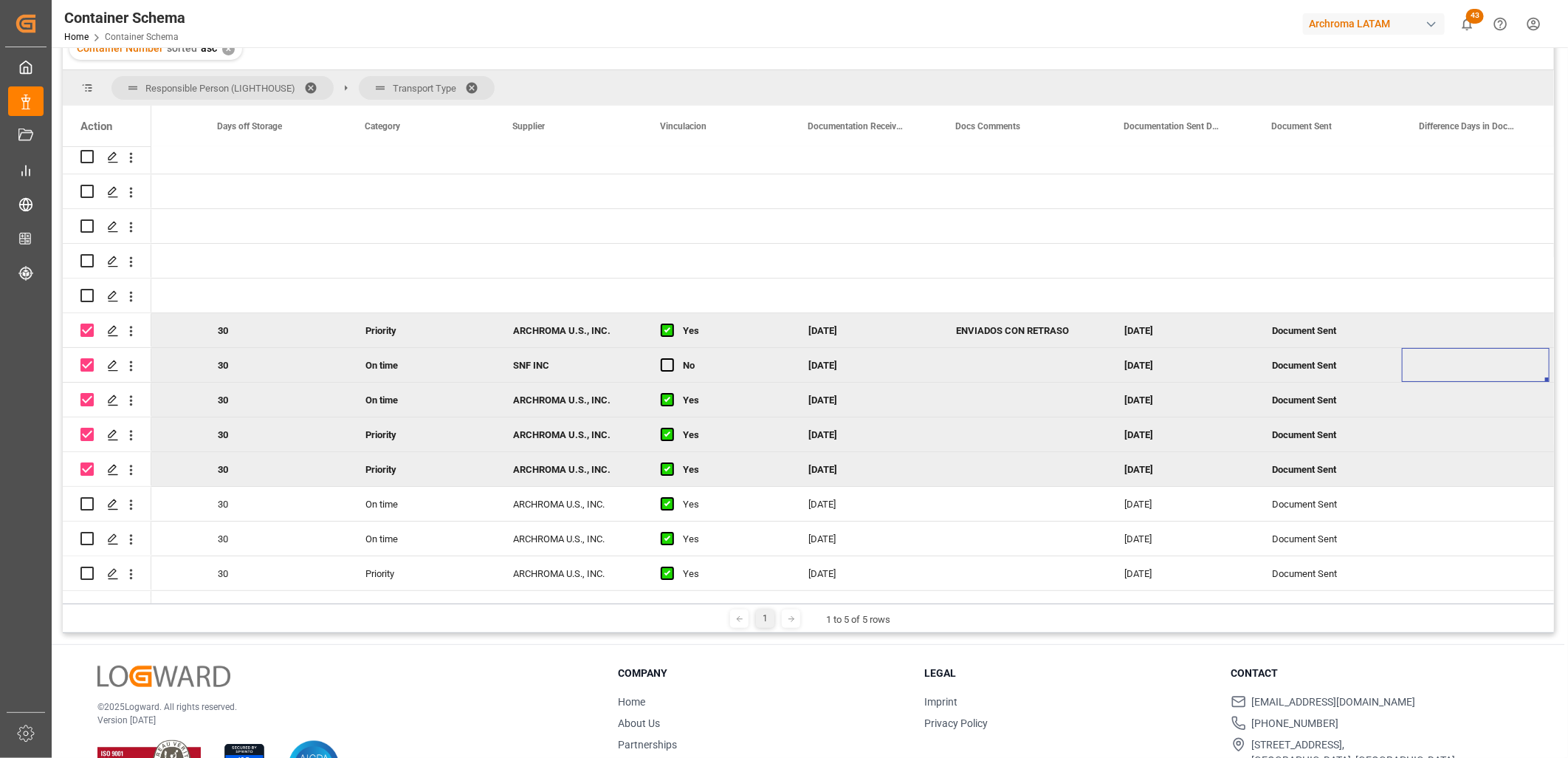
scroll to position [0, 2167]
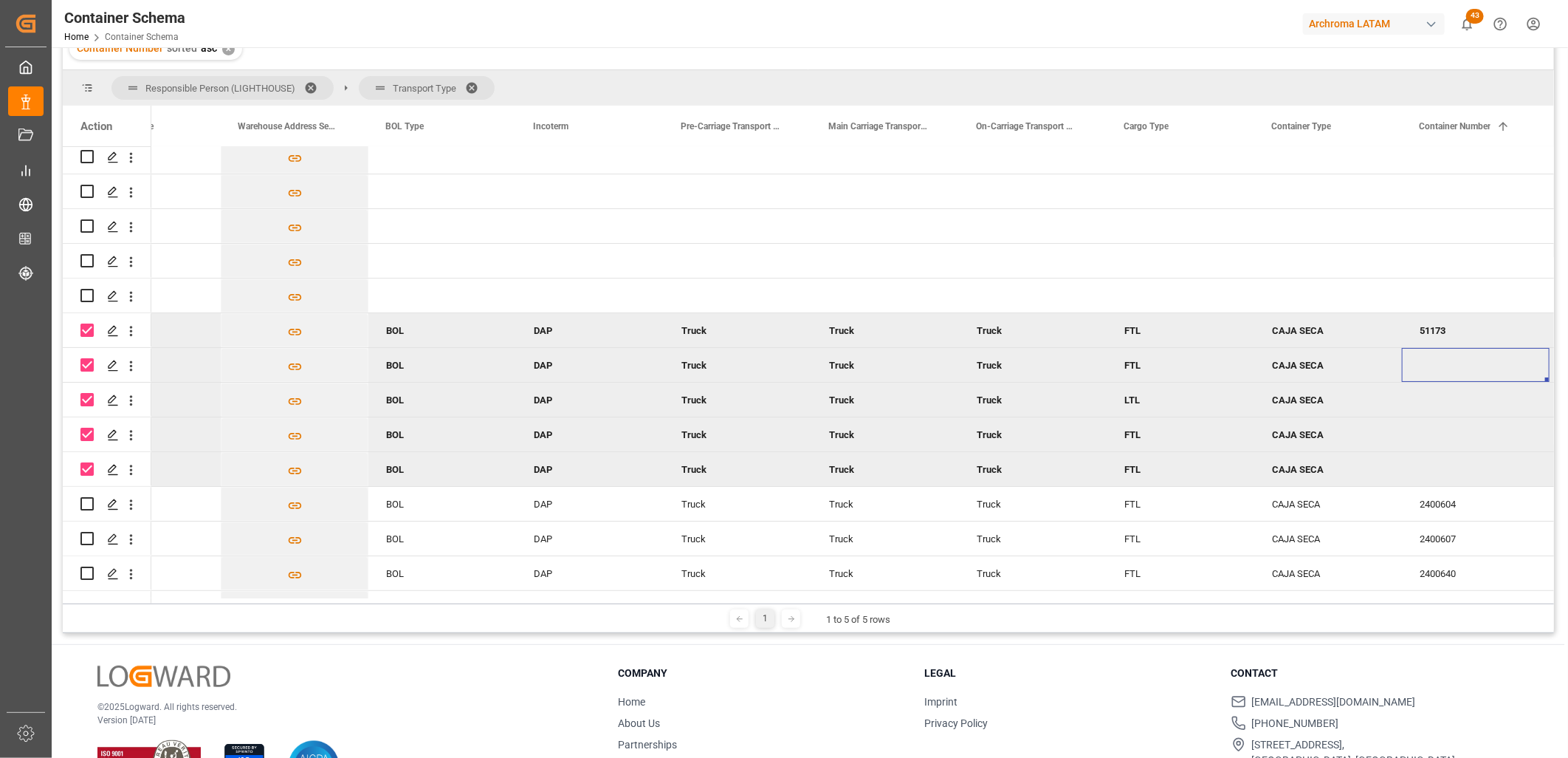
click at [1432, 357] on div "Press SPACE to deselect this row." at bounding box center [1475, 364] width 147 height 34
click at [1430, 356] on div "Press SPACE to deselect this row." at bounding box center [1475, 364] width 147 height 34
click at [1430, 368] on input "Press SPACE to deselect this row." at bounding box center [1475, 374] width 124 height 28
paste input "CR258004"
type input "CR258004"
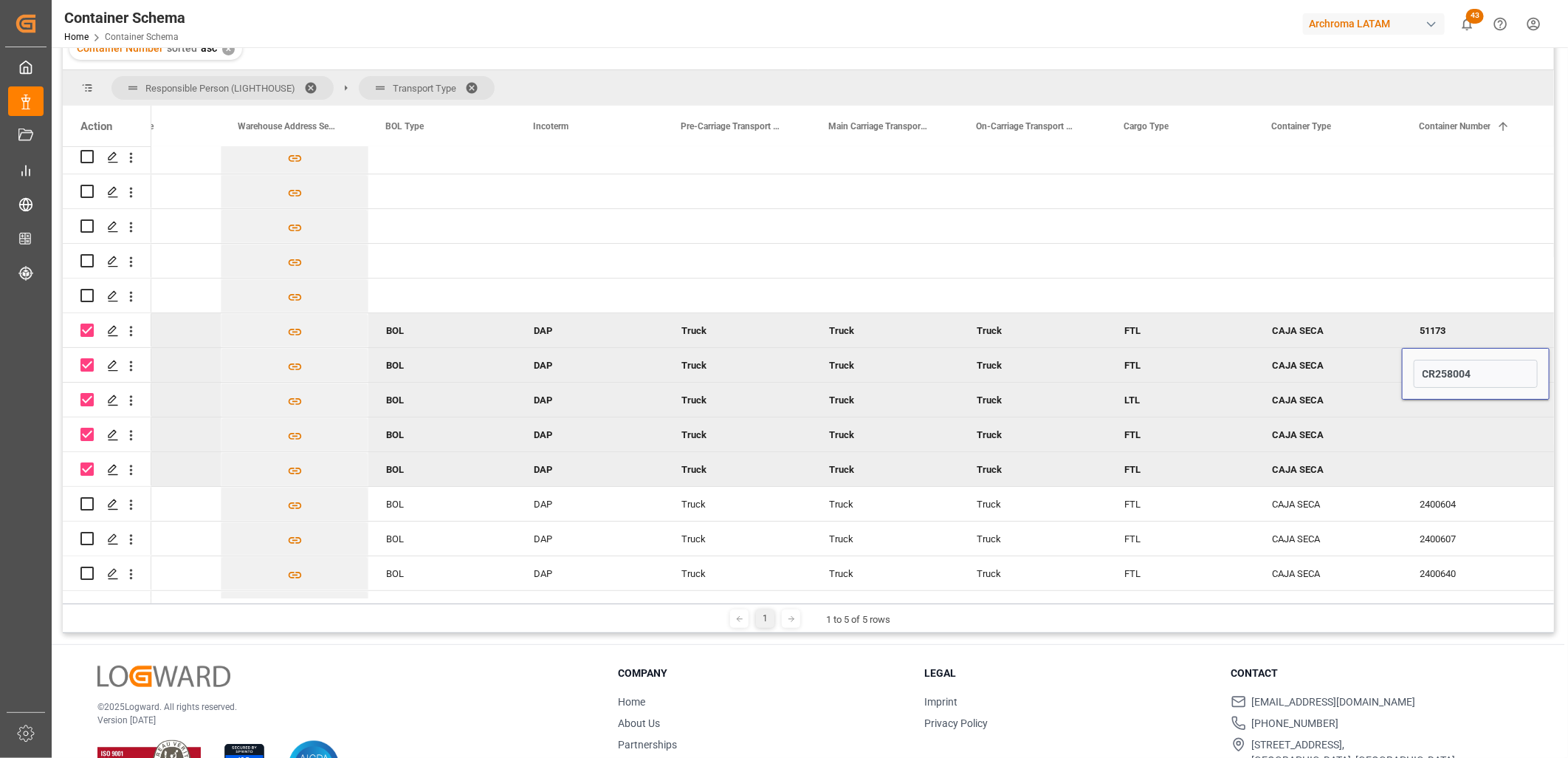
click at [1368, 402] on div "CAJA SECA" at bounding box center [1327, 400] width 147 height 34
click at [1440, 401] on div "Press SPACE to deselect this row." at bounding box center [1475, 400] width 147 height 34
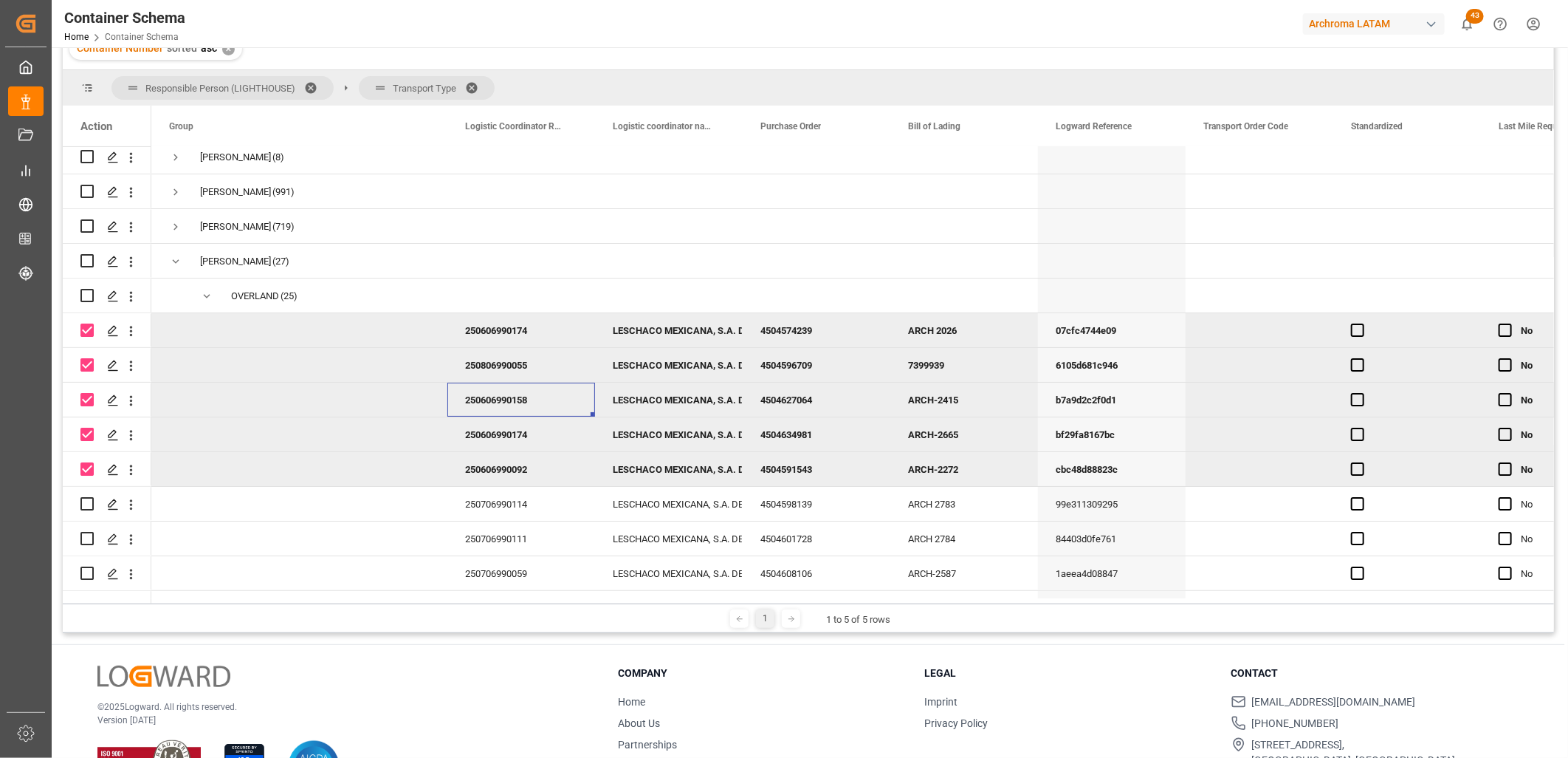
click at [528, 406] on div "250606990158" at bounding box center [520, 400] width 147 height 34
click at [527, 406] on div "250606990158" at bounding box center [520, 400] width 147 height 34
drag, startPoint x: 552, startPoint y: 404, endPoint x: 469, endPoint y: 397, distance: 83.3
click at [469, 397] on input "250606990158" at bounding box center [521, 409] width 124 height 28
drag, startPoint x: 661, startPoint y: 402, endPoint x: 669, endPoint y: 411, distance: 12.0
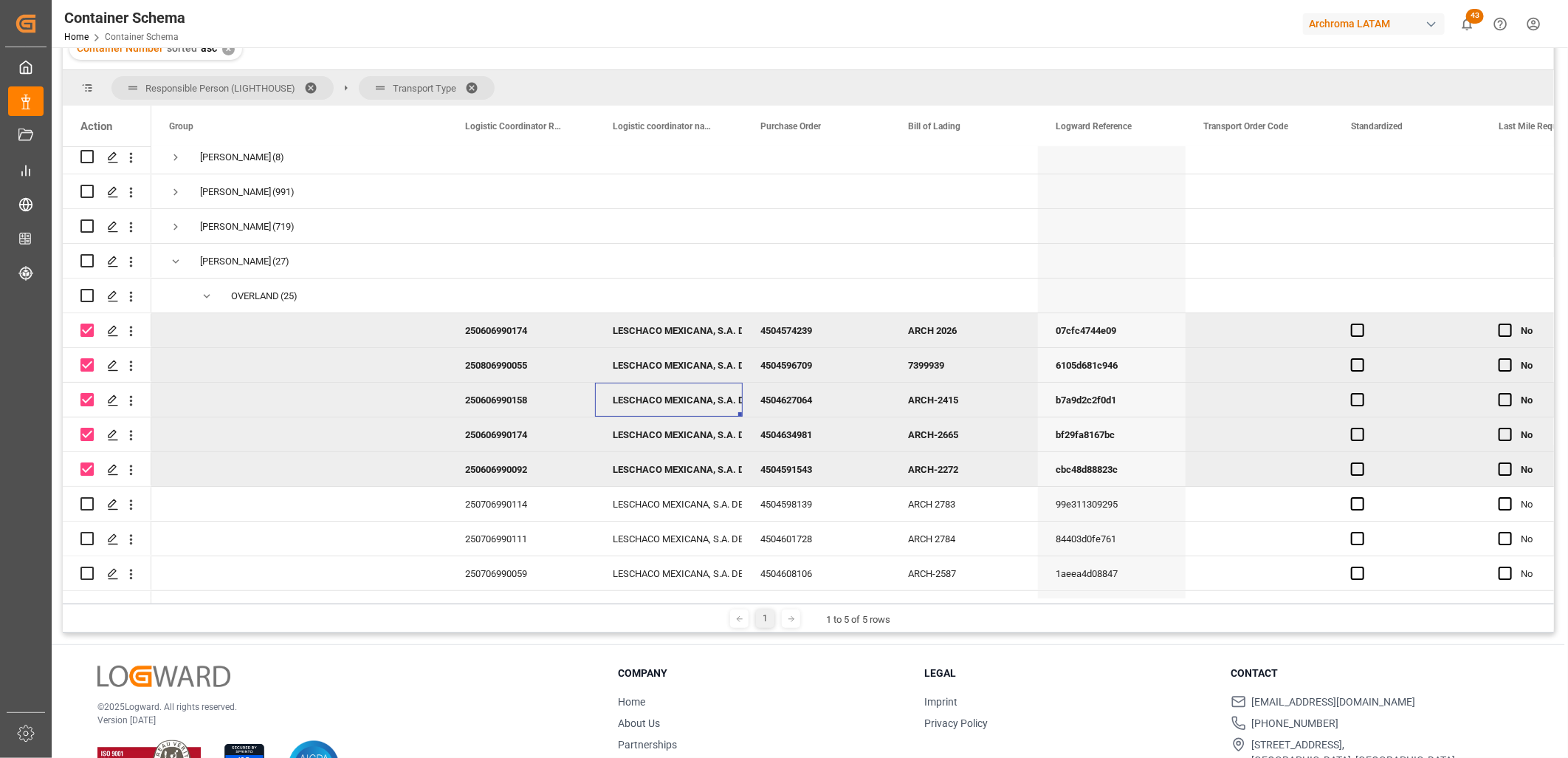
click at [662, 402] on div "LESCHACO MEXICANA, S.A. DE C.V." at bounding box center [668, 401] width 112 height 34
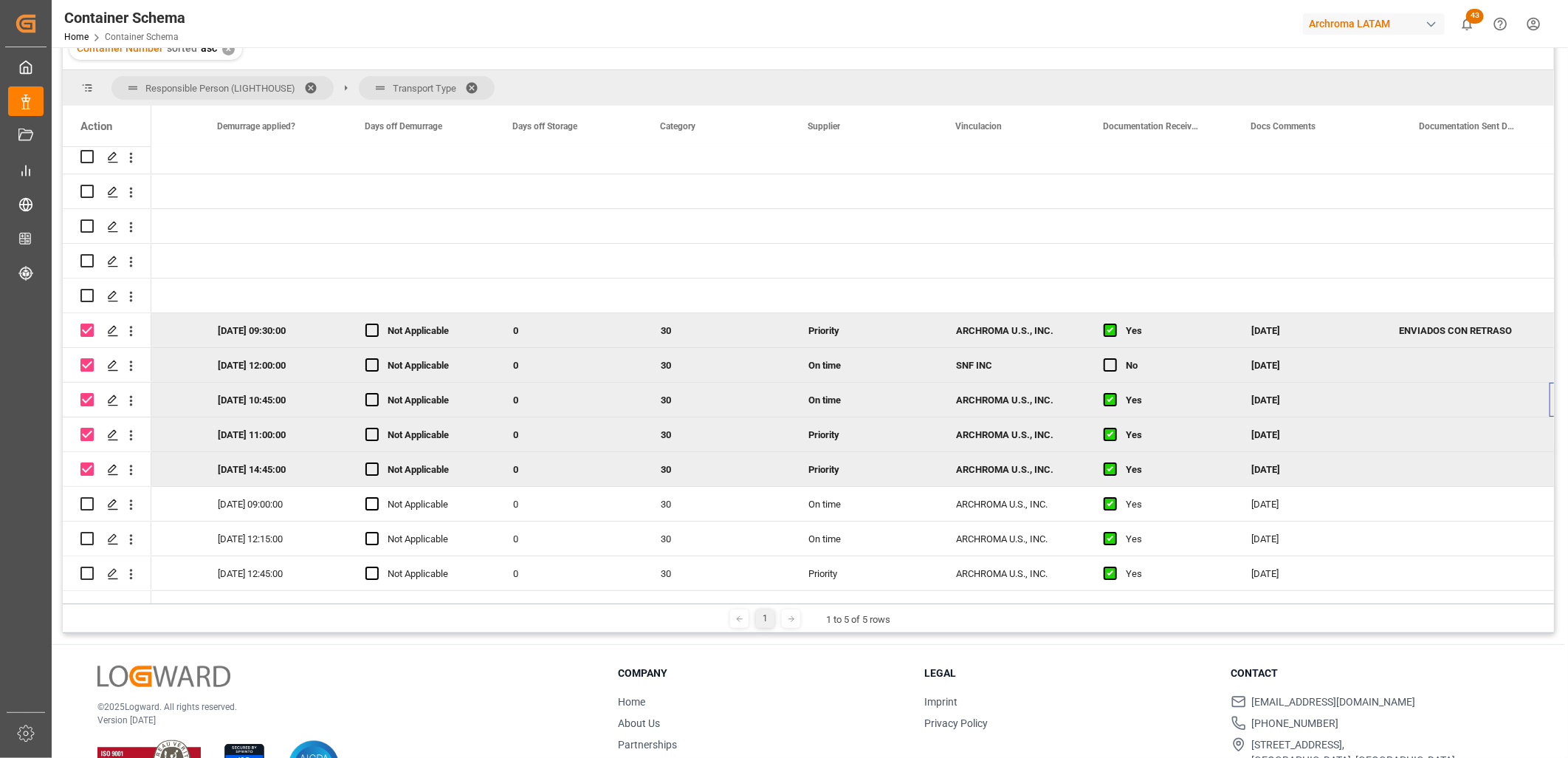
scroll to position [0, 1724]
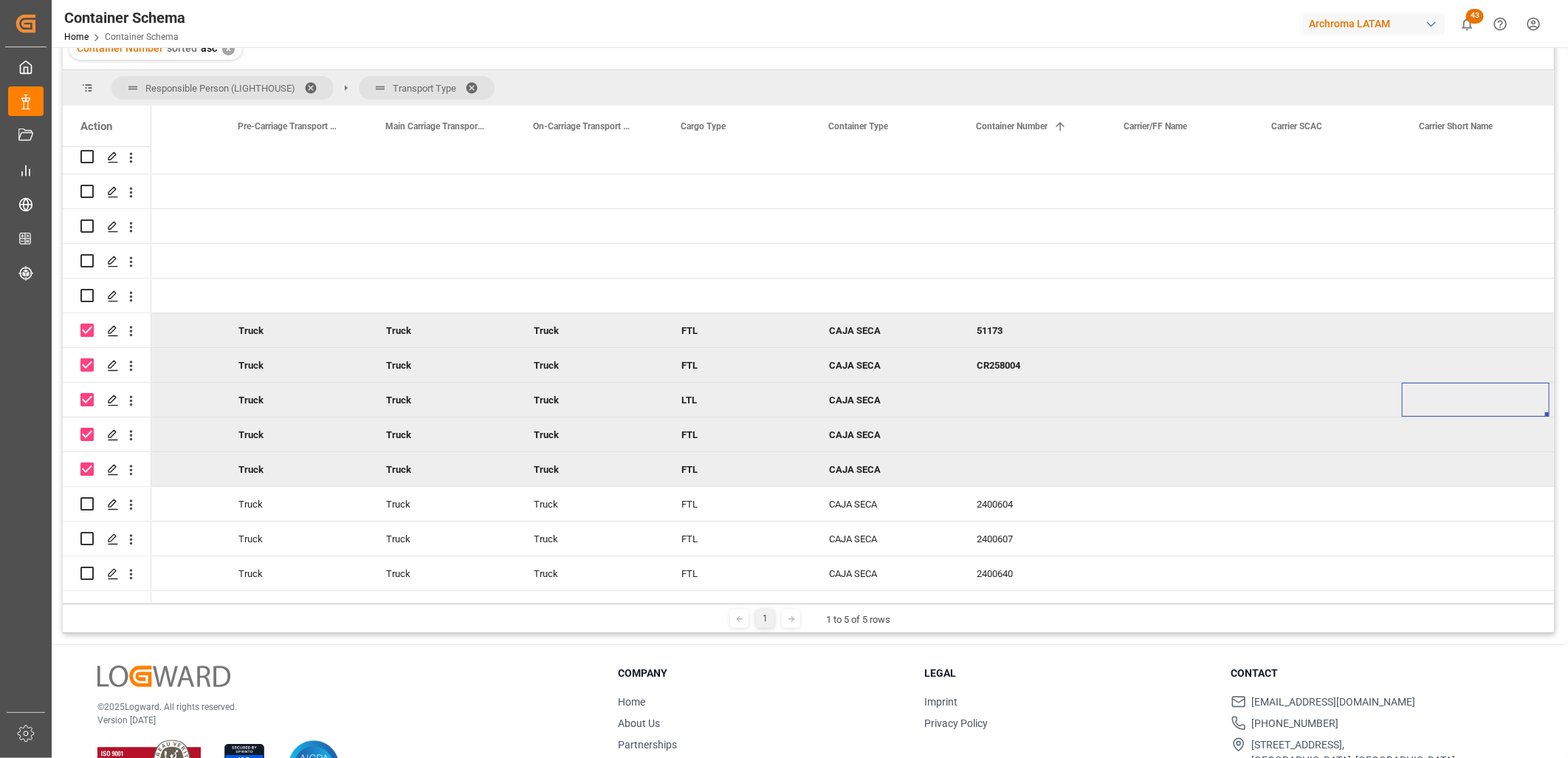
click at [977, 395] on div "Press SPACE to deselect this row." at bounding box center [1033, 400] width 147 height 34
click at [991, 397] on div "Press SPACE to deselect this row." at bounding box center [1033, 400] width 147 height 34
click at [993, 402] on input "Press SPACE to deselect this row." at bounding box center [1033, 409] width 124 height 28
paste input "ZYH-390-P"
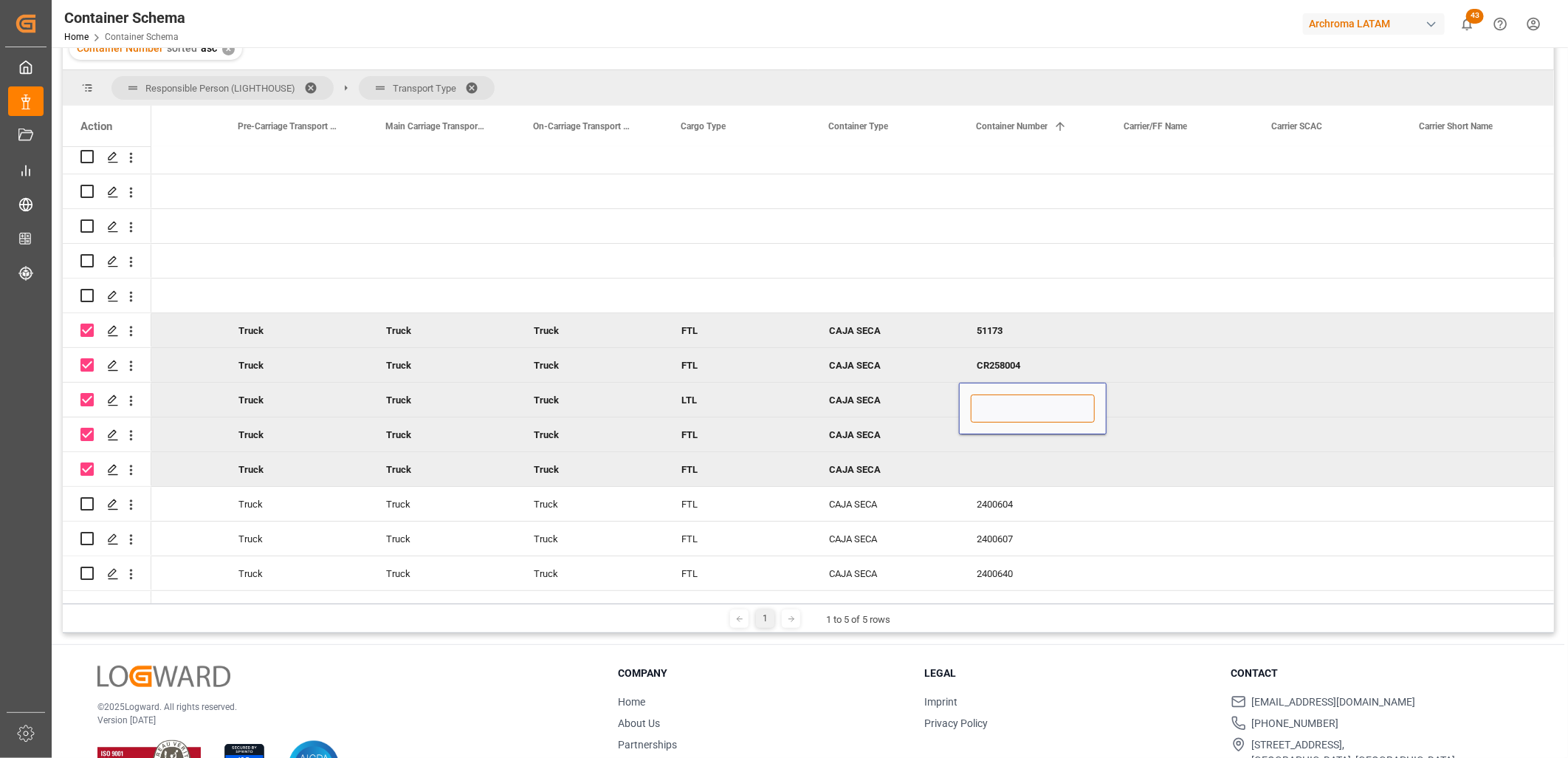
type input "ZYH-390-P"
click at [983, 446] on div "Press SPACE to deselect this row." at bounding box center [1033, 434] width 147 height 34
click at [995, 432] on div "Press SPACE to deselect this row." at bounding box center [1033, 434] width 147 height 34
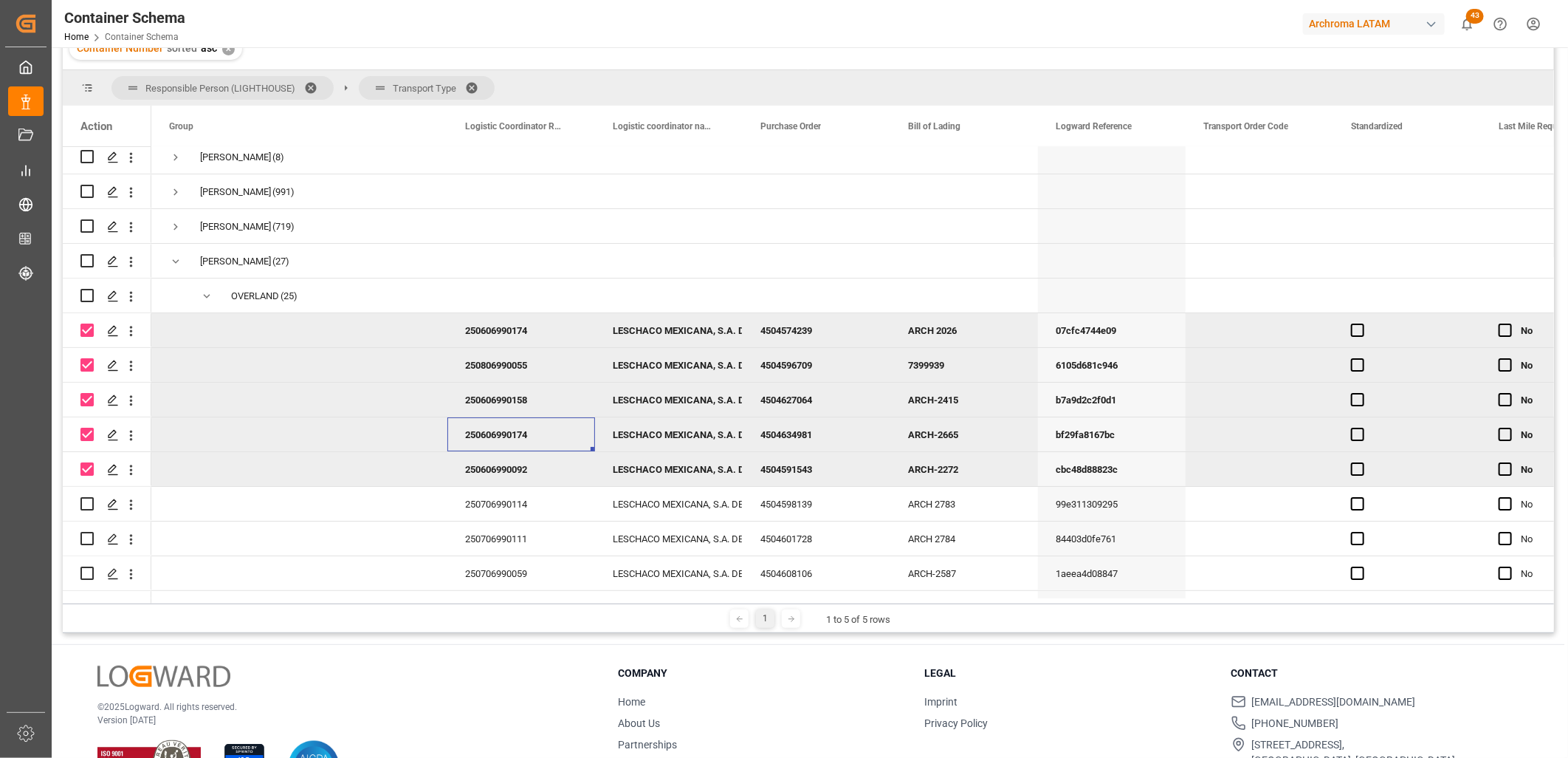
click at [528, 430] on div "250606990174" at bounding box center [520, 434] width 147 height 34
drag, startPoint x: 551, startPoint y: 442, endPoint x: 470, endPoint y: 433, distance: 81.5
click at [470, 433] on input "250606990174" at bounding box center [521, 443] width 124 height 28
drag, startPoint x: 463, startPoint y: 439, endPoint x: 556, endPoint y: 445, distance: 93.2
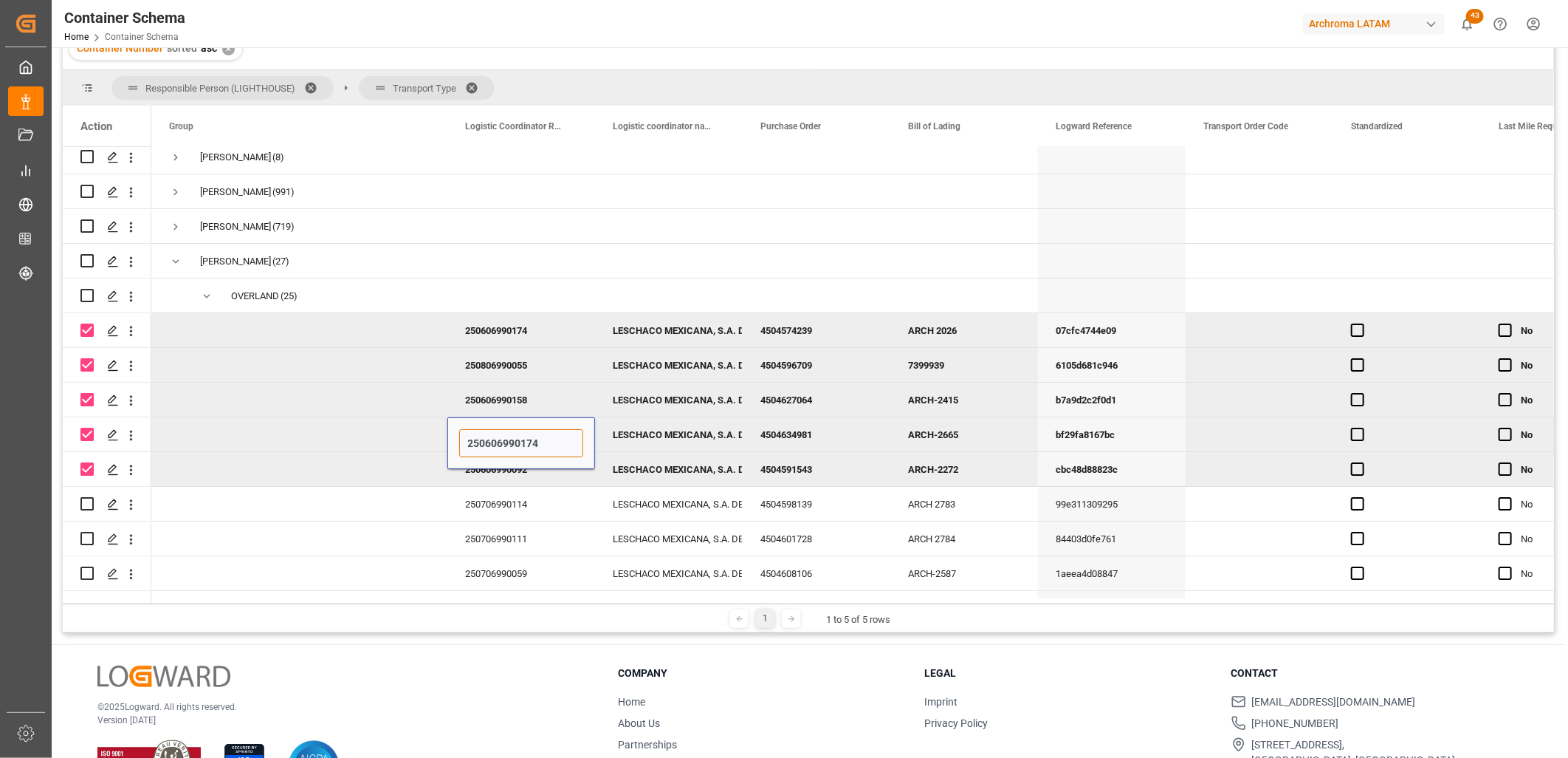
click at [556, 445] on input "250606990174" at bounding box center [521, 443] width 124 height 28
click at [676, 439] on div "LESCHACO MEXICANA, S.A. DE C.V." at bounding box center [668, 435] width 112 height 34
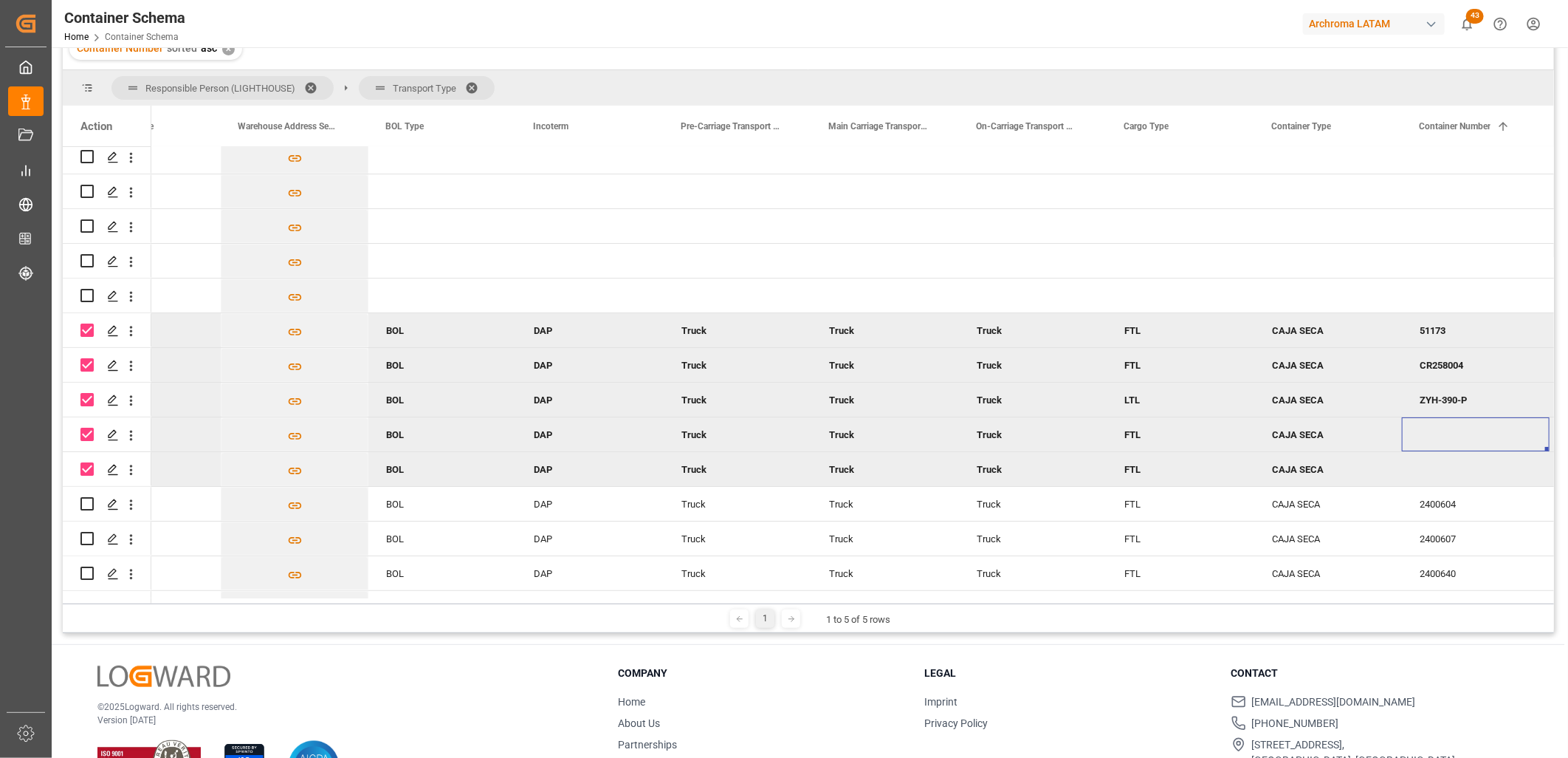
click at [1428, 433] on div "Press SPACE to deselect this row." at bounding box center [1475, 434] width 147 height 34
click at [1429, 439] on input "Press SPACE to deselect this row." at bounding box center [1475, 443] width 124 height 28
paste input "51173"
type input "51173"
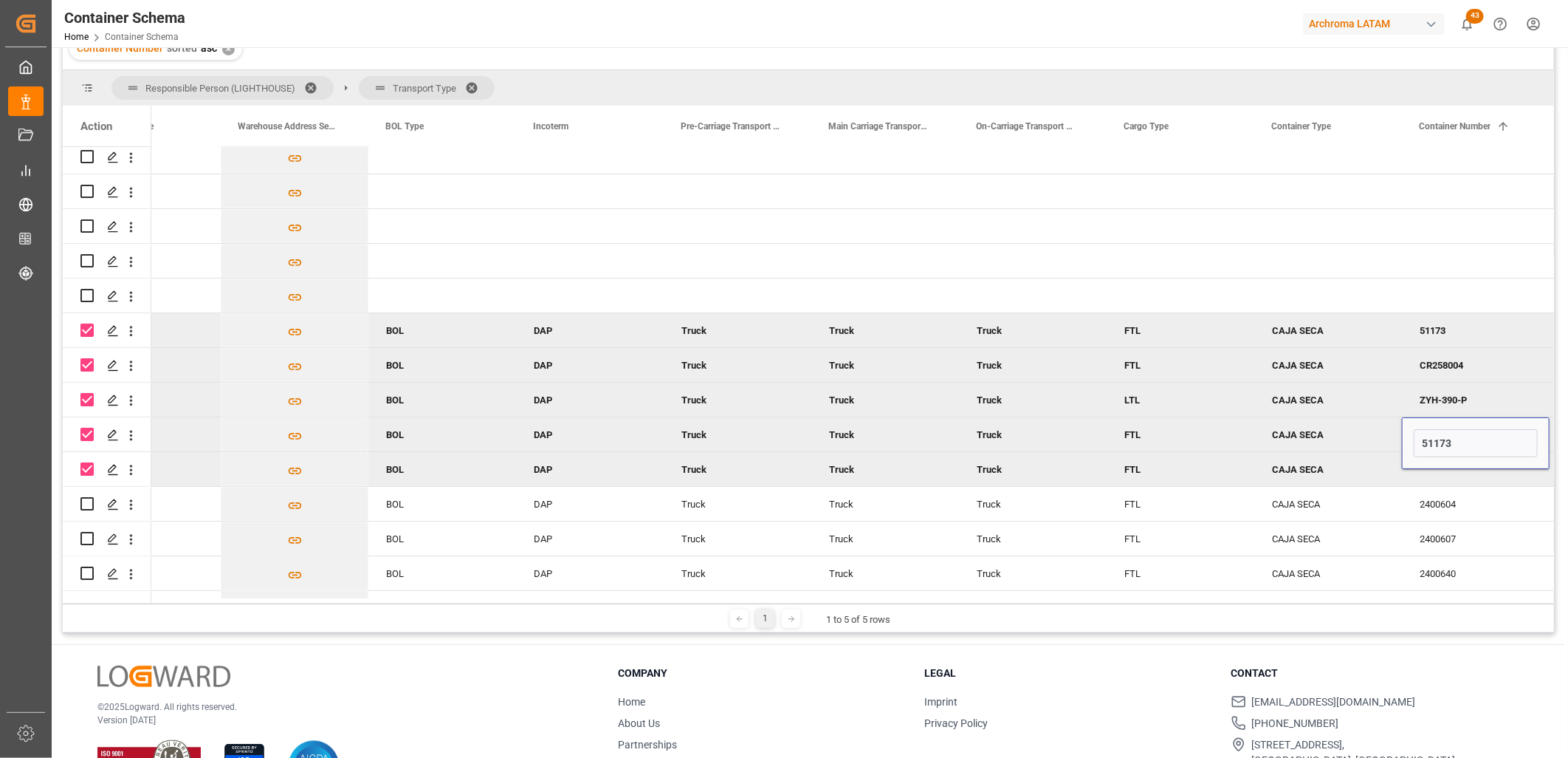
click at [1430, 477] on div "Press SPACE to deselect this row." at bounding box center [1475, 469] width 147 height 34
click at [1444, 469] on div "Press SPACE to deselect this row." at bounding box center [1475, 469] width 147 height 34
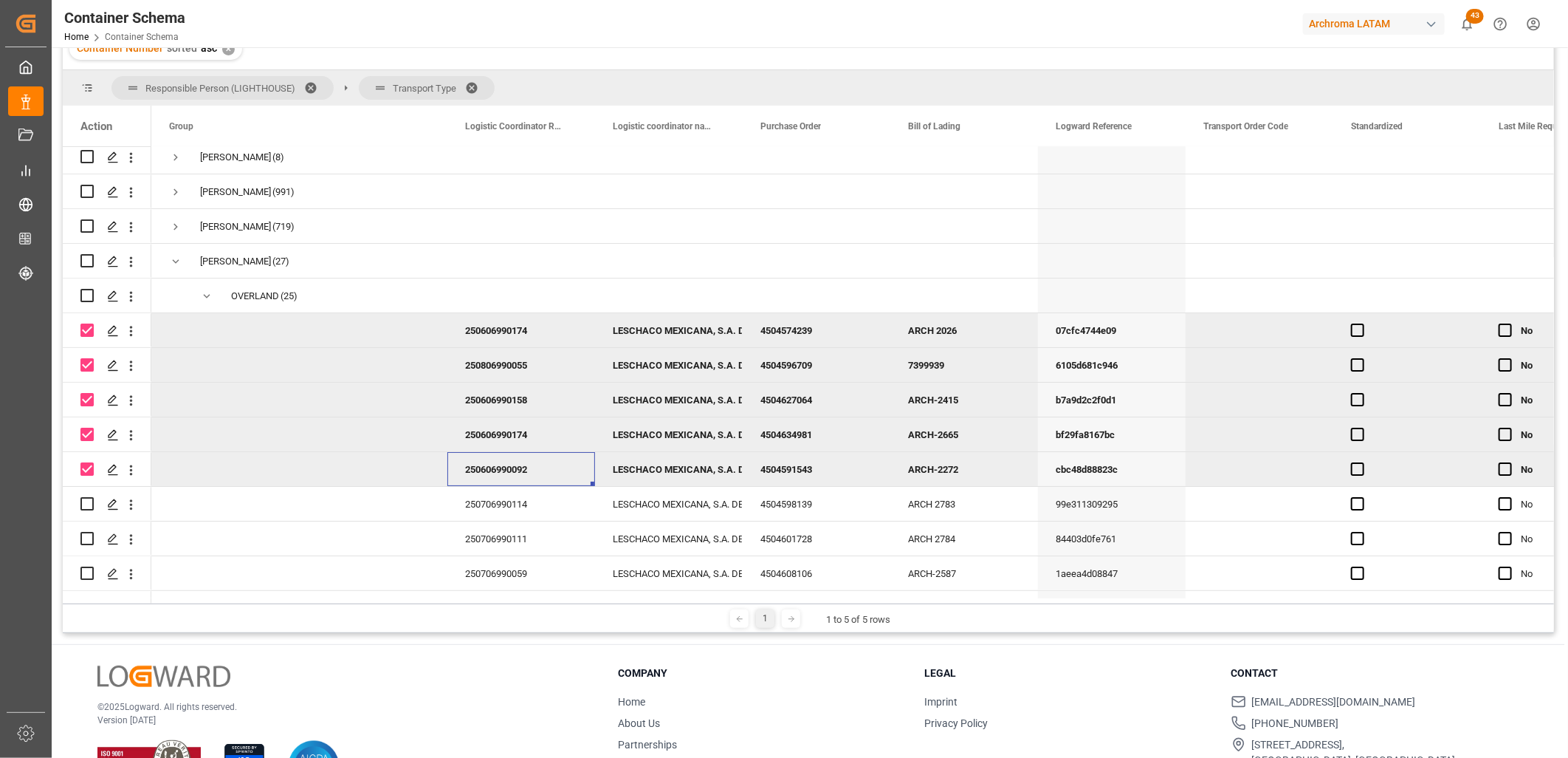
click at [526, 470] on div "250606990092" at bounding box center [520, 469] width 147 height 34
click at [525, 470] on div "250606990092" at bounding box center [520, 469] width 147 height 34
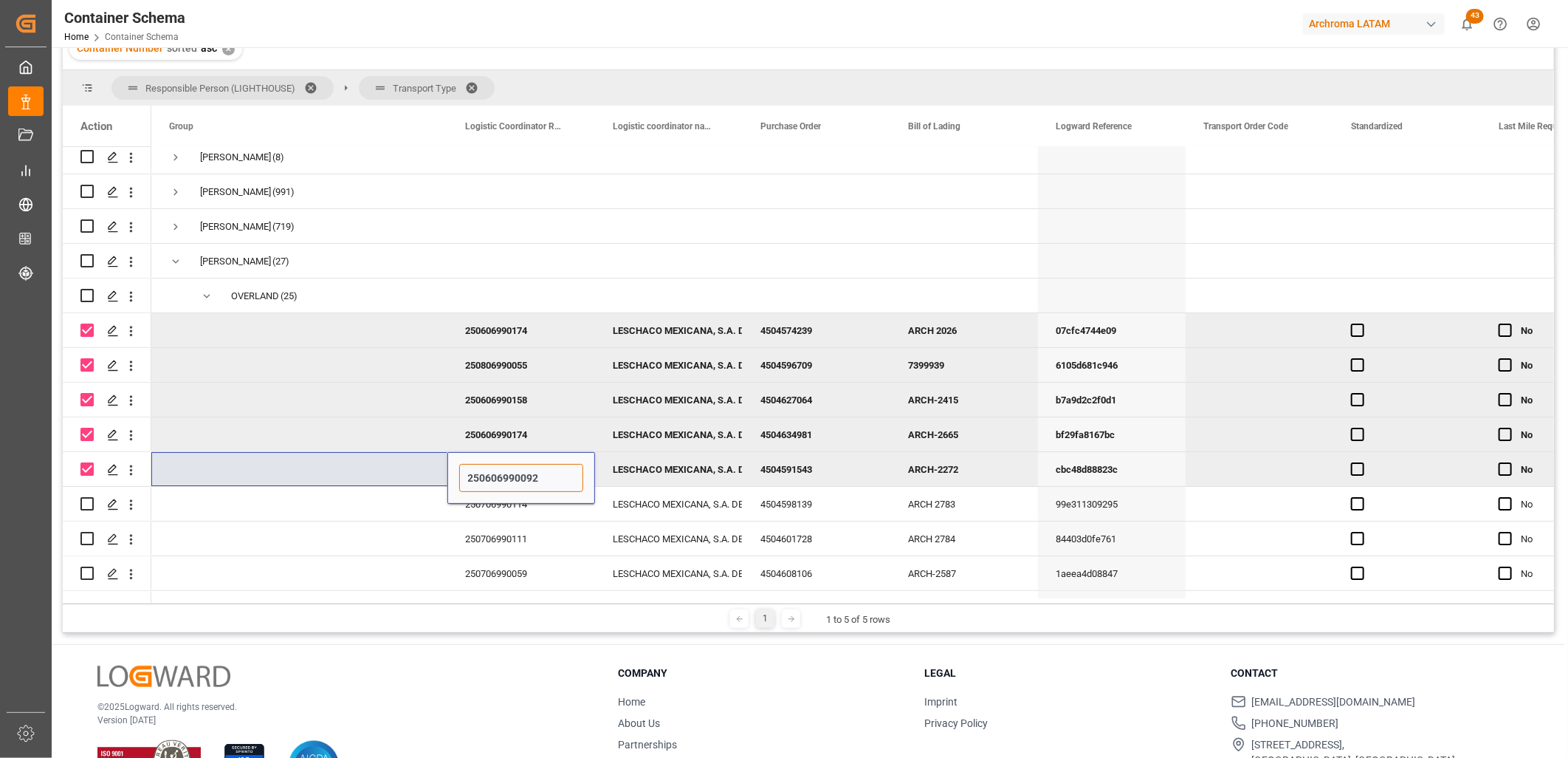
drag, startPoint x: 551, startPoint y: 483, endPoint x: 441, endPoint y: 482, distance: 110.0
click at [1209, 266] on div "Press SPACE to select this row." at bounding box center [1259, 260] width 147 height 34
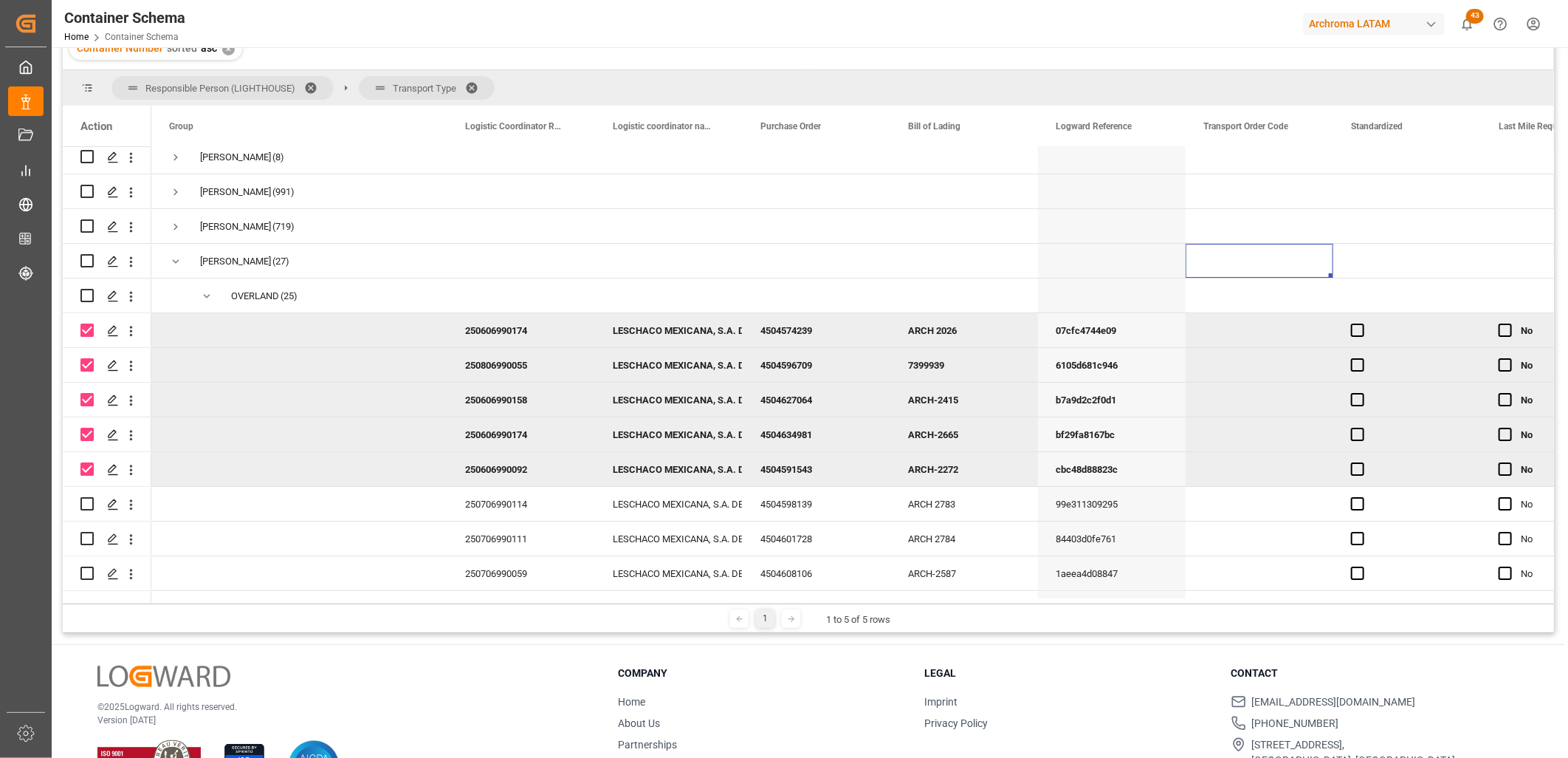
click at [502, 461] on div "250606990092" at bounding box center [520, 469] width 147 height 34
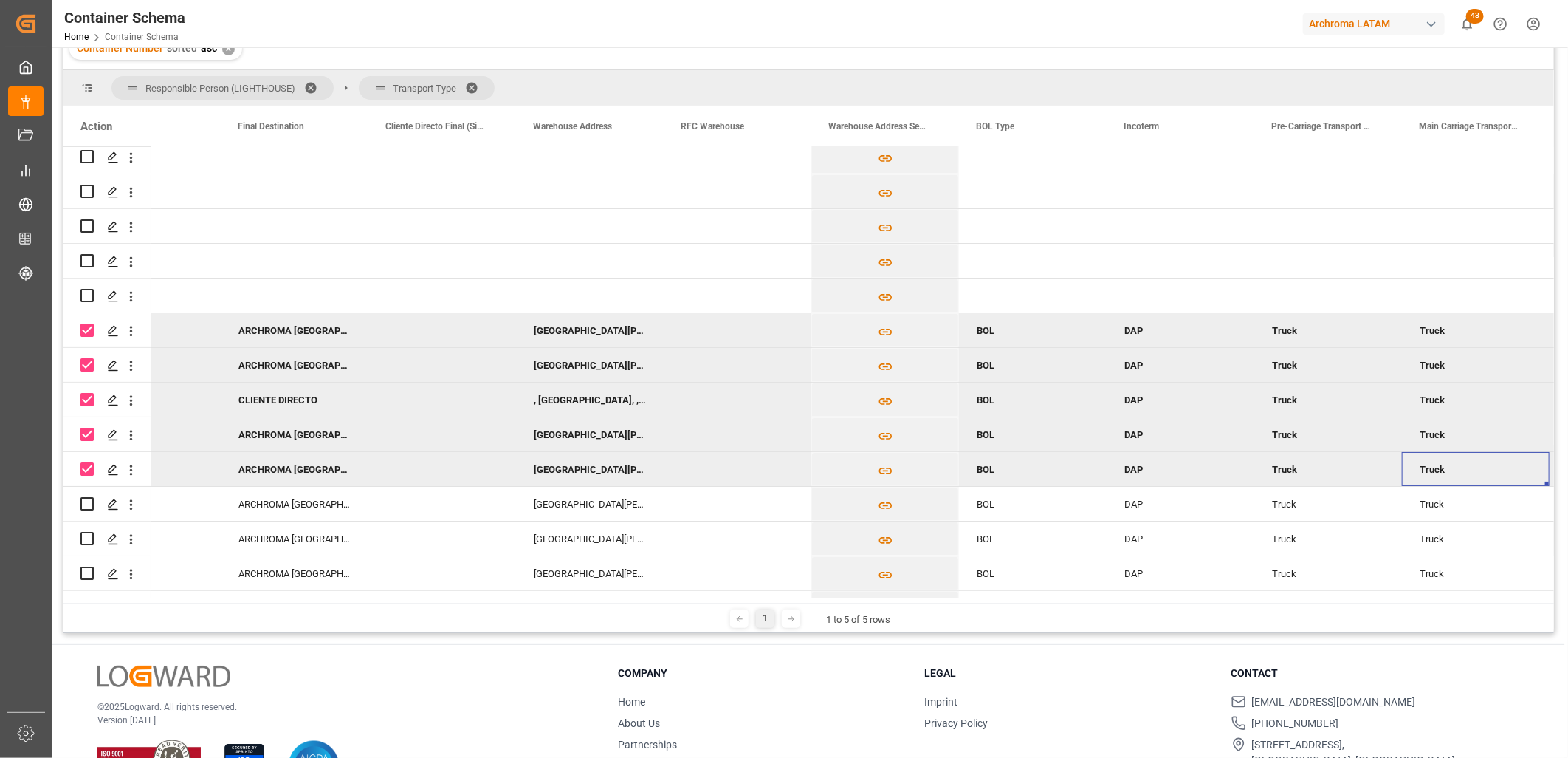
scroll to position [0, 4973]
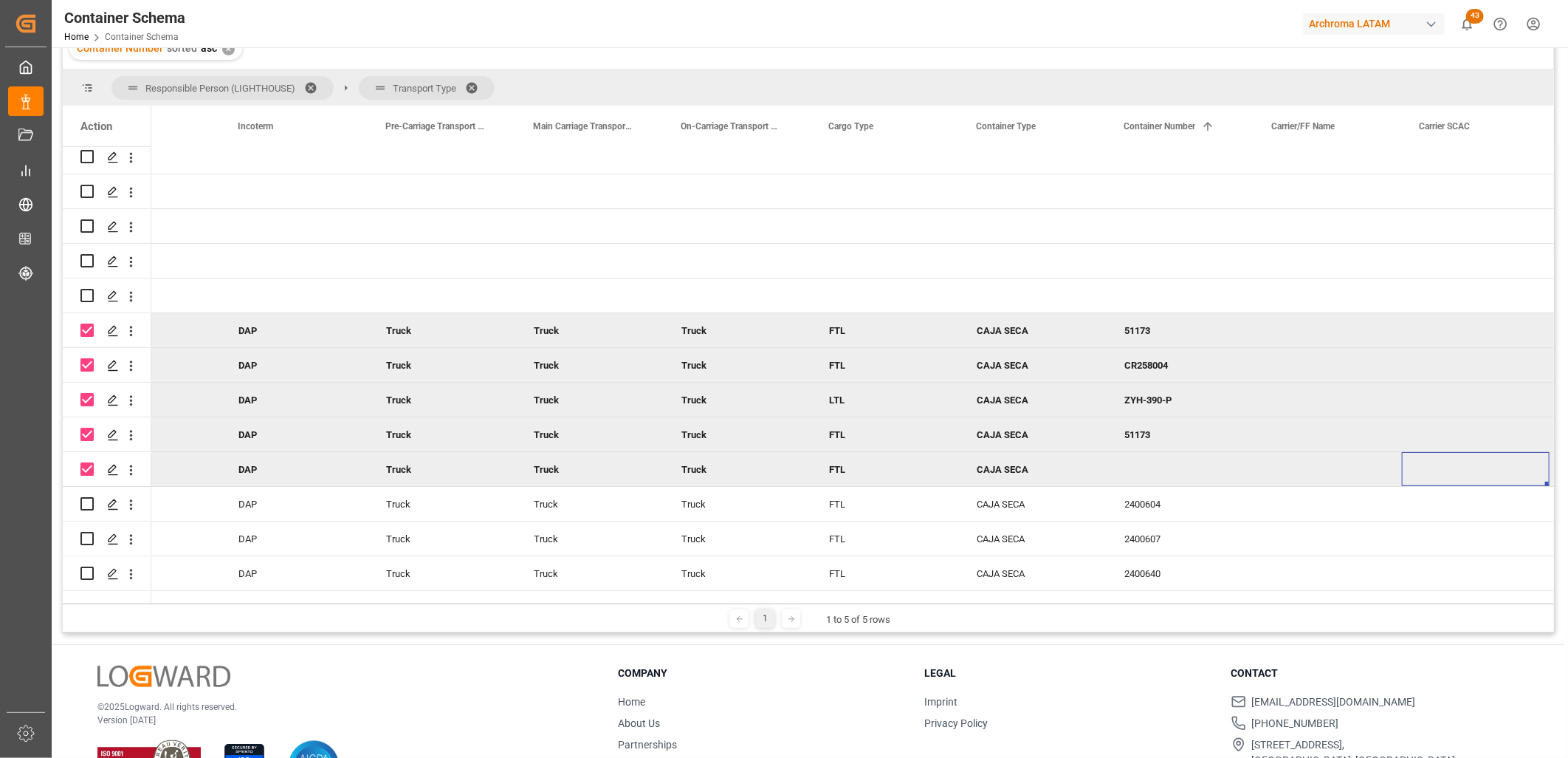
click at [1150, 469] on div "Press SPACE to deselect this row." at bounding box center [1180, 469] width 147 height 34
click at [1139, 474] on input "Press SPACE to deselect this row." at bounding box center [1180, 478] width 124 height 28
paste input "20174"
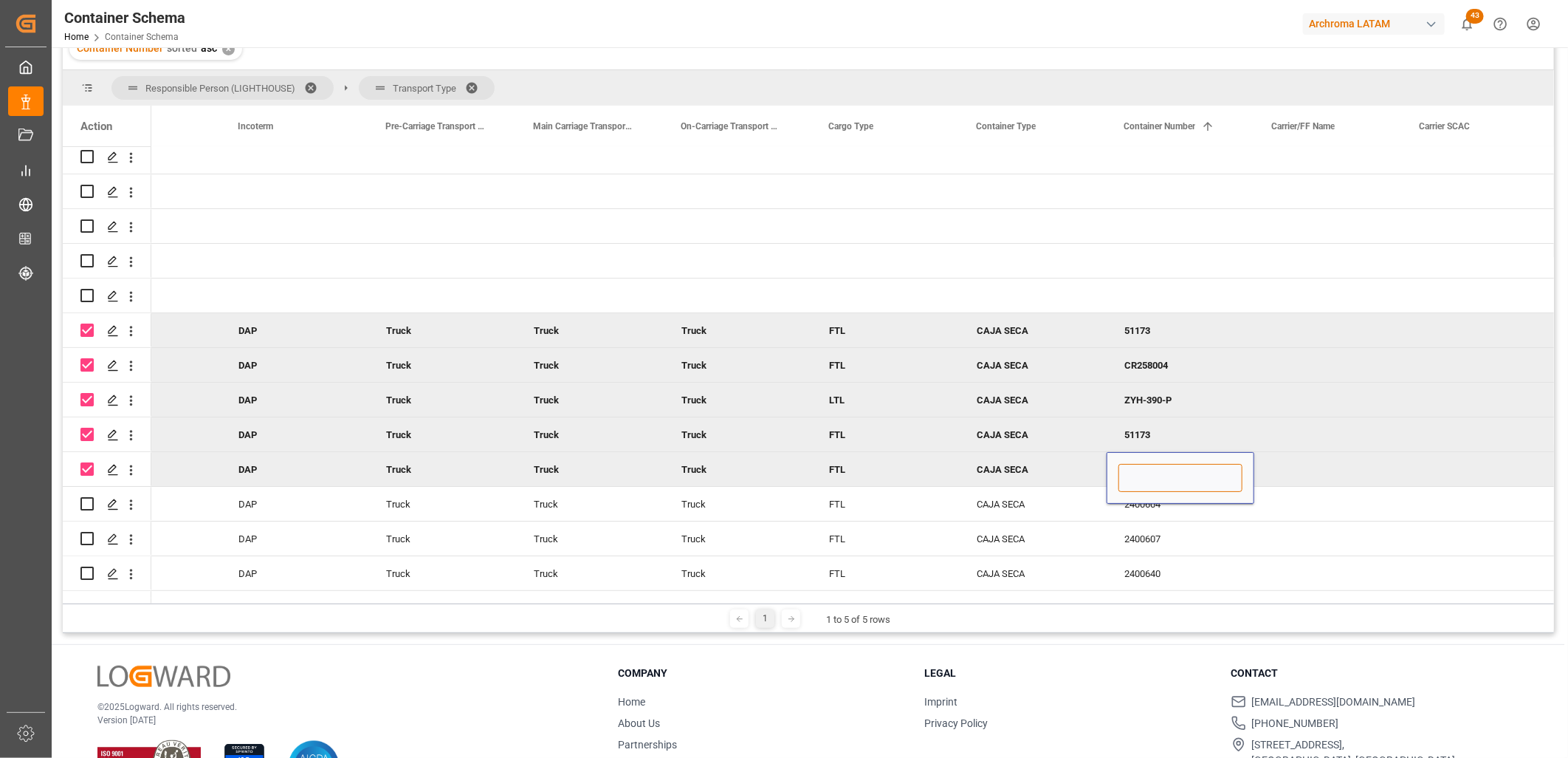
type input "20174"
click at [1168, 396] on div "ZYH-390-P" at bounding box center [1180, 400] width 147 height 34
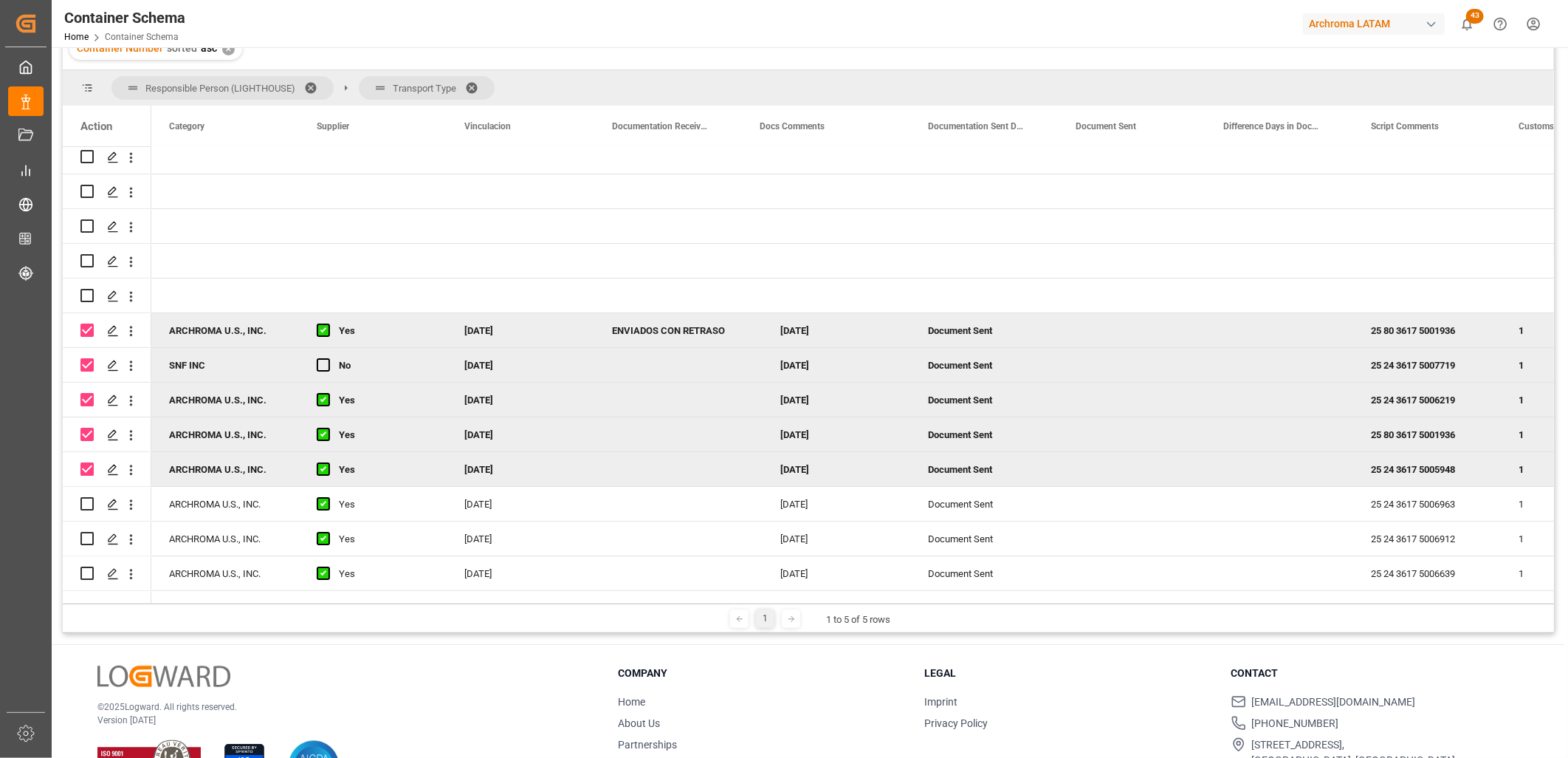
scroll to position [0, 2068]
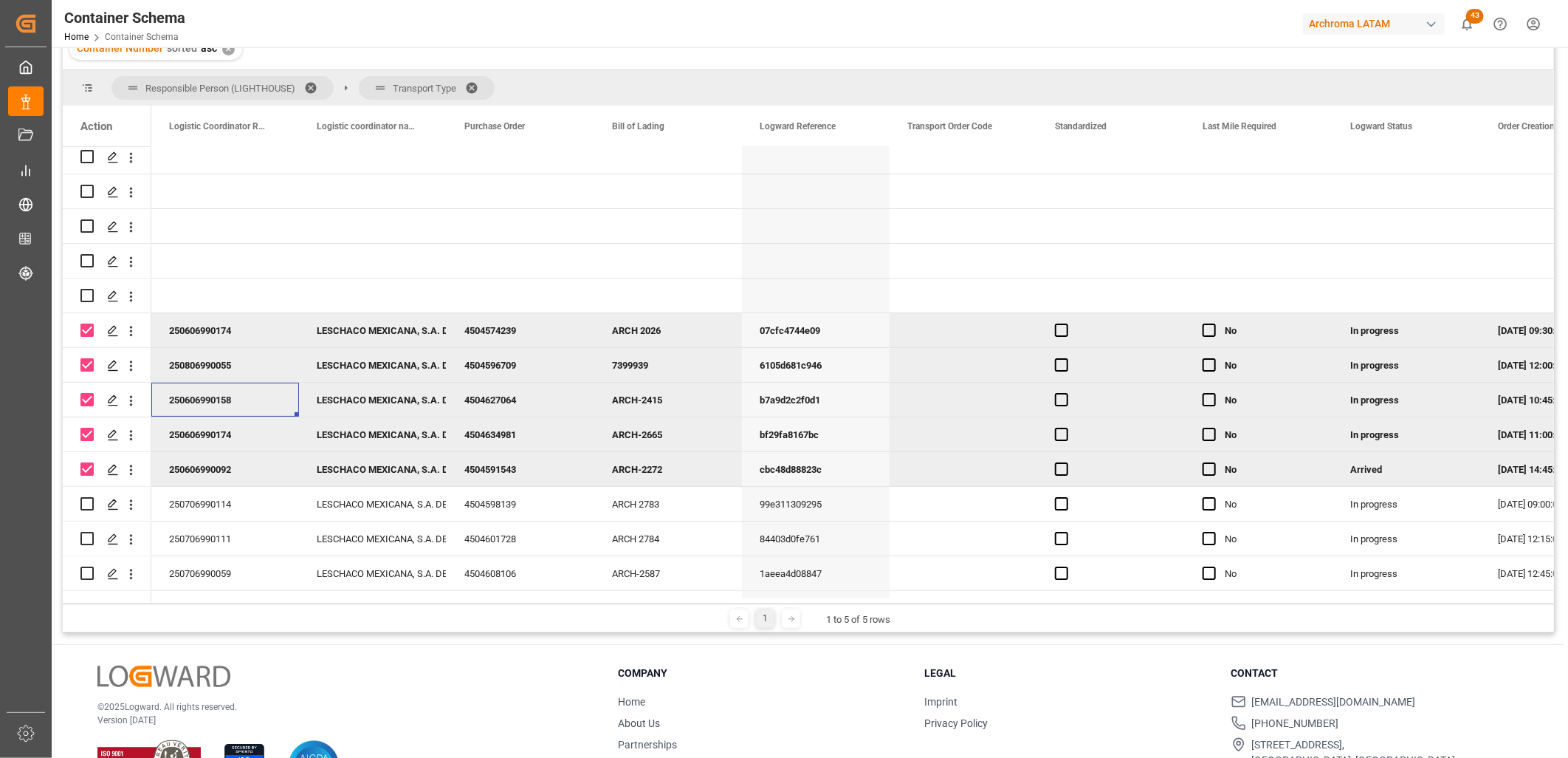
click at [254, 400] on div "250606990158" at bounding box center [225, 400] width 147 height 34
click at [255, 399] on div "250606990158" at bounding box center [225, 400] width 147 height 34
drag, startPoint x: 249, startPoint y: 405, endPoint x: 166, endPoint y: 402, distance: 83.1
click at [166, 402] on div "250606990158" at bounding box center [225, 409] width 147 height 52
click at [1264, 197] on div "Press SPACE to select this row." at bounding box center [1264, 191] width 147 height 34
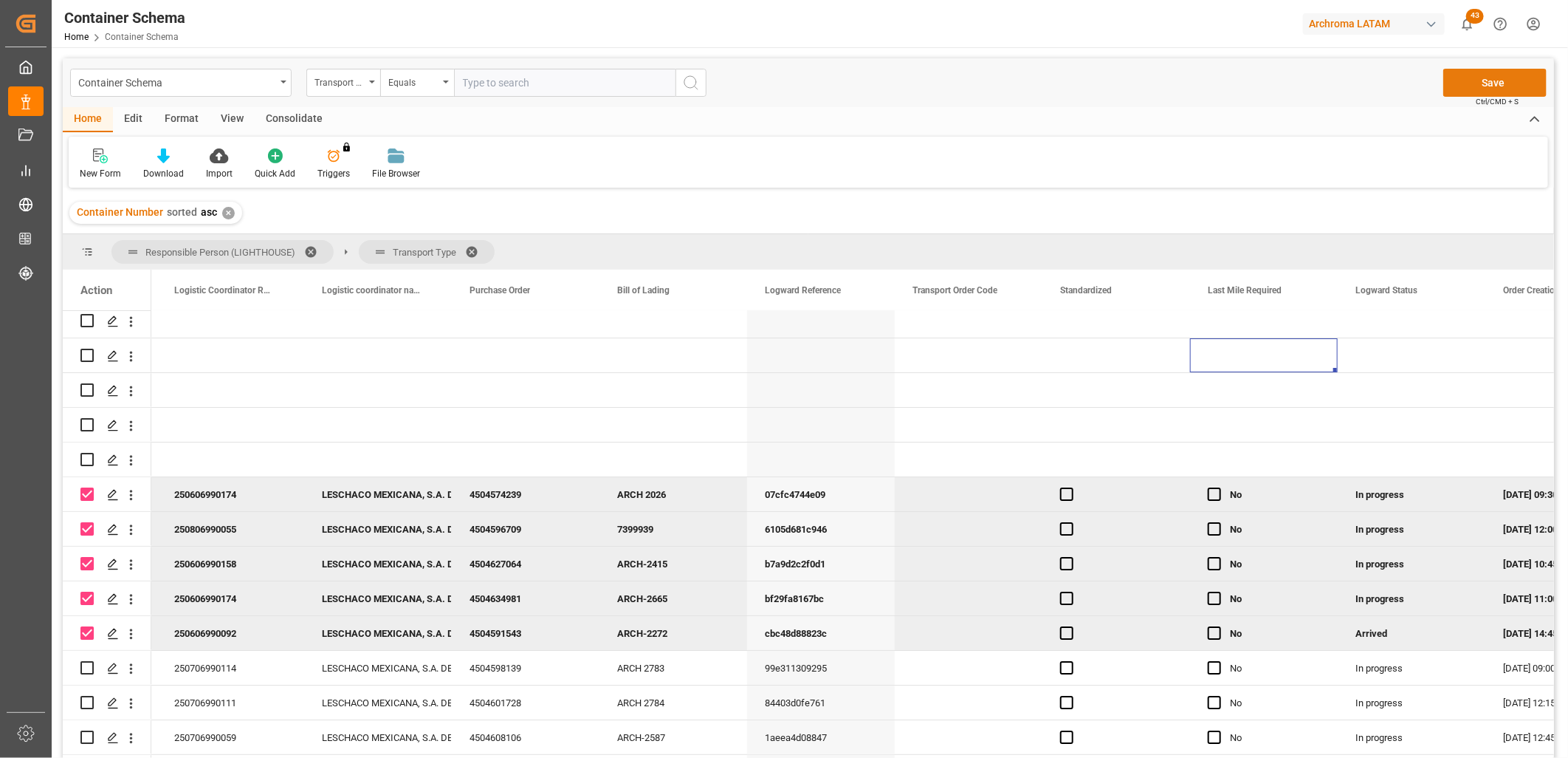
click at [1500, 83] on button "Save" at bounding box center [1495, 83] width 103 height 28
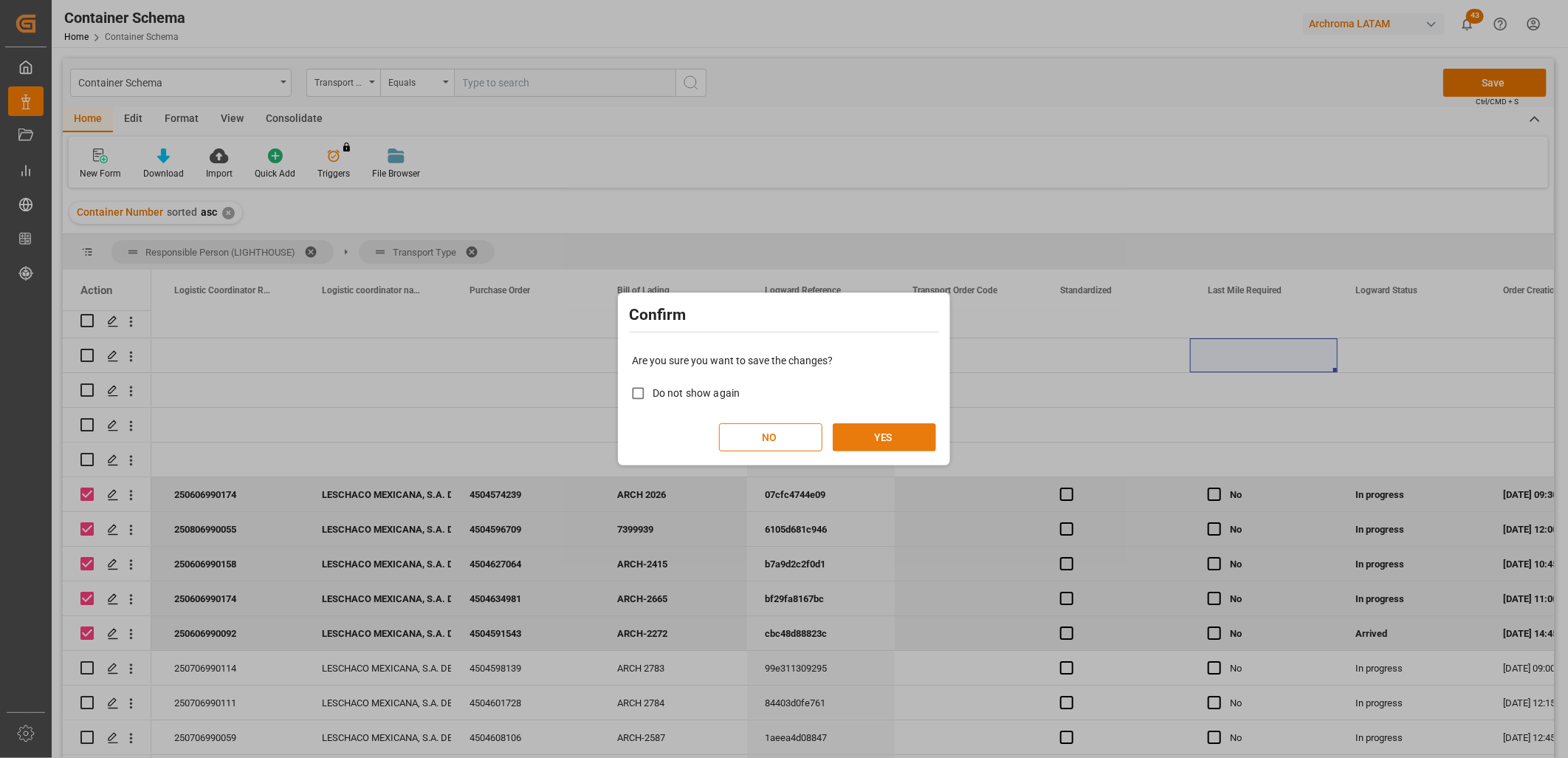
click at [889, 433] on button "YES" at bounding box center [884, 438] width 103 height 28
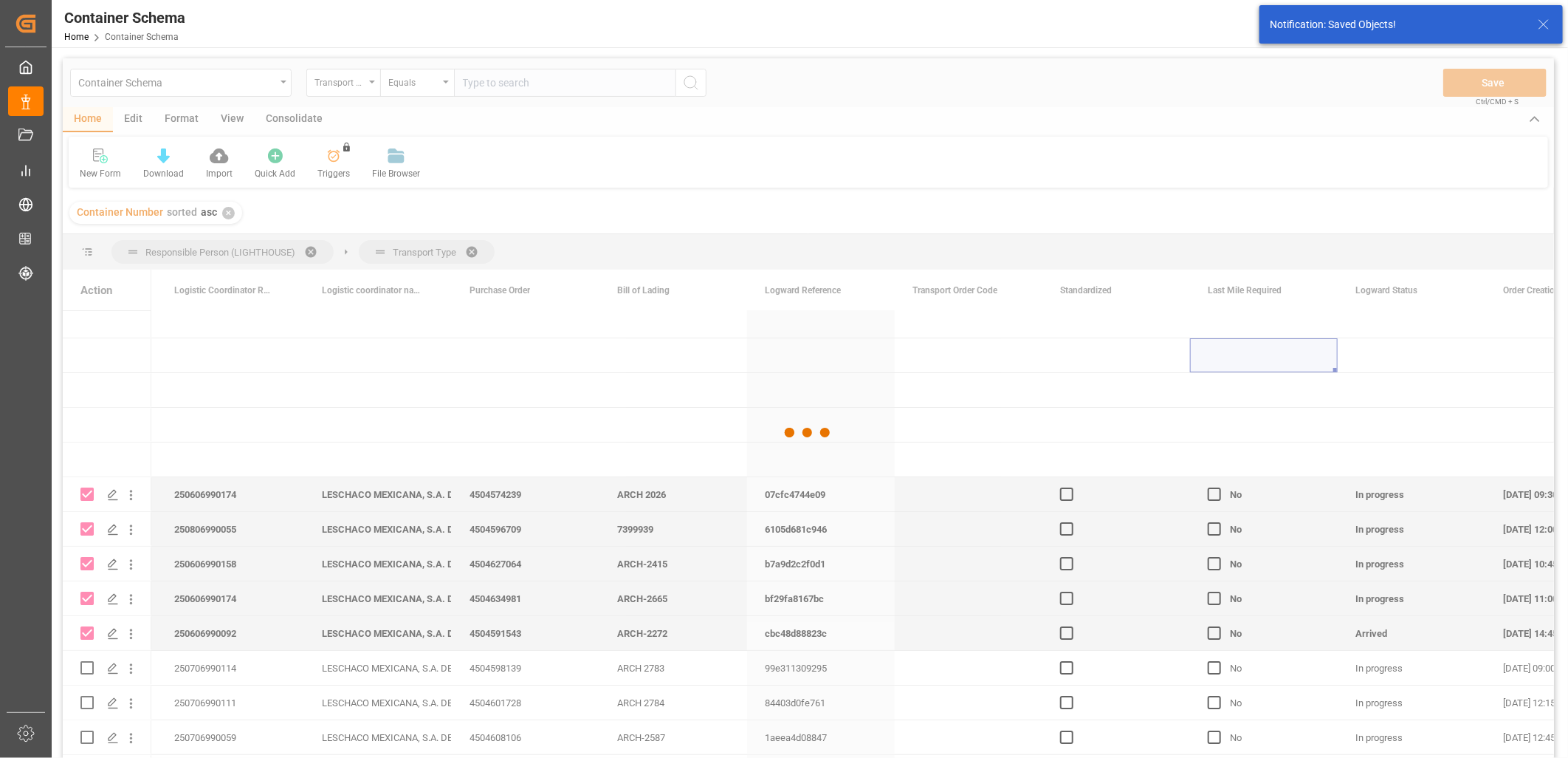
checkbox input "false"
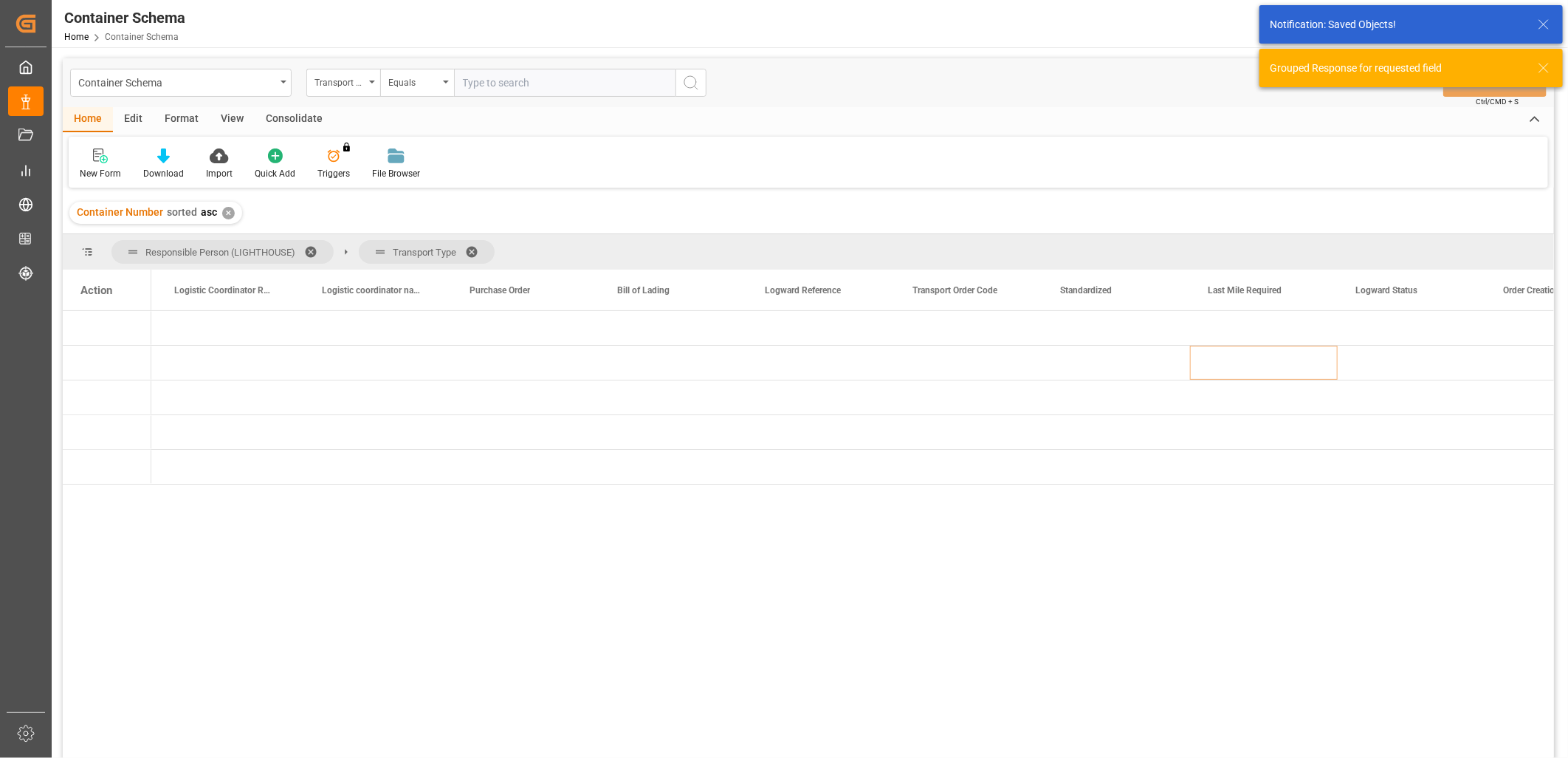
click at [106, 298] on div "Action" at bounding box center [107, 290] width 88 height 41
click at [223, 213] on div "✕" at bounding box center [228, 213] width 12 height 12
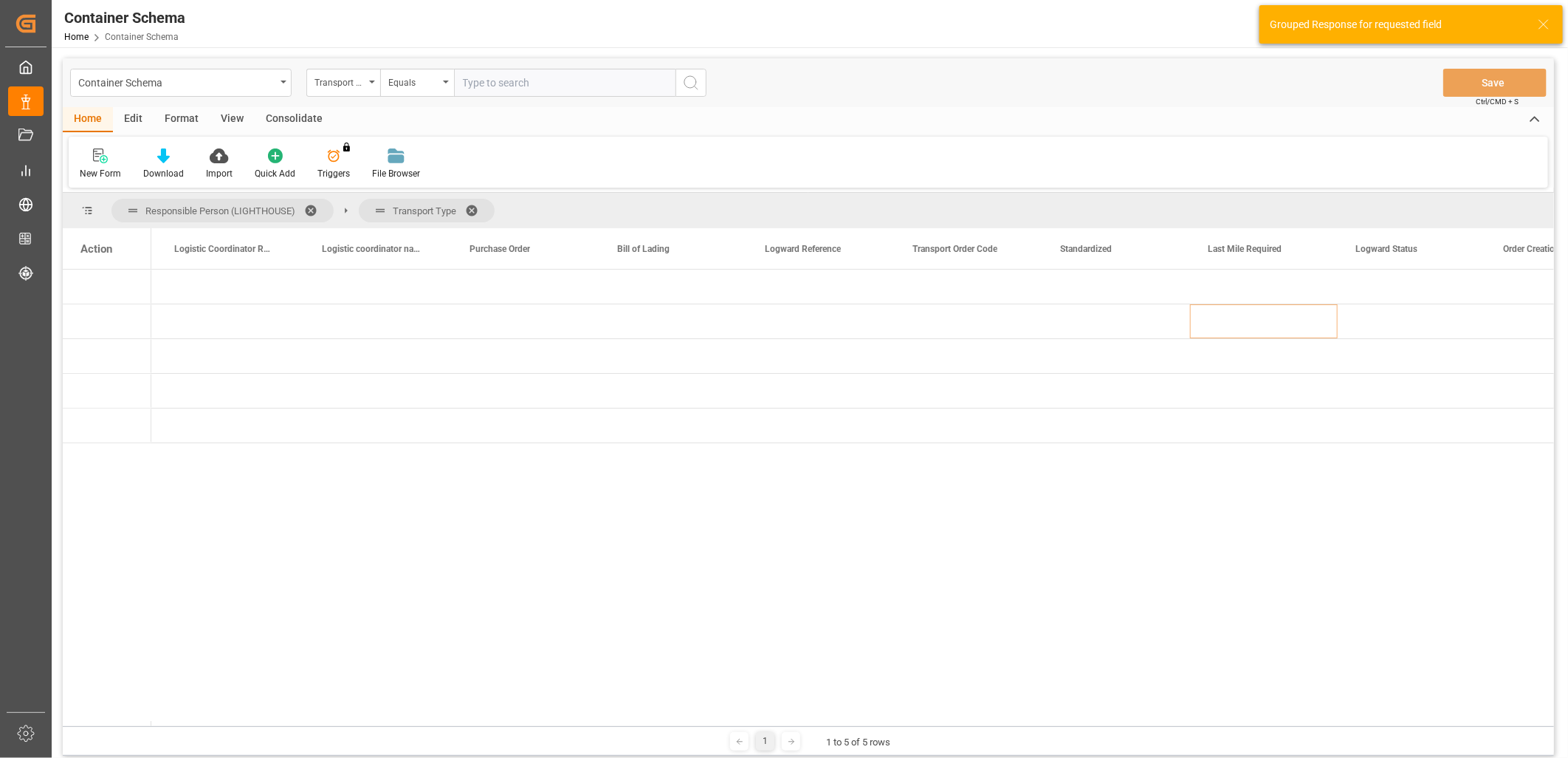
click at [120, 250] on div "Action" at bounding box center [107, 249] width 88 height 41
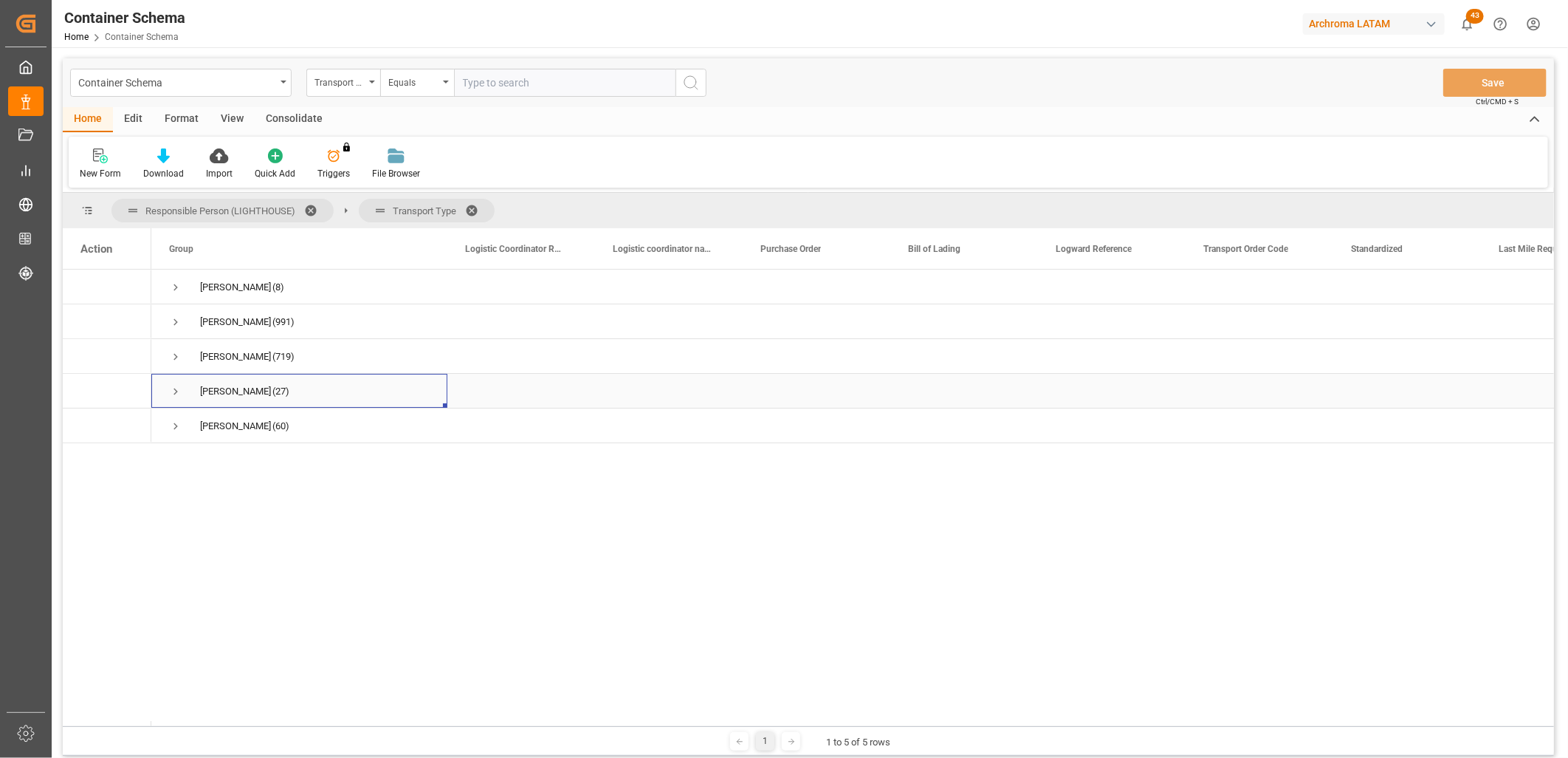
click at [177, 394] on span "Press SPACE to select this row." at bounding box center [175, 391] width 13 height 13
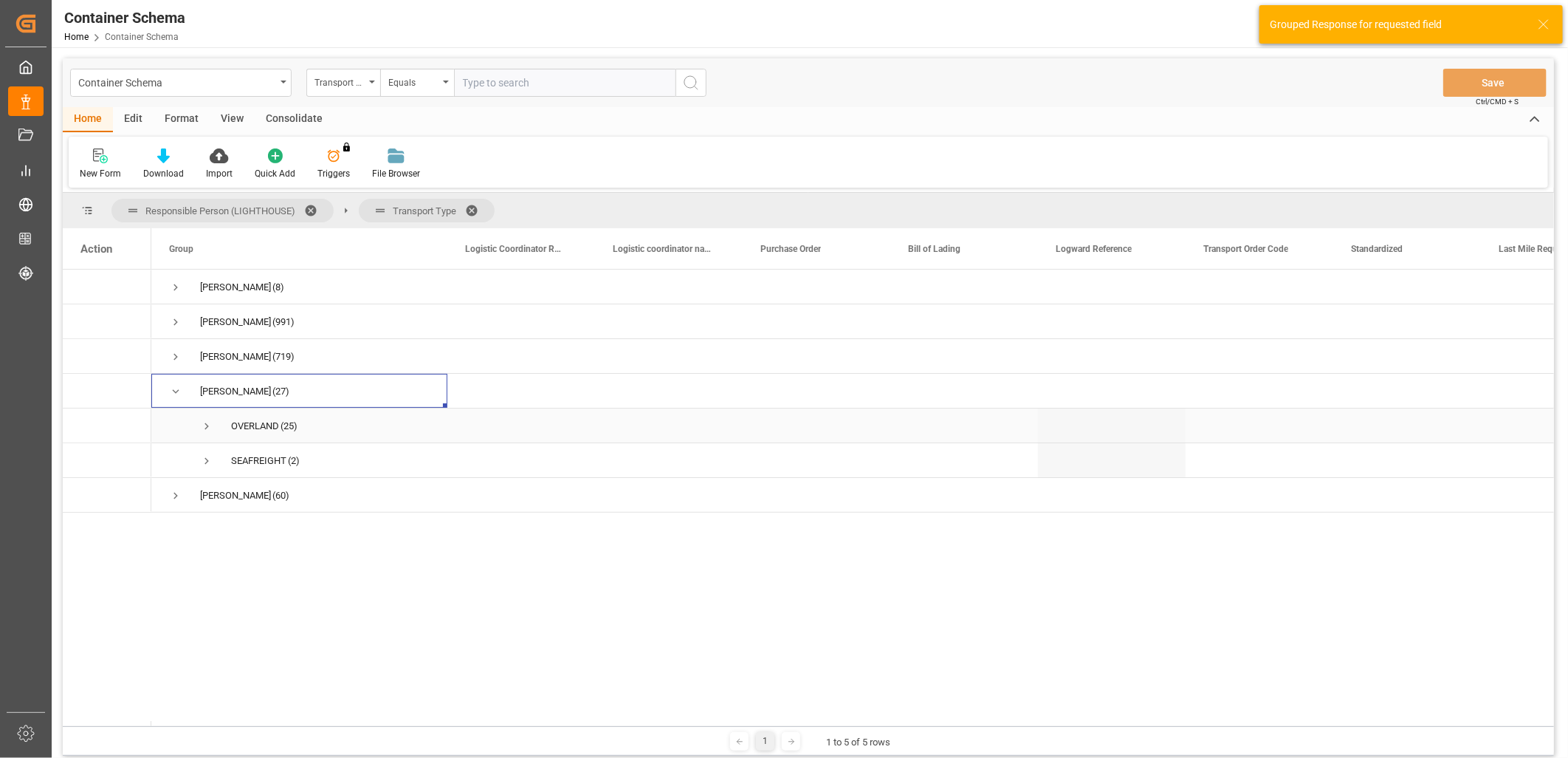
click at [202, 423] on span "Press SPACE to select this row." at bounding box center [206, 426] width 13 height 13
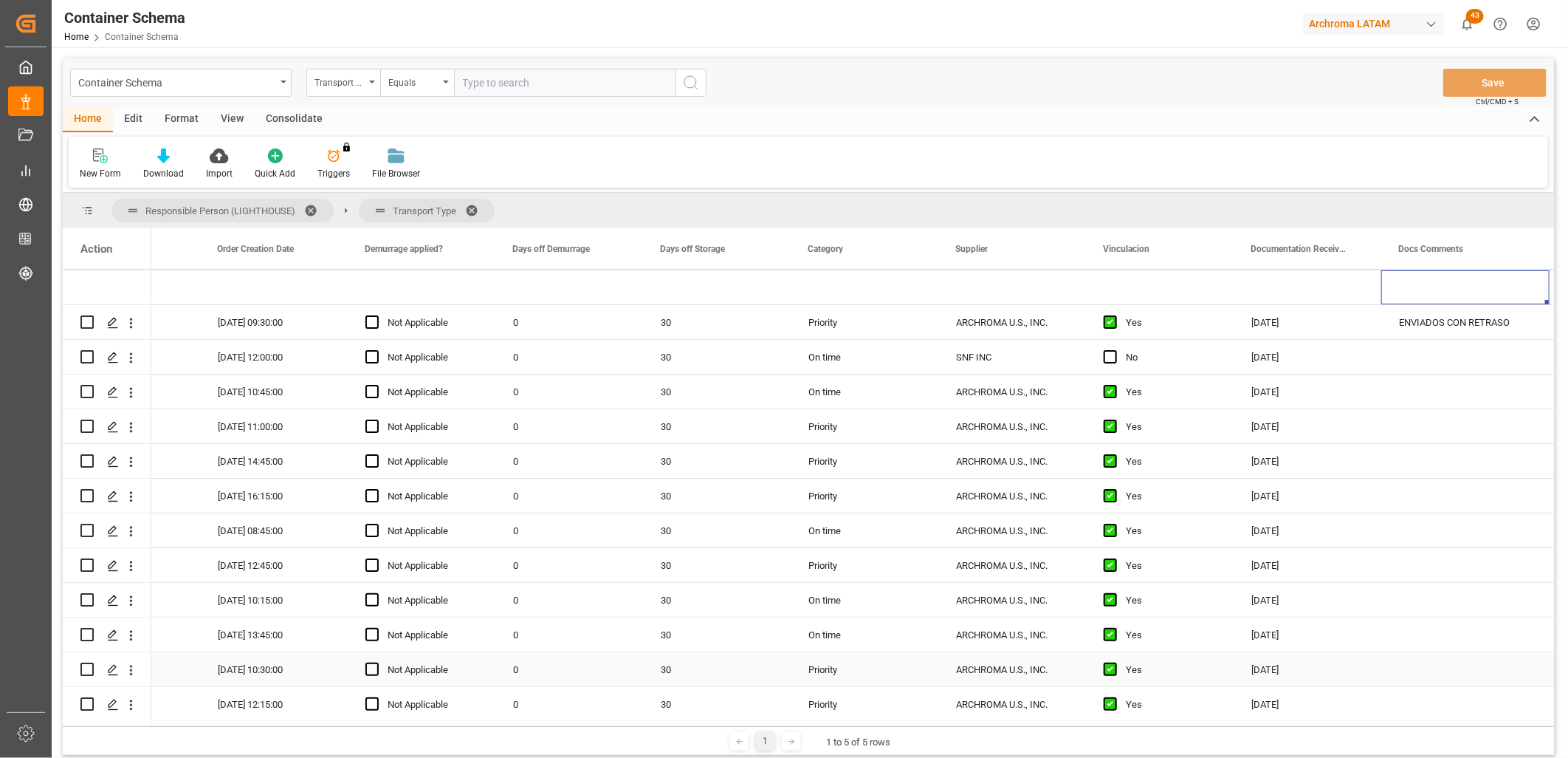
scroll to position [0, 1724]
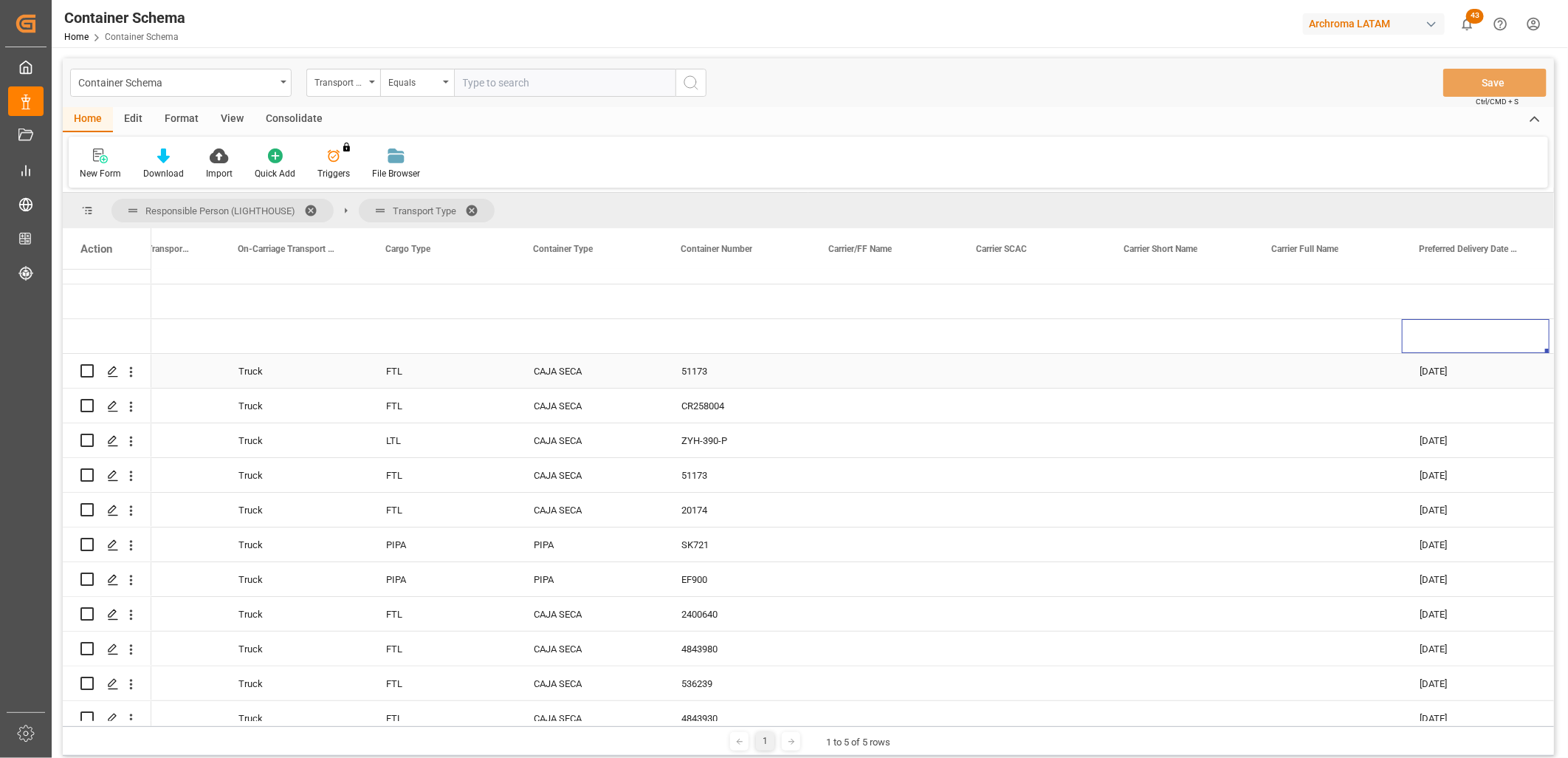
click at [1451, 378] on div "03-07-2025" at bounding box center [1475, 371] width 147 height 34
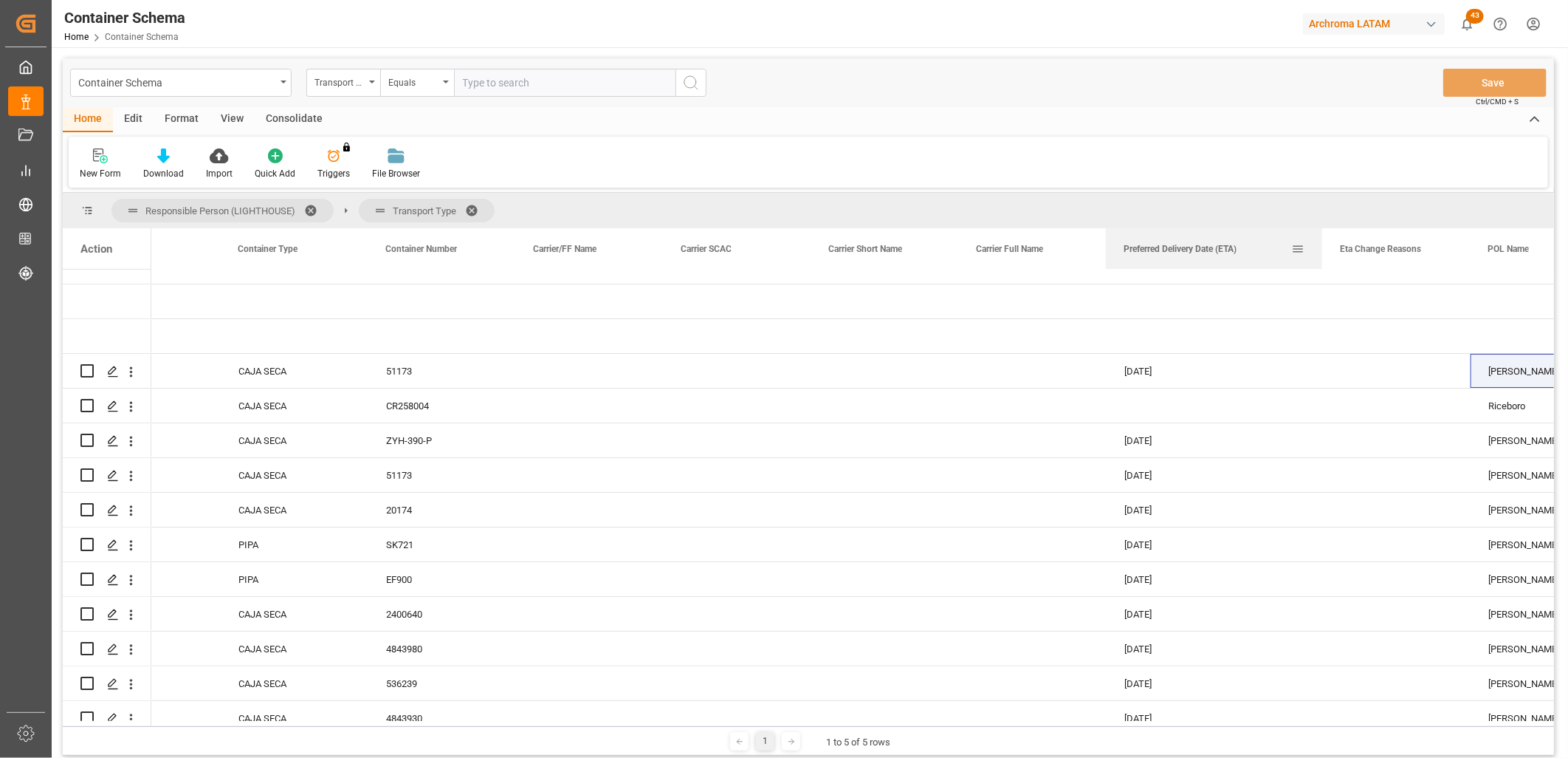
drag, startPoint x: 1253, startPoint y: 248, endPoint x: 1322, endPoint y: 251, distance: 69.1
click at [1322, 251] on div at bounding box center [1322, 249] width 6 height 41
click at [1154, 379] on div "03-07-2025" at bounding box center [1214, 371] width 216 height 34
click at [1191, 402] on div "Press SPACE to select this row." at bounding box center [1214, 405] width 216 height 34
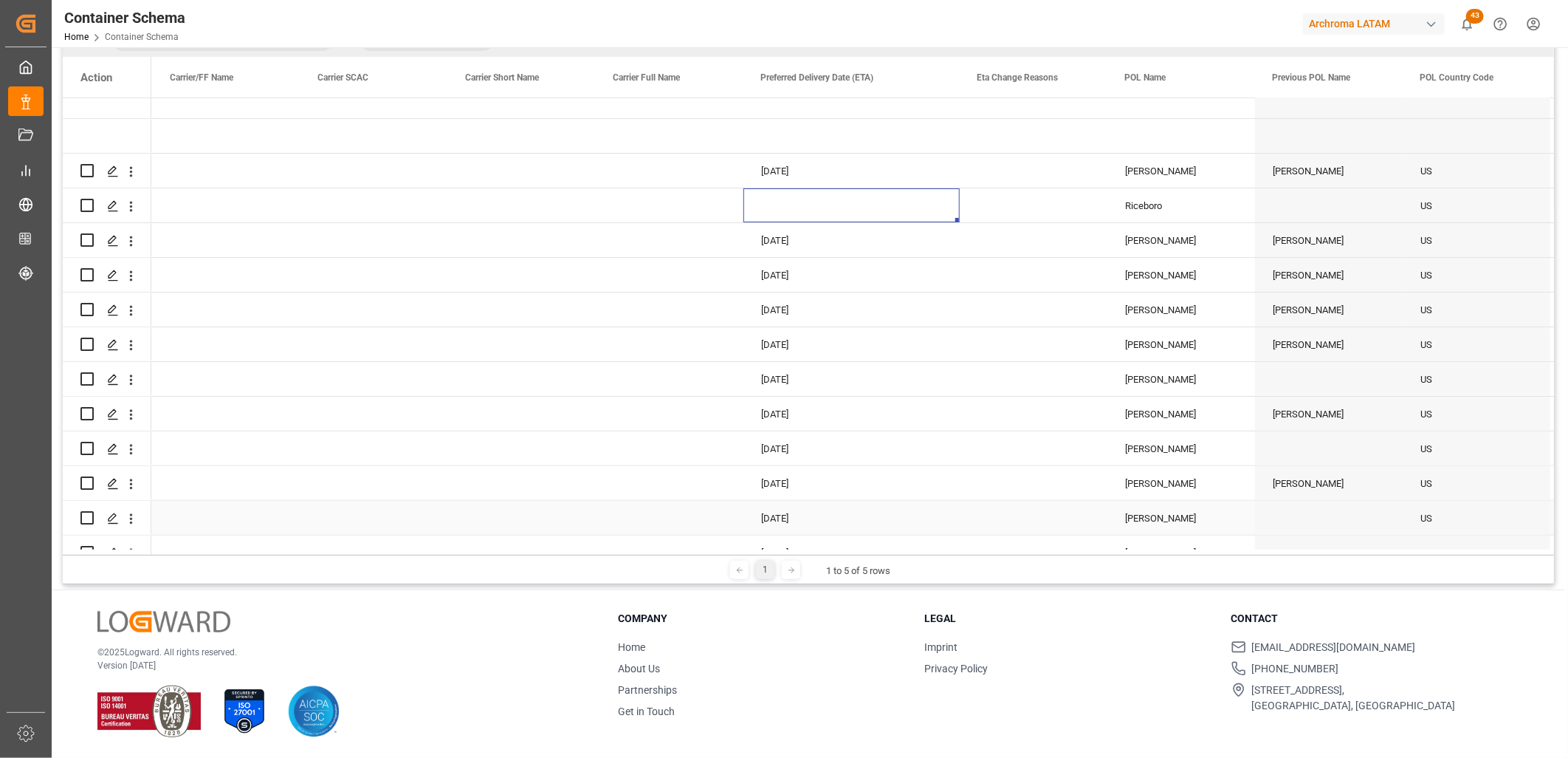
scroll to position [89, 0]
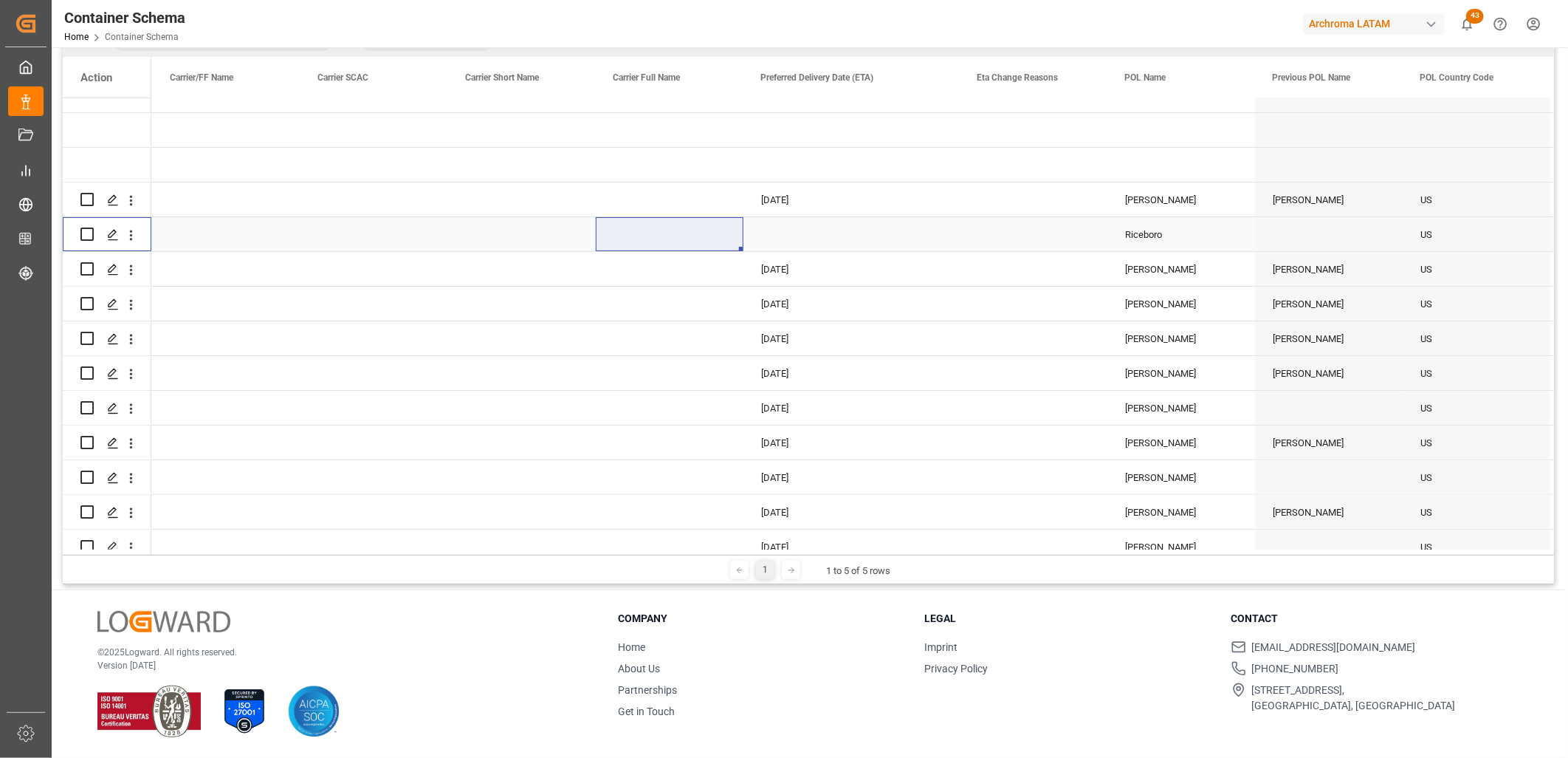
click at [86, 228] on input "Press Space to toggle row selection (unchecked)" at bounding box center [86, 234] width 13 height 13
checkbox input "true"
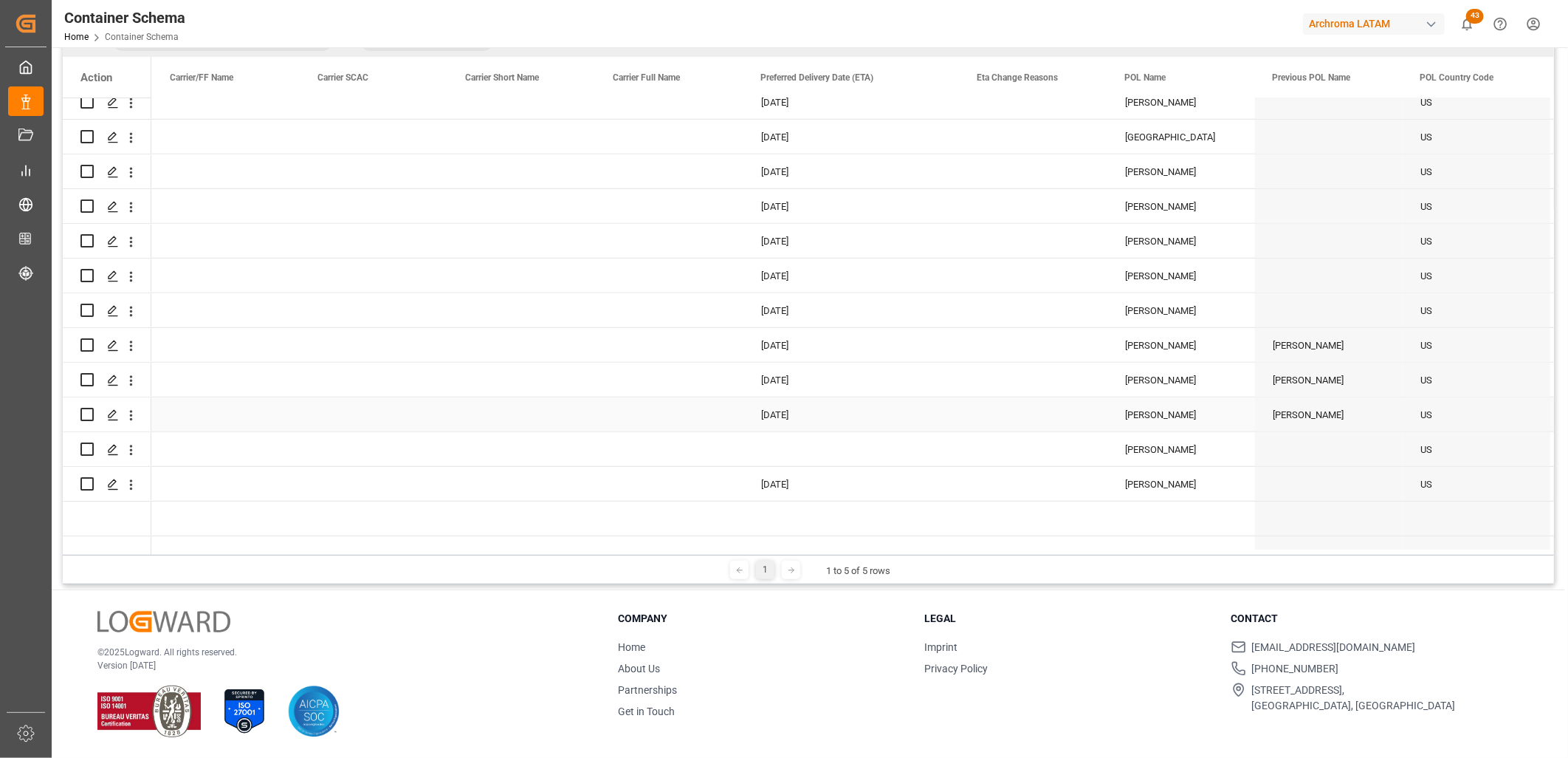
scroll to position [664, 0]
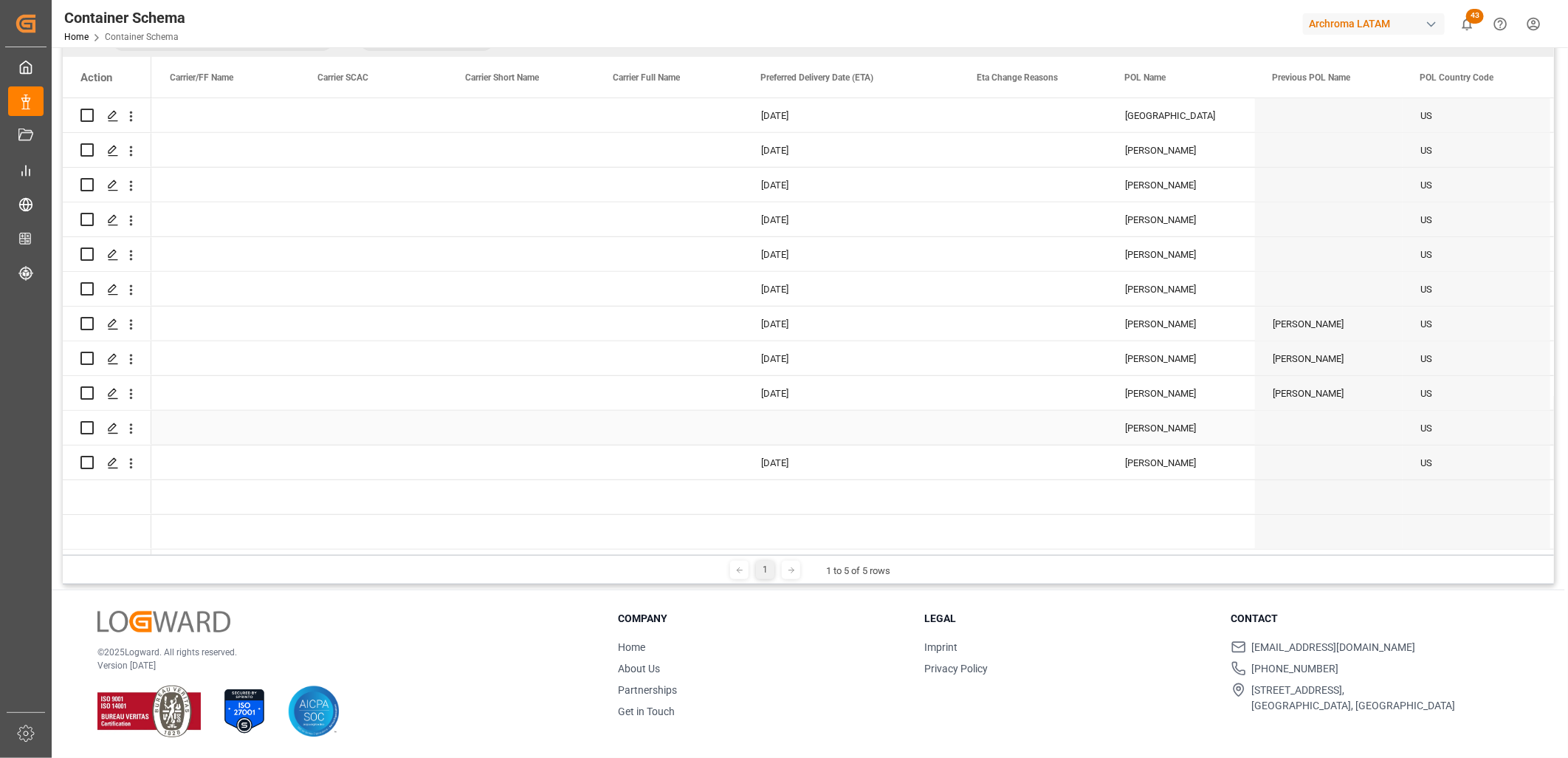
click at [90, 424] on input "Press Space to toggle row selection (unchecked)" at bounding box center [86, 427] width 13 height 13
checkbox input "true"
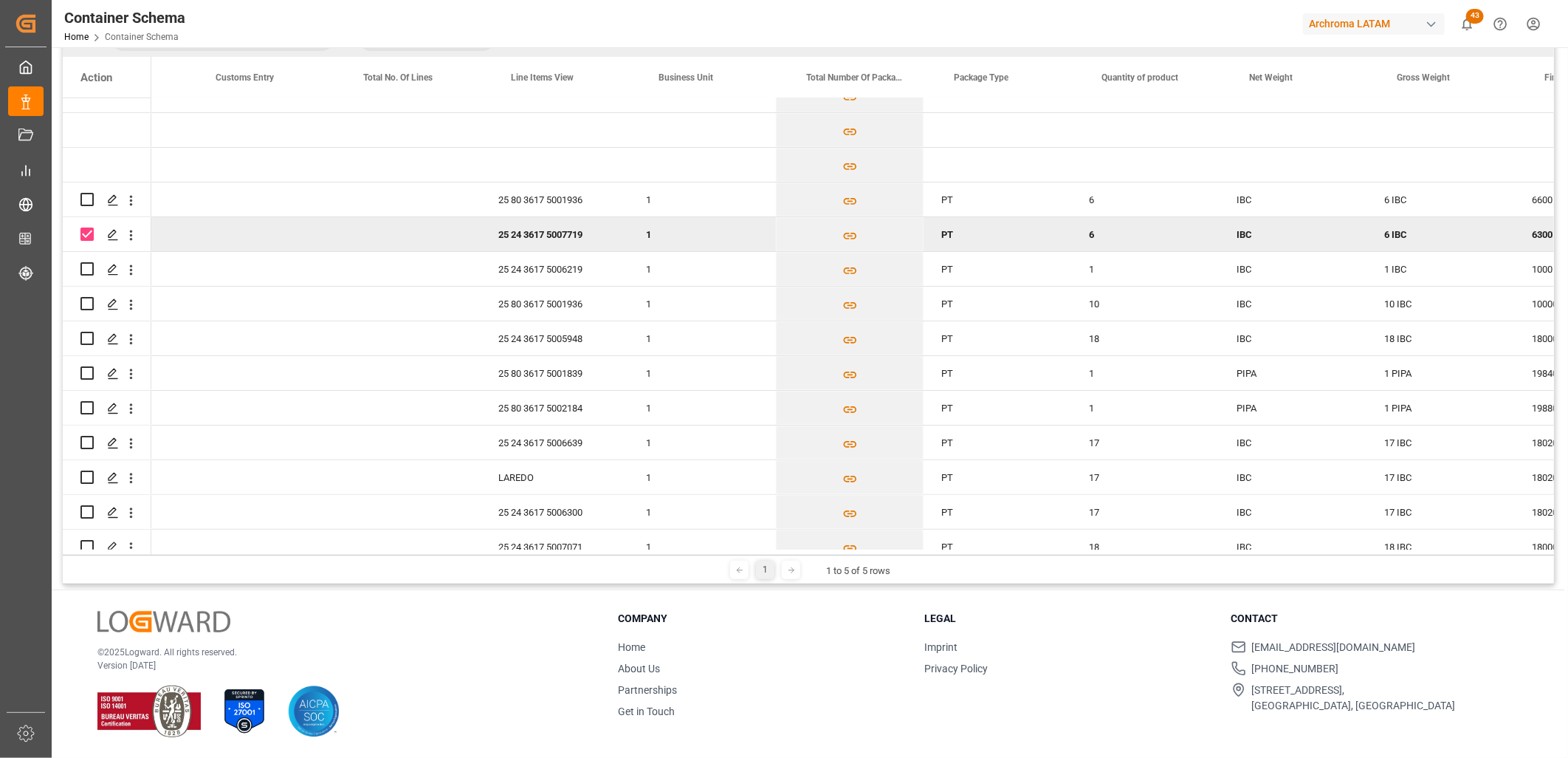
scroll to position [0, 2388]
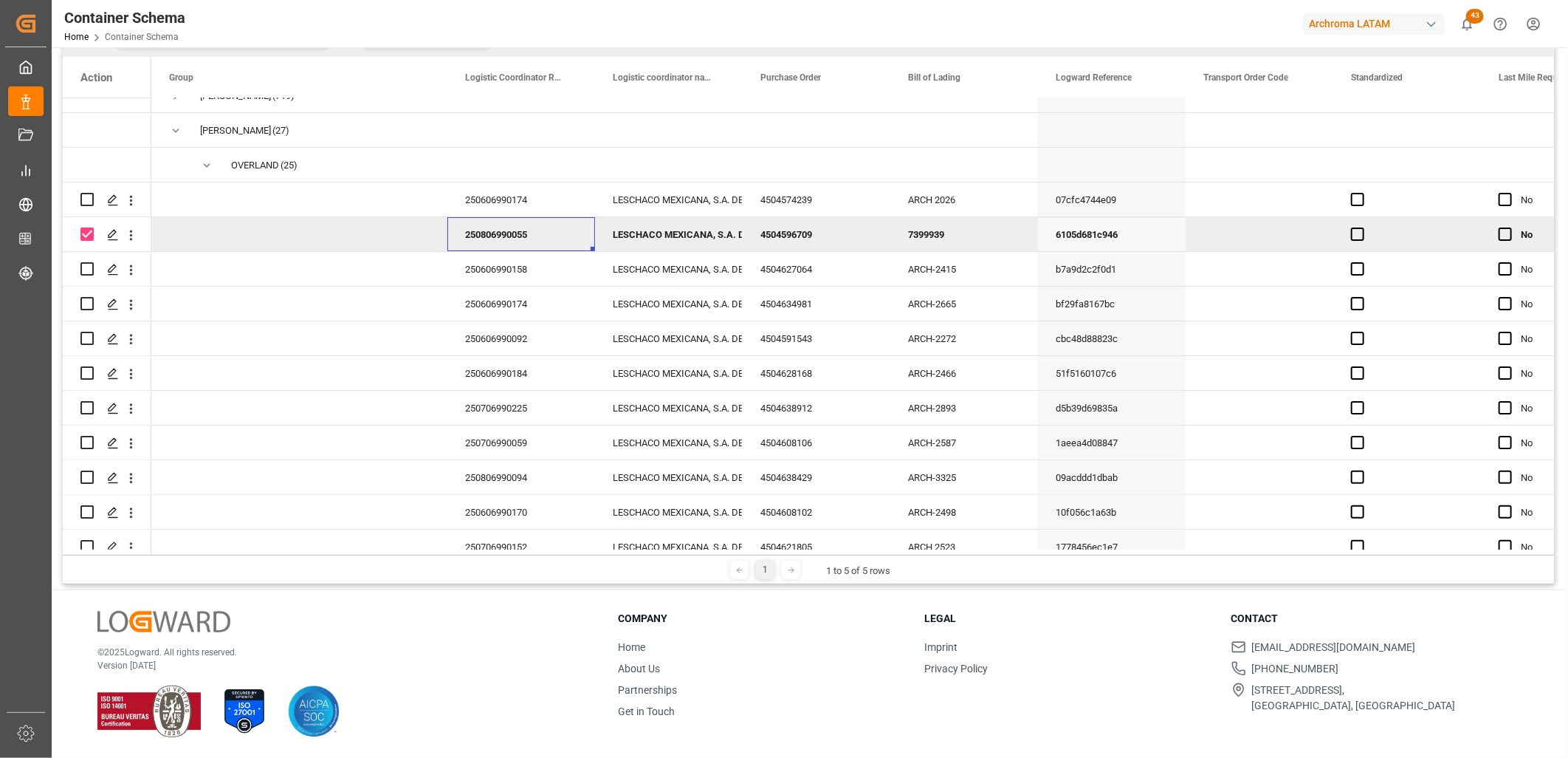
click at [483, 228] on div "250806990055" at bounding box center [520, 234] width 147 height 34
click at [547, 240] on div "250806990055" at bounding box center [520, 234] width 147 height 34
drag, startPoint x: 545, startPoint y: 240, endPoint x: 459, endPoint y: 228, distance: 86.8
click at [459, 229] on div "250806990055" at bounding box center [521, 244] width 124 height 28
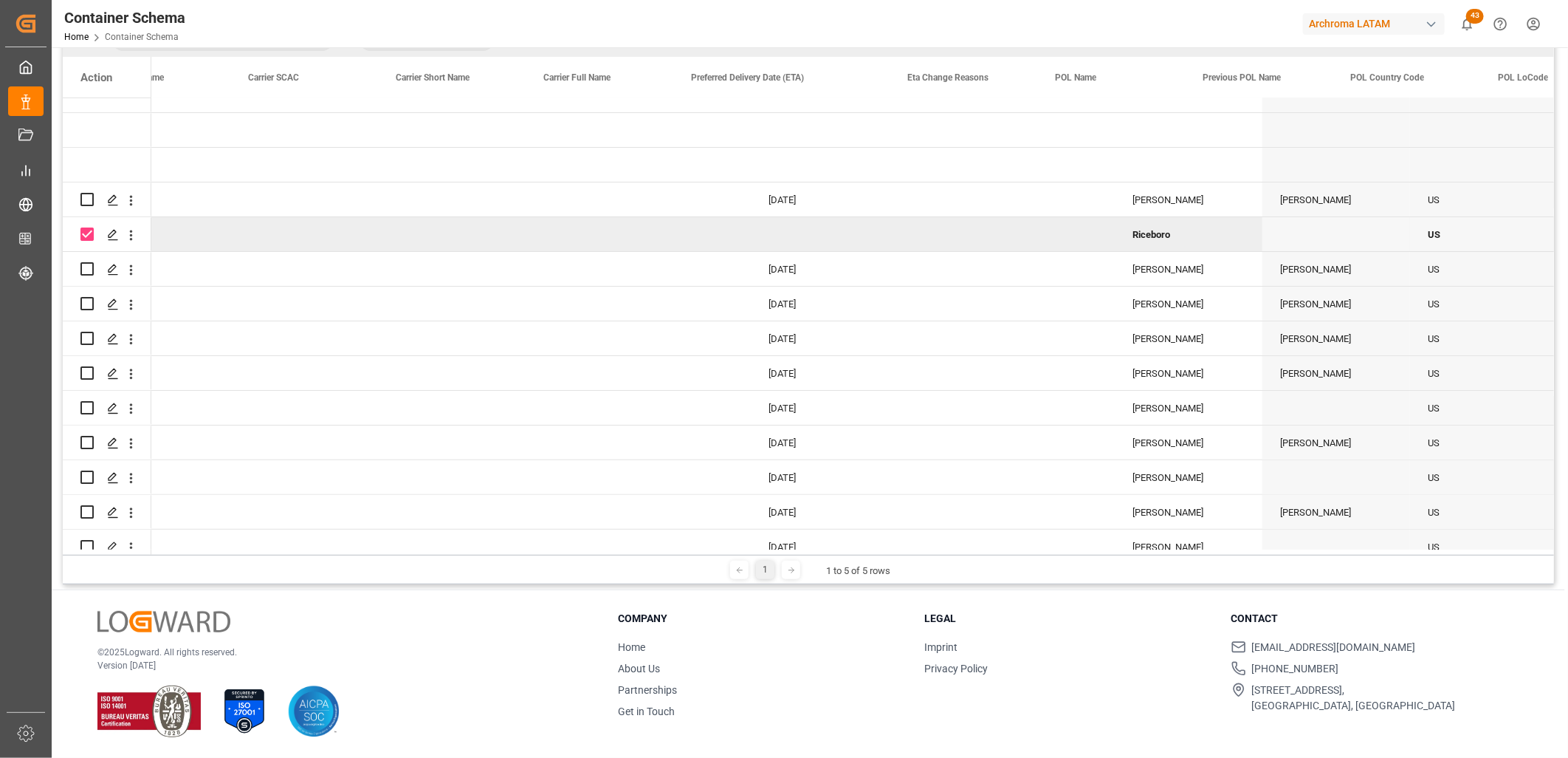
scroll to position [0, 6883]
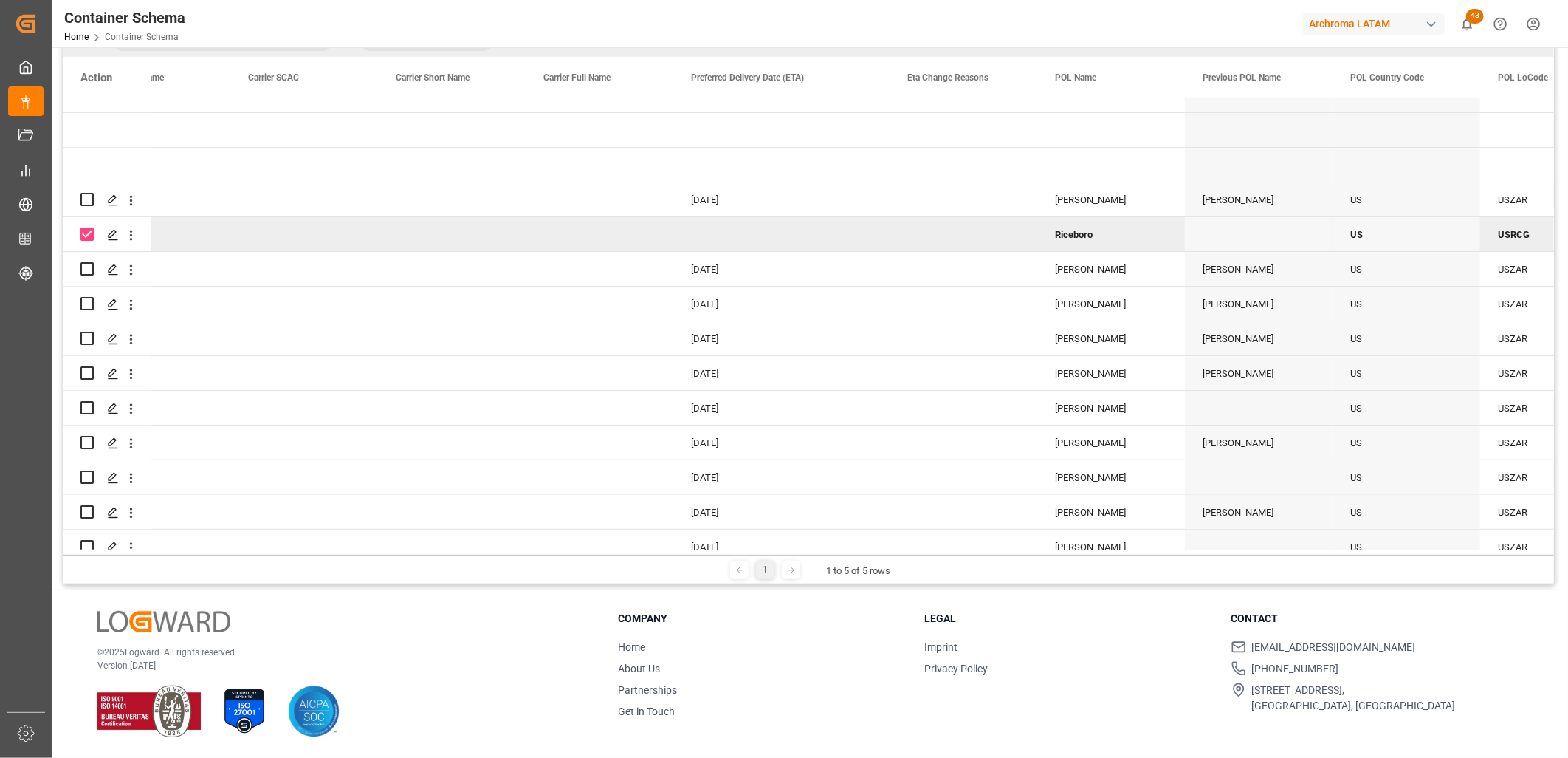
click at [714, 236] on div "Press SPACE to deselect this row." at bounding box center [781, 234] width 216 height 34
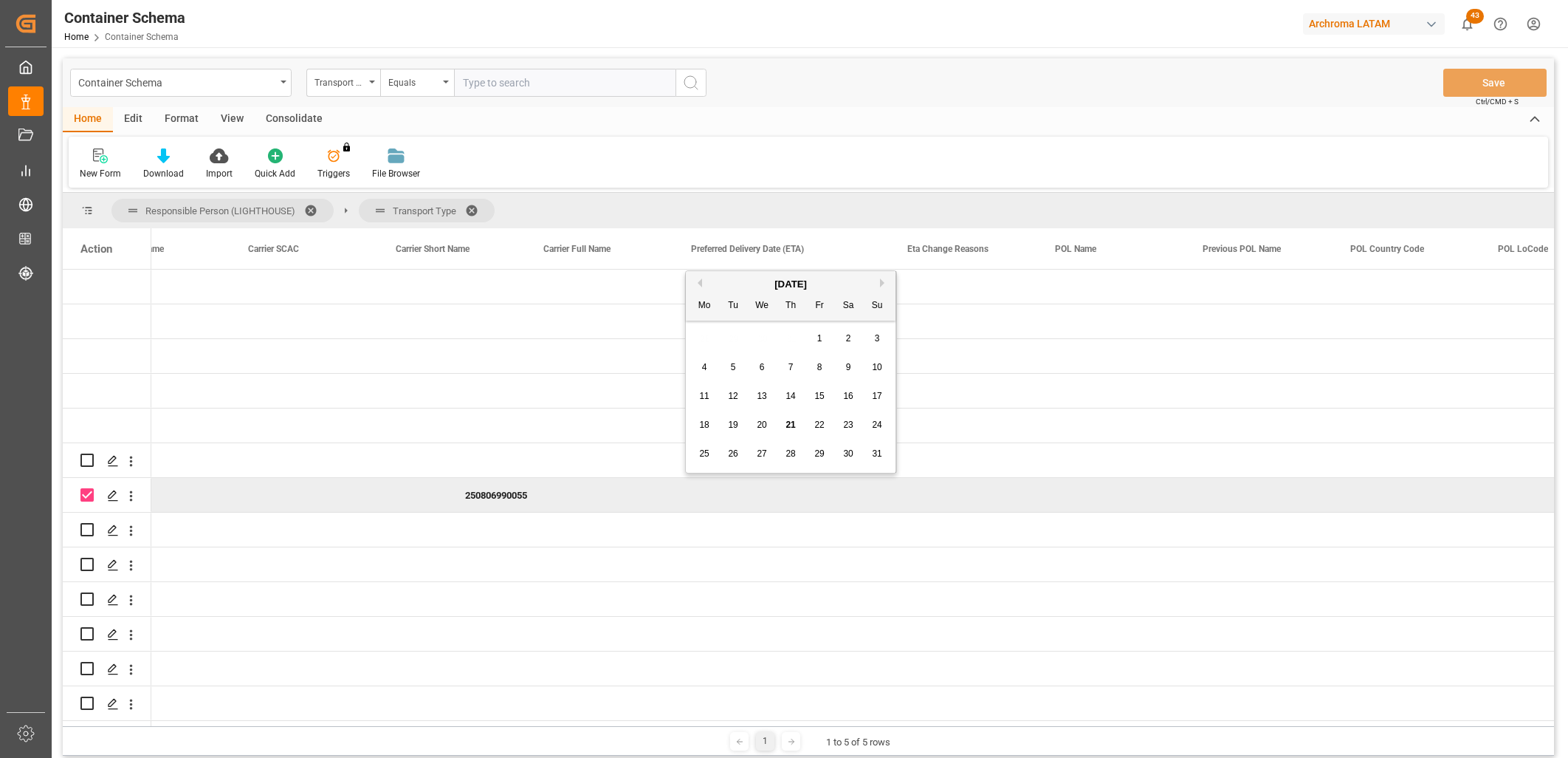
click at [697, 279] on button "Previous Month" at bounding box center [698, 283] width 9 height 9
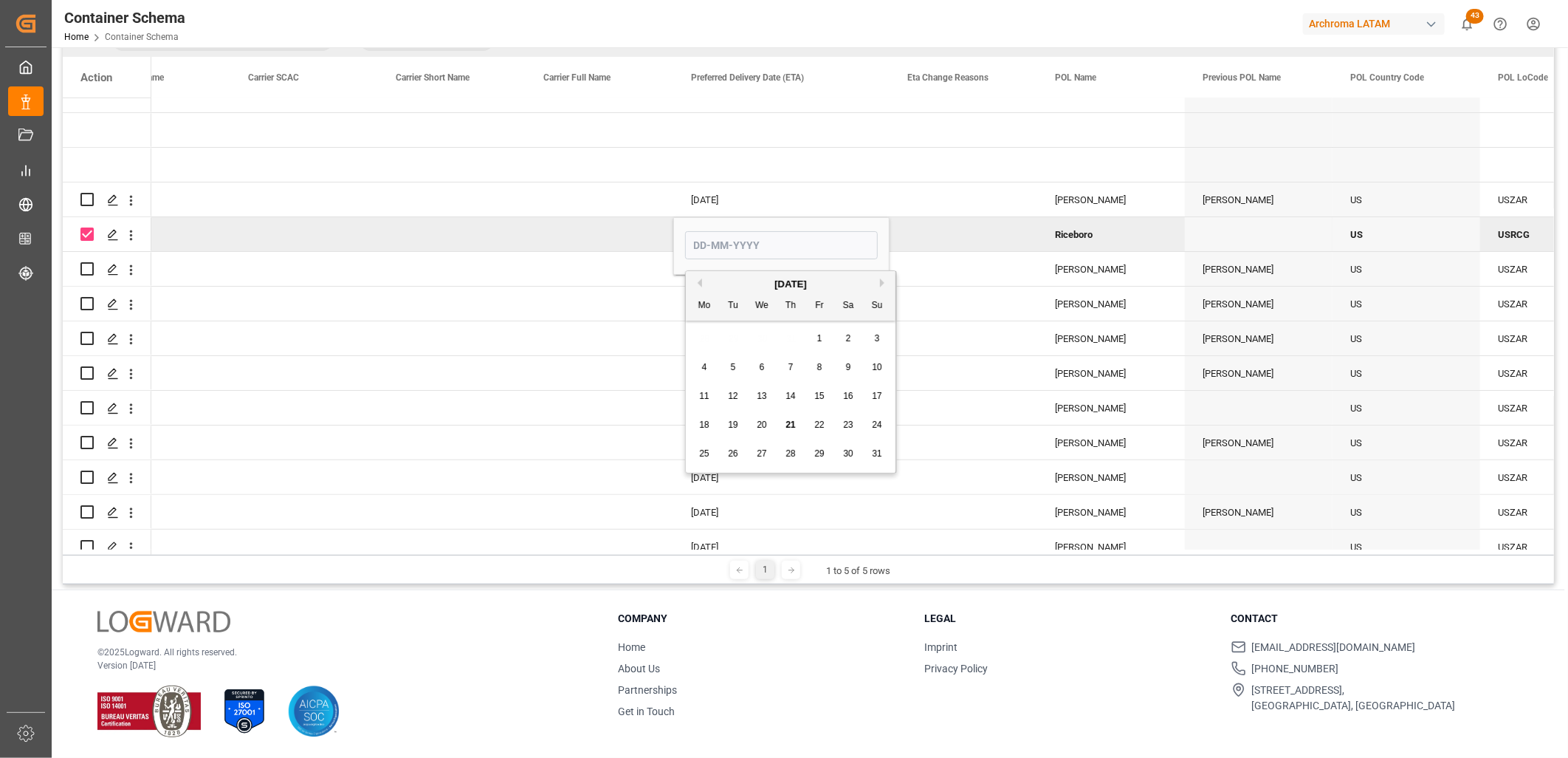
scroll to position [0, 6883]
click at [793, 394] on span "17" at bounding box center [790, 396] width 10 height 11
type input "[DATE]"
click at [807, 329] on div "[DATE]" at bounding box center [781, 338] width 216 height 34
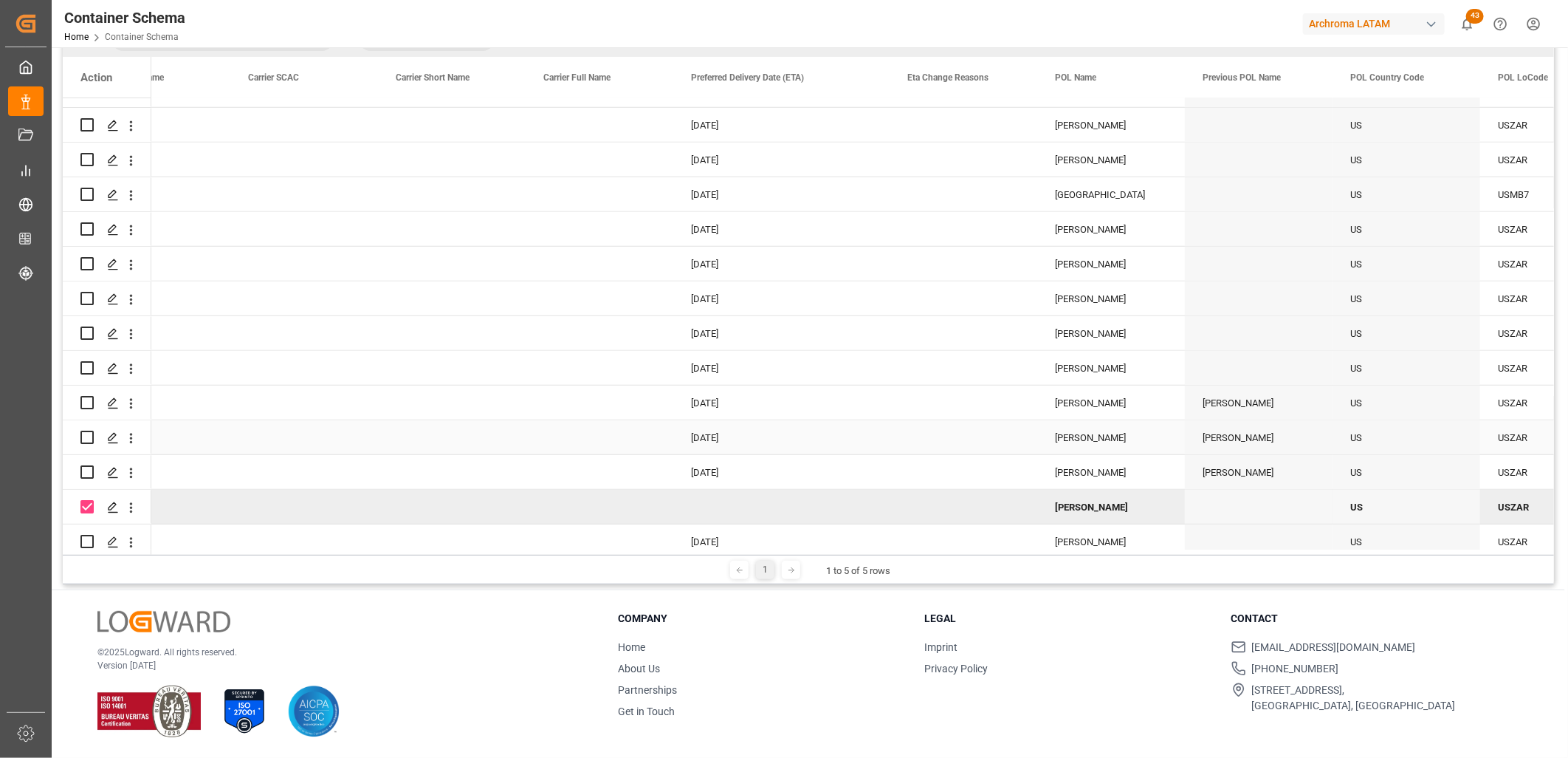
scroll to position [582, 0]
click at [576, 517] on div "Press SPACE to deselect this row." at bounding box center [599, 506] width 147 height 34
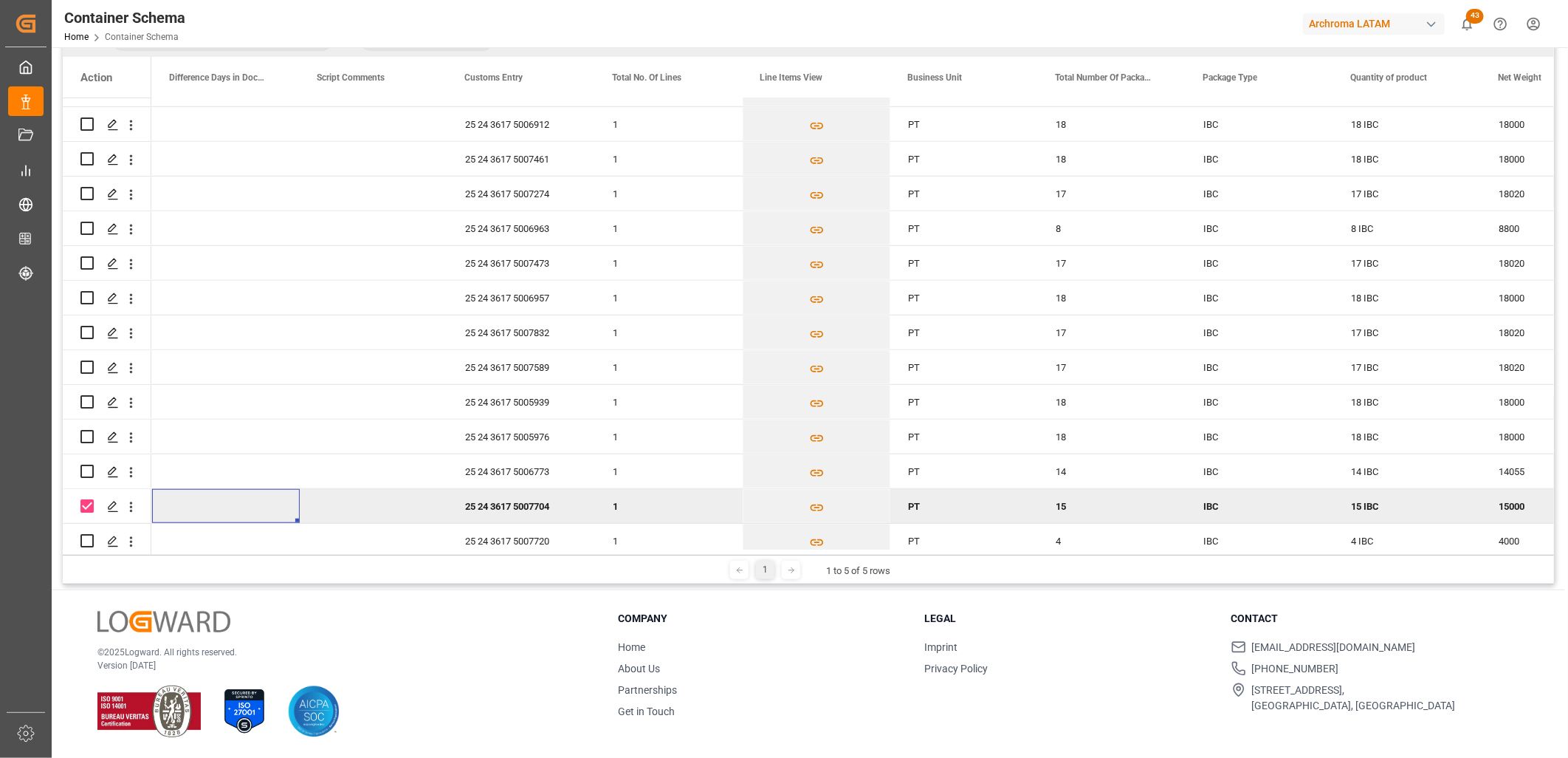
scroll to position [0, 3122]
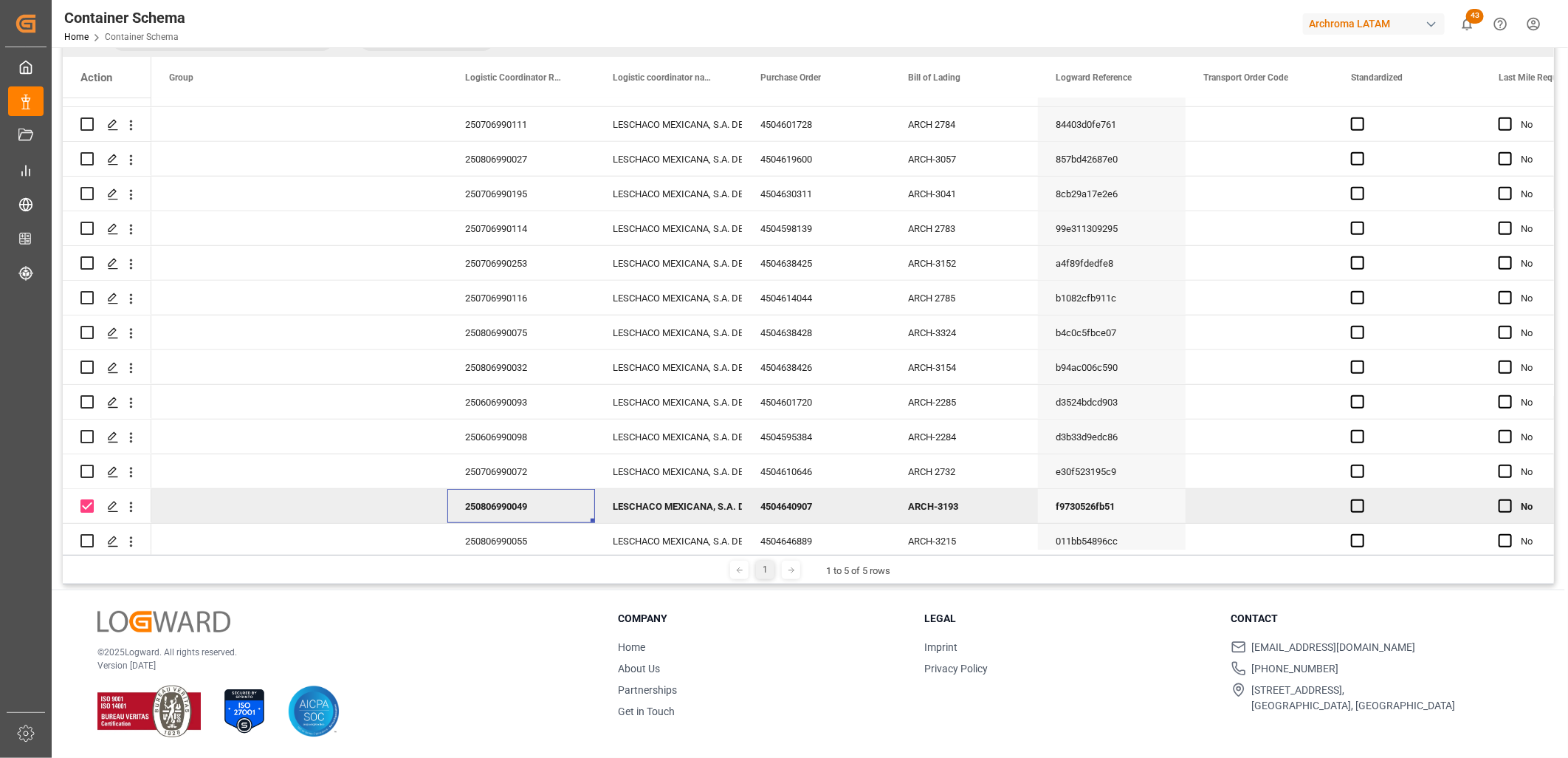
click at [534, 492] on div "250806990049" at bounding box center [520, 506] width 147 height 34
drag, startPoint x: 540, startPoint y: 515, endPoint x: 458, endPoint y: 511, distance: 82.1
click at [458, 511] on div "250806990049" at bounding box center [520, 514] width 147 height 52
click at [1120, 711] on div "Legal Imprint Privacy Policy" at bounding box center [1068, 664] width 288 height 109
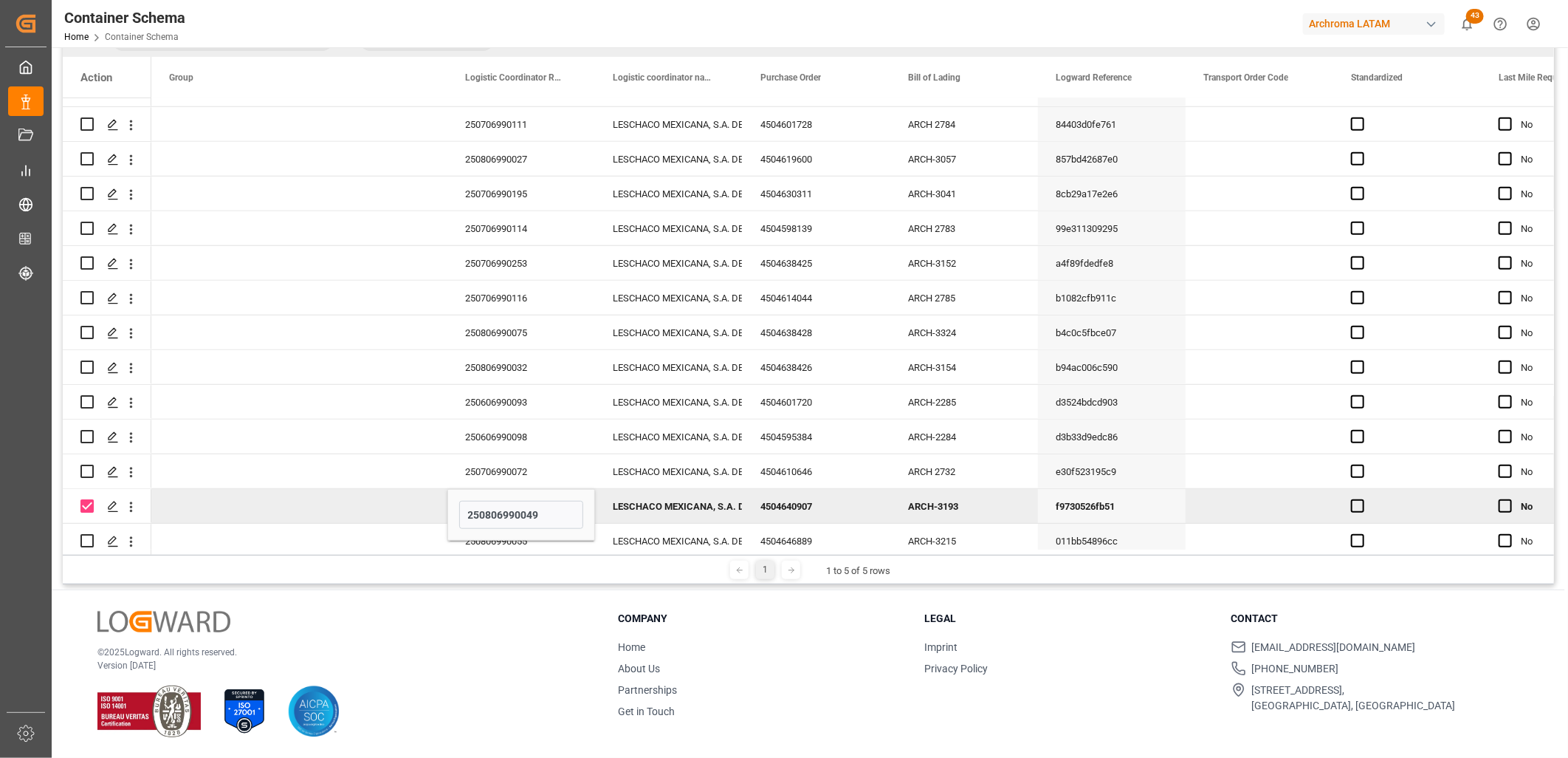
click at [184, 556] on div "1 1 to 5 of 5 rows" at bounding box center [808, 569] width 1491 height 29
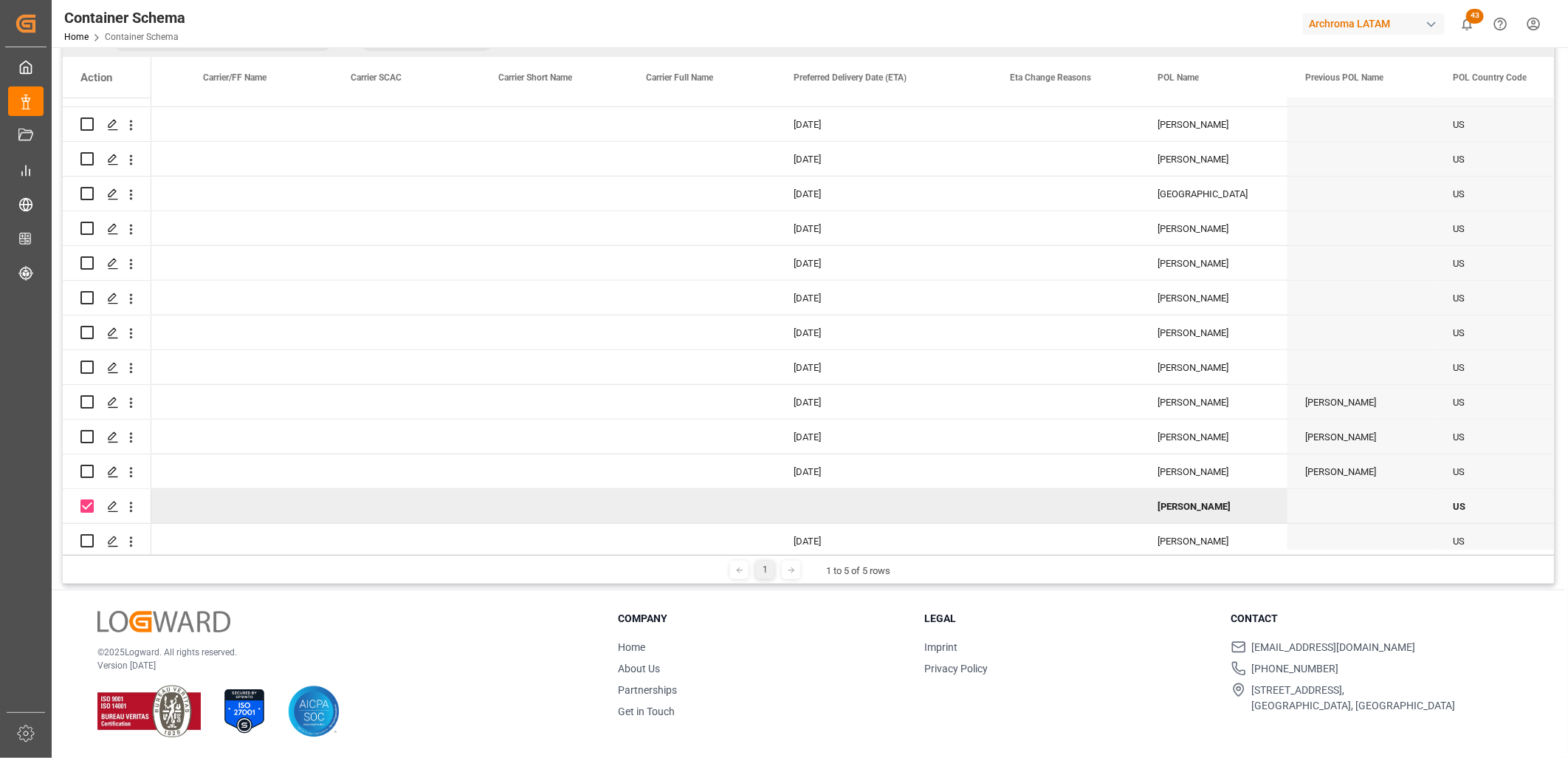
click at [816, 512] on div "Press SPACE to deselect this row." at bounding box center [884, 506] width 216 height 34
click at [923, 608] on span "1" at bounding box center [922, 610] width 5 height 11
type input "[DATE]"
click at [1177, 507] on div "[PERSON_NAME]" at bounding box center [1213, 506] width 147 height 34
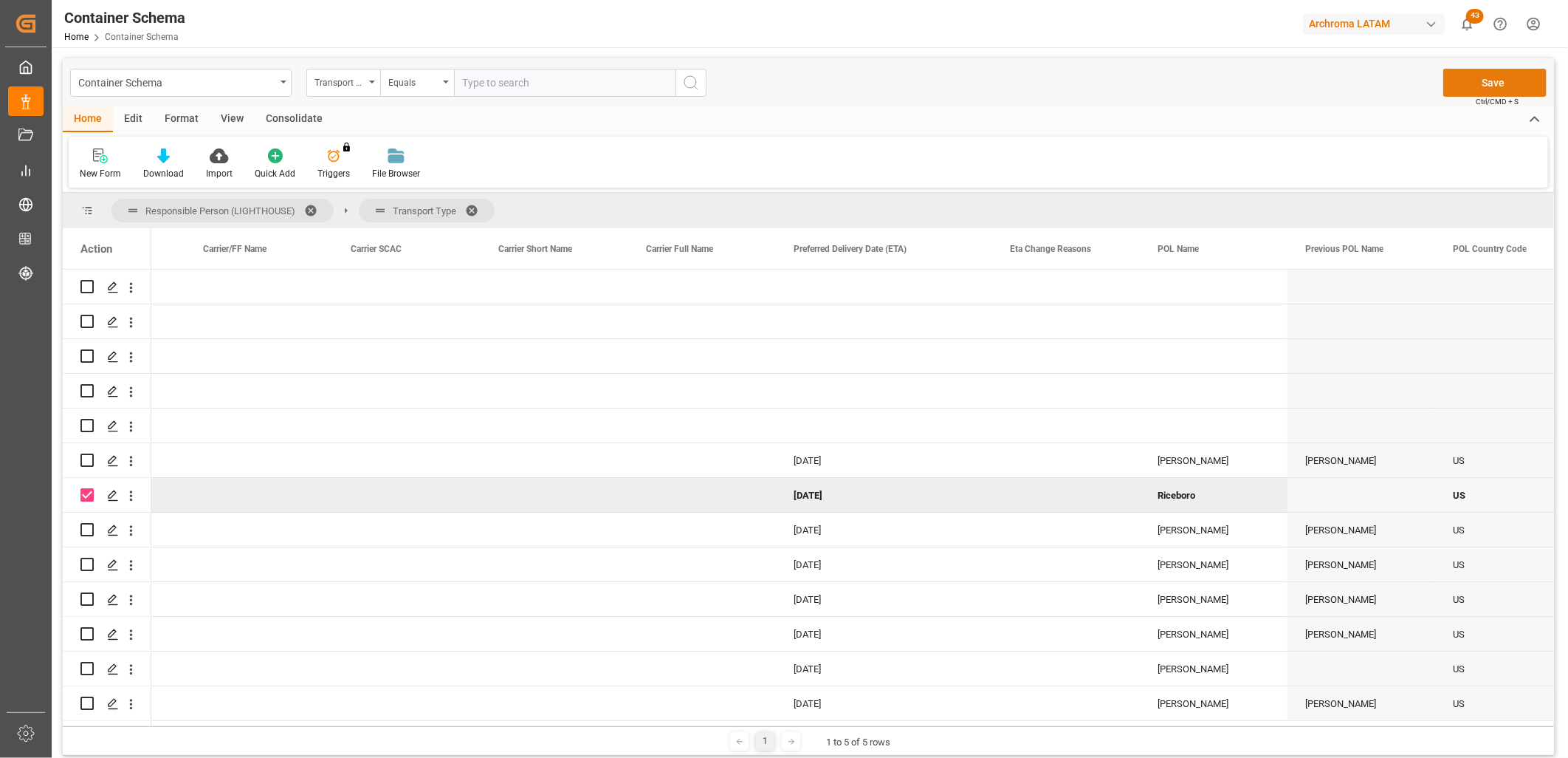
click at [1494, 79] on button "Save" at bounding box center [1495, 83] width 103 height 28
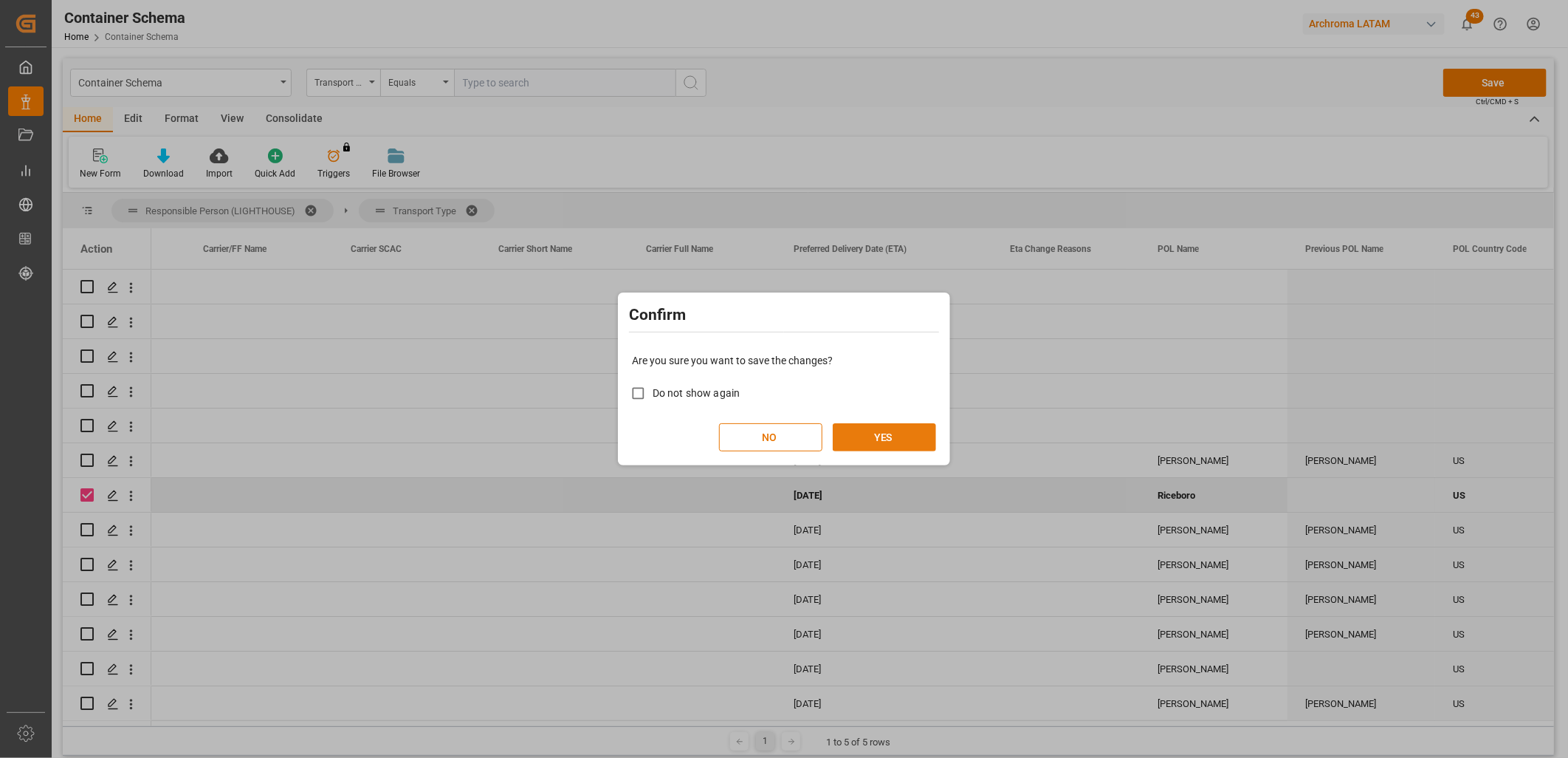
click at [898, 432] on button "YES" at bounding box center [884, 438] width 103 height 28
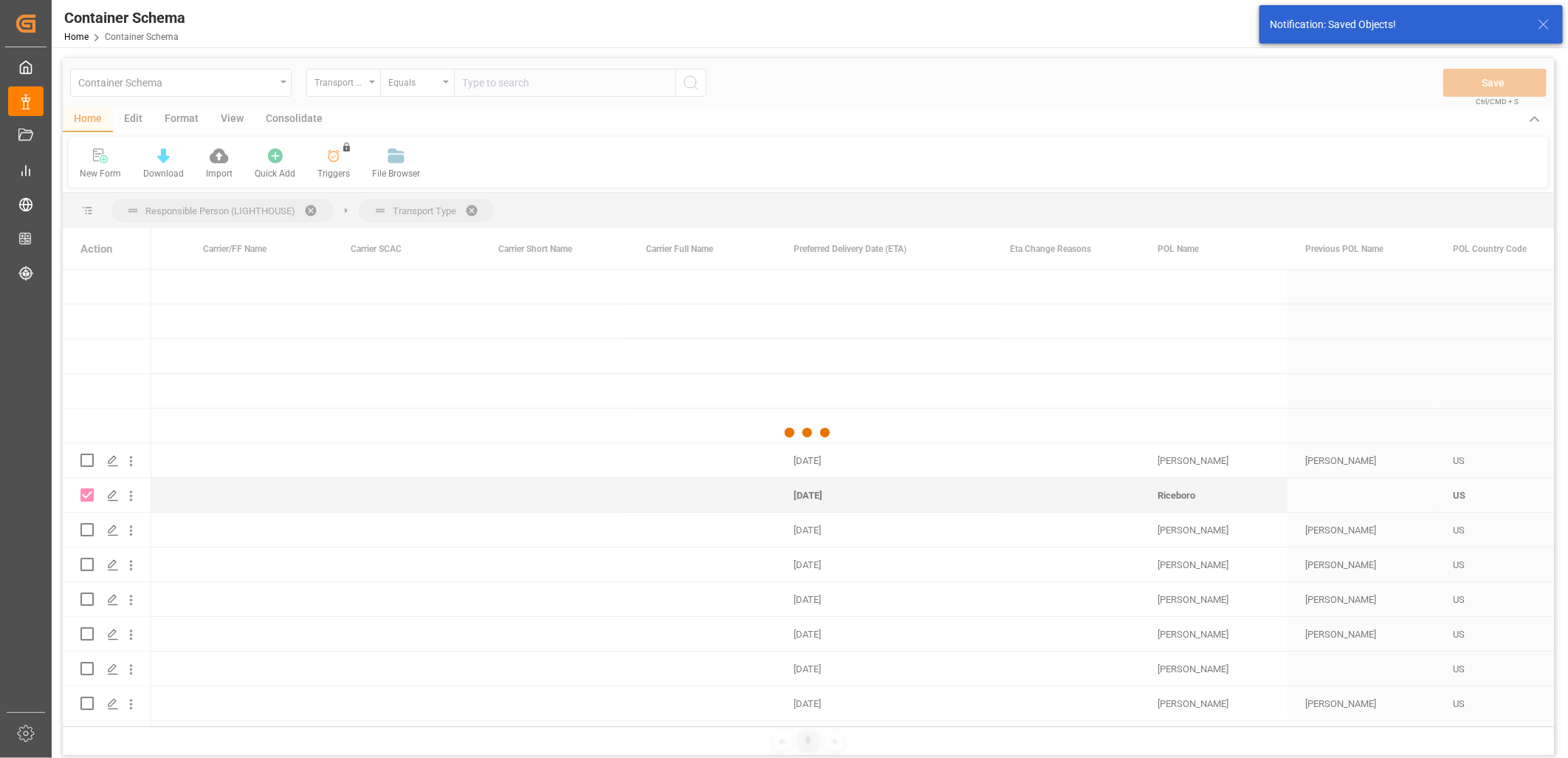
checkbox input "false"
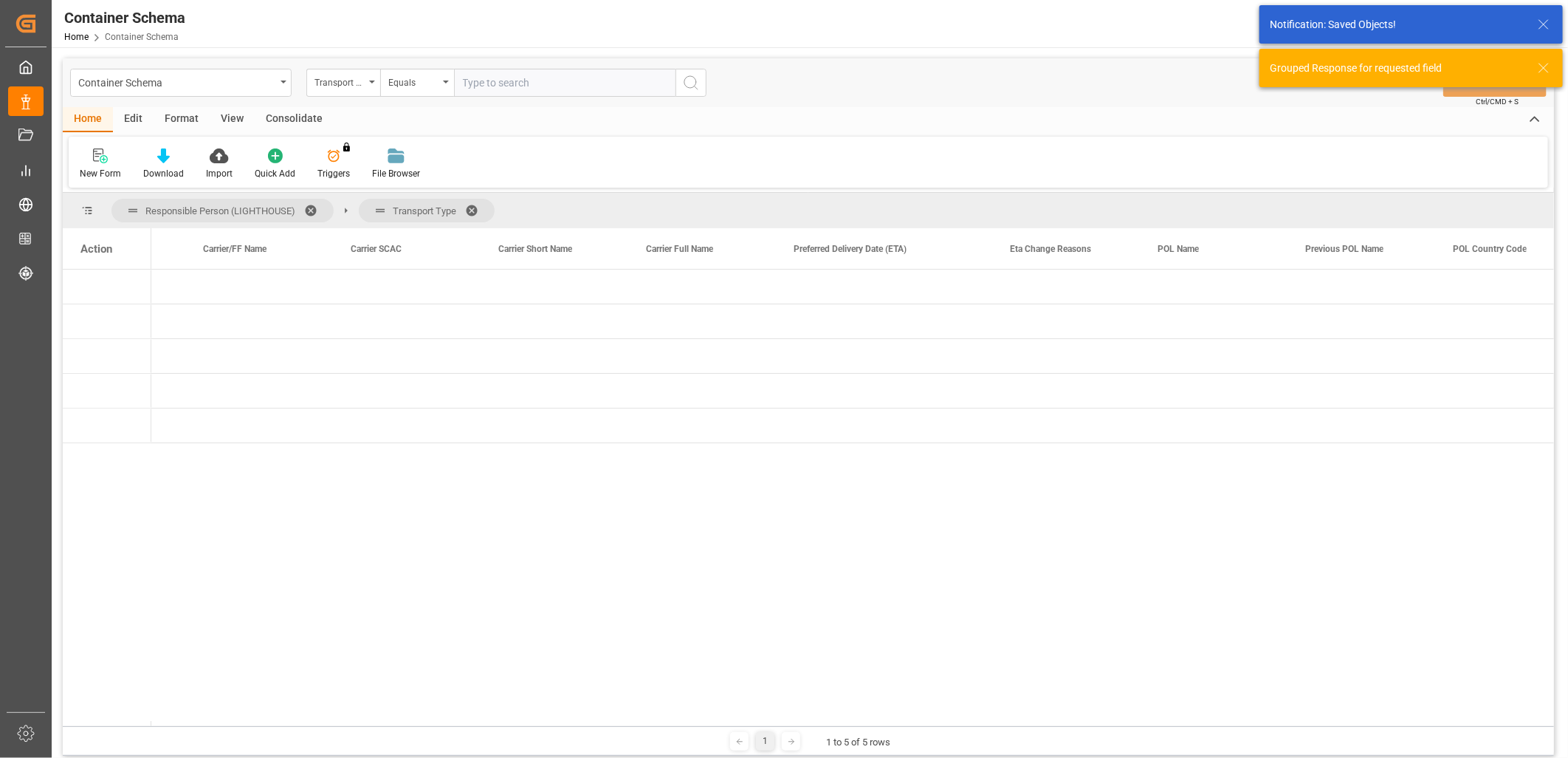
click at [97, 251] on div "Action" at bounding box center [96, 249] width 32 height 13
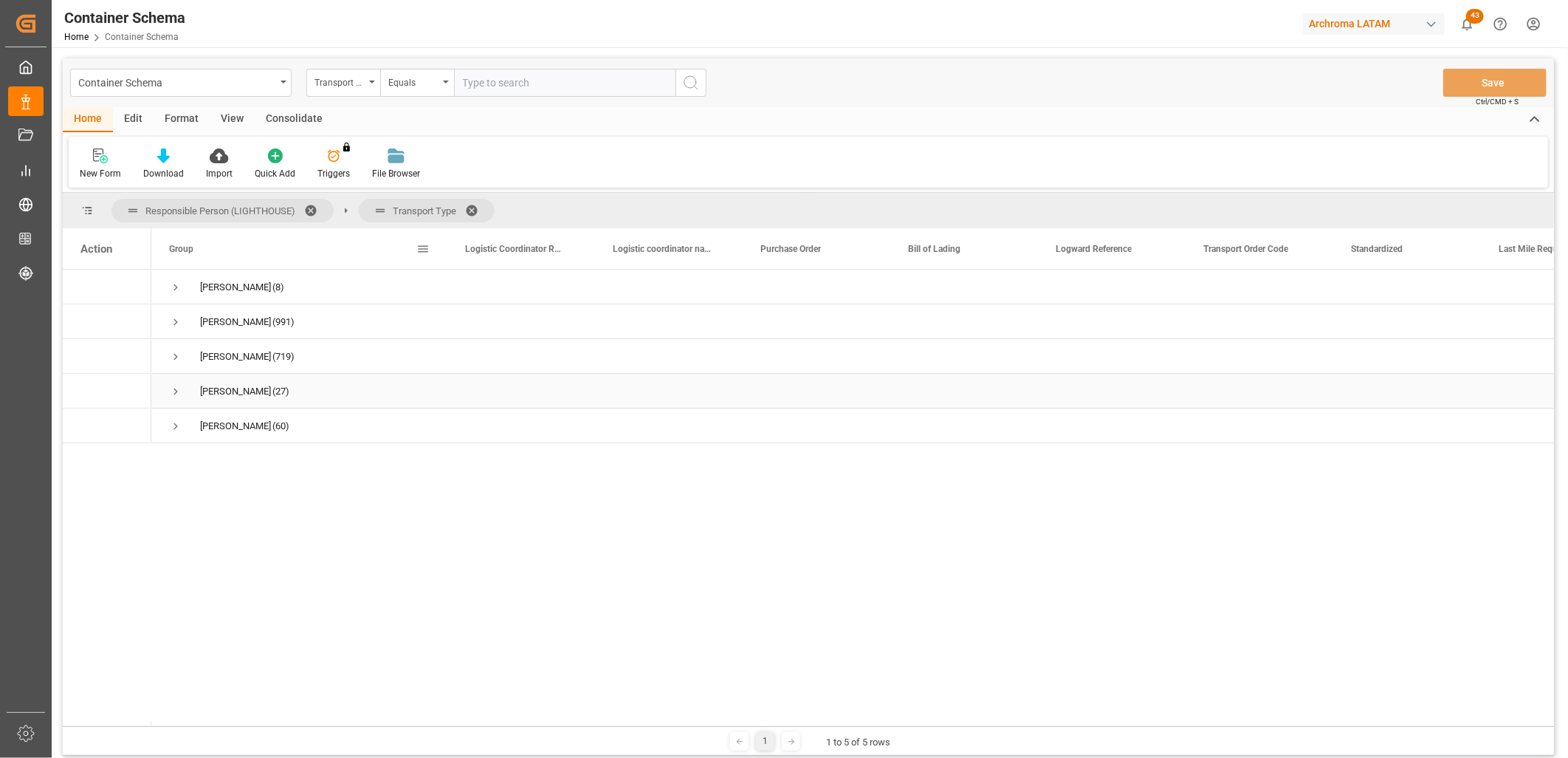
click at [179, 393] on span "Press SPACE to select this row." at bounding box center [175, 391] width 13 height 13
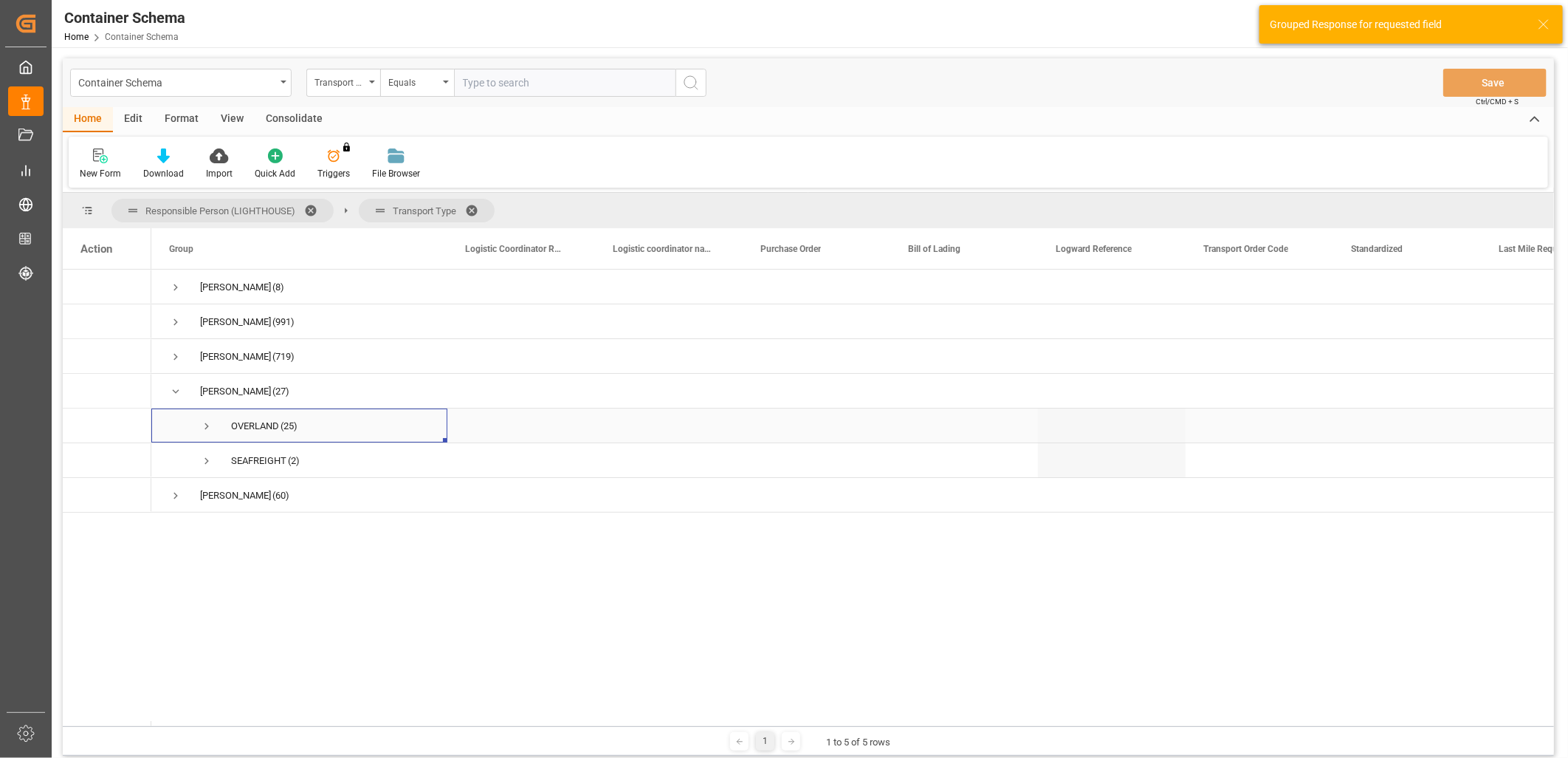
click at [208, 424] on span "Press SPACE to select this row." at bounding box center [206, 426] width 13 height 13
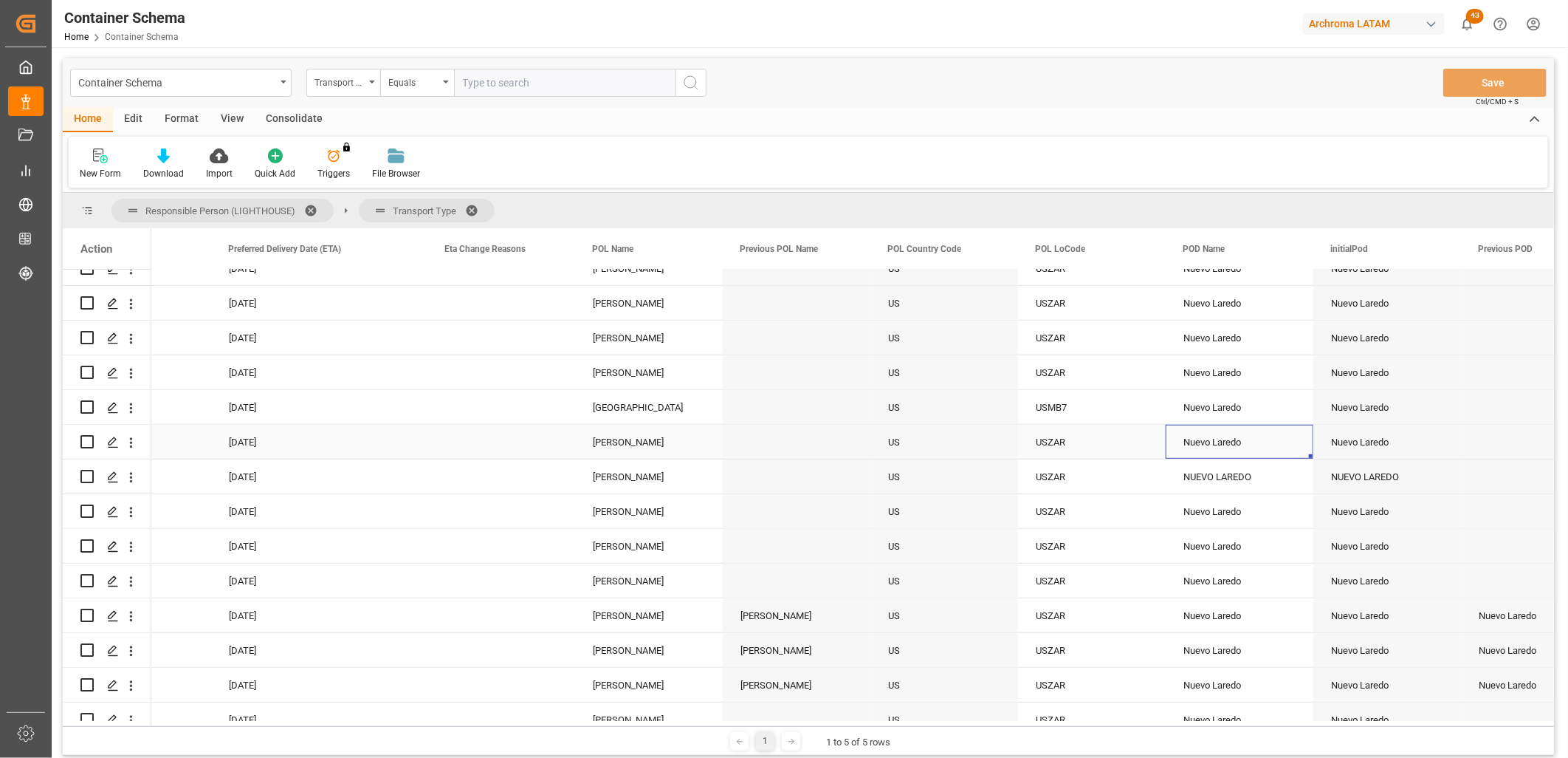
click at [1221, 449] on div "Nuevo Laredo" at bounding box center [1239, 441] width 147 height 34
drag, startPoint x: 1310, startPoint y: 456, endPoint x: 1315, endPoint y: 477, distance: 21.6
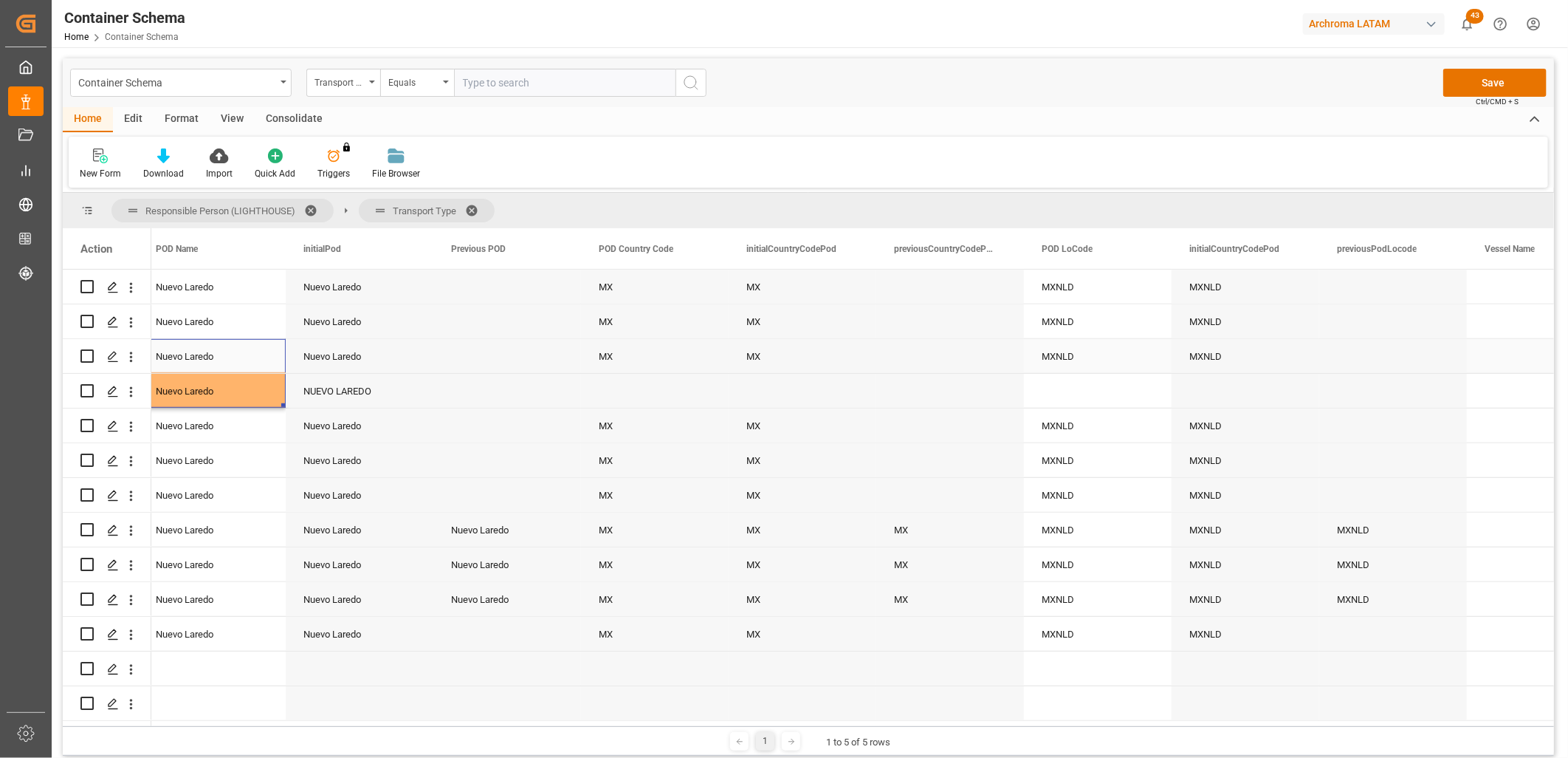
click at [600, 356] on div "MX" at bounding box center [654, 356] width 147 height 34
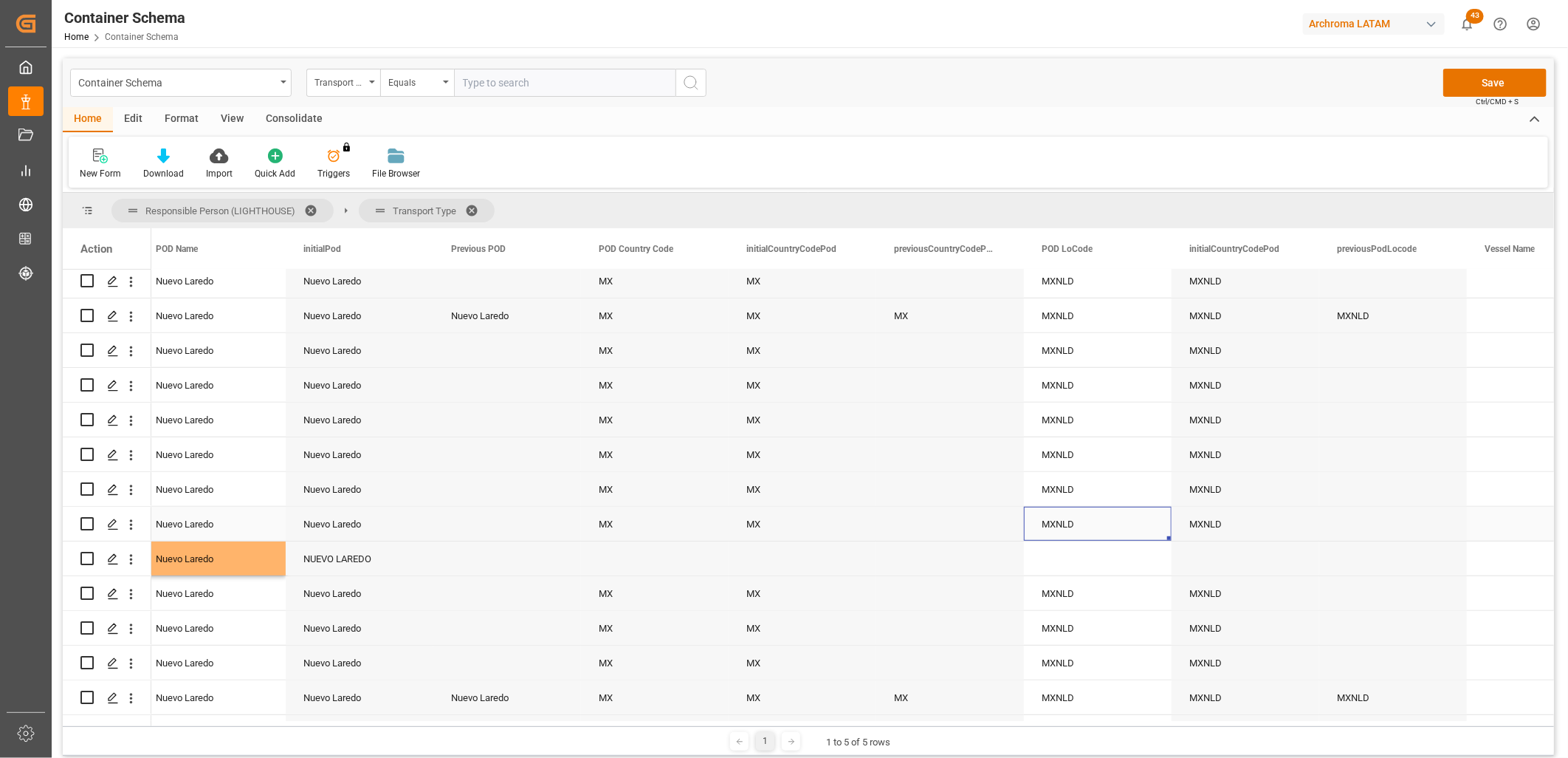
click at [1089, 532] on div "MXNLD" at bounding box center [1097, 523] width 147 height 34
drag, startPoint x: 1169, startPoint y: 537, endPoint x: 1174, endPoint y: 561, distance: 24.5
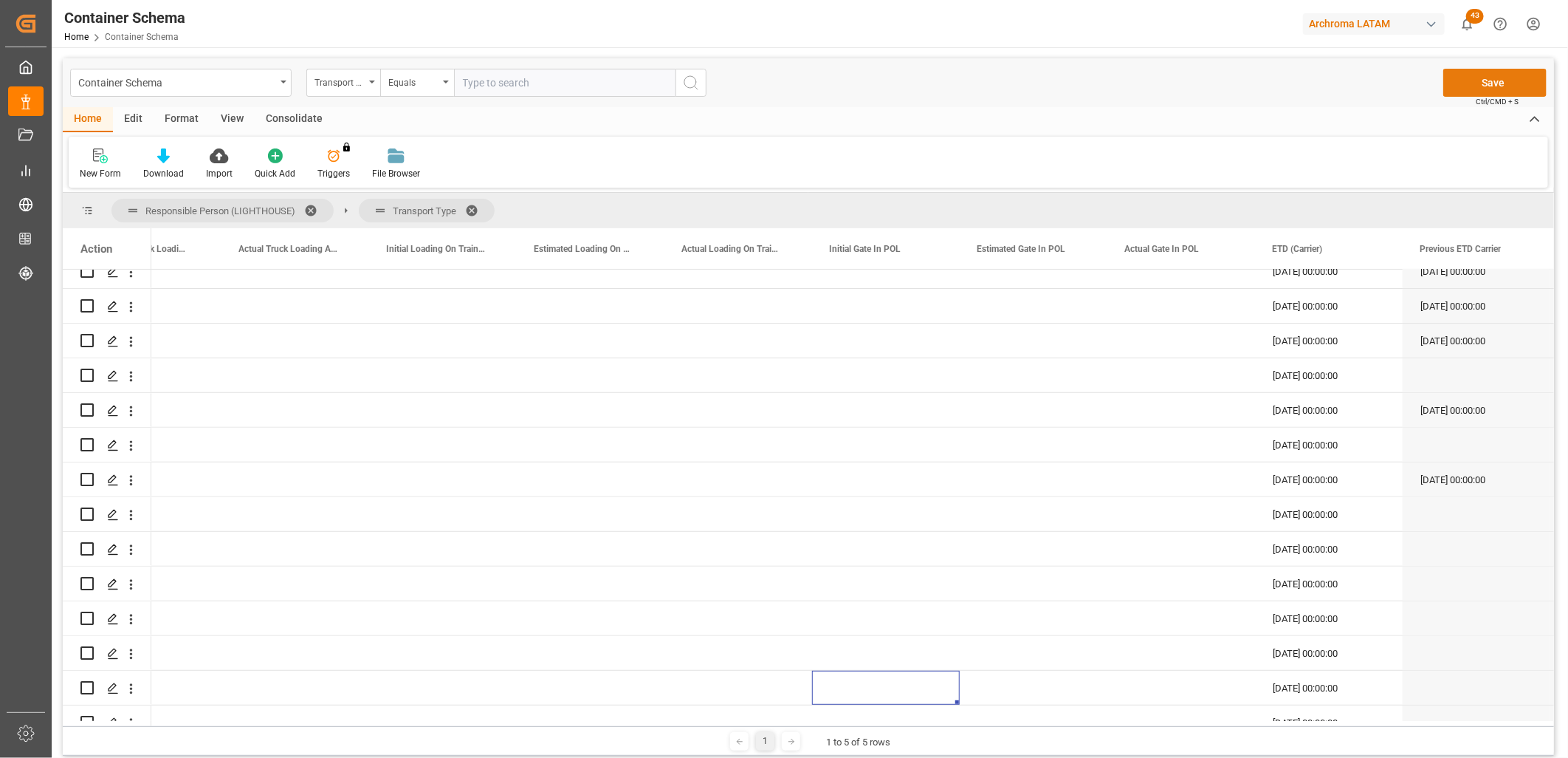
click at [1481, 83] on button "Save" at bounding box center [1495, 83] width 103 height 28
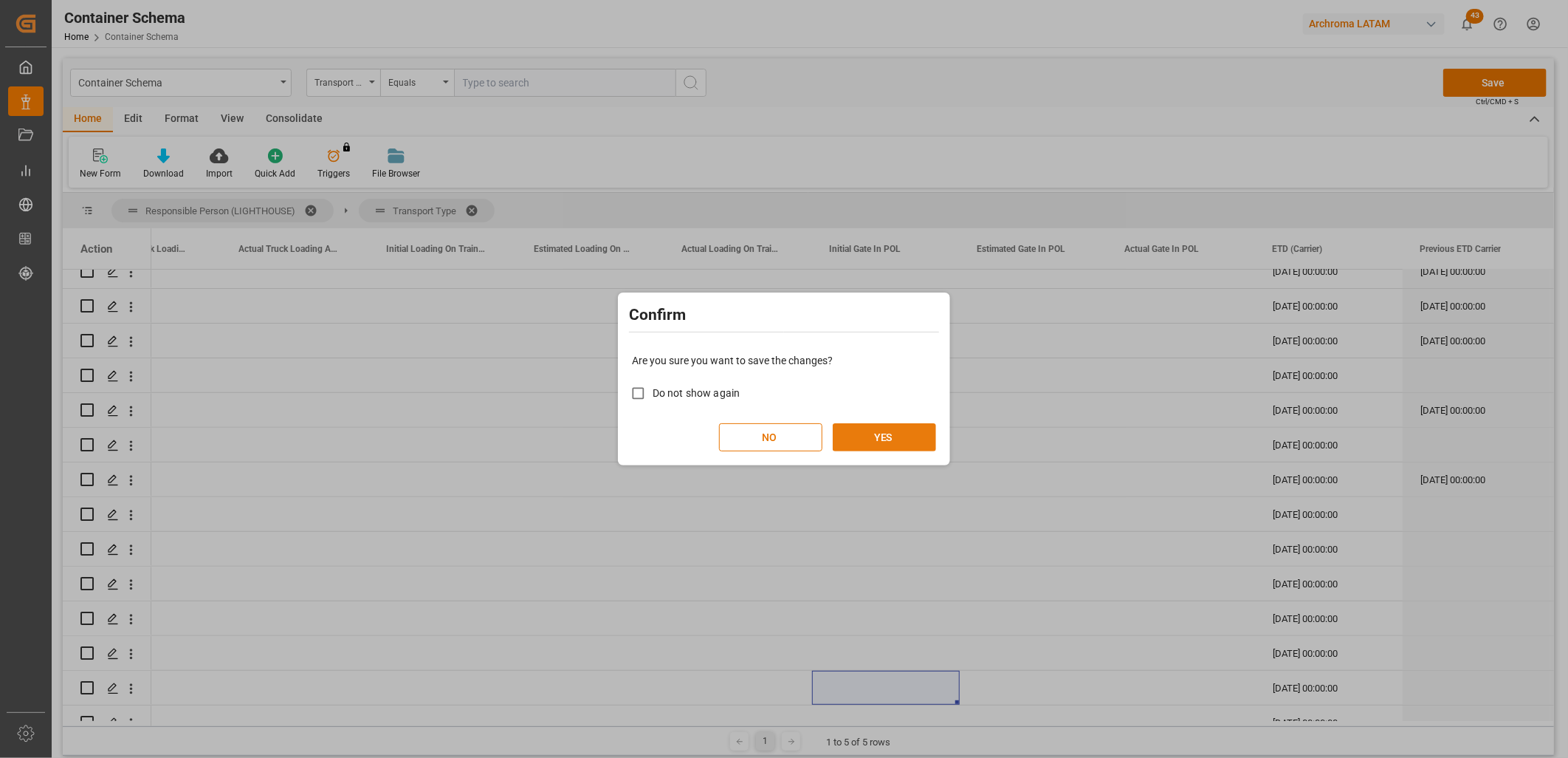
click at [918, 442] on button "YES" at bounding box center [884, 438] width 103 height 28
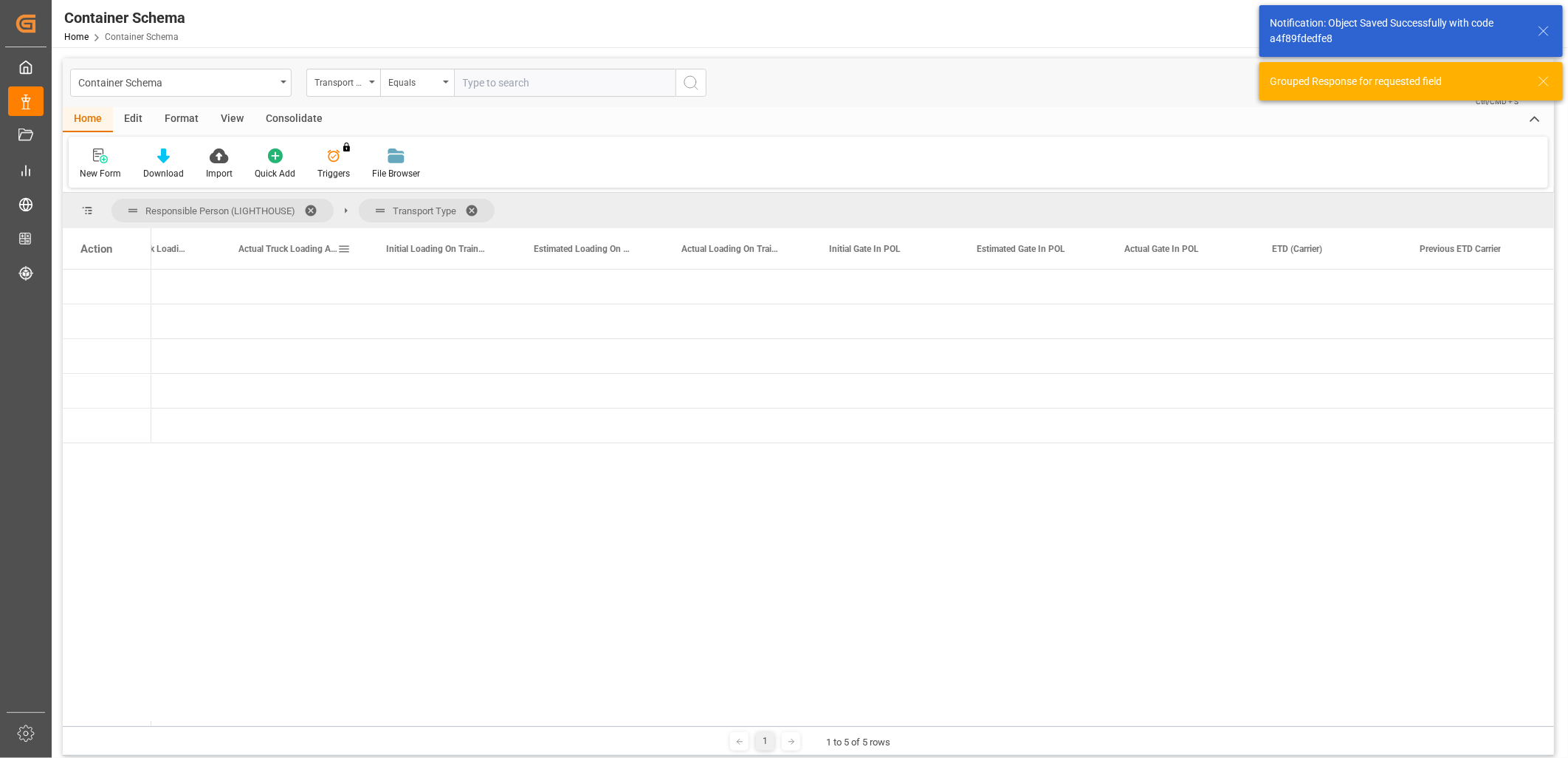
click at [293, 259] on div "Actual Truck Loading At Loading Site" at bounding box center [287, 249] width 99 height 41
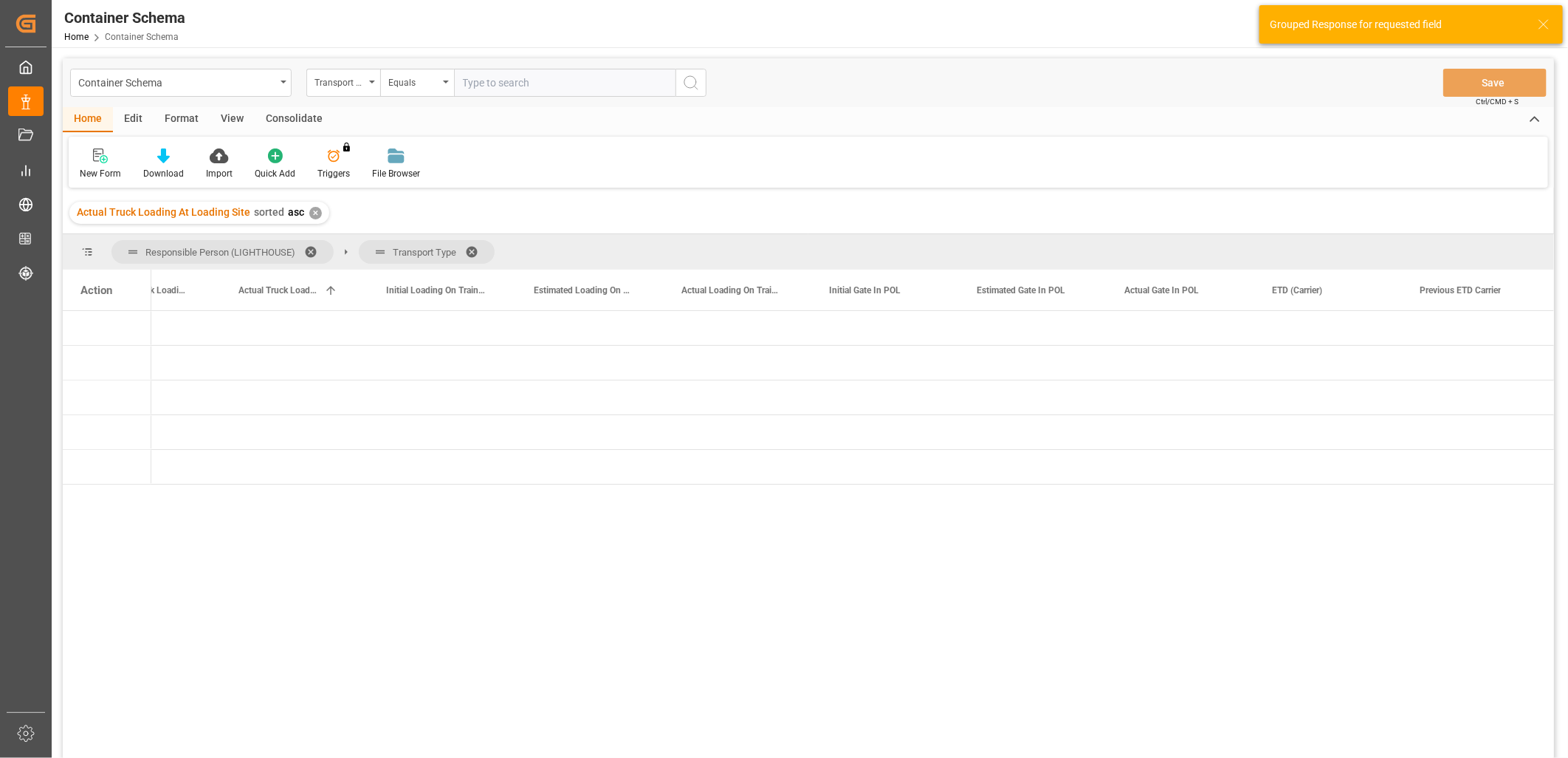
click at [113, 303] on div "Action" at bounding box center [107, 290] width 88 height 41
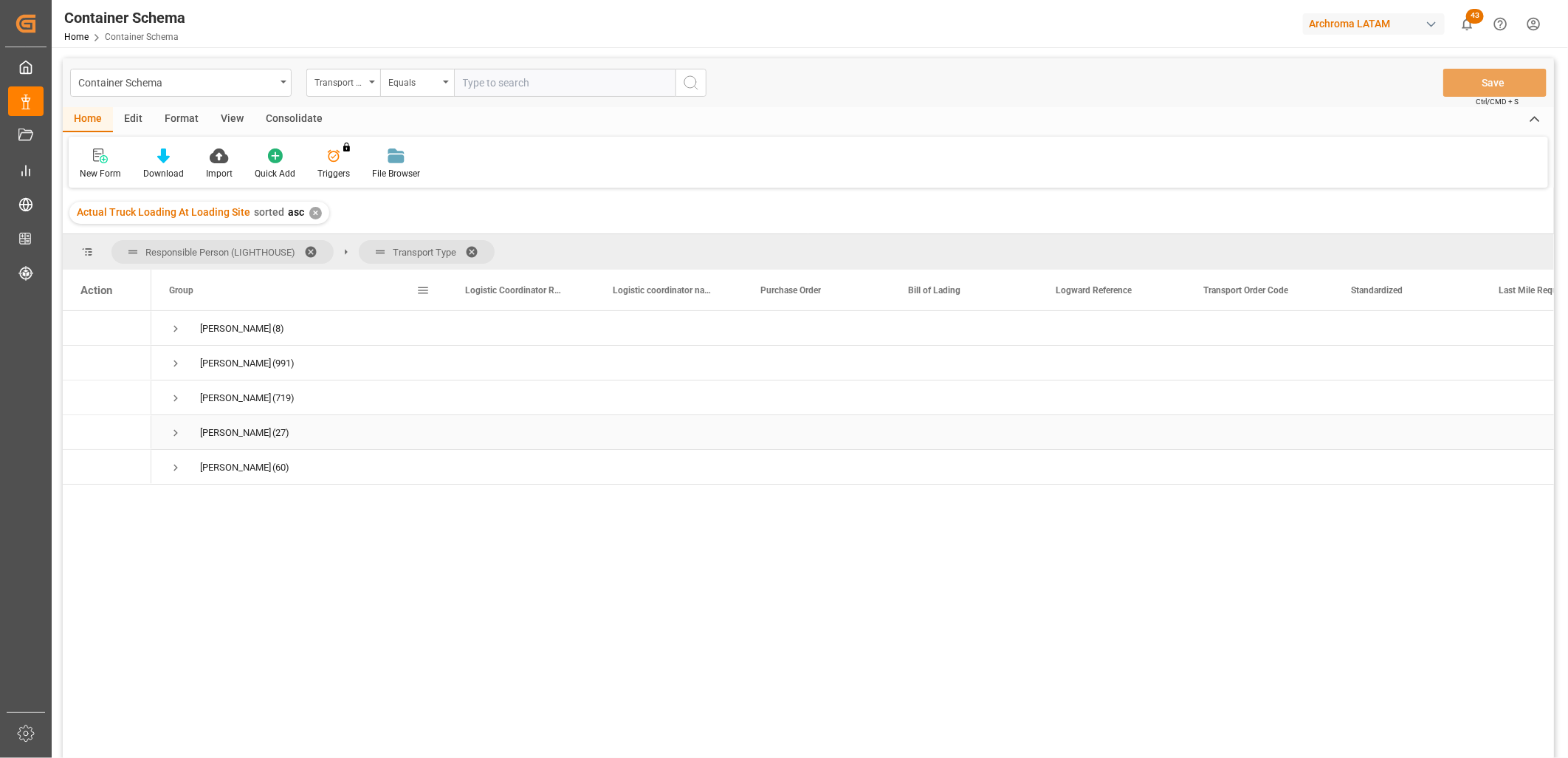
click at [178, 432] on span "Press SPACE to select this row." at bounding box center [175, 432] width 13 height 13
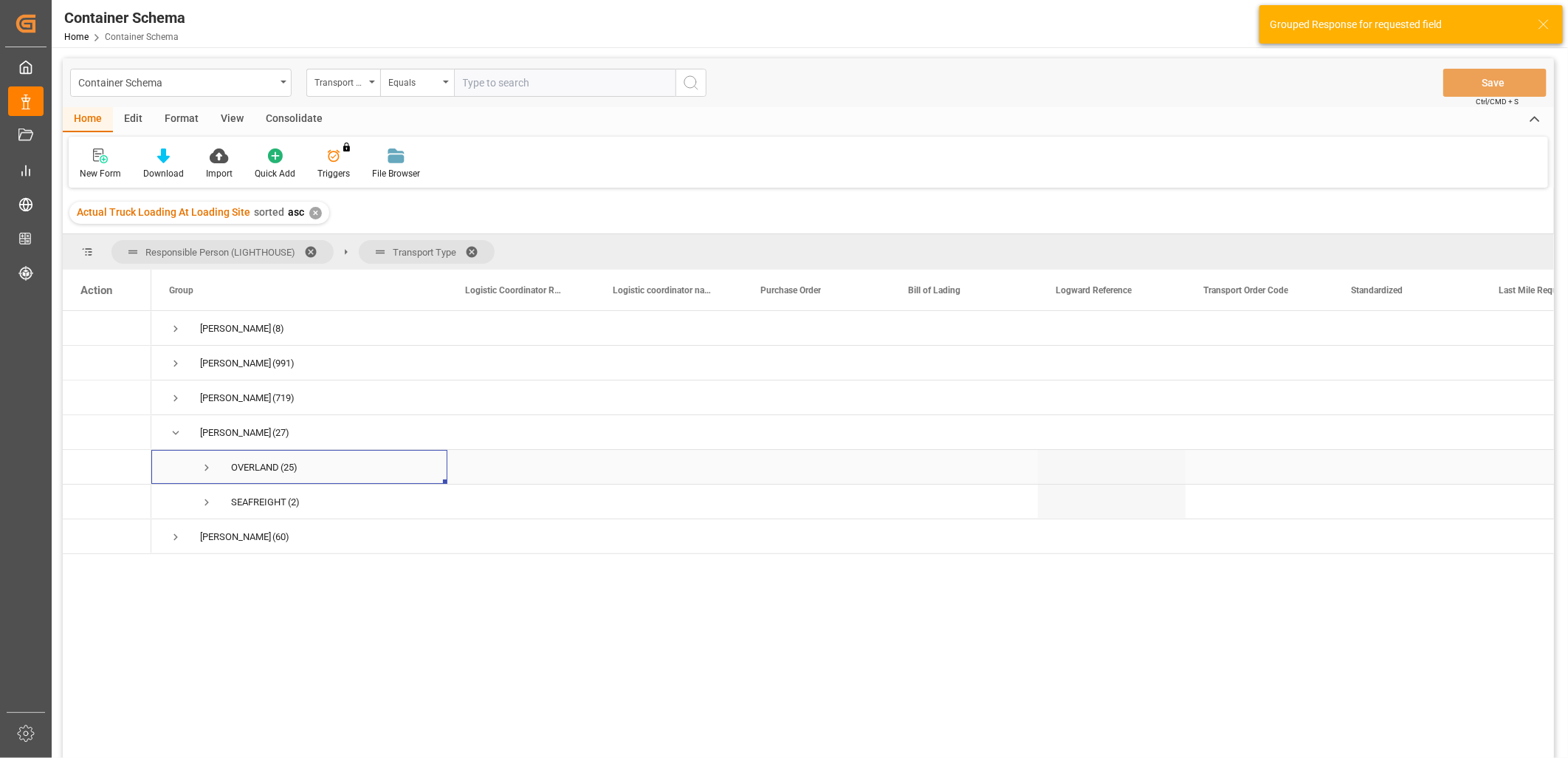
click at [205, 466] on span "Press SPACE to select this row." at bounding box center [206, 467] width 13 height 13
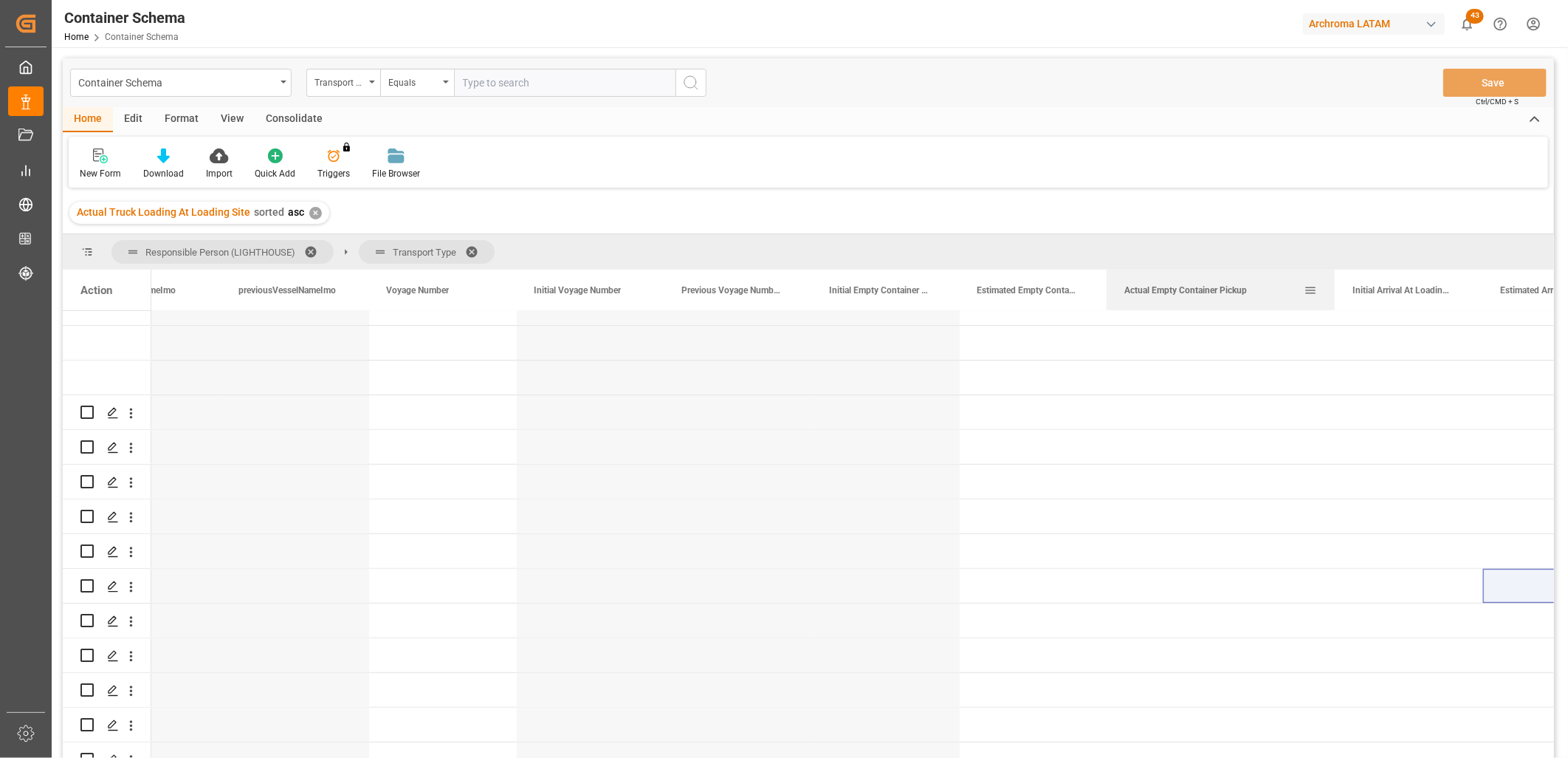
drag, startPoint x: 1252, startPoint y: 275, endPoint x: 1333, endPoint y: 283, distance: 81.4
click at [1333, 283] on div at bounding box center [1334, 290] width 6 height 41
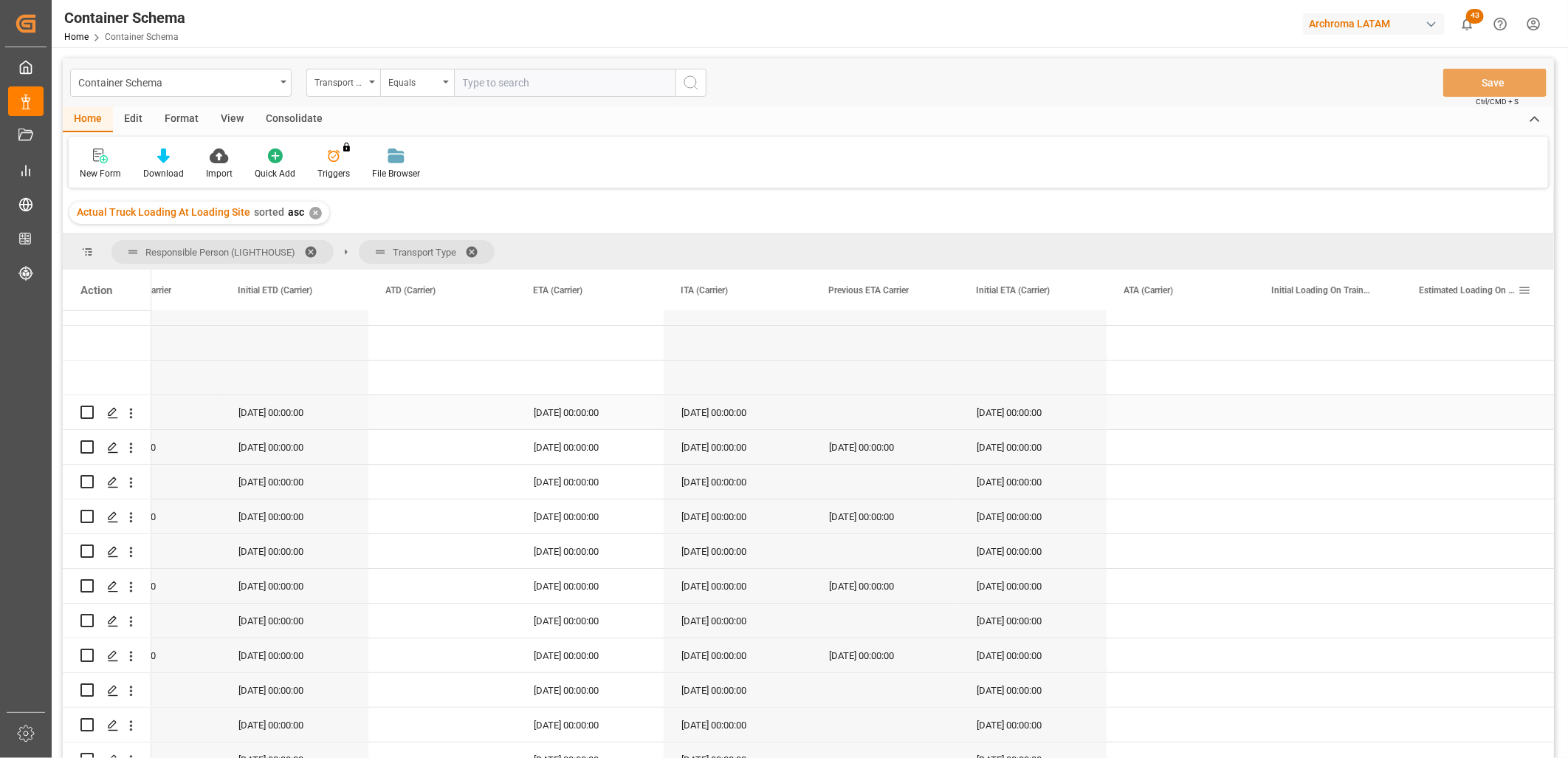
click at [1153, 409] on div "Press SPACE to select this row." at bounding box center [1180, 412] width 147 height 34
click at [588, 417] on div "[DATE] 00:00:00" at bounding box center [589, 414] width 147 height 34
click at [1149, 407] on div "Press SPACE to select this row." at bounding box center [1180, 414] width 147 height 34
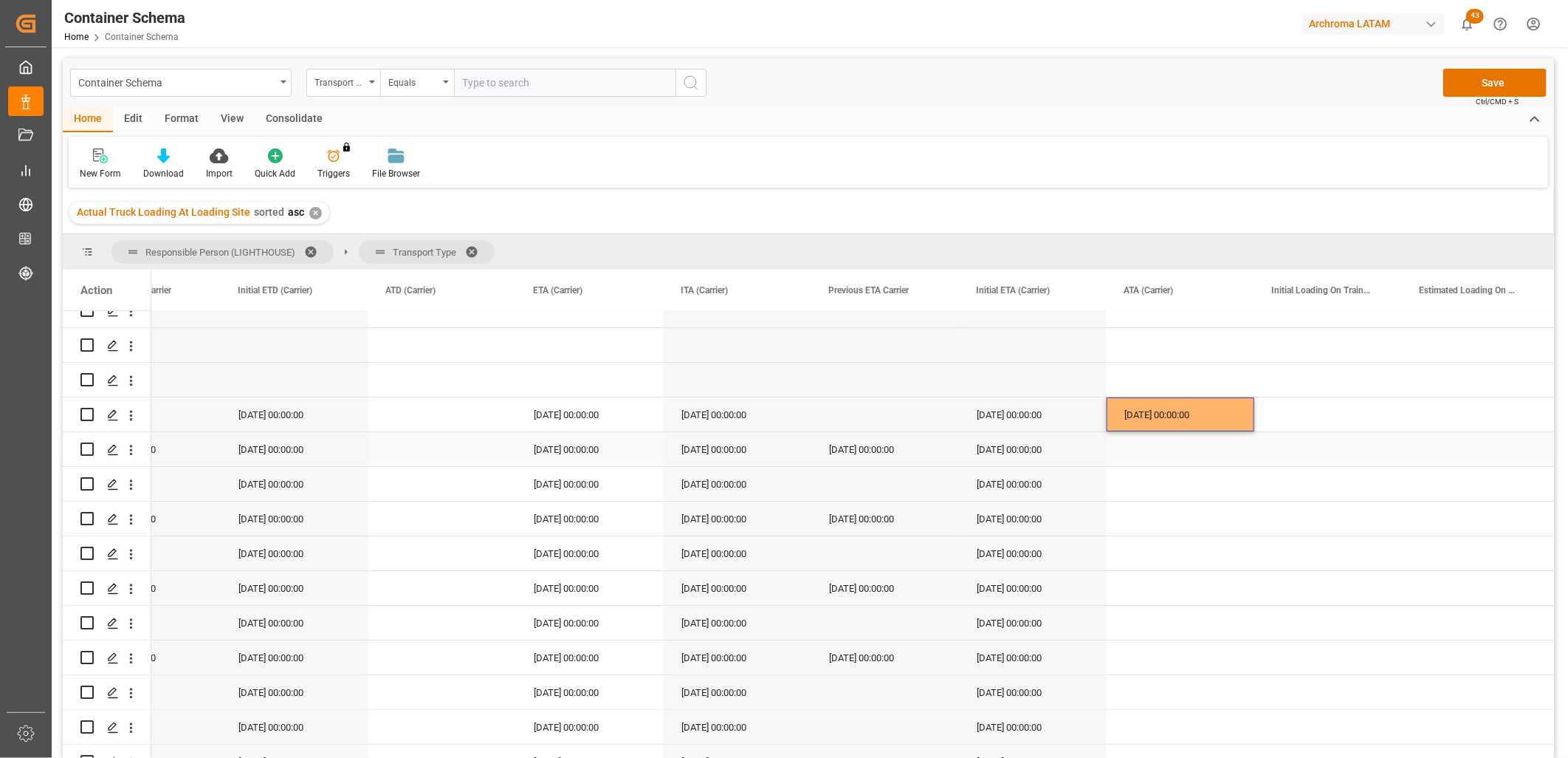
click at [577, 453] on div "[DATE] 00:00:00" at bounding box center [589, 449] width 147 height 34
click at [1177, 452] on div "Press SPACE to select this row." at bounding box center [1180, 449] width 147 height 34
click at [567, 492] on div "[DATE] 00:00:00" at bounding box center [589, 484] width 147 height 34
click at [1148, 485] on div "Press SPACE to select this row." at bounding box center [1180, 484] width 147 height 34
click at [600, 524] on div "[DATE] 00:00:00" at bounding box center [589, 518] width 147 height 34
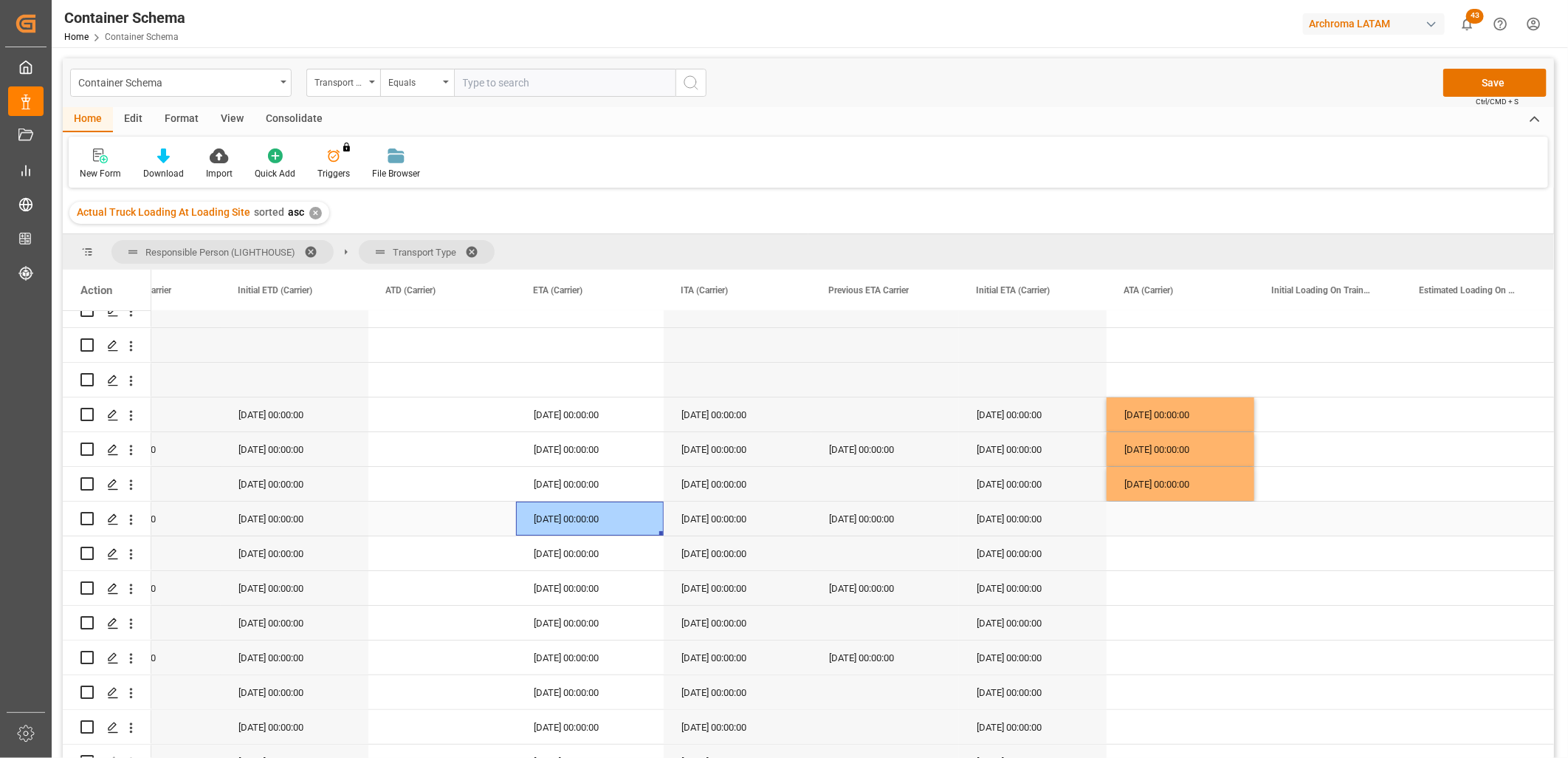
click at [1182, 522] on div "Press SPACE to select this row." at bounding box center [1180, 518] width 147 height 34
click at [592, 552] on div "[DATE] 00:00:00" at bounding box center [589, 553] width 147 height 34
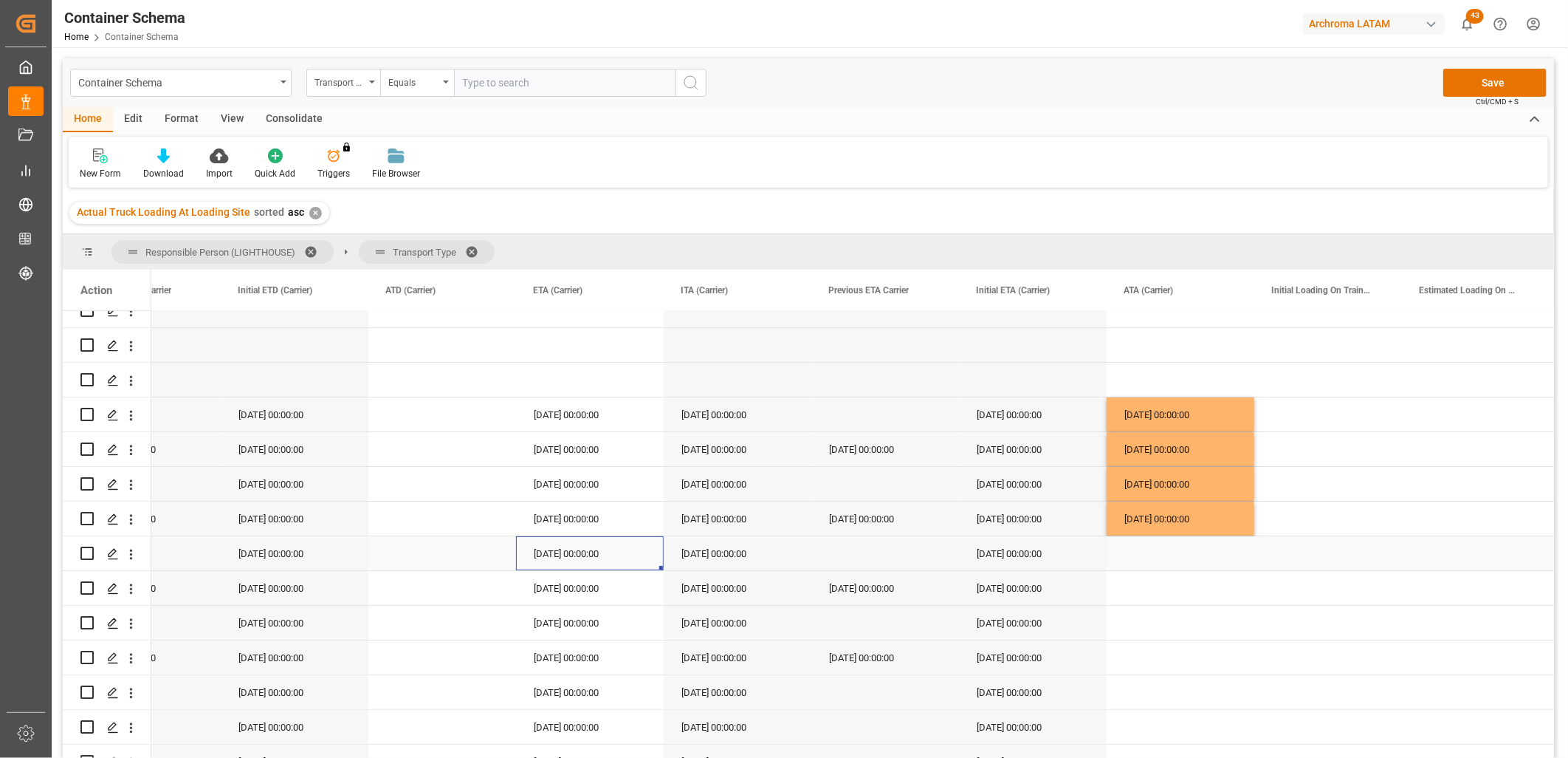
click at [1169, 547] on div "Press SPACE to select this row." at bounding box center [1180, 553] width 147 height 34
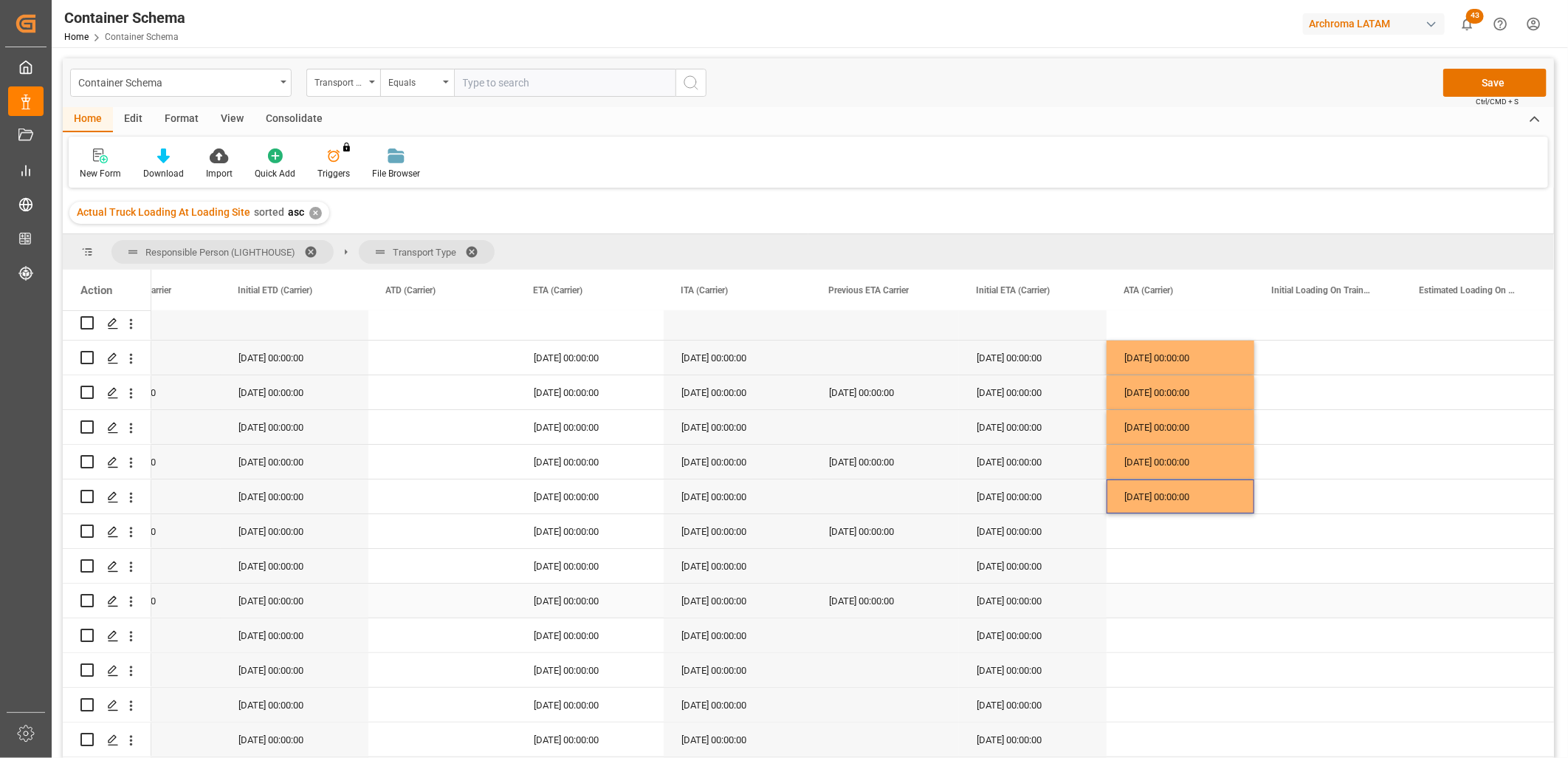
scroll to position [170, 0]
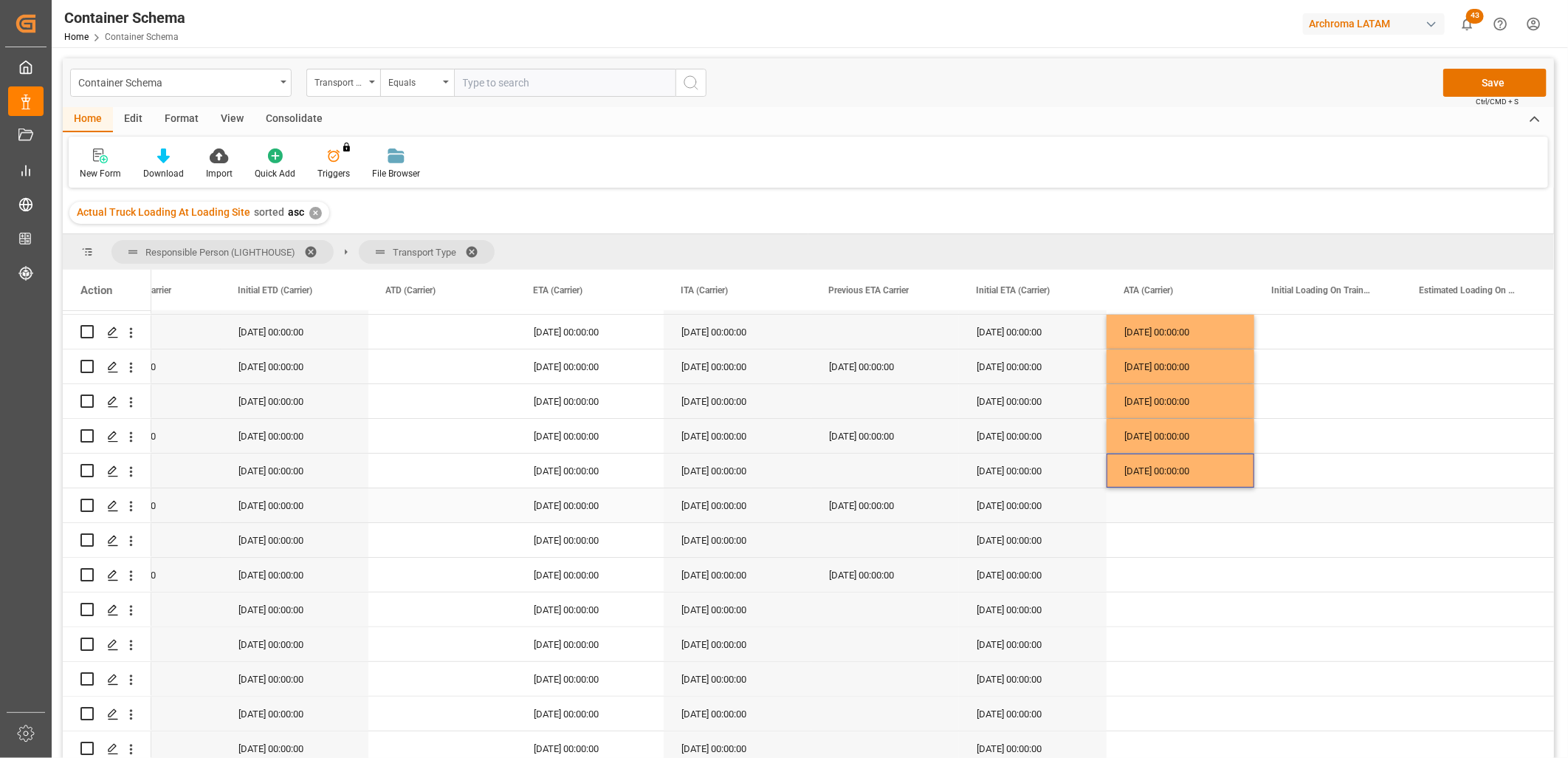
click at [615, 510] on div "[DATE] 00:00:00" at bounding box center [589, 505] width 147 height 34
click at [1200, 496] on div "Press SPACE to select this row." at bounding box center [1180, 505] width 147 height 34
click at [609, 552] on div "[DATE] 00:00:00" at bounding box center [589, 540] width 147 height 34
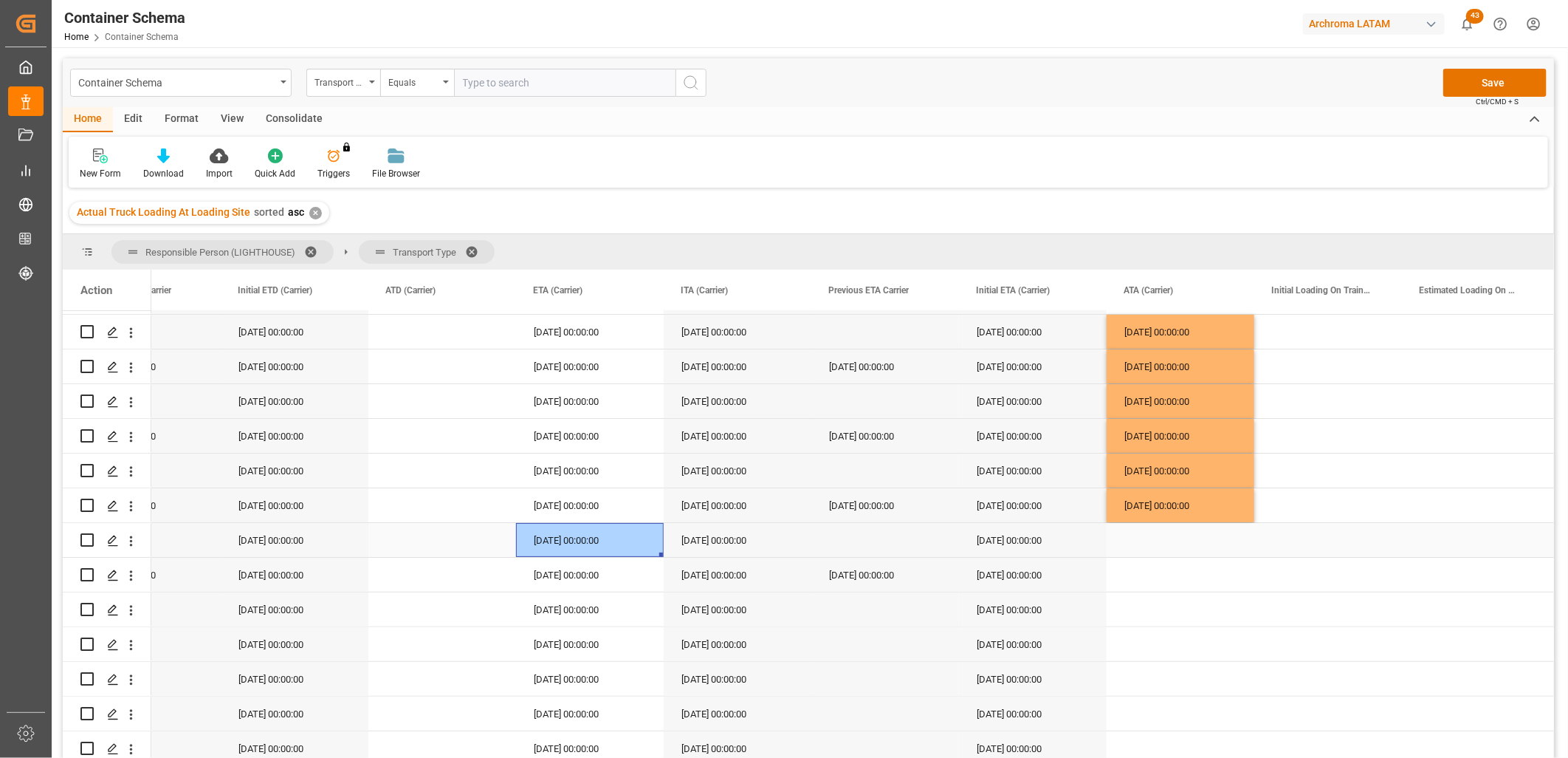
click at [1154, 549] on div "Press SPACE to select this row." at bounding box center [1180, 540] width 147 height 34
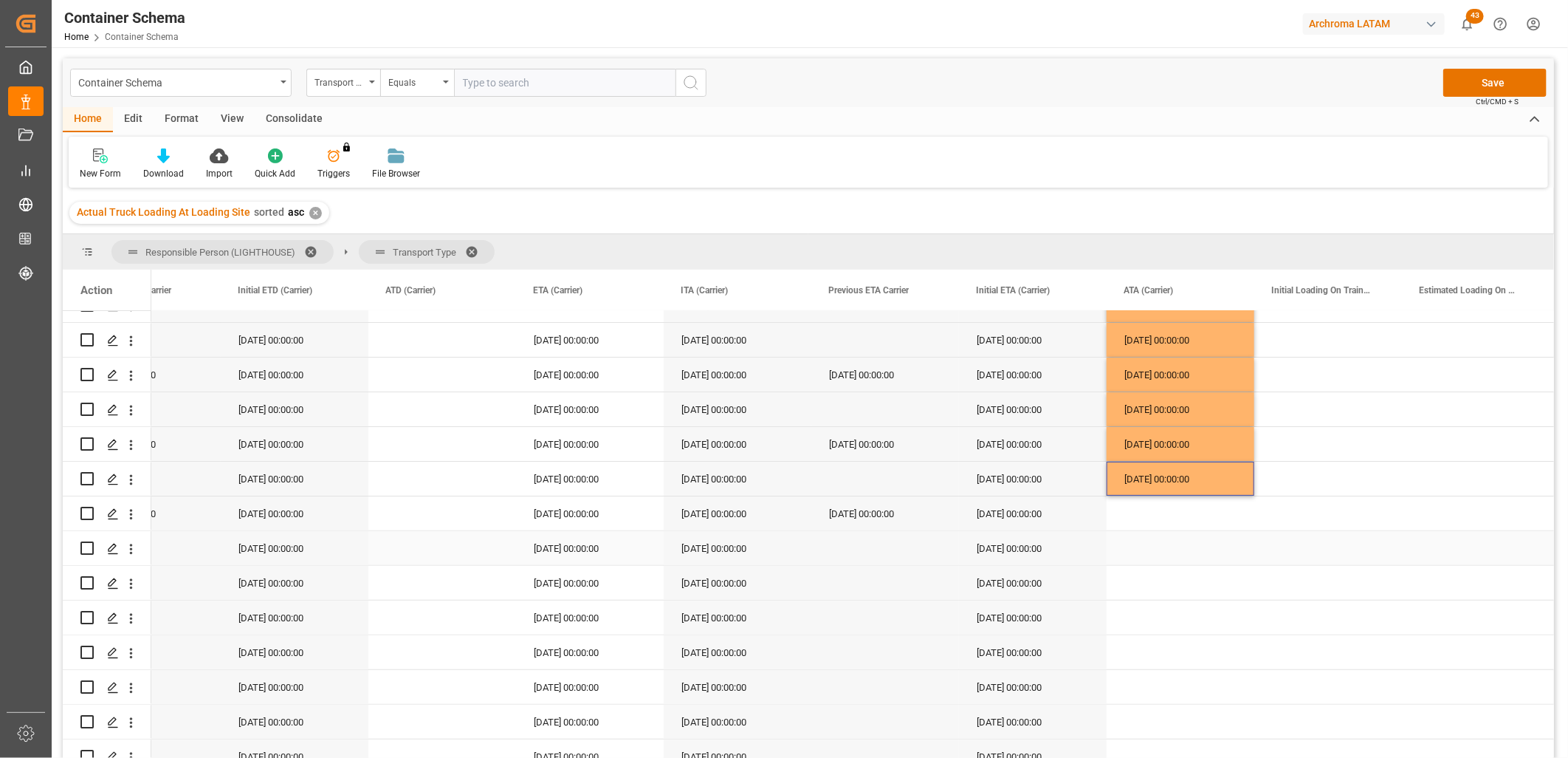
scroll to position [334, 0]
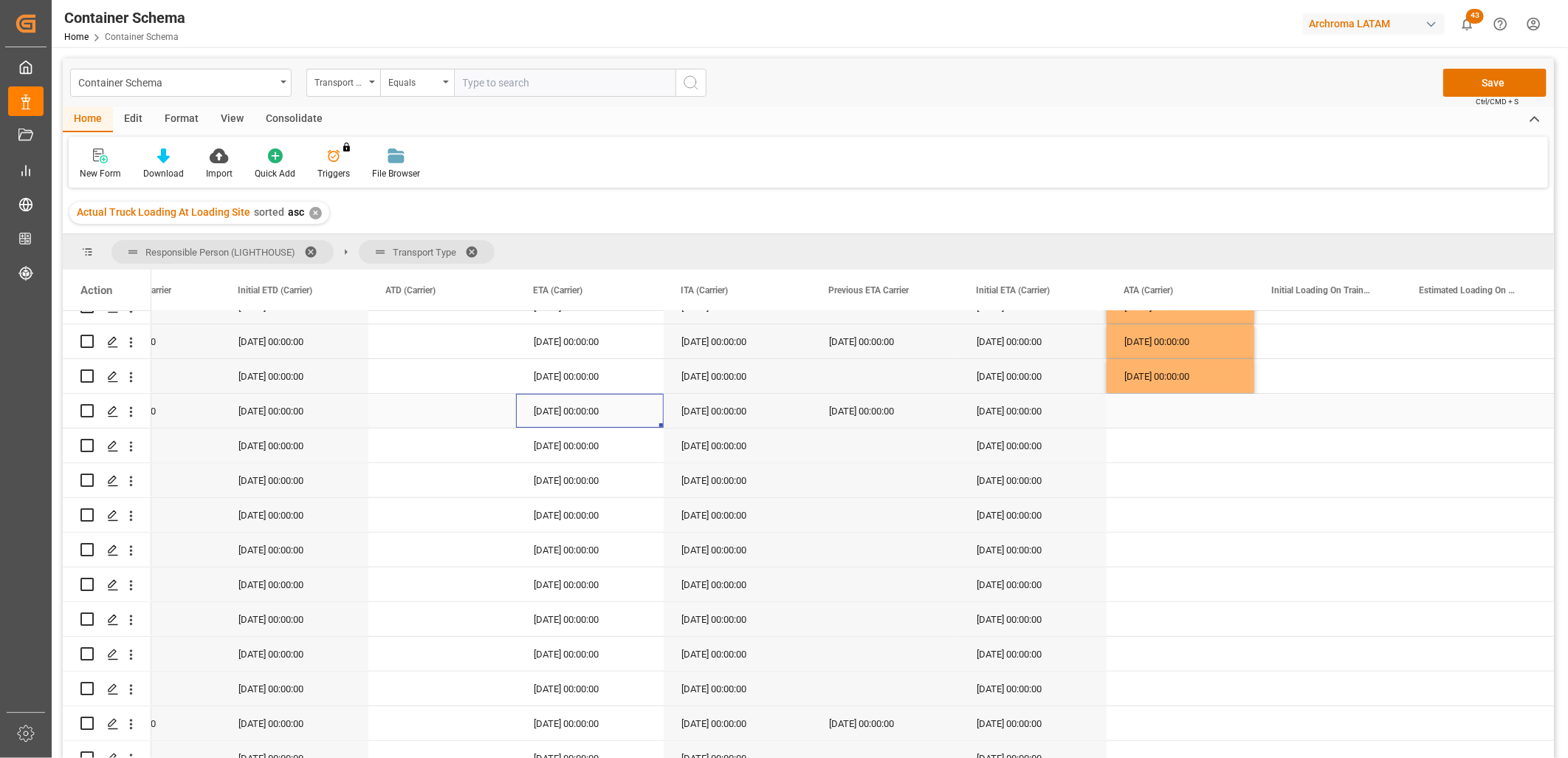
click at [598, 415] on div "[DATE] 00:00:00" at bounding box center [589, 410] width 147 height 34
click at [1146, 409] on div "Press SPACE to select this row." at bounding box center [1180, 410] width 147 height 34
click at [586, 448] on div "[DATE] 00:00:00" at bounding box center [589, 446] width 147 height 34
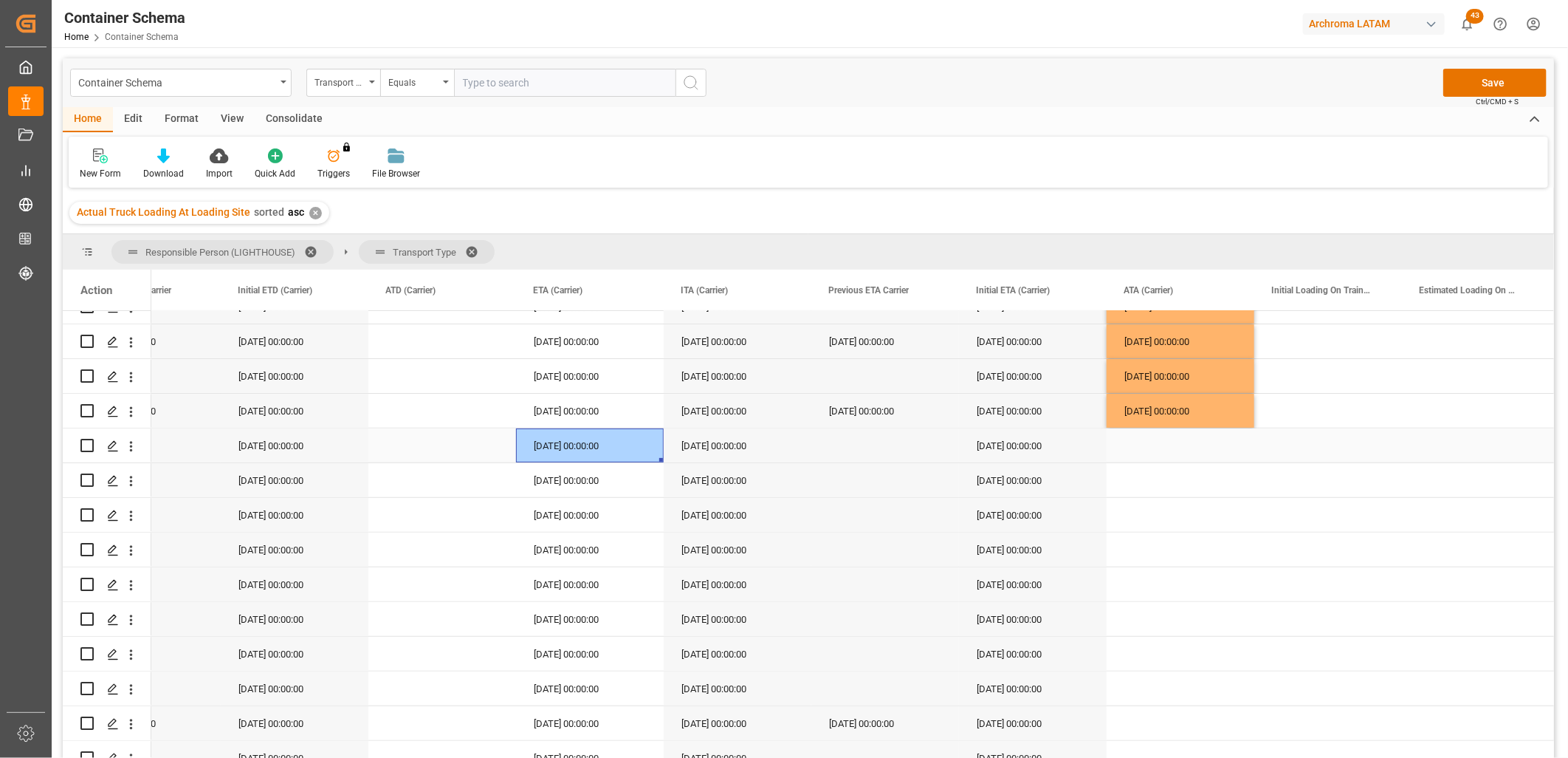
click at [1158, 442] on div "Press SPACE to select this row." at bounding box center [1180, 446] width 147 height 34
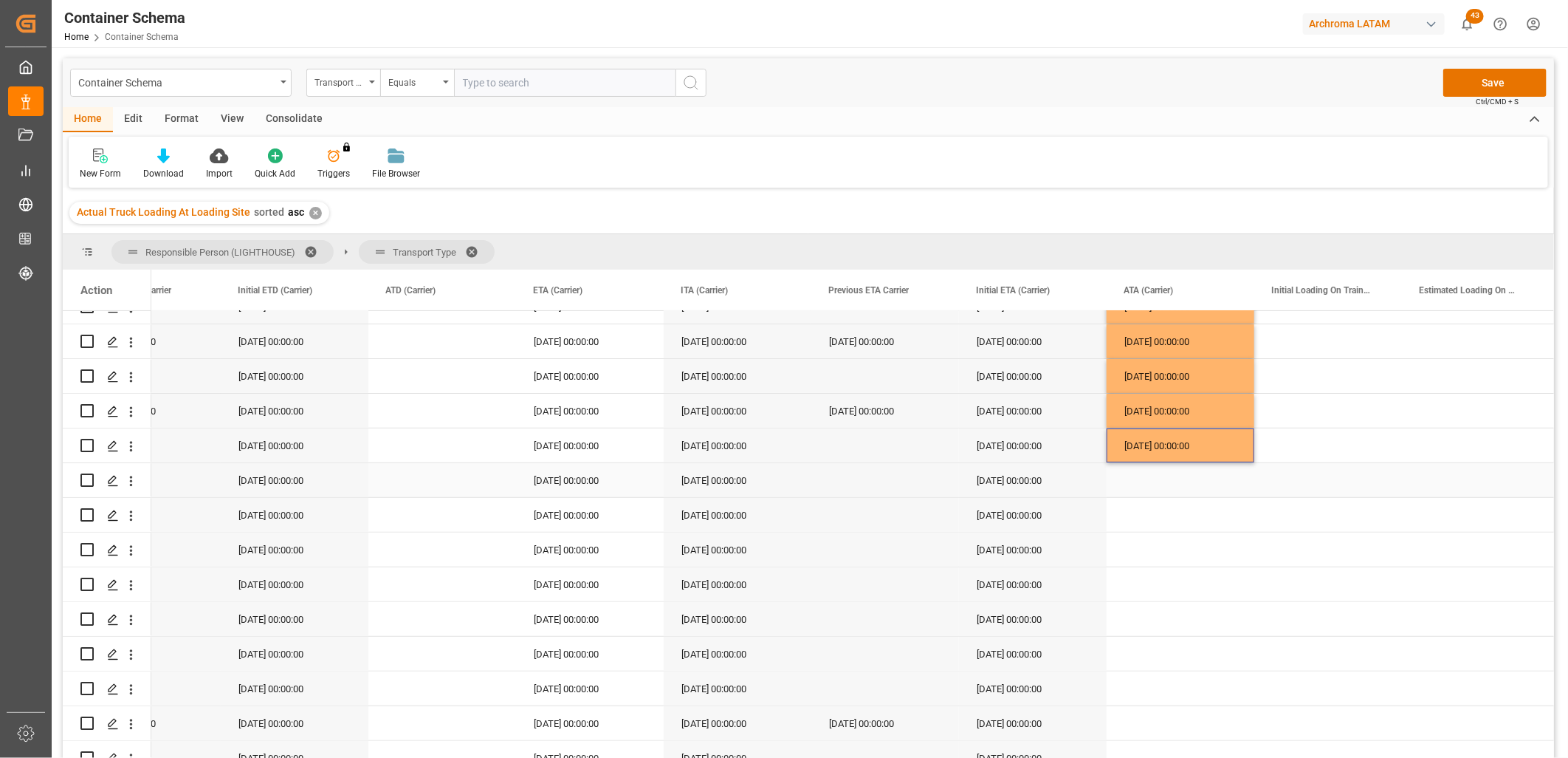
click at [587, 484] on div "[DATE] 00:00:00" at bounding box center [589, 480] width 147 height 34
click at [1168, 478] on div "Press SPACE to select this row." at bounding box center [1180, 480] width 147 height 34
click at [595, 521] on div "[DATE] 00:00:00" at bounding box center [589, 514] width 147 height 34
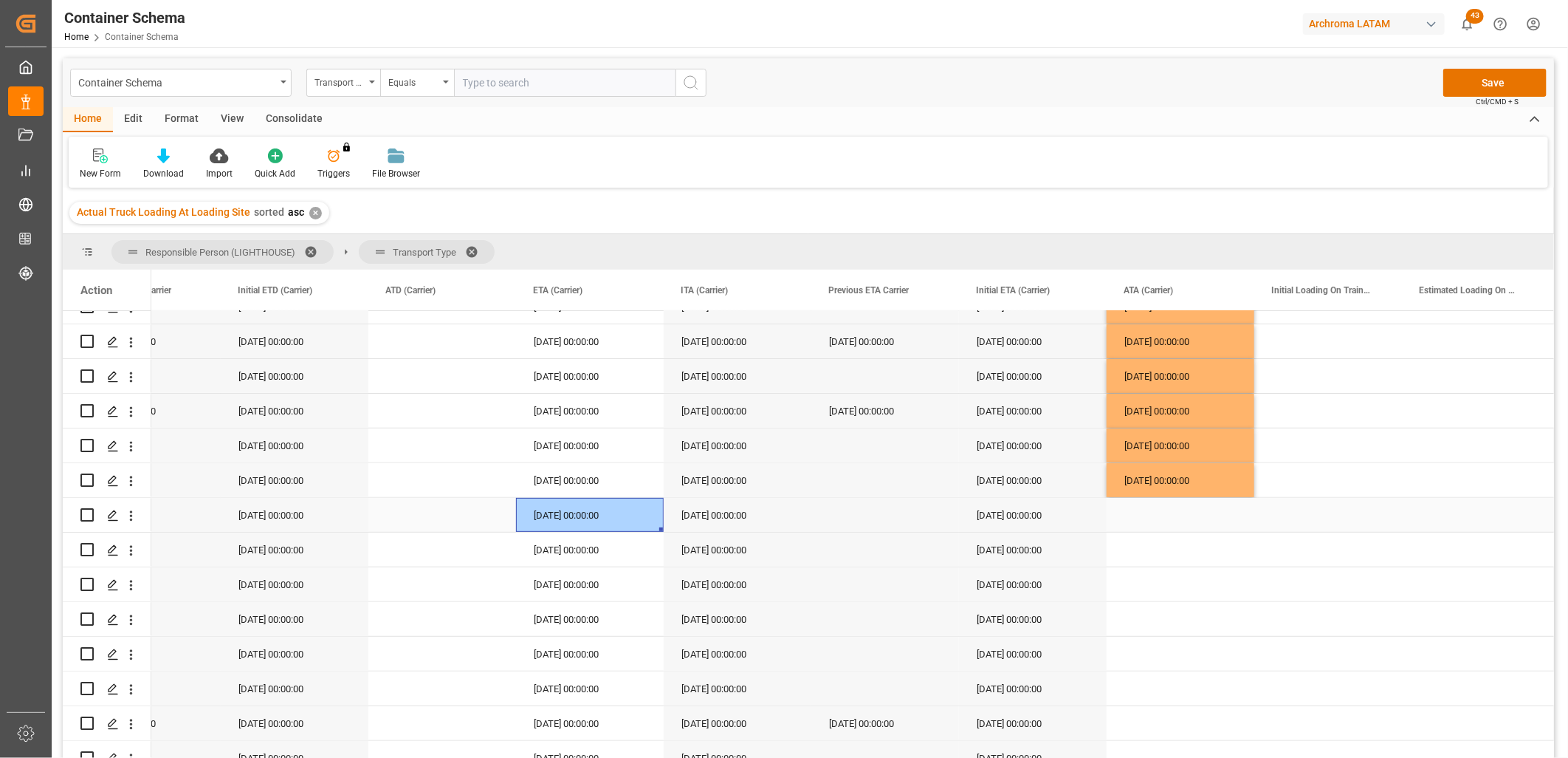
click at [1143, 518] on div "Press SPACE to select this row." at bounding box center [1180, 514] width 147 height 34
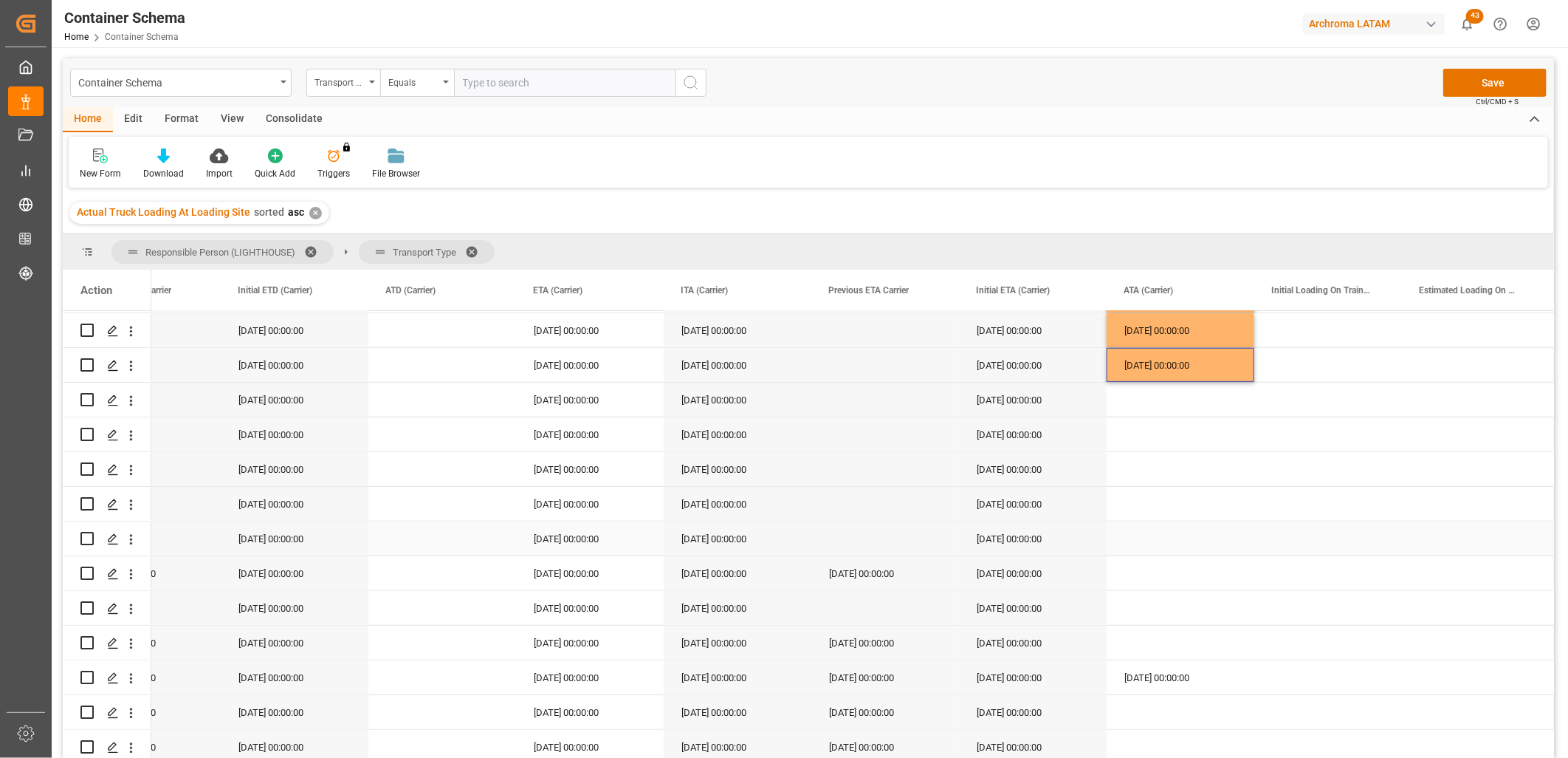
scroll to position [498, 0]
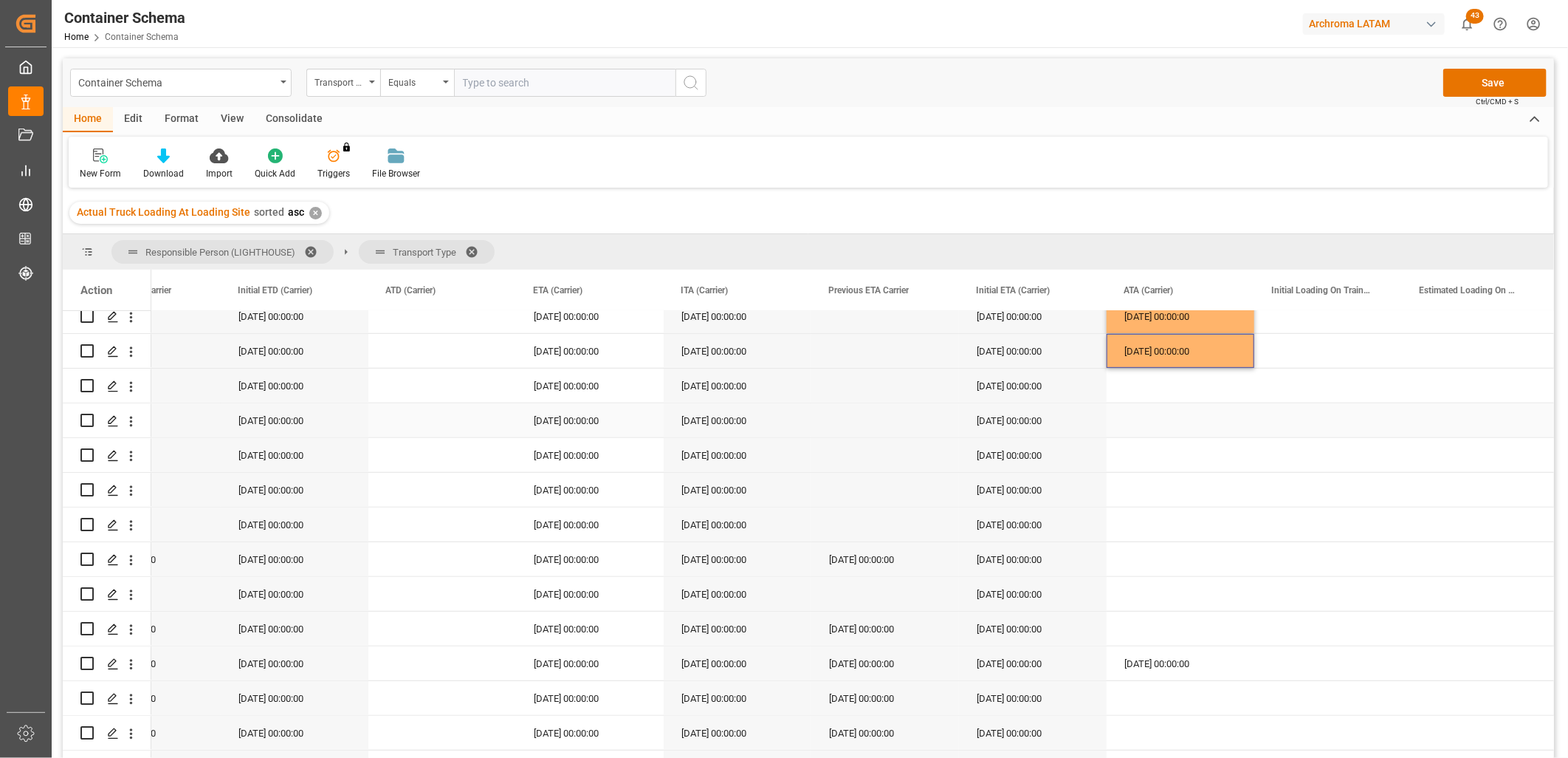
click at [616, 411] on div "[DATE] 00:00:00" at bounding box center [589, 420] width 147 height 34
click at [583, 381] on div "[DATE] 00:00:00" at bounding box center [589, 386] width 147 height 34
click at [1143, 392] on div "Press SPACE to select this row." at bounding box center [1180, 386] width 147 height 34
click at [567, 411] on div "[DATE] 00:00:00" at bounding box center [589, 420] width 147 height 34
click at [1169, 422] on div "Press SPACE to select this row." at bounding box center [1180, 420] width 147 height 34
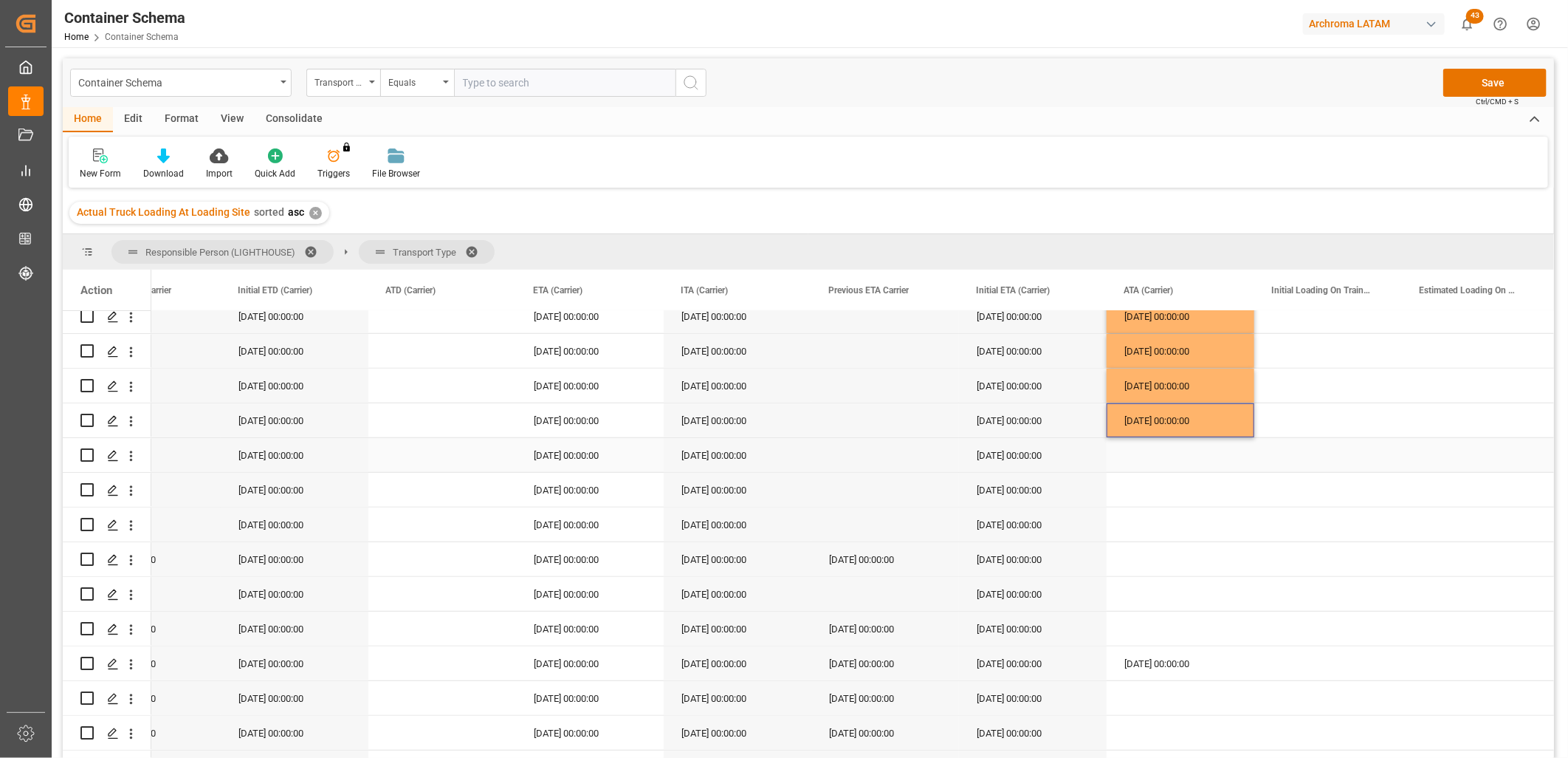
click at [591, 452] on div "[DATE] 00:00:00" at bounding box center [589, 454] width 147 height 34
click at [1150, 467] on div "Press SPACE to select this row." at bounding box center [1180, 454] width 147 height 34
click at [567, 484] on div "[DATE] 00:00:00" at bounding box center [589, 490] width 147 height 34
click at [1146, 480] on div "Press SPACE to select this row." at bounding box center [1180, 490] width 147 height 34
click at [604, 529] on div "[DATE] 00:00:00" at bounding box center [589, 524] width 147 height 34
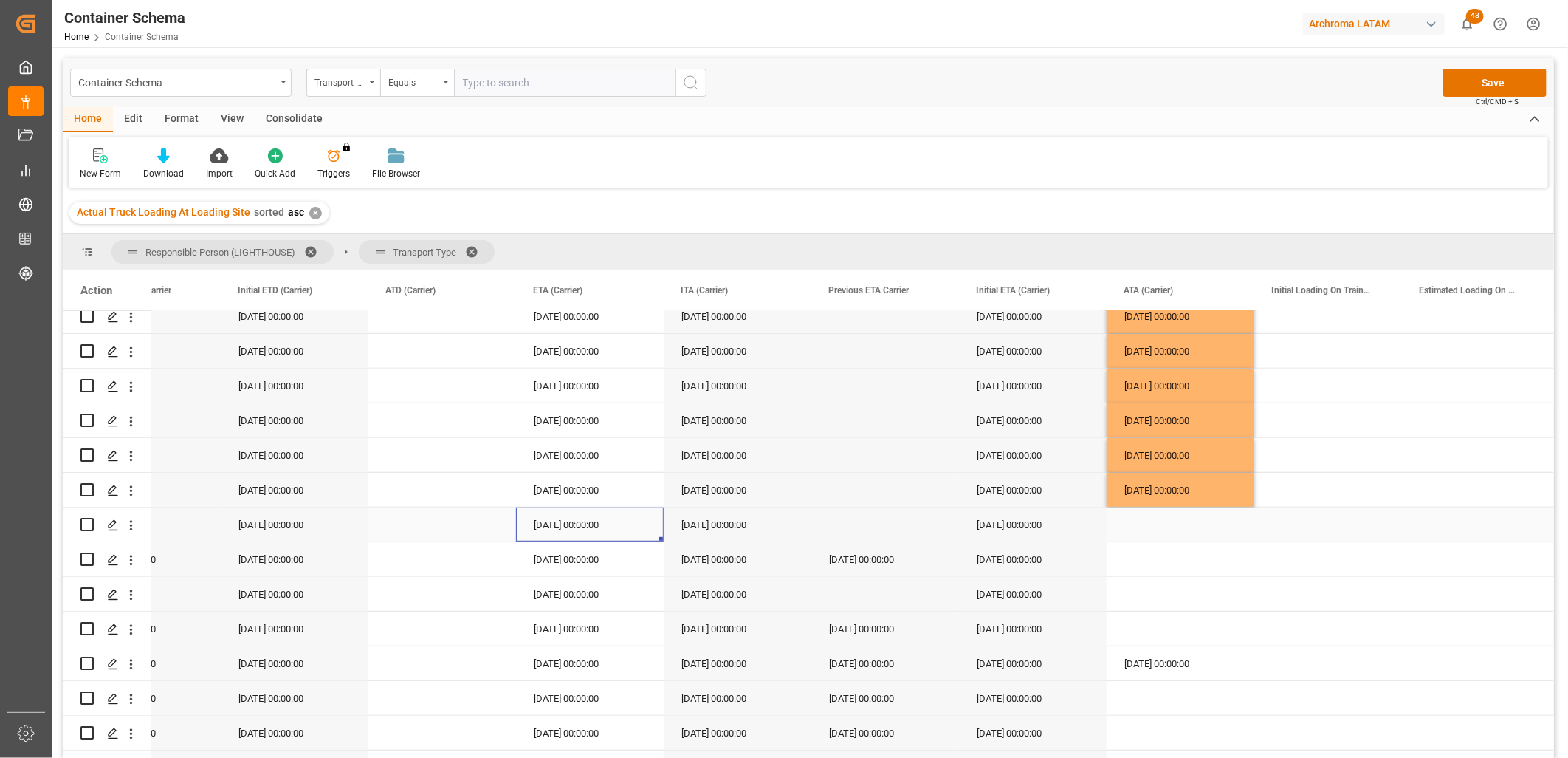
click at [1150, 529] on div "Press SPACE to select this row." at bounding box center [1180, 524] width 147 height 34
click at [587, 559] on div "[DATE] 00:00:00" at bounding box center [589, 559] width 147 height 34
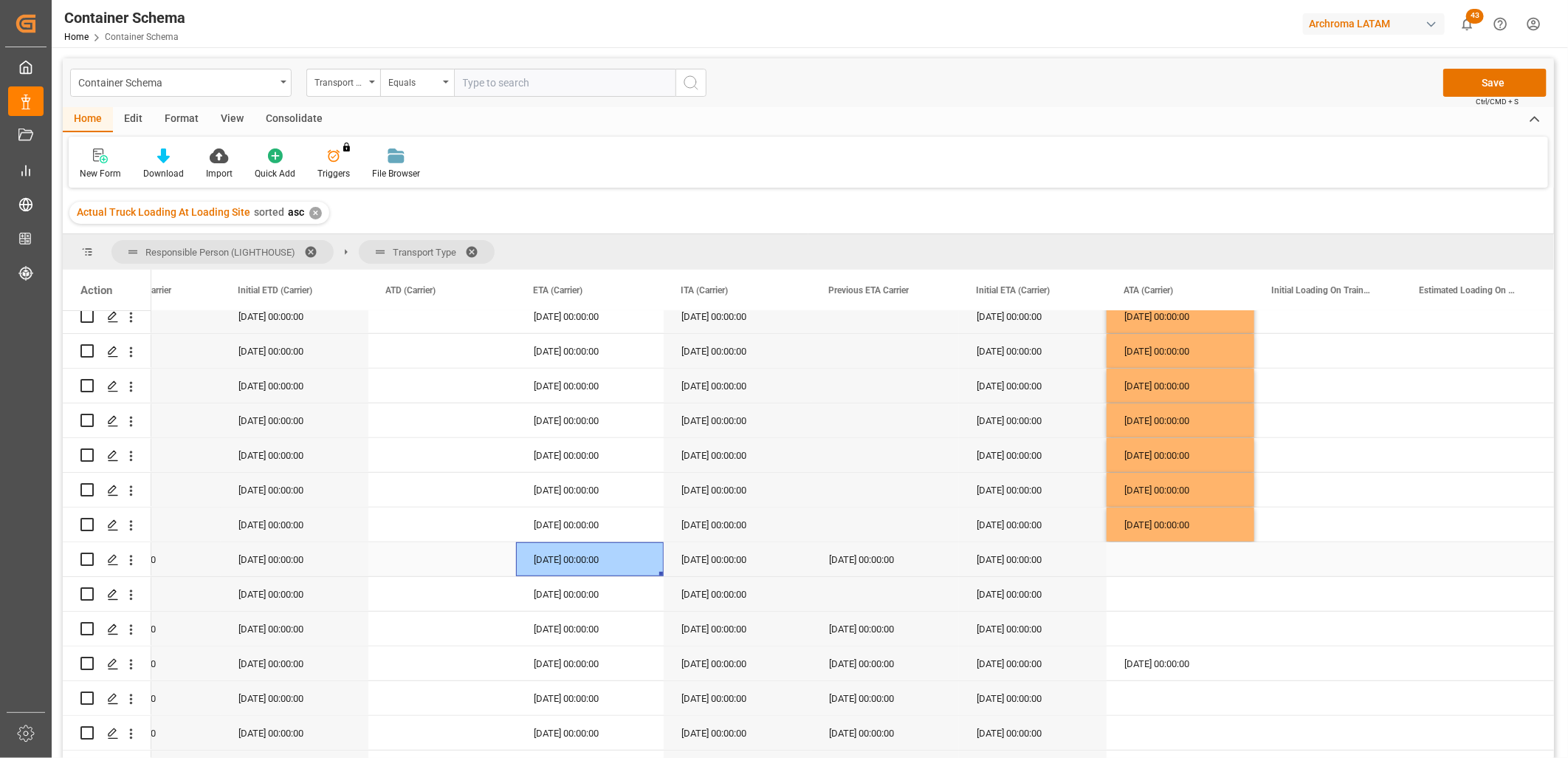
click at [1154, 559] on div "Press SPACE to select this row." at bounding box center [1180, 559] width 147 height 34
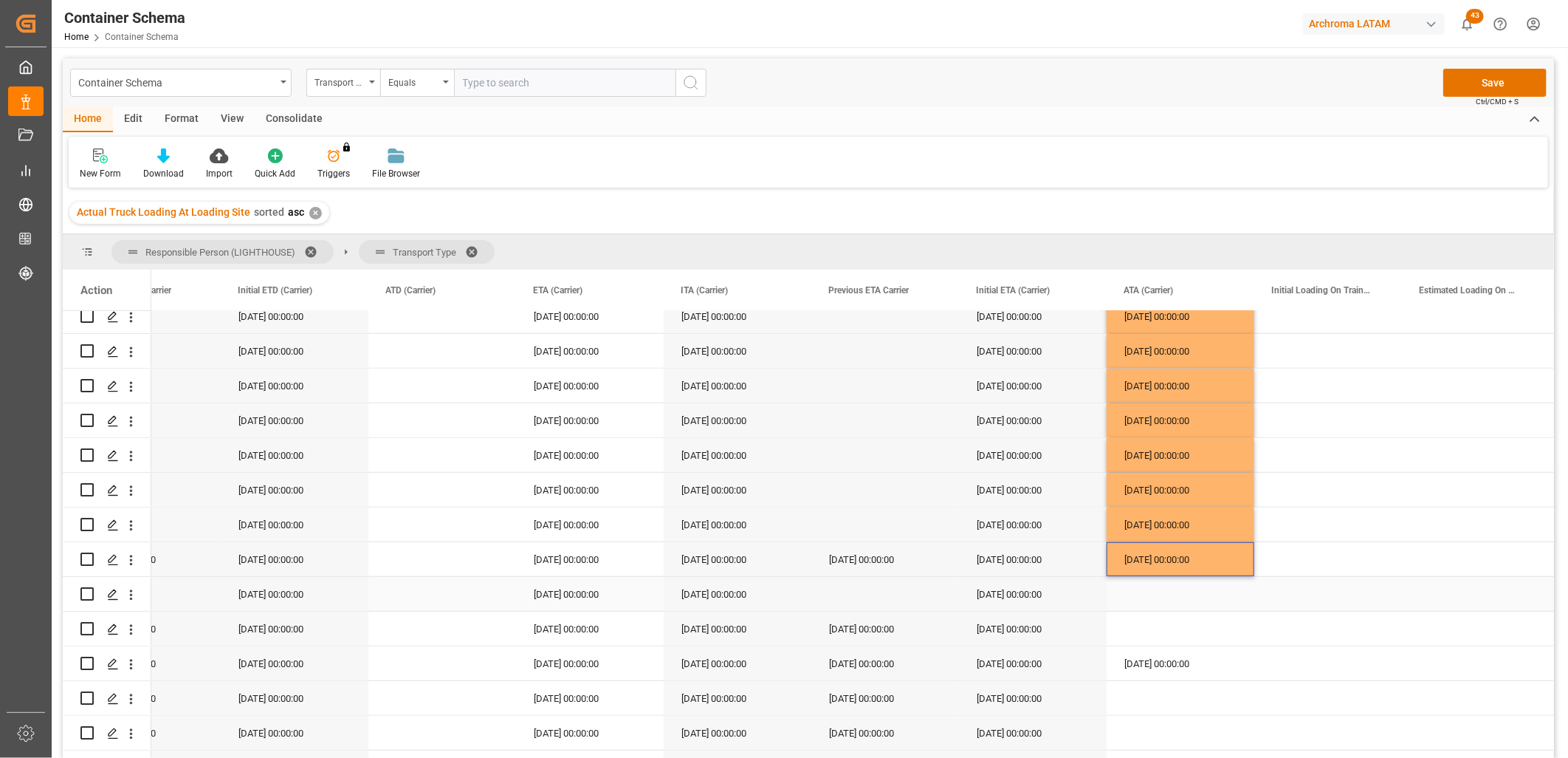
click at [566, 592] on div "[DATE] 00:00:00" at bounding box center [589, 594] width 147 height 34
click at [1190, 592] on div "Press SPACE to select this row." at bounding box center [1180, 594] width 147 height 34
click at [569, 628] on div "[DATE] 00:00:00" at bounding box center [589, 628] width 147 height 34
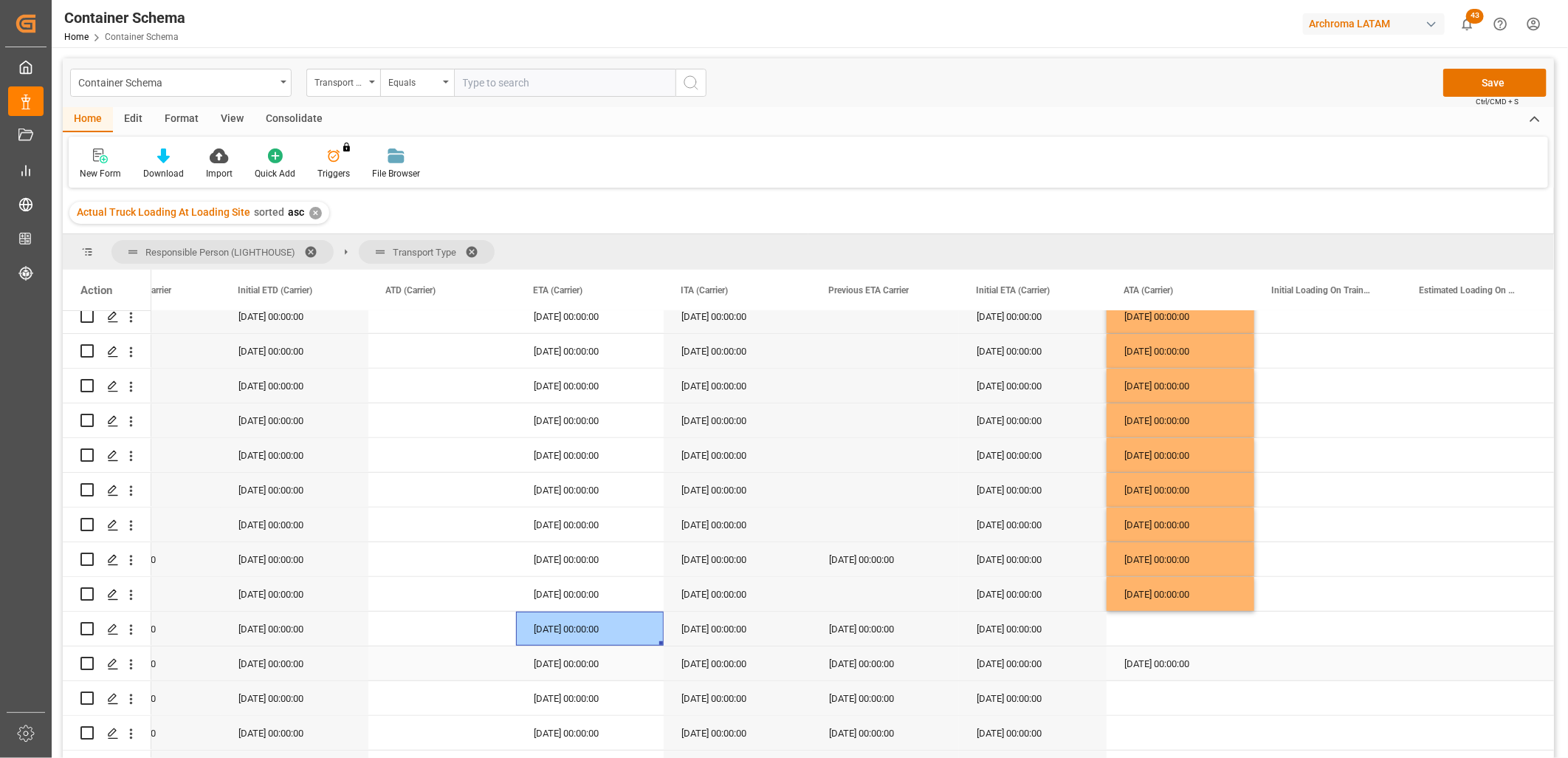
click at [1163, 640] on div "Press SPACE to select this row." at bounding box center [1180, 628] width 147 height 34
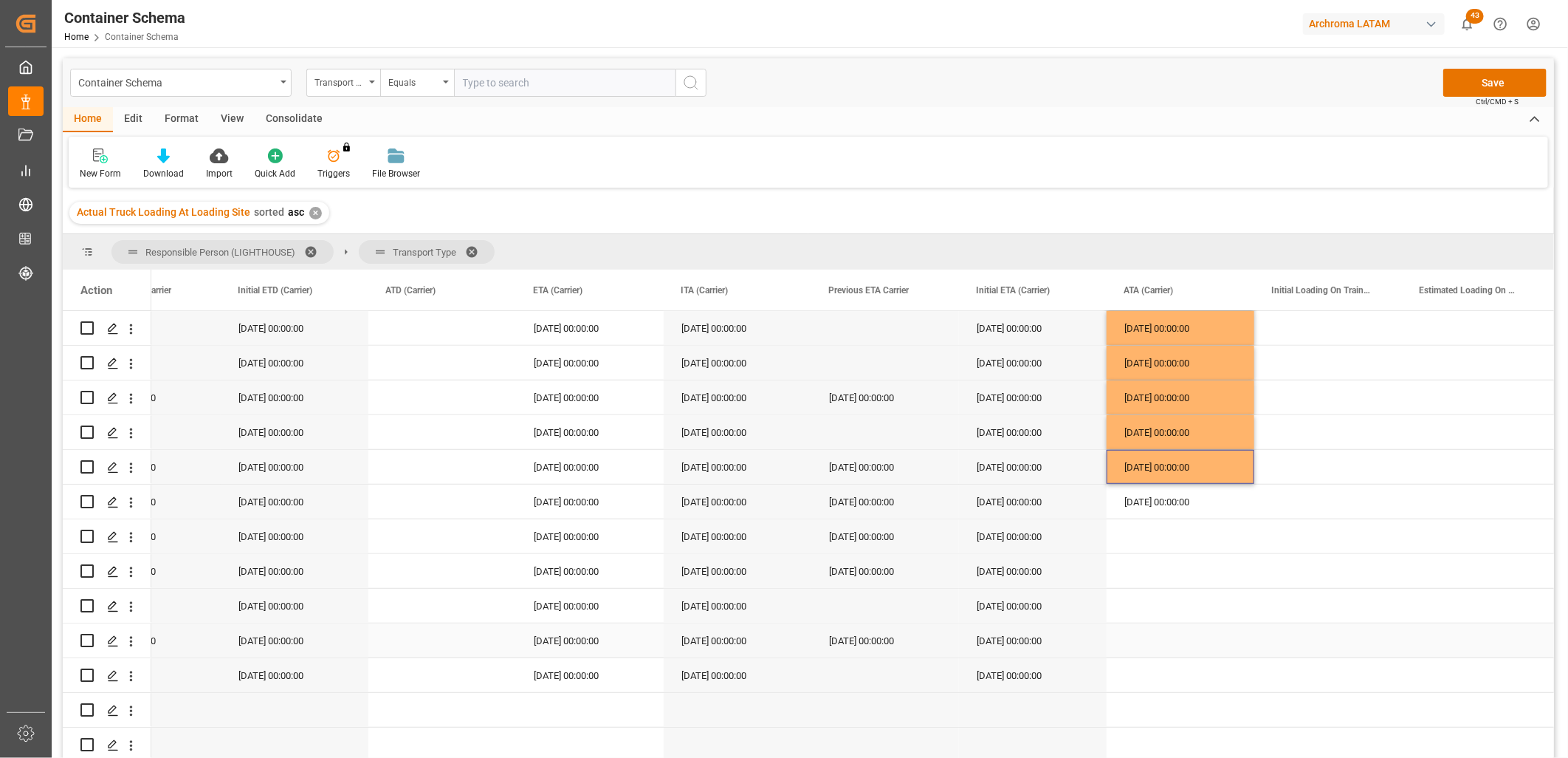
scroll to position [664, 0]
click at [579, 533] on div "[DATE] 00:00:00" at bounding box center [589, 537] width 147 height 34
click at [1147, 536] on div "Press SPACE to select this row." at bounding box center [1180, 537] width 147 height 34
click at [560, 567] on div "[DATE] 00:00:00" at bounding box center [589, 571] width 147 height 34
click at [1164, 571] on div "Press SPACE to select this row." at bounding box center [1180, 571] width 147 height 34
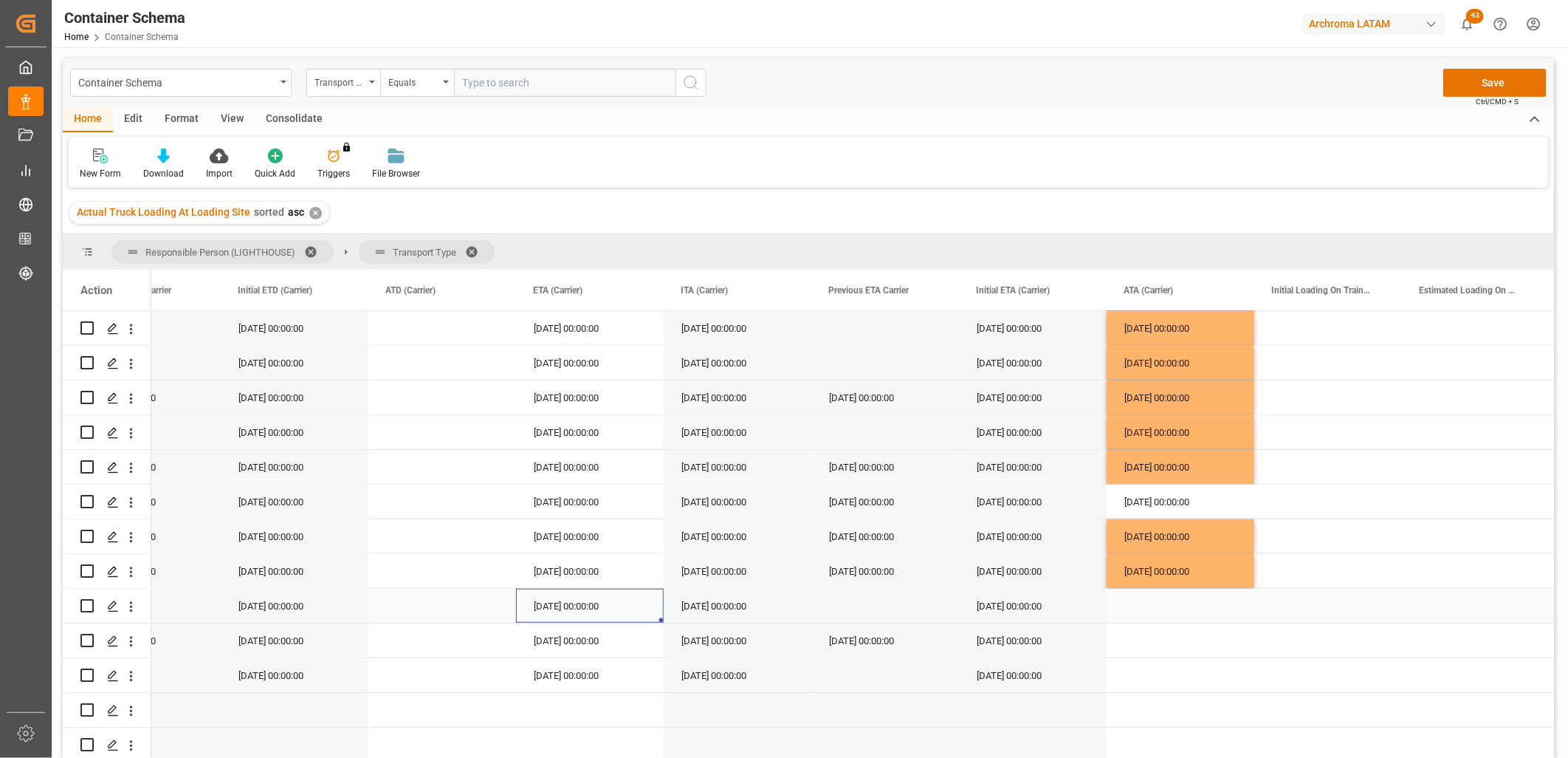
click at [570, 602] on div "[DATE] 00:00:00" at bounding box center [589, 605] width 147 height 34
click at [1168, 601] on div "Press SPACE to select this row." at bounding box center [1180, 605] width 147 height 34
click at [579, 642] on div "[DATE] 00:00:00" at bounding box center [589, 641] width 147 height 34
click at [1167, 634] on div "Press SPACE to select this row." at bounding box center [1180, 641] width 147 height 34
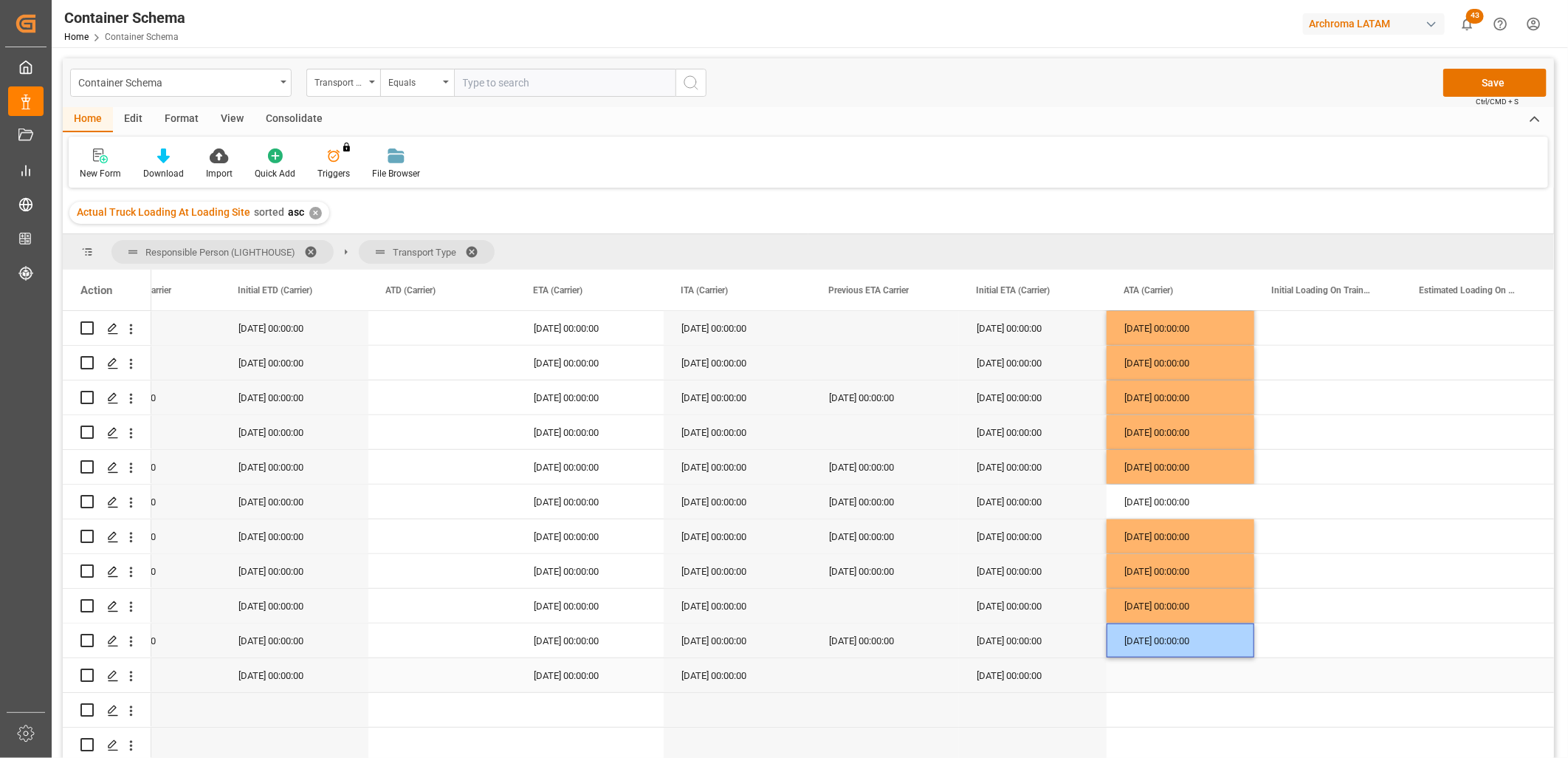
click at [560, 666] on div "[DATE] 00:00:00" at bounding box center [589, 675] width 147 height 34
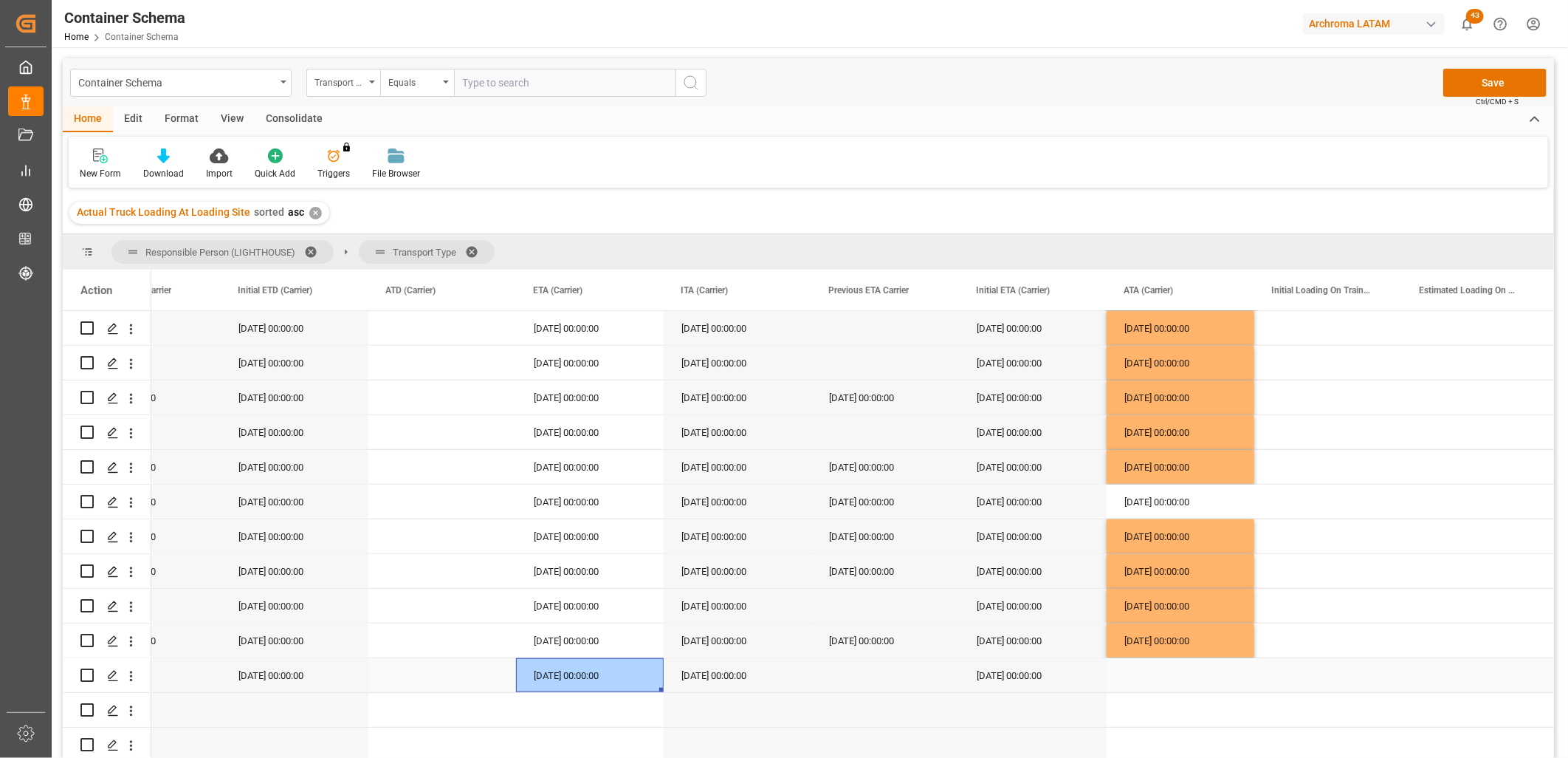
click at [1158, 669] on div "Press SPACE to select this row." at bounding box center [1180, 675] width 147 height 34
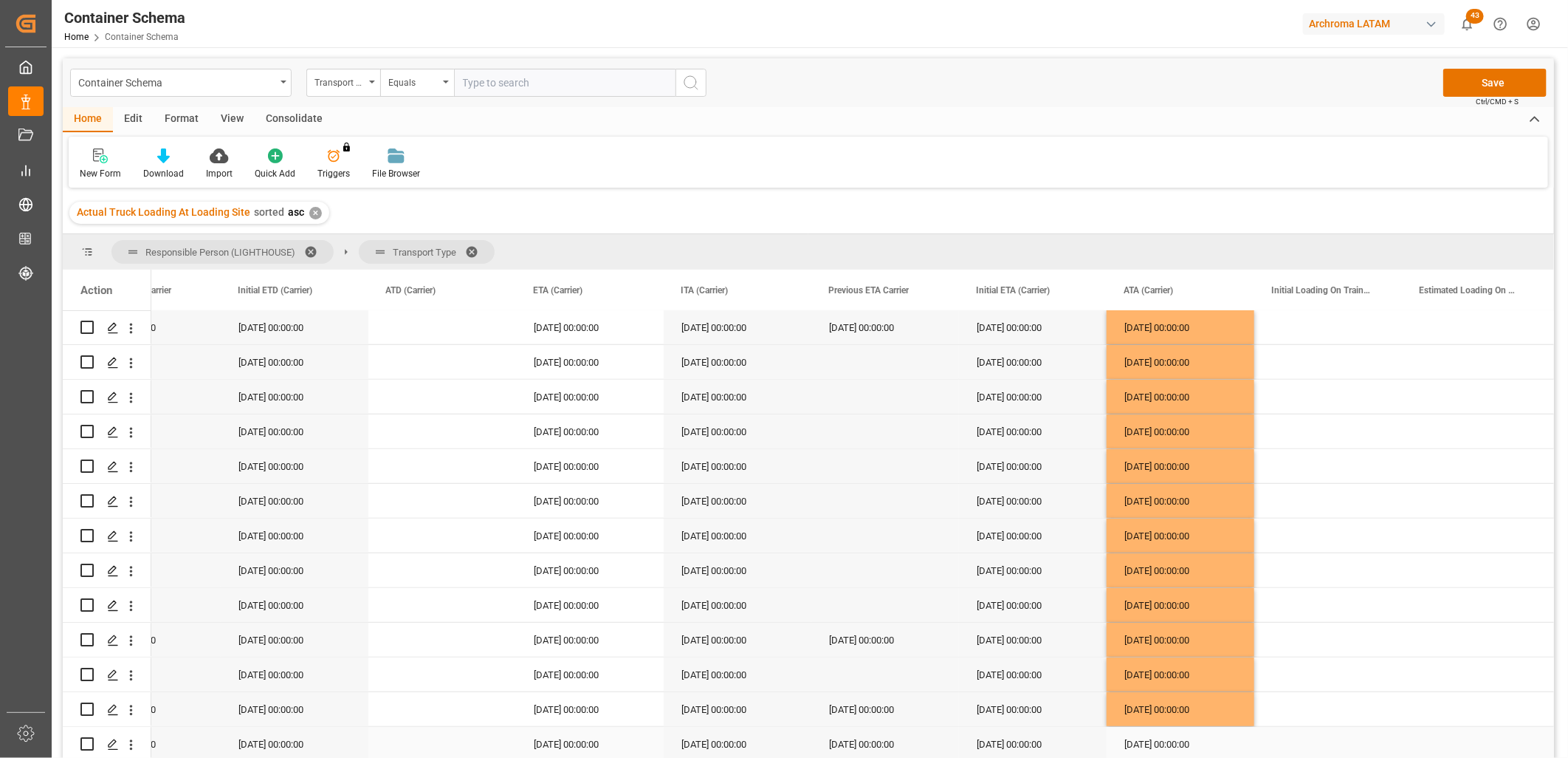
scroll to position [253, 0]
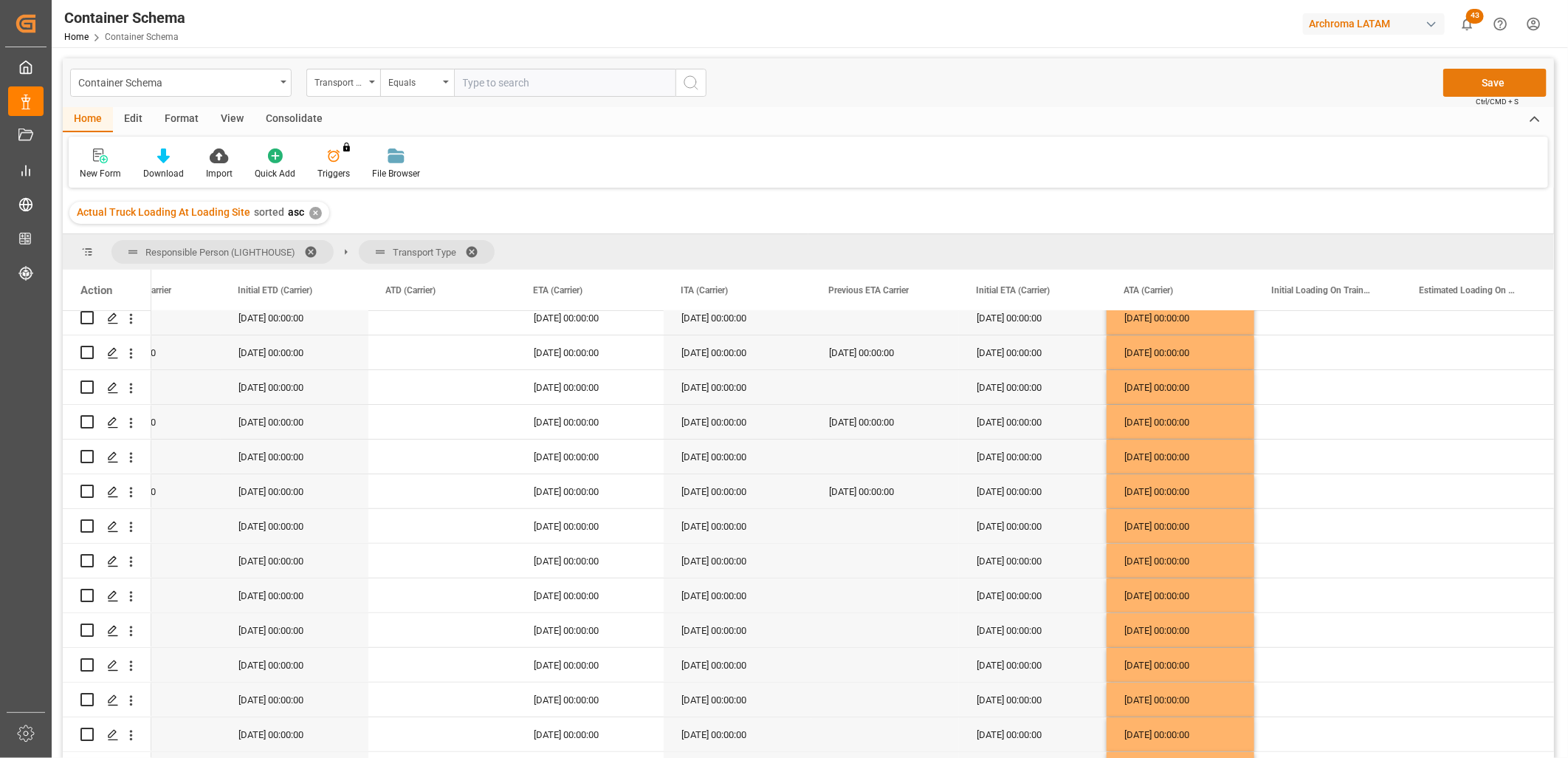
click at [1504, 84] on button "Save" at bounding box center [1495, 83] width 103 height 28
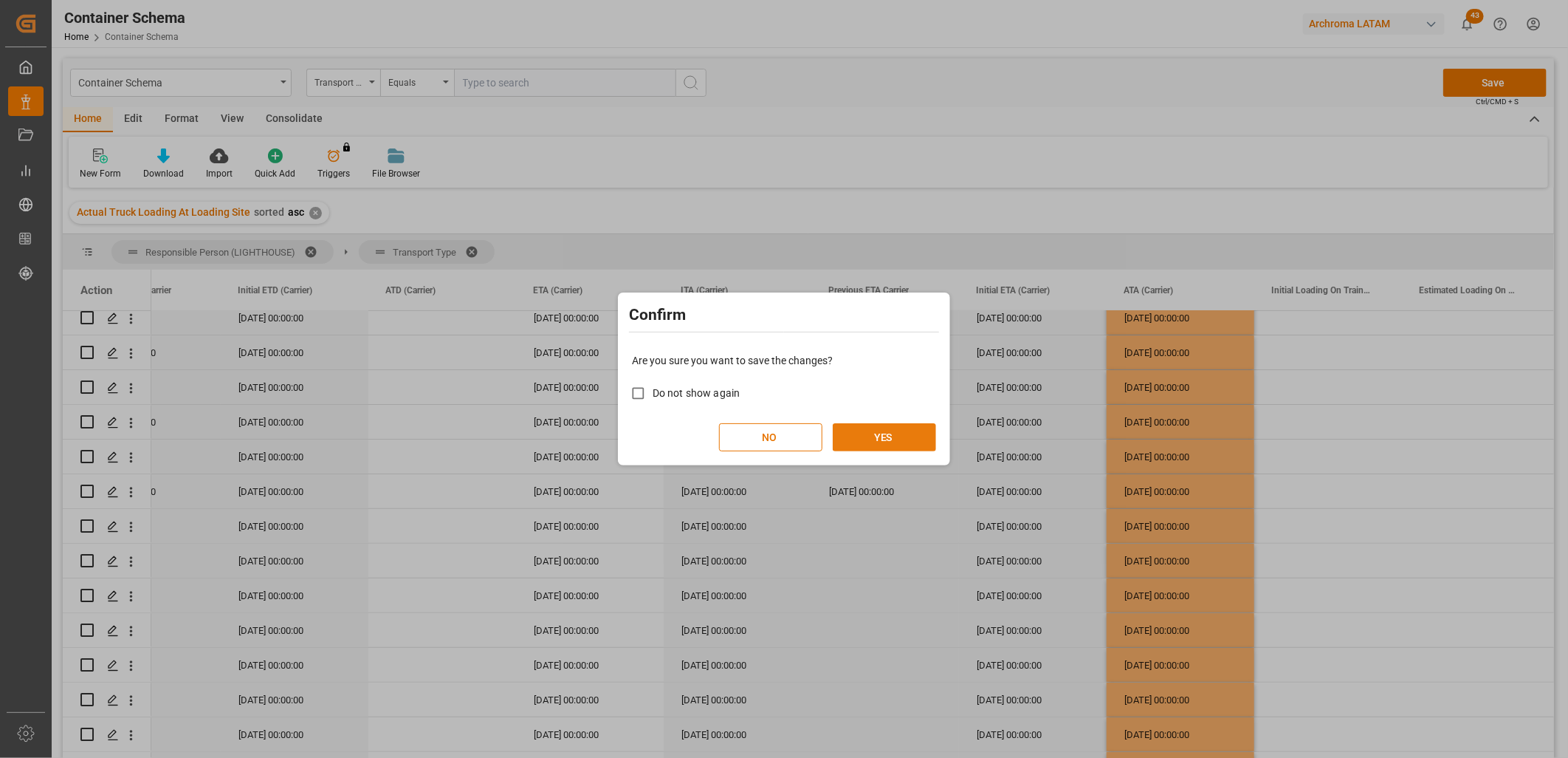
click at [885, 440] on button "YES" at bounding box center [884, 438] width 103 height 28
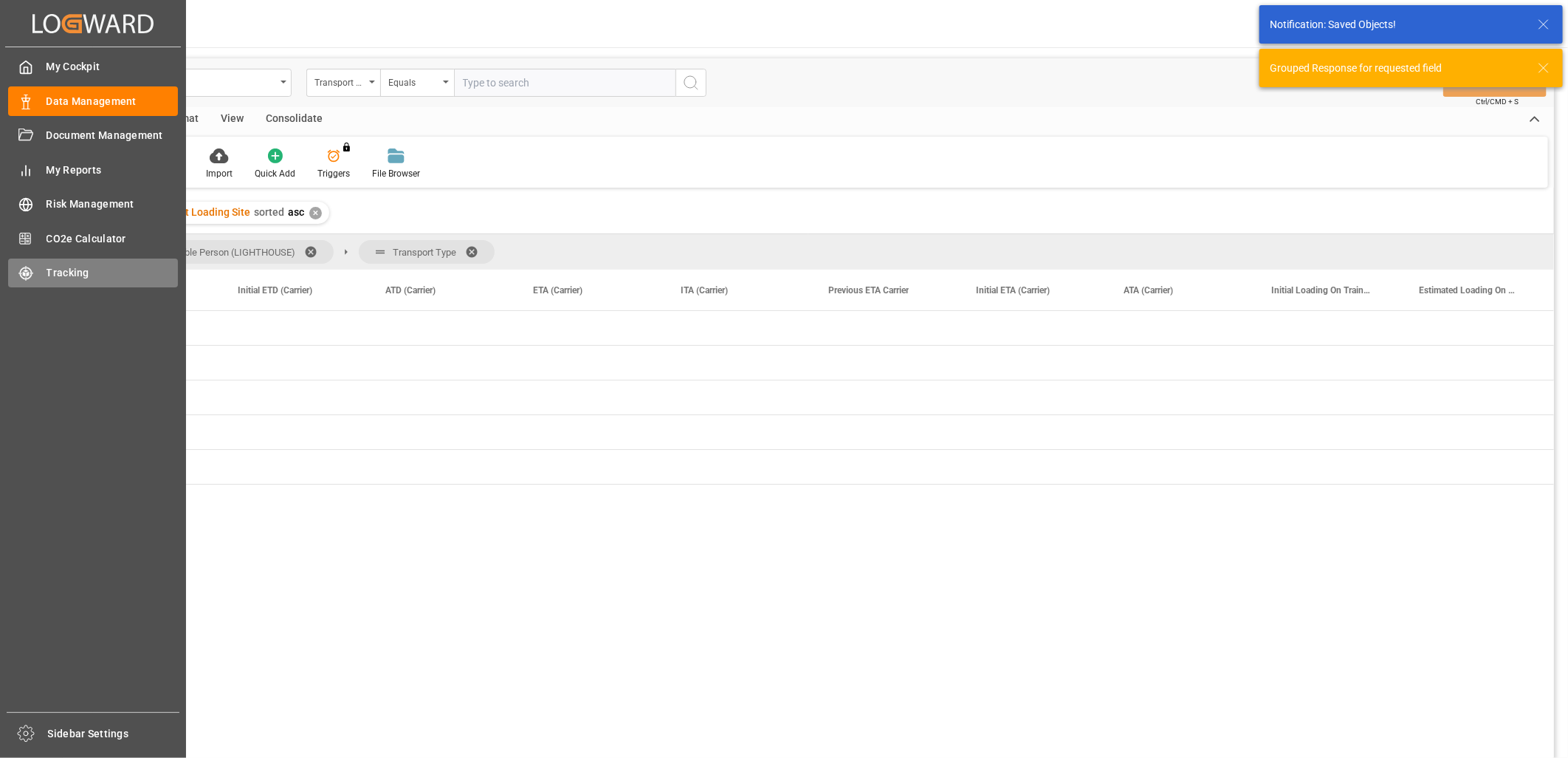
scroll to position [0, 0]
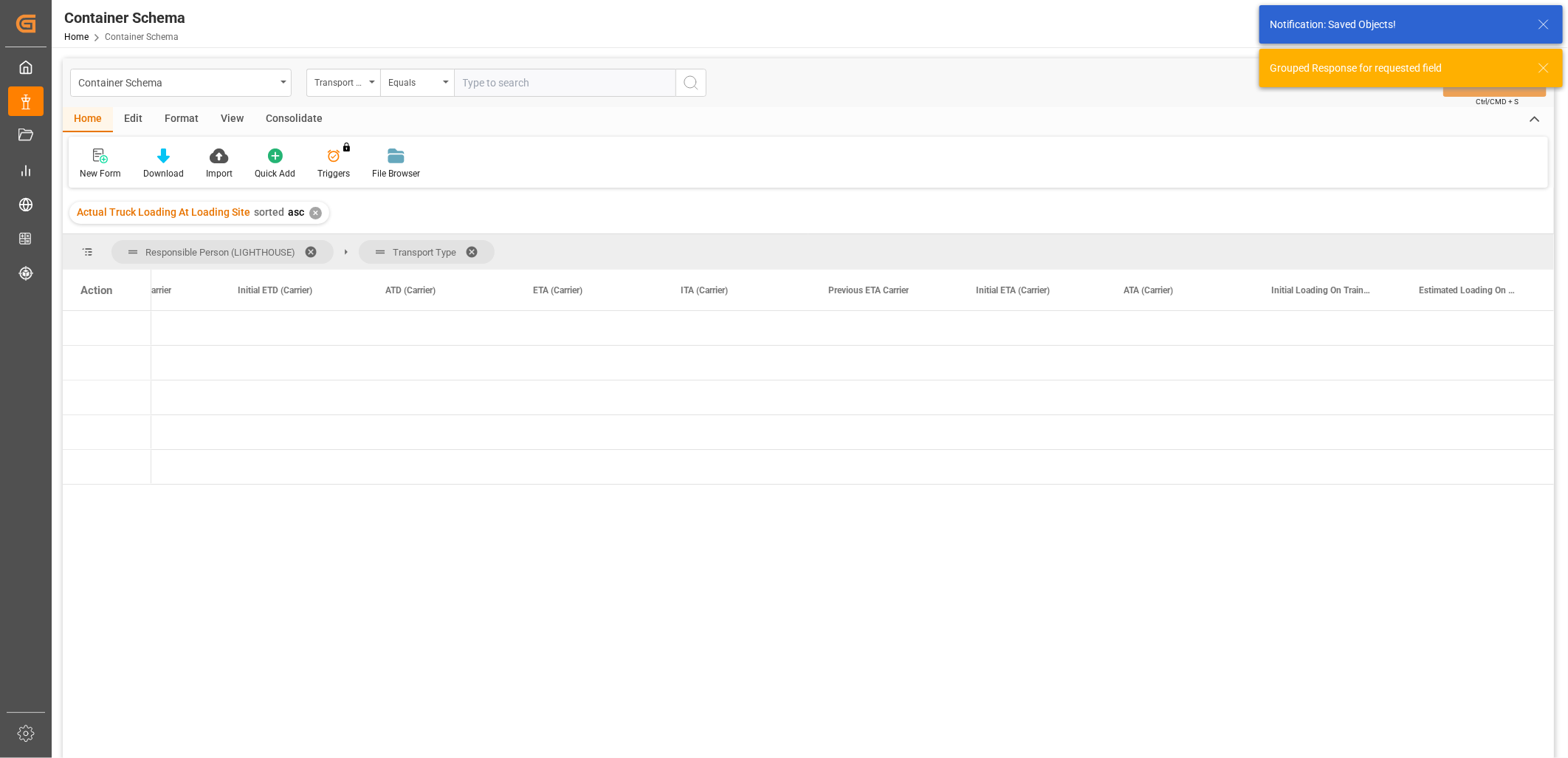
click at [101, 293] on div "Action" at bounding box center [96, 289] width 32 height 13
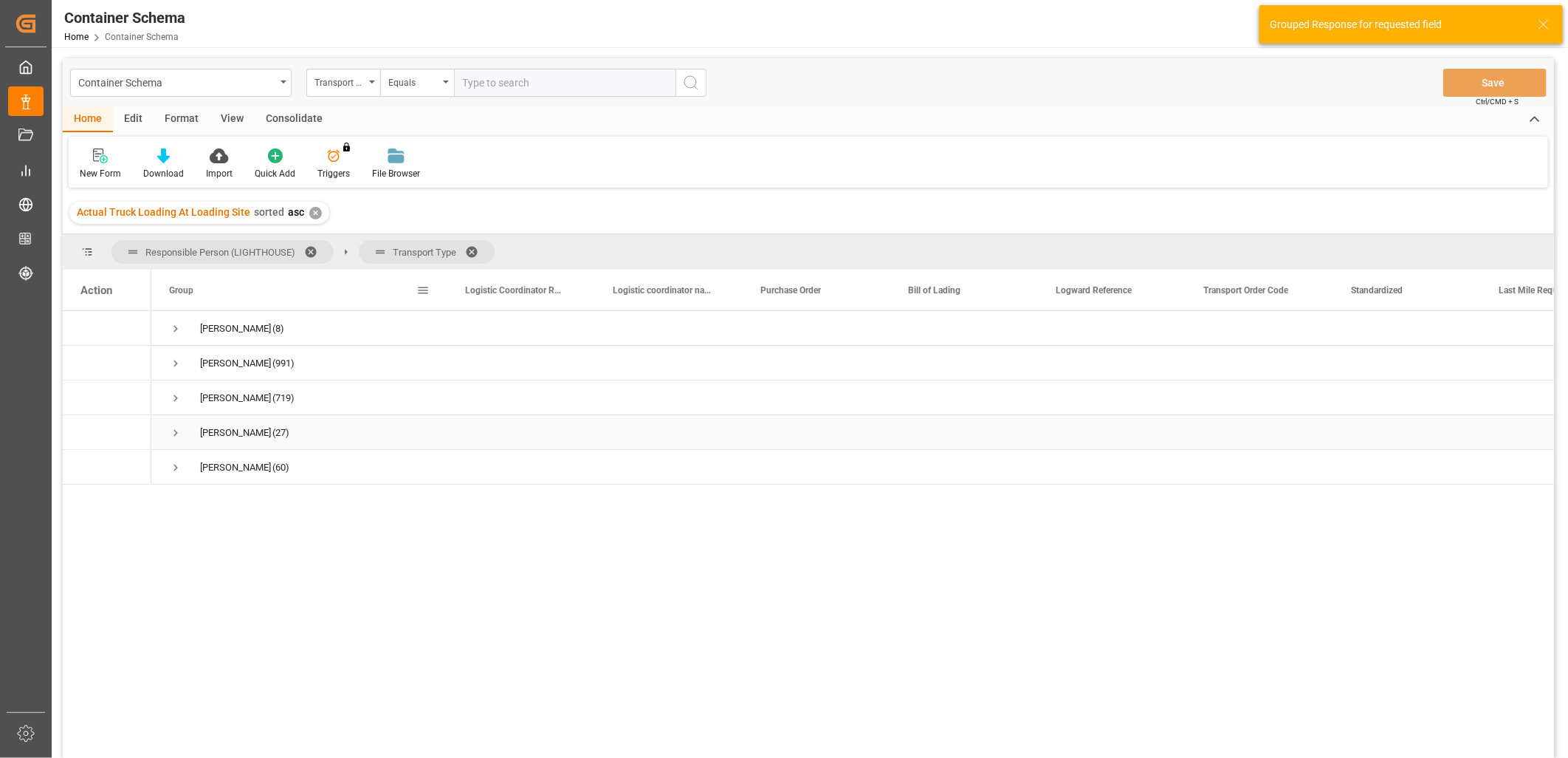
click at [174, 433] on span "Press SPACE to select this row." at bounding box center [175, 432] width 13 height 13
click at [212, 469] on span "Press SPACE to select this row." at bounding box center [206, 467] width 13 height 13
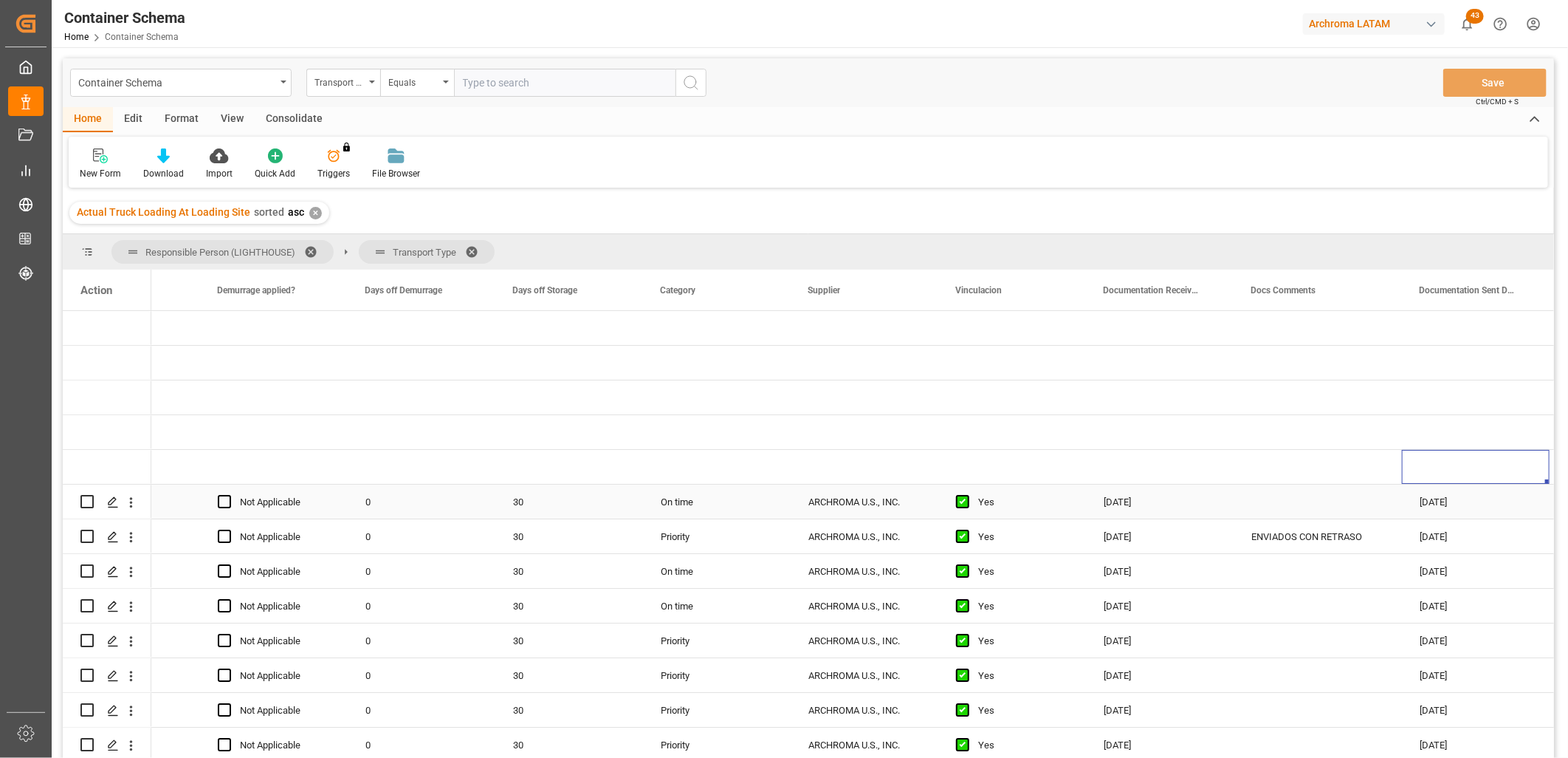
scroll to position [0, 1871]
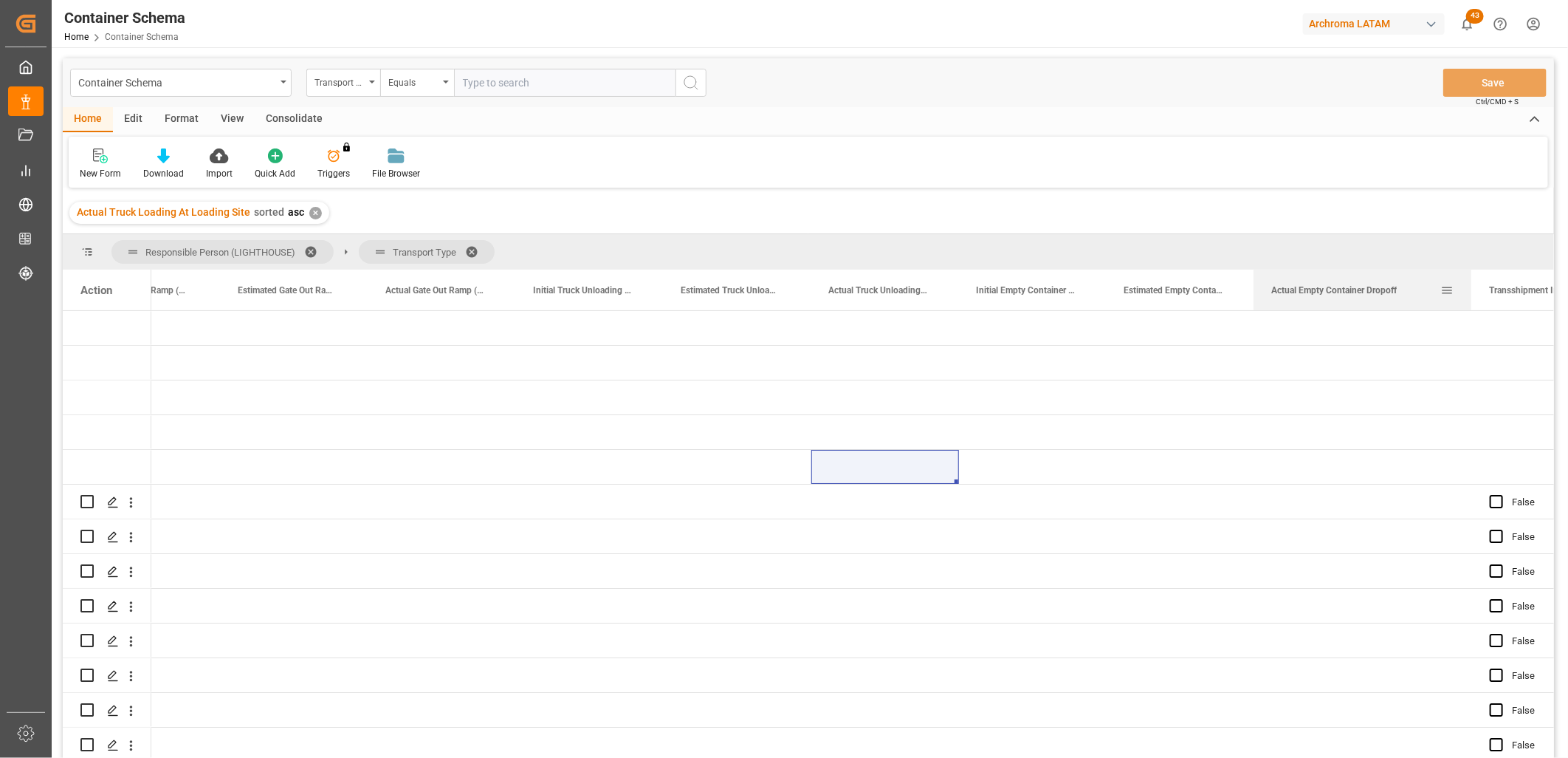
drag, startPoint x: 1400, startPoint y: 279, endPoint x: 1469, endPoint y: 279, distance: 69.0
click at [1469, 279] on div at bounding box center [1471, 290] width 6 height 41
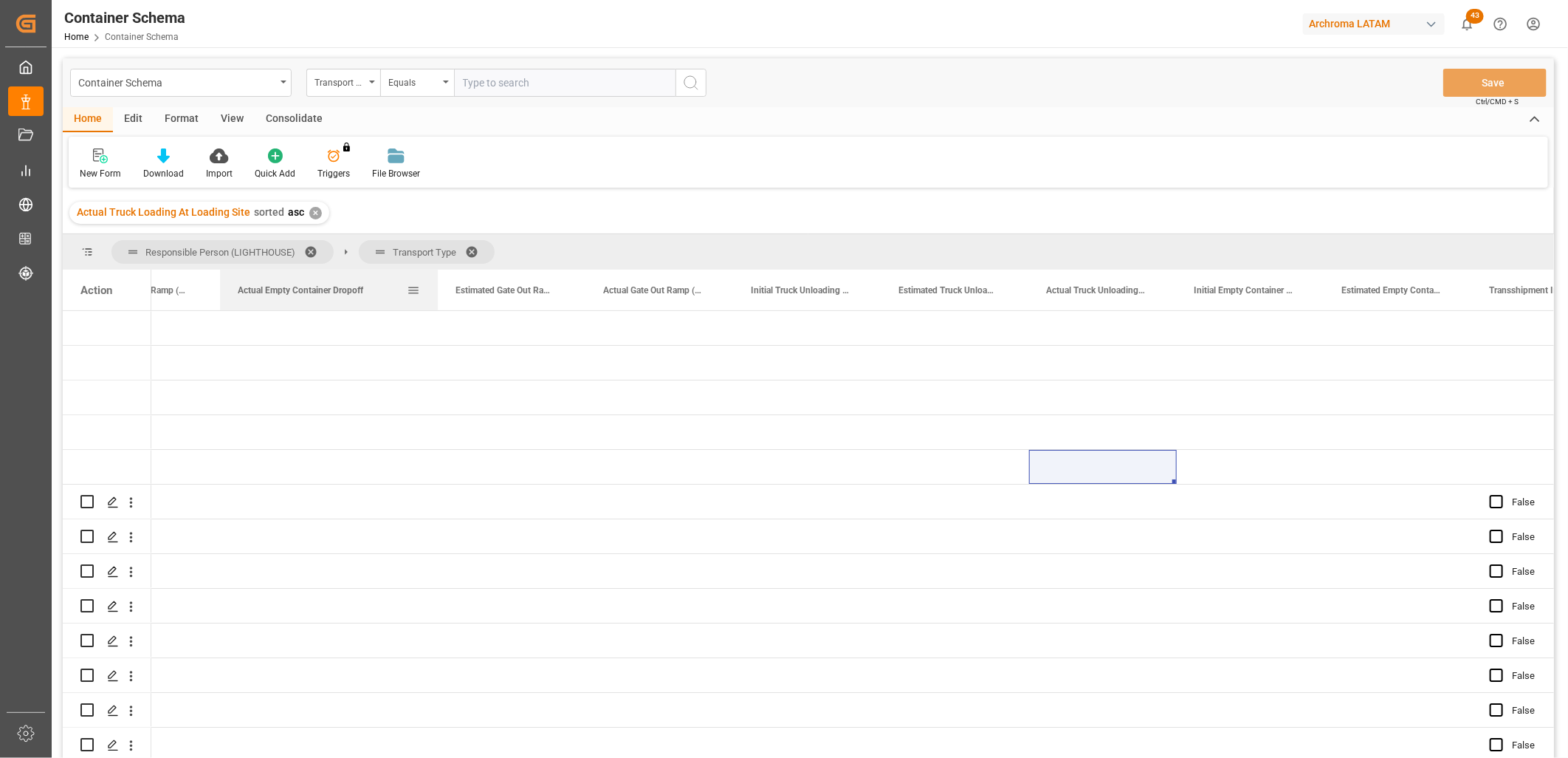
drag, startPoint x: 1359, startPoint y: 291, endPoint x: 245, endPoint y: 309, distance: 1114.1
click at [245, 309] on div "Actual Empty Container Dropoff" at bounding box center [323, 290] width 169 height 41
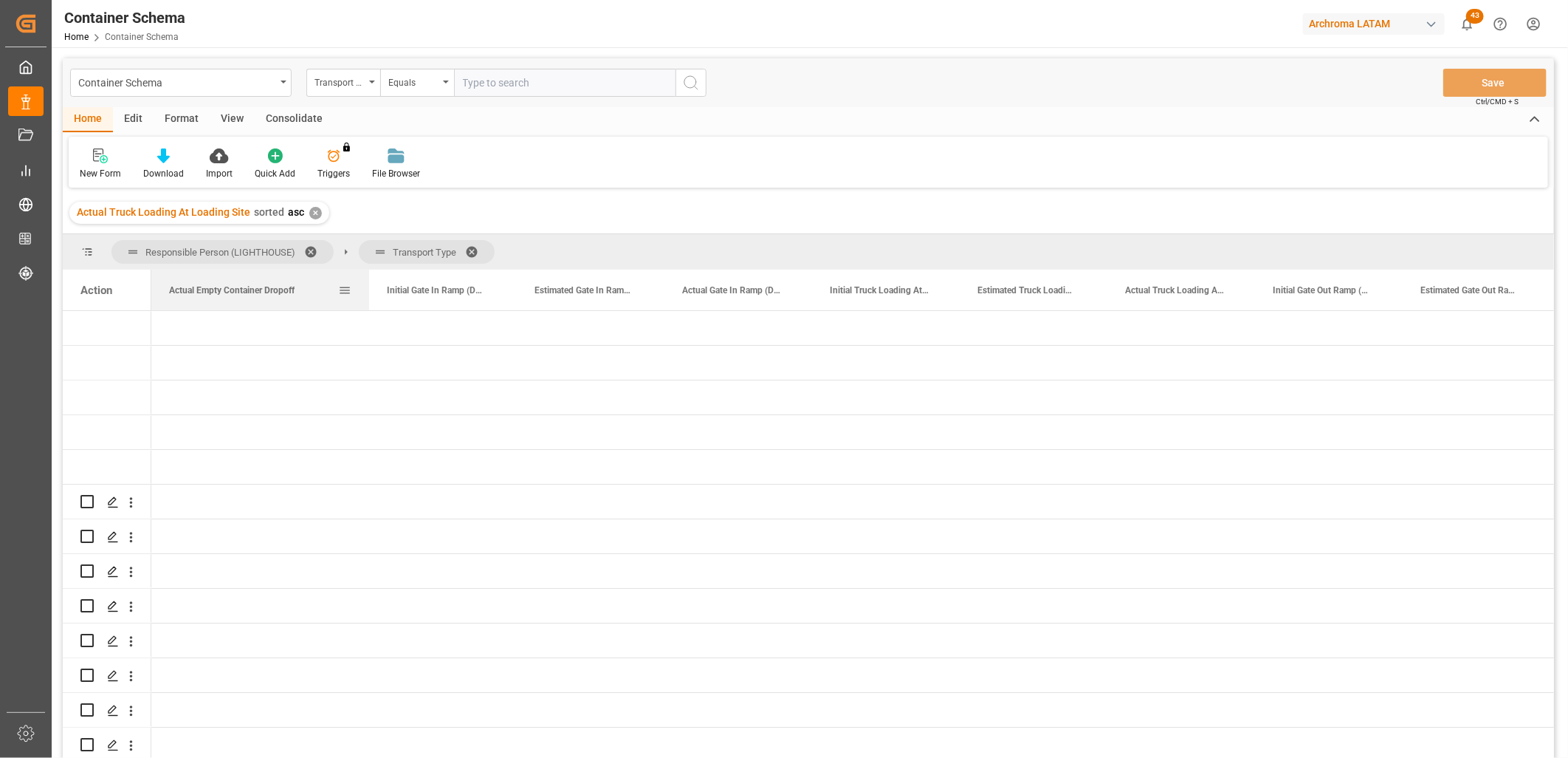
drag, startPoint x: 1283, startPoint y: 289, endPoint x: 257, endPoint y: 300, distance: 1026.1
click at [257, 300] on div "Actual Empty Container Dropoff" at bounding box center [254, 290] width 169 height 41
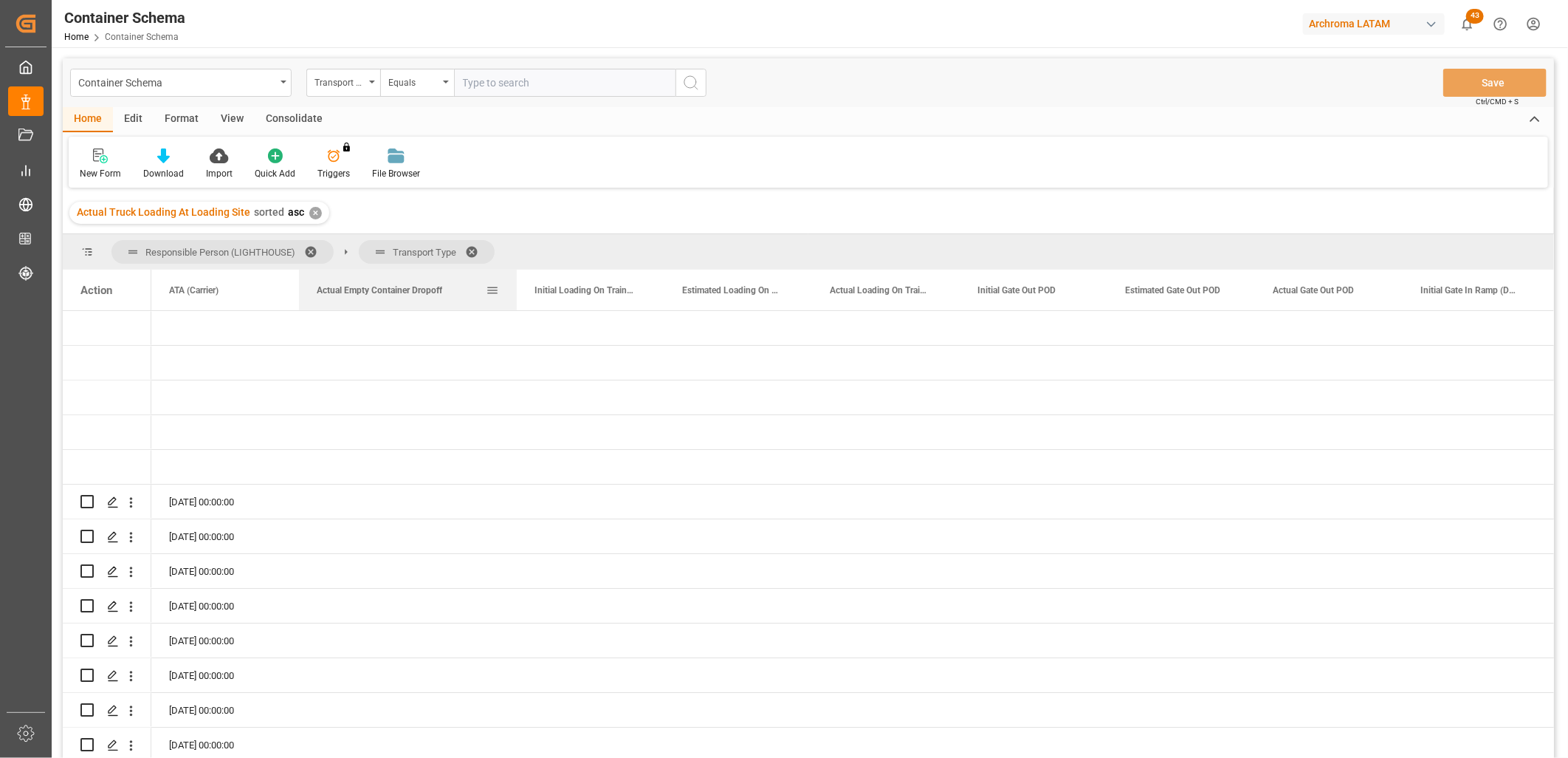
drag, startPoint x: 1285, startPoint y: 289, endPoint x: 377, endPoint y: 297, distance: 908.0
click at [377, 297] on div "Actual Empty Container Dropoff" at bounding box center [401, 290] width 169 height 41
click at [202, 506] on div "[DATE] 00:00:00" at bounding box center [225, 501] width 147 height 34
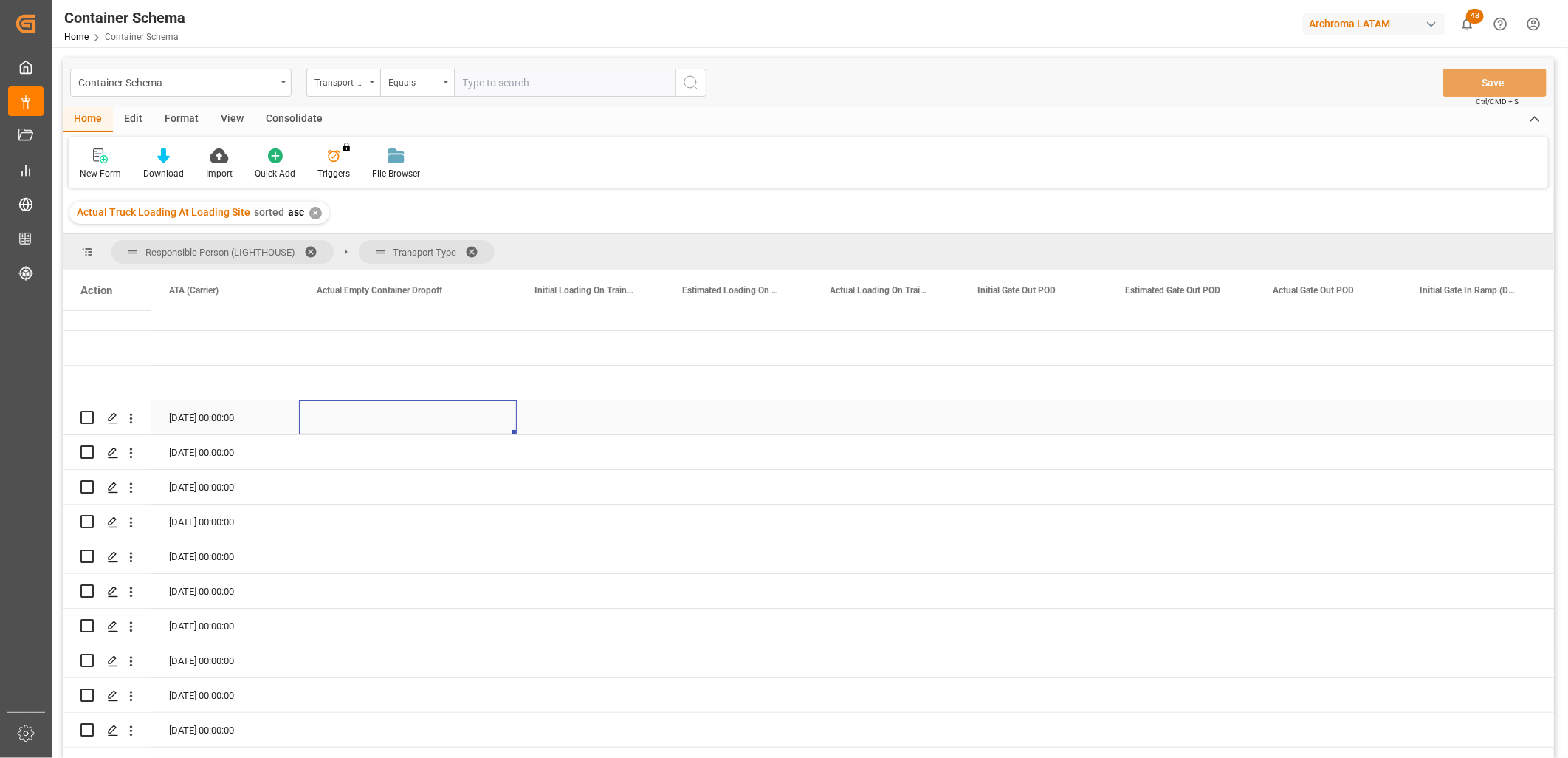
click at [366, 409] on div "Press SPACE to select this row." at bounding box center [407, 417] width 218 height 34
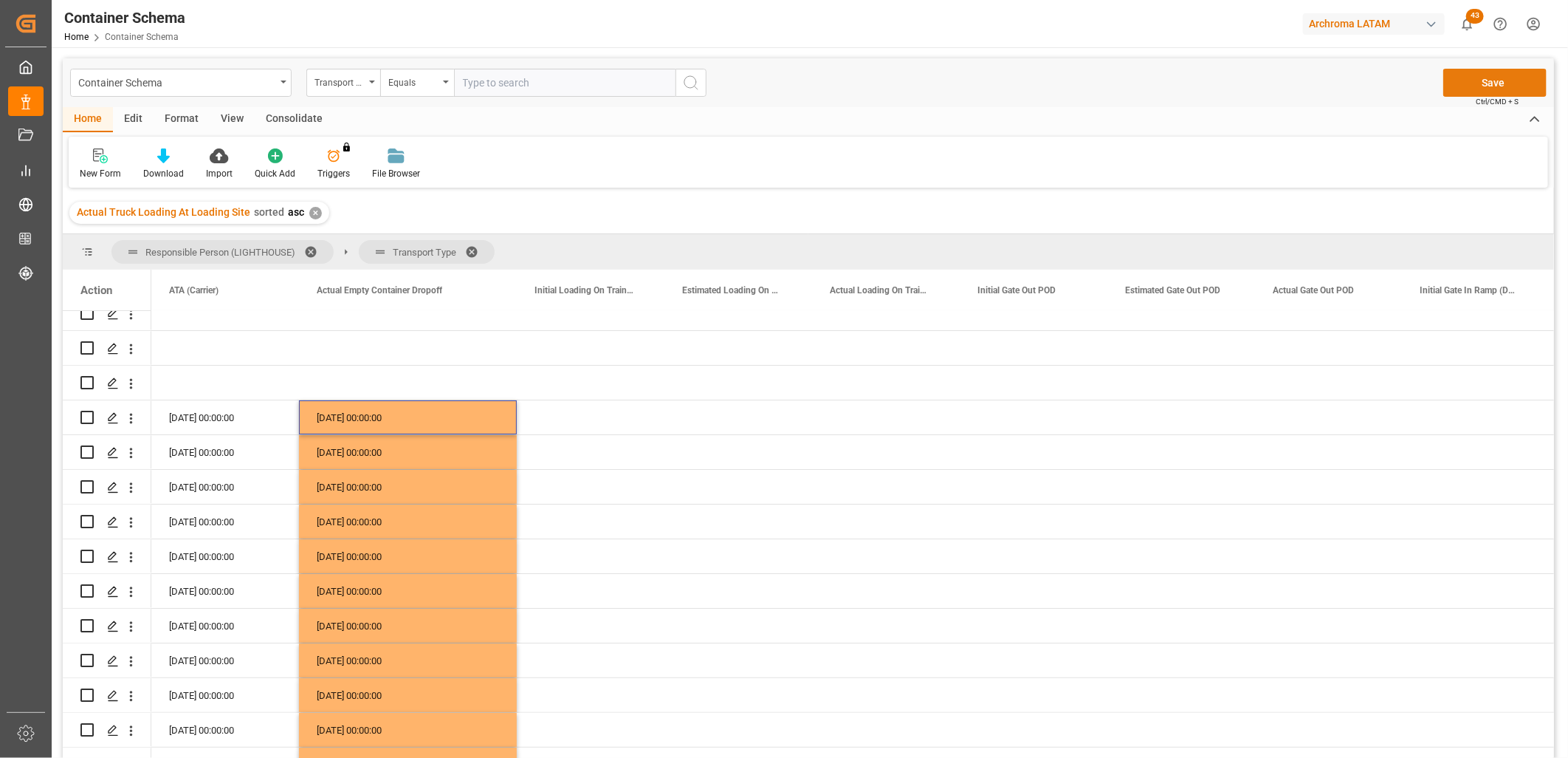
click at [1511, 85] on button "Save" at bounding box center [1495, 83] width 103 height 28
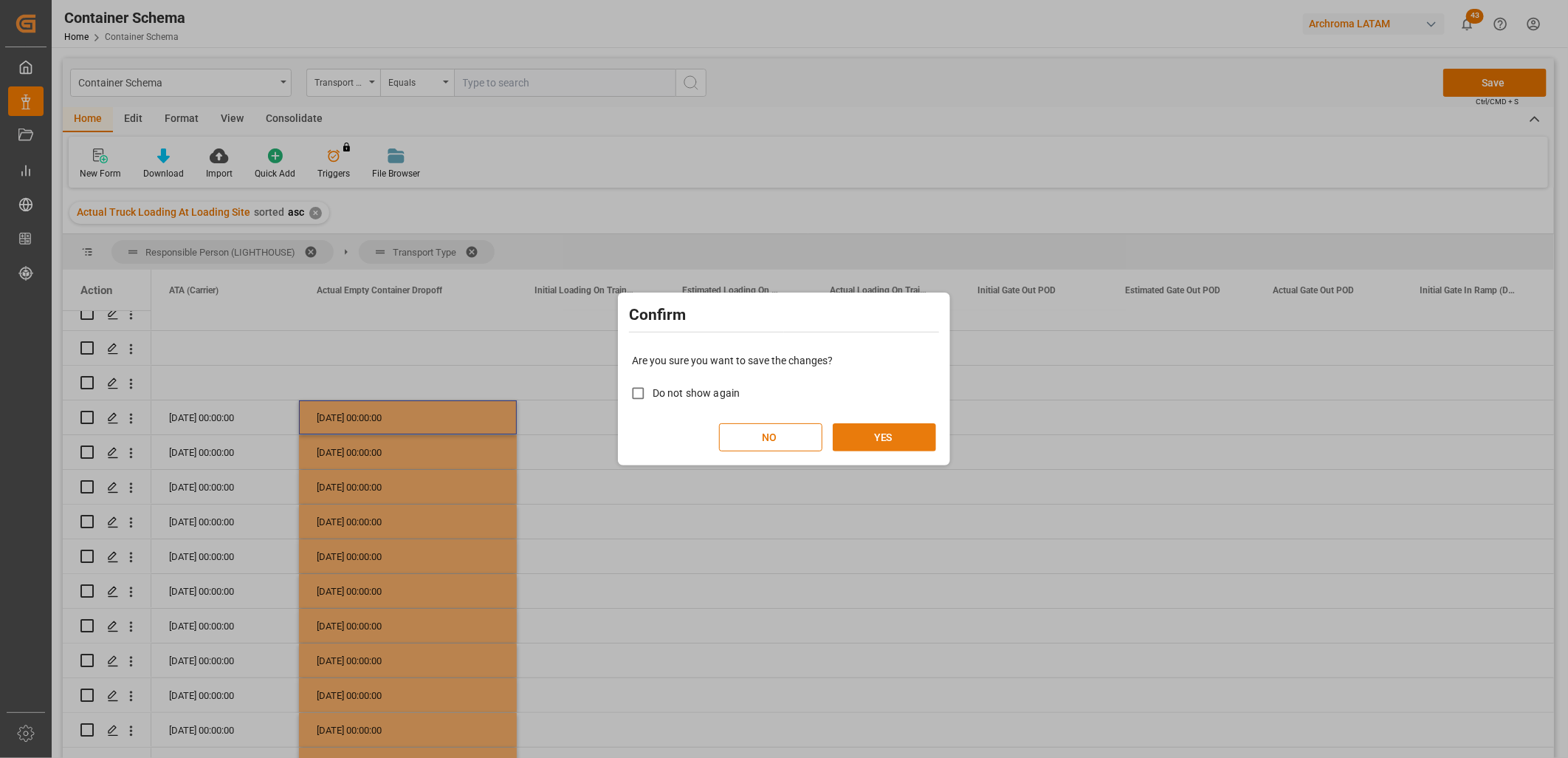
click at [893, 438] on button "YES" at bounding box center [884, 438] width 103 height 28
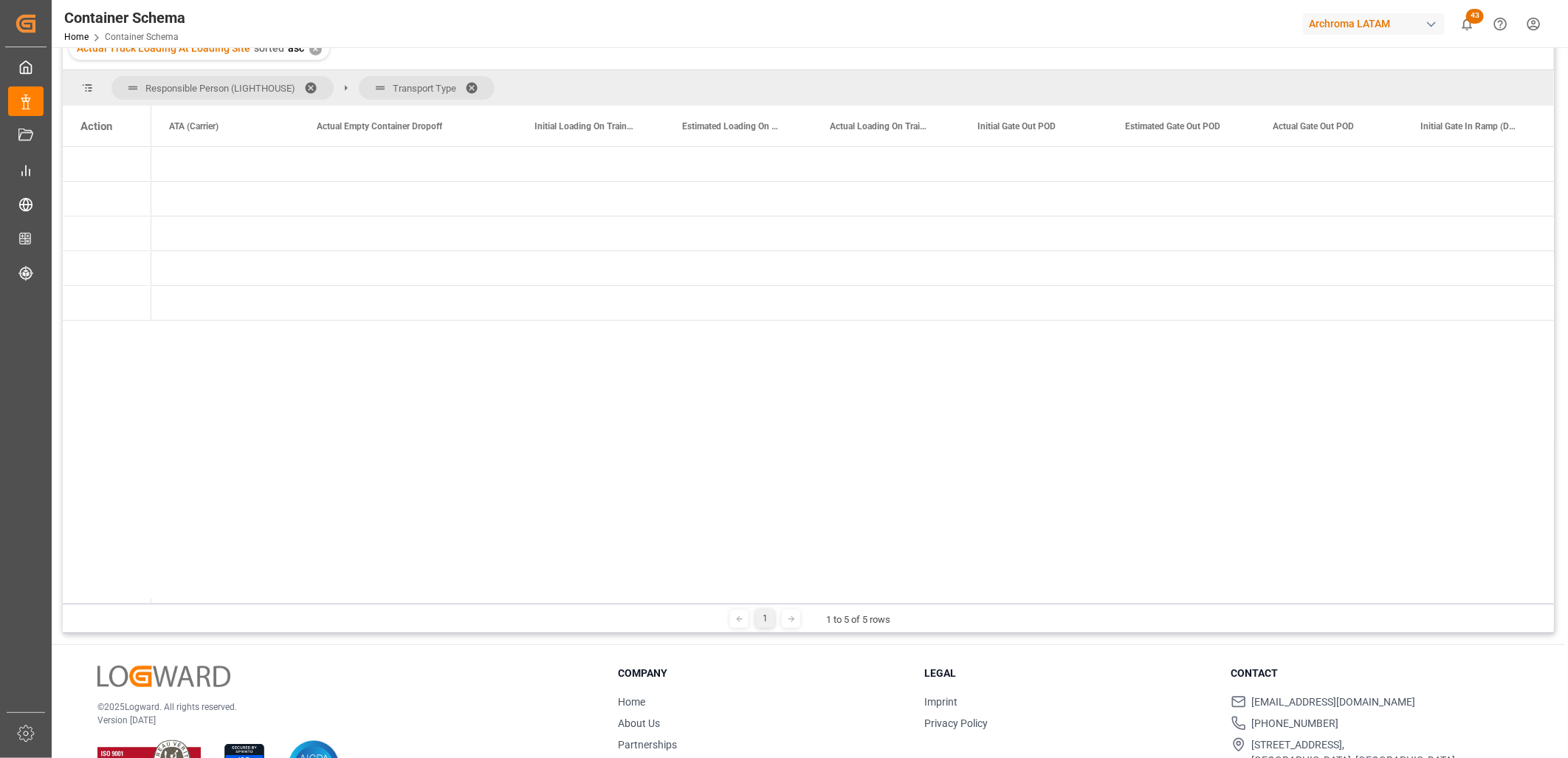
drag, startPoint x: 654, startPoint y: 604, endPoint x: 639, endPoint y: 602, distance: 15.1
click at [639, 602] on div "Responsible Person (LIGHTHOUSE) Transport Type Drag here to set column labels A…" at bounding box center [808, 352] width 1491 height 563
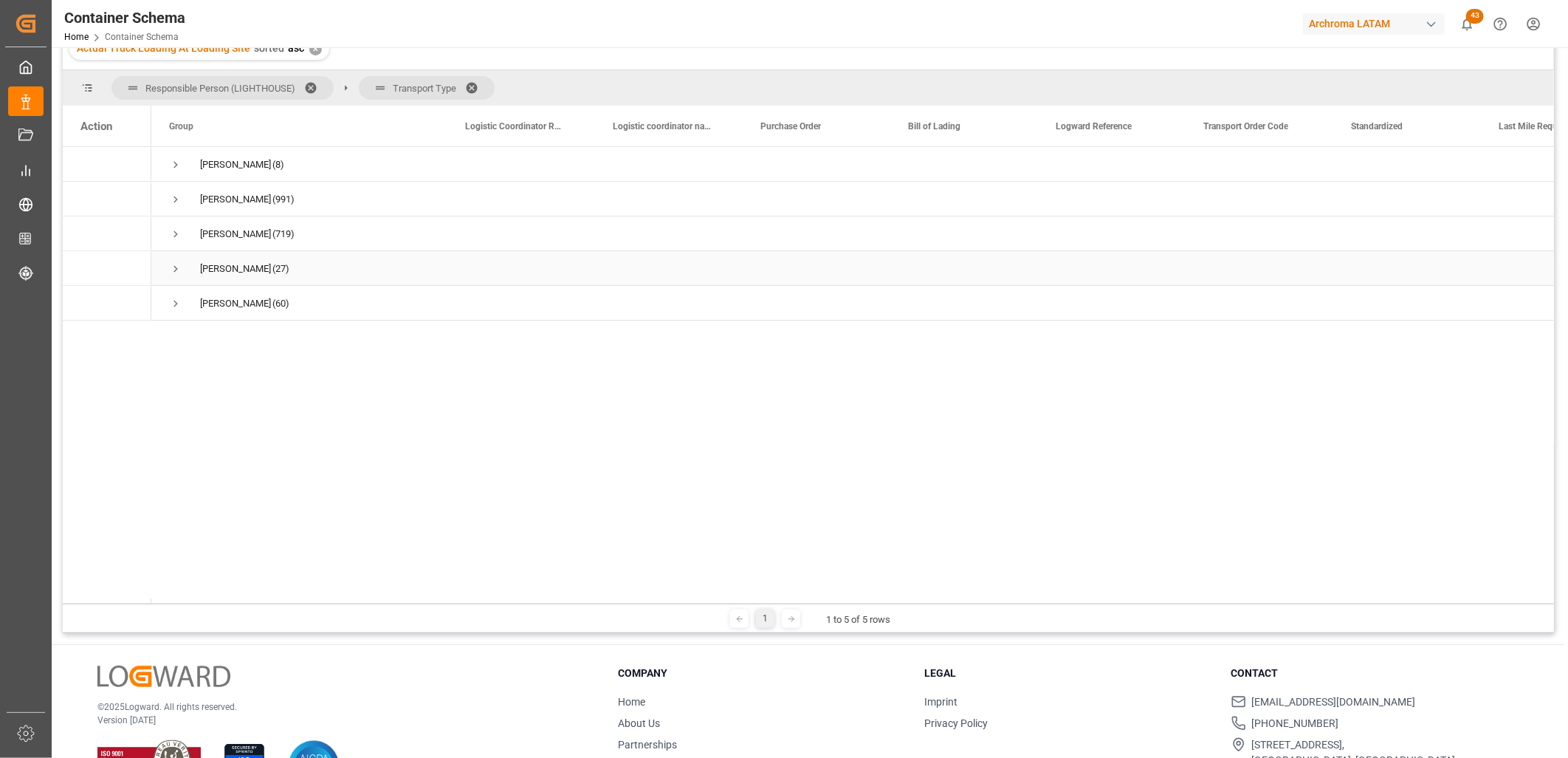
click at [174, 265] on span "Press SPACE to select this row." at bounding box center [175, 268] width 13 height 13
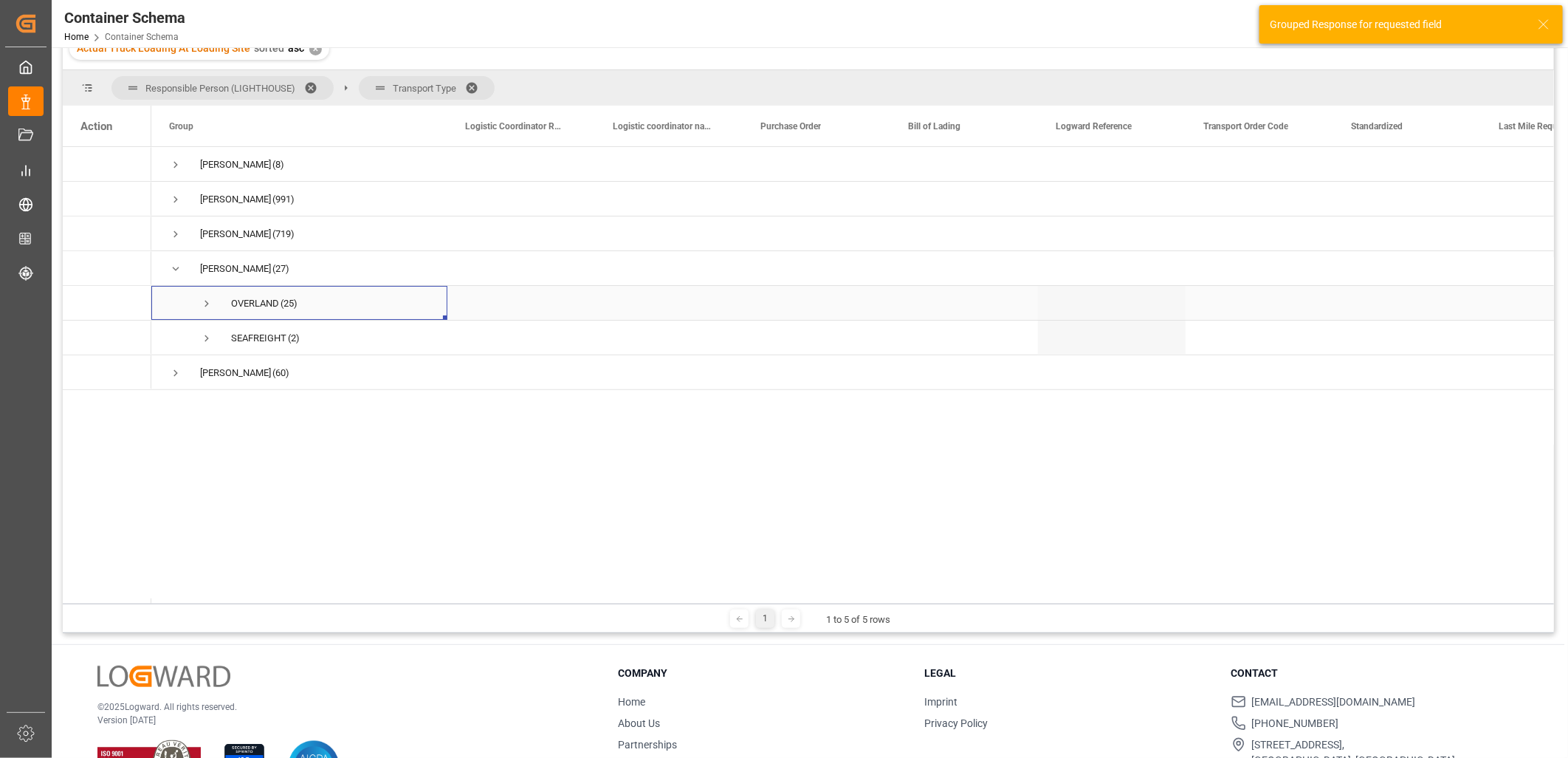
click at [204, 304] on span "Press SPACE to select this row." at bounding box center [206, 304] width 13 height 13
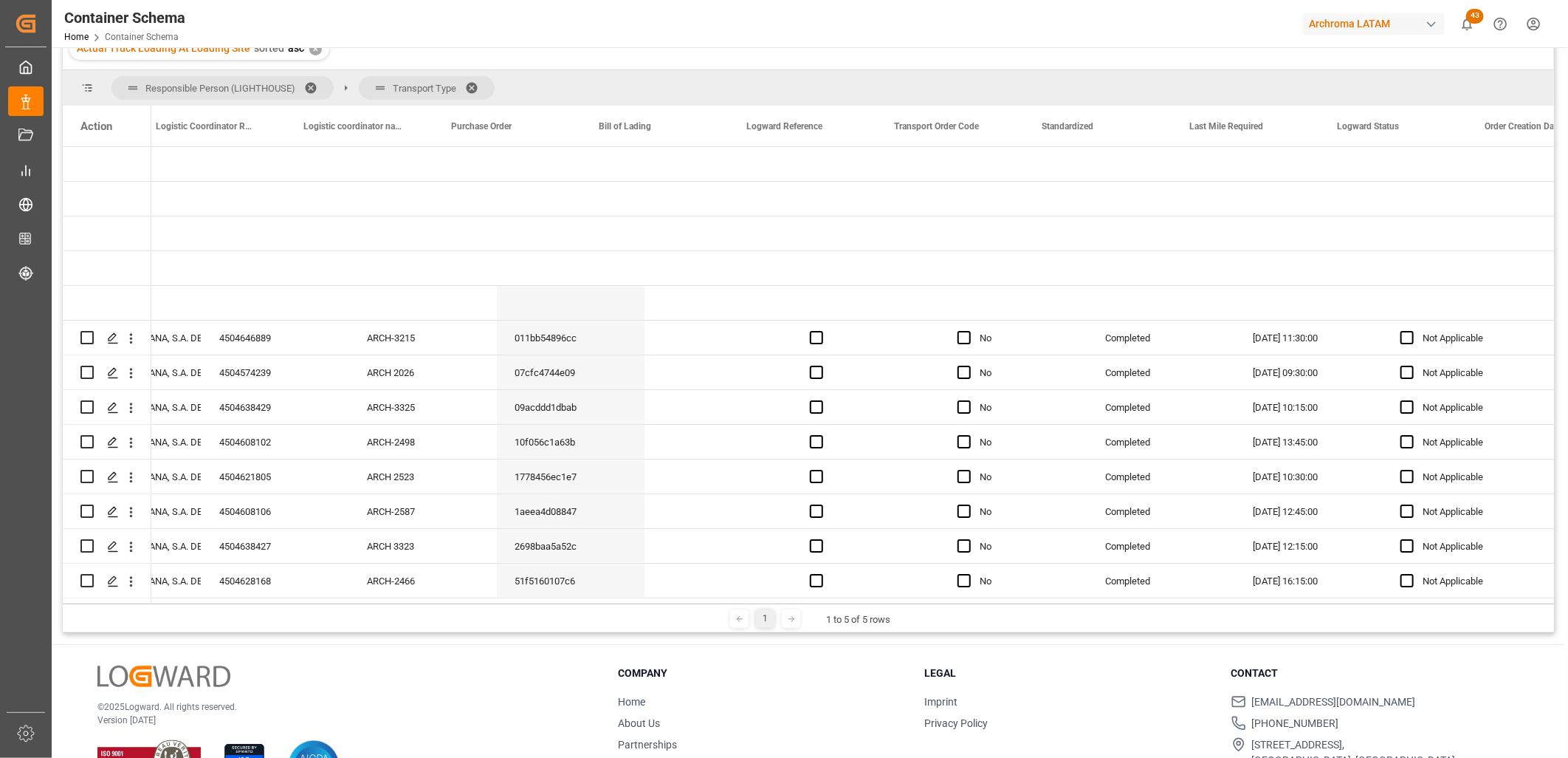
scroll to position [0, 747]
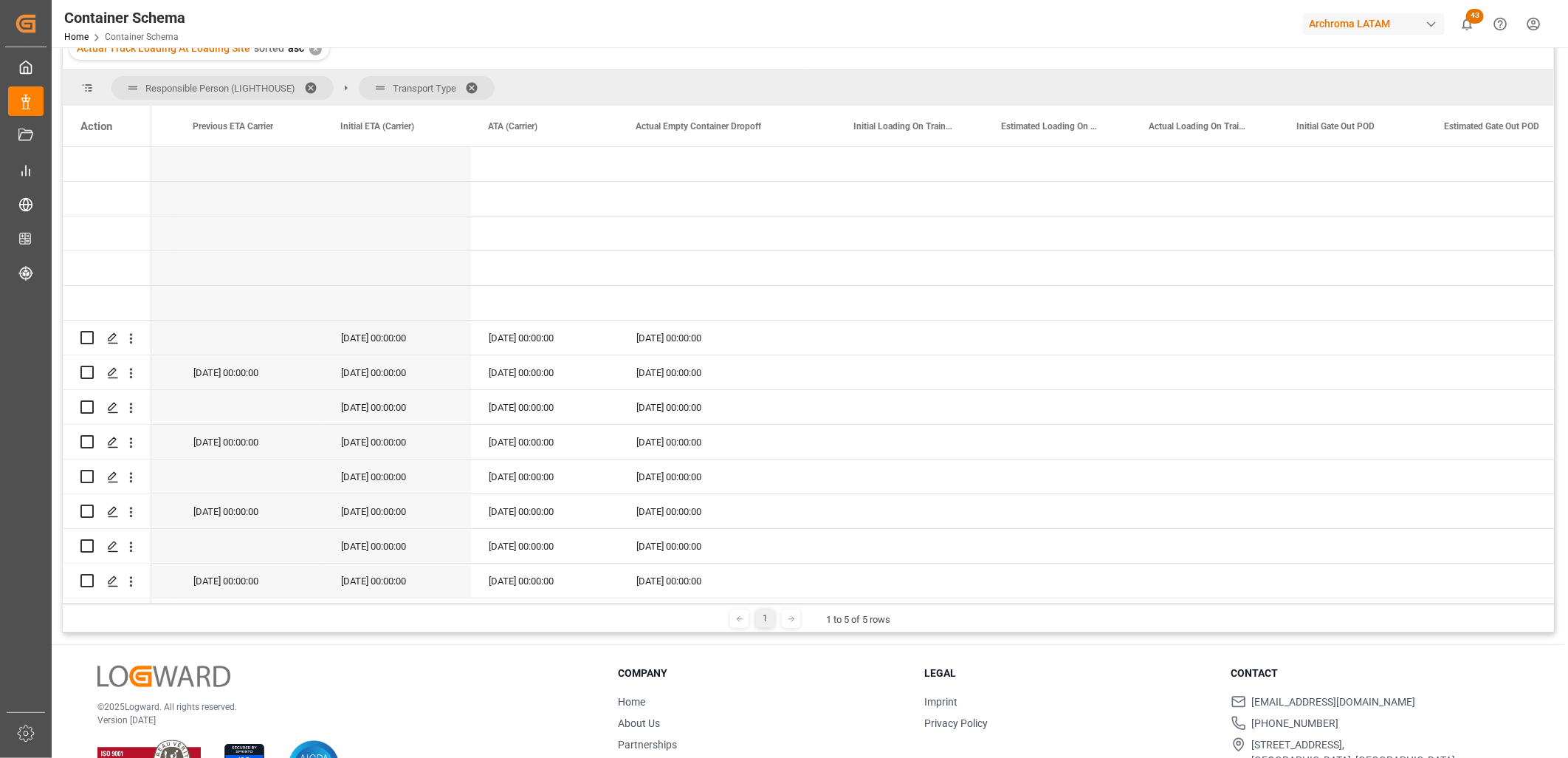
drag, startPoint x: 621, startPoint y: 606, endPoint x: 678, endPoint y: 617, distance: 58.1
click at [677, 617] on div "1 1 to 5 of 5 rows" at bounding box center [808, 618] width 1491 height 29
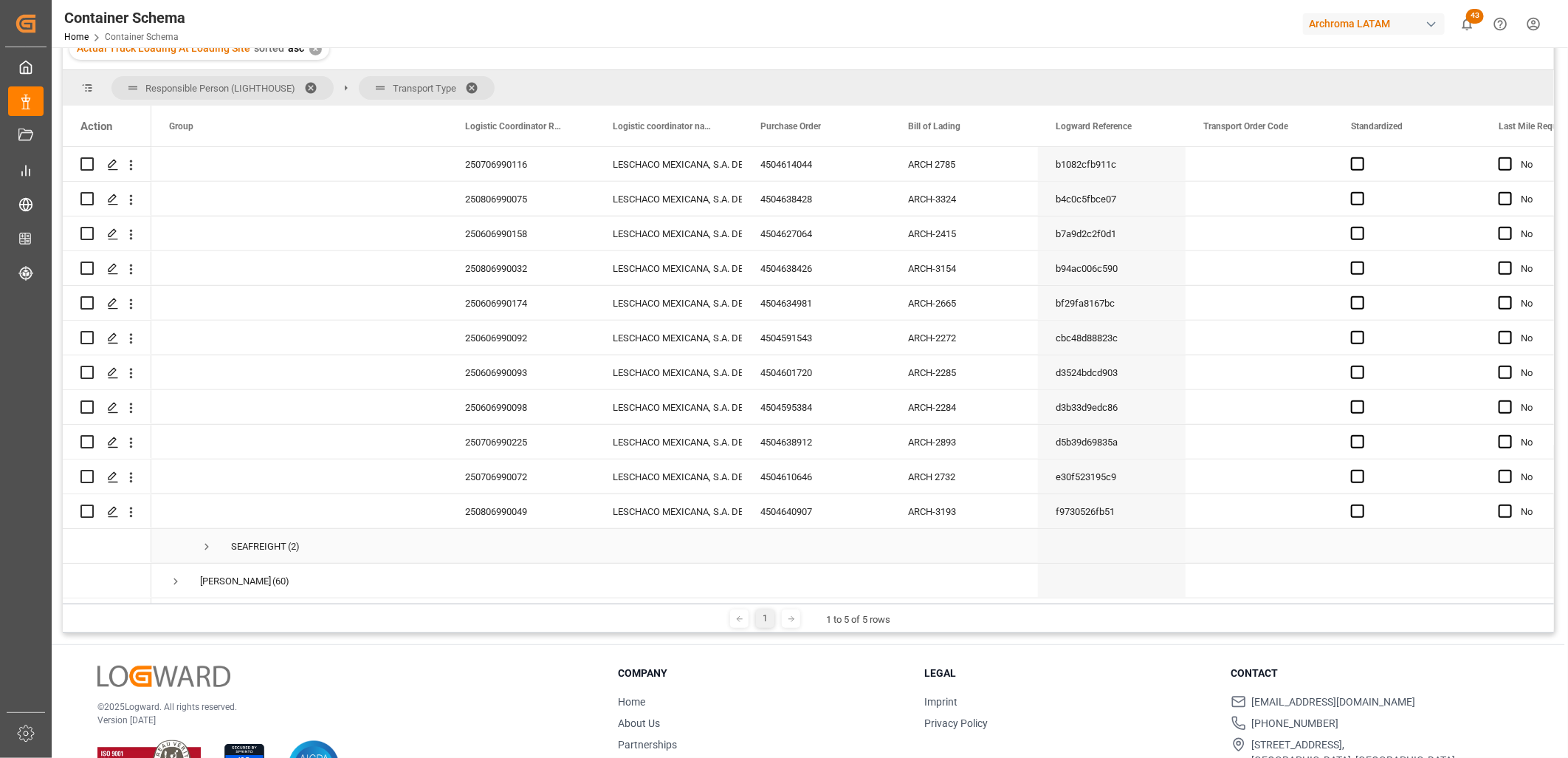
click at [203, 543] on span "Press SPACE to select this row." at bounding box center [206, 546] width 13 height 13
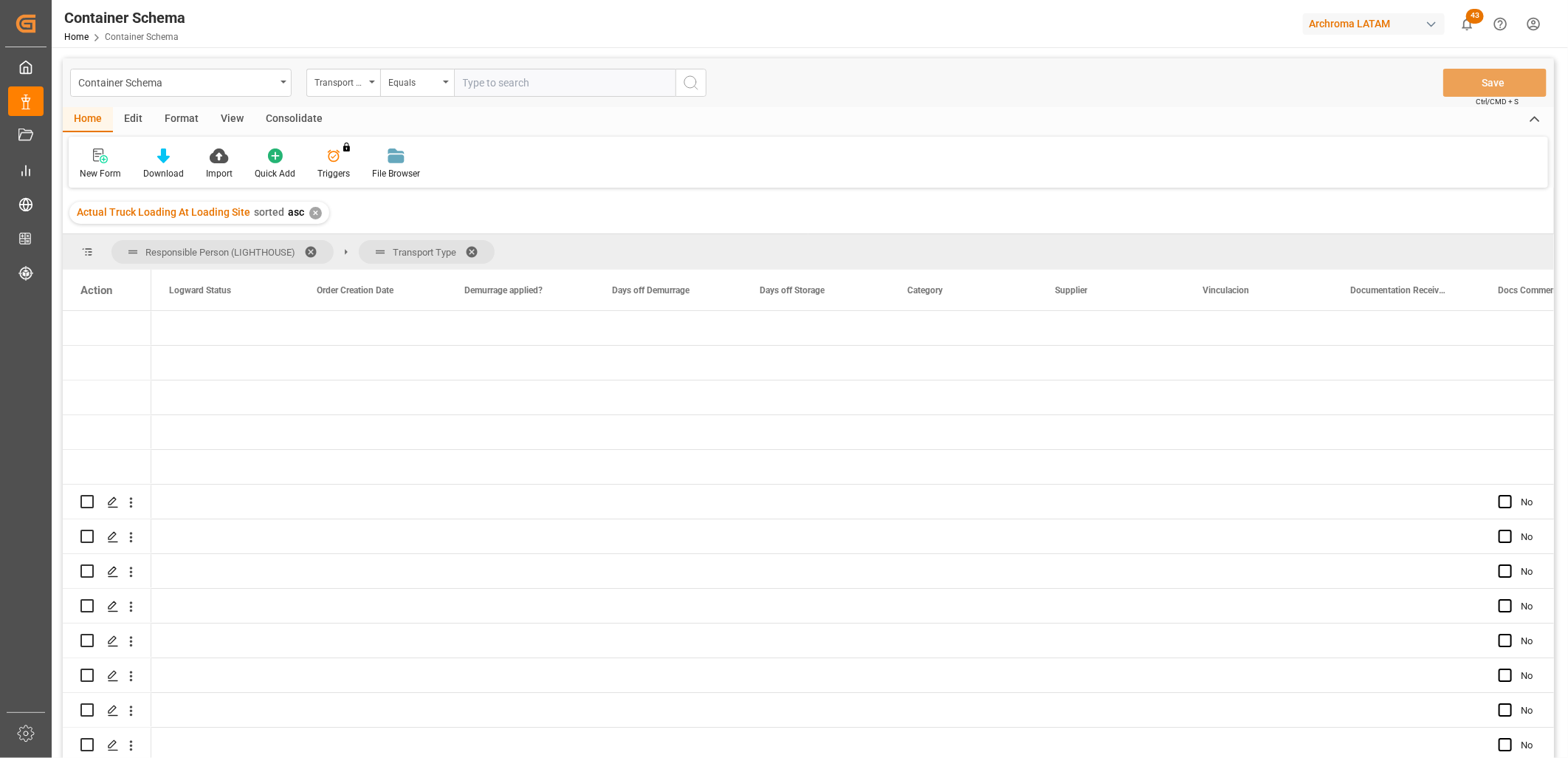
scroll to position [0, 1477]
